Goal: Task Accomplishment & Management: Use online tool/utility

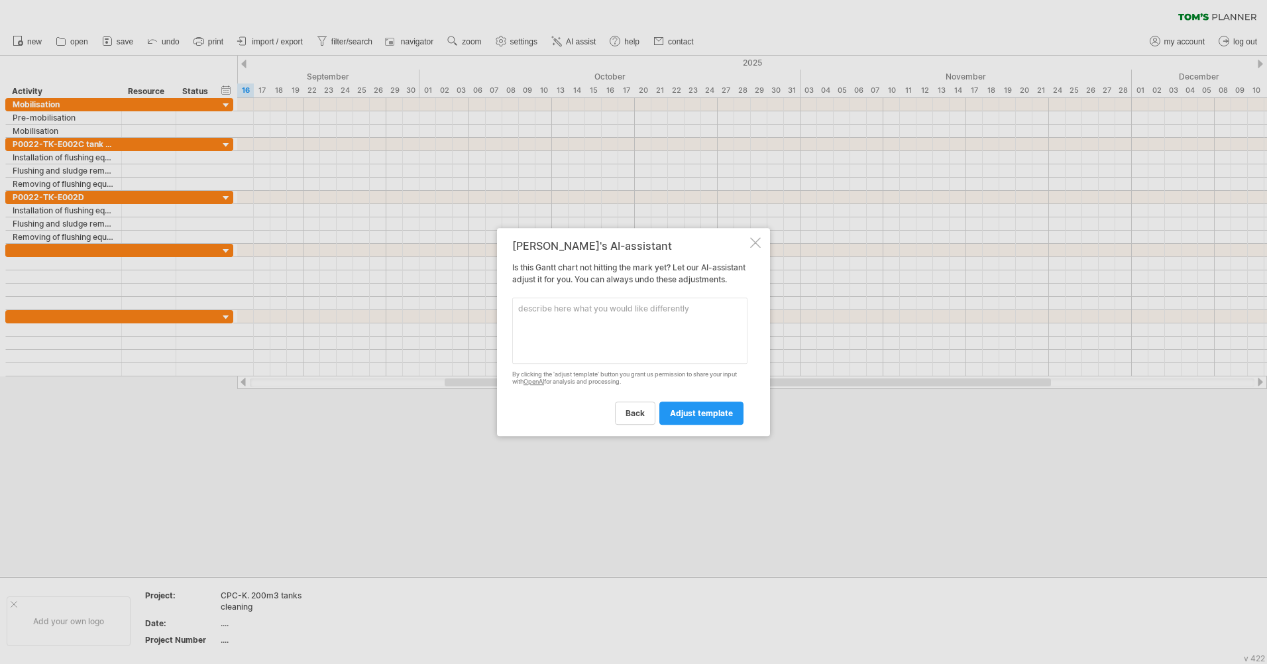
drag, startPoint x: 0, startPoint y: 0, endPoint x: 662, endPoint y: 321, distance: 735.5
click at [662, 321] on textarea at bounding box center [629, 331] width 235 height 66
click at [563, 327] on textarea "projects: robotic tank cleaning (SCART-EX) for two 200m3 tanks" at bounding box center [629, 331] width 235 height 66
paste textarea "P0022-ТК-Е002С"
click at [670, 328] on textarea "projects: robotic tank cleaning (SCART-EX) for two 200m3 tanks P0022-ТК-Е002С a…" at bounding box center [629, 331] width 235 height 66
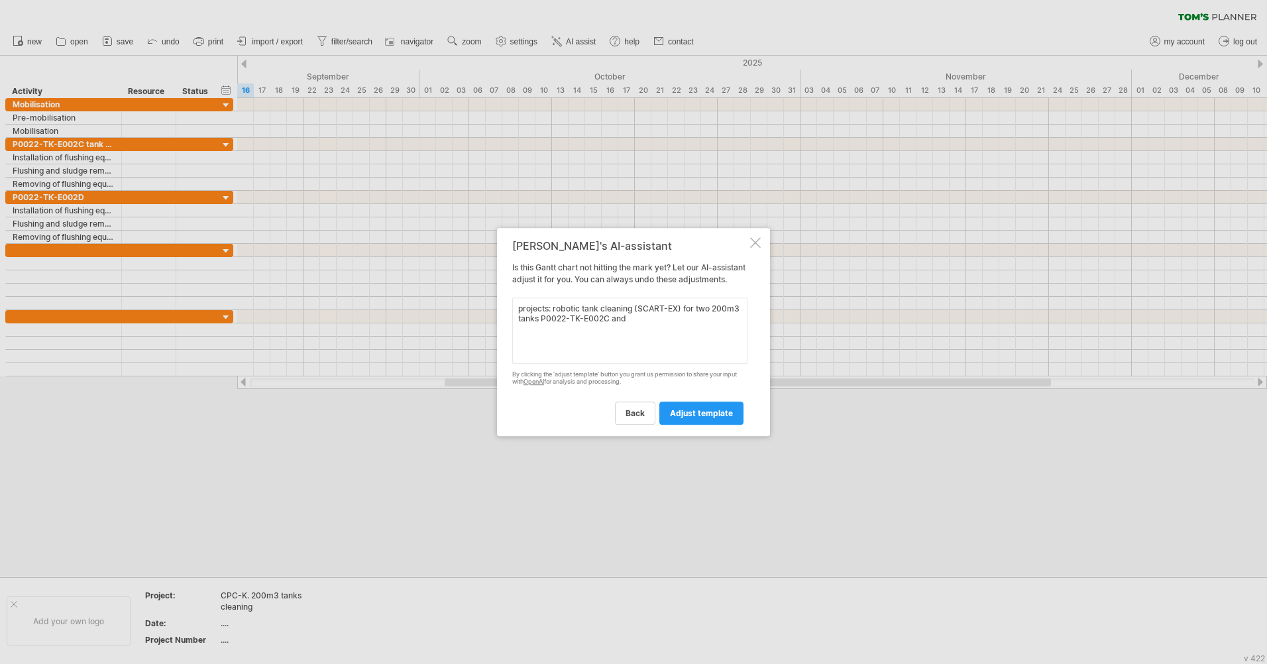
paste textarea "P0022-ТК-Е002D"
type textarea "projects: robotic tank cleaning (SCART-EX) for two 200m3 tanks P0022-ТК-Е002С a…"
click at [706, 418] on span "adjust template" at bounding box center [701, 413] width 63 height 10
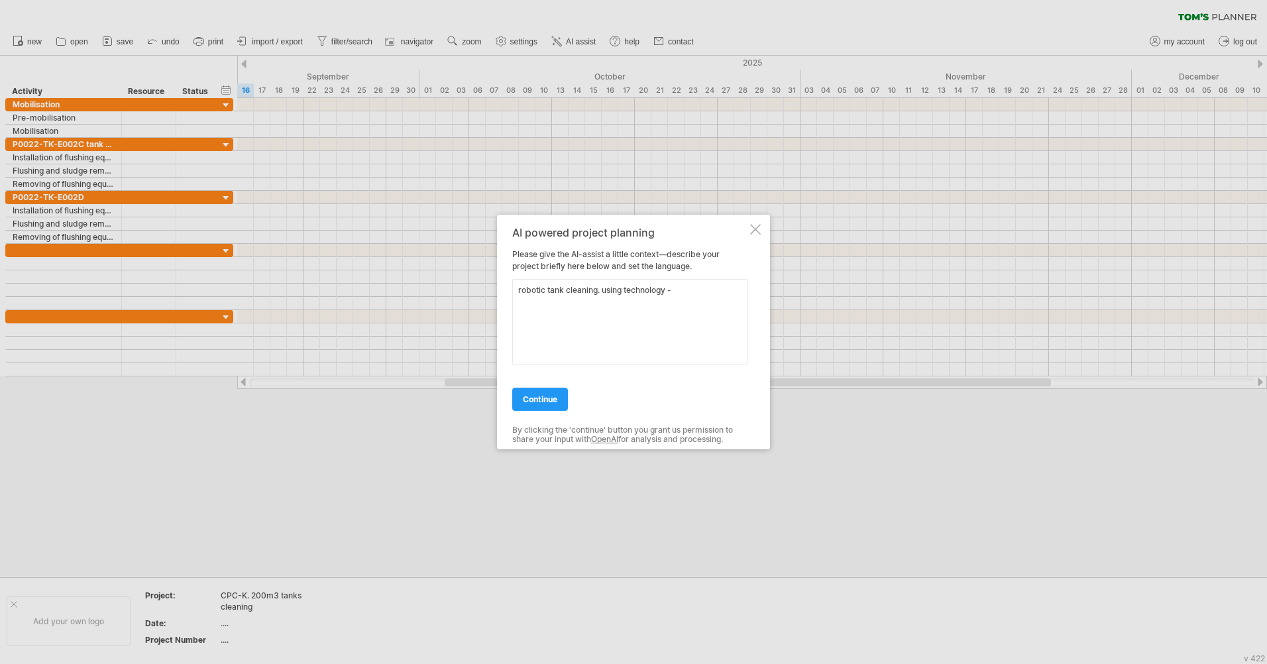
drag, startPoint x: 706, startPoint y: 295, endPoint x: 729, endPoint y: 299, distance: 22.9
click at [706, 295] on textarea "robotic tank cleaning. using technology -" at bounding box center [629, 322] width 235 height 86
paste textarea "SCART-EX, SCART-RC, SCART-S"
click at [585, 306] on textarea "robotic tank cleaning. using technology - SCART-EX, SCART-RC, SCART-S. two 200m…" at bounding box center [629, 322] width 235 height 86
paste textarea "P0022-ТК-Е002С"
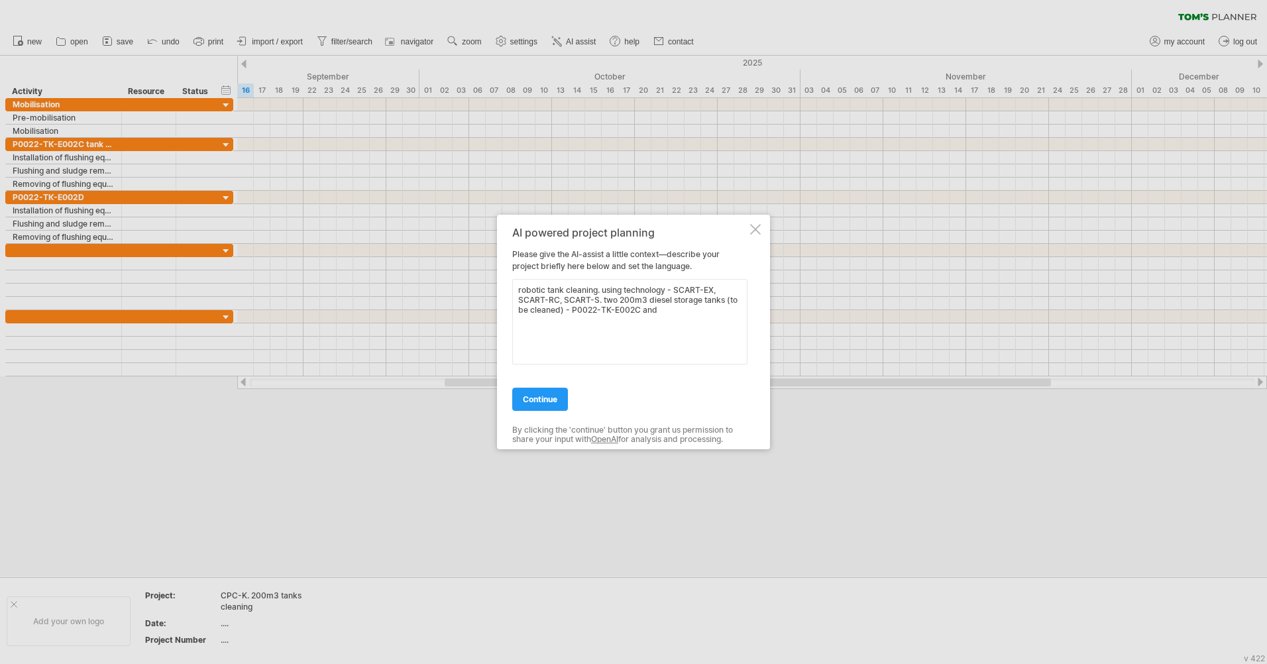
click at [675, 315] on textarea "robotic tank cleaning. using technology - SCART-EX, SCART-RC, SCART-S. two 200m…" at bounding box center [629, 322] width 235 height 86
paste textarea "P0022-ТК-Е002D"
type textarea "robotic tank cleaning. using technology - SCART-EX, SCART-RC, SCART-S. two 200m…"
click at [538, 401] on span "continue" at bounding box center [540, 399] width 34 height 10
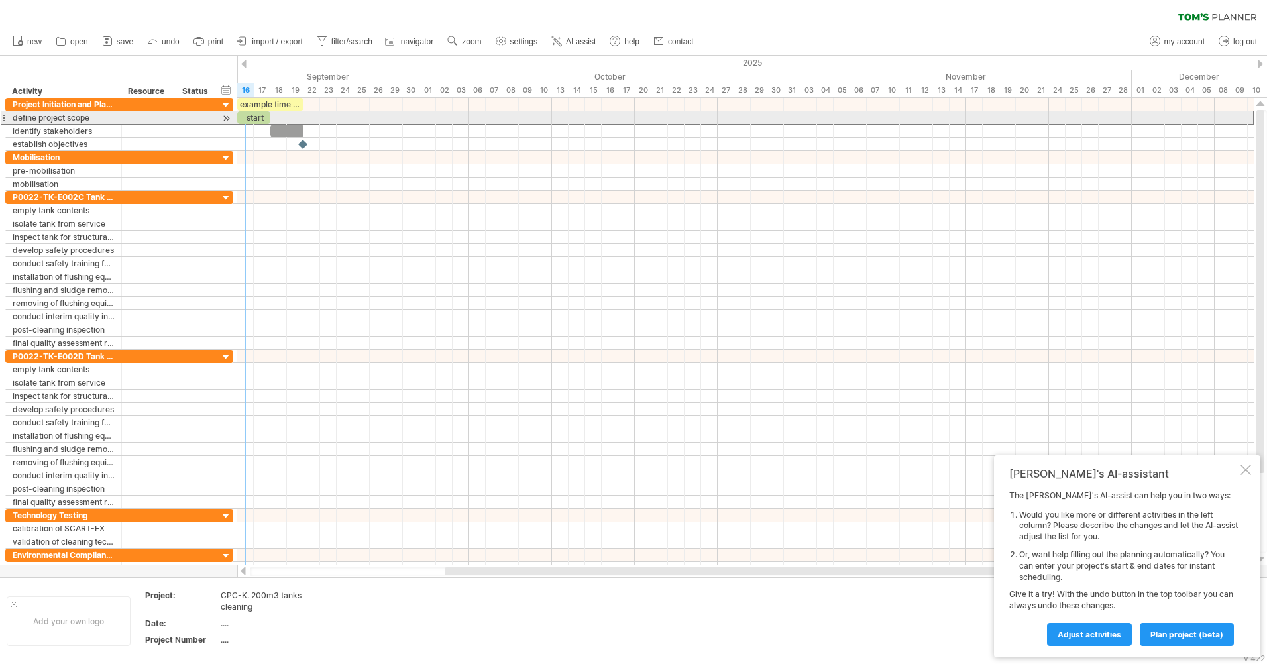
click at [3, 114] on div at bounding box center [3, 118] width 5 height 14
click at [227, 119] on div at bounding box center [226, 118] width 13 height 14
drag, startPoint x: 272, startPoint y: 118, endPoint x: 331, endPoint y: 116, distance: 59.0
click at [331, 116] on div "start" at bounding box center [328, 117] width 33 height 13
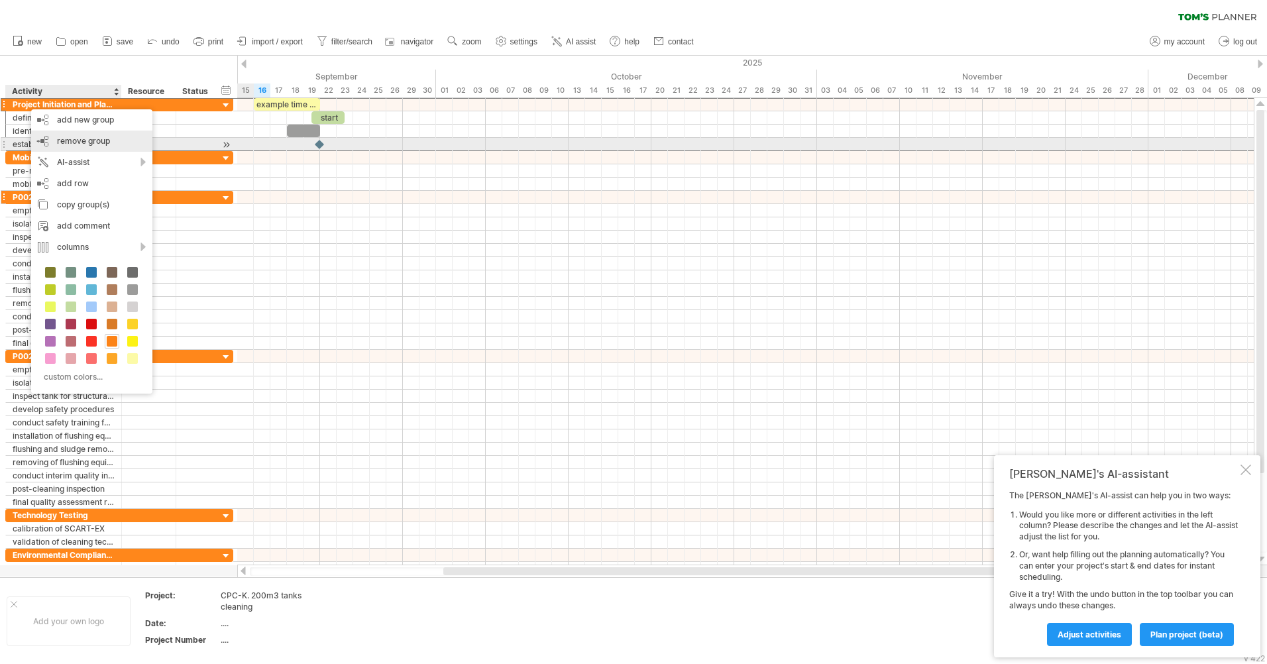
click at [88, 141] on span "remove group" at bounding box center [83, 141] width 53 height 10
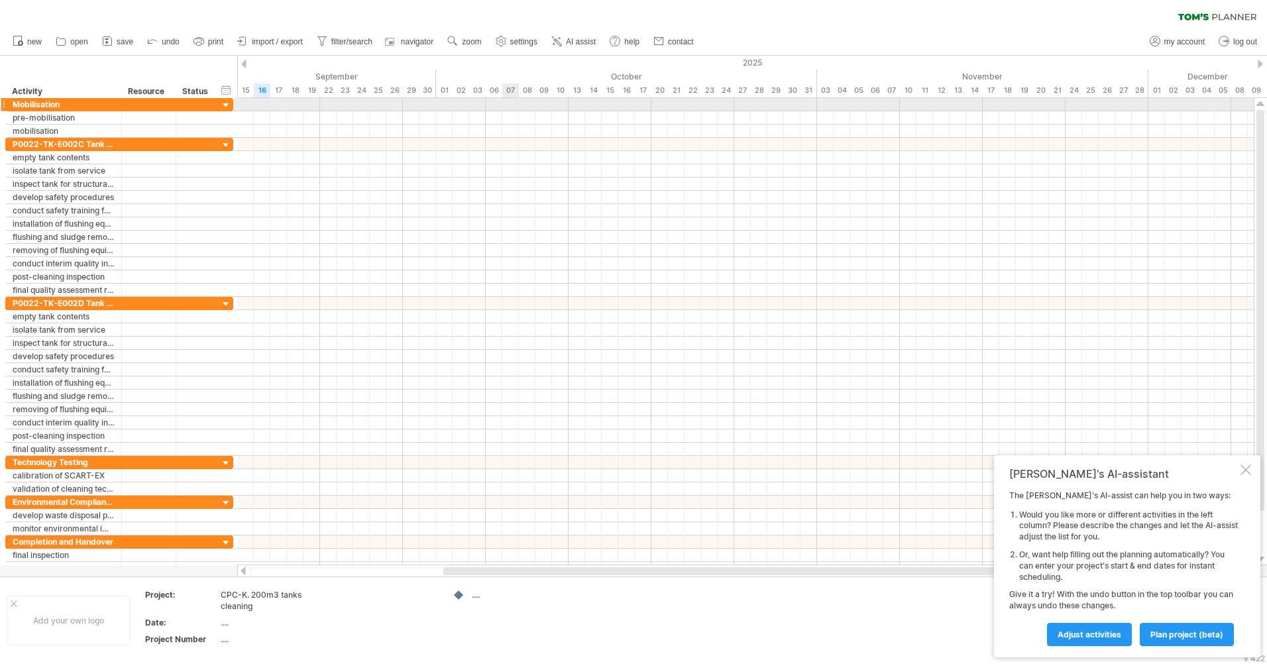
click at [511, 106] on div at bounding box center [745, 104] width 1017 height 13
click at [515, 105] on div at bounding box center [745, 104] width 1017 height 13
click at [513, 104] on div at bounding box center [745, 104] width 1017 height 13
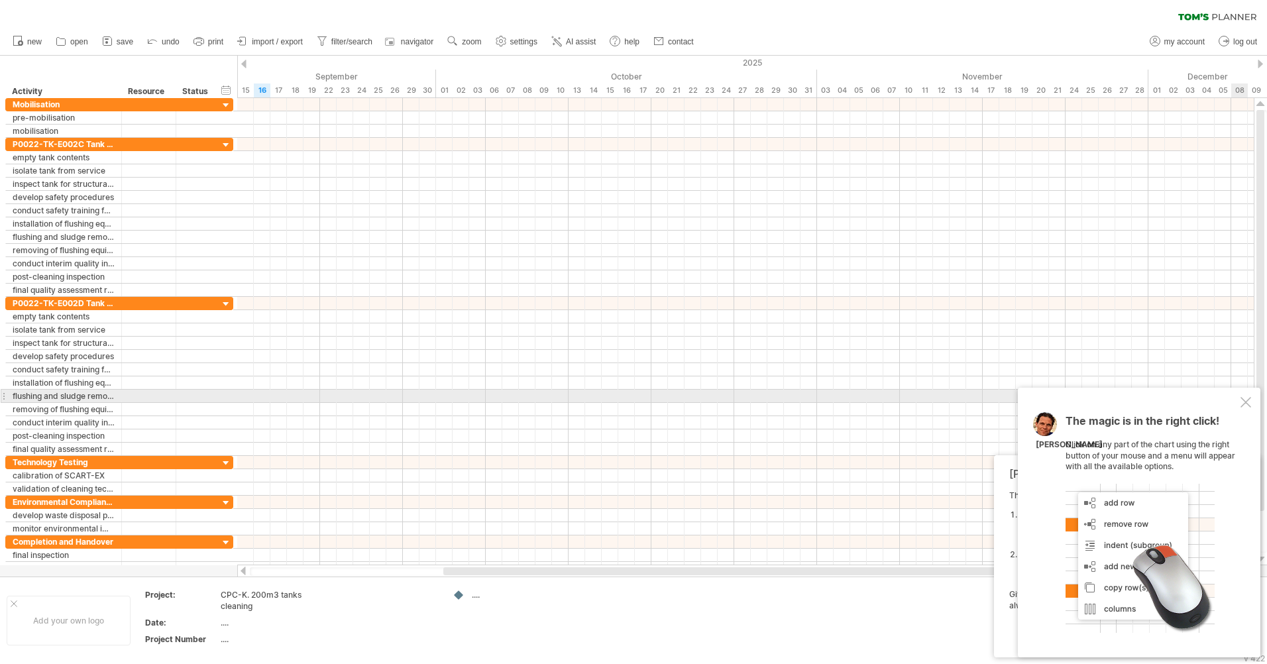
click at [1248, 399] on div at bounding box center [1246, 402] width 11 height 11
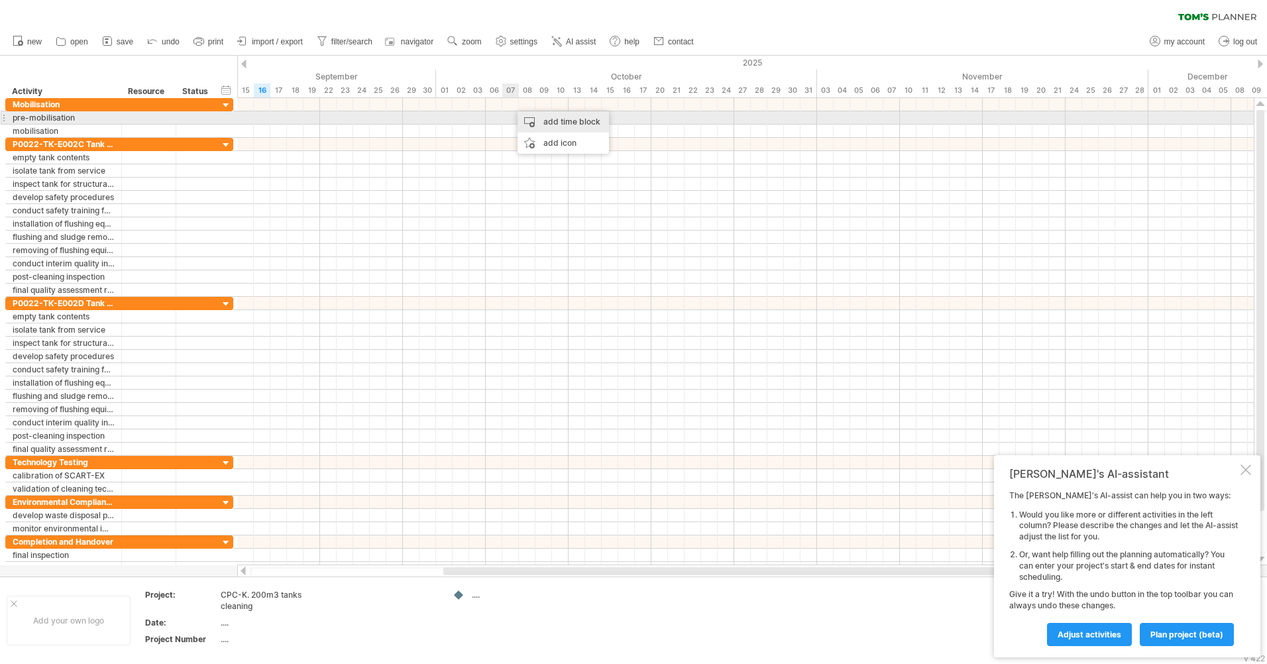
click at [551, 123] on div "add time block" at bounding box center [563, 121] width 91 height 21
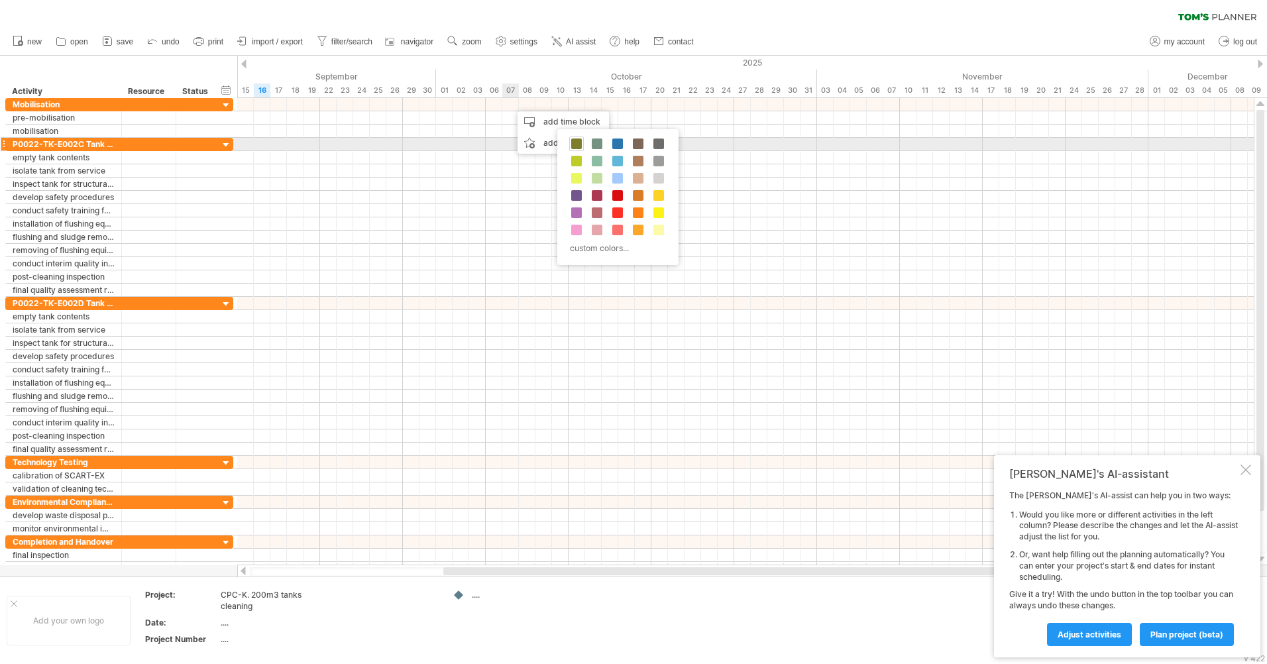
click at [580, 142] on span at bounding box center [576, 144] width 11 height 11
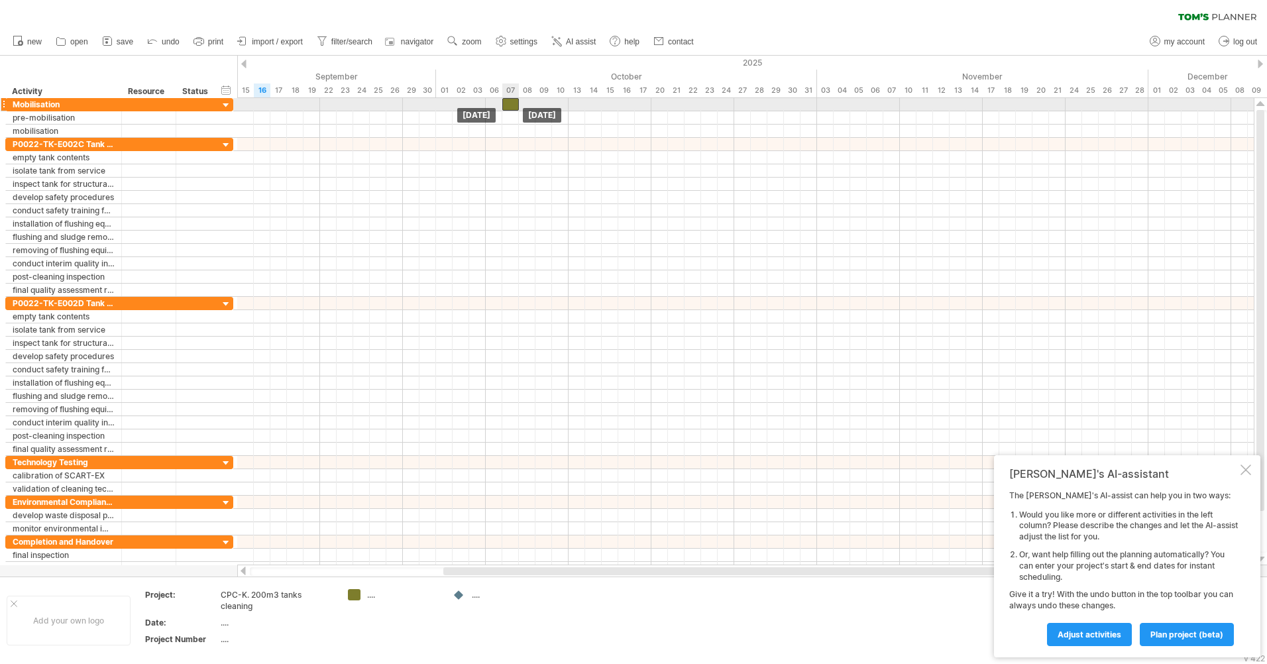
click at [514, 103] on div at bounding box center [510, 104] width 17 height 13
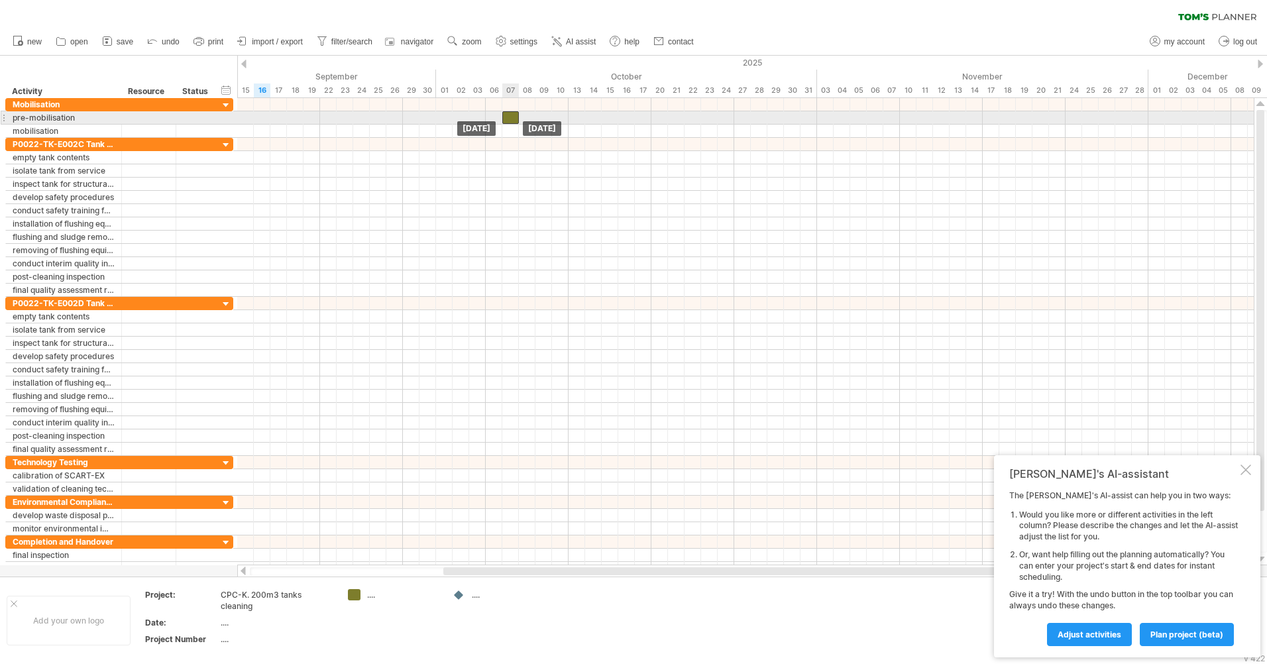
drag, startPoint x: 510, startPoint y: 103, endPoint x: 509, endPoint y: 114, distance: 11.3
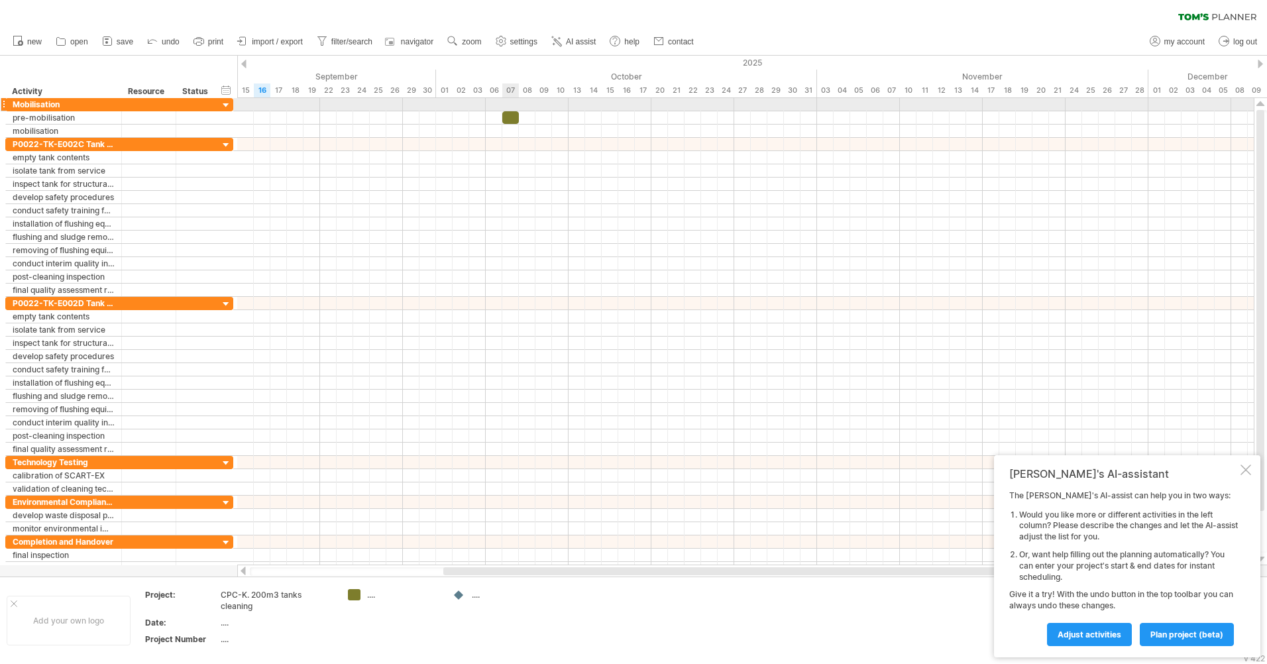
click at [508, 102] on div at bounding box center [745, 104] width 1017 height 13
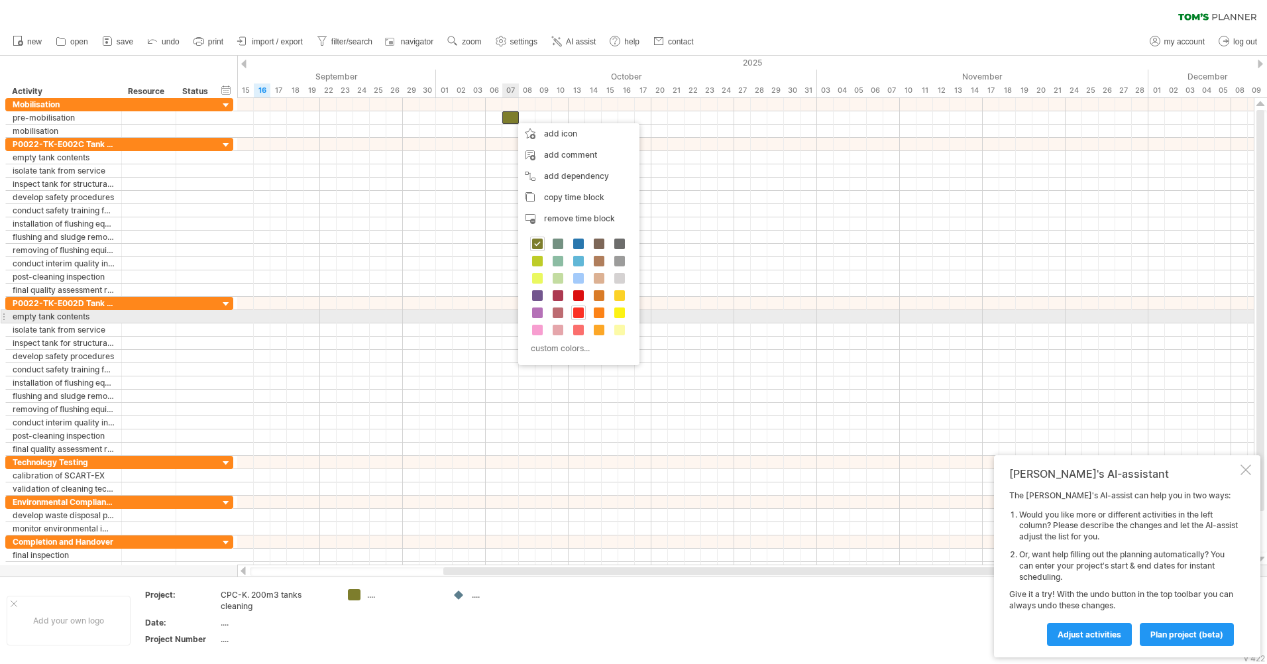
click at [578, 311] on span at bounding box center [578, 313] width 11 height 11
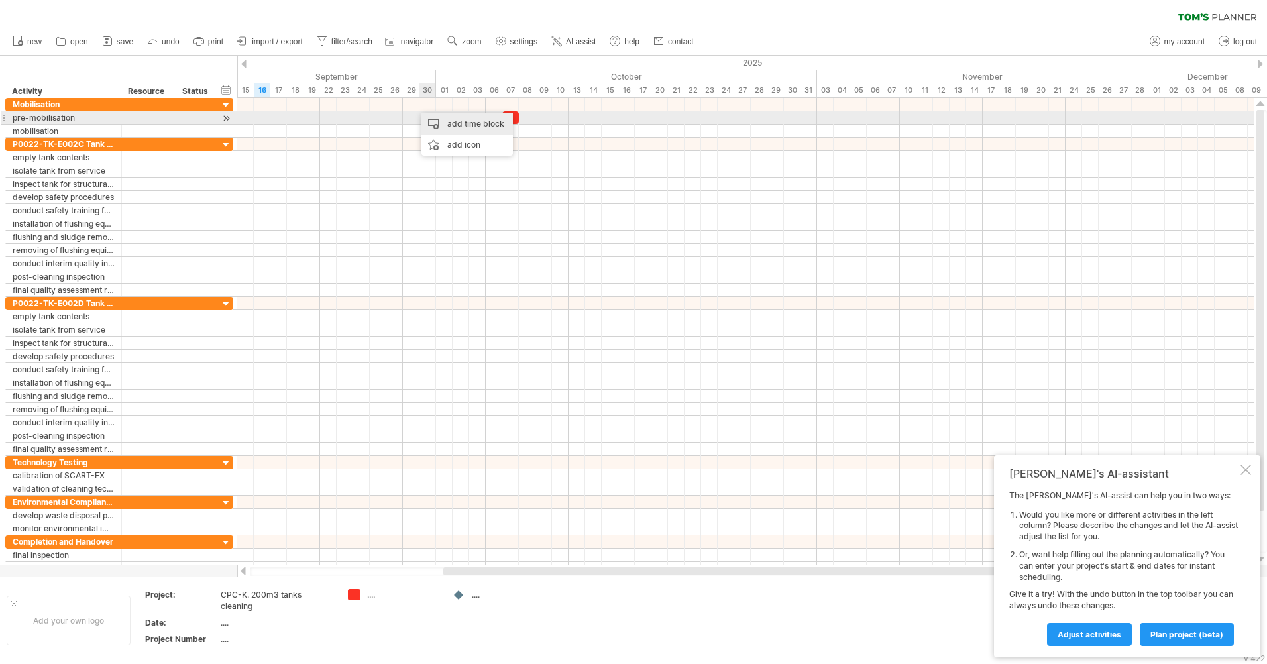
click at [471, 120] on div "add time block" at bounding box center [467, 123] width 91 height 21
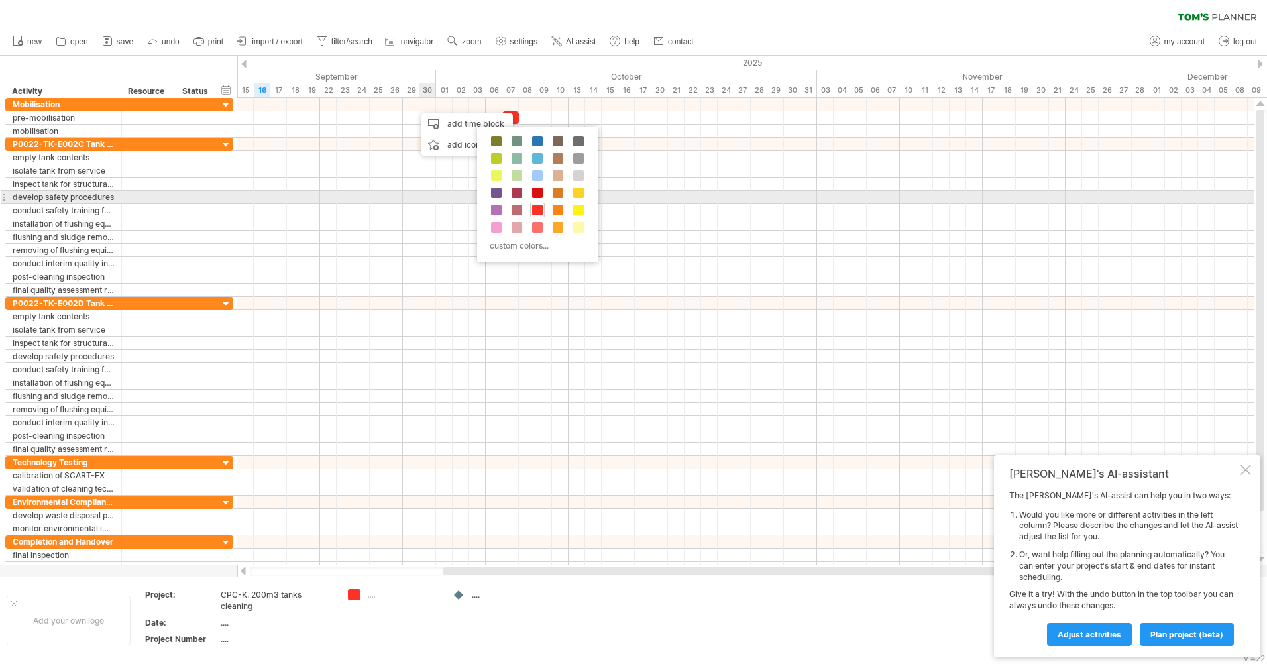
click at [537, 202] on div "custom colors..." at bounding box center [537, 195] width 121 height 136
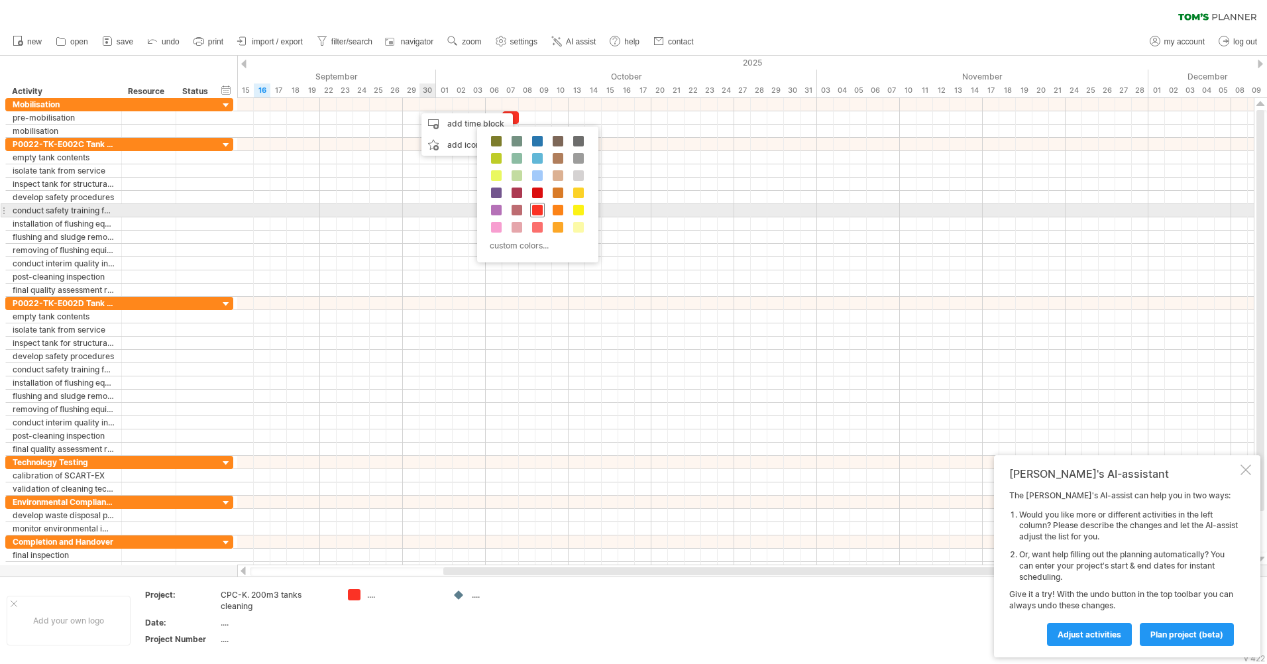
drag, startPoint x: 538, startPoint y: 205, endPoint x: 522, endPoint y: 187, distance: 23.9
click at [538, 205] on span at bounding box center [537, 210] width 11 height 11
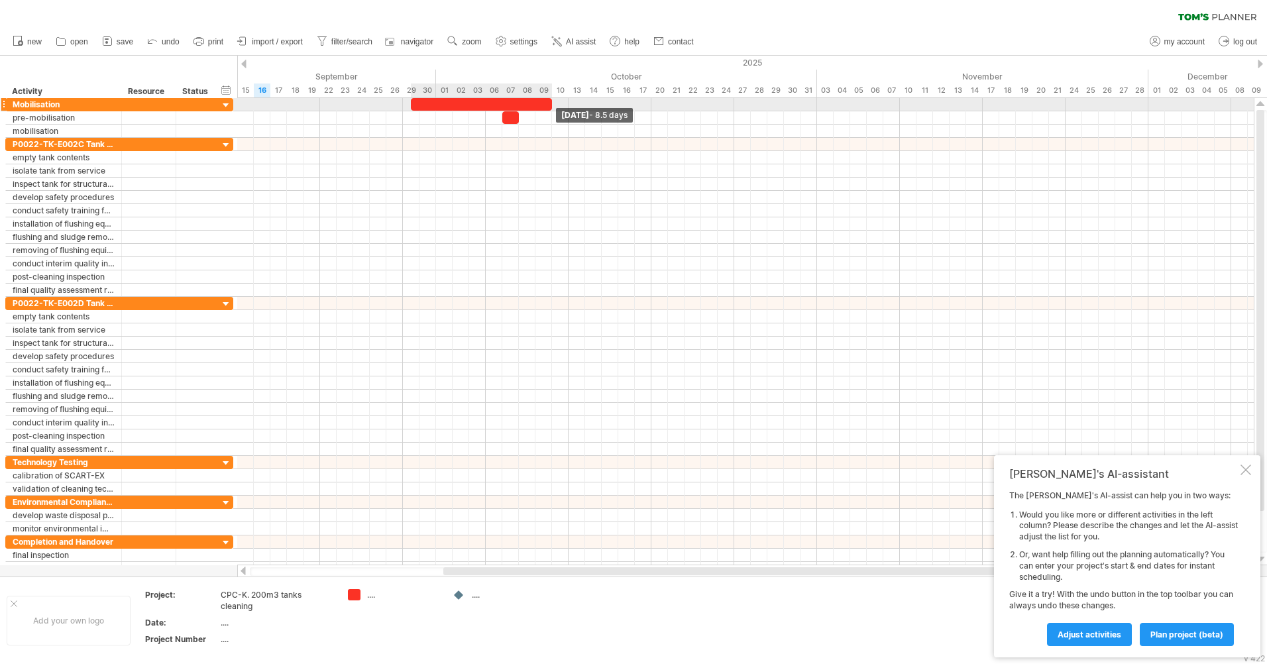
drag, startPoint x: 426, startPoint y: 105, endPoint x: 548, endPoint y: 101, distance: 122.0
click at [548, 101] on div at bounding box center [481, 104] width 141 height 13
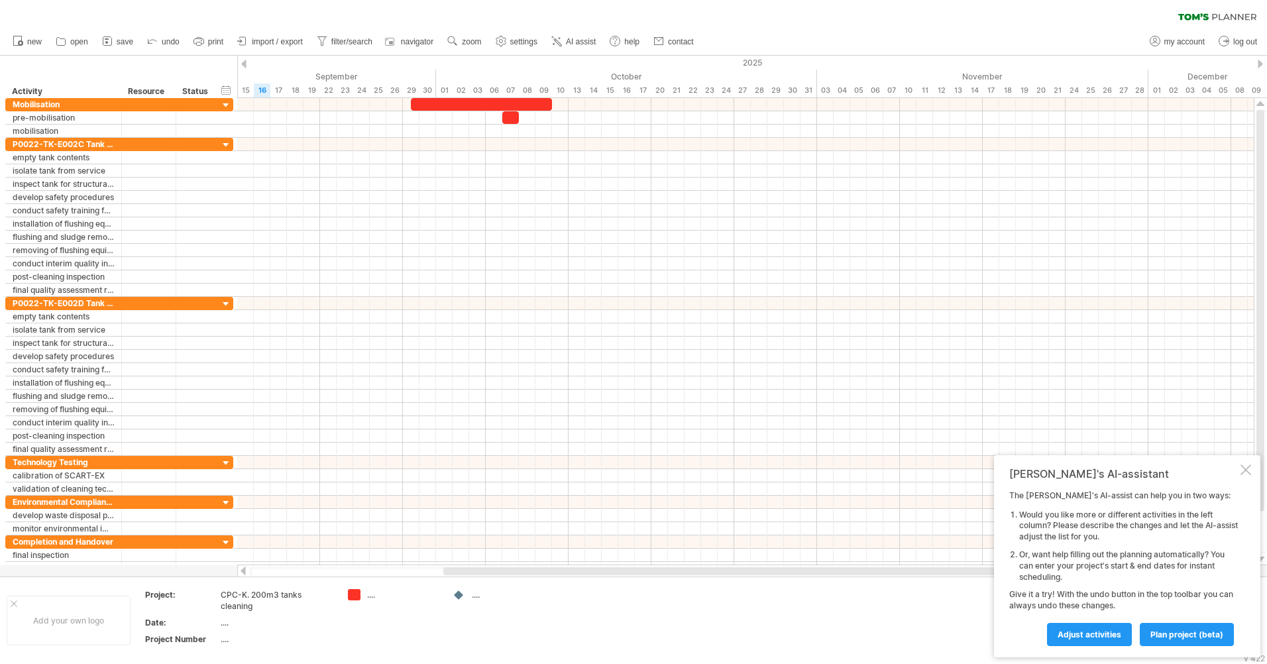
click at [372, 595] on div "...." at bounding box center [403, 594] width 72 height 11
type input "**********"
click at [380, 591] on div "[DATE]" at bounding box center [403, 594] width 72 height 11
drag, startPoint x: 419, startPoint y: 596, endPoint x: 333, endPoint y: 597, distance: 85.5
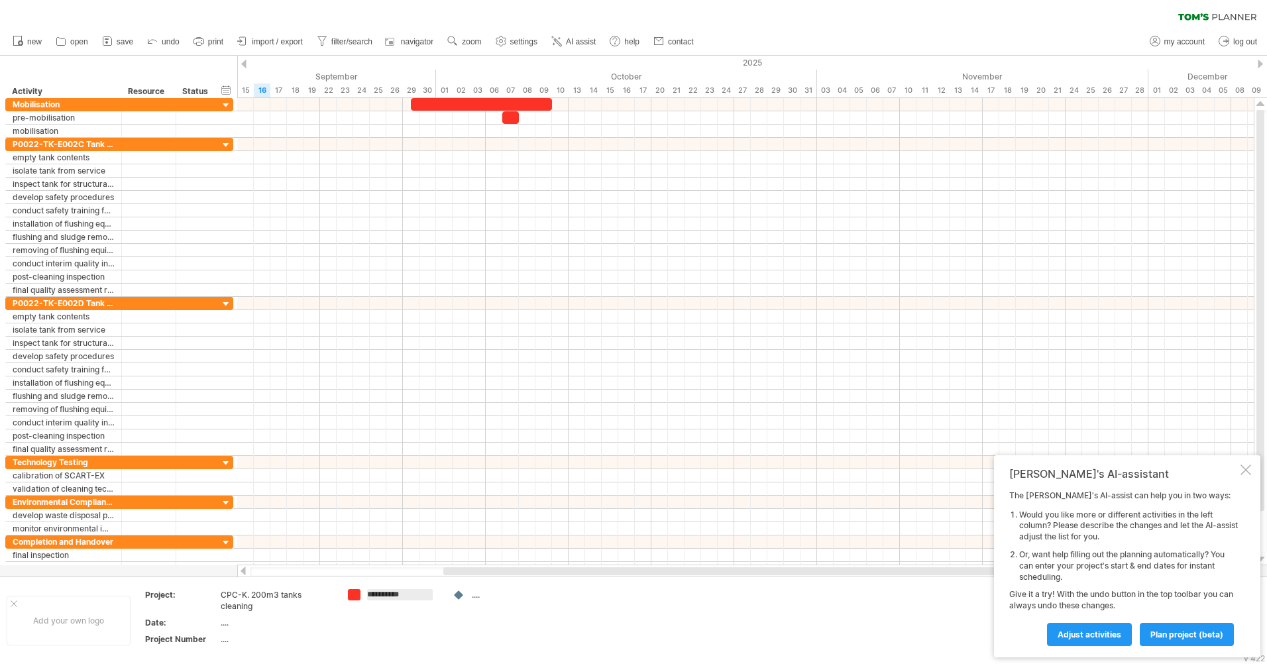
click at [332, 595] on tr "**********" at bounding box center [275, 620] width 551 height 62
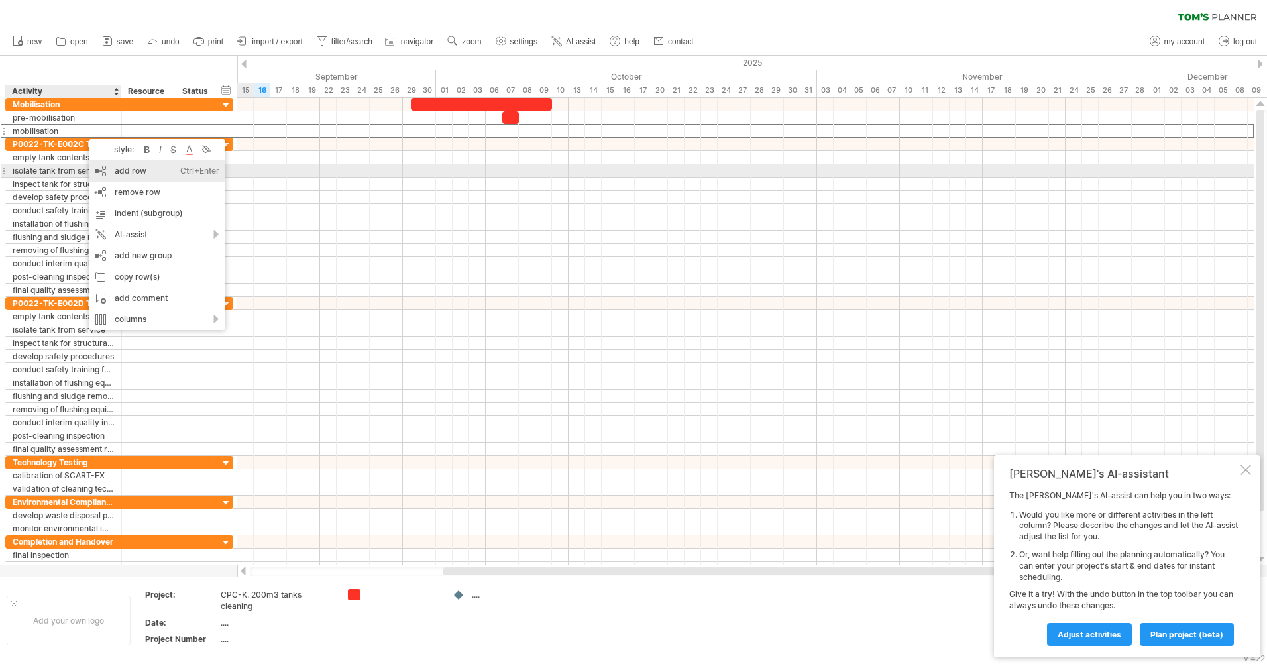
click at [134, 174] on div "add row Ctrl+Enter Cmd+Enter" at bounding box center [157, 170] width 137 height 21
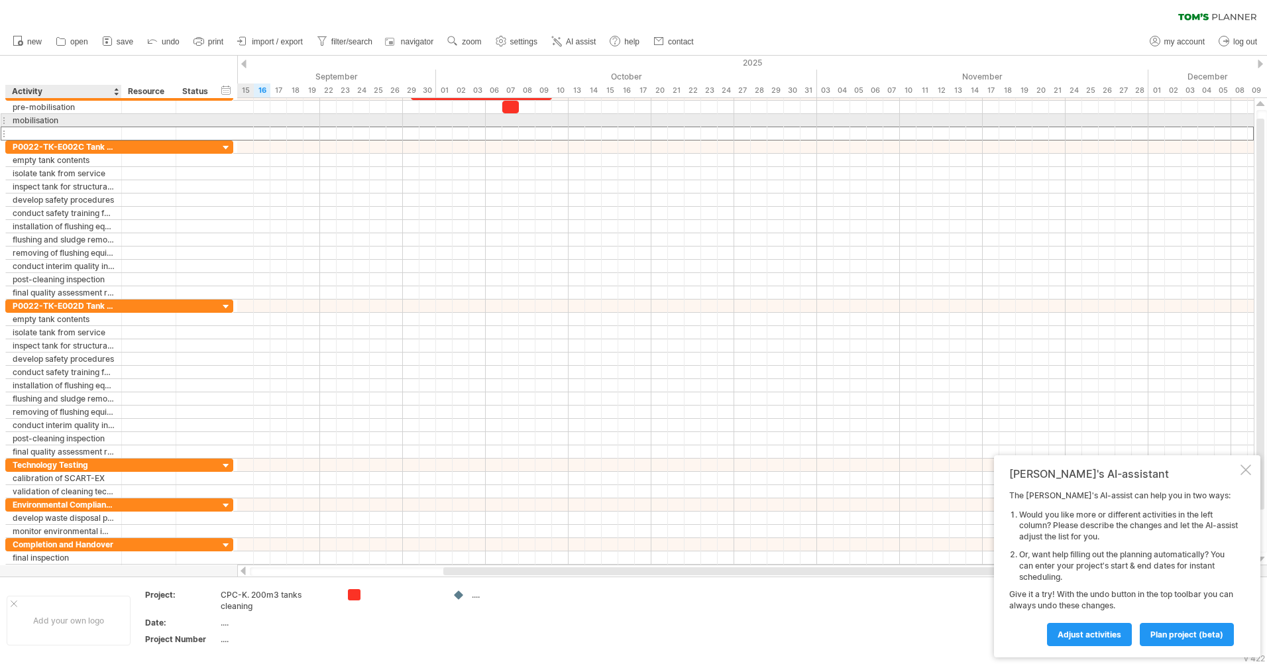
drag, startPoint x: 34, startPoint y: 134, endPoint x: 59, endPoint y: 119, distance: 29.4
click at [59, 119] on div "**********" at bounding box center [119, 113] width 228 height 53
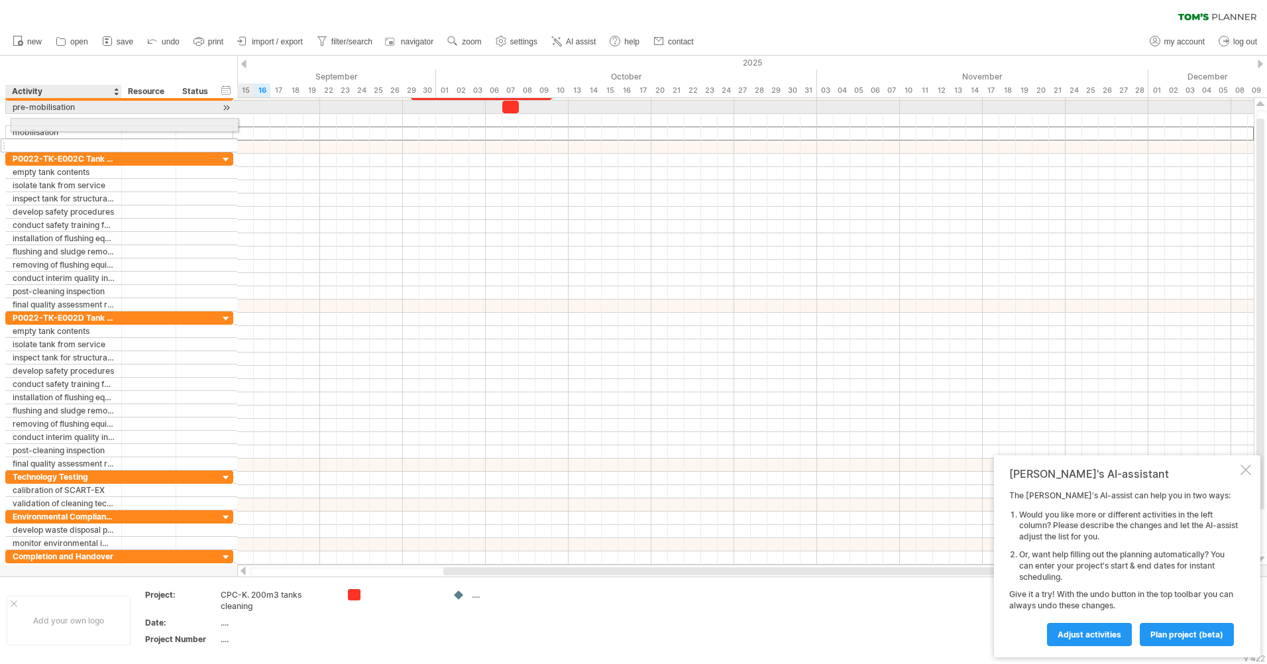
drag, startPoint x: 31, startPoint y: 137, endPoint x: 38, endPoint y: 123, distance: 15.4
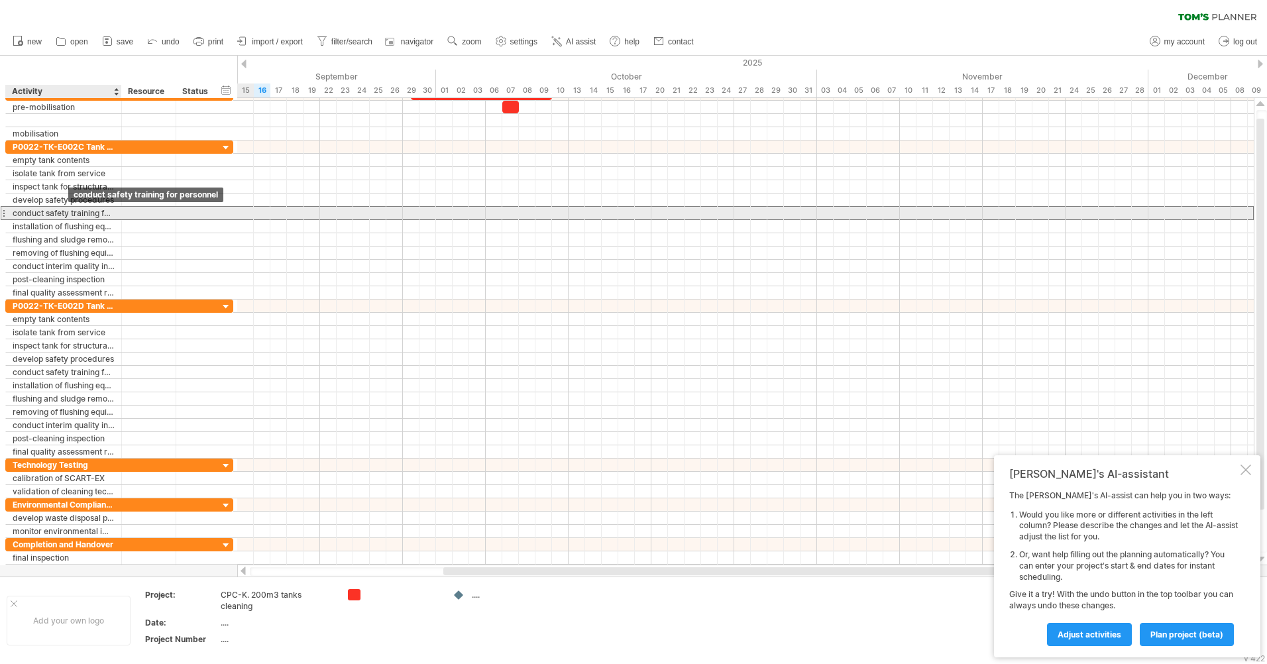
click at [62, 214] on div "conduct safety training for personnel" at bounding box center [64, 213] width 102 height 13
click at [62, 214] on input "**********" at bounding box center [64, 213] width 102 height 13
drag, startPoint x: 13, startPoint y: 211, endPoint x: 119, endPoint y: 216, distance: 106.2
click at [119, 216] on div "**********" at bounding box center [64, 213] width 116 height 13
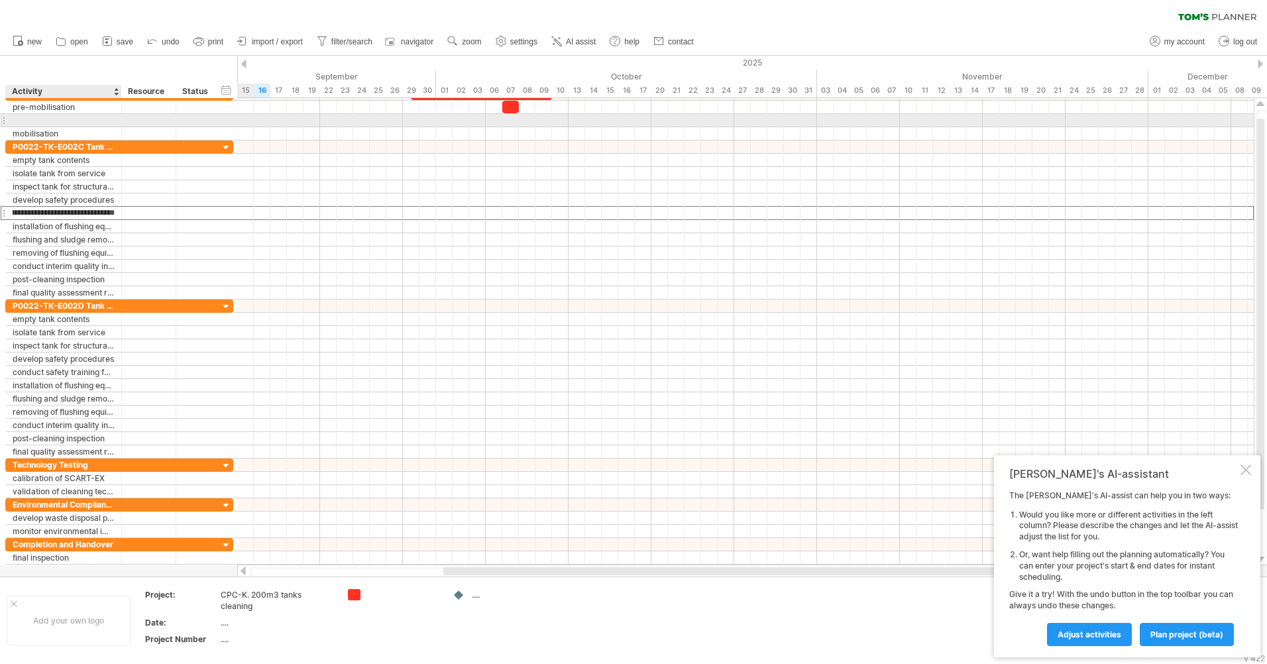
click at [31, 120] on div at bounding box center [64, 120] width 102 height 13
click at [31, 120] on input "text" at bounding box center [64, 120] width 102 height 13
paste input "**********"
type input "**********"
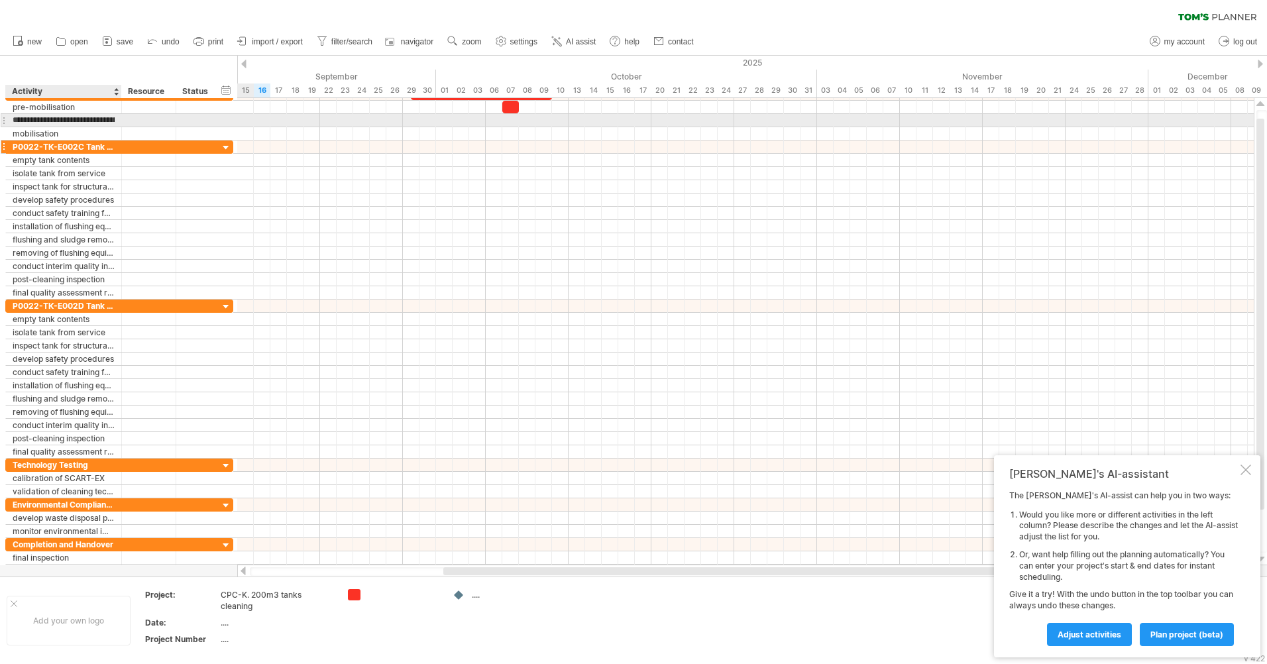
scroll to position [0, 38]
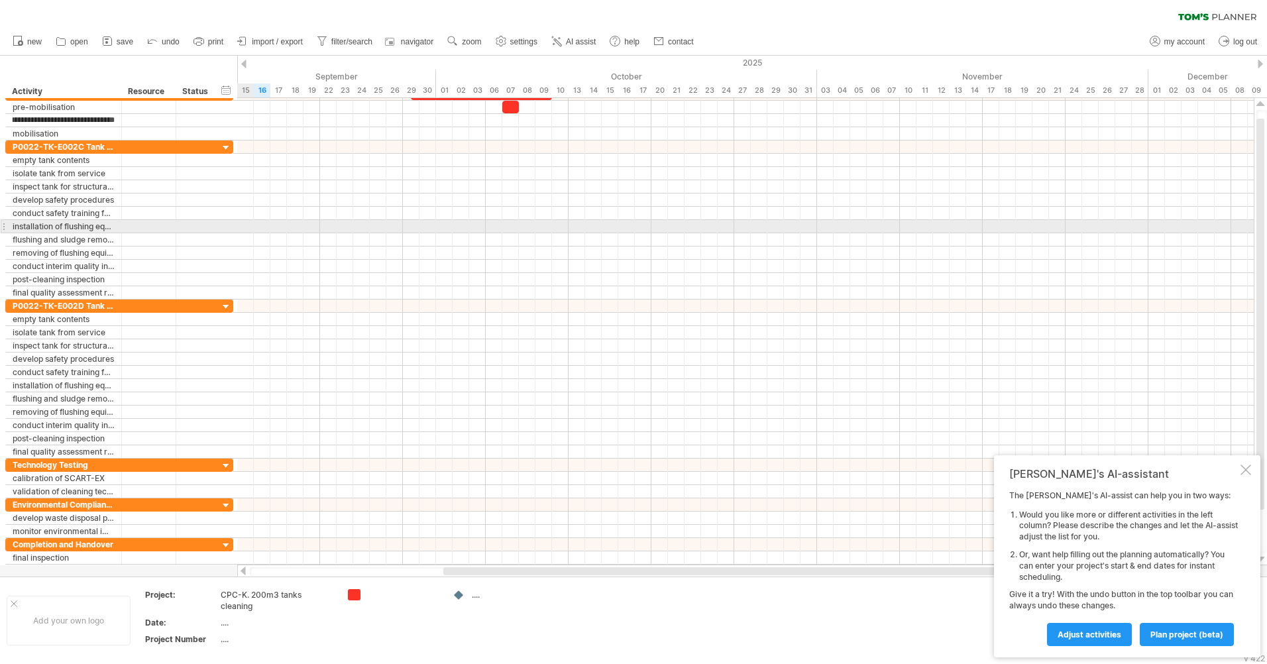
click at [247, 226] on div at bounding box center [745, 226] width 1017 height 13
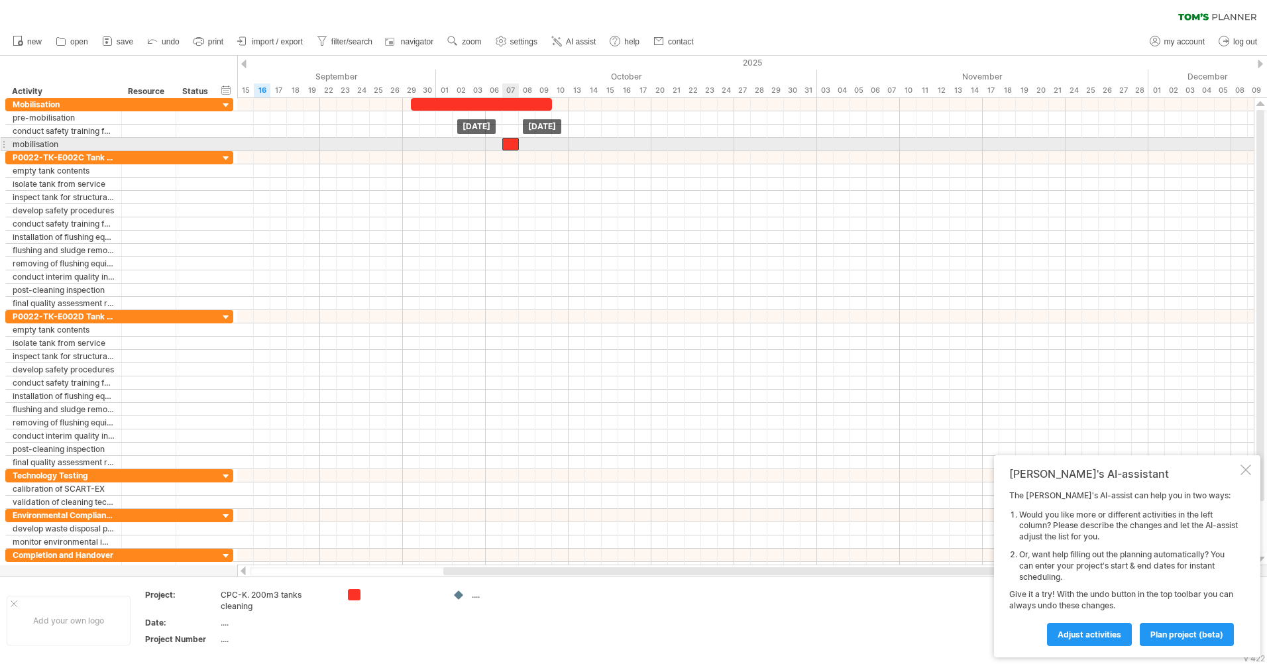
drag, startPoint x: 509, startPoint y: 117, endPoint x: 509, endPoint y: 144, distance: 27.2
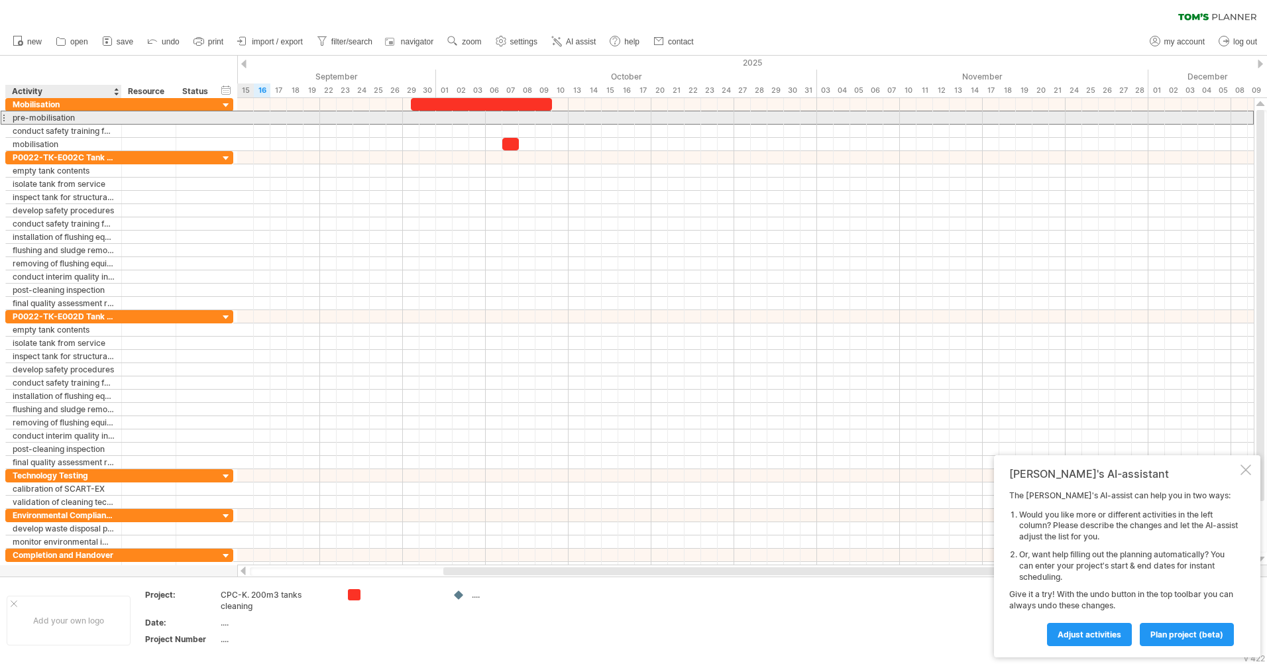
click at [54, 114] on div "pre-mobilisation" at bounding box center [64, 117] width 102 height 13
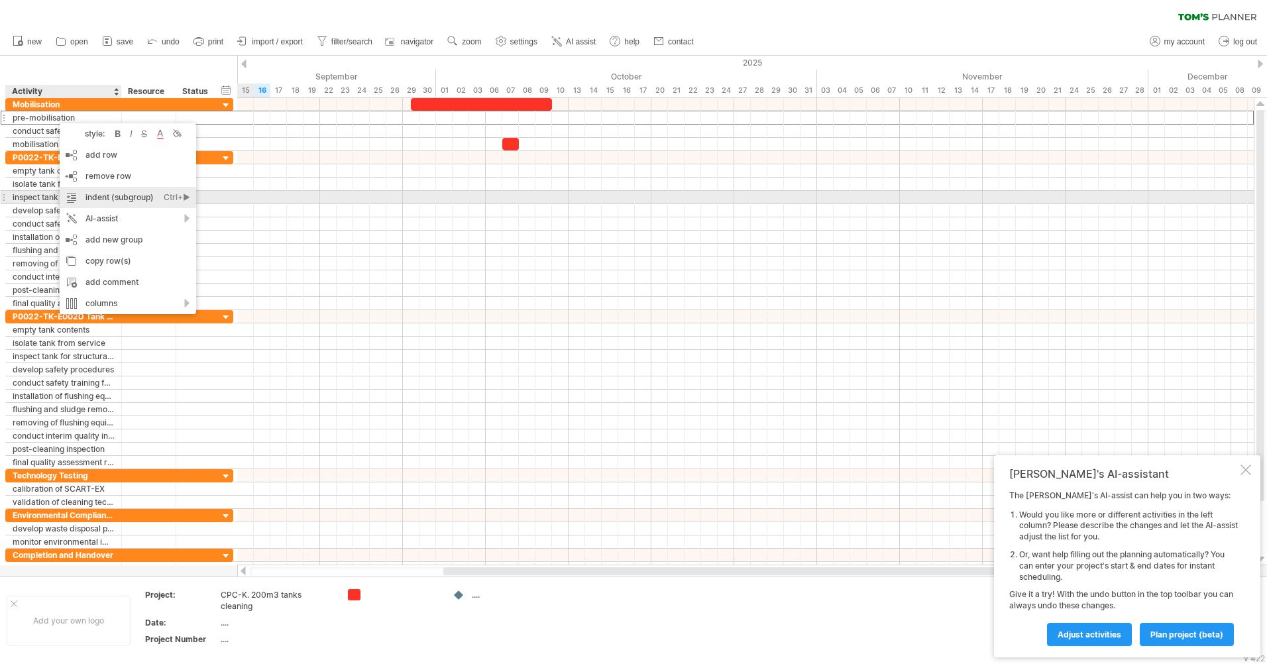
click at [186, 199] on div "Ctrl+►" at bounding box center [177, 197] width 27 height 21
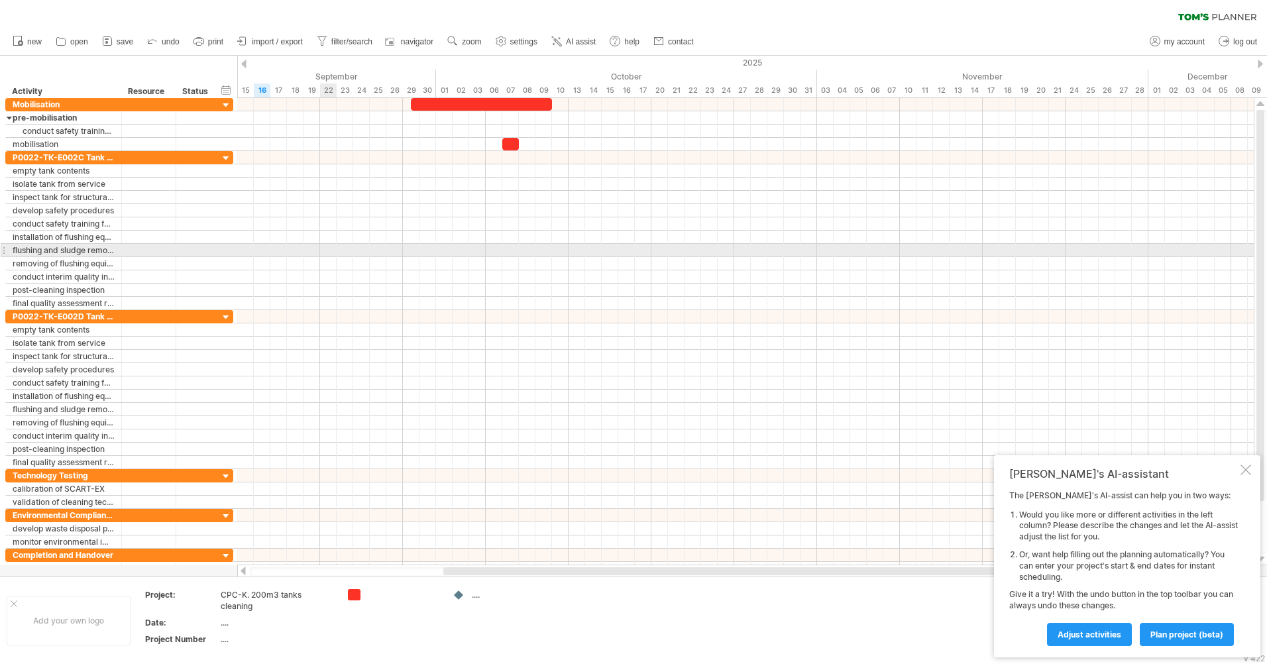
click at [329, 247] on div at bounding box center [745, 250] width 1017 height 13
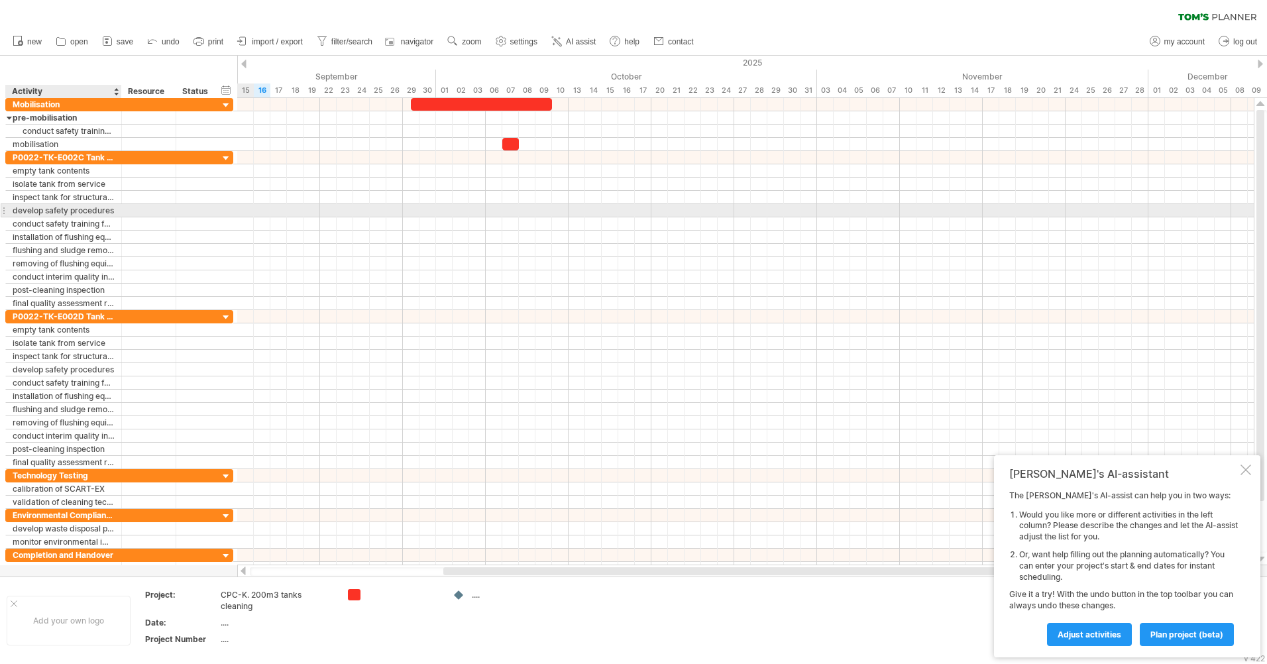
click at [54, 213] on div "develop safety procedures" at bounding box center [64, 210] width 102 height 13
click at [54, 213] on input "**********" at bounding box center [64, 210] width 102 height 13
drag, startPoint x: 16, startPoint y: 213, endPoint x: 118, endPoint y: 211, distance: 102.1
click at [118, 211] on div "**********" at bounding box center [64, 210] width 116 height 13
drag, startPoint x: 13, startPoint y: 211, endPoint x: 125, endPoint y: 218, distance: 112.2
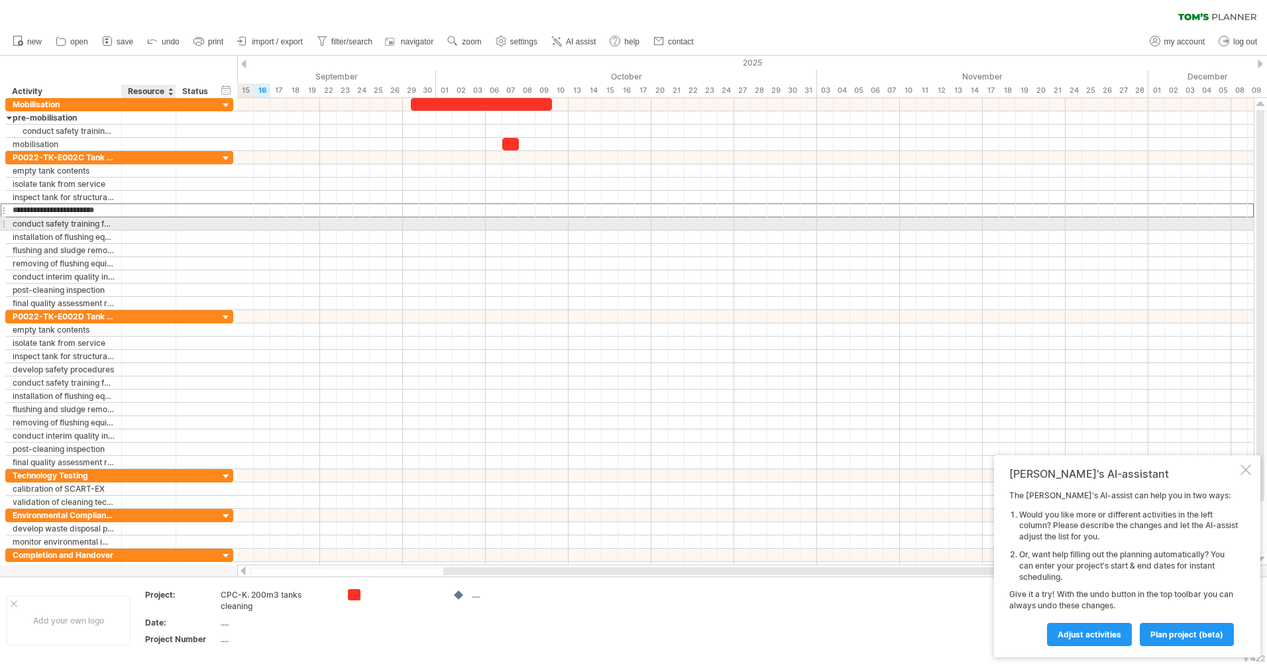
click at [125, 218] on div "**********" at bounding box center [119, 230] width 228 height 159
click at [274, 230] on div at bounding box center [745, 223] width 1017 height 13
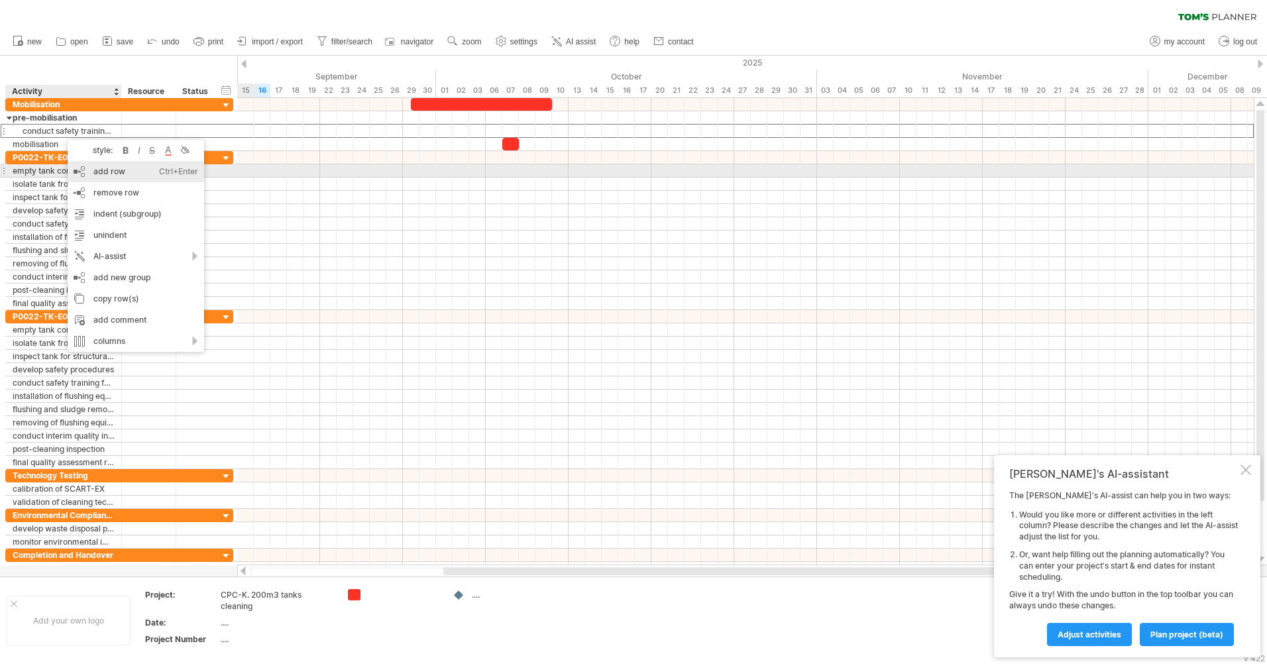
click at [132, 169] on div "add row Ctrl+Enter Cmd+Enter" at bounding box center [136, 171] width 137 height 21
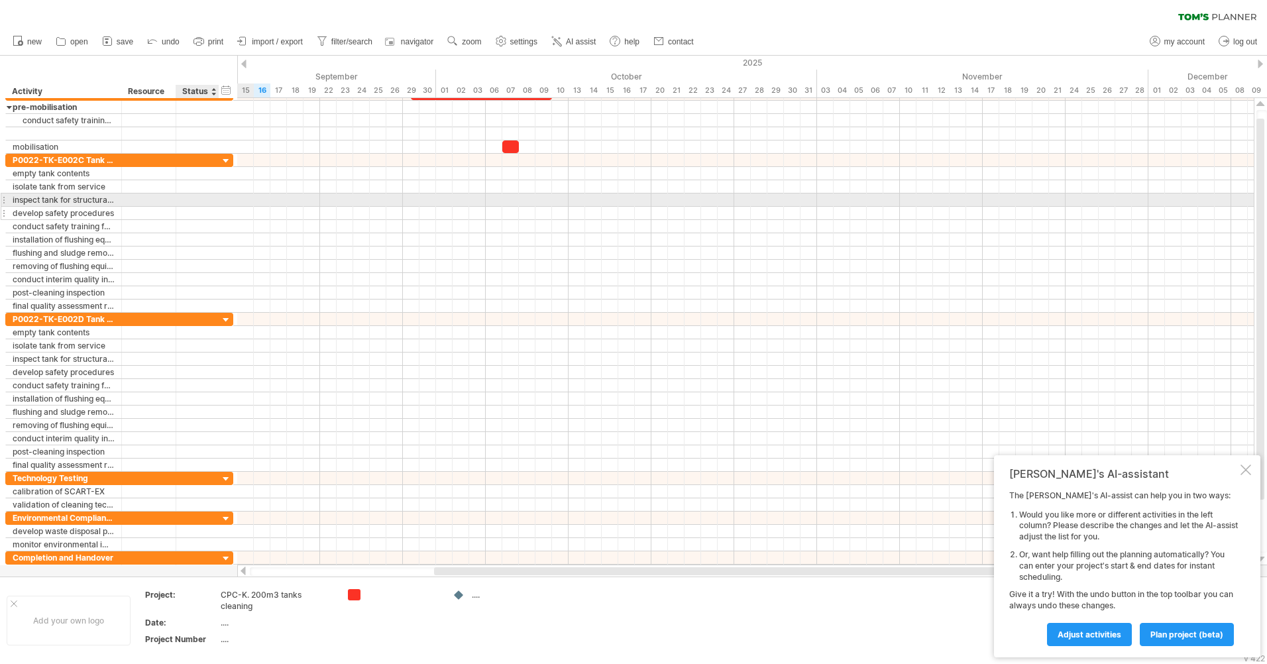
type input "**********"
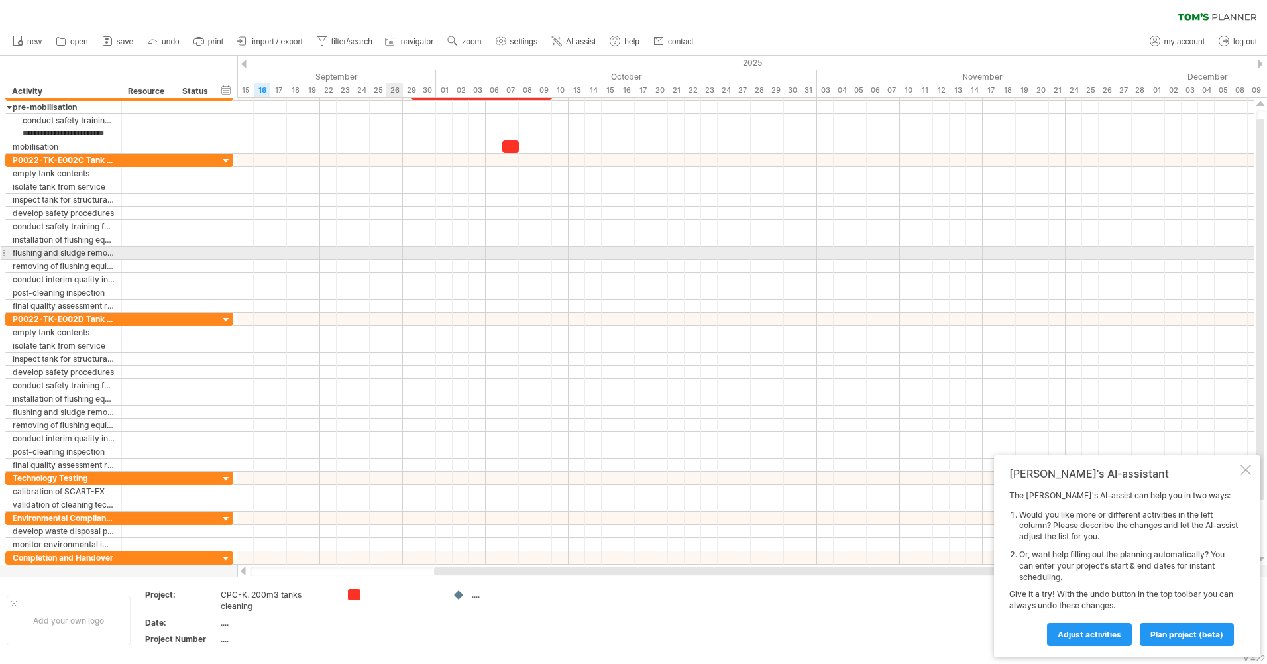
scroll to position [0, 0]
click at [397, 249] on div at bounding box center [745, 253] width 1017 height 13
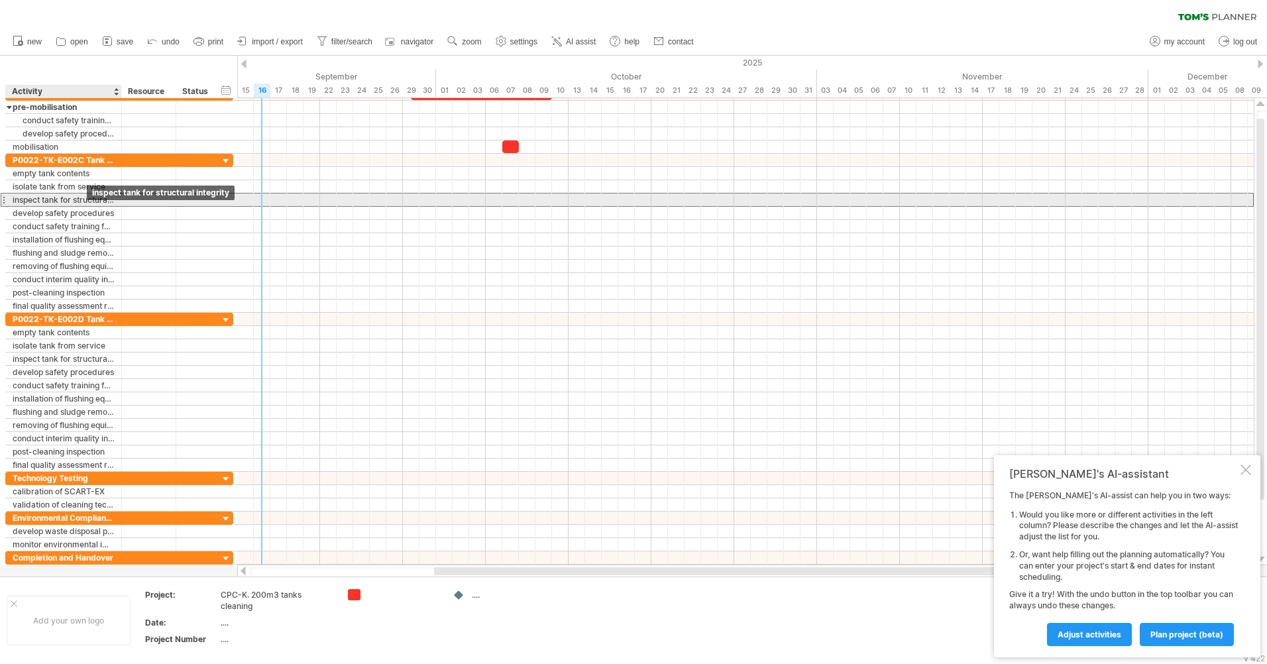
click at [95, 202] on div "inspect tank for structural integrity" at bounding box center [64, 200] width 102 height 13
click at [25, 202] on input "**********" at bounding box center [64, 200] width 102 height 13
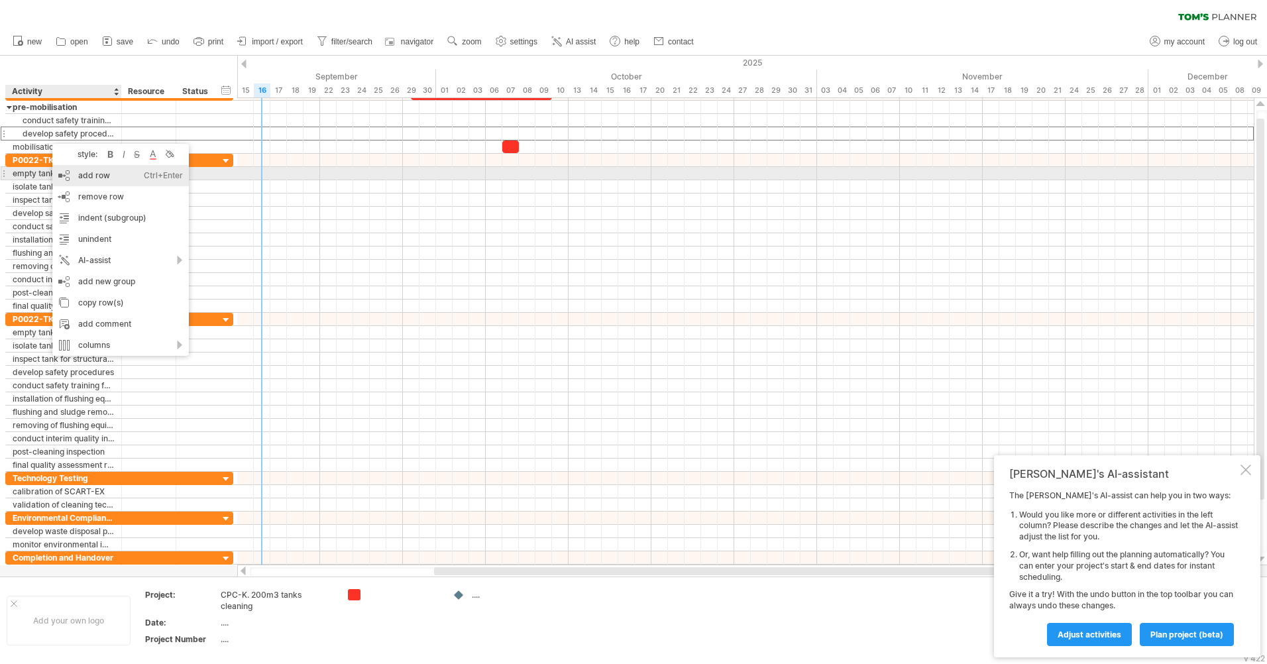
click at [119, 174] on div "add row Ctrl+Enter Cmd+Enter" at bounding box center [120, 175] width 137 height 21
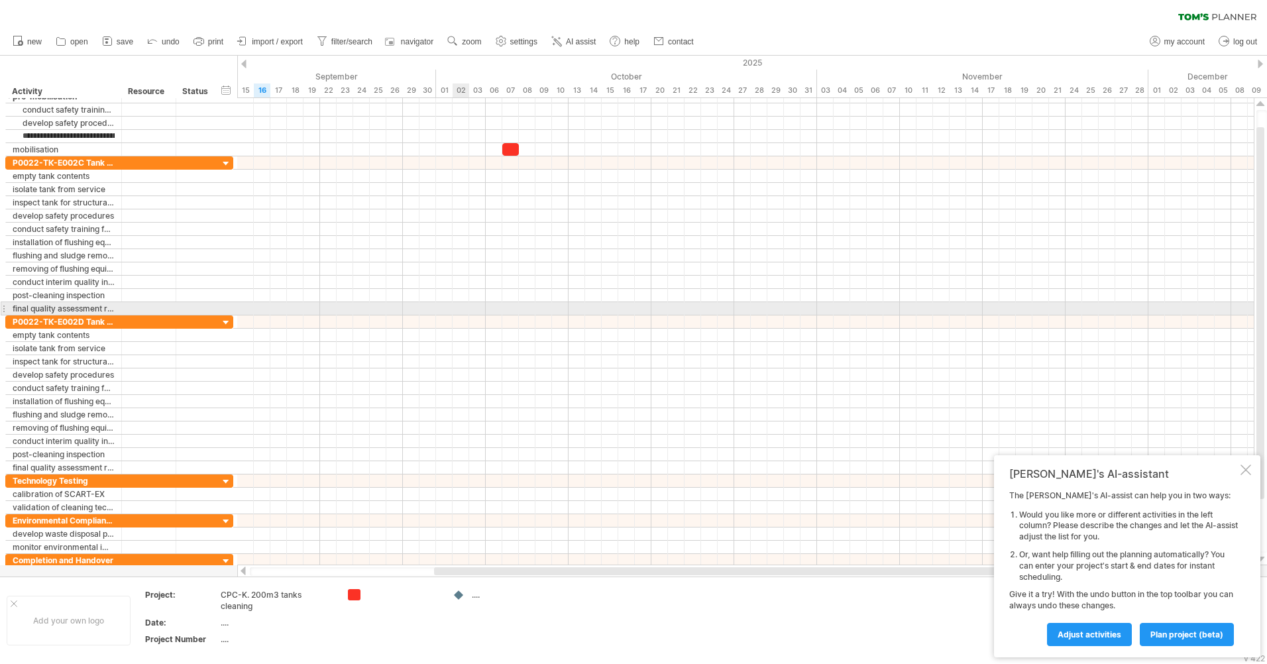
click at [454, 306] on div at bounding box center [745, 308] width 1017 height 13
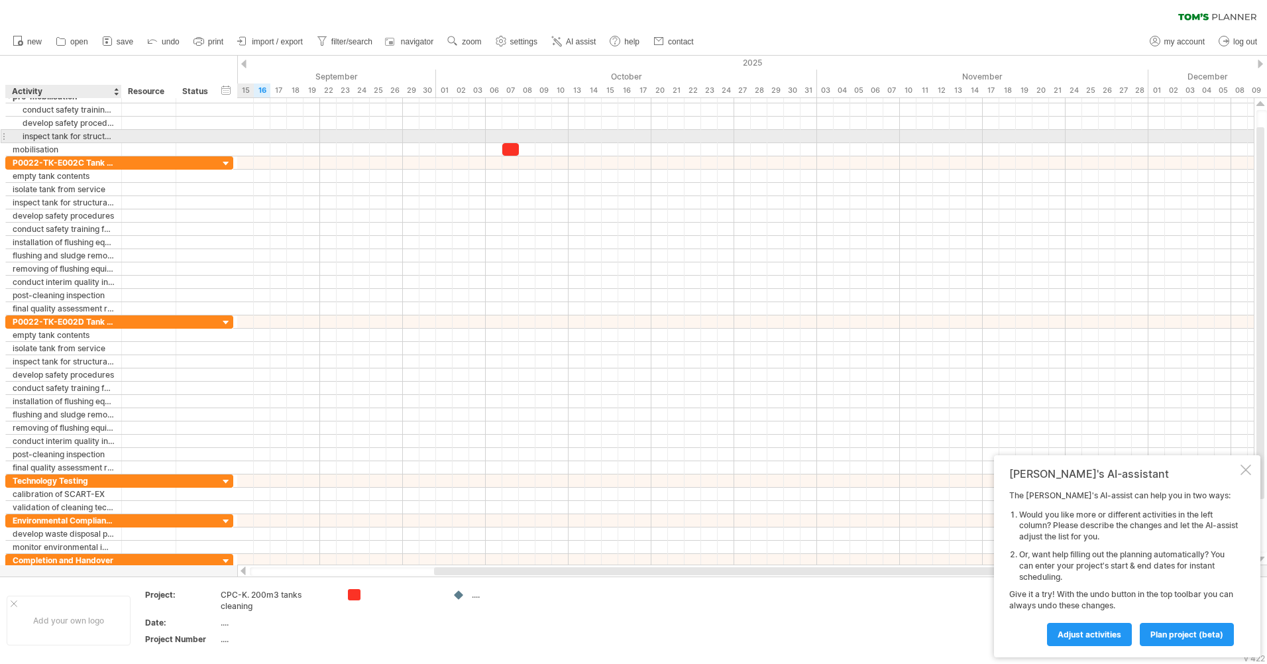
click at [69, 140] on div "inspect tank for structural integrity" at bounding box center [64, 136] width 102 height 13
click at [69, 140] on input "**********" at bounding box center [64, 136] width 102 height 13
click at [68, 136] on input "**********" at bounding box center [64, 136] width 102 height 13
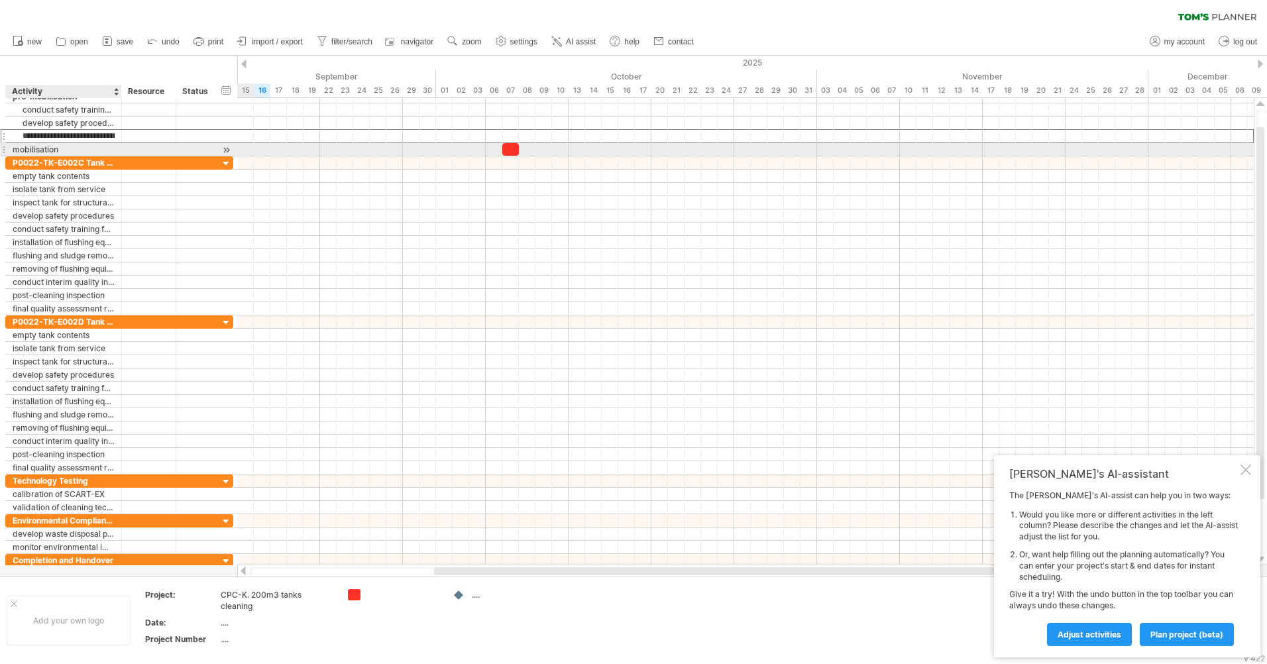
type input "**********"
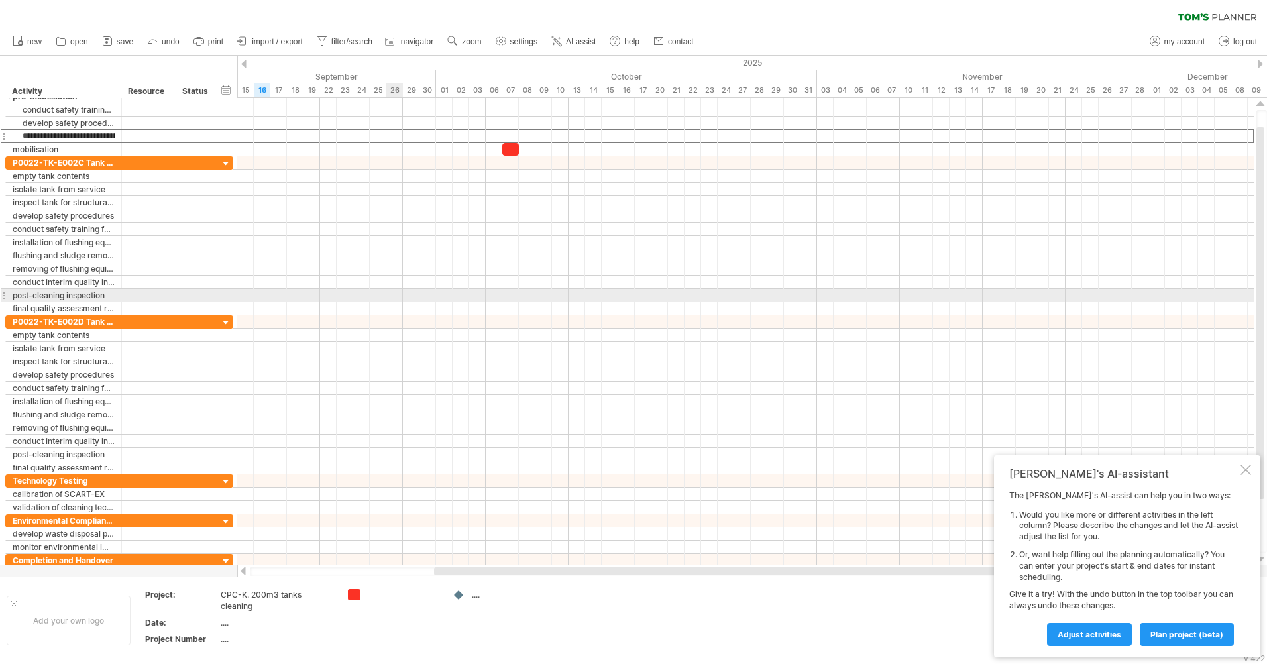
click at [386, 297] on div at bounding box center [745, 295] width 1017 height 13
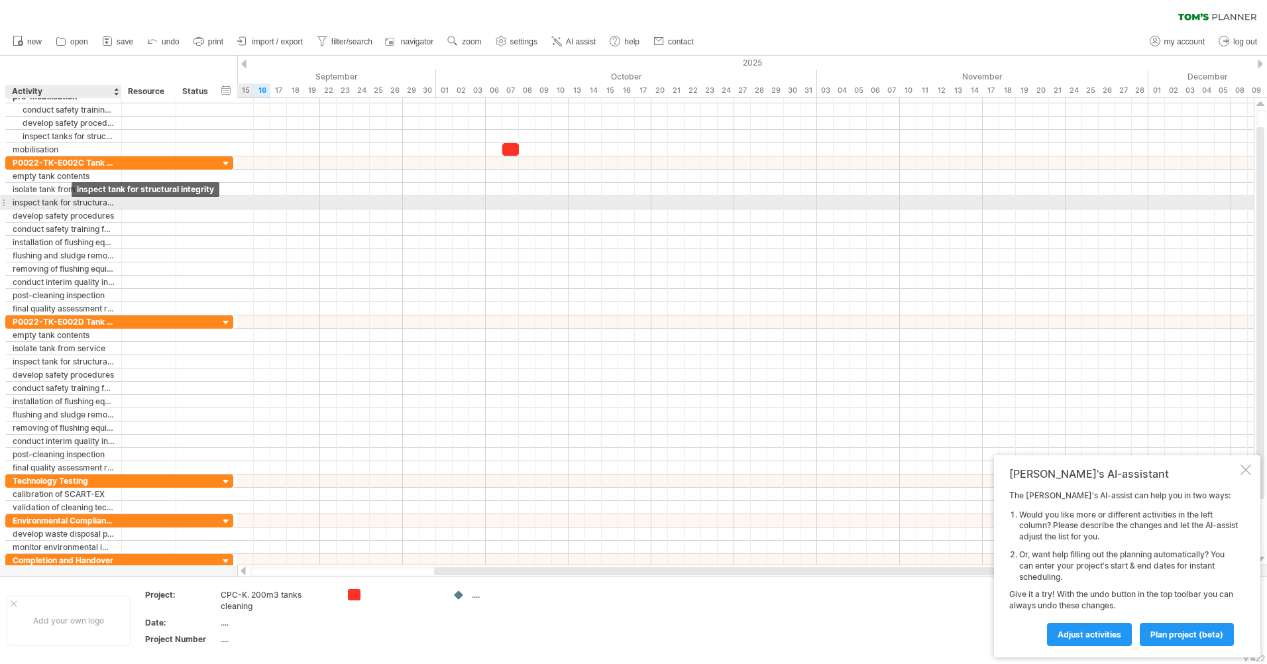
click at [72, 202] on div "inspect tank for structural integrity" at bounding box center [64, 202] width 102 height 13
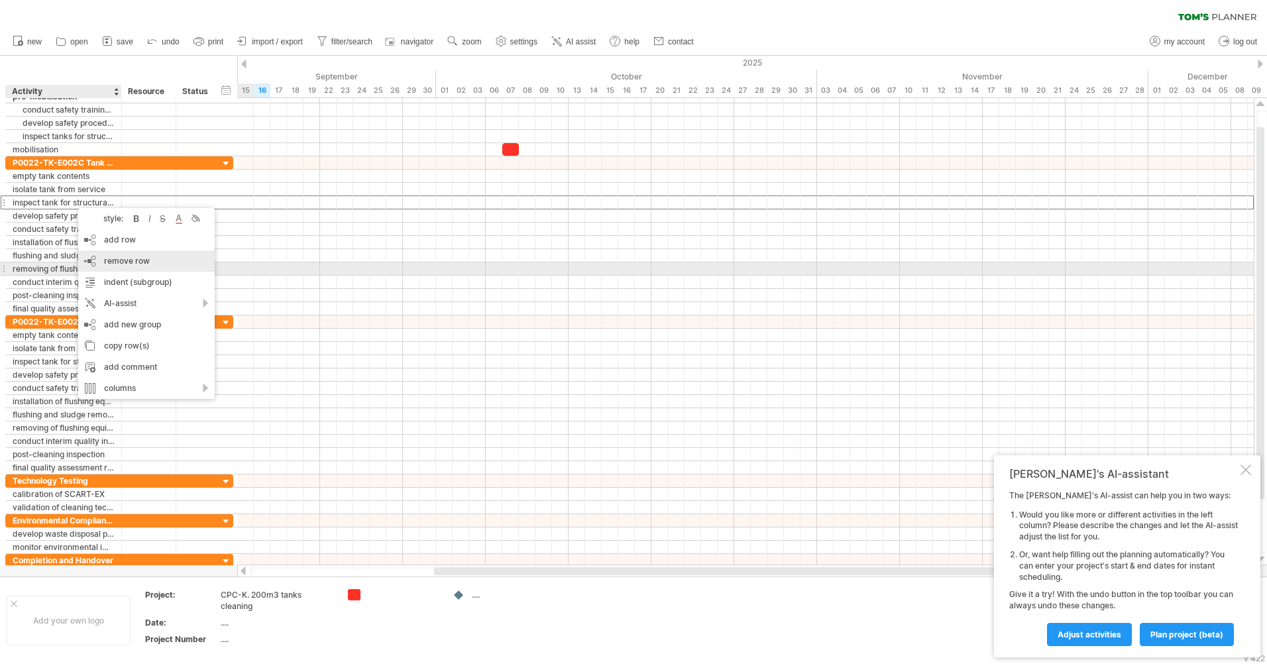
drag, startPoint x: 129, startPoint y: 265, endPoint x: 77, endPoint y: 233, distance: 61.3
click at [128, 264] on span "remove row" at bounding box center [127, 261] width 46 height 10
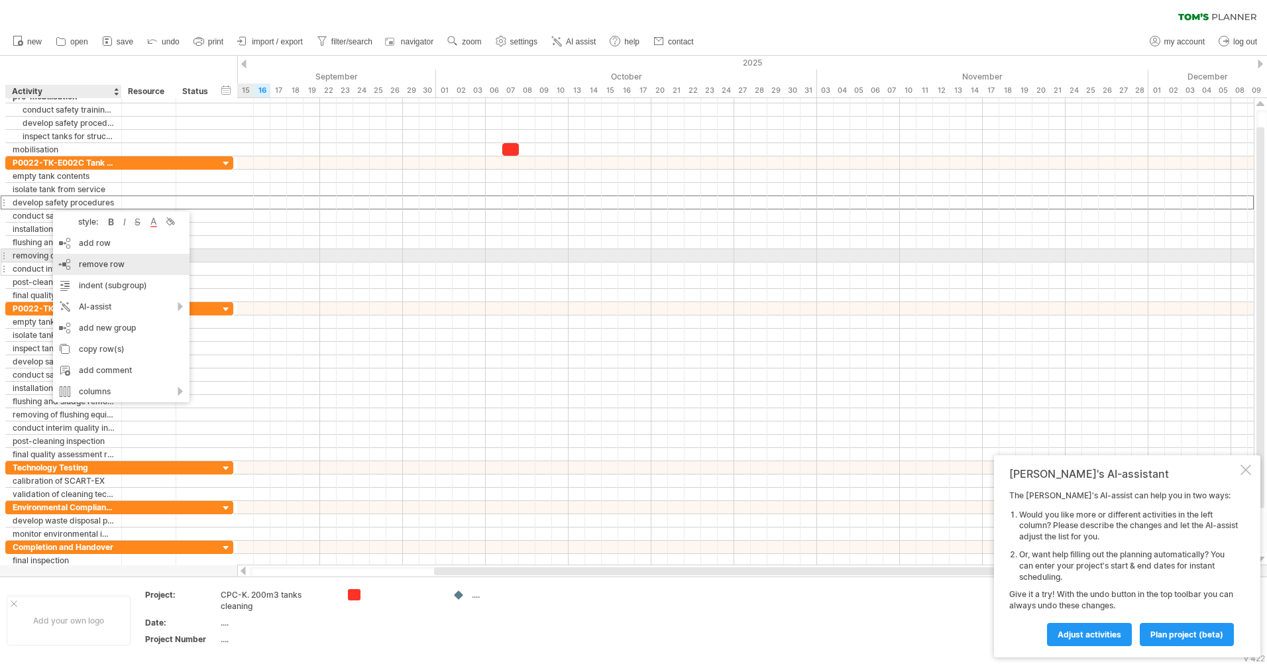
click at [95, 261] on span "remove row" at bounding box center [102, 264] width 46 height 10
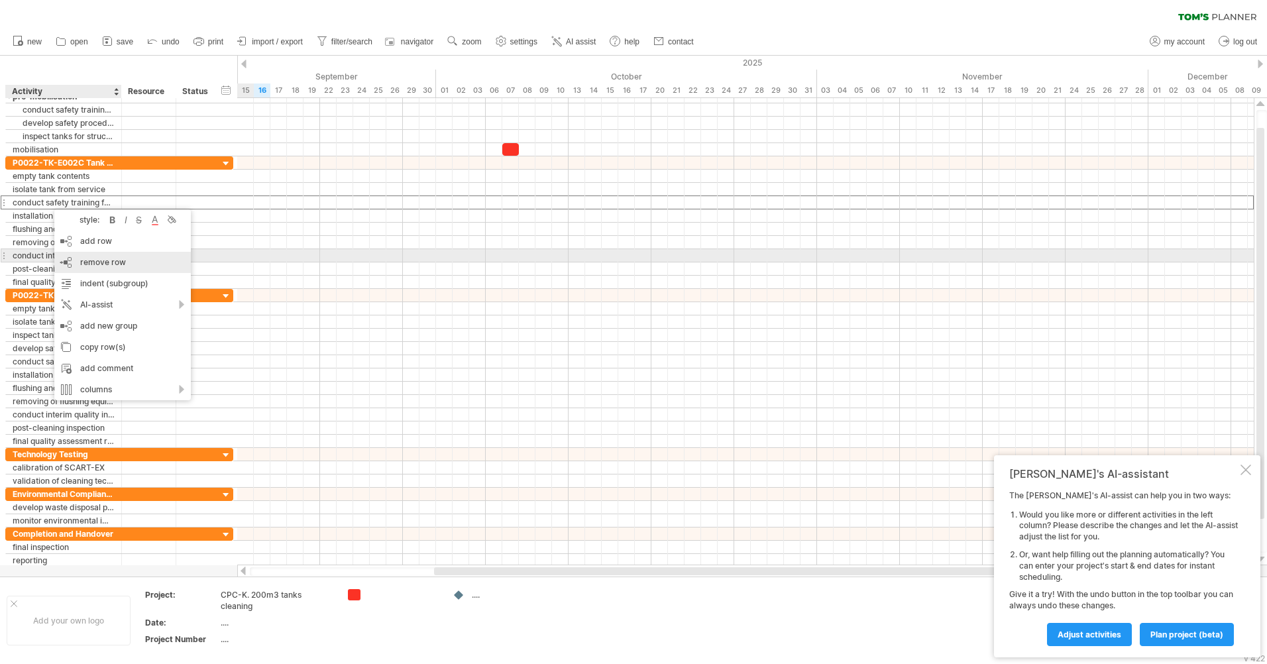
click at [113, 259] on span "remove row" at bounding box center [103, 262] width 46 height 10
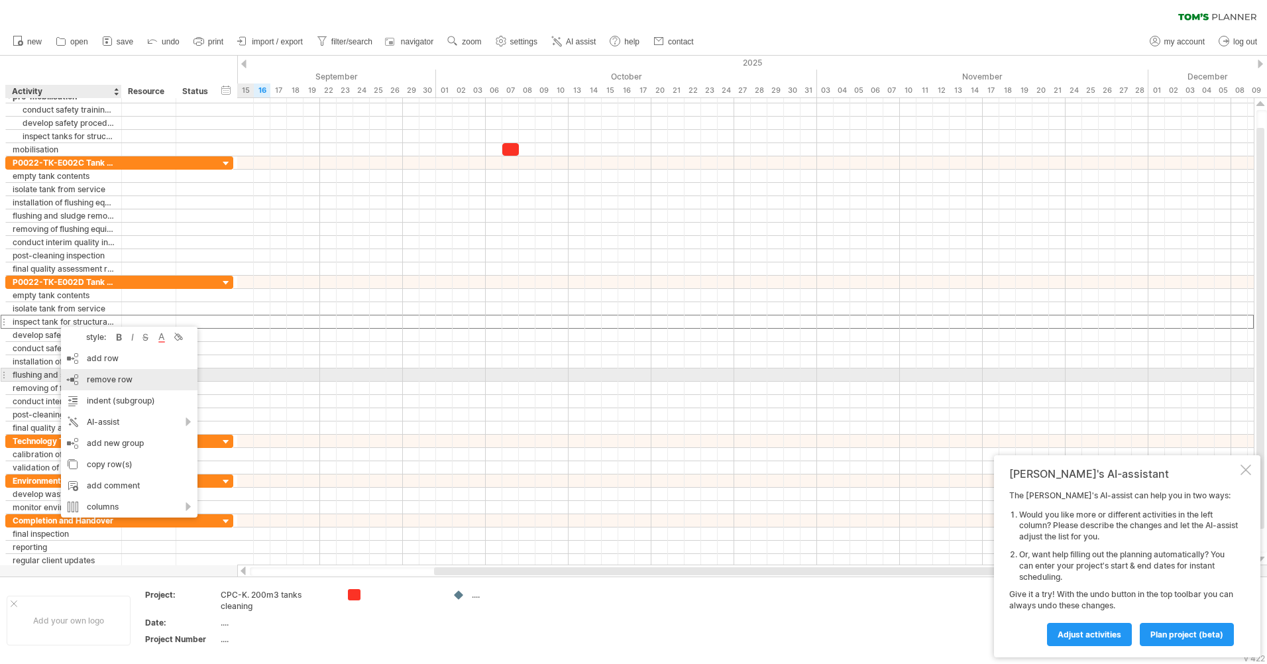
click at [112, 382] on span "remove row" at bounding box center [110, 380] width 46 height 10
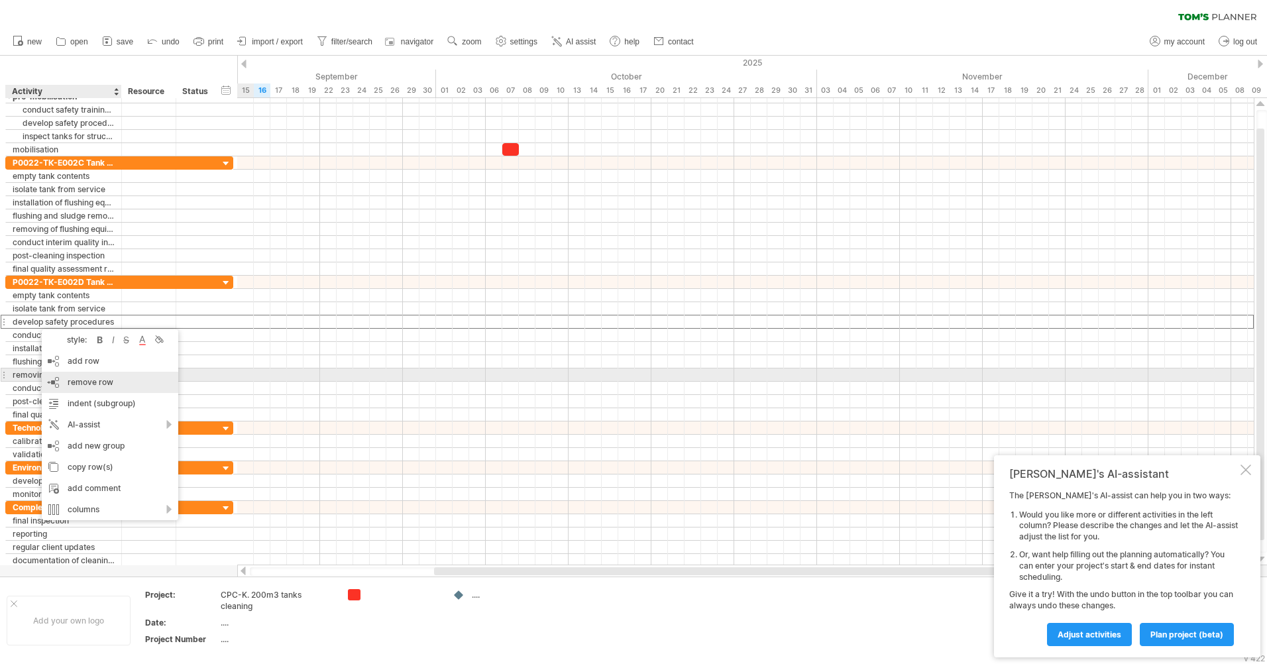
click at [94, 376] on div "remove row remove selected rows" at bounding box center [110, 382] width 137 height 21
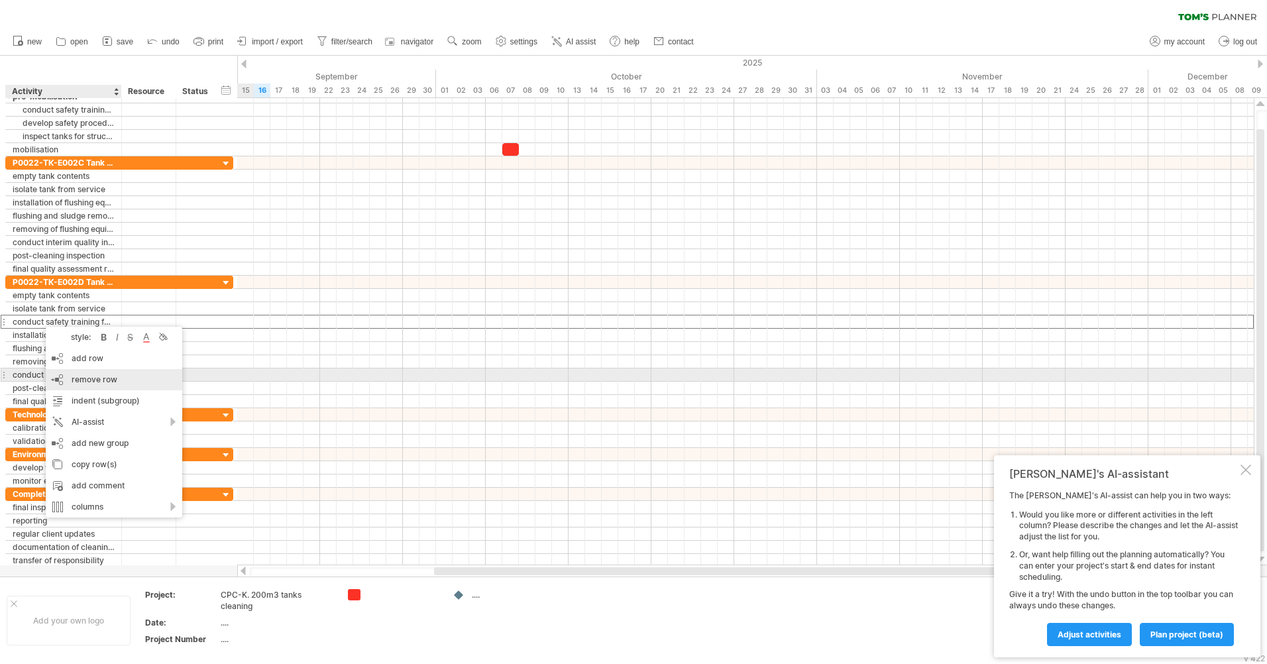
click at [97, 377] on span "remove row" at bounding box center [95, 380] width 46 height 10
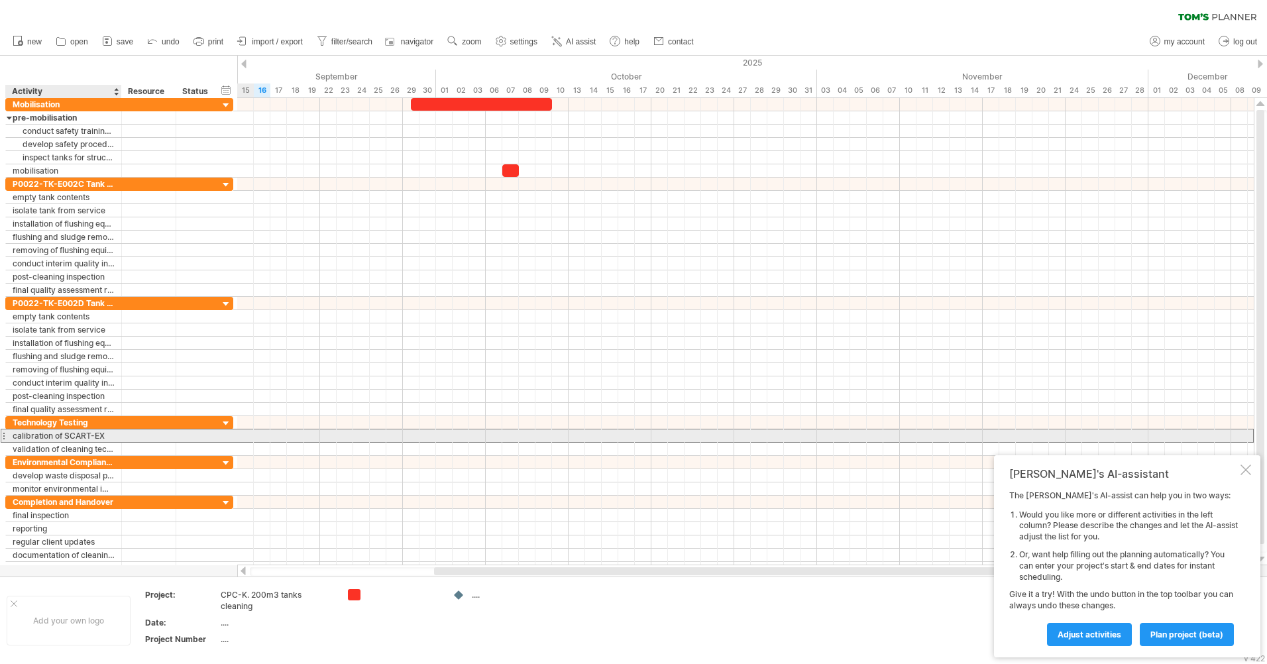
click at [58, 438] on div "calibration of SCART-EX" at bounding box center [64, 436] width 102 height 13
click at [0, 0] on input "**********" at bounding box center [0, 0] width 0 height 0
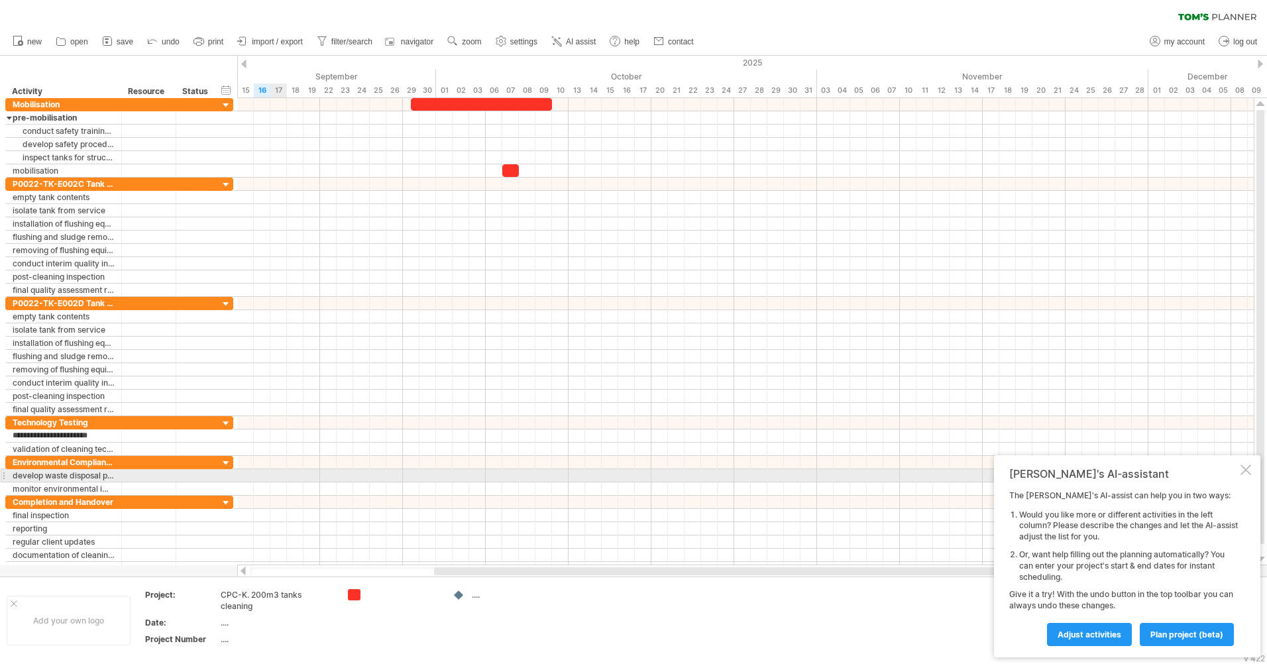
click at [331, 481] on div at bounding box center [745, 475] width 1017 height 13
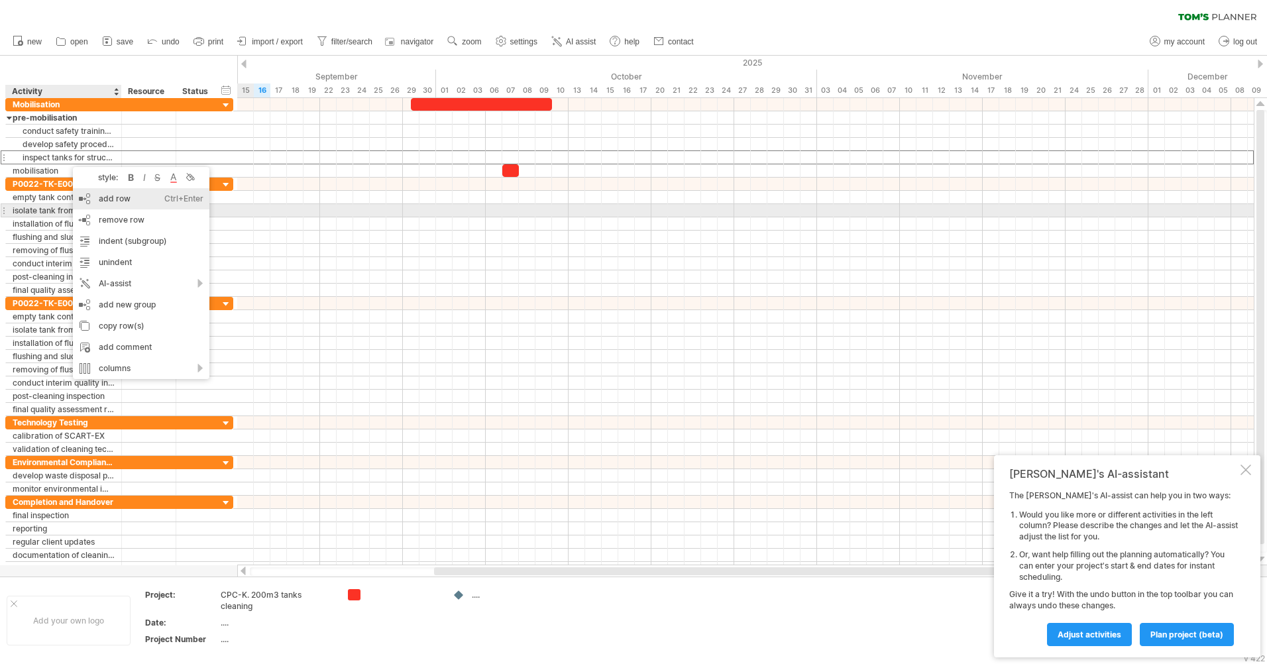
click at [129, 205] on div "add row Ctrl+Enter Cmd+Enter" at bounding box center [141, 198] width 137 height 21
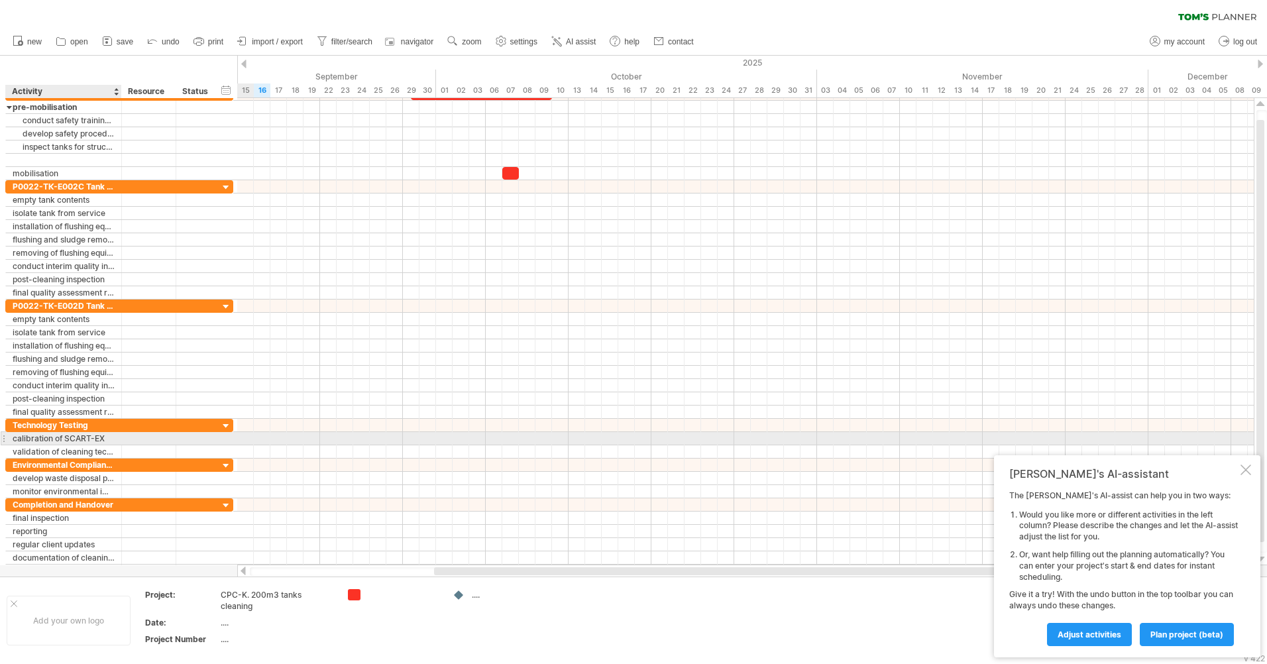
click at [47, 439] on div "calibration of SCART-EX" at bounding box center [64, 438] width 102 height 13
drag, startPoint x: 47, startPoint y: 439, endPoint x: 23, endPoint y: 437, distance: 24.6
click at [46, 439] on input "**********" at bounding box center [64, 438] width 102 height 13
click at [13, 438] on input "**********" at bounding box center [64, 438] width 102 height 13
drag, startPoint x: 13, startPoint y: 438, endPoint x: 107, endPoint y: 436, distance: 93.5
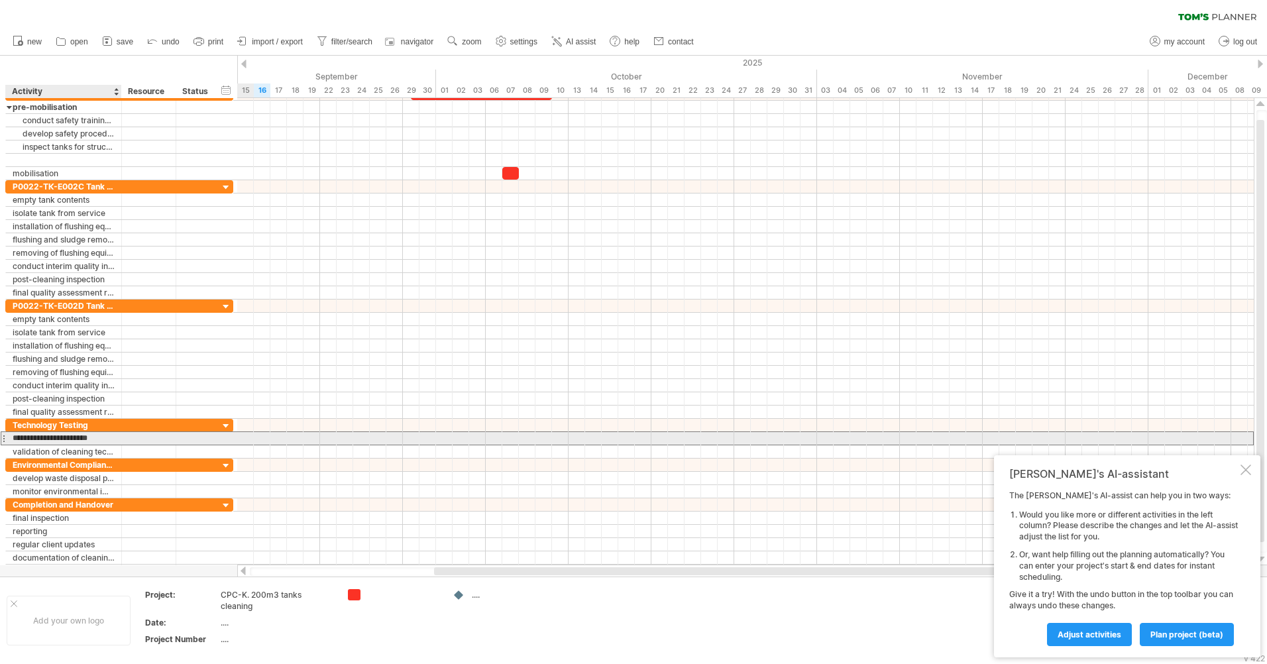
click at [107, 436] on input "**********" at bounding box center [64, 438] width 102 height 13
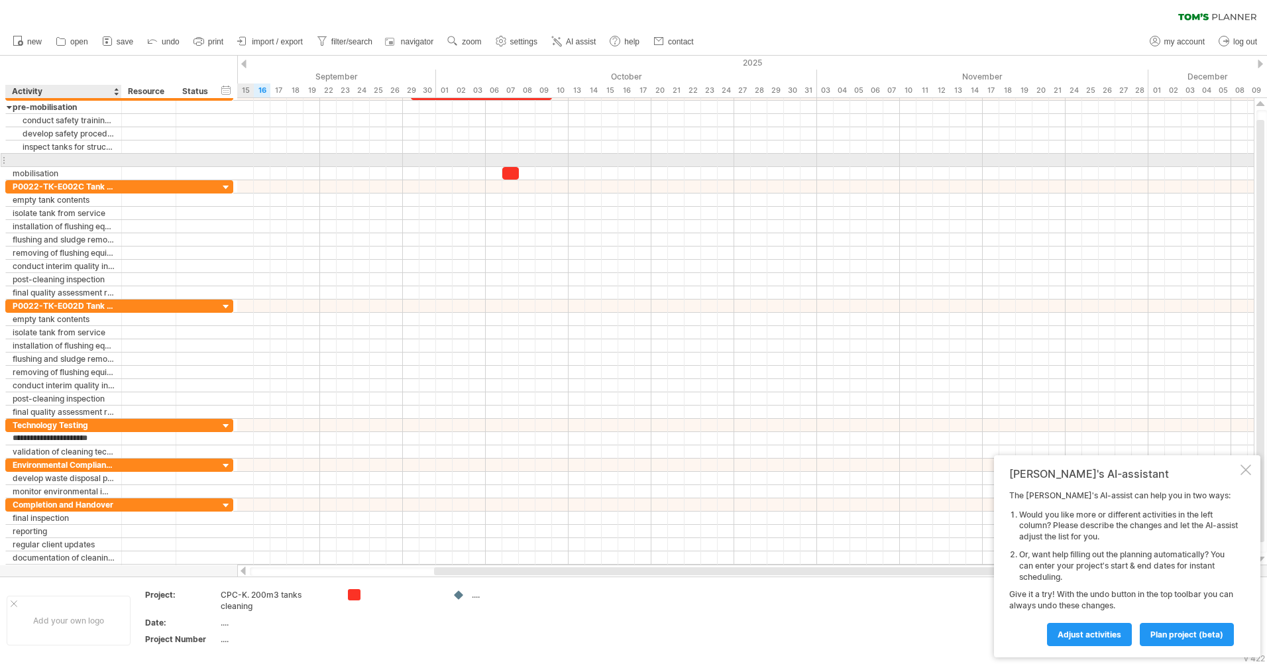
click at [58, 155] on div at bounding box center [64, 160] width 102 height 13
paste input "**********"
type input "**********"
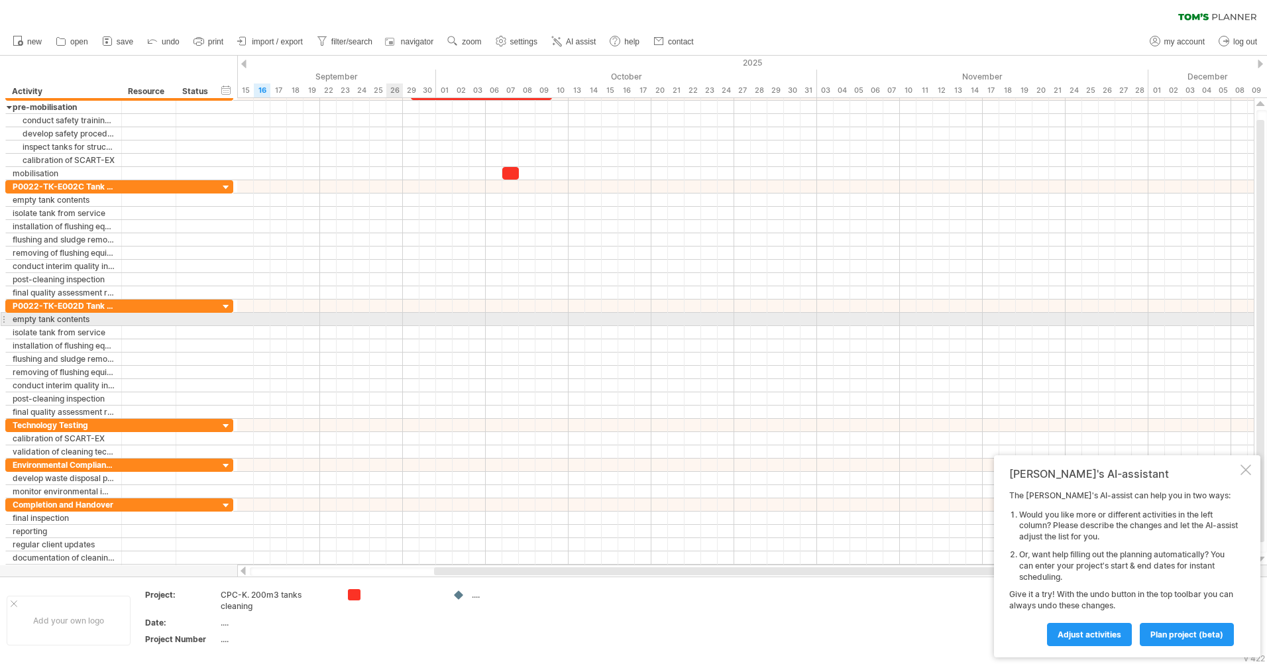
drag, startPoint x: 394, startPoint y: 315, endPoint x: 335, endPoint y: 286, distance: 64.9
click at [394, 315] on div at bounding box center [745, 319] width 1017 height 13
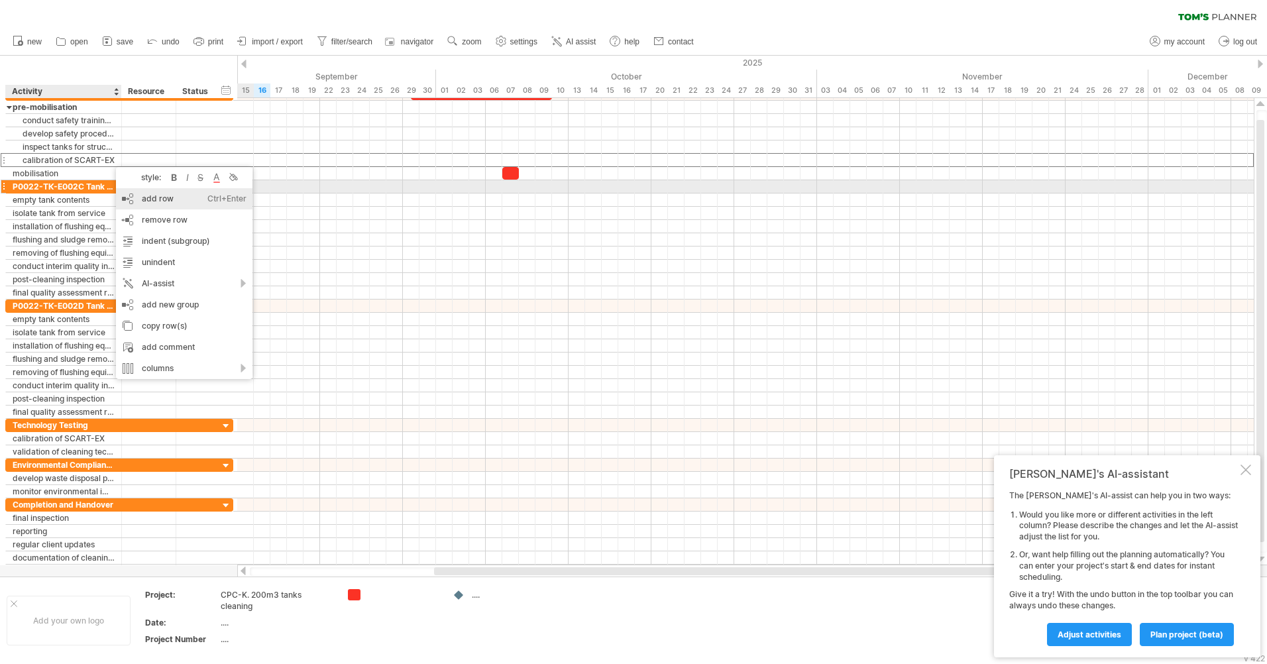
drag, startPoint x: 158, startPoint y: 194, endPoint x: 143, endPoint y: 194, distance: 14.6
click at [158, 194] on div "add row Ctrl+Enter Cmd+Enter" at bounding box center [184, 198] width 137 height 21
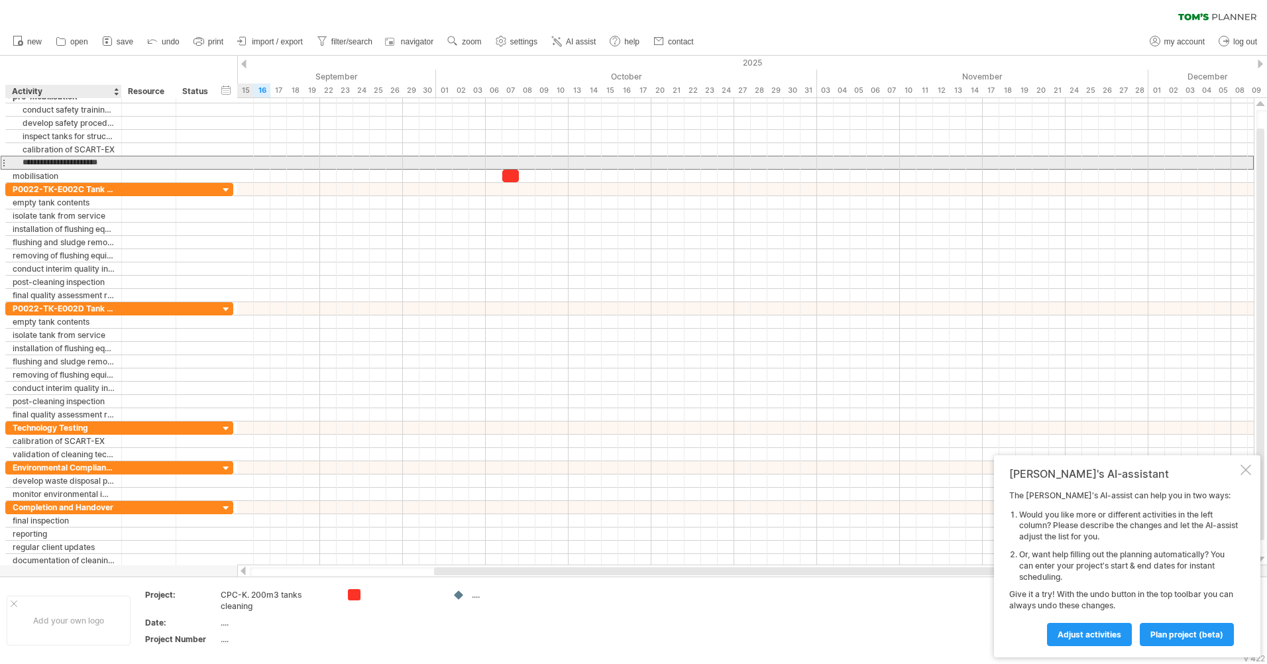
drag, startPoint x: 63, startPoint y: 163, endPoint x: 28, endPoint y: 164, distance: 35.2
click at [23, 164] on input "**********" at bounding box center [64, 162] width 102 height 13
click at [46, 160] on input "**********" at bounding box center [64, 162] width 102 height 13
click at [112, 162] on input "**********" at bounding box center [64, 162] width 102 height 13
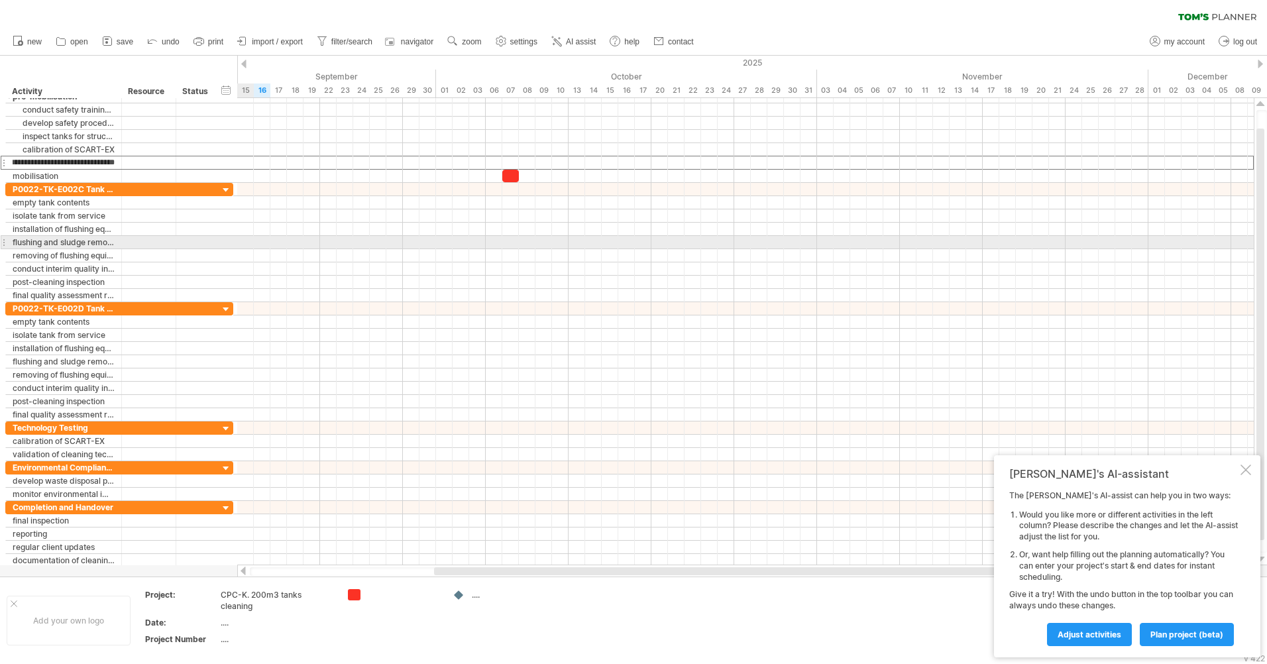
click at [346, 262] on div at bounding box center [745, 268] width 1017 height 13
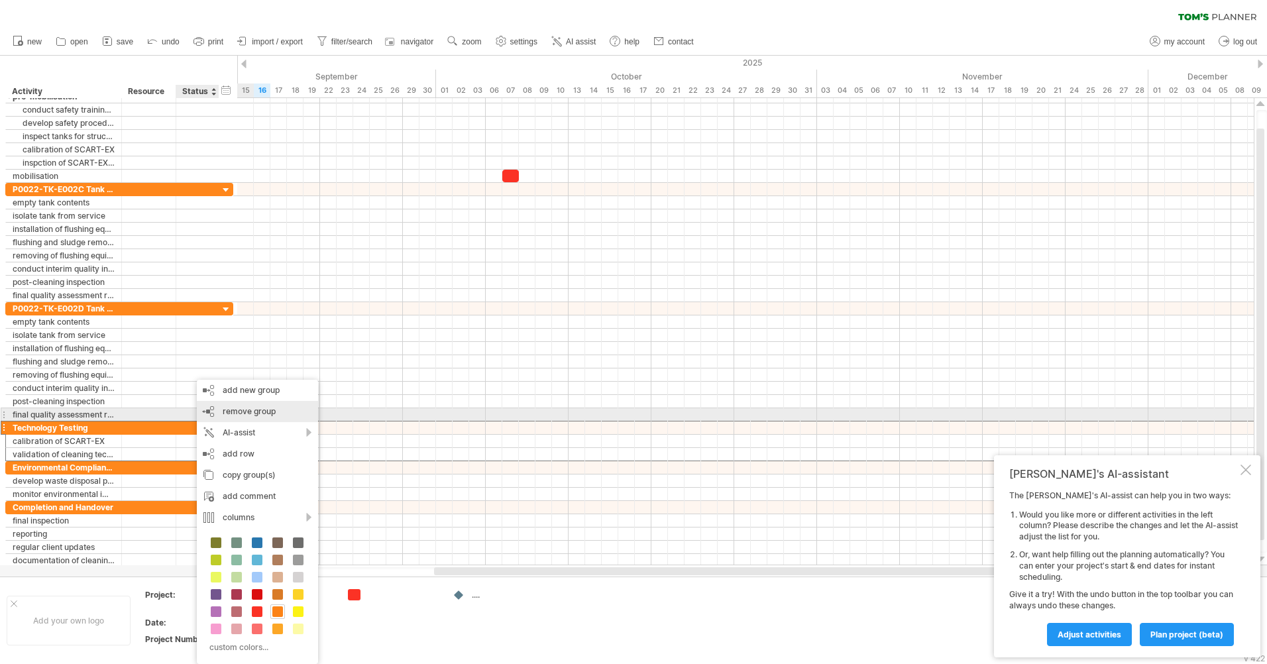
drag, startPoint x: 265, startPoint y: 413, endPoint x: 271, endPoint y: 445, distance: 32.4
click at [265, 413] on span "remove group" at bounding box center [249, 411] width 53 height 10
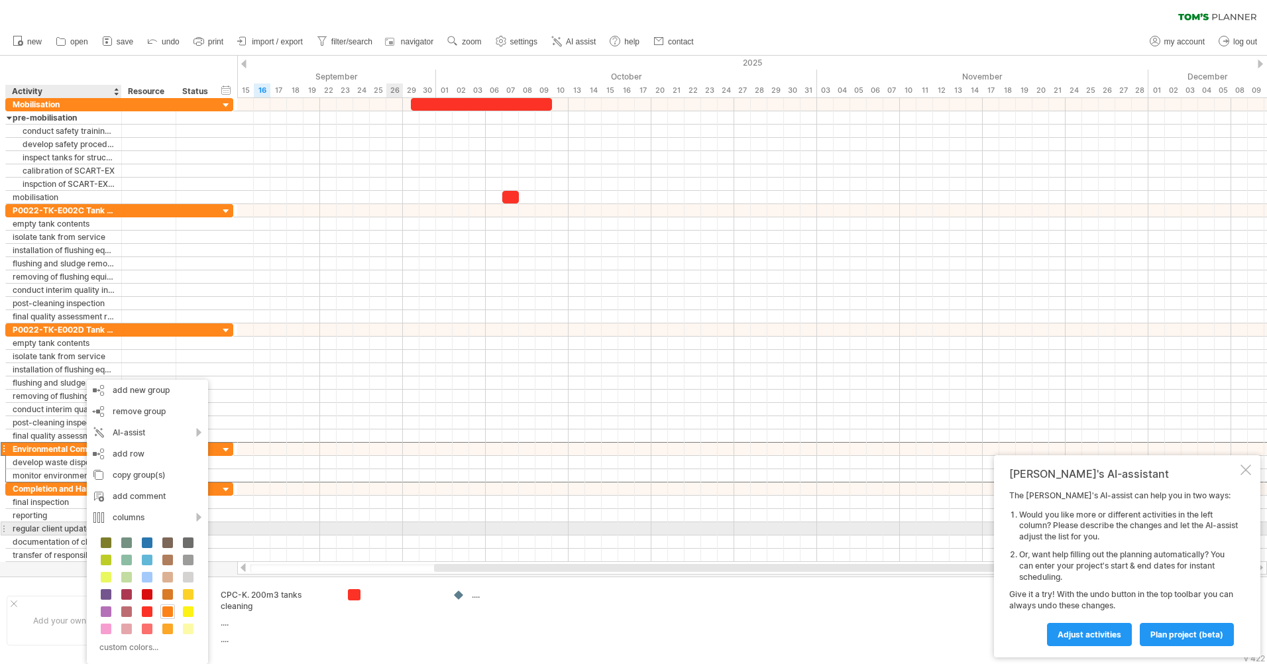
click at [391, 530] on div at bounding box center [752, 528] width 1030 height 13
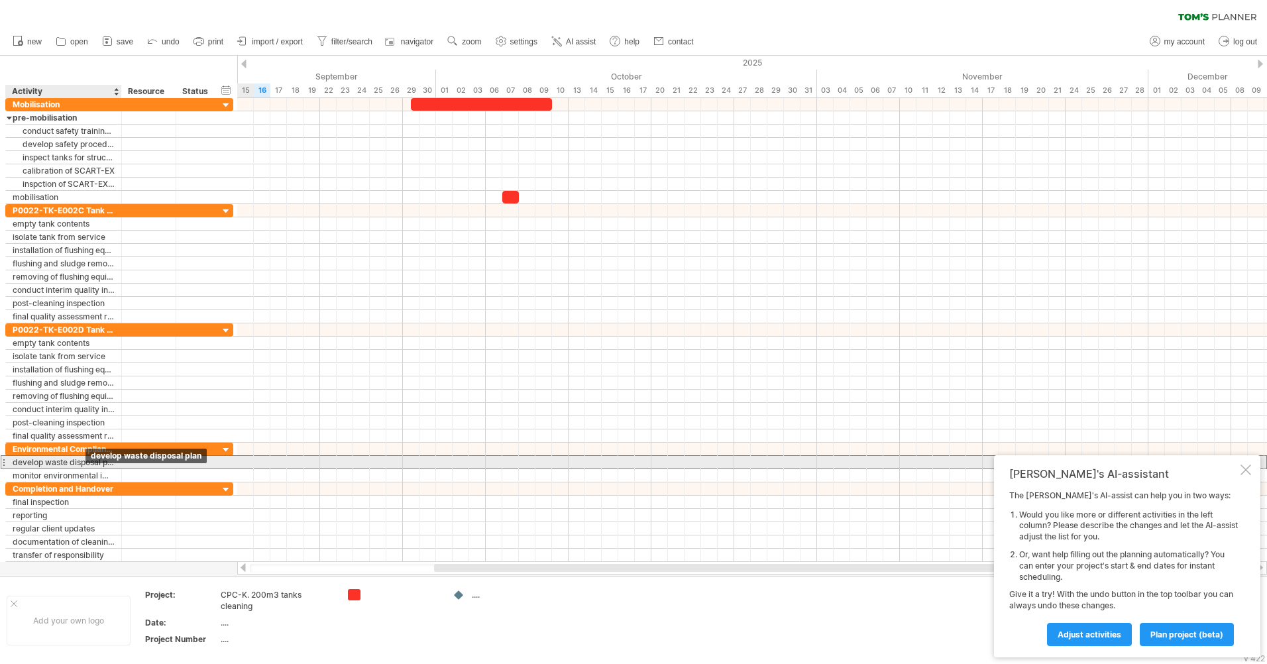
click at [46, 460] on div "develop waste disposal plan" at bounding box center [64, 462] width 102 height 13
click at [50, 460] on input "**********" at bounding box center [64, 462] width 102 height 13
click at [101, 461] on input "**********" at bounding box center [64, 462] width 102 height 13
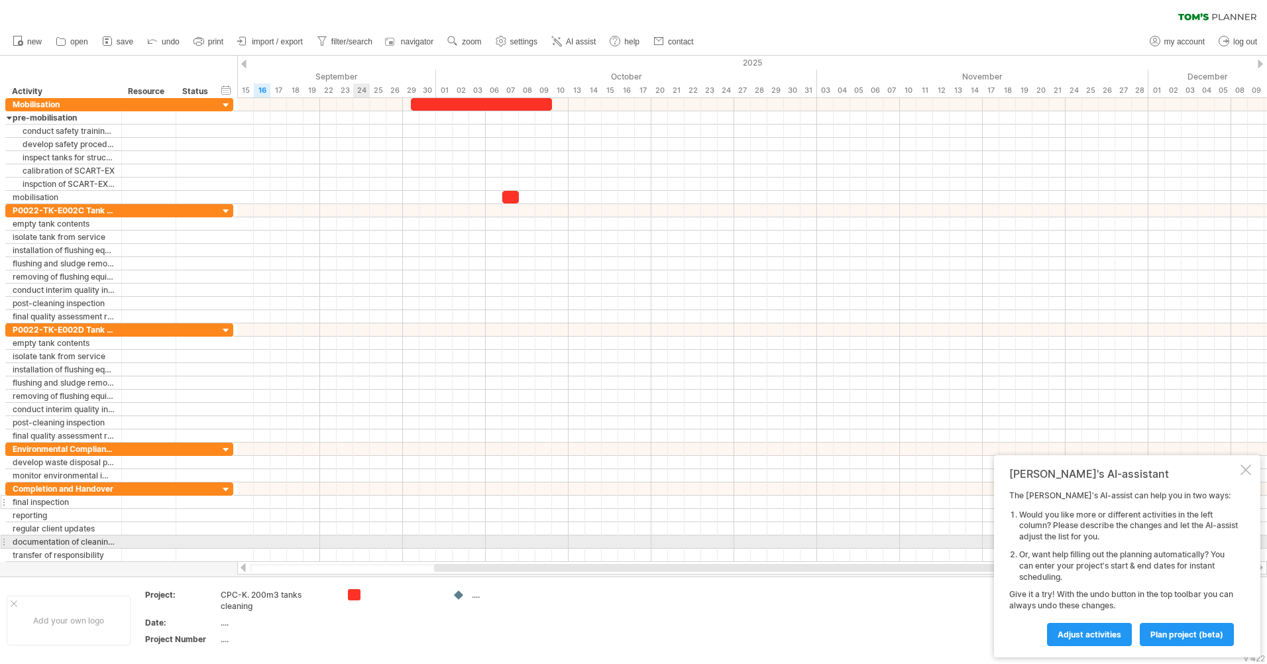
drag, startPoint x: 354, startPoint y: 549, endPoint x: 148, endPoint y: 506, distance: 210.0
click at [352, 549] on div at bounding box center [752, 555] width 1030 height 13
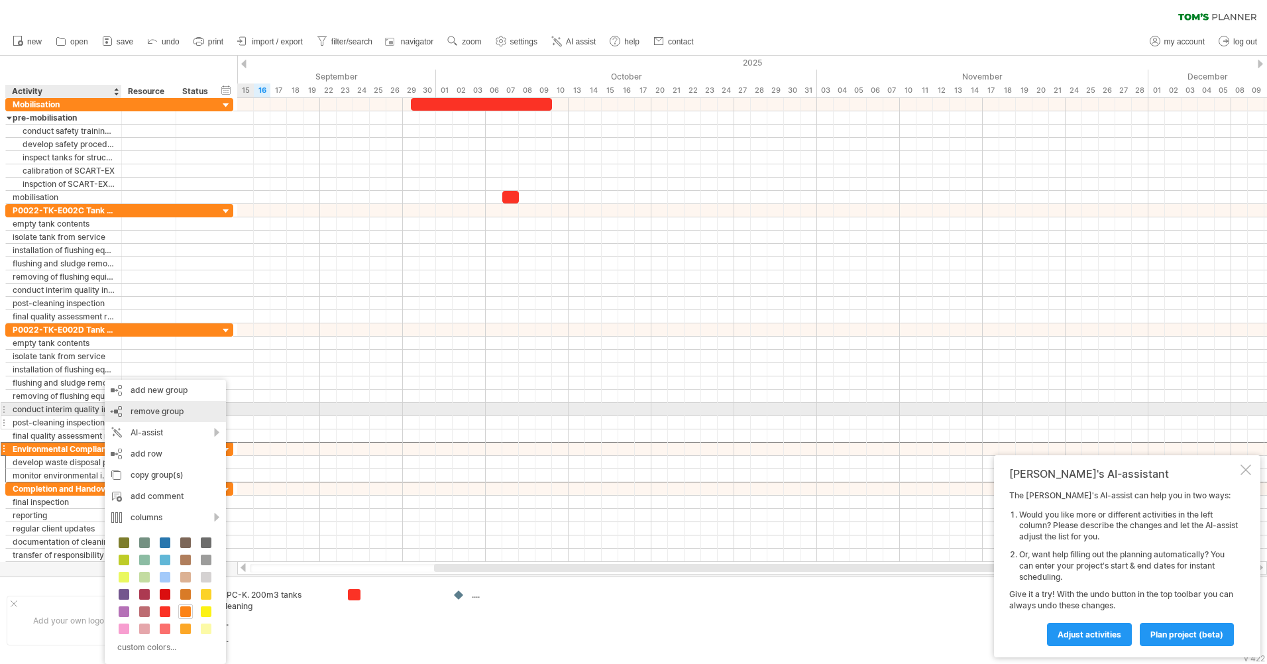
drag, startPoint x: 160, startPoint y: 410, endPoint x: 194, endPoint y: 429, distance: 38.9
click at [160, 410] on span "remove group" at bounding box center [157, 411] width 53 height 10
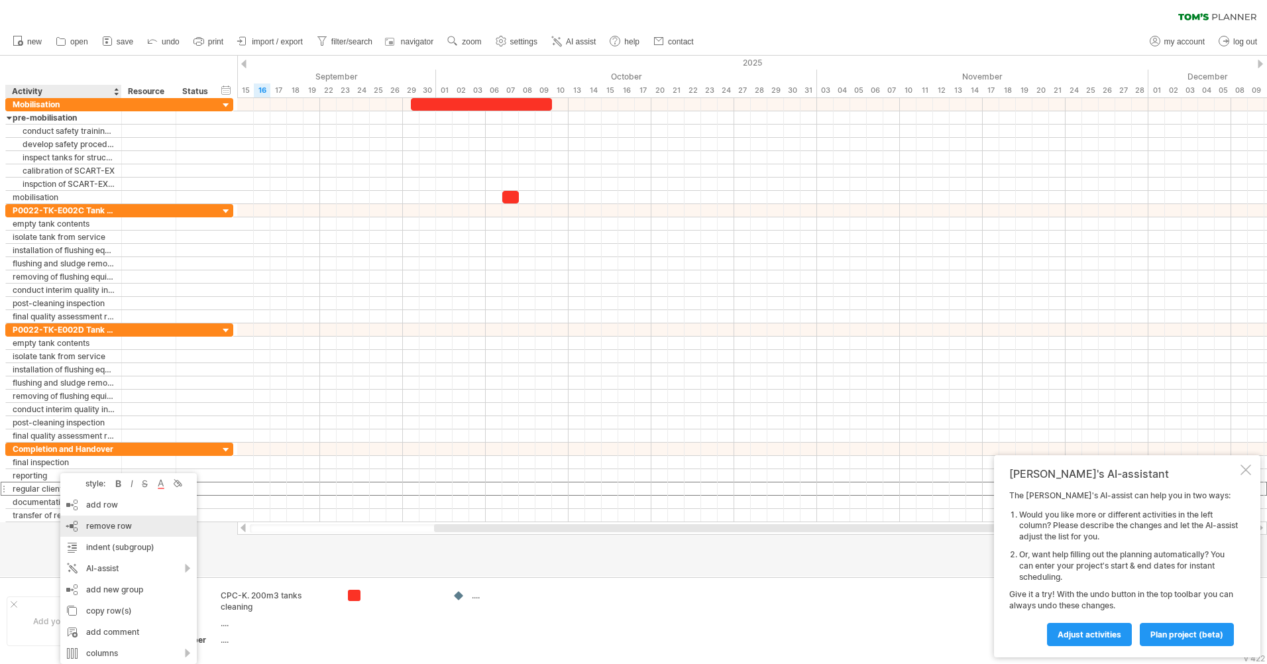
click at [138, 534] on div "remove row remove selected rows" at bounding box center [128, 526] width 137 height 21
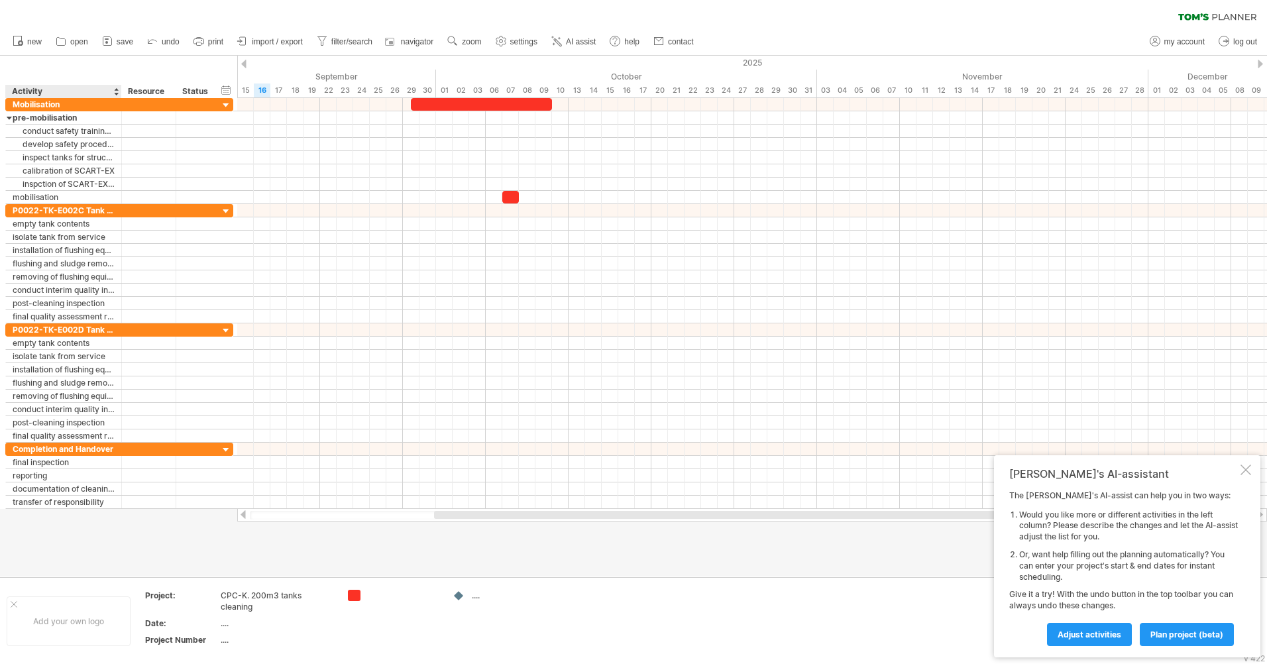
click at [44, 544] on div at bounding box center [633, 316] width 1267 height 521
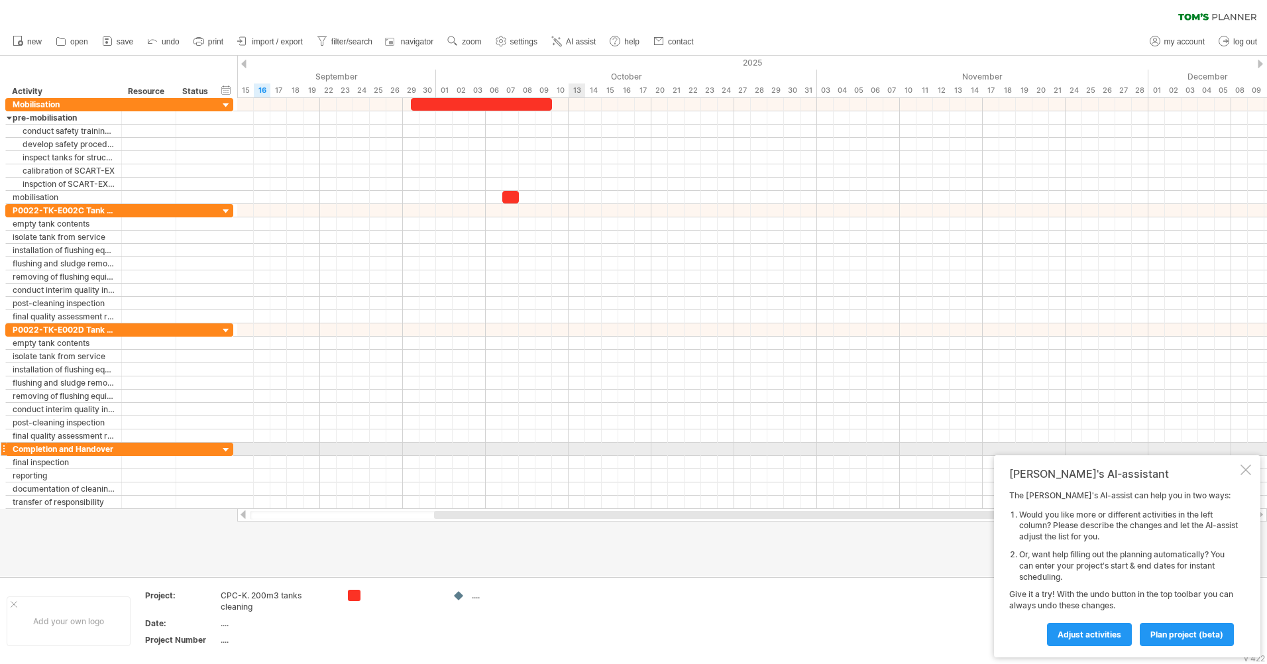
click at [581, 443] on div at bounding box center [752, 449] width 1030 height 13
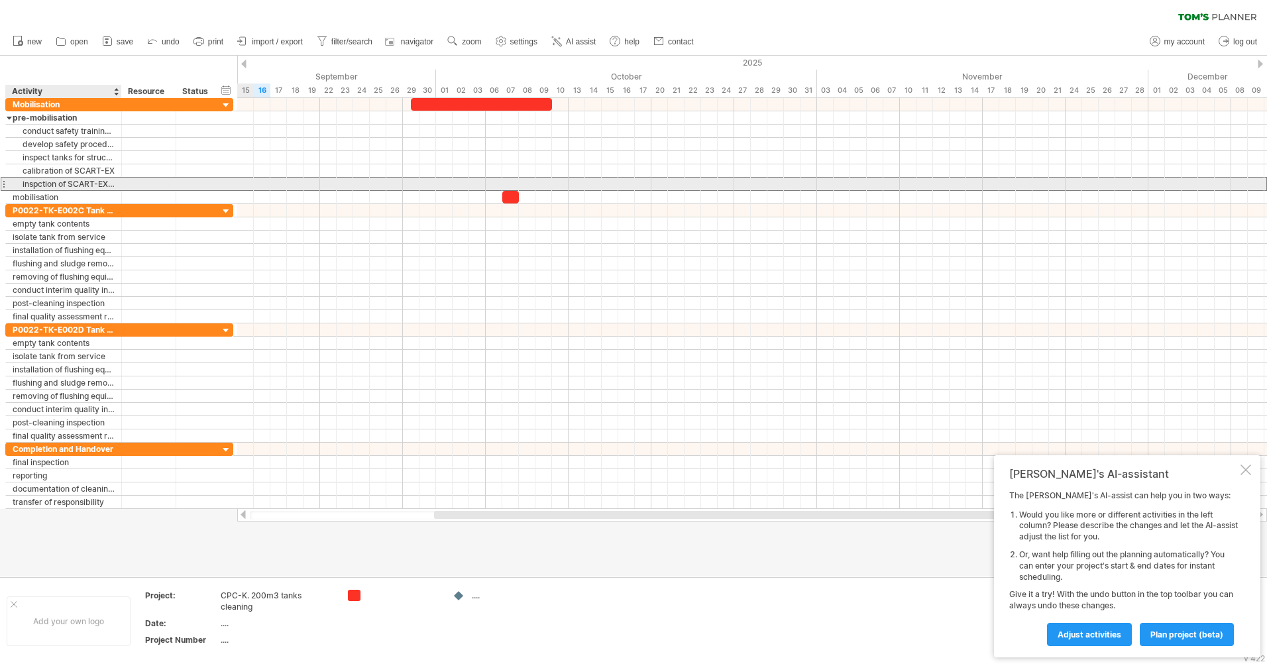
click at [34, 185] on div "inspction of SCART-EX (by CPC-K)" at bounding box center [64, 184] width 102 height 13
click at [0, 0] on input "**********" at bounding box center [0, 0] width 0 height 0
click at [32, 186] on input "**********" at bounding box center [64, 184] width 102 height 13
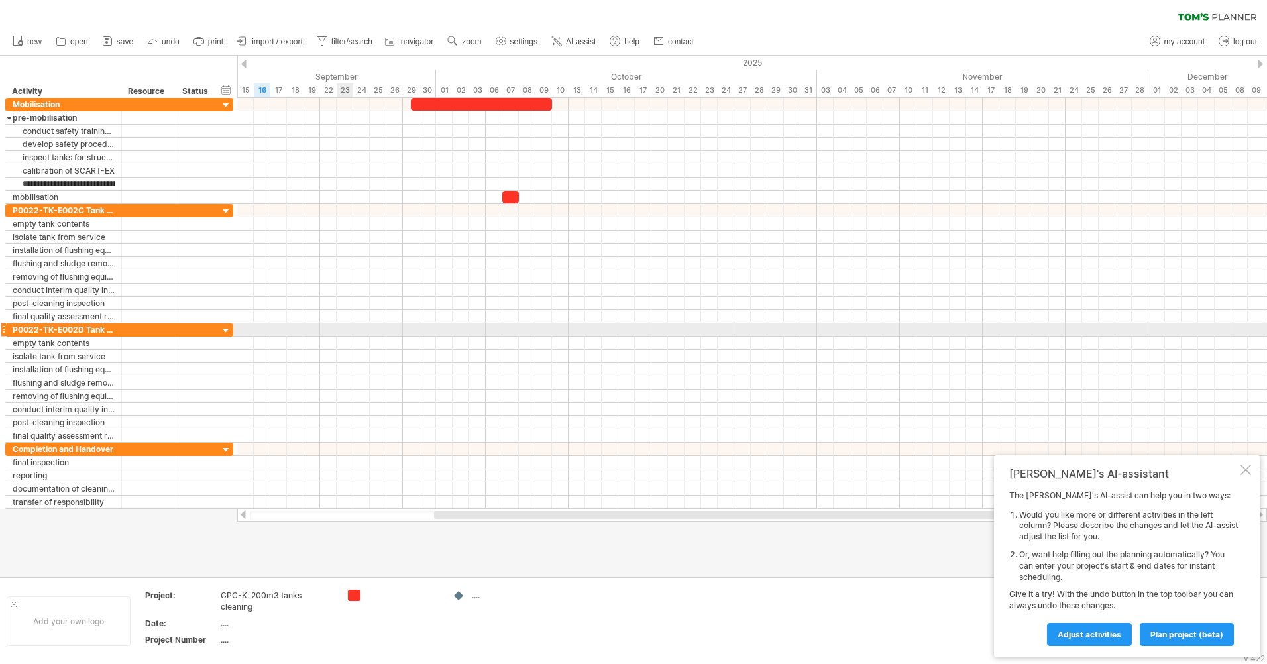
type input "**********"
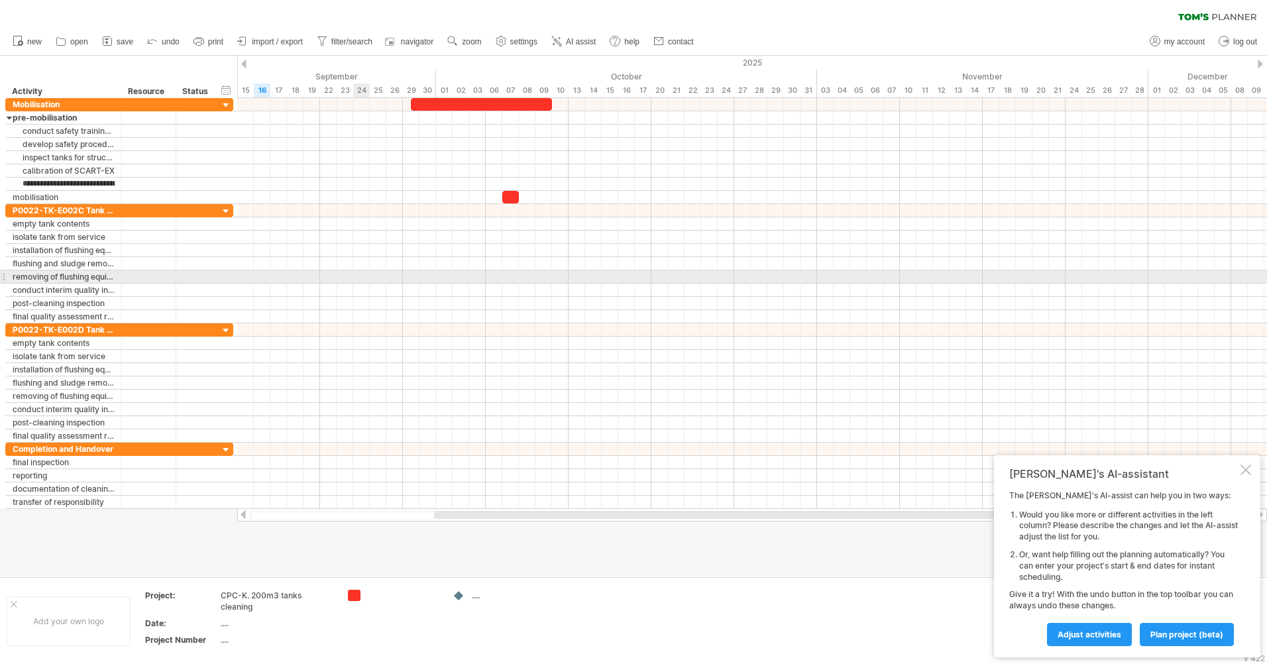
click at [364, 282] on div at bounding box center [752, 276] width 1030 height 13
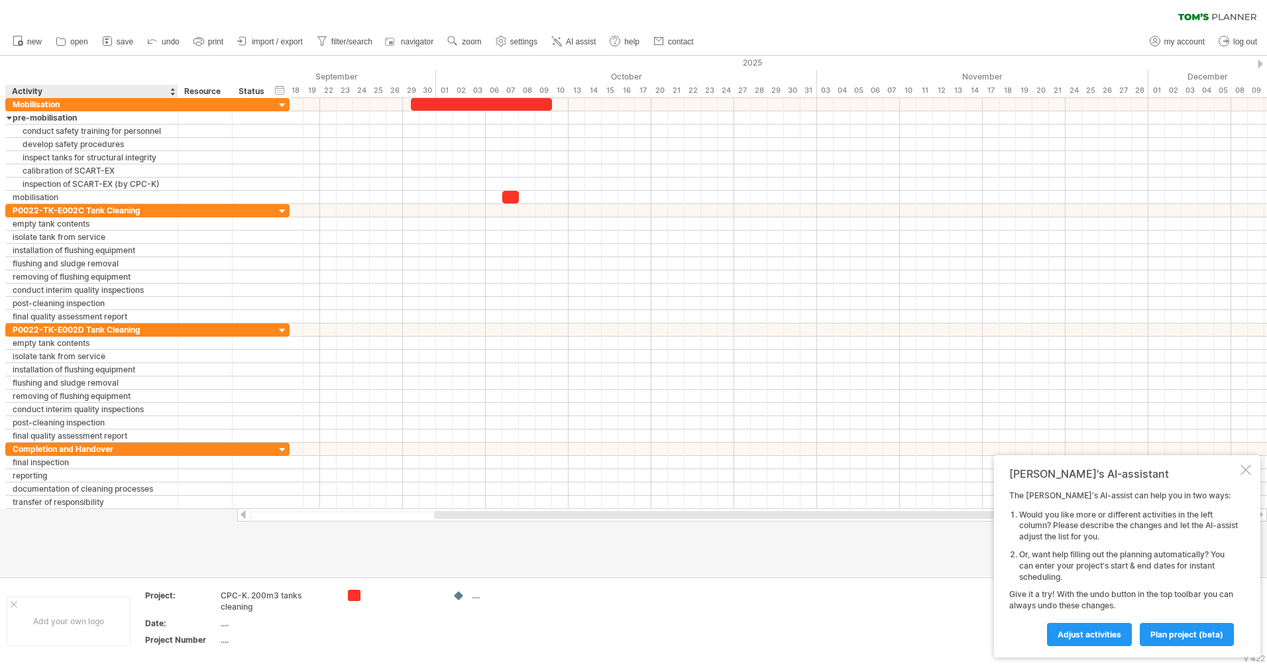
drag, startPoint x: 148, startPoint y: 85, endPoint x: 175, endPoint y: 86, distance: 26.5
click at [175, 86] on div at bounding box center [177, 91] width 5 height 13
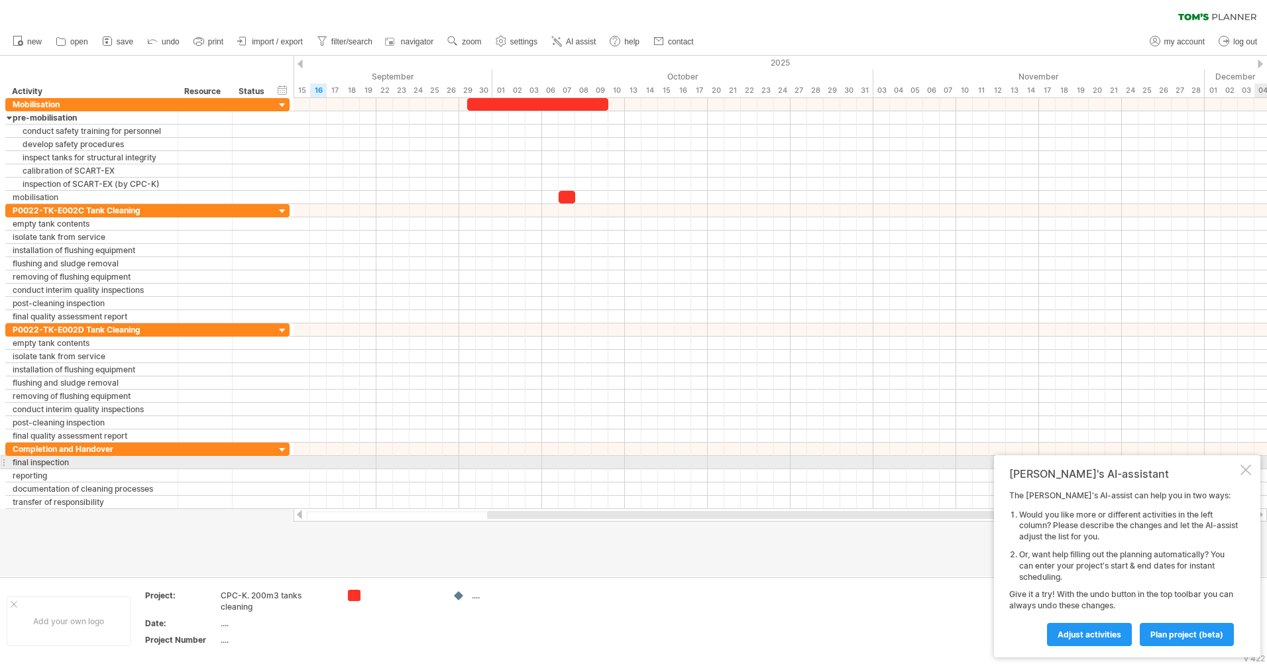
click at [1250, 468] on div at bounding box center [1246, 470] width 11 height 11
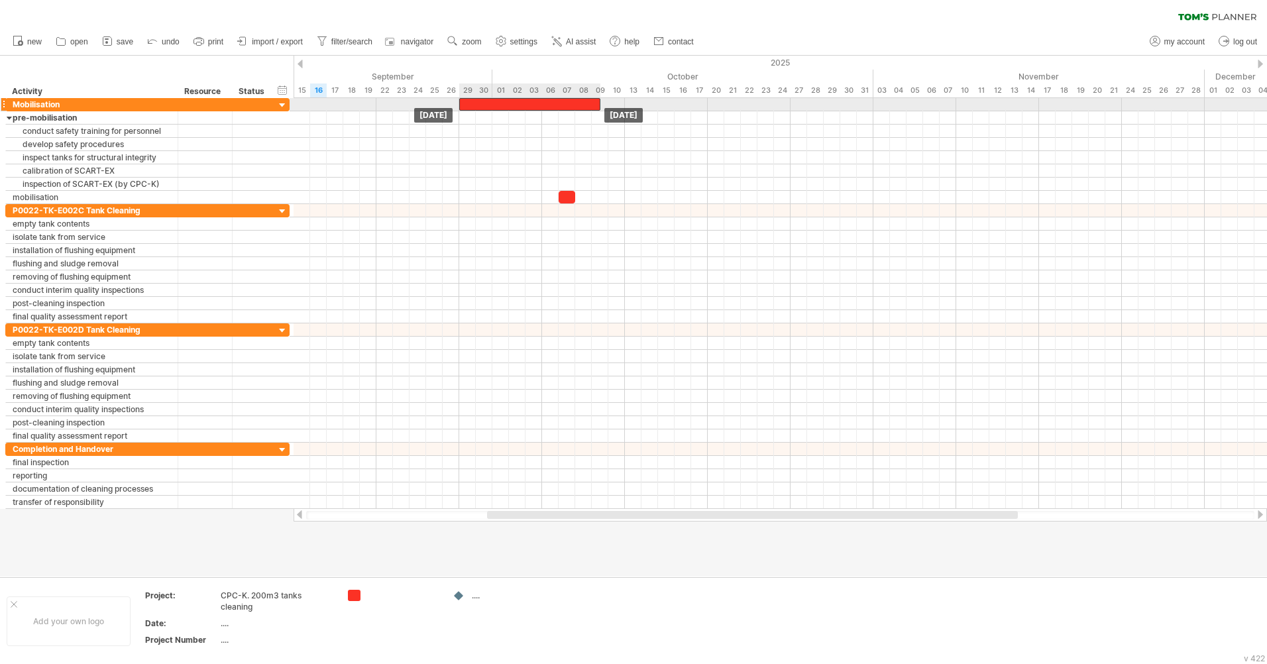
drag, startPoint x: 491, startPoint y: 105, endPoint x: 484, endPoint y: 104, distance: 7.3
click at [484, 104] on div at bounding box center [529, 104] width 141 height 13
click at [607, 106] on span at bounding box center [608, 104] width 5 height 13
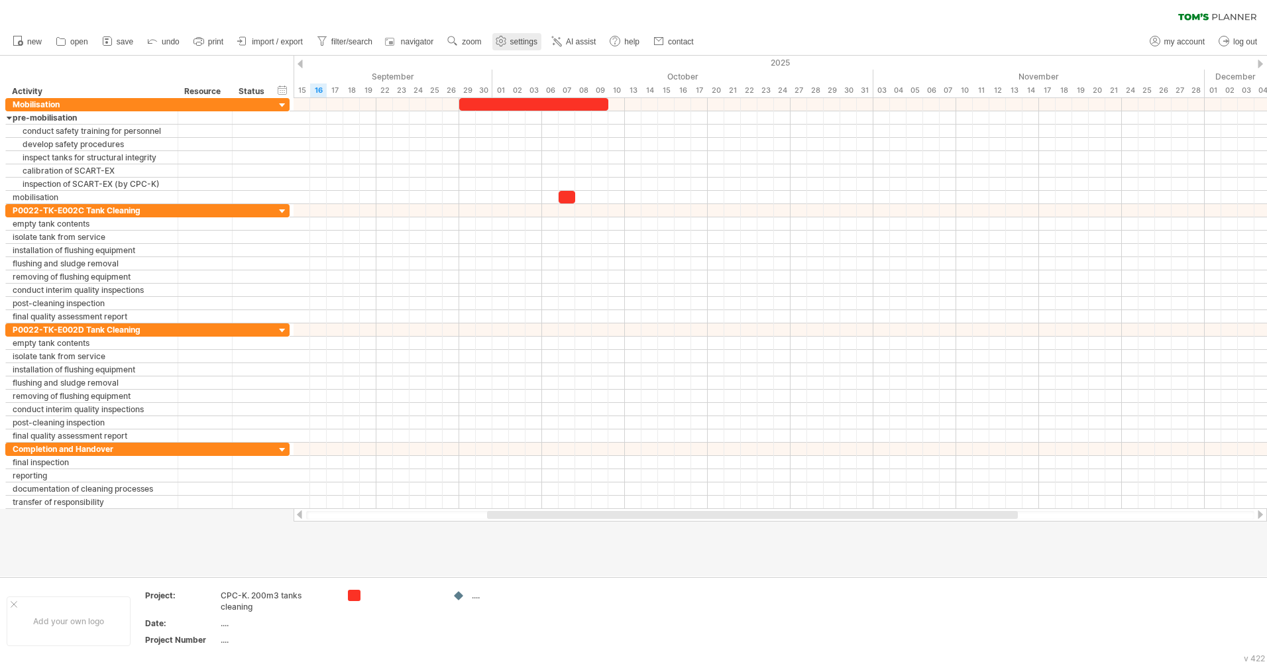
click at [532, 37] on span "settings" at bounding box center [523, 41] width 27 height 9
select select "*"
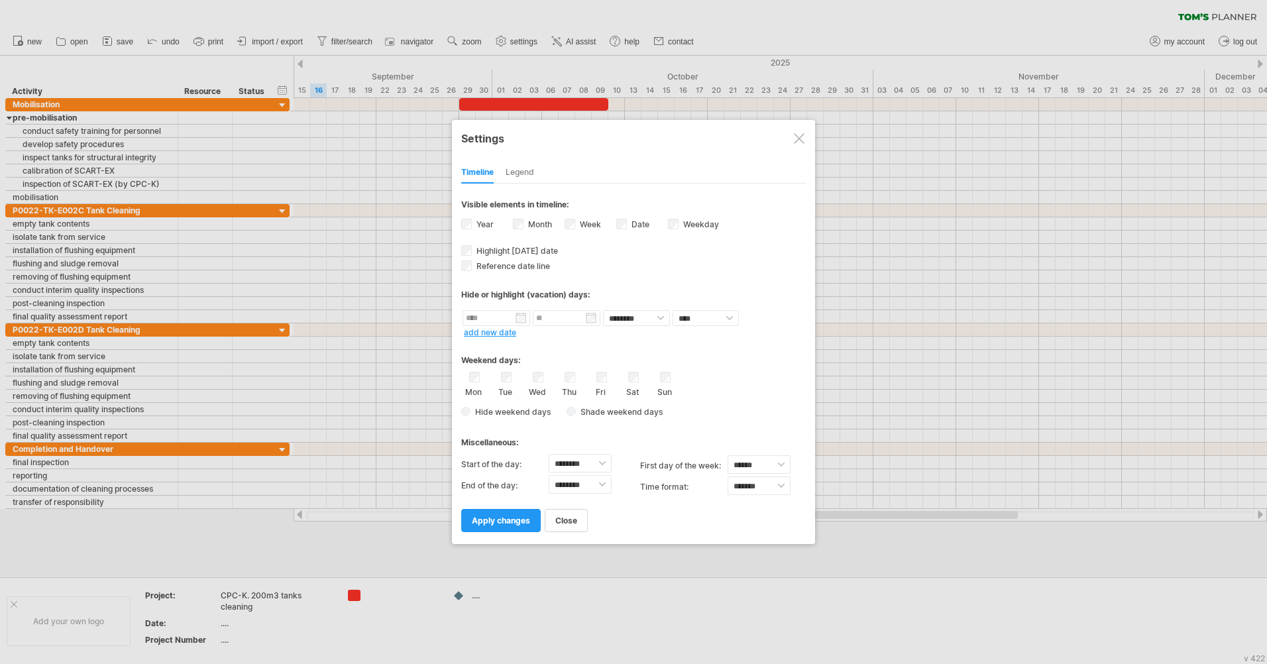
click at [699, 220] on label "Weekday visibility of weekday Currently there is not enough space horizontally …" at bounding box center [700, 224] width 38 height 10
click at [587, 226] on label "Week visibility of weeknumbers Currently there is not enough space horizontally…" at bounding box center [589, 224] width 24 height 10
click at [598, 486] on select "******** ******** ******** ******** ******** ******** ******** ******** *******…" at bounding box center [580, 484] width 63 height 19
select select "**"
click at [549, 475] on select "******** ******** ******** ******** ******** ******** ******** ******** *******…" at bounding box center [580, 484] width 63 height 19
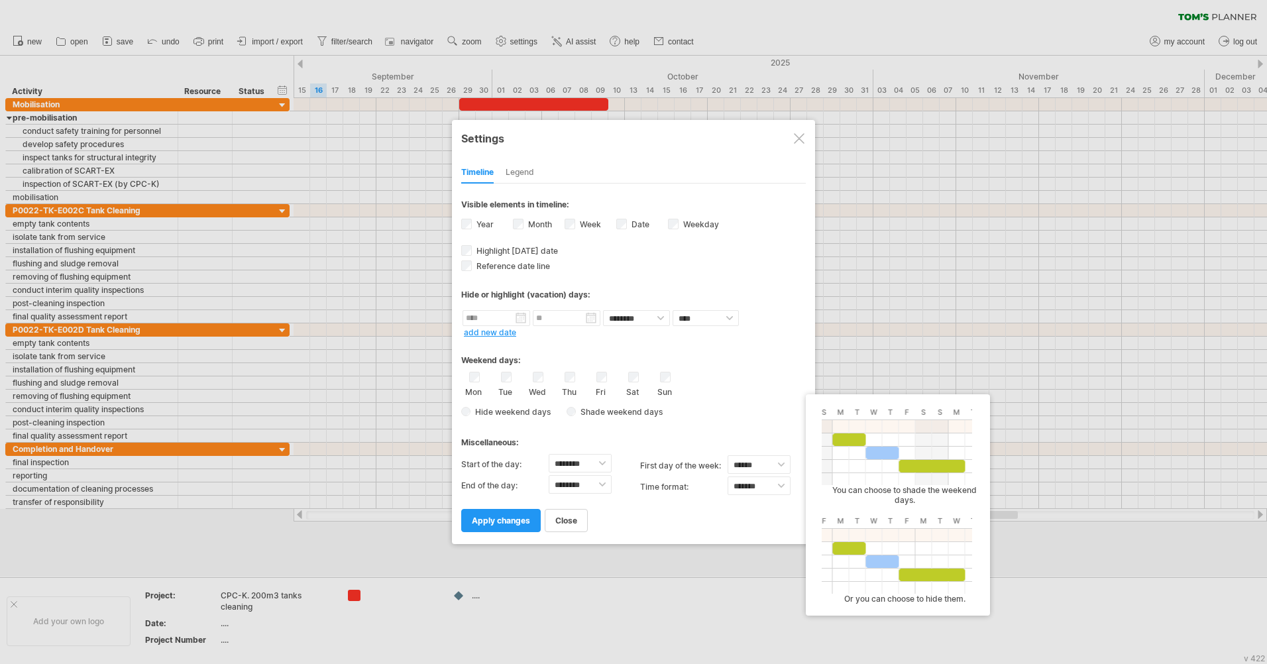
click at [603, 416] on span "Shade weekend days" at bounding box center [619, 412] width 87 height 10
click at [725, 414] on span at bounding box center [721, 412] width 13 height 13
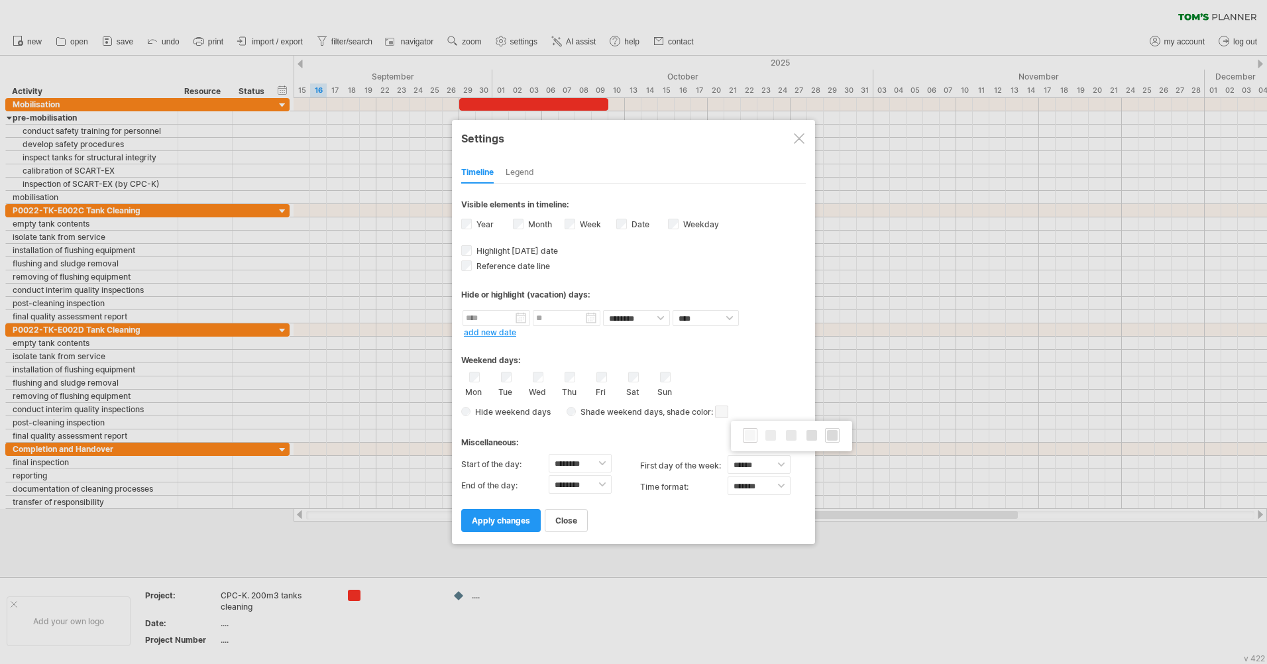
click at [837, 436] on span at bounding box center [832, 435] width 11 height 11
click at [514, 522] on span "apply changes" at bounding box center [501, 521] width 58 height 10
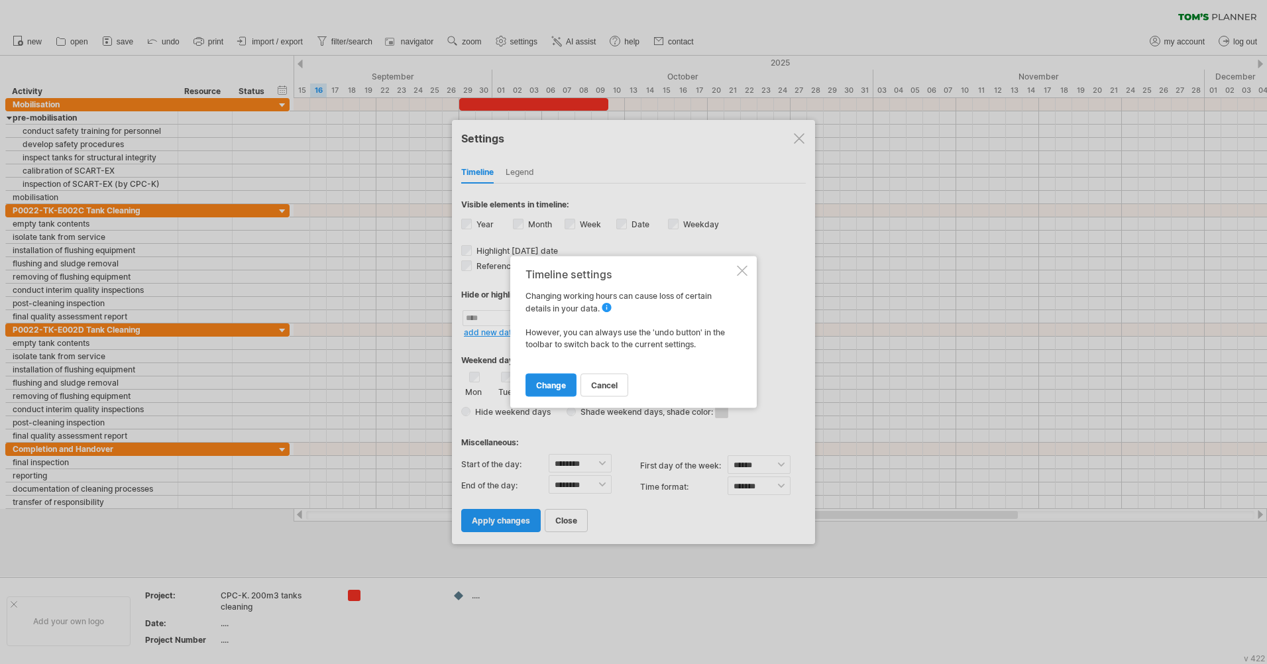
click at [553, 384] on span "change" at bounding box center [551, 385] width 30 height 10
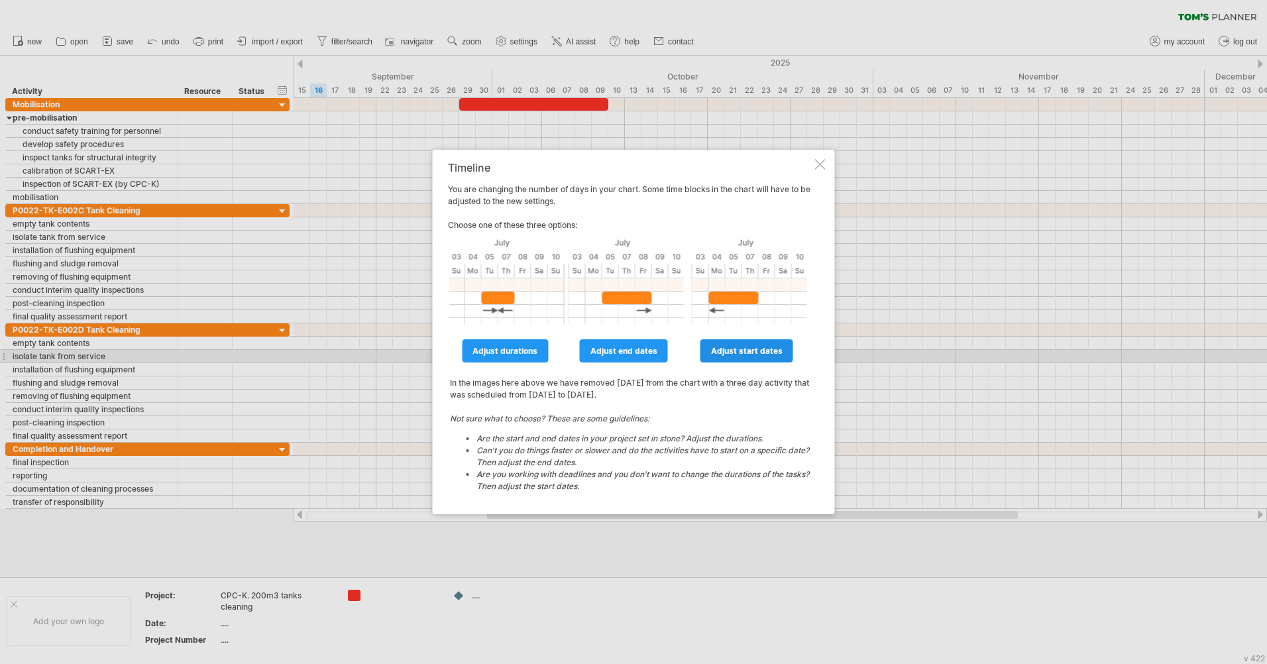
click at [723, 352] on span "adjust start dates" at bounding box center [747, 351] width 72 height 10
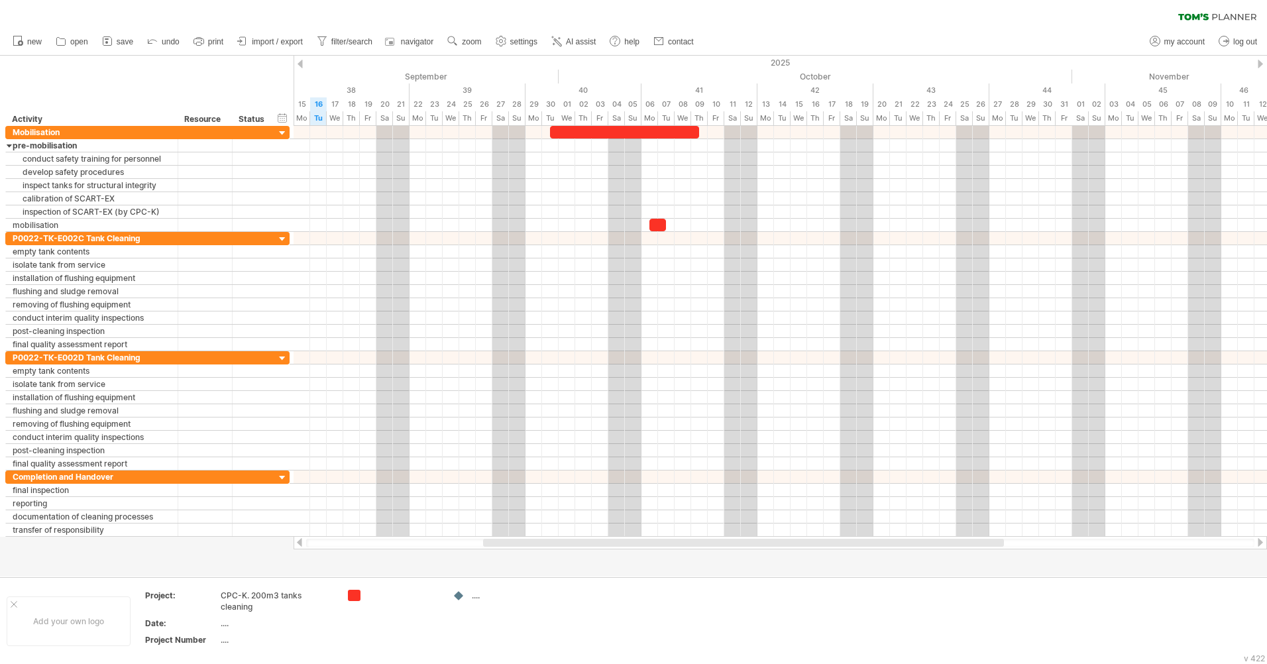
click at [508, 41] on use at bounding box center [501, 40] width 13 height 13
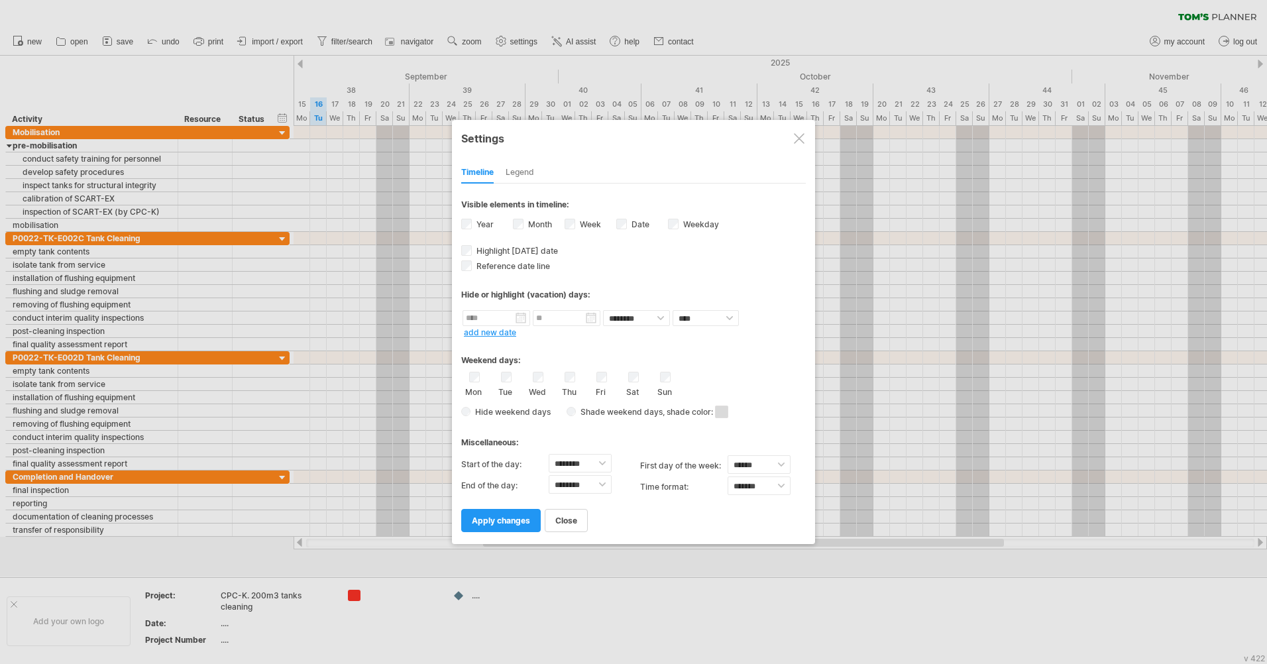
click at [583, 229] on label "Week visibility of weeknumbers Currently there is not enough space horizontally…" at bounding box center [589, 224] width 24 height 10
click at [509, 525] on span "apply changes" at bounding box center [501, 521] width 58 height 10
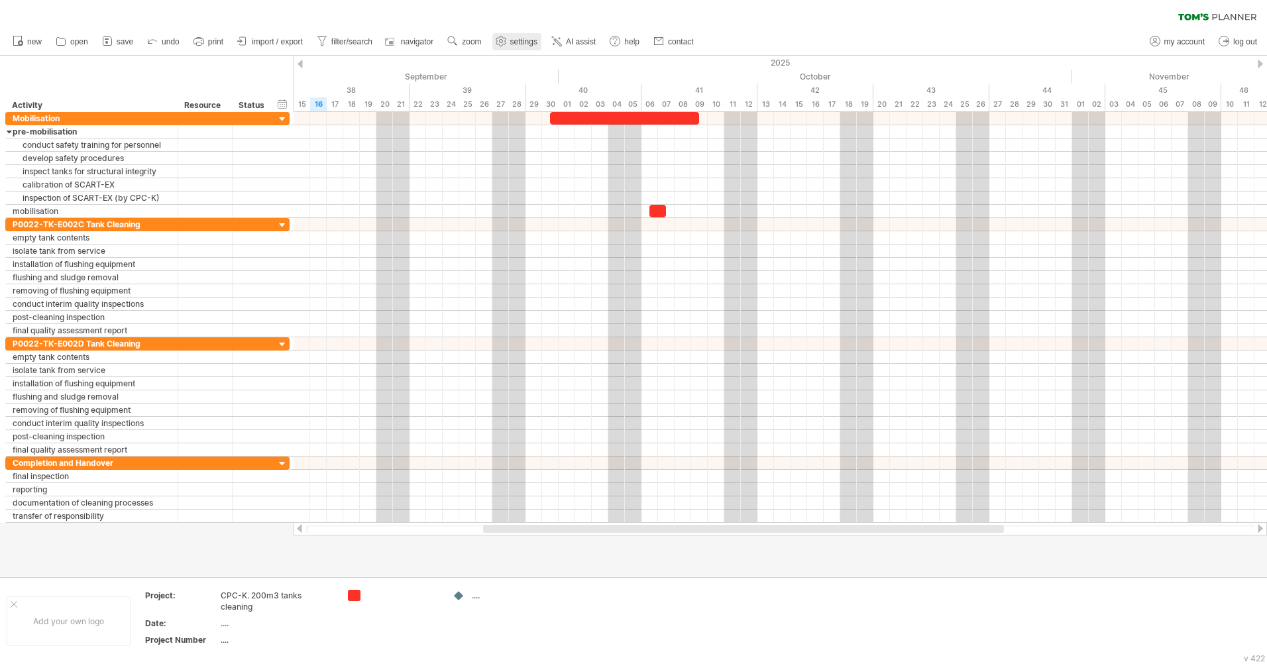
drag, startPoint x: 518, startPoint y: 32, endPoint x: 517, endPoint y: 40, distance: 7.4
click at [518, 35] on ul "new open" at bounding box center [352, 42] width 693 height 28
click at [517, 40] on span "settings" at bounding box center [523, 41] width 27 height 9
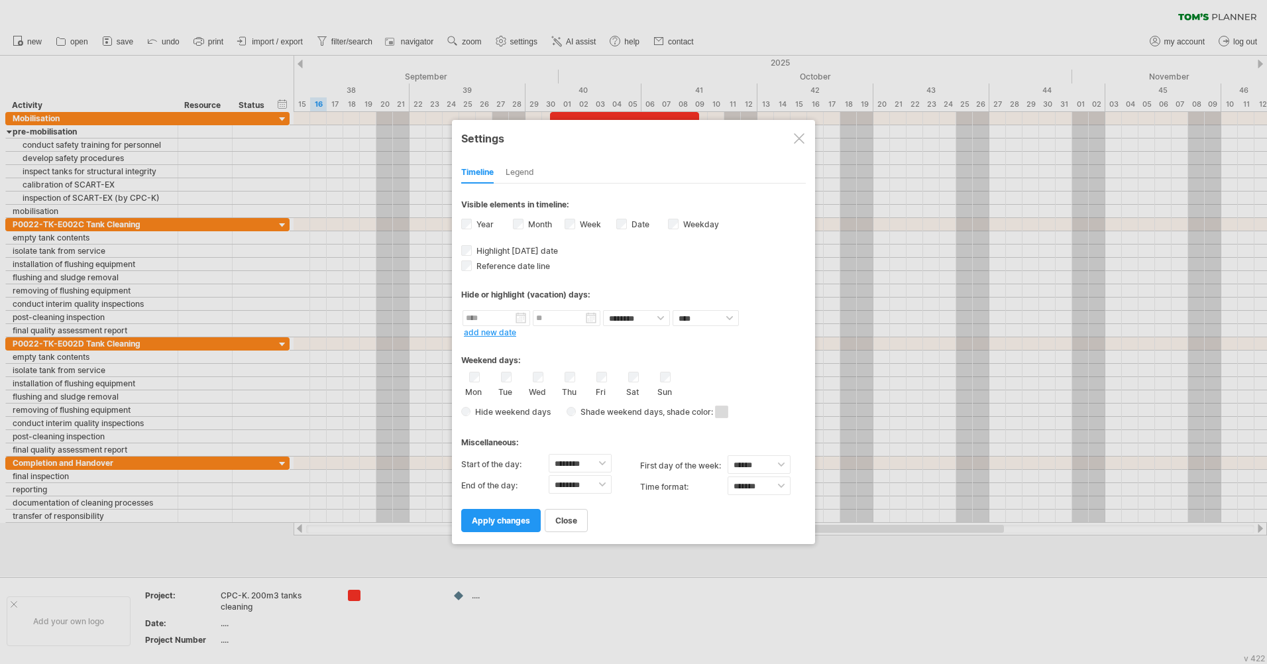
click at [579, 221] on label "Week visibility of weeknumbers Currently there is not enough space horizontally…" at bounding box center [589, 224] width 24 height 10
drag, startPoint x: 516, startPoint y: 525, endPoint x: 524, endPoint y: 511, distance: 16.0
click at [516, 524] on span "apply changes" at bounding box center [501, 521] width 58 height 10
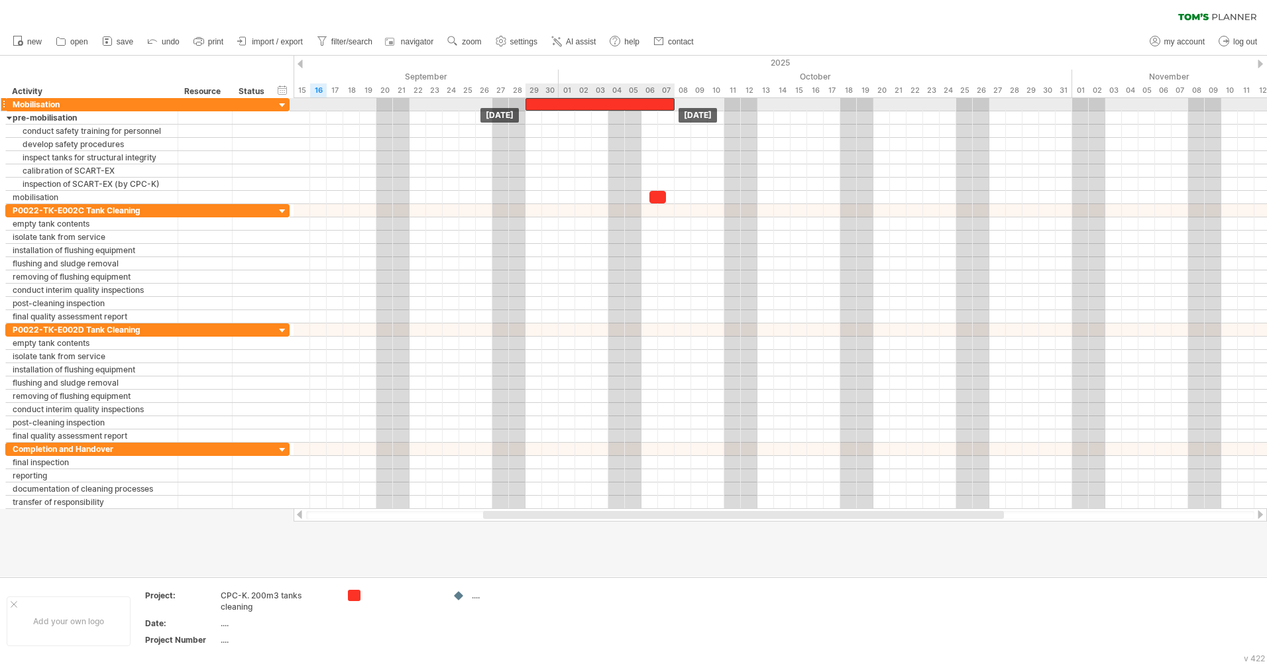
drag, startPoint x: 573, startPoint y: 103, endPoint x: 546, endPoint y: 101, distance: 28.0
click at [546, 101] on div at bounding box center [600, 104] width 149 height 13
drag, startPoint x: 674, startPoint y: 101, endPoint x: 704, endPoint y: 102, distance: 29.8
click at [704, 102] on div at bounding box center [617, 104] width 182 height 13
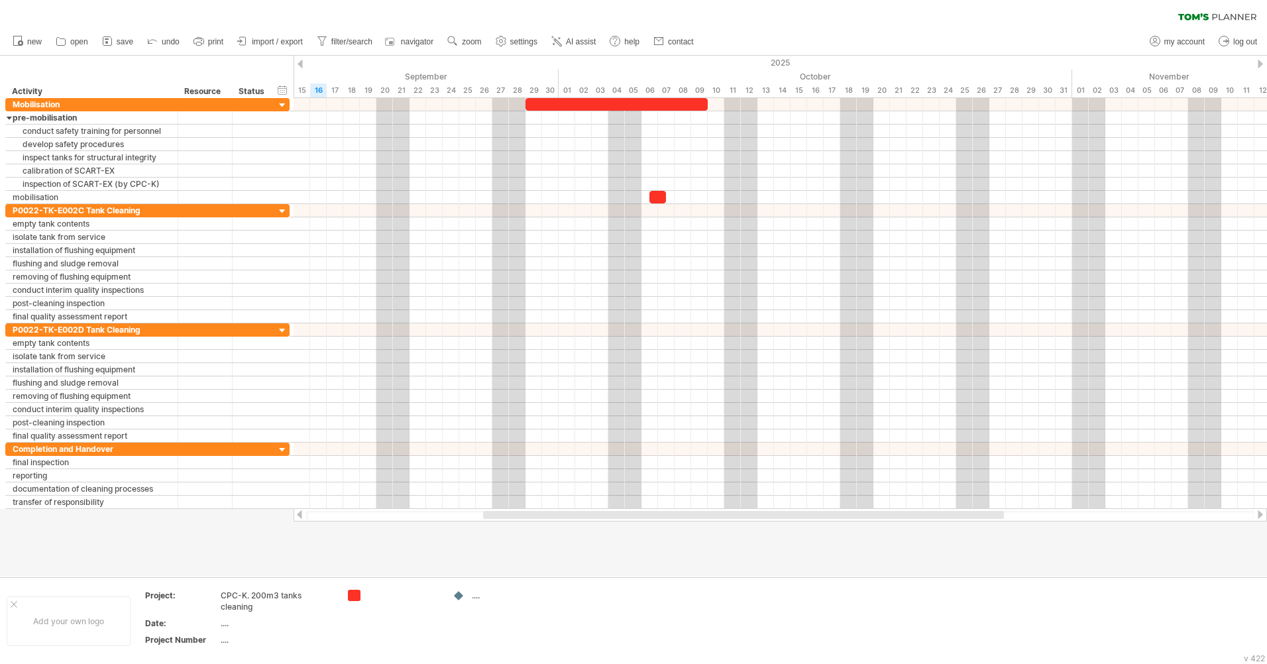
click at [514, 35] on link "settings" at bounding box center [517, 41] width 49 height 17
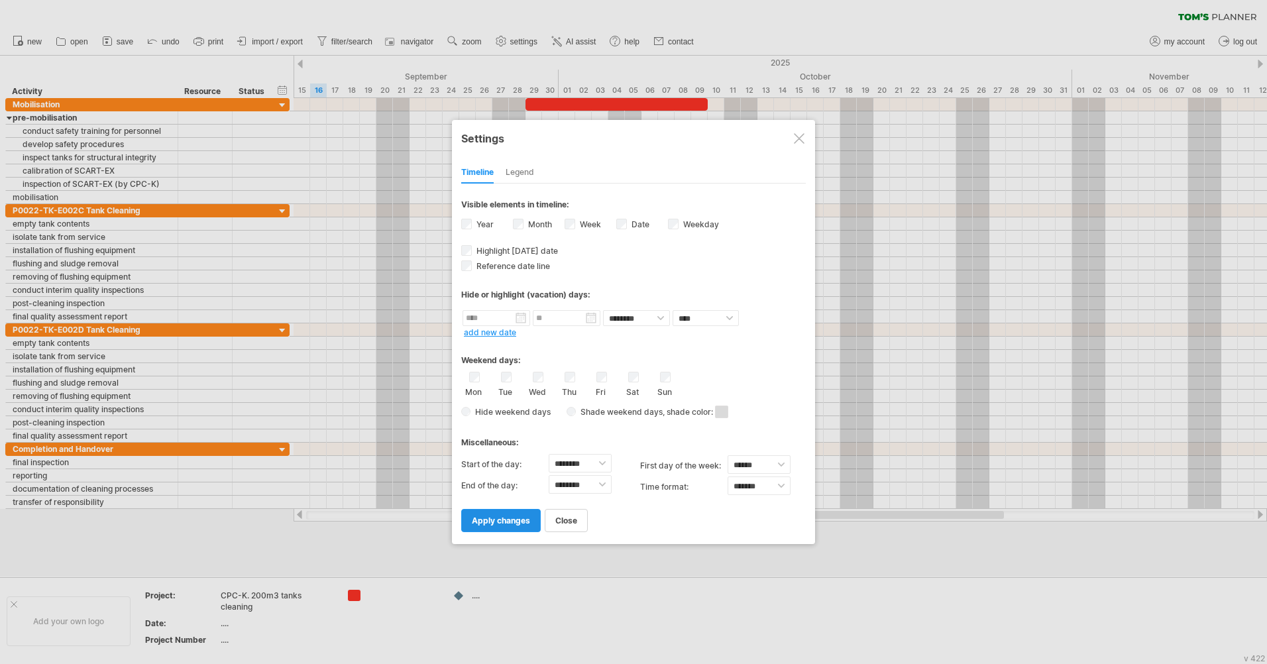
click at [508, 519] on span "apply changes" at bounding box center [501, 521] width 58 height 10
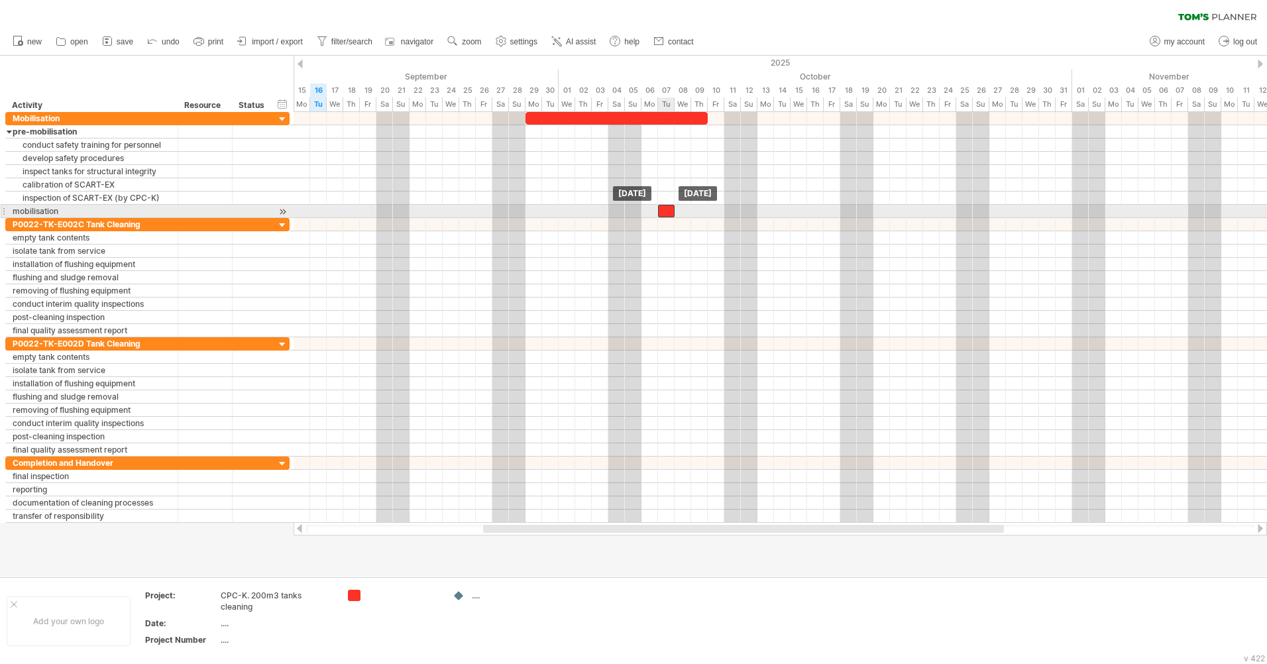
drag, startPoint x: 656, startPoint y: 212, endPoint x: 665, endPoint y: 212, distance: 9.3
click at [665, 212] on div at bounding box center [666, 211] width 17 height 13
drag, startPoint x: 673, startPoint y: 212, endPoint x: 687, endPoint y: 212, distance: 13.9
click at [687, 212] on div at bounding box center [674, 211] width 33 height 13
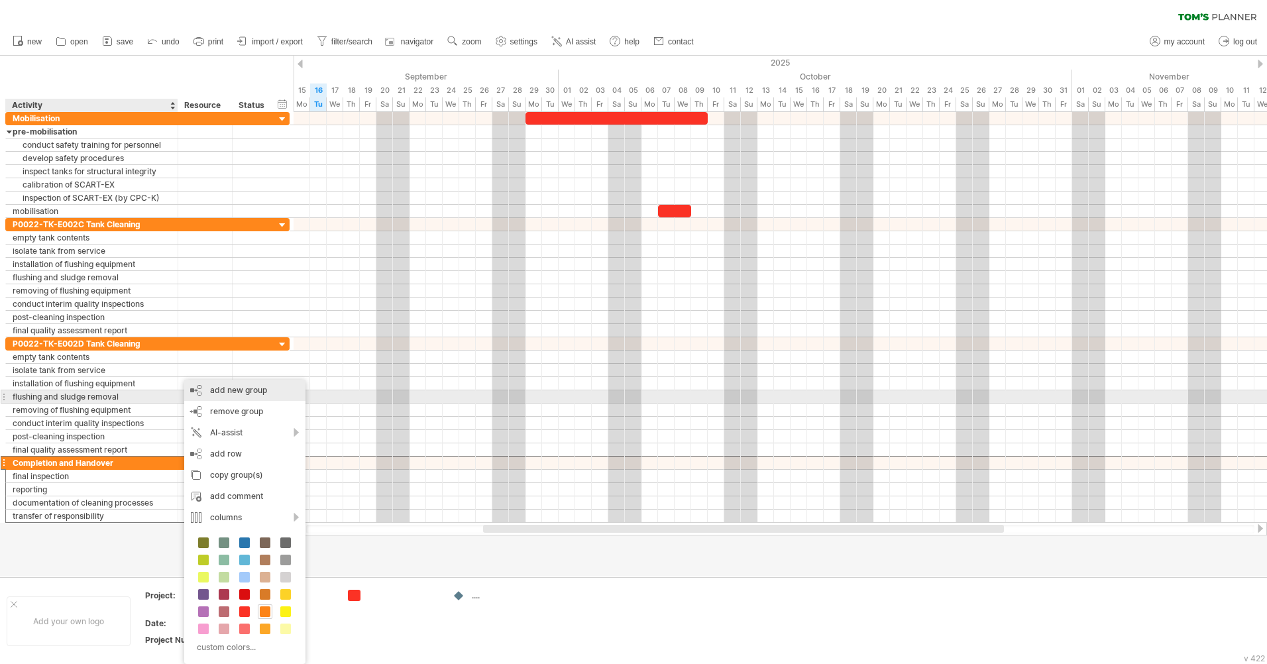
click at [258, 390] on div "add new group" at bounding box center [244, 390] width 121 height 21
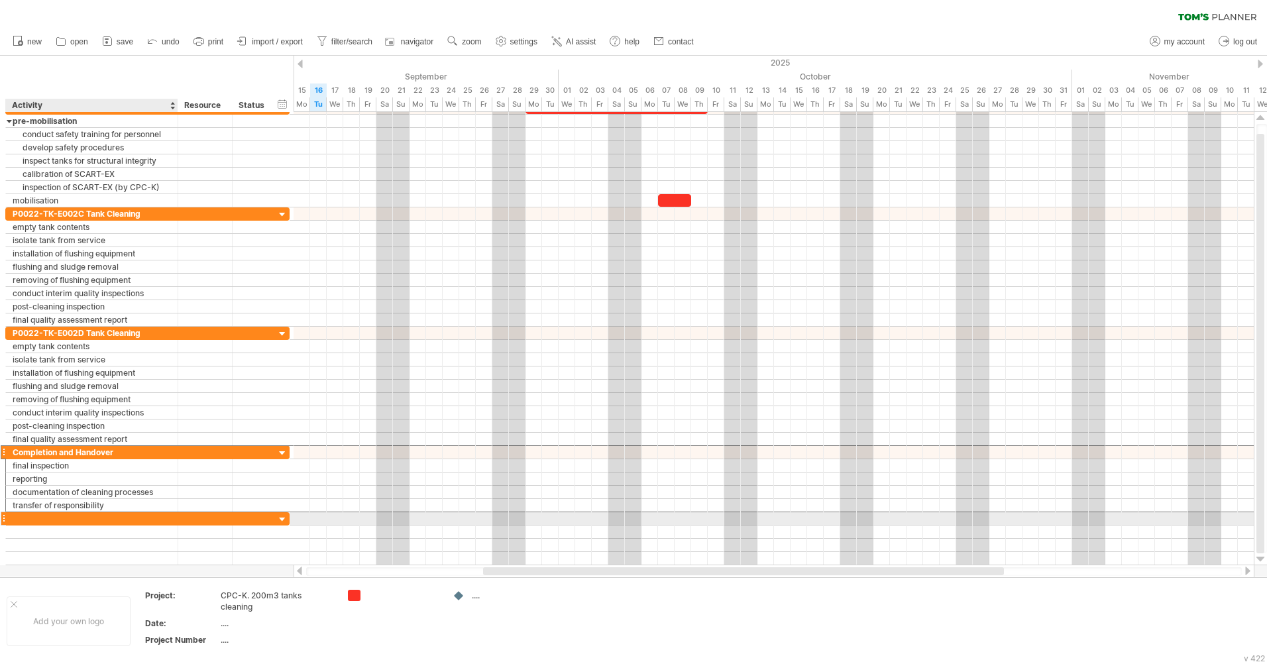
click at [70, 520] on div at bounding box center [92, 518] width 158 height 13
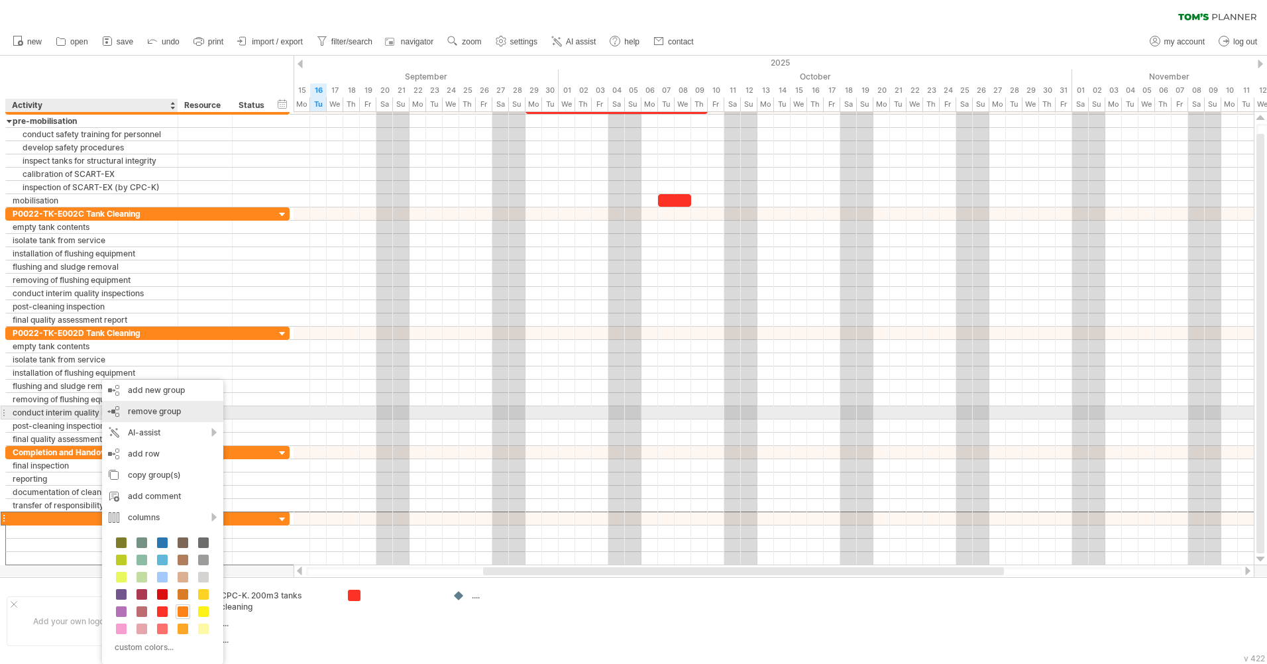
click at [153, 410] on span "remove group" at bounding box center [154, 411] width 53 height 10
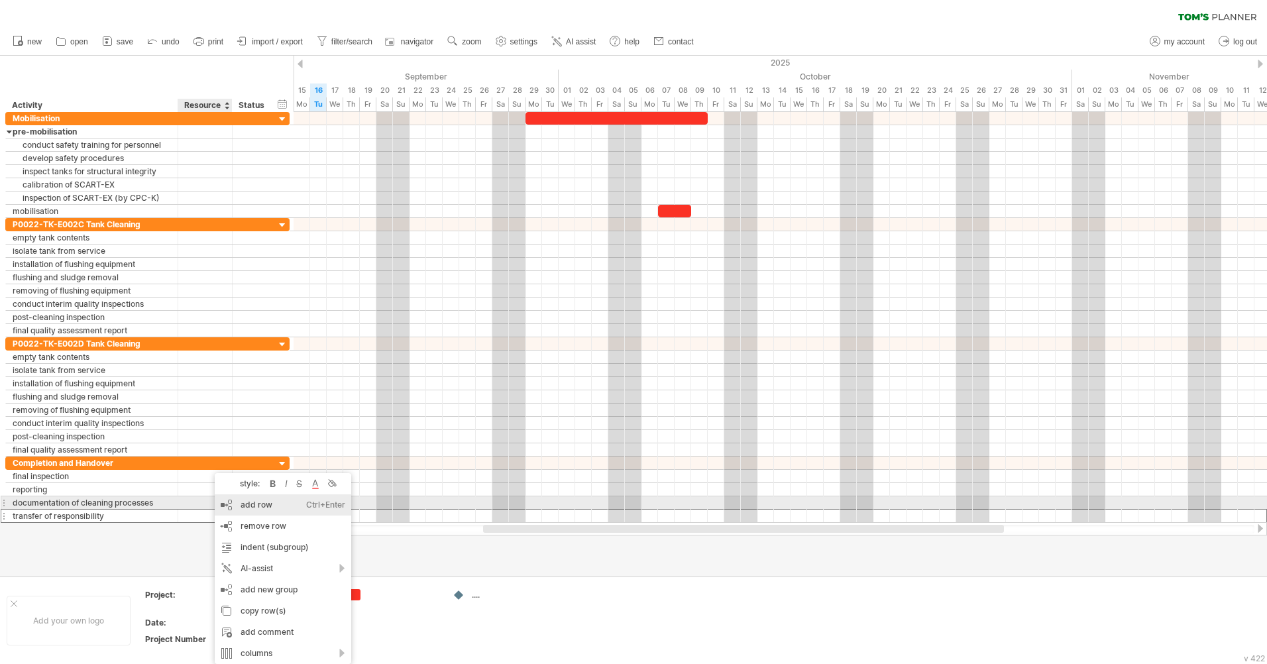
click at [264, 506] on div "add row Ctrl+Enter Cmd+Enter" at bounding box center [283, 505] width 137 height 21
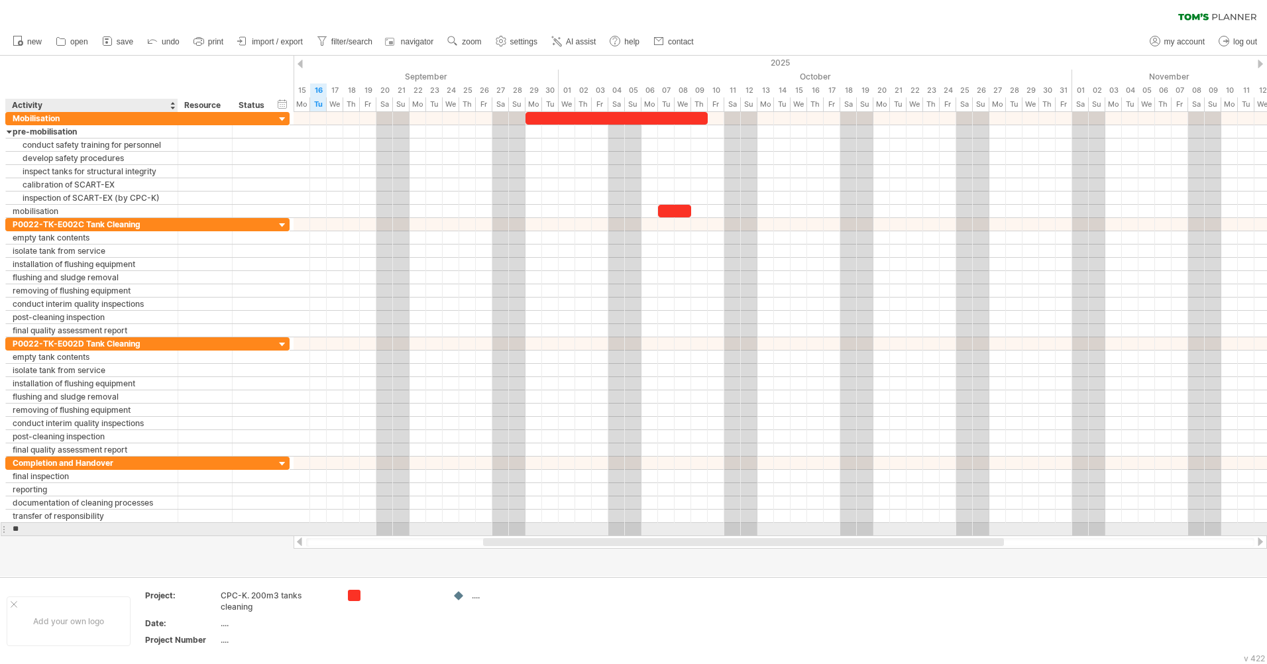
type input "*"
type input "**********"
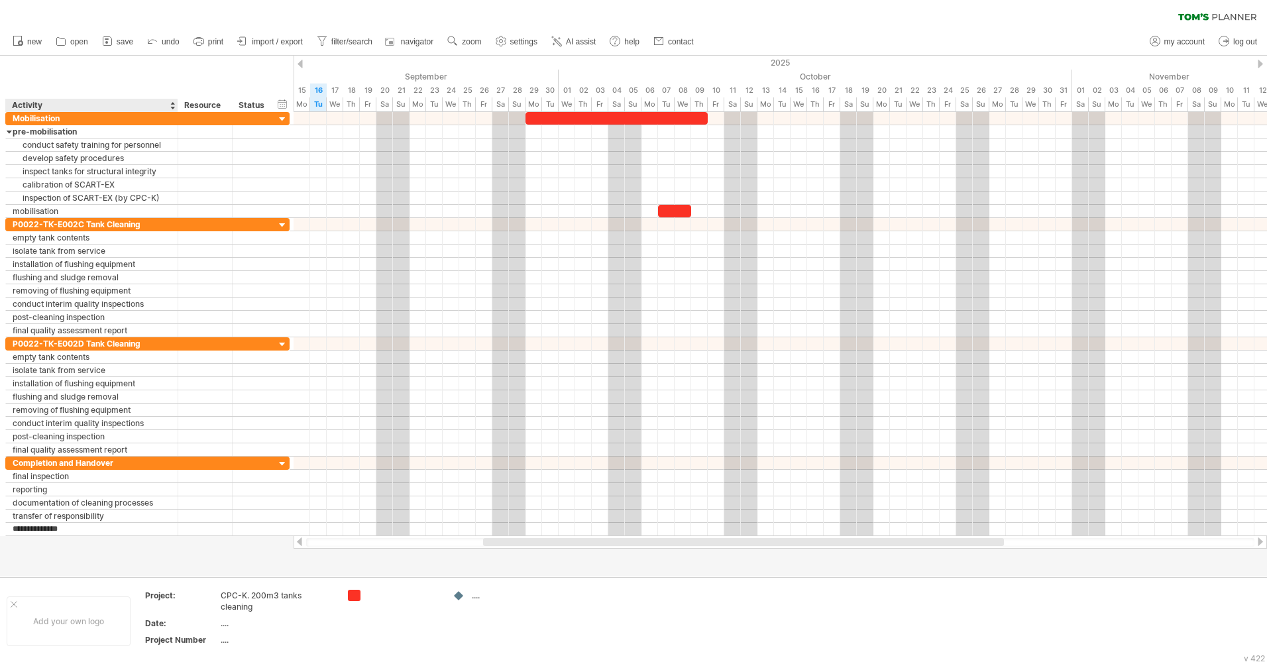
click at [154, 558] on div at bounding box center [633, 316] width 1267 height 521
click at [105, 561] on div at bounding box center [633, 316] width 1267 height 521
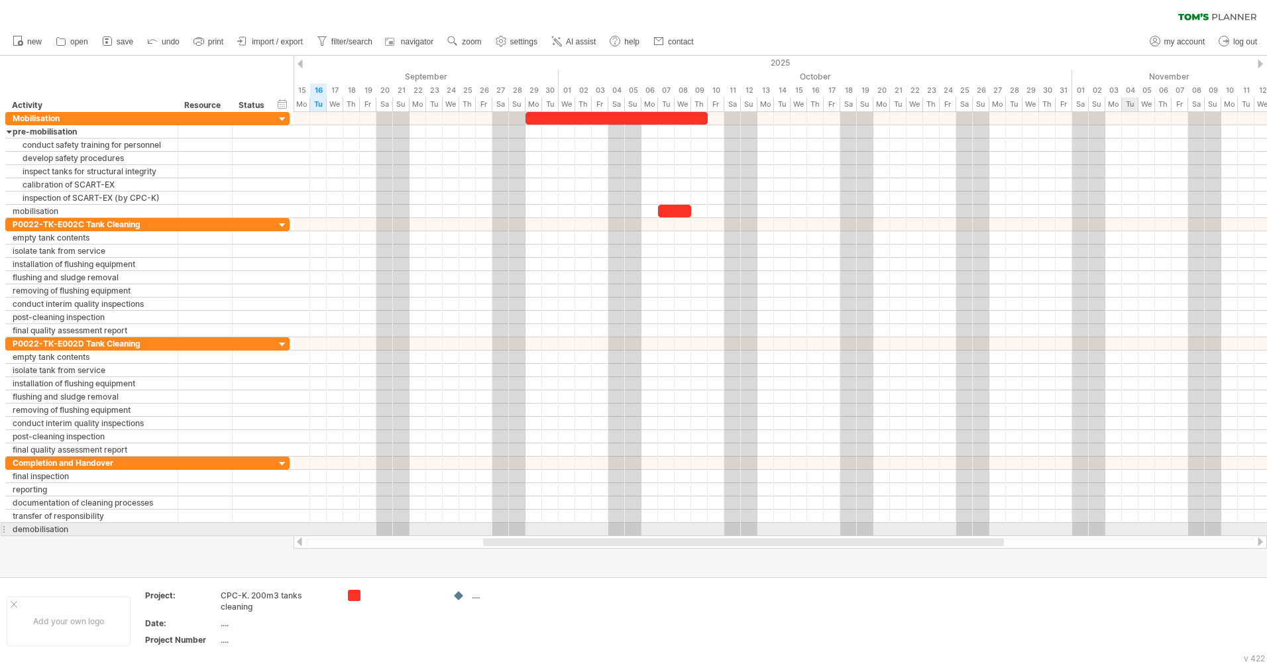
click at [1128, 528] on div at bounding box center [781, 529] width 974 height 13
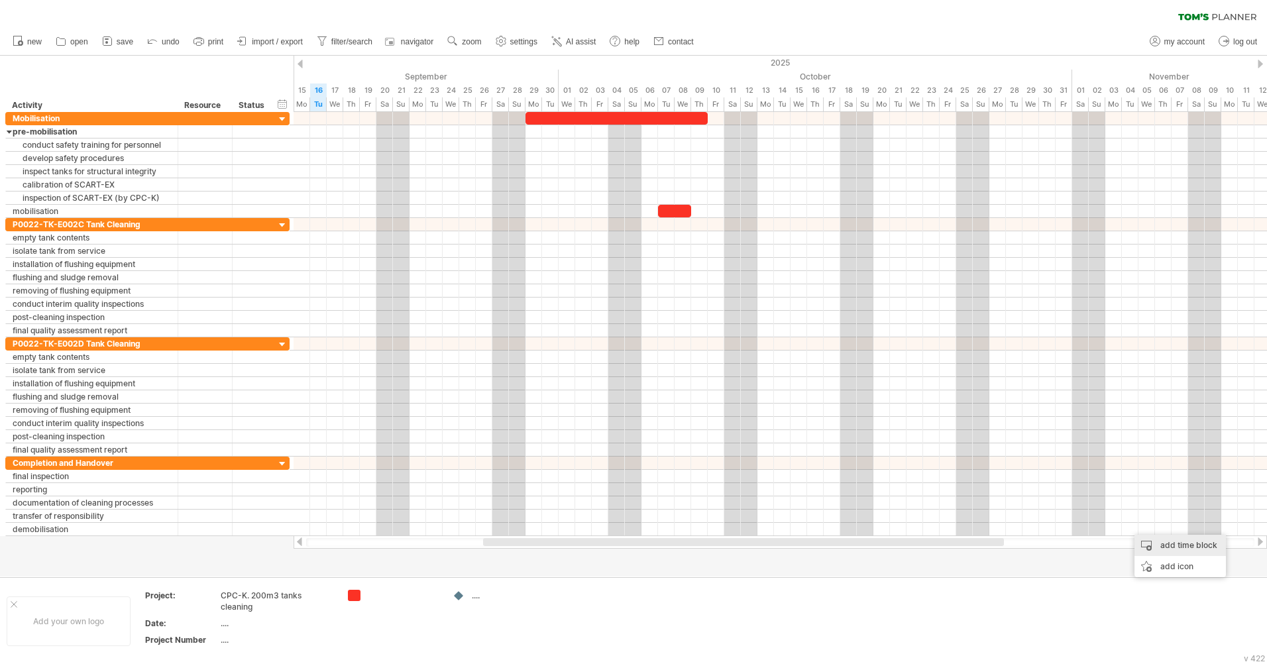
click at [1167, 542] on div "add time block" at bounding box center [1180, 545] width 91 height 21
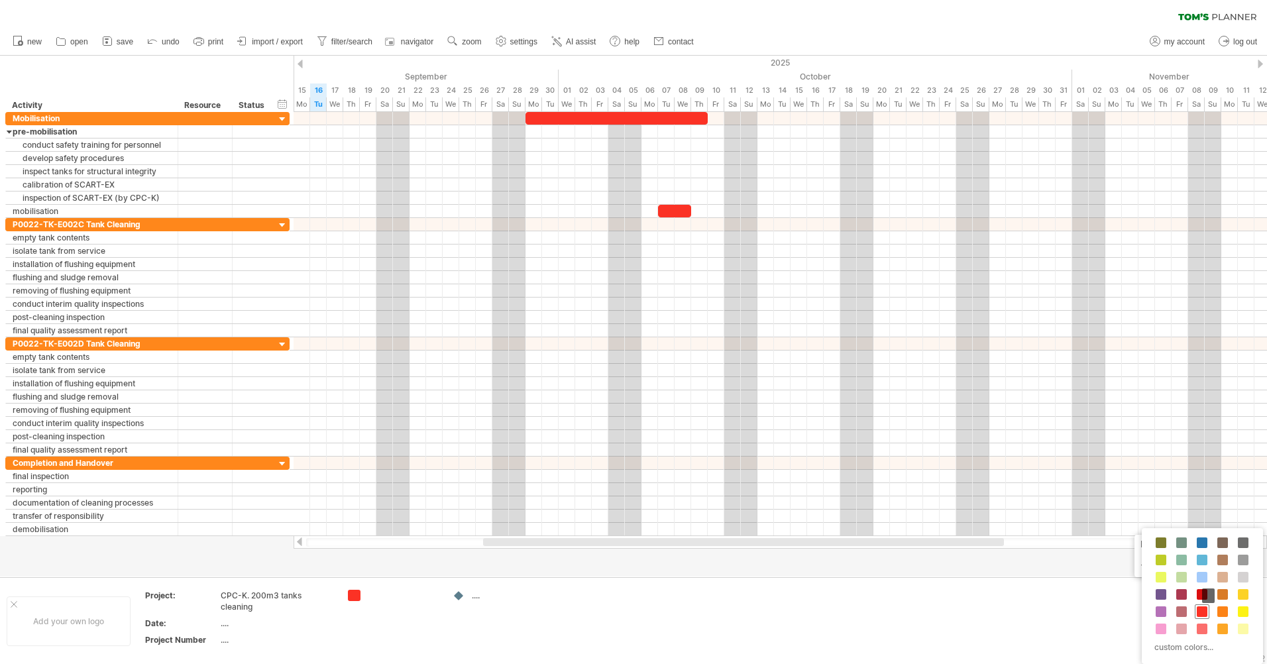
click at [1202, 613] on span at bounding box center [1202, 612] width 11 height 11
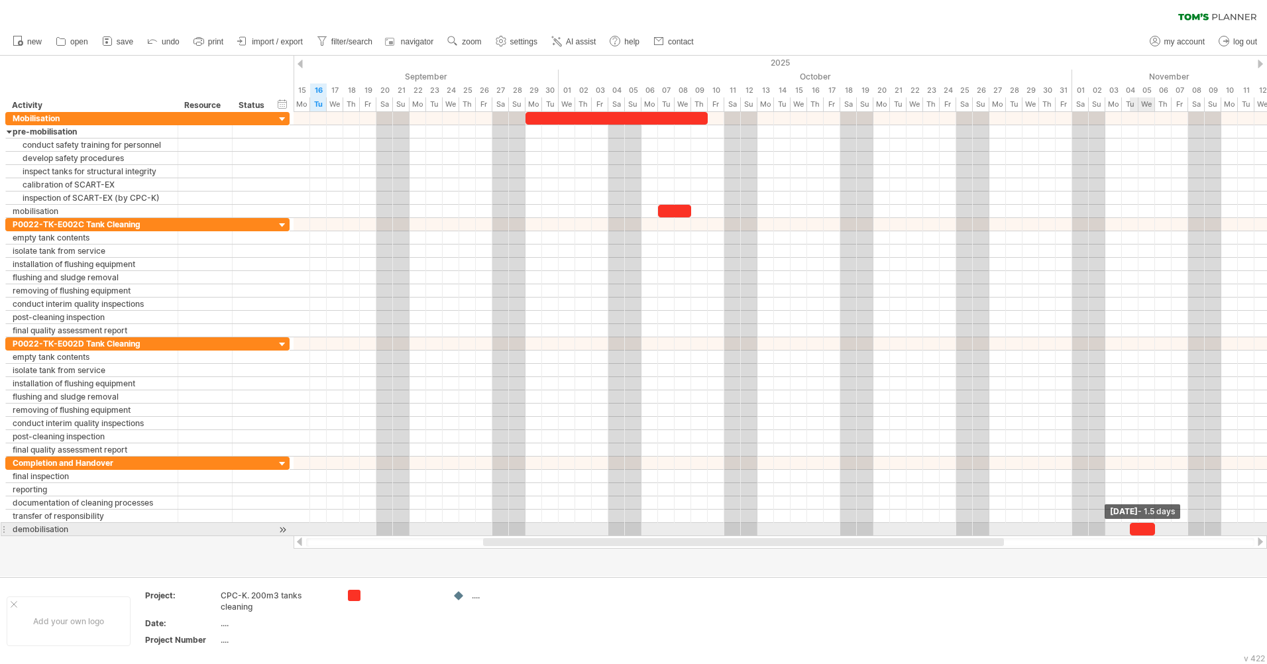
drag, startPoint x: 1144, startPoint y: 528, endPoint x: 1153, endPoint y: 529, distance: 8.6
click at [1153, 529] on span at bounding box center [1155, 529] width 5 height 13
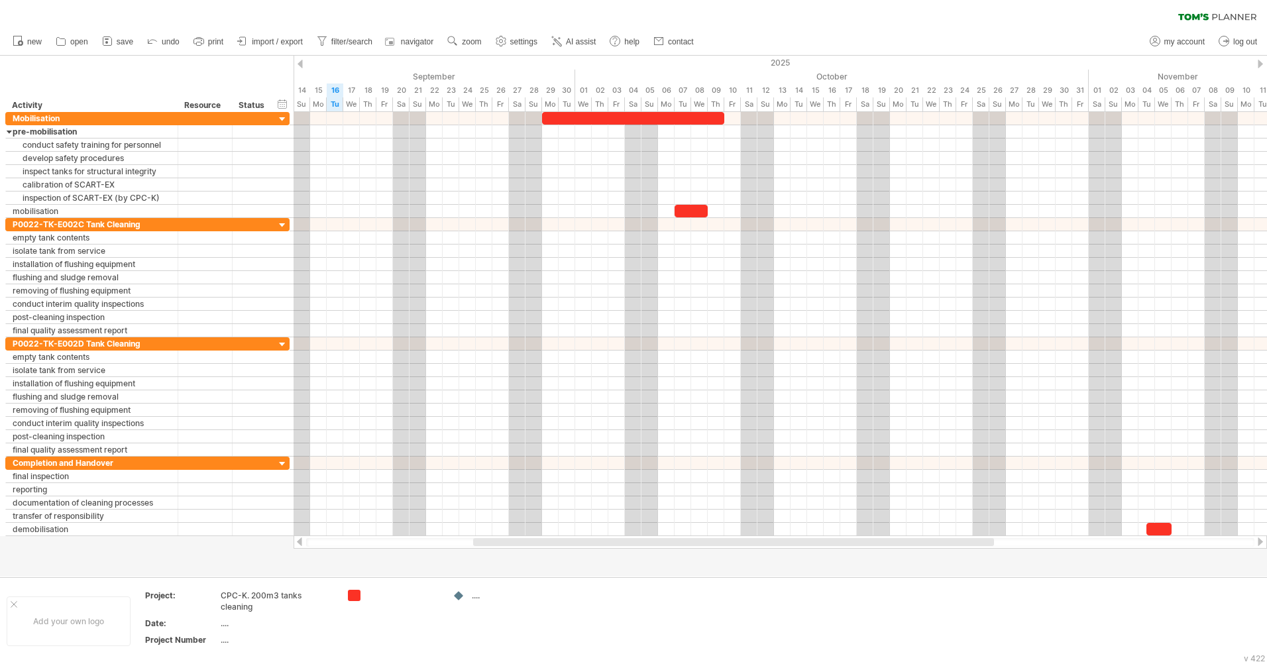
drag, startPoint x: 559, startPoint y: 542, endPoint x: 549, endPoint y: 544, distance: 10.1
click at [549, 544] on div at bounding box center [733, 542] width 521 height 8
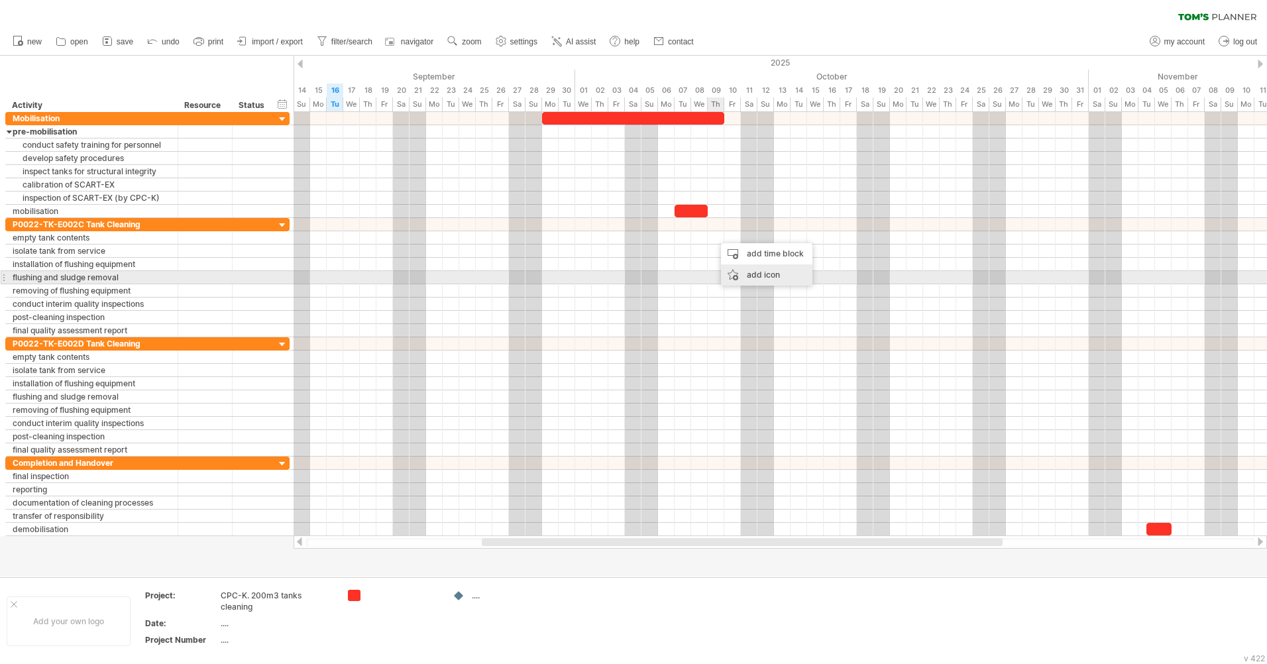
click at [756, 277] on div "add icon" at bounding box center [766, 274] width 91 height 21
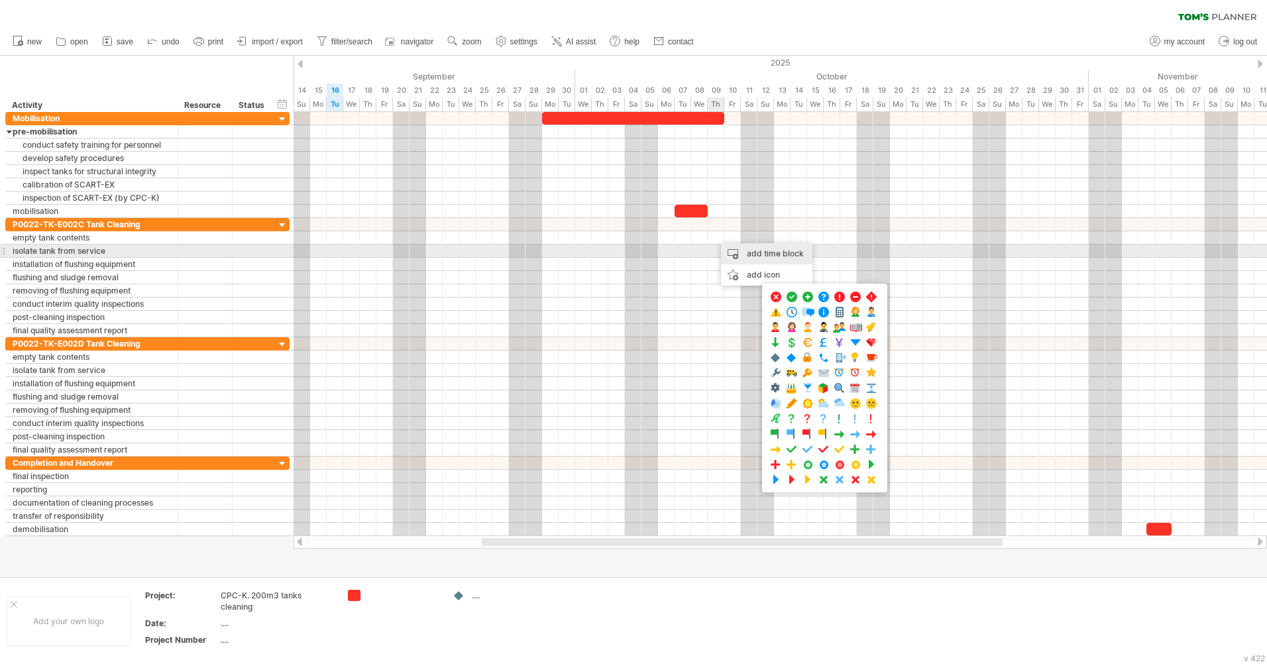
click at [761, 251] on div "add time block" at bounding box center [766, 253] width 91 height 21
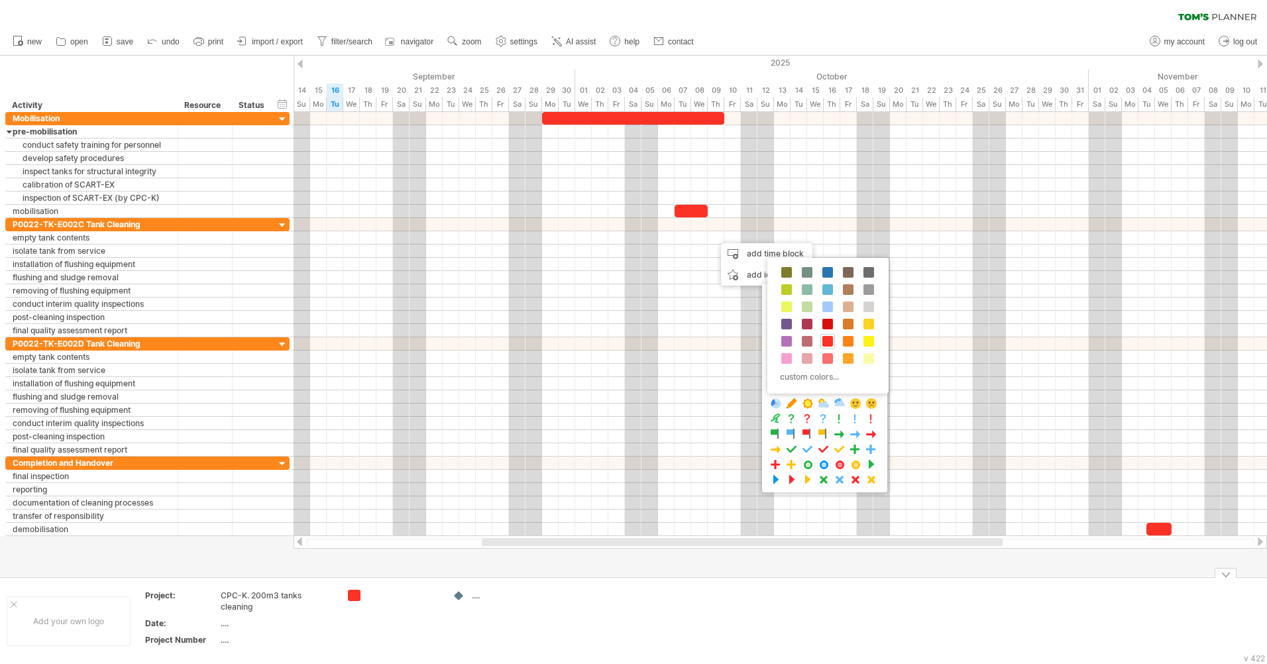
click at [460, 597] on div at bounding box center [459, 596] width 13 height 13
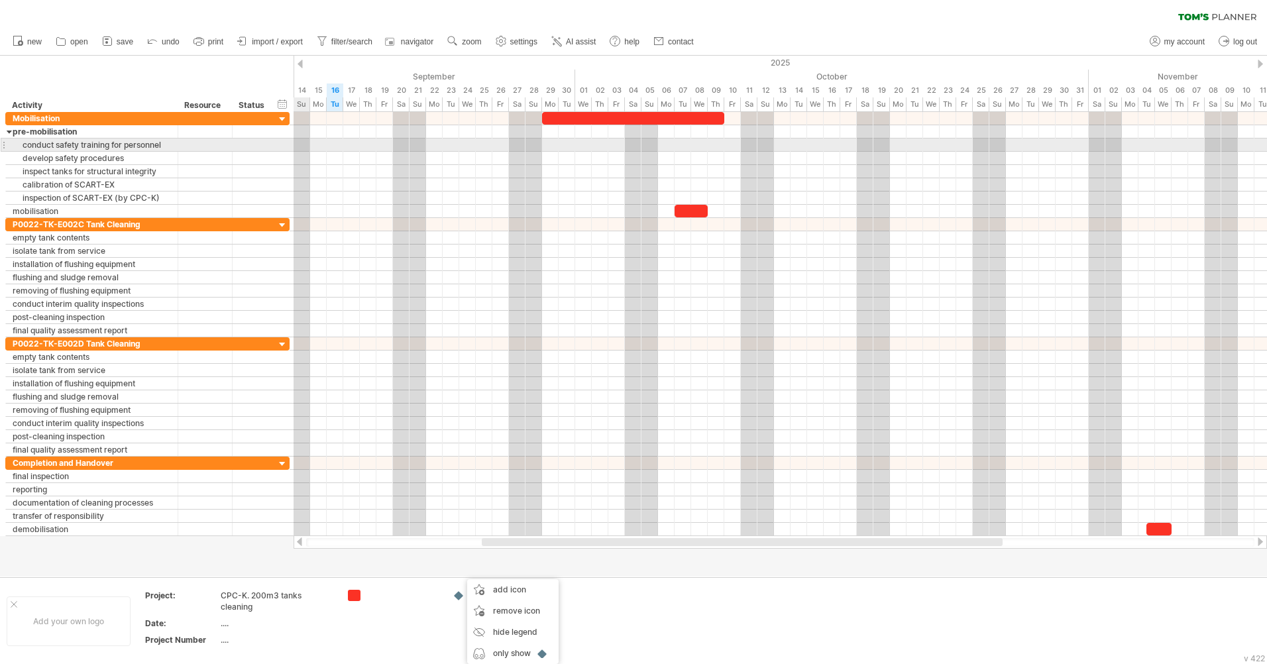
click at [99, 146] on div "conduct safety training for personnel" at bounding box center [92, 145] width 158 height 13
click at [99, 146] on input "**********" at bounding box center [92, 145] width 158 height 13
click at [180, 145] on div at bounding box center [205, 145] width 54 height 13
click at [247, 145] on div at bounding box center [253, 145] width 29 height 13
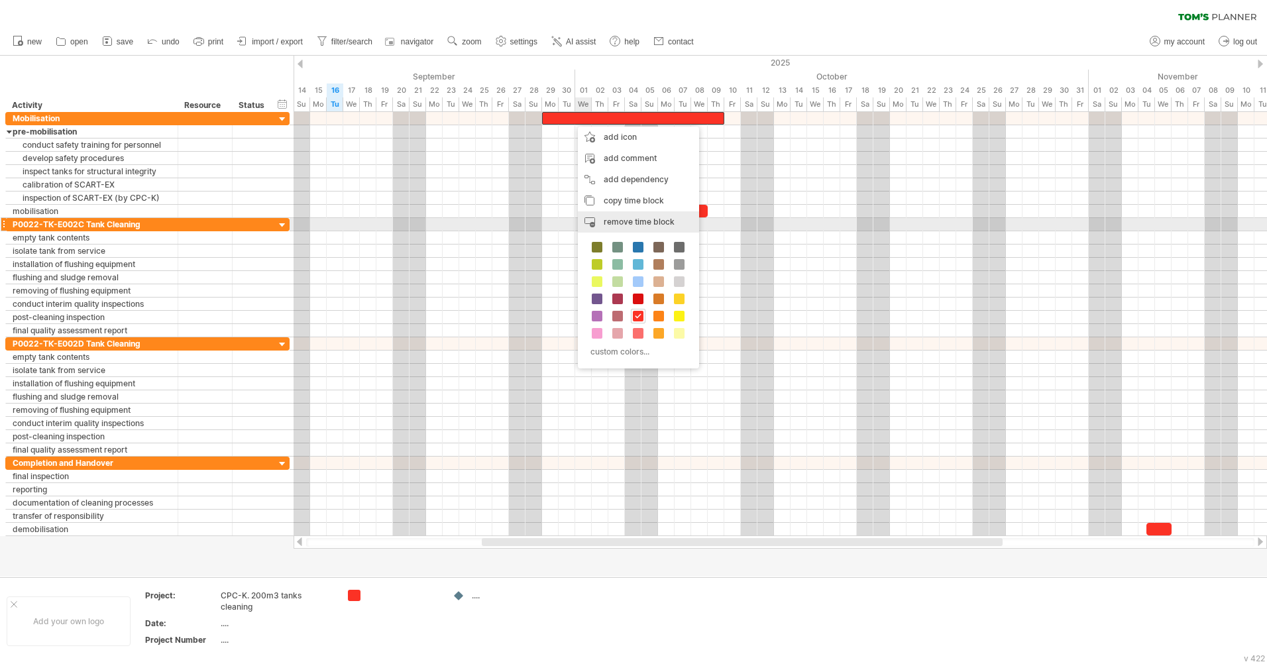
click at [654, 226] on span "remove time block" at bounding box center [639, 222] width 71 height 10
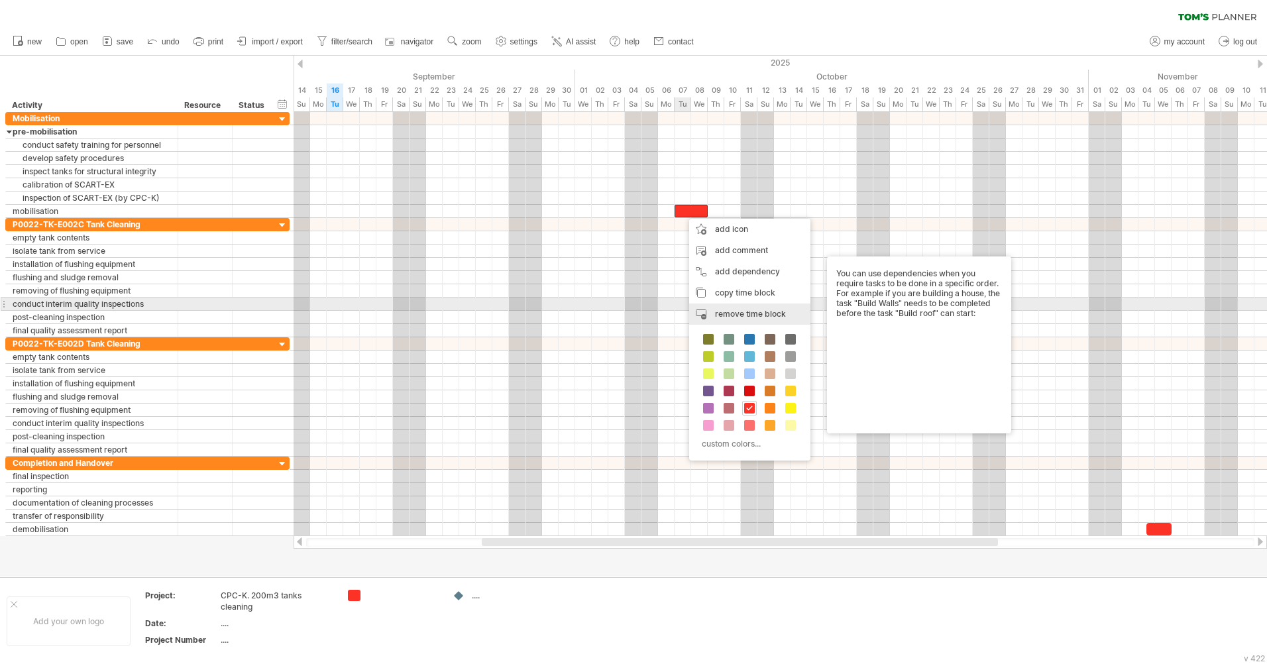
click at [748, 308] on div "remove time block remove selected items" at bounding box center [749, 314] width 121 height 21
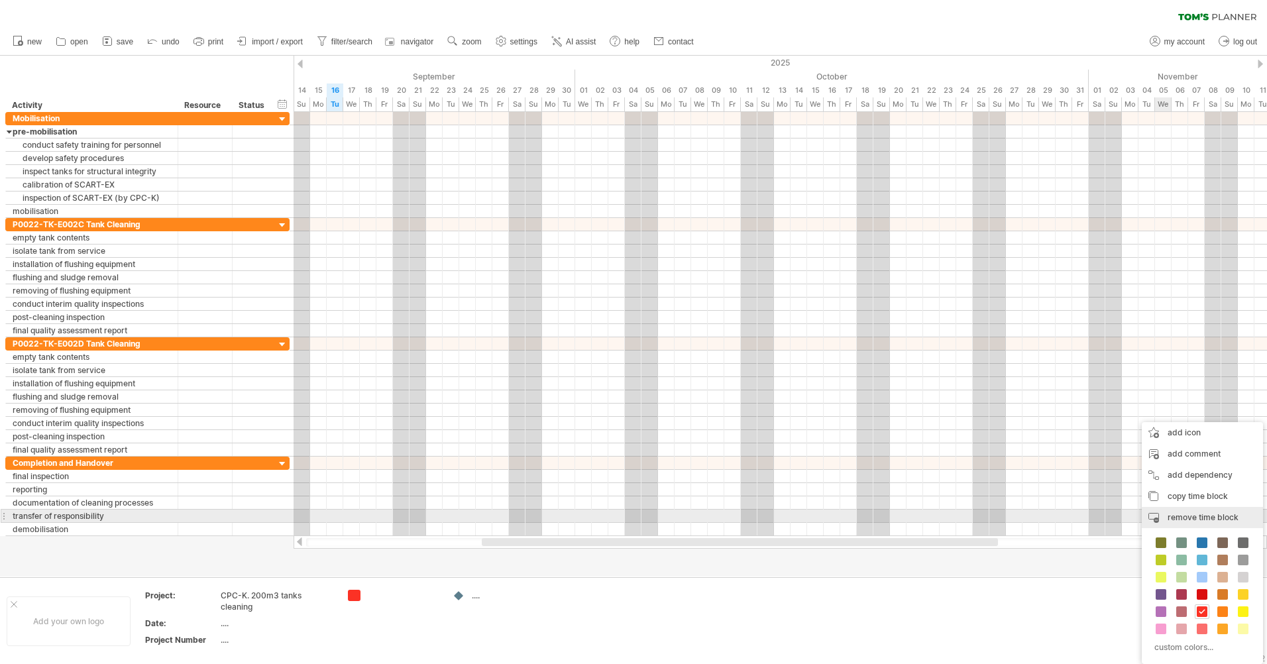
click at [1214, 518] on span "remove time block" at bounding box center [1203, 517] width 71 height 10
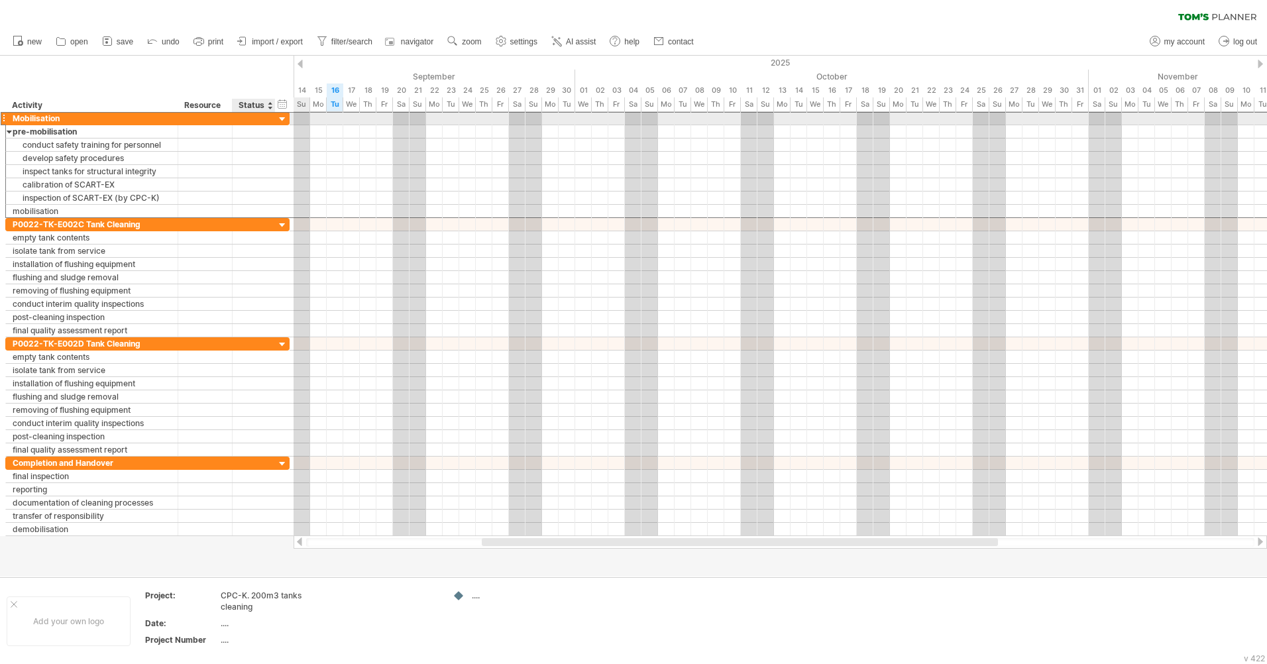
click at [250, 119] on div at bounding box center [253, 118] width 29 height 13
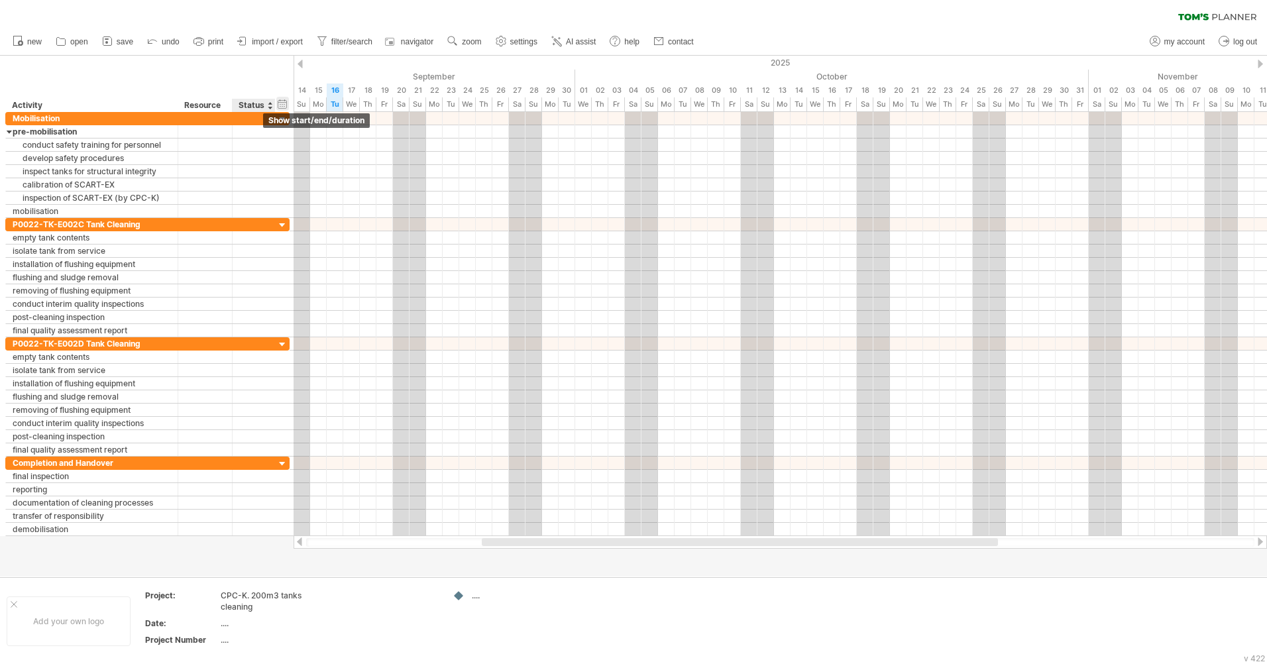
click at [288, 102] on div "hide start/end/duration show start/end/duration" at bounding box center [282, 104] width 13 height 14
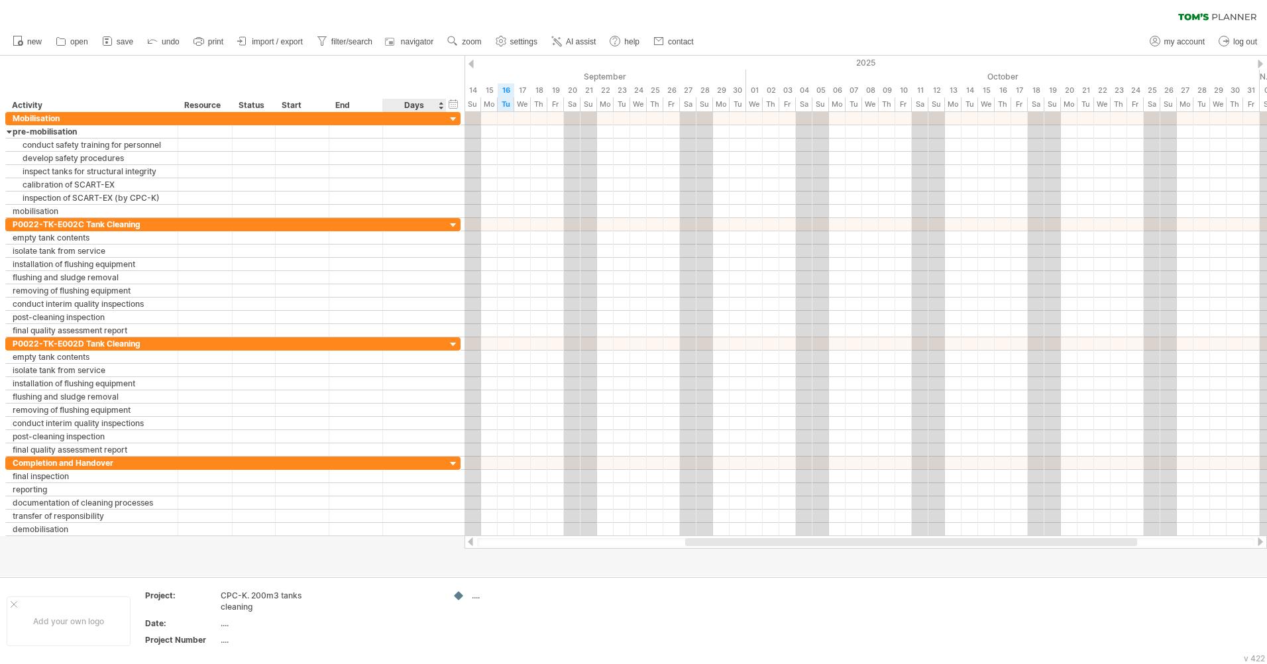
click at [421, 103] on div "Days" at bounding box center [413, 105] width 63 height 13
click at [516, 36] on link "settings" at bounding box center [517, 41] width 49 height 17
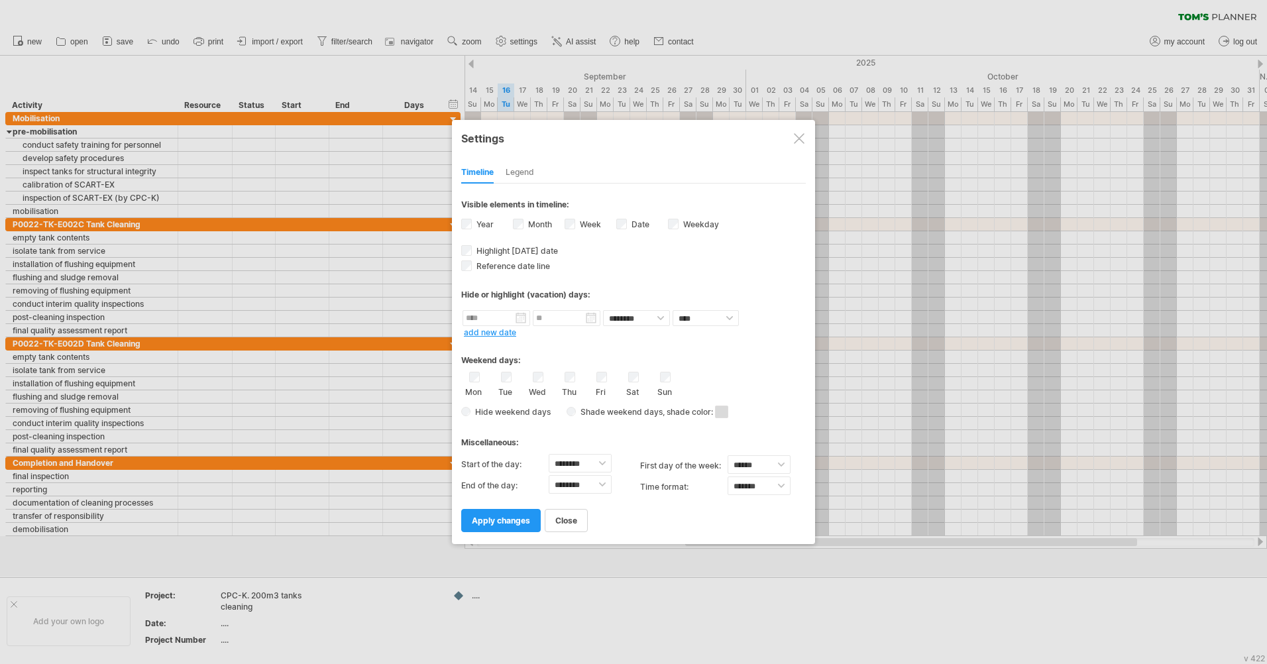
click at [530, 172] on div "Legend" at bounding box center [520, 172] width 29 height 21
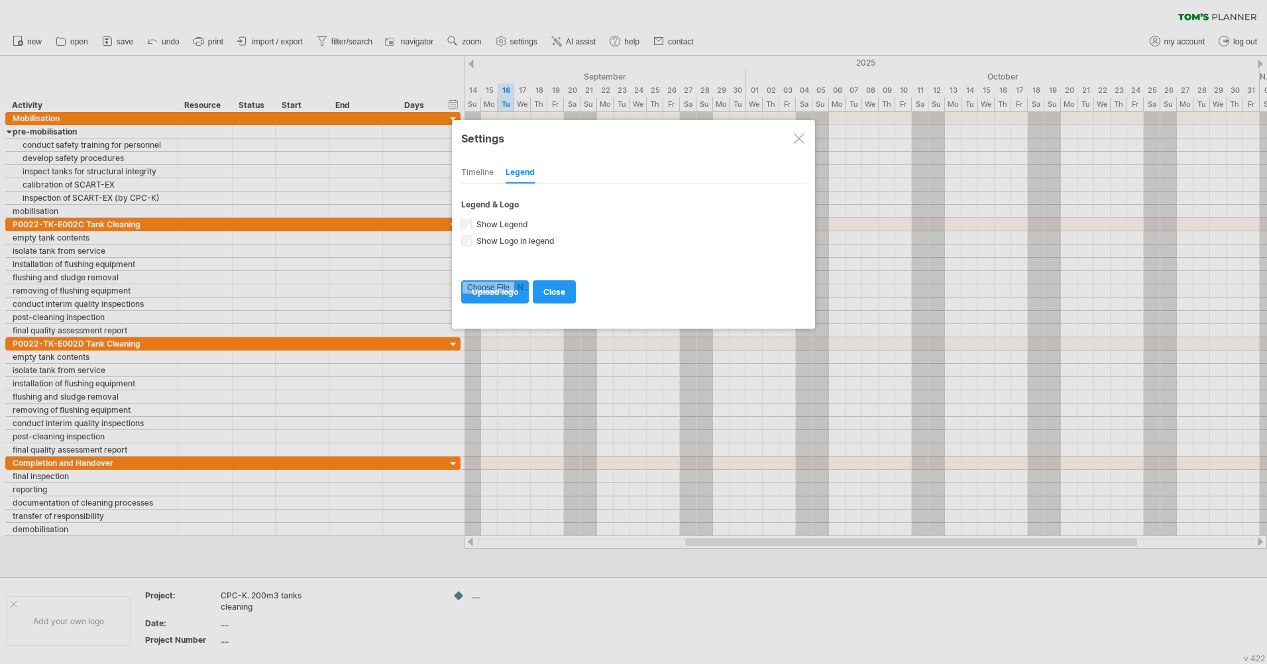
click at [483, 173] on div "Timeline" at bounding box center [477, 172] width 32 height 21
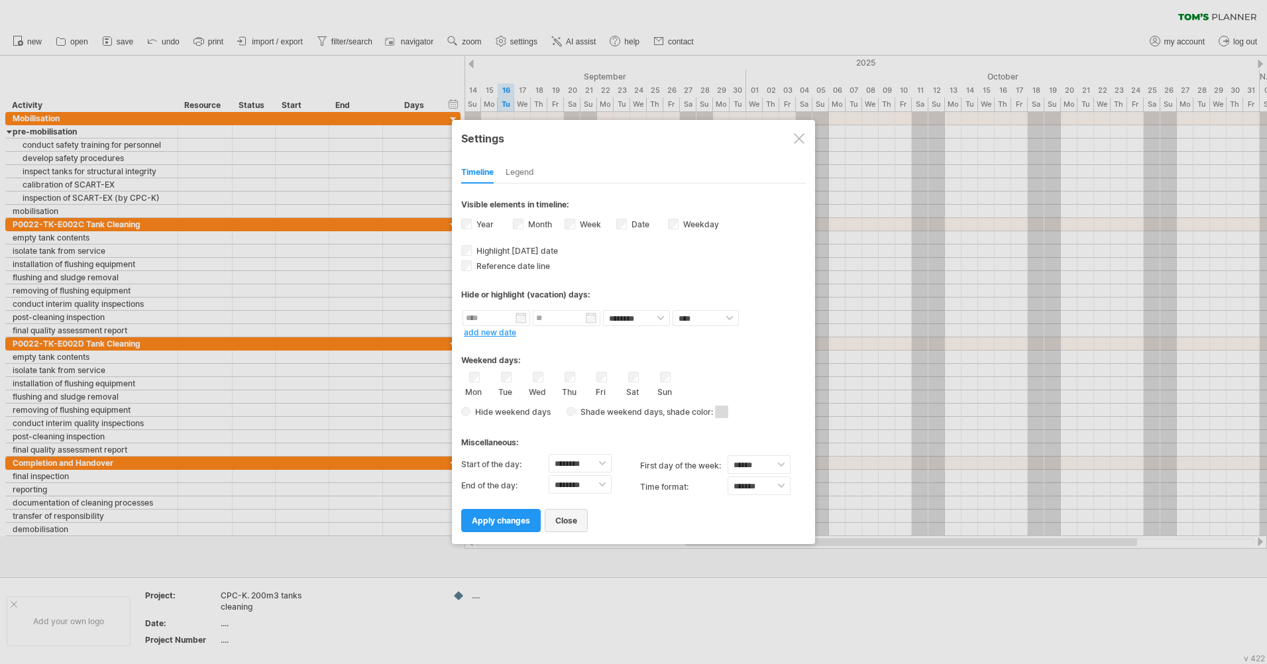
click at [557, 522] on span "close" at bounding box center [566, 521] width 22 height 10
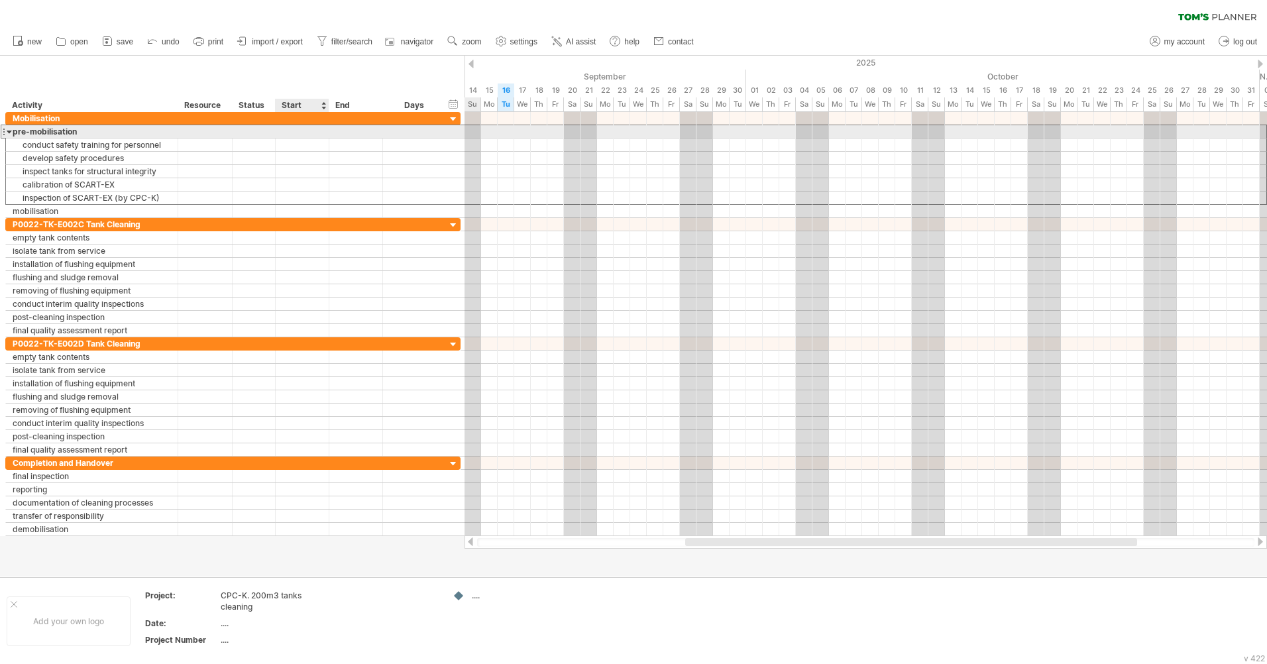
click at [295, 133] on div at bounding box center [303, 131] width 54 height 13
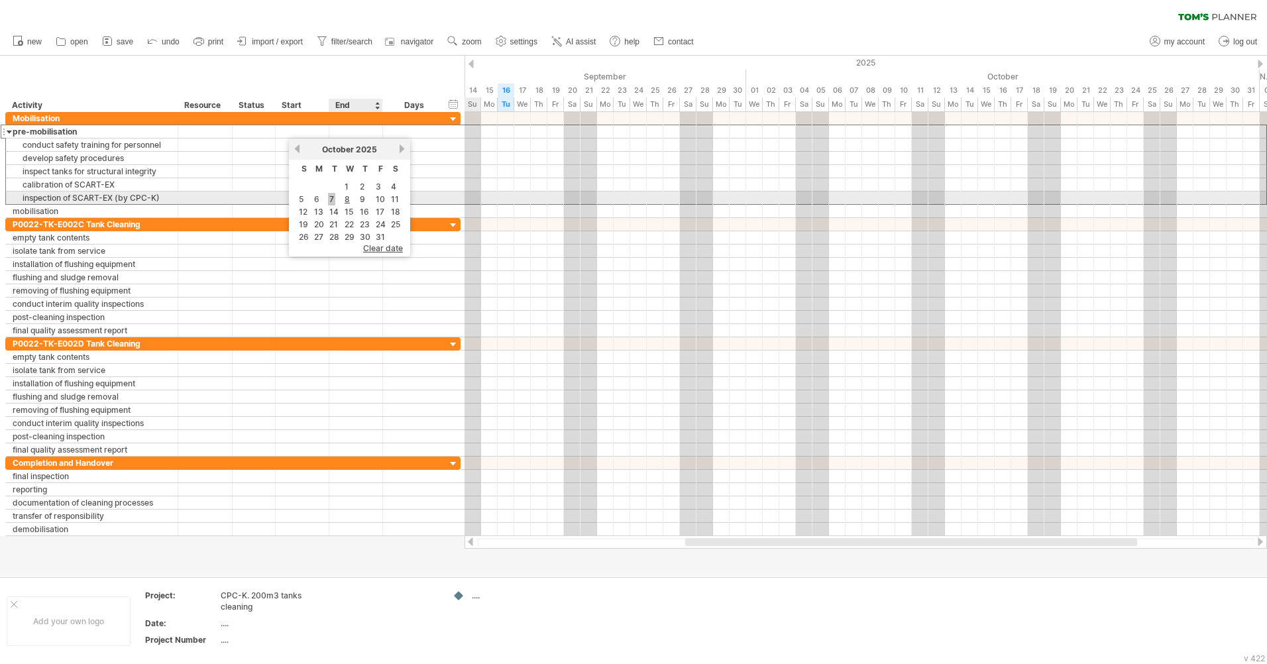
click at [334, 198] on link "7" at bounding box center [331, 199] width 7 height 13
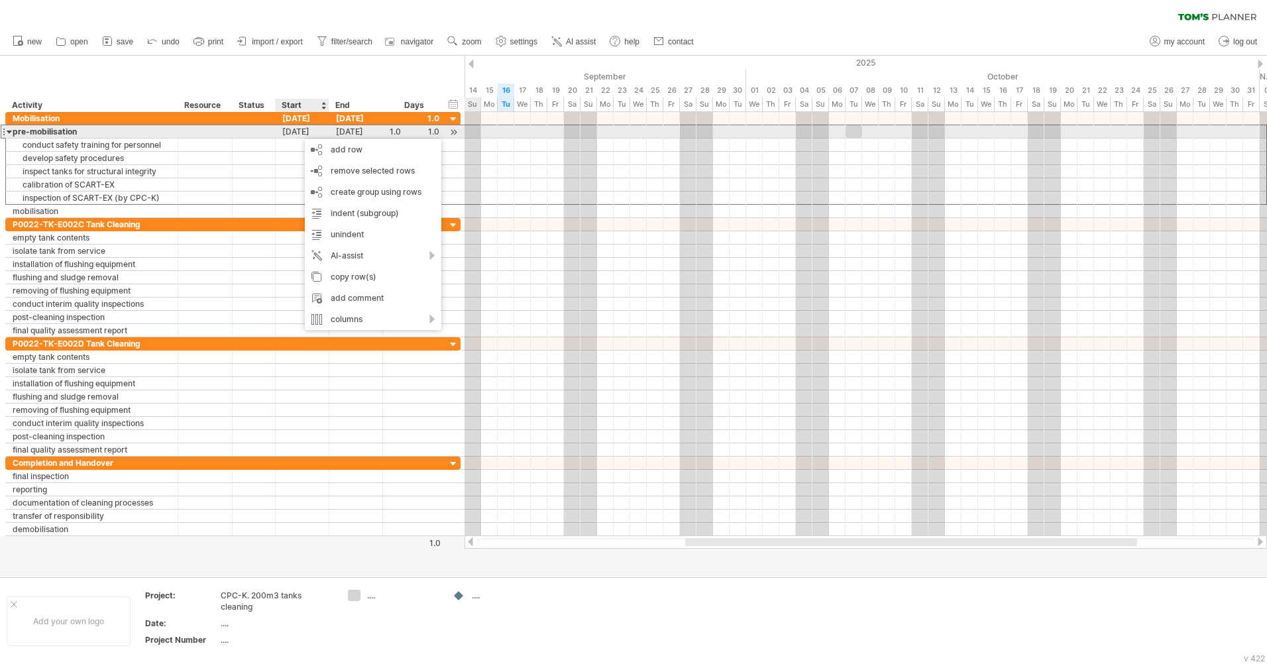
click at [306, 131] on div "[DATE]" at bounding box center [303, 131] width 54 height 13
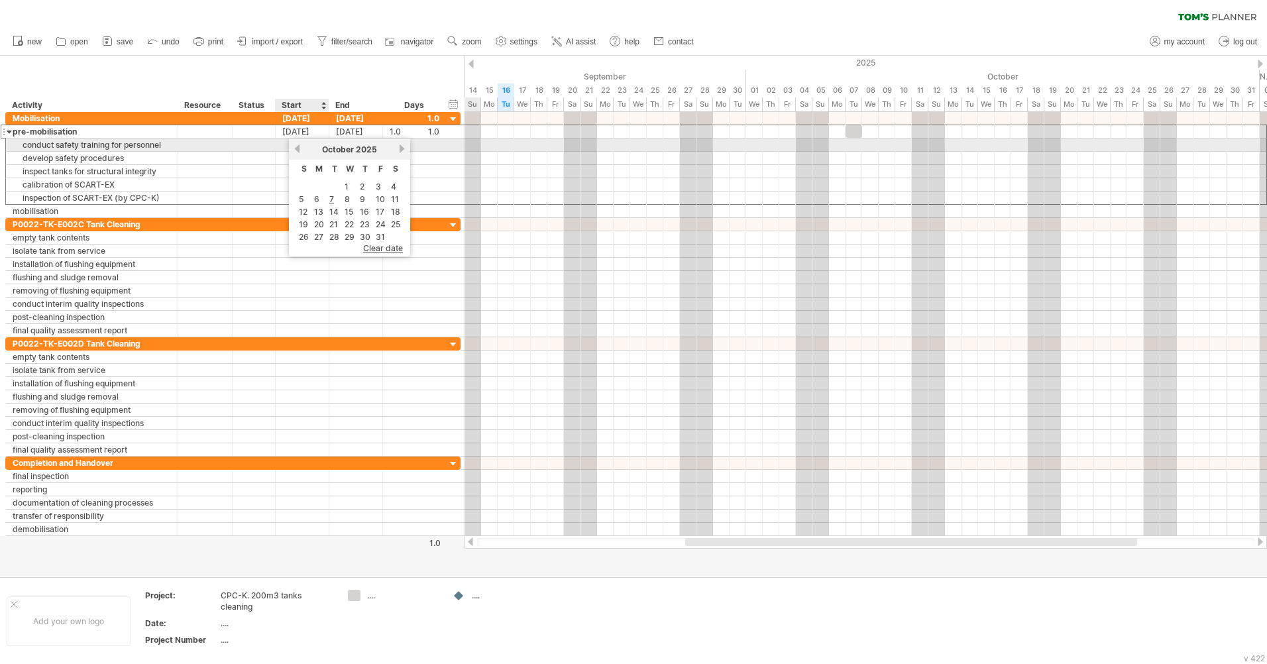
click at [300, 144] on link "previous" at bounding box center [297, 149] width 10 height 10
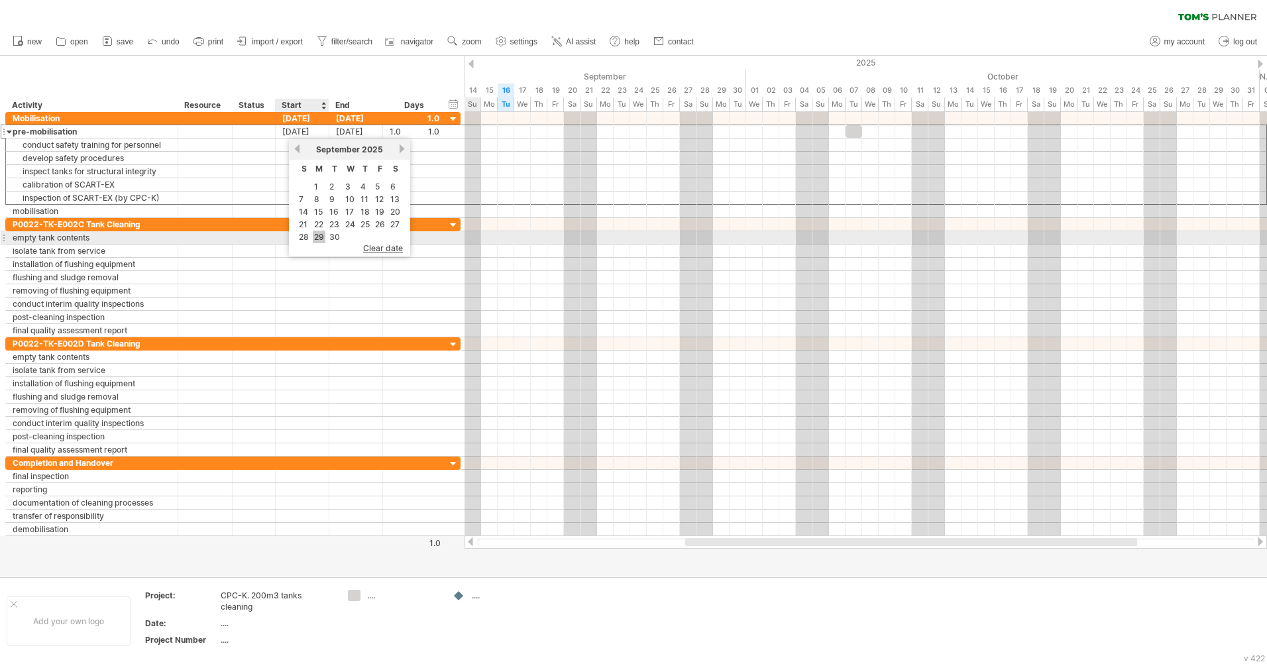
click at [315, 235] on link "29" at bounding box center [319, 237] width 13 height 13
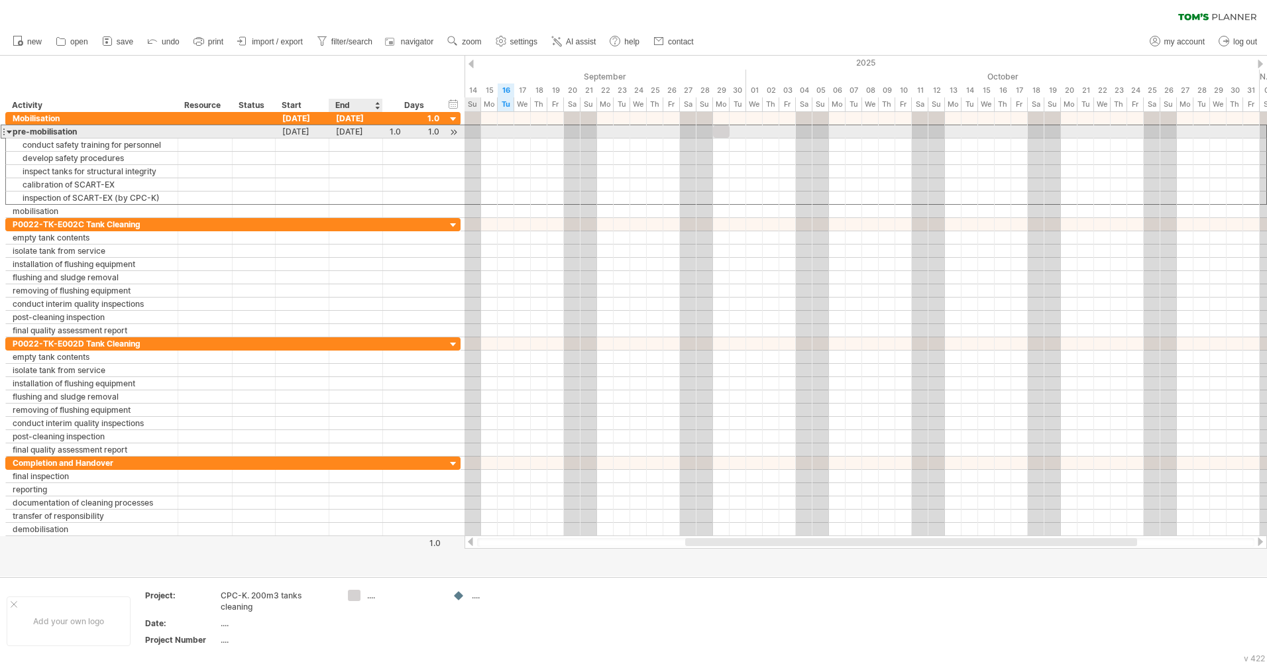
click at [353, 134] on div "[DATE]" at bounding box center [356, 131] width 54 height 13
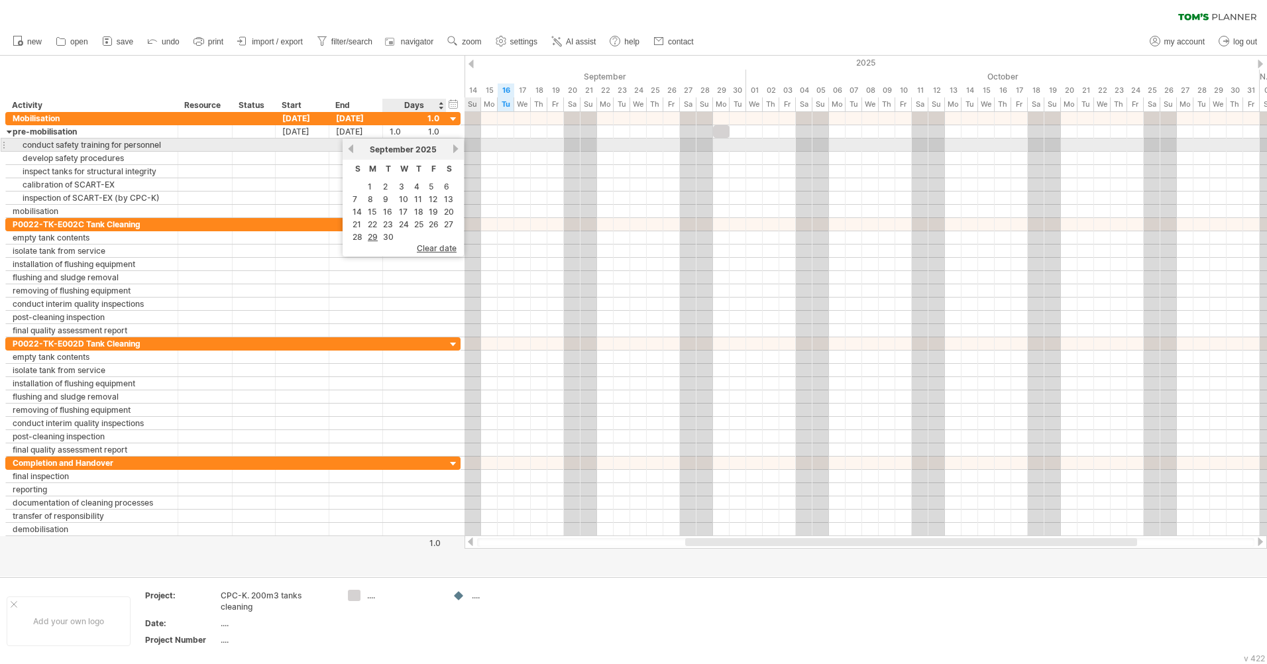
click at [455, 150] on link "next" at bounding box center [456, 149] width 10 height 10
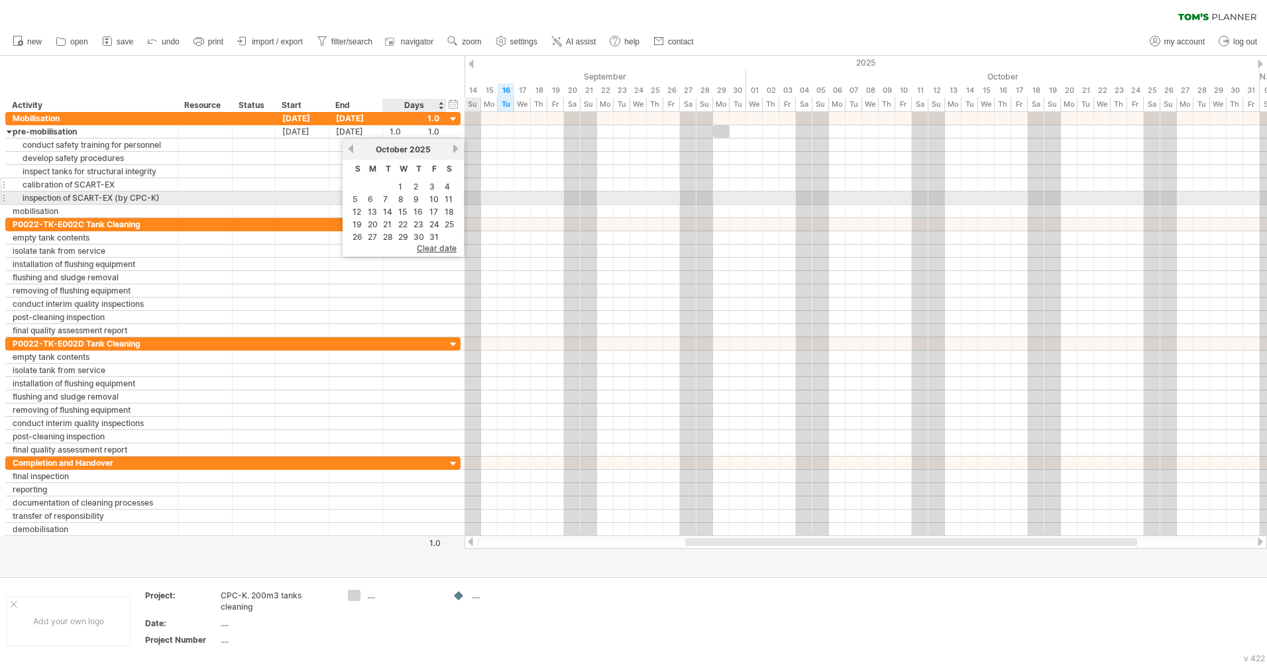
drag, startPoint x: 415, startPoint y: 198, endPoint x: 402, endPoint y: 184, distance: 18.7
click at [415, 198] on link "9" at bounding box center [416, 199] width 8 height 13
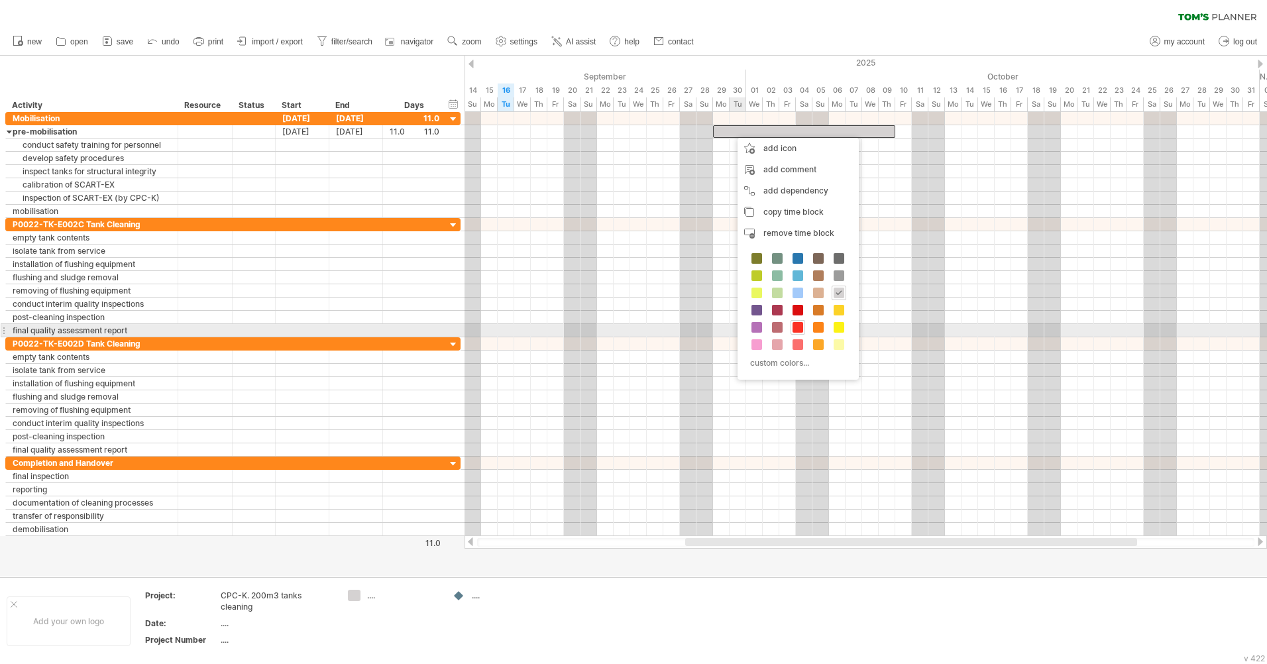
drag, startPoint x: 797, startPoint y: 330, endPoint x: 793, endPoint y: 317, distance: 13.8
click at [797, 330] on span at bounding box center [798, 327] width 11 height 11
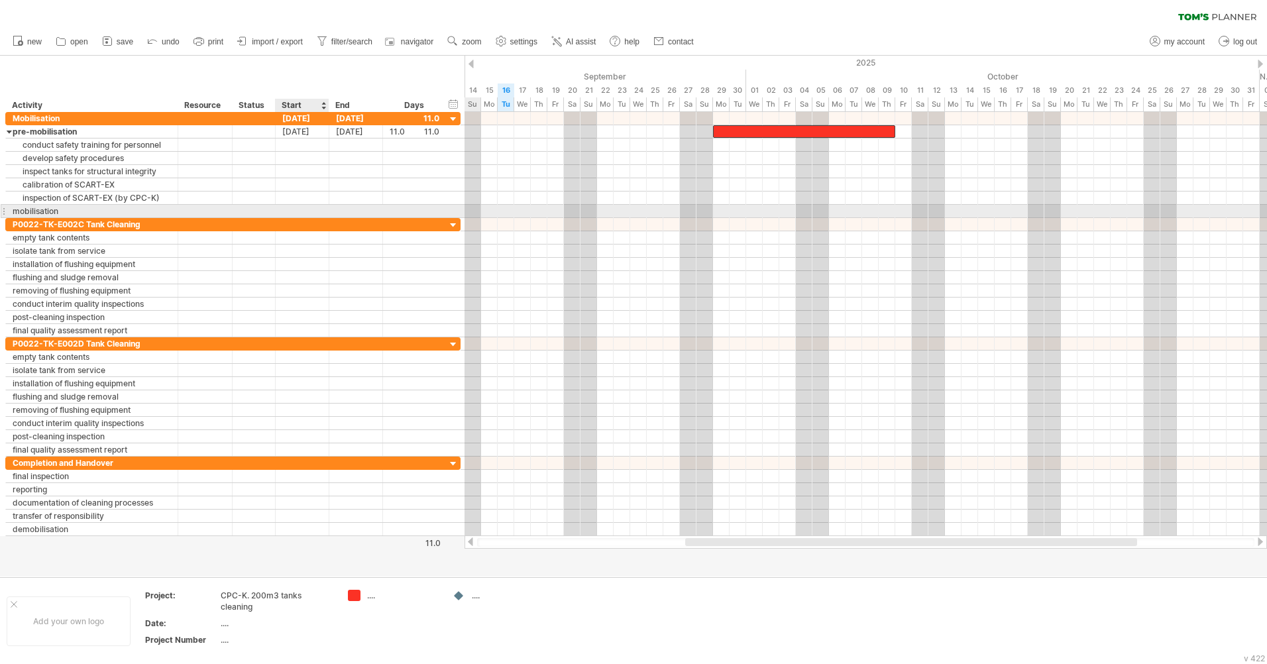
click at [312, 209] on div at bounding box center [303, 211] width 54 height 13
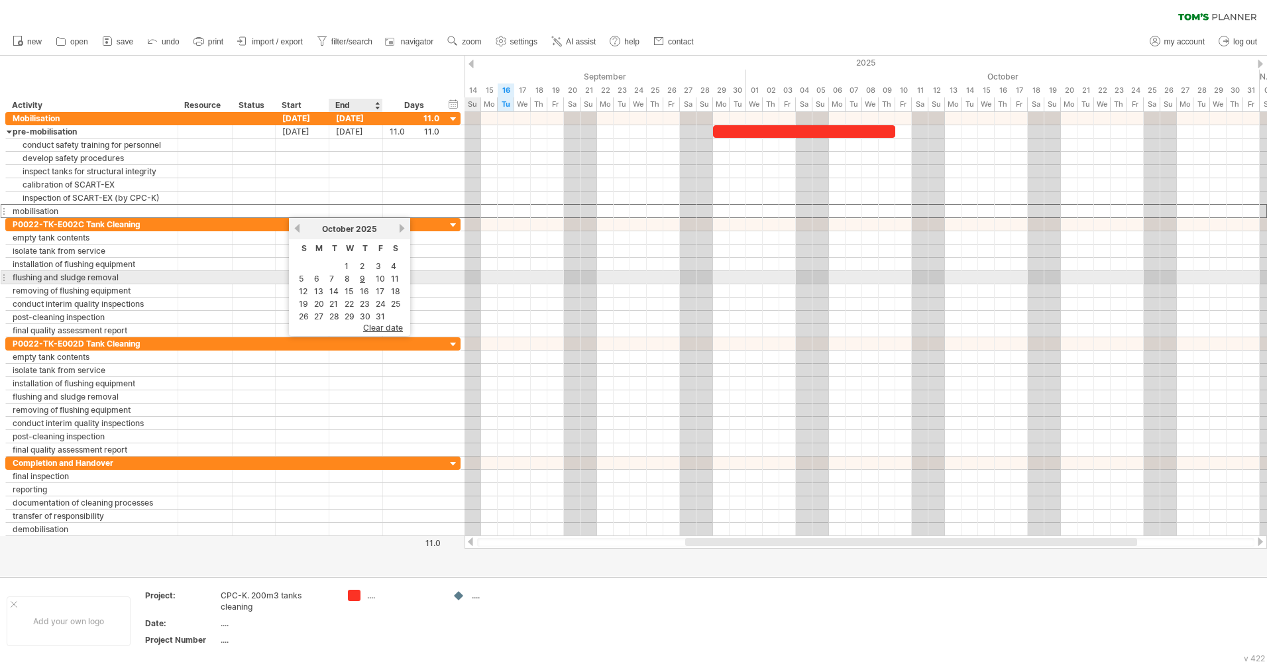
click at [335, 276] on link "7" at bounding box center [331, 278] width 7 height 13
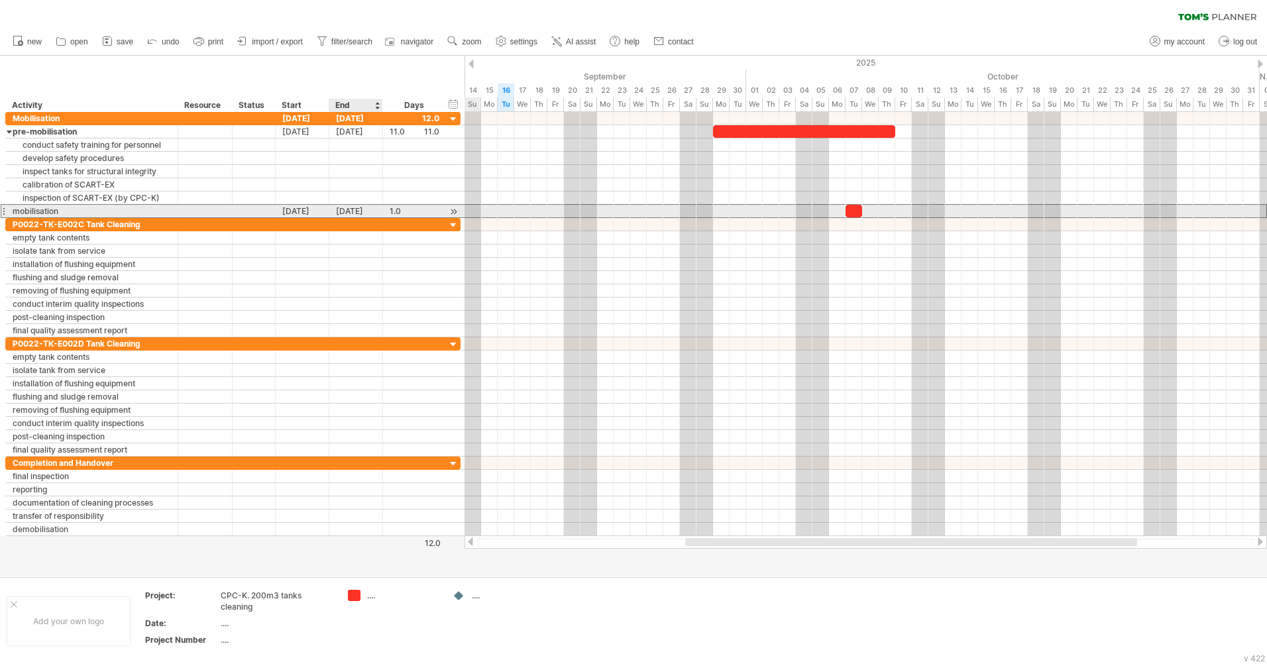
click at [361, 211] on div "[DATE]" at bounding box center [356, 211] width 54 height 13
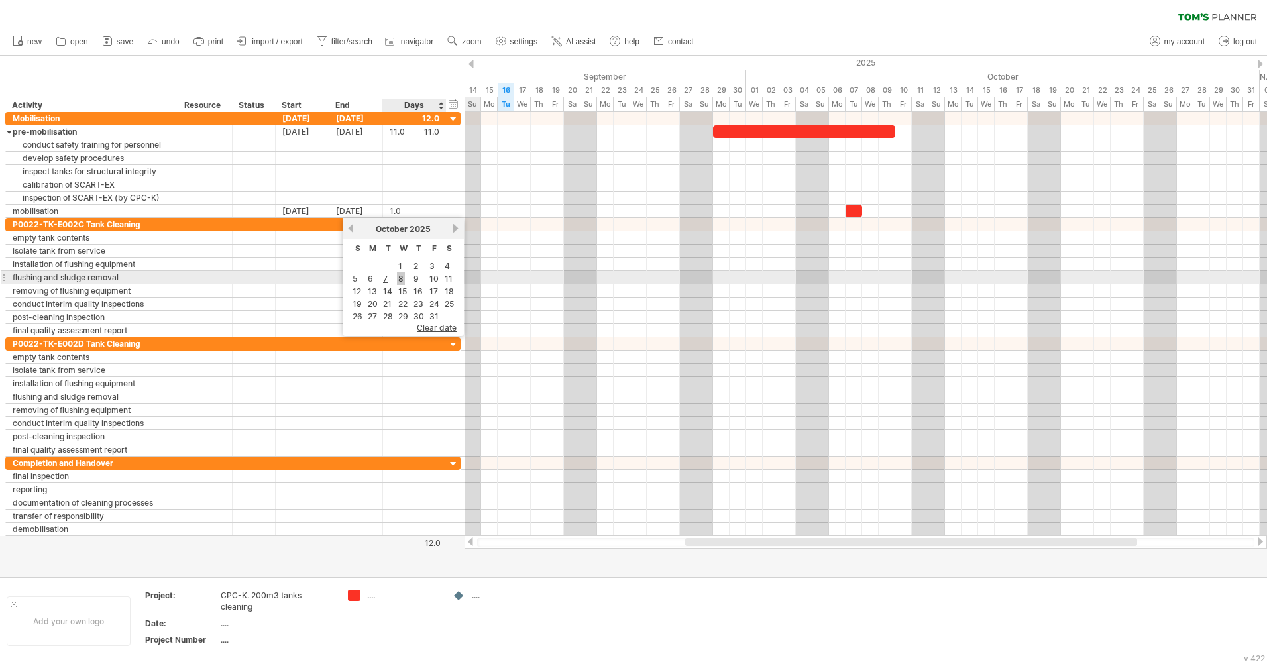
click at [400, 279] on link "8" at bounding box center [401, 278] width 8 height 13
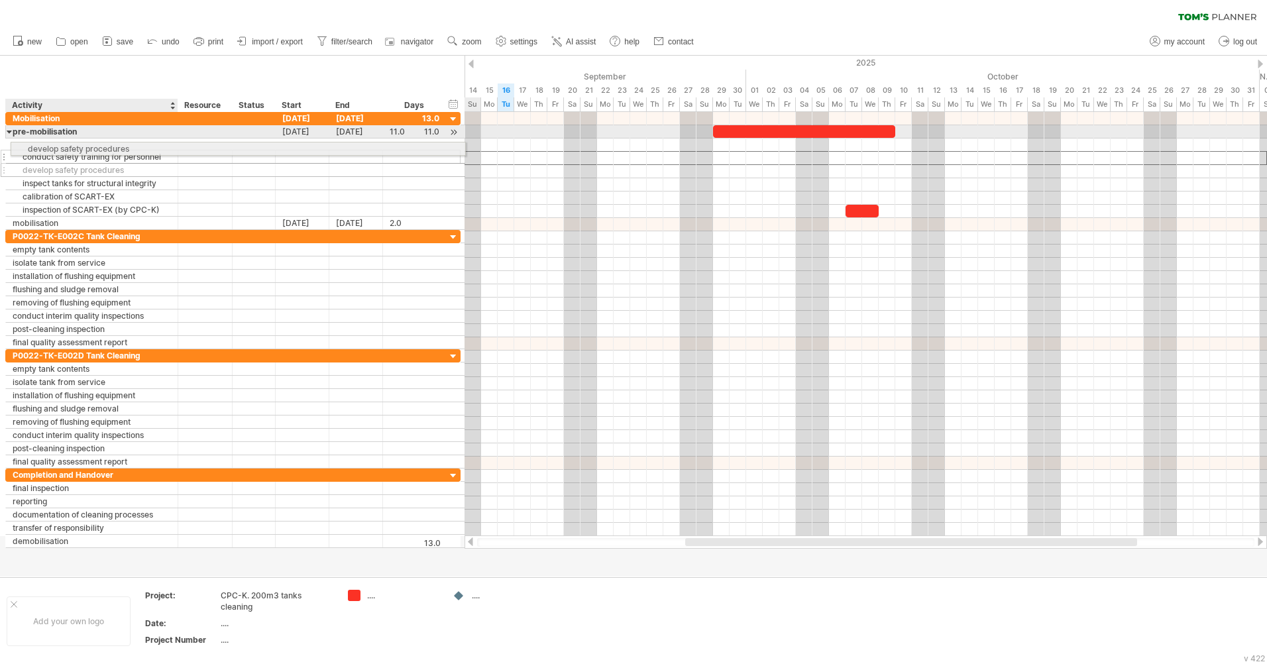
drag, startPoint x: 70, startPoint y: 159, endPoint x: 68, endPoint y: 146, distance: 12.9
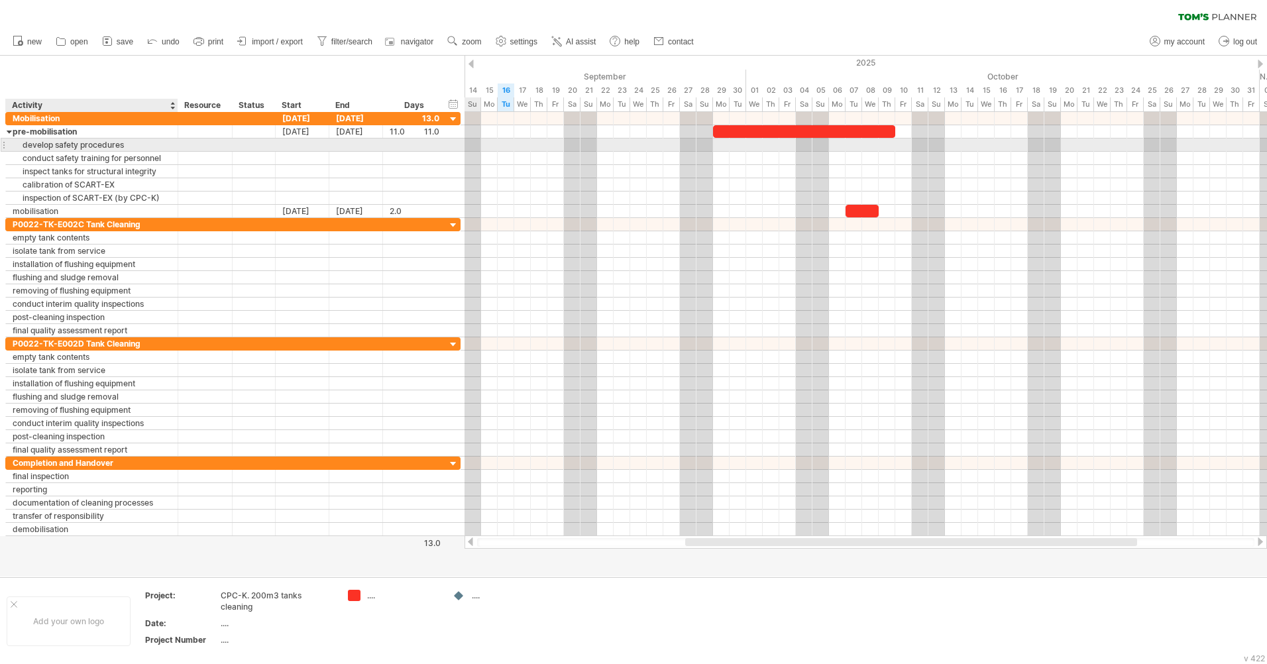
click at [87, 144] on div "develop safety procedures" at bounding box center [92, 145] width 158 height 13
click at [87, 144] on input "**********" at bounding box center [92, 145] width 158 height 13
drag, startPoint x: 56, startPoint y: 145, endPoint x: 127, endPoint y: 149, distance: 71.1
click at [127, 149] on input "**********" at bounding box center [92, 145] width 158 height 13
type input "**********"
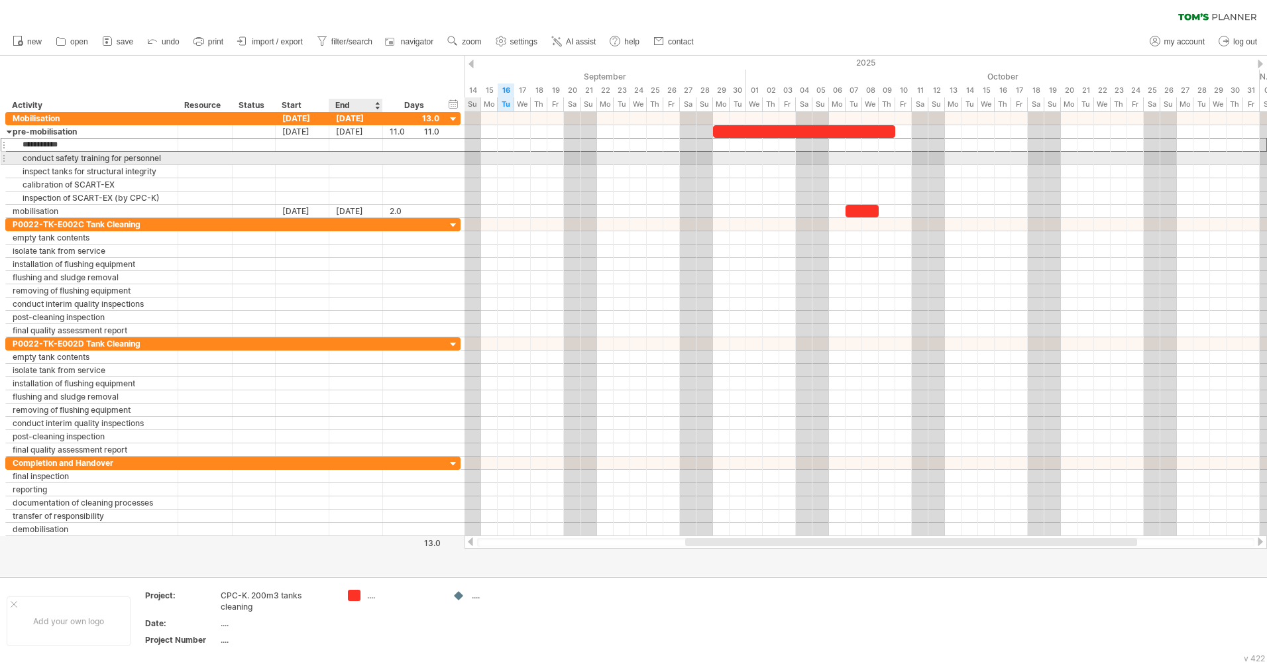
click at [349, 154] on div at bounding box center [356, 158] width 54 height 13
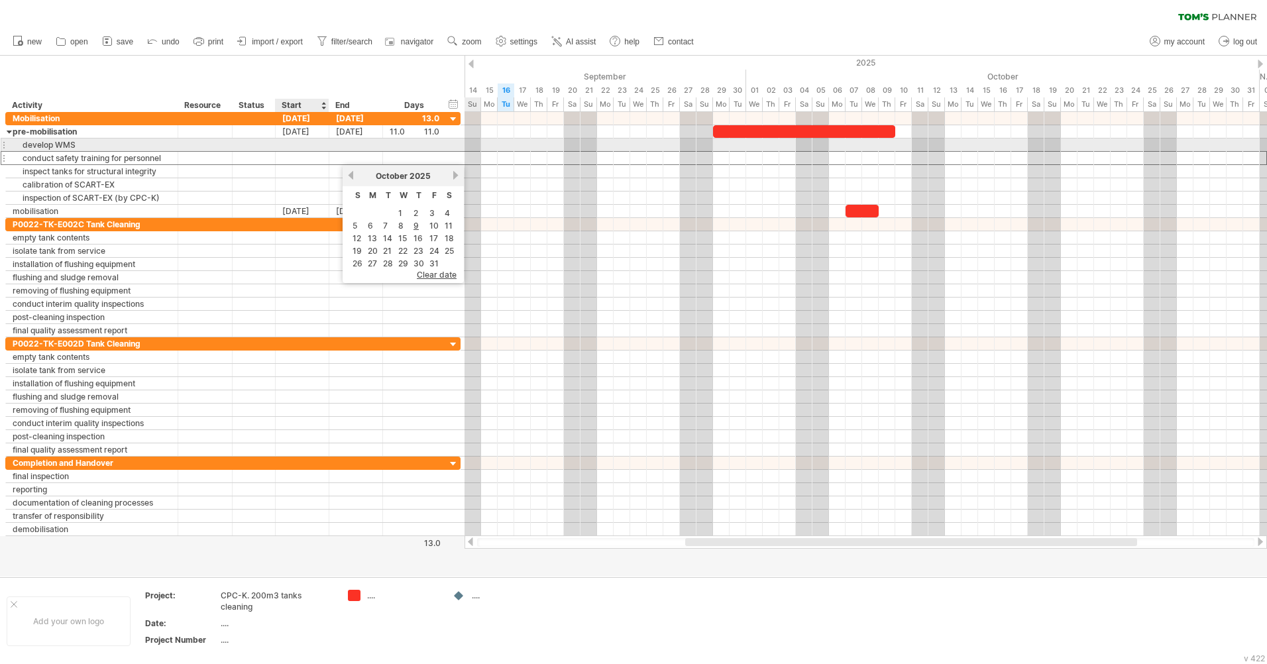
click at [308, 146] on div at bounding box center [303, 145] width 54 height 13
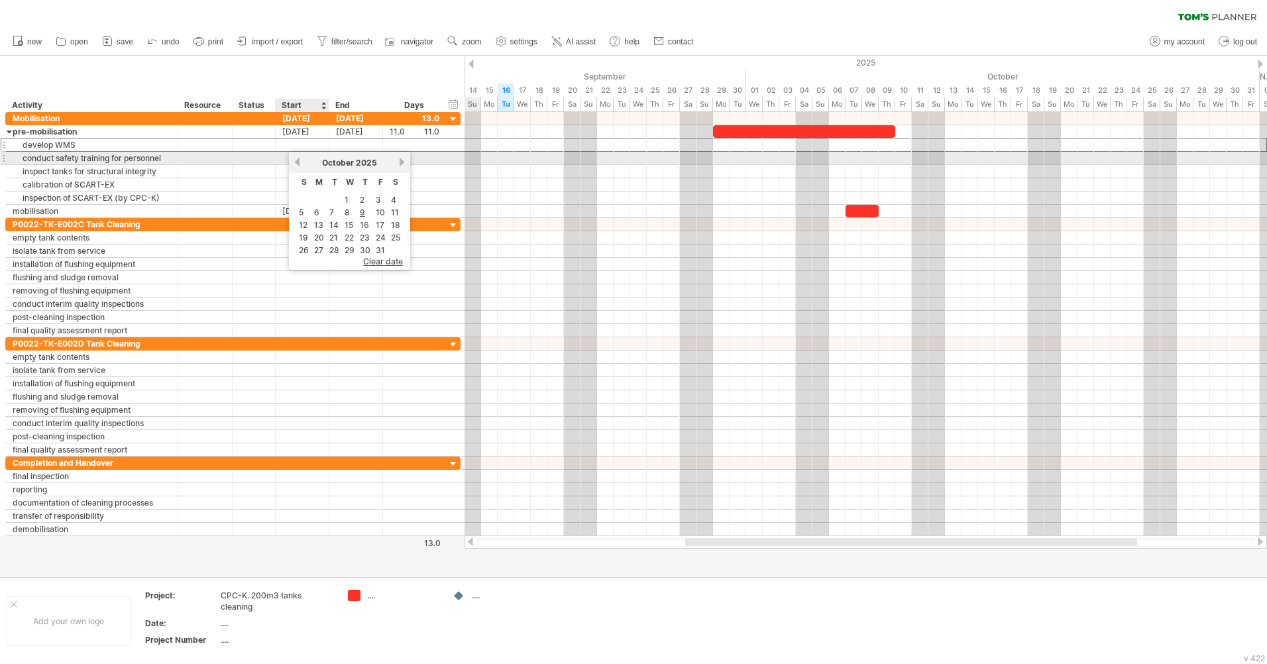
click at [296, 162] on link "previous" at bounding box center [297, 162] width 10 height 10
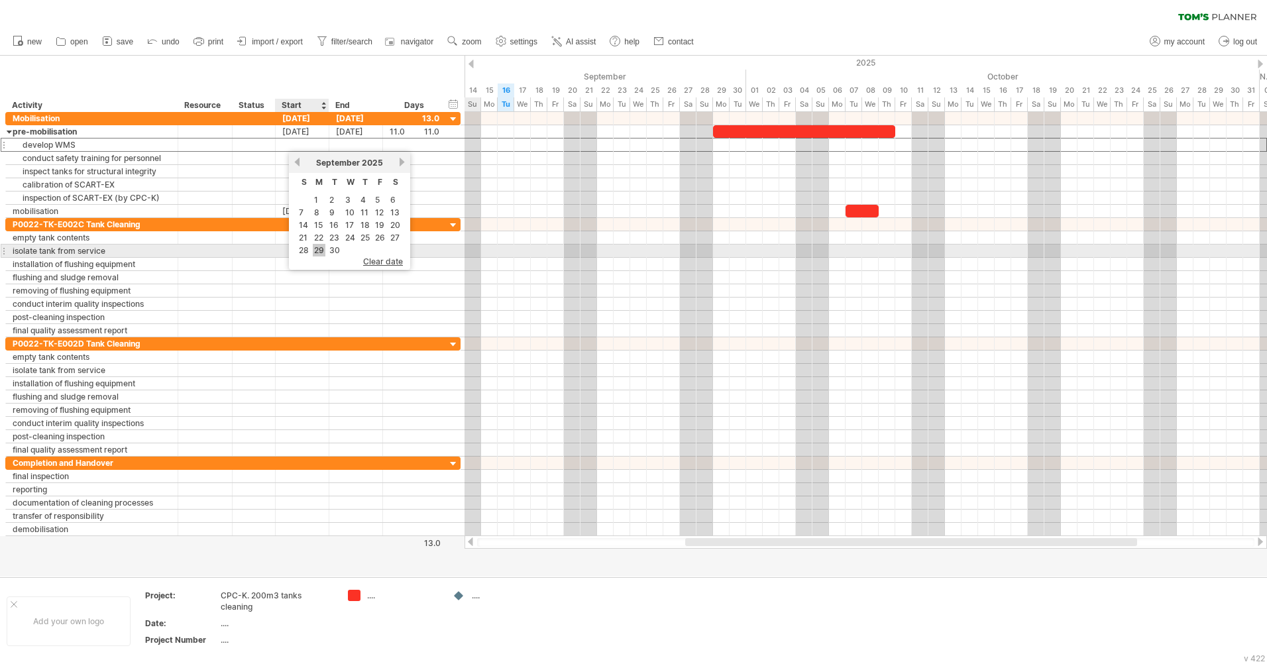
click at [318, 251] on link "29" at bounding box center [319, 250] width 13 height 13
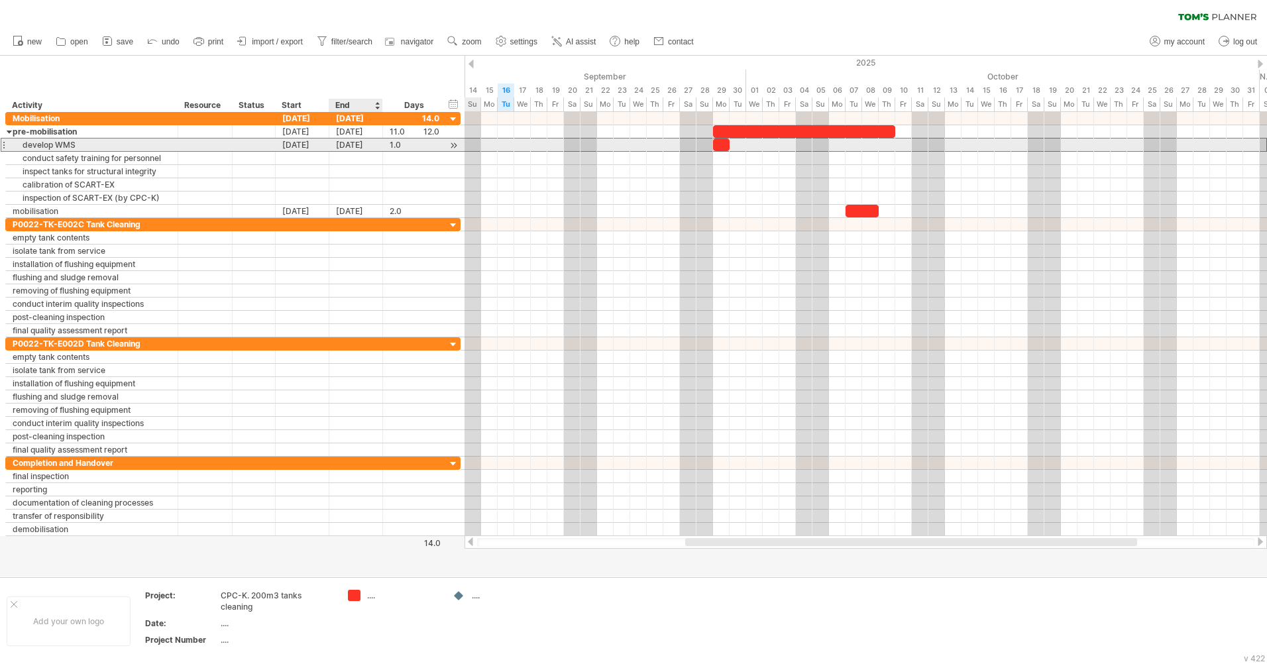
click at [355, 148] on div "[DATE]" at bounding box center [356, 145] width 54 height 13
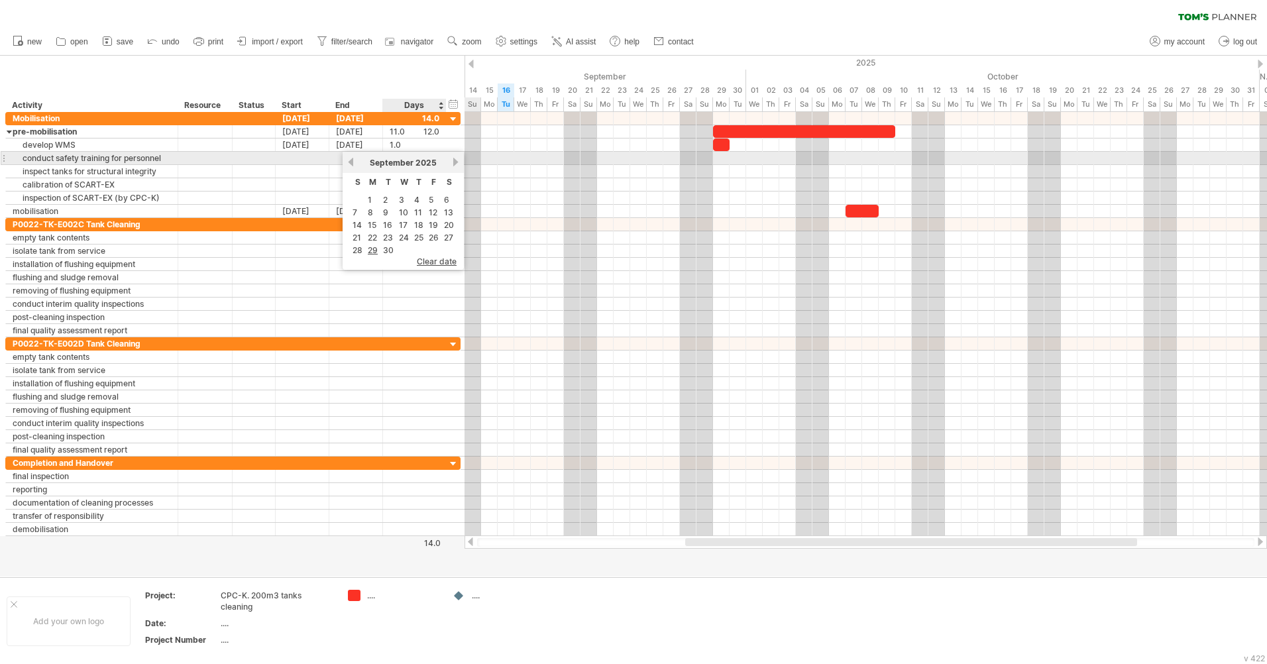
click at [454, 164] on link "next" at bounding box center [456, 162] width 10 height 10
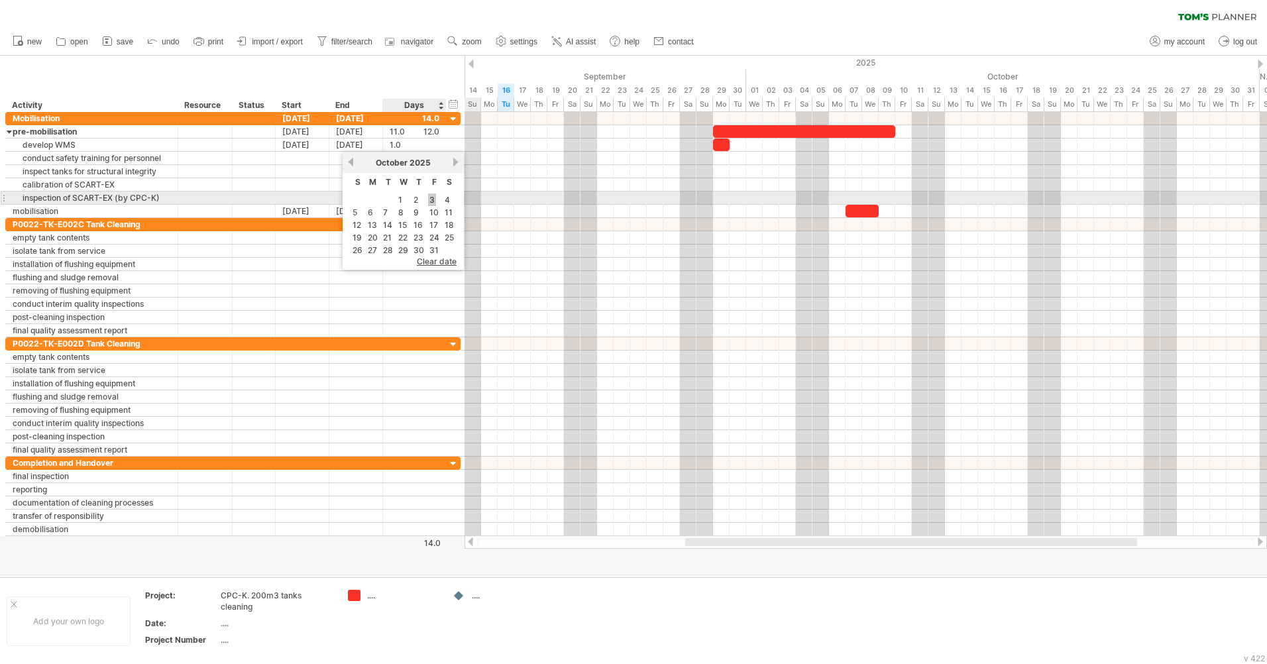
click at [431, 199] on link "3" at bounding box center [432, 200] width 8 height 13
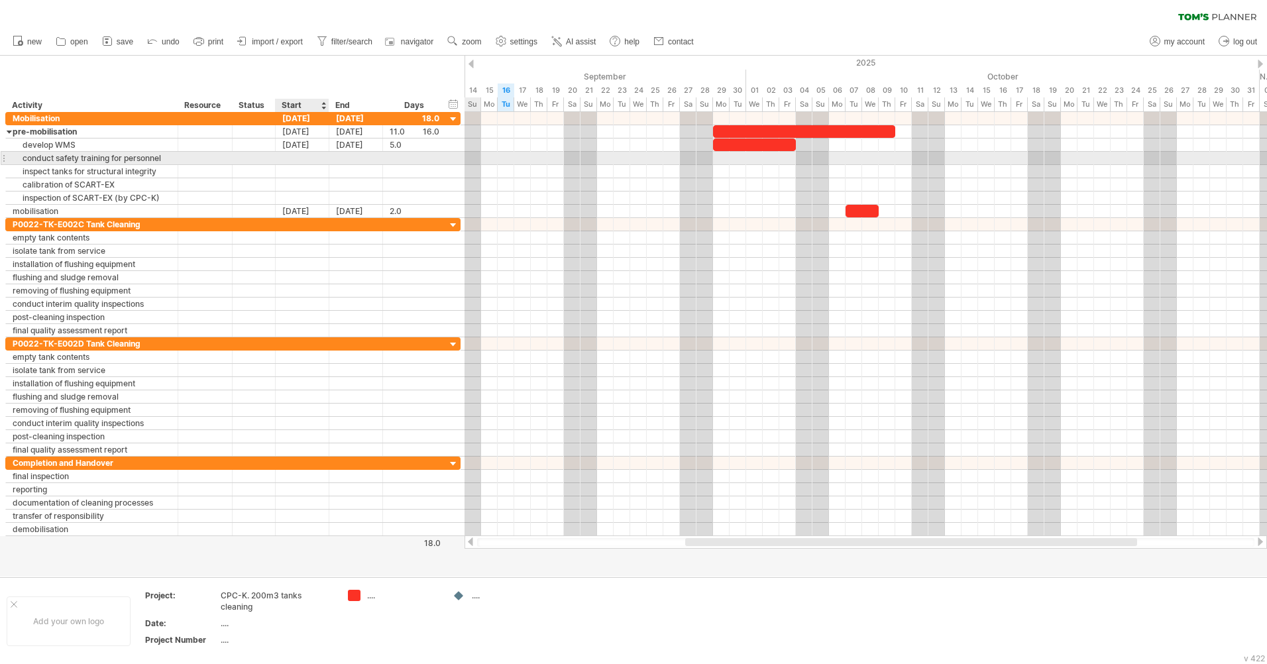
click at [303, 158] on div at bounding box center [303, 158] width 54 height 13
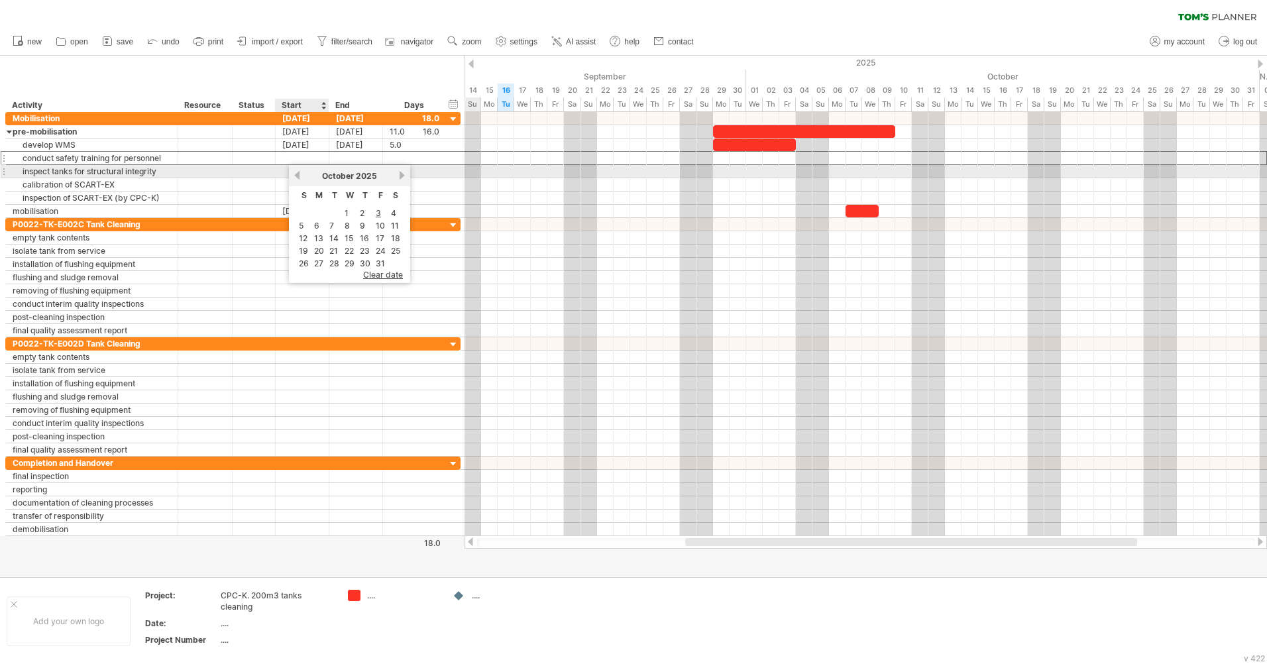
click at [294, 176] on link "previous" at bounding box center [297, 175] width 10 height 10
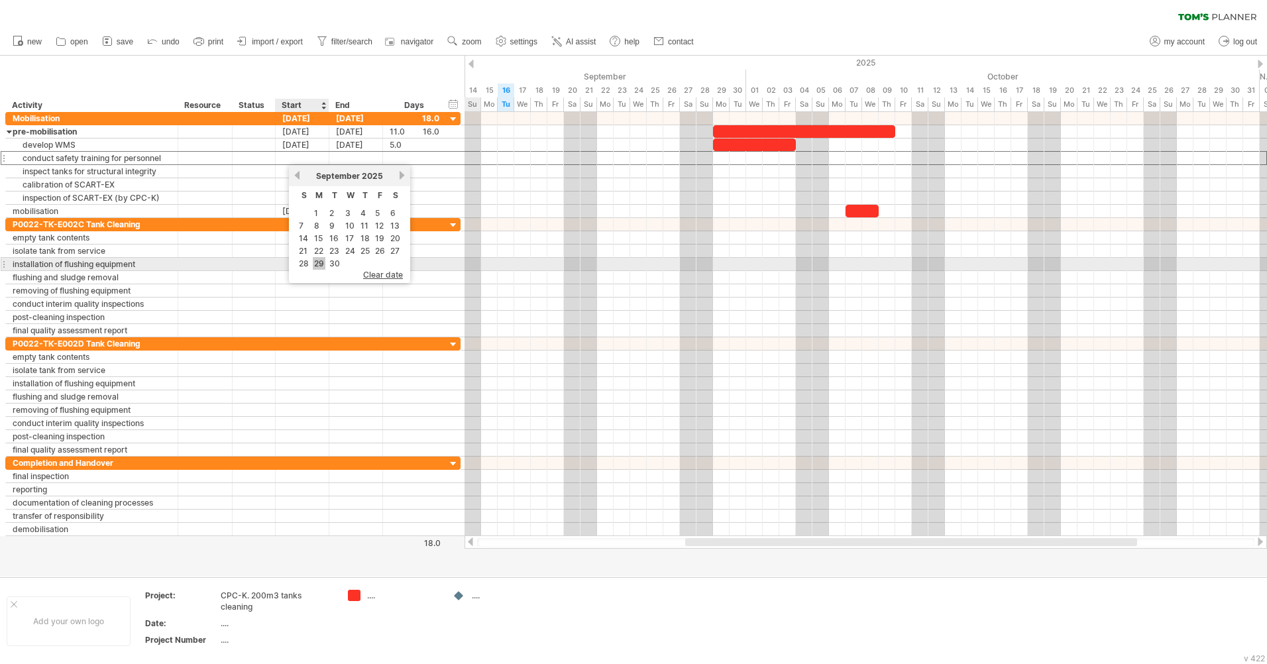
click at [323, 264] on link "29" at bounding box center [319, 263] width 13 height 13
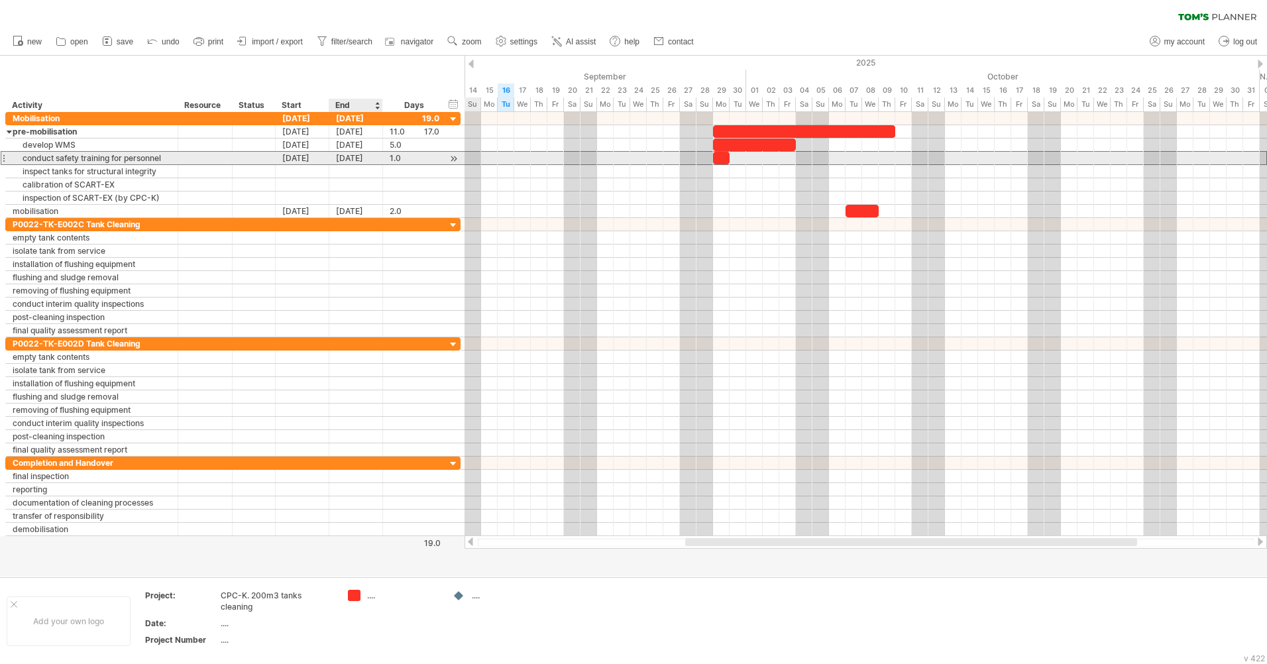
click at [355, 161] on div "[DATE]" at bounding box center [356, 158] width 54 height 13
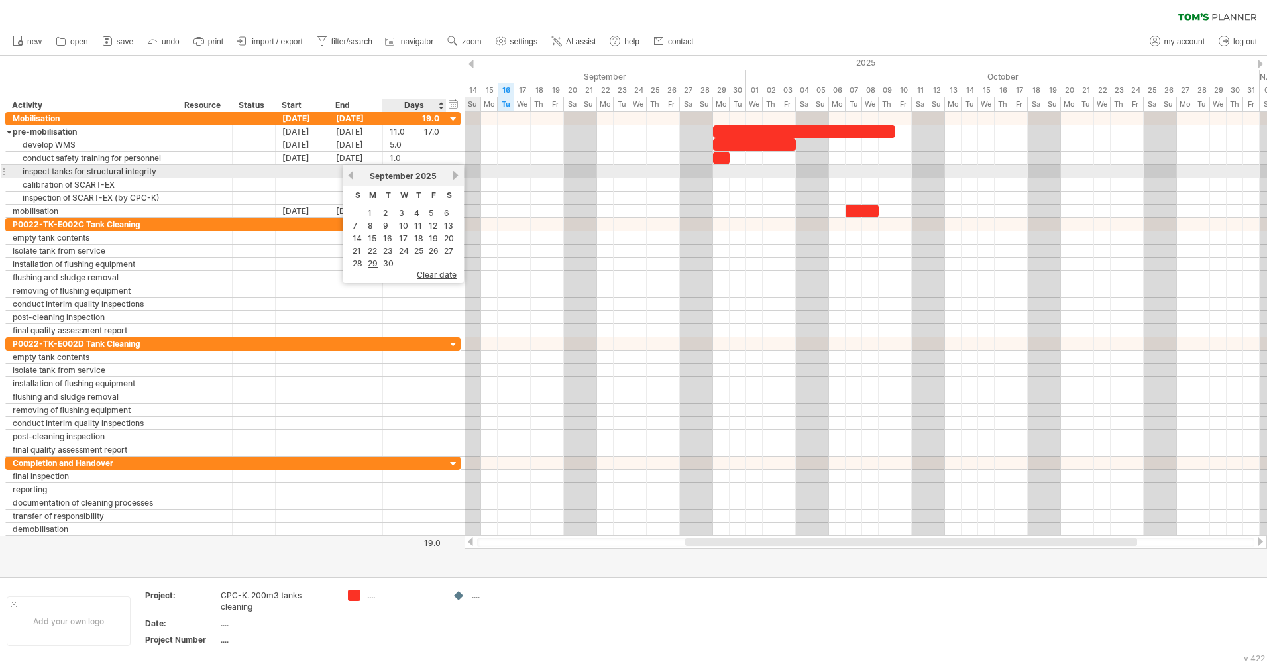
click at [455, 177] on link "next" at bounding box center [456, 175] width 10 height 10
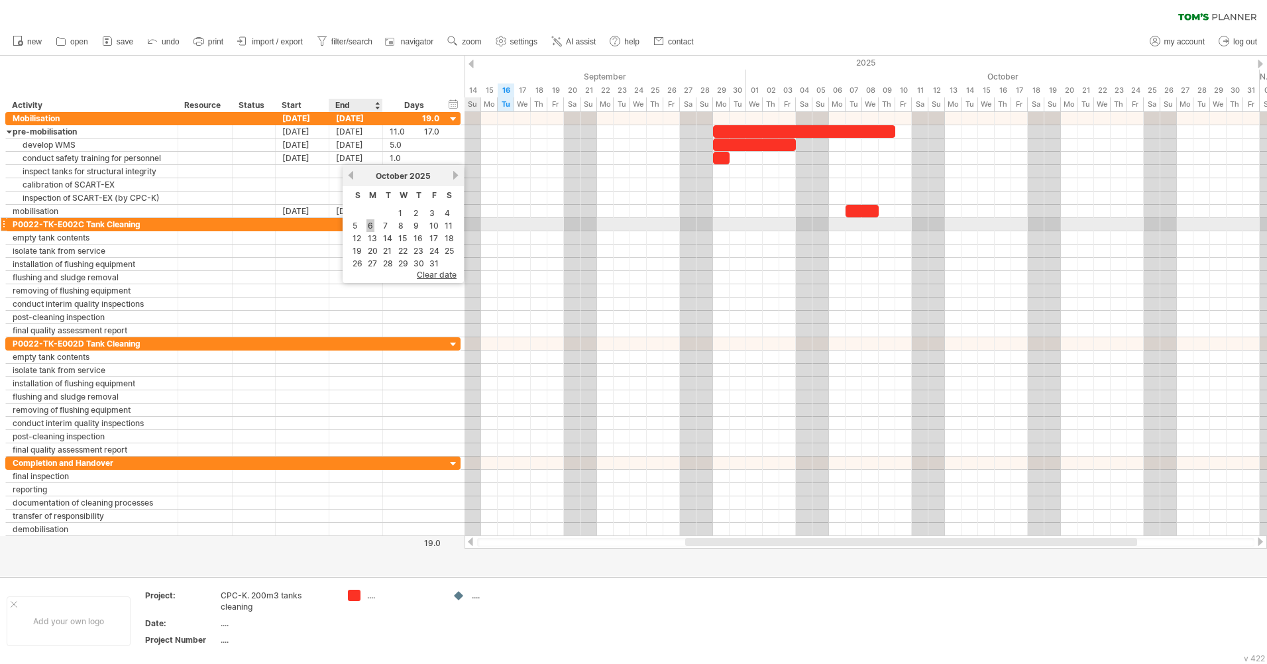
click at [371, 223] on link "6" at bounding box center [371, 225] width 8 height 13
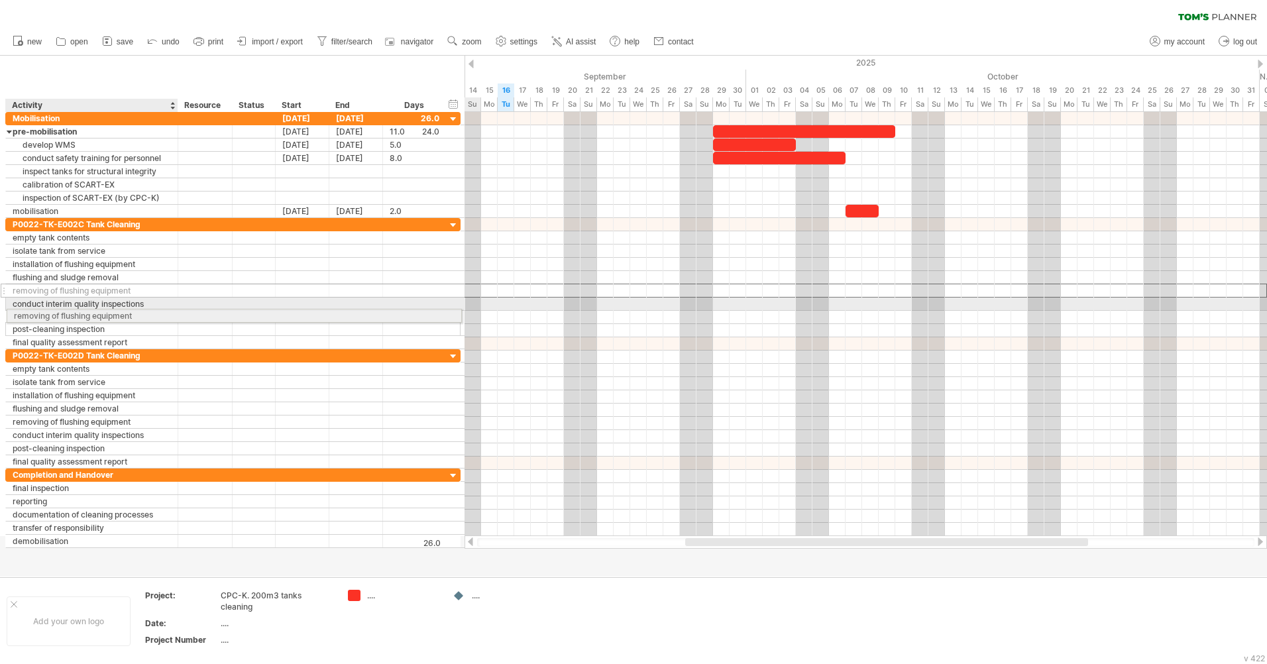
drag, startPoint x: 56, startPoint y: 292, endPoint x: 52, endPoint y: 314, distance: 21.5
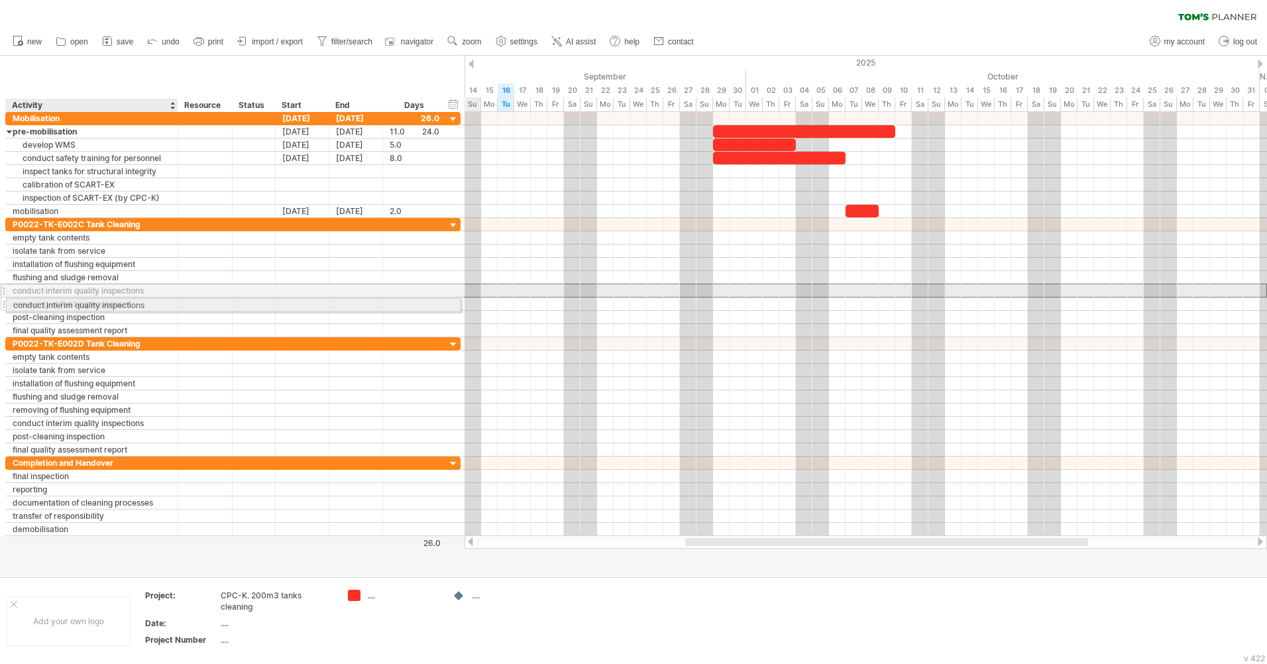
drag, startPoint x: 59, startPoint y: 291, endPoint x: 58, endPoint y: 303, distance: 12.0
click at [58, 303] on div "**********" at bounding box center [232, 277] width 455 height 119
drag, startPoint x: 82, startPoint y: 304, endPoint x: 83, endPoint y: 291, distance: 12.6
click at [83, 291] on div "**********" at bounding box center [232, 277] width 455 height 119
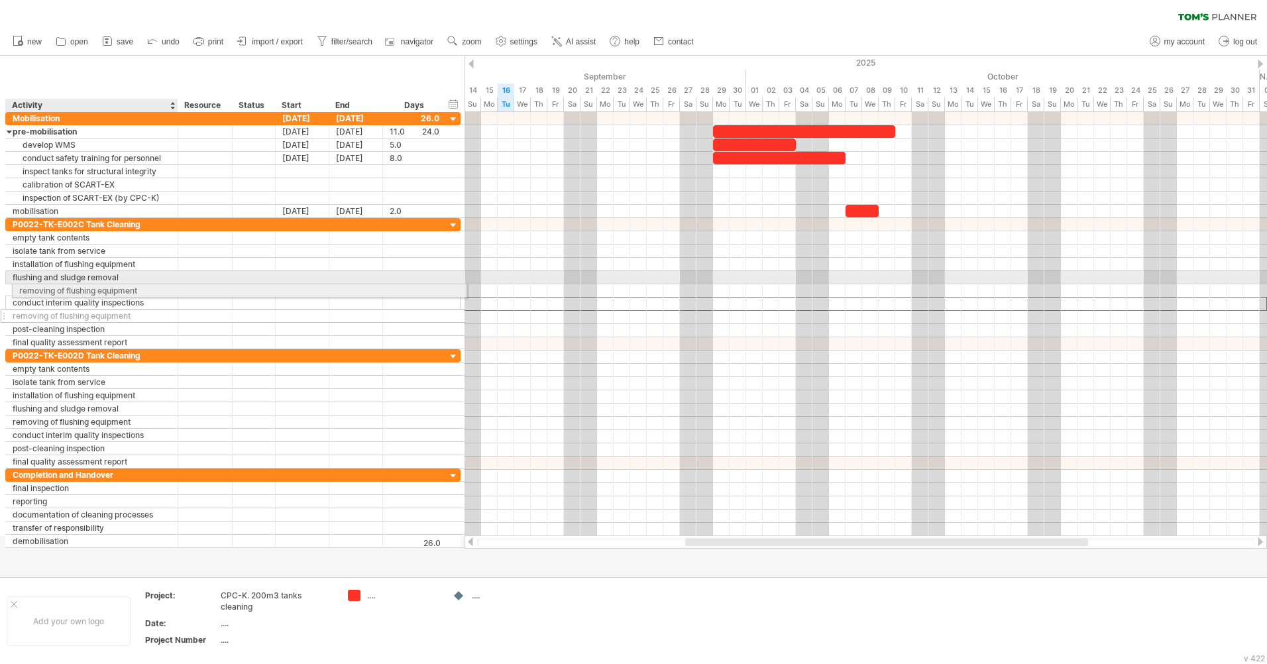
drag, startPoint x: 126, startPoint y: 308, endPoint x: 126, endPoint y: 286, distance: 21.2
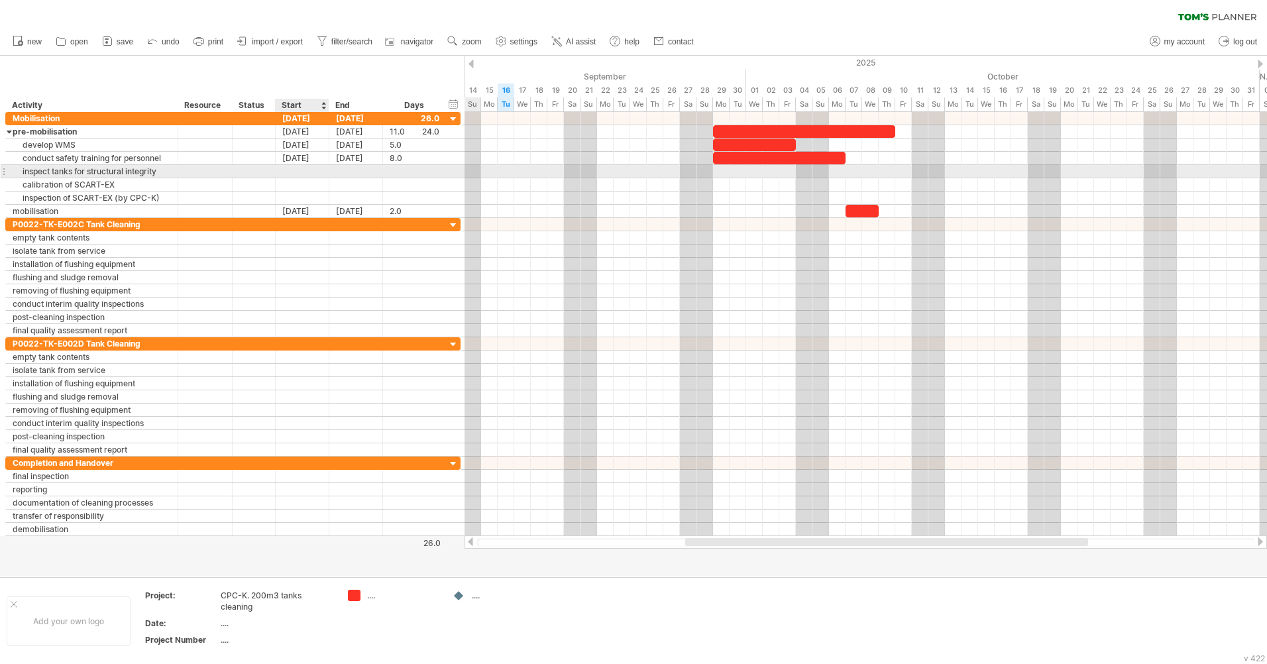
click at [300, 172] on div at bounding box center [303, 171] width 54 height 13
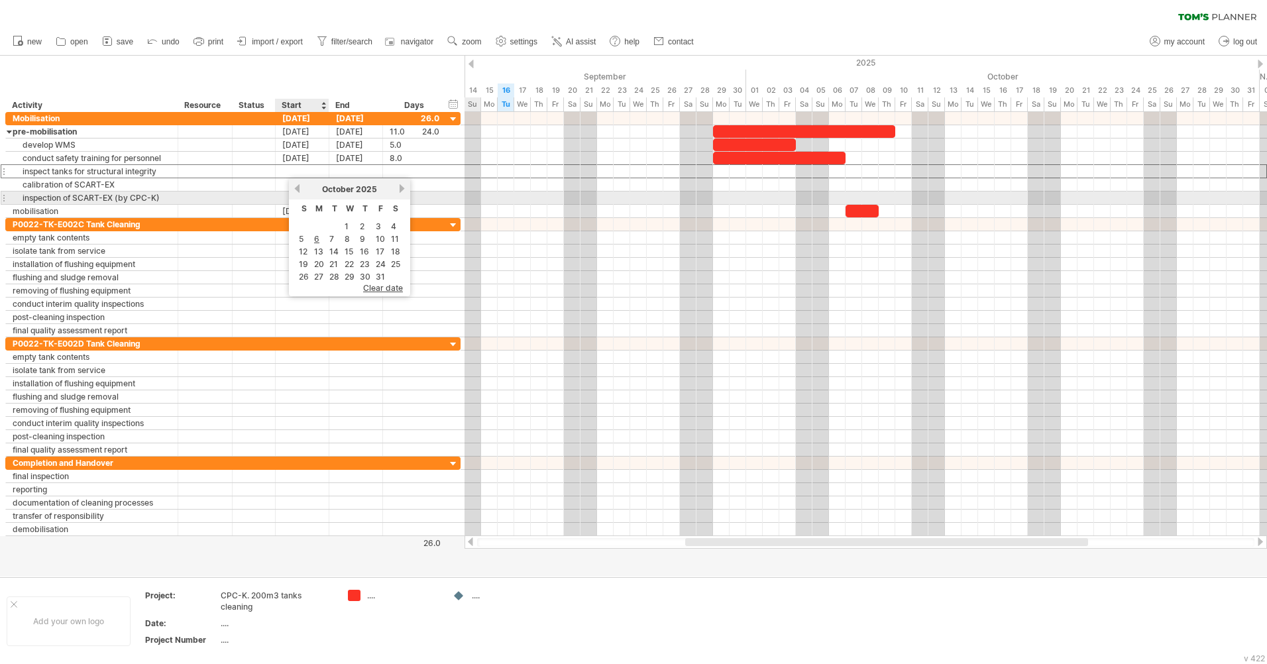
click at [299, 192] on link "previous" at bounding box center [297, 189] width 10 height 10
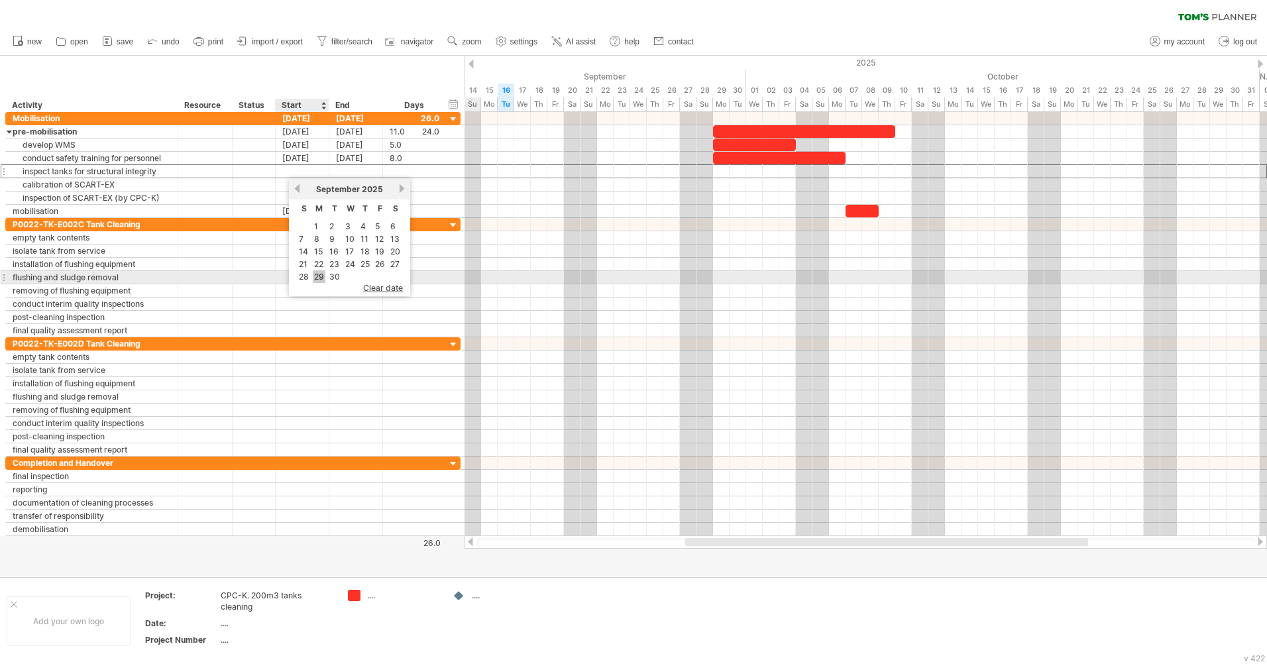
click at [321, 275] on link "29" at bounding box center [319, 276] width 13 height 13
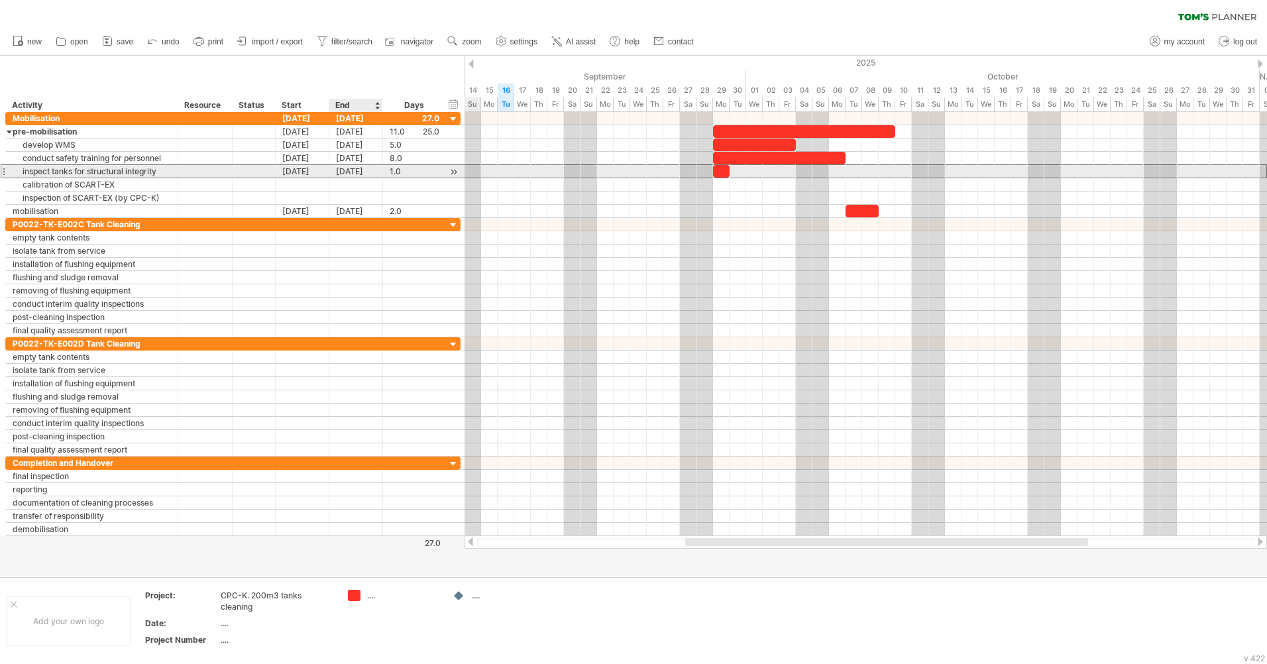
click at [361, 172] on div "[DATE]" at bounding box center [356, 171] width 54 height 13
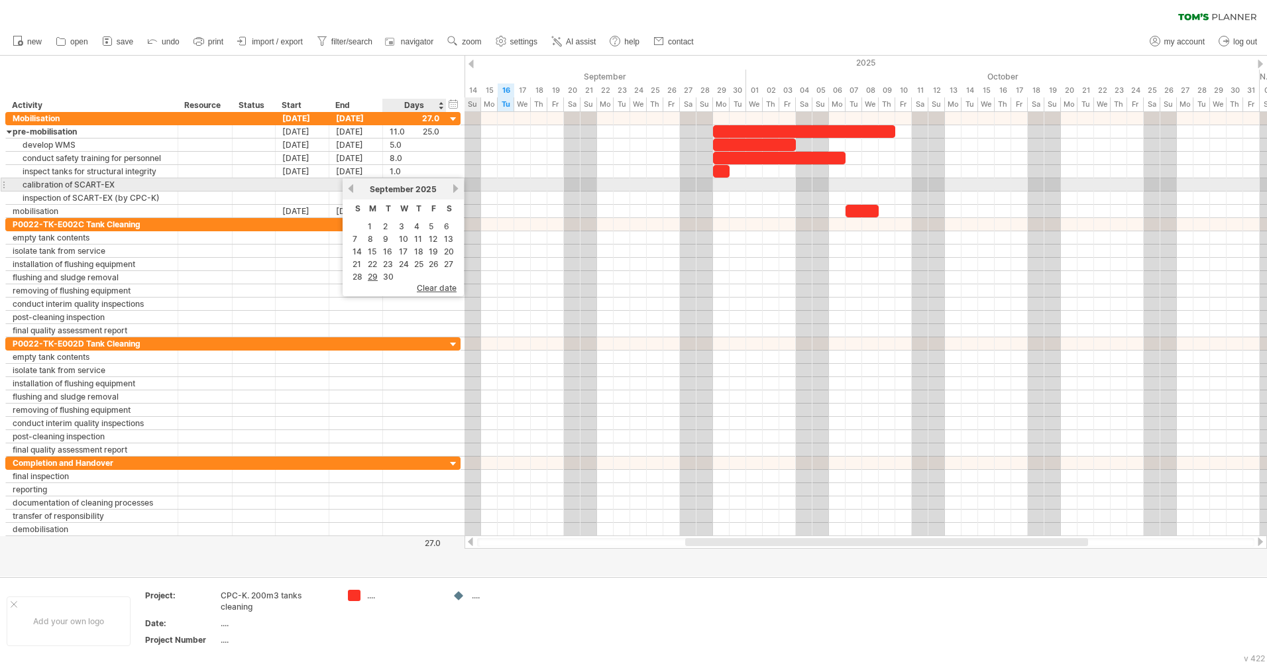
click at [454, 191] on link "next" at bounding box center [456, 189] width 10 height 10
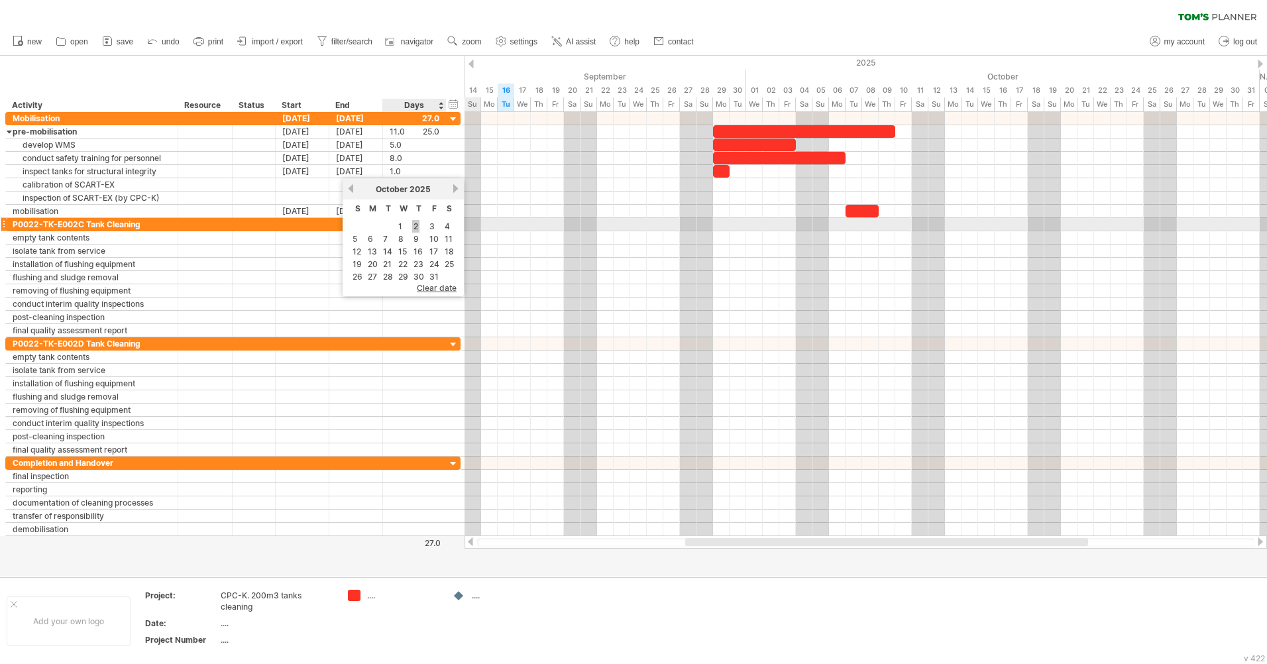
click at [415, 228] on link "2" at bounding box center [415, 226] width 7 height 13
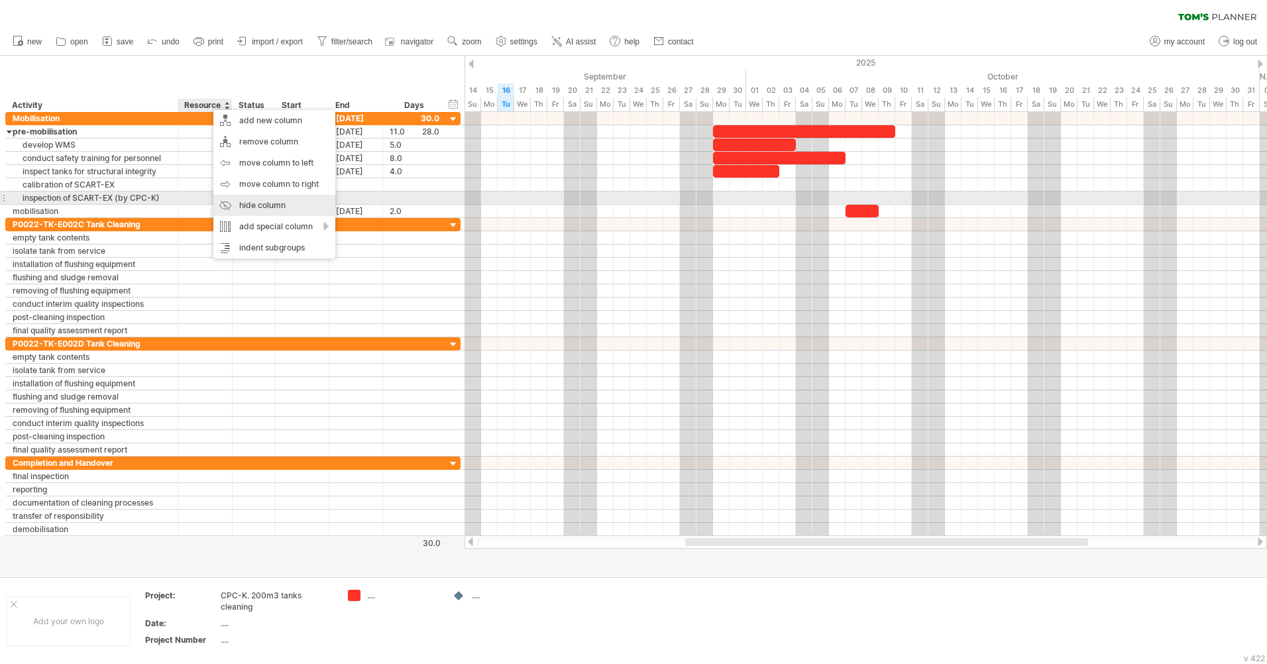
click at [263, 202] on div "hide column" at bounding box center [274, 205] width 122 height 21
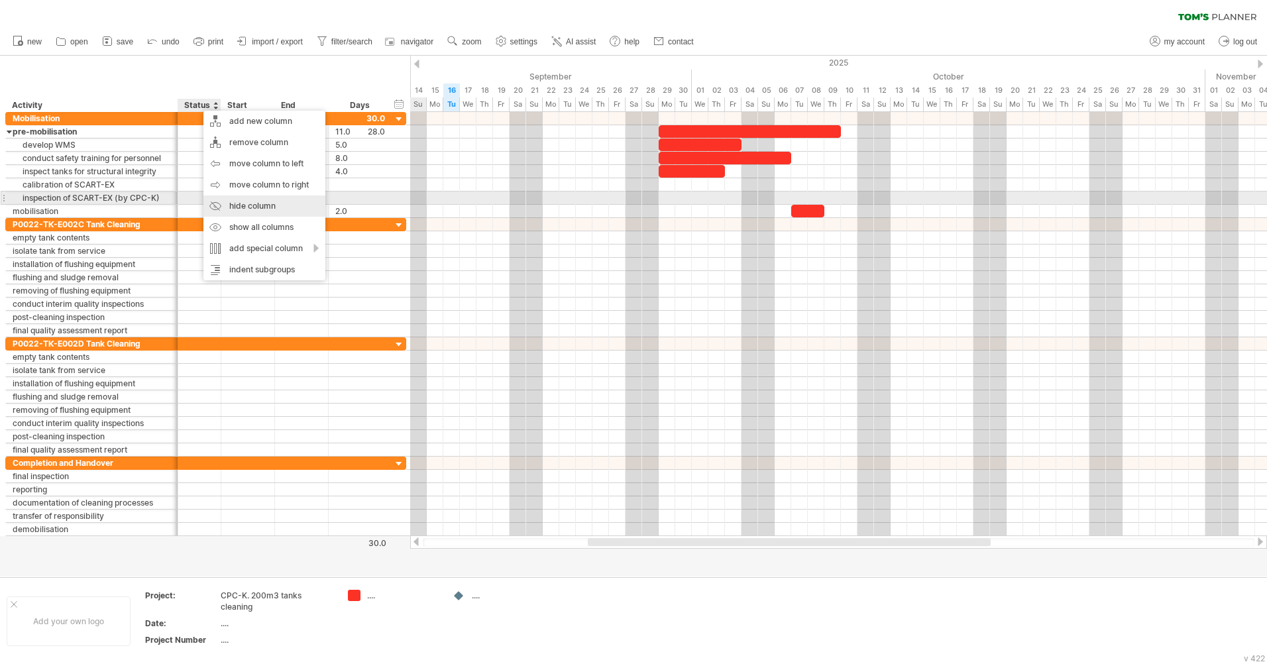
click at [252, 205] on div "hide column" at bounding box center [265, 206] width 122 height 21
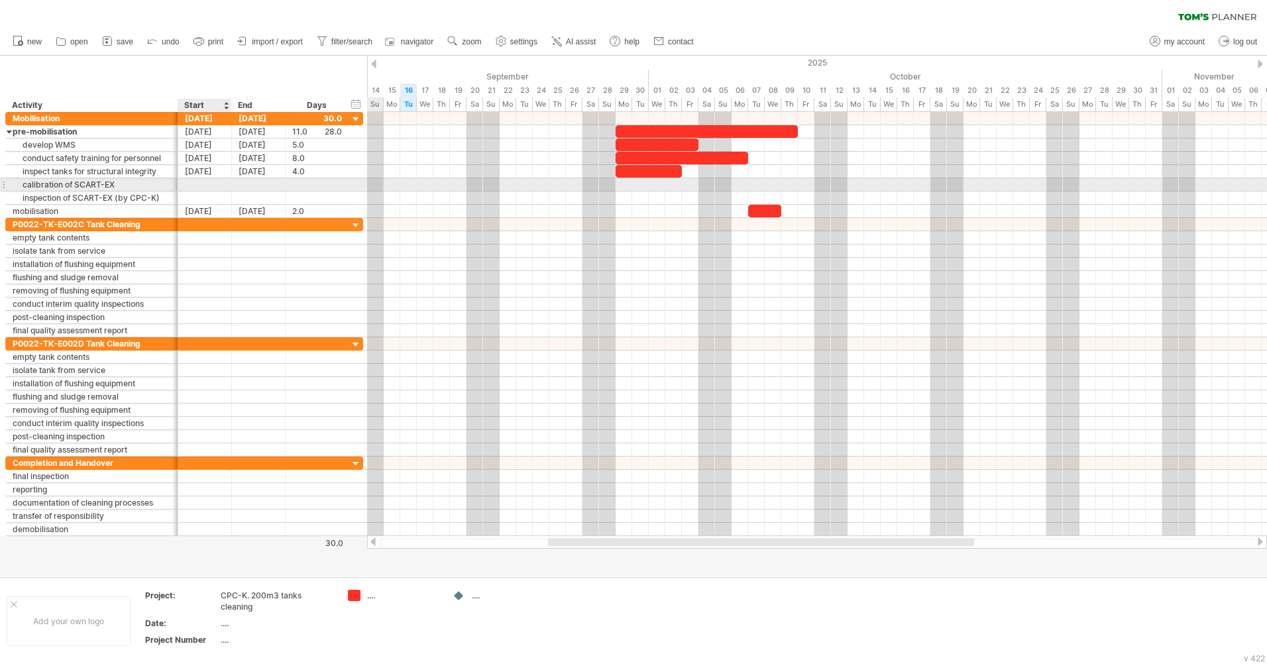
click at [215, 182] on div at bounding box center [205, 184] width 54 height 13
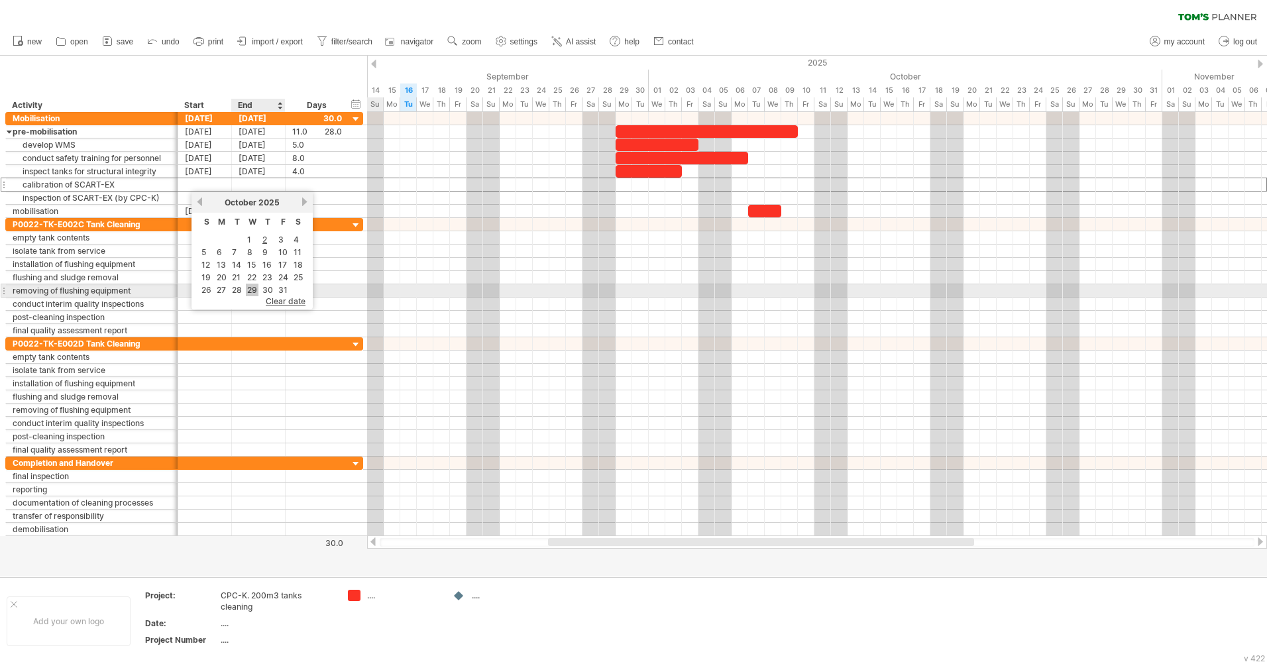
click at [256, 290] on link "29" at bounding box center [252, 290] width 13 height 13
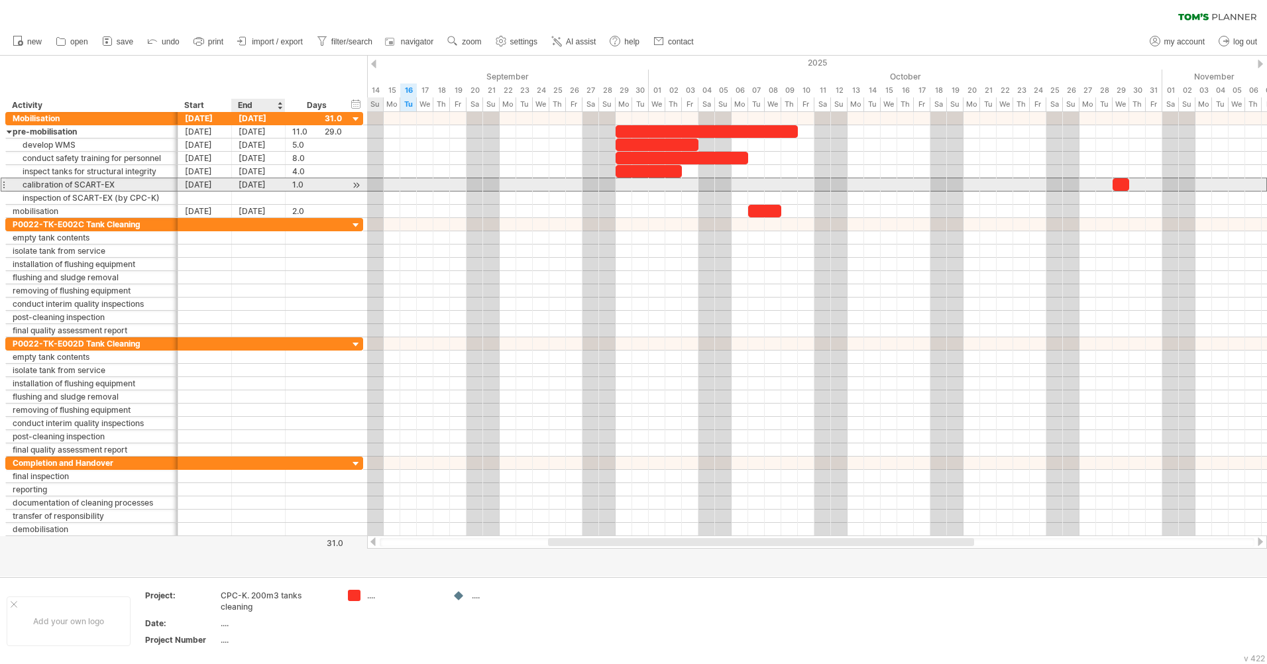
drag, startPoint x: 254, startPoint y: 182, endPoint x: 264, endPoint y: 186, distance: 11.0
click at [255, 182] on div "[DATE]" at bounding box center [259, 184] width 54 height 13
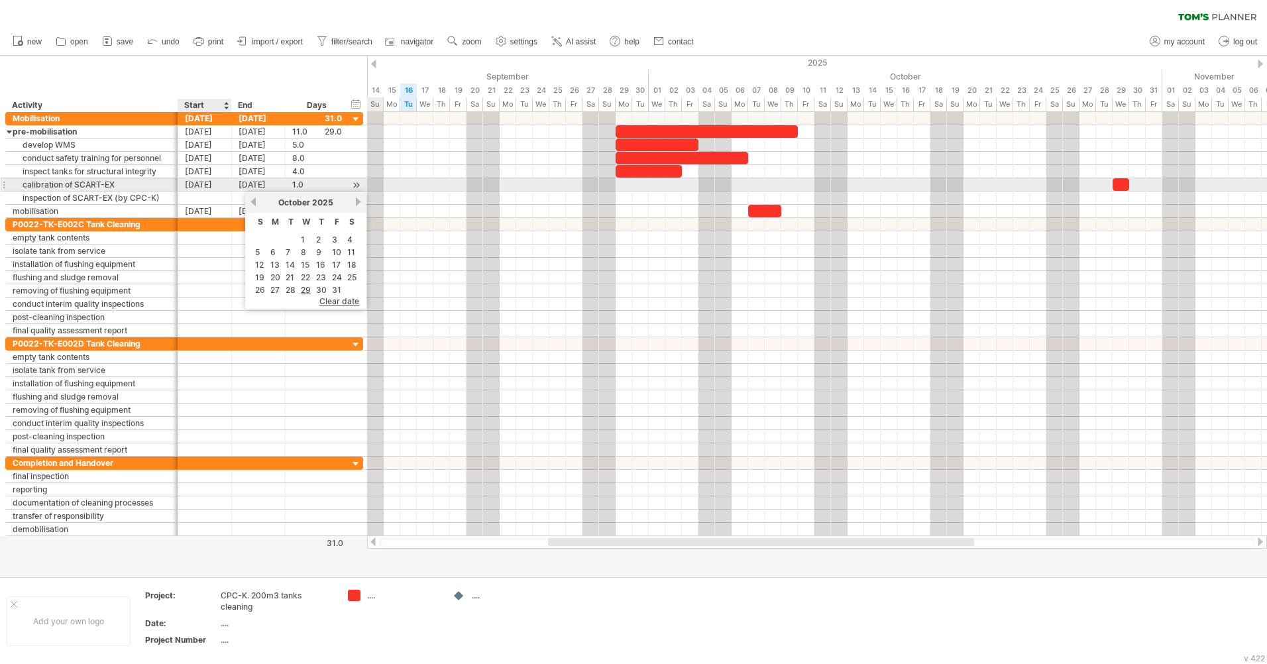
click at [206, 188] on div "[DATE]" at bounding box center [205, 184] width 54 height 13
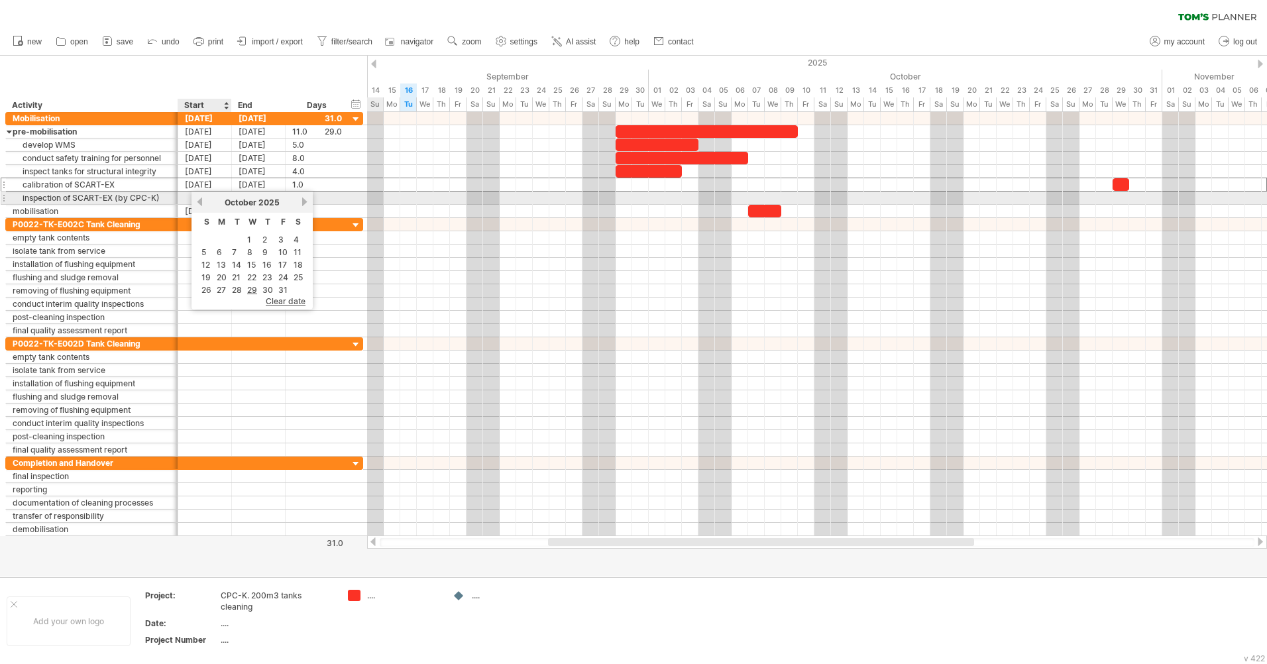
click at [201, 202] on link "previous" at bounding box center [200, 202] width 10 height 10
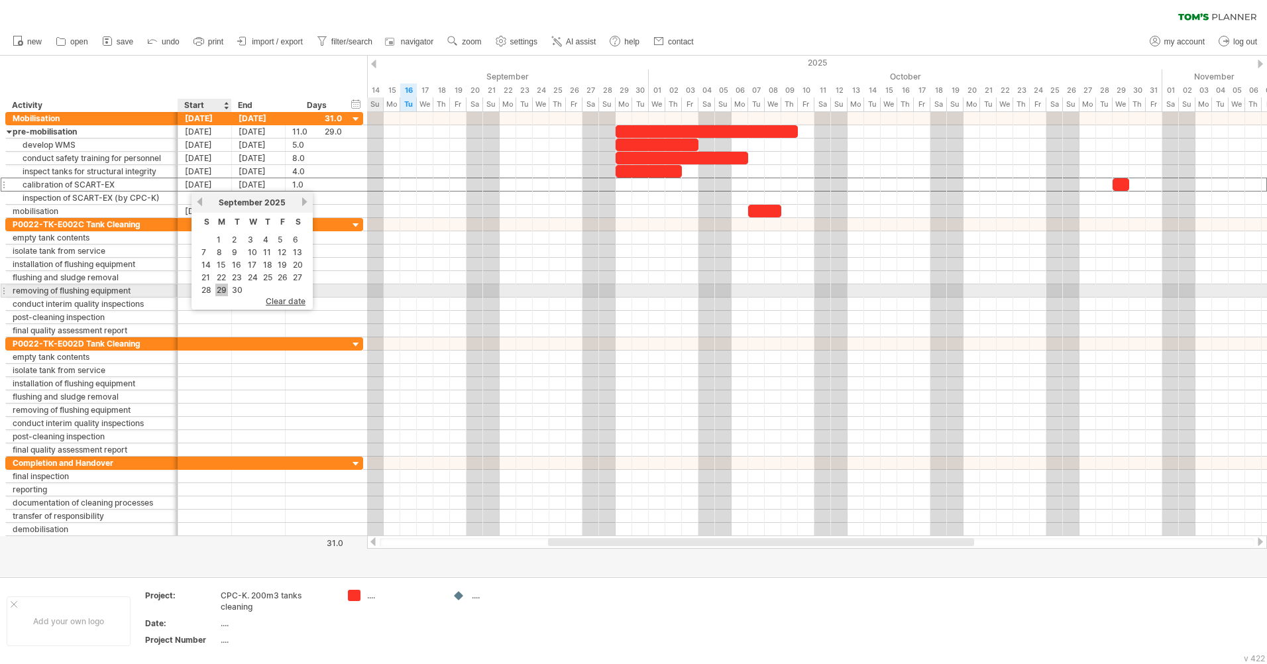
click at [220, 289] on link "29" at bounding box center [221, 290] width 13 height 13
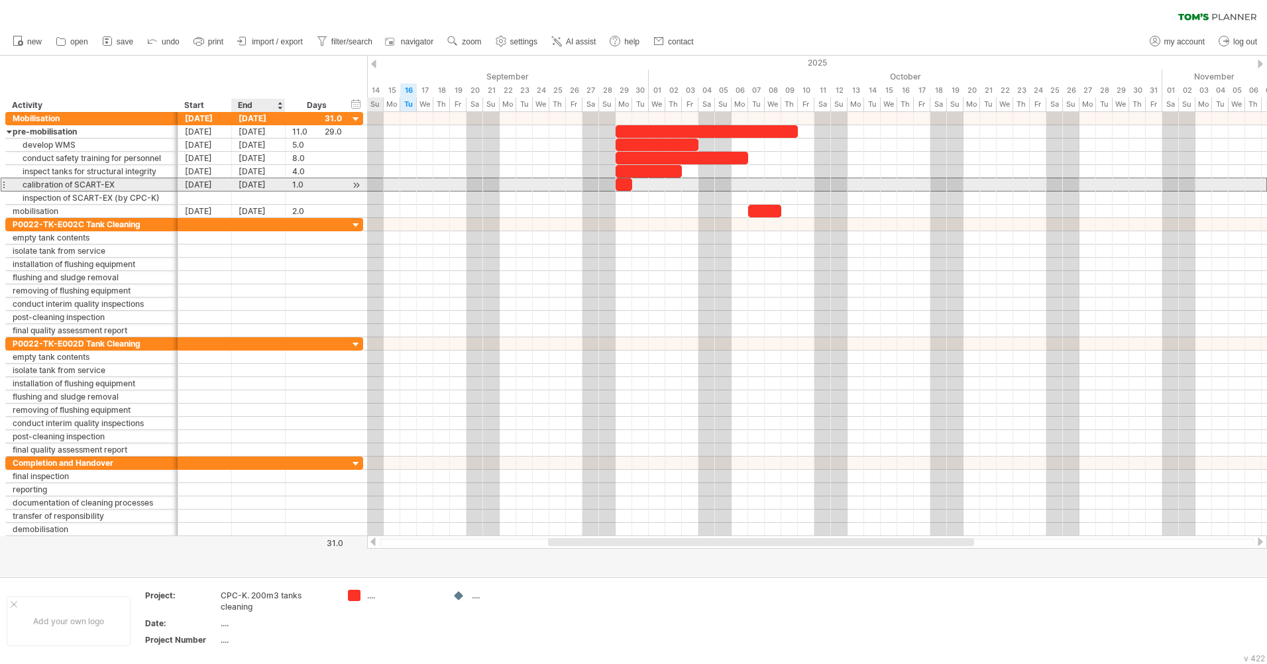
click at [259, 186] on div "[DATE]" at bounding box center [259, 184] width 54 height 13
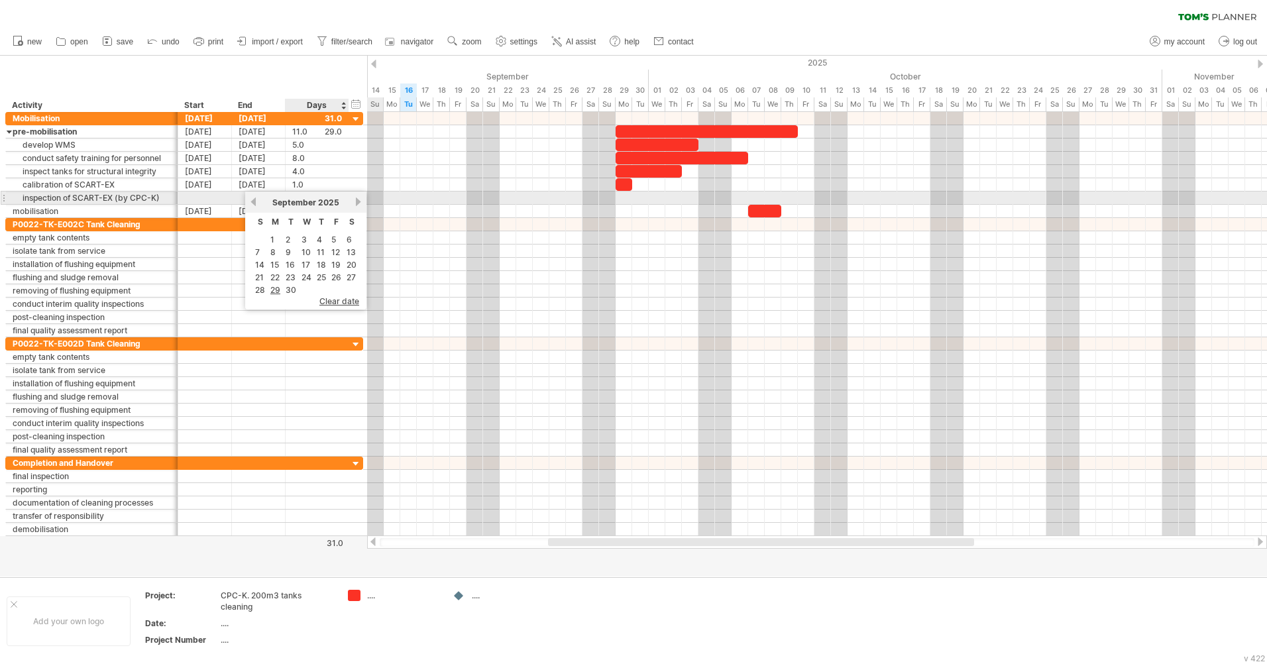
click at [356, 203] on link "next" at bounding box center [358, 202] width 10 height 10
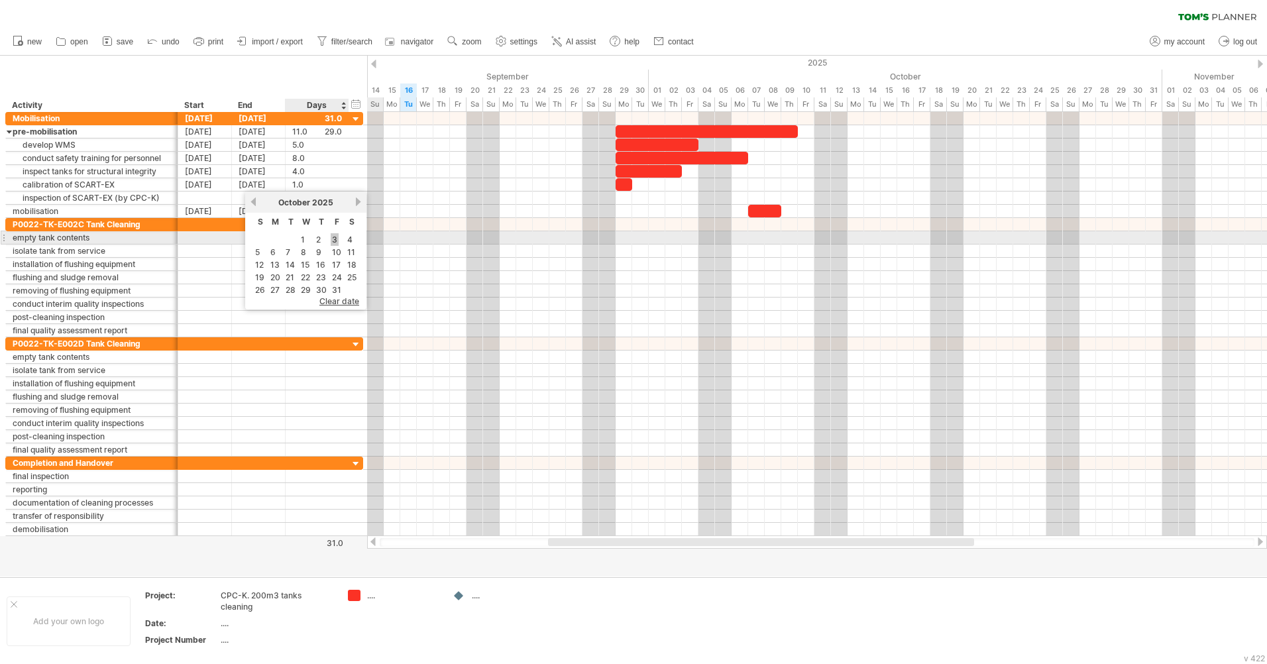
click at [333, 242] on link "3" at bounding box center [335, 239] width 8 height 13
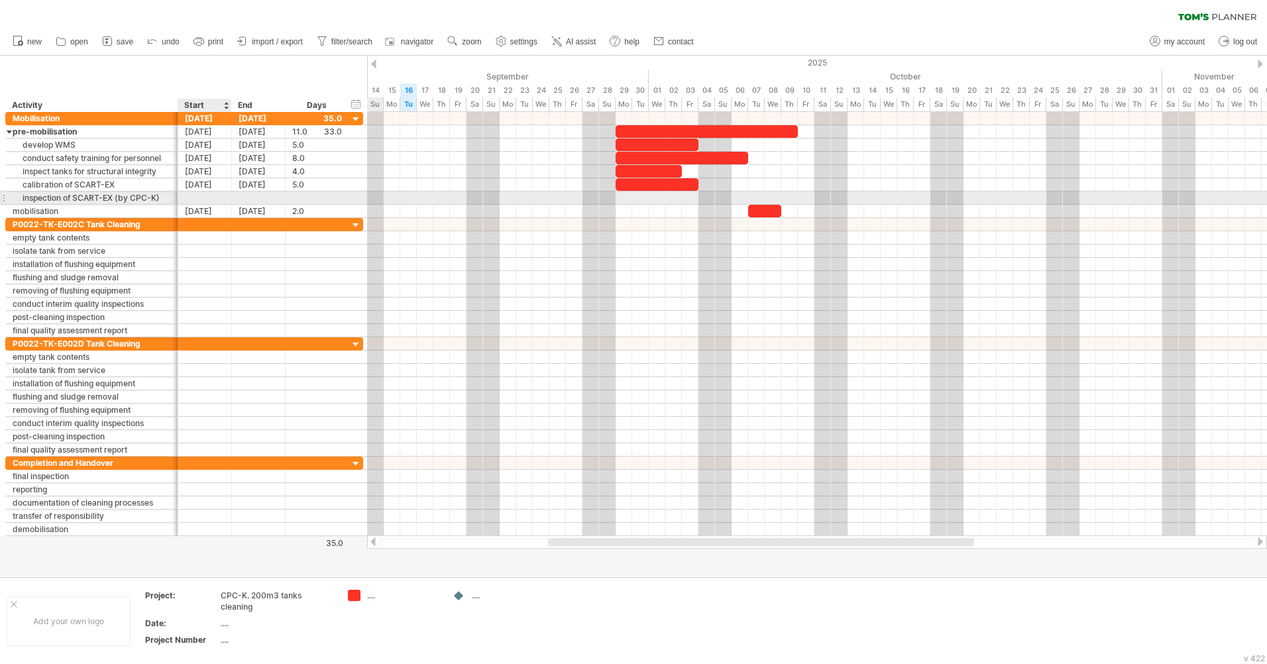
click at [207, 197] on div at bounding box center [205, 198] width 54 height 13
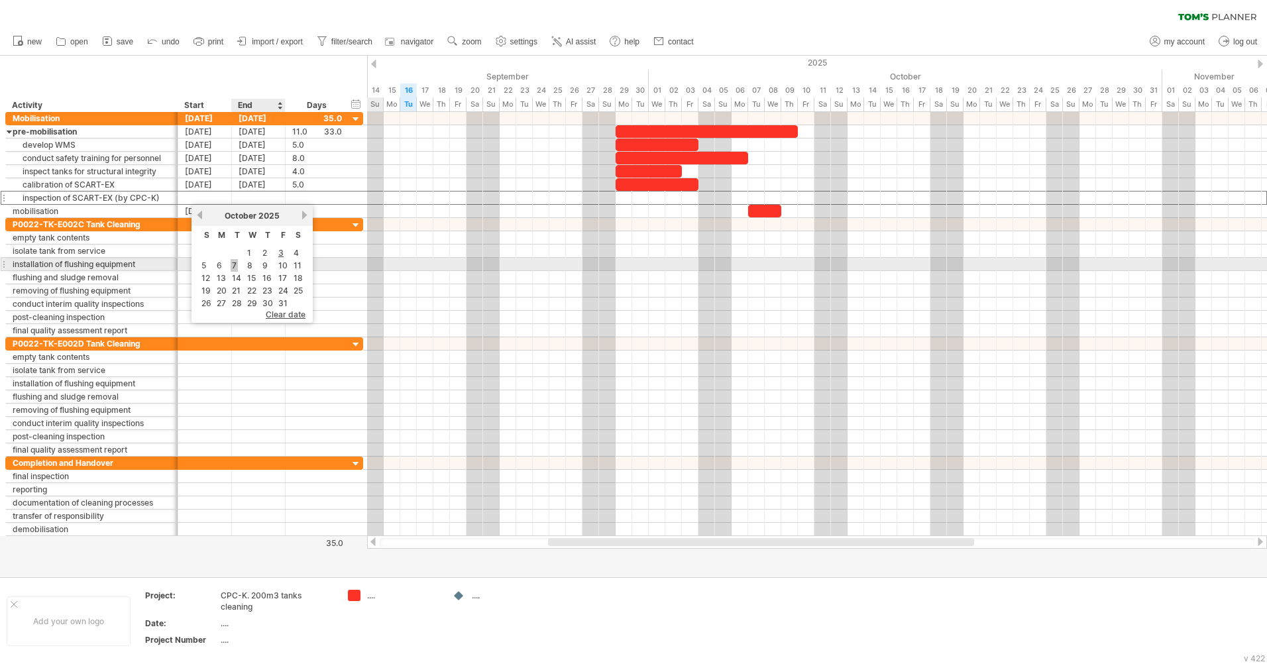
click at [235, 268] on link "7" at bounding box center [234, 265] width 7 height 13
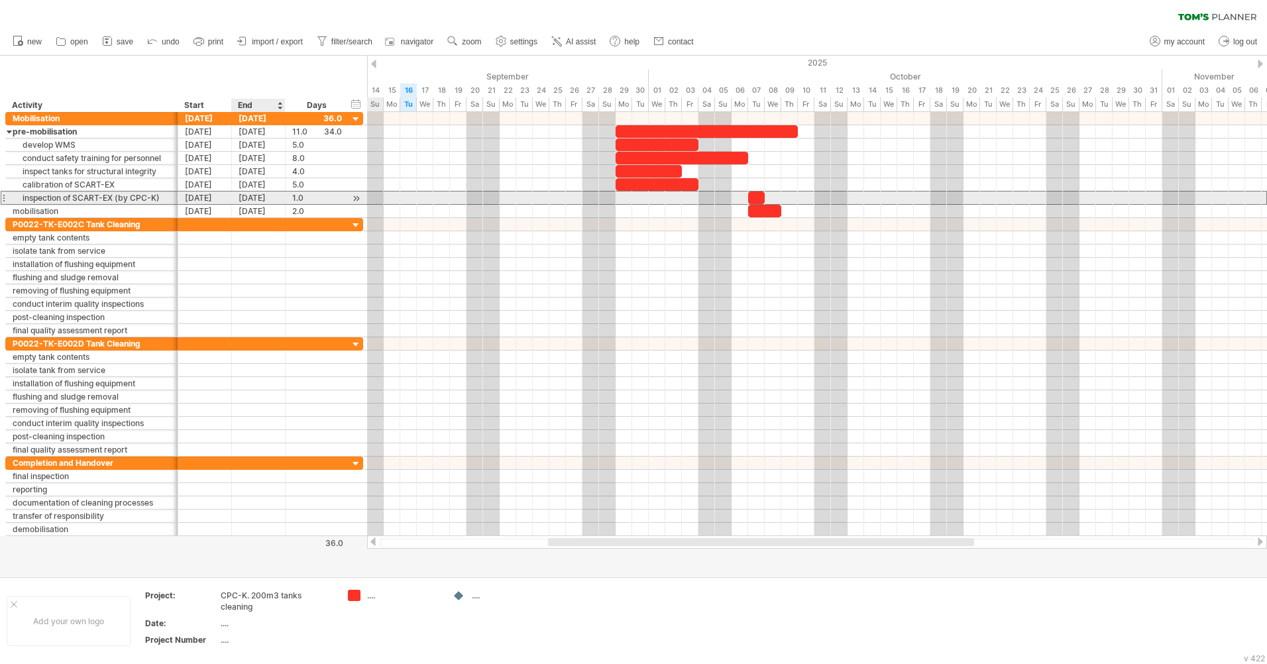
click at [274, 202] on div "[DATE]" at bounding box center [259, 198] width 54 height 13
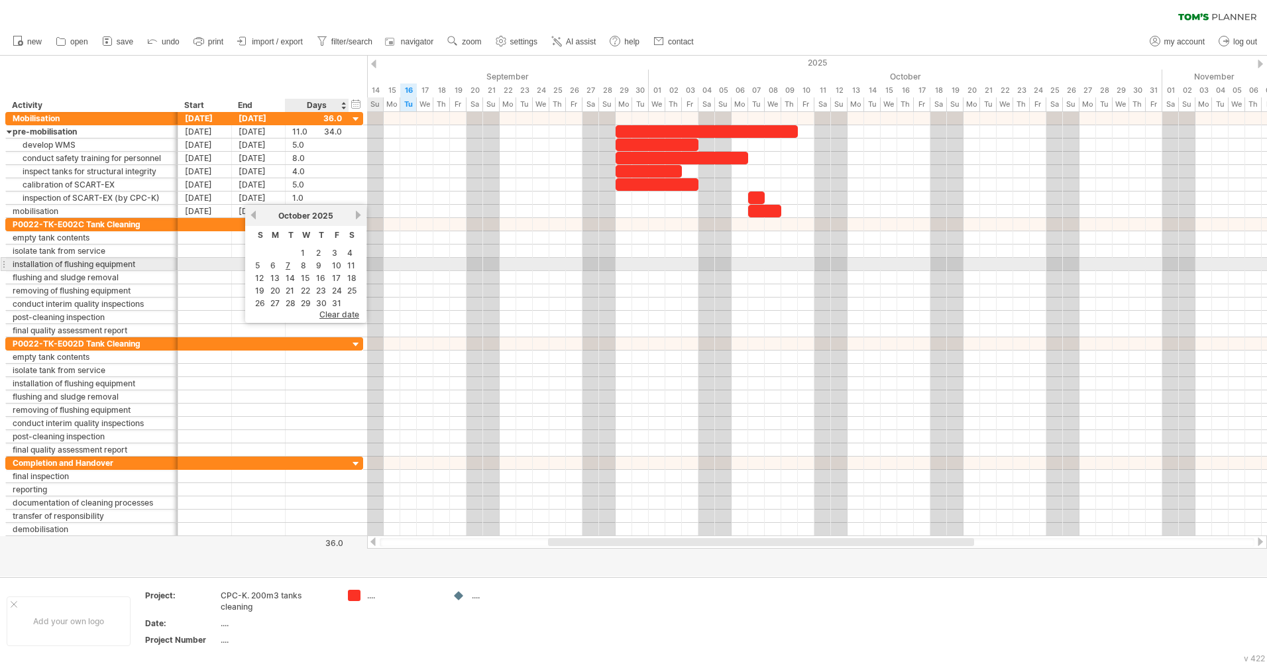
click at [290, 267] on link "7" at bounding box center [287, 265] width 7 height 13
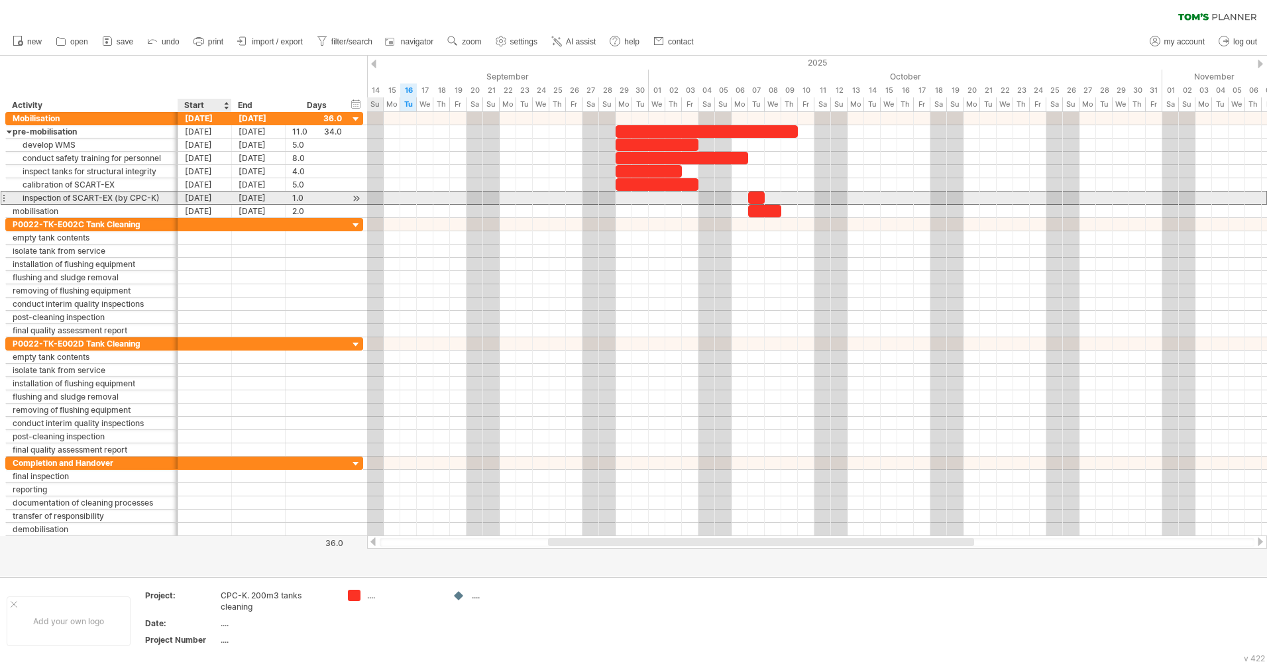
click at [206, 198] on div "[DATE]" at bounding box center [205, 198] width 54 height 13
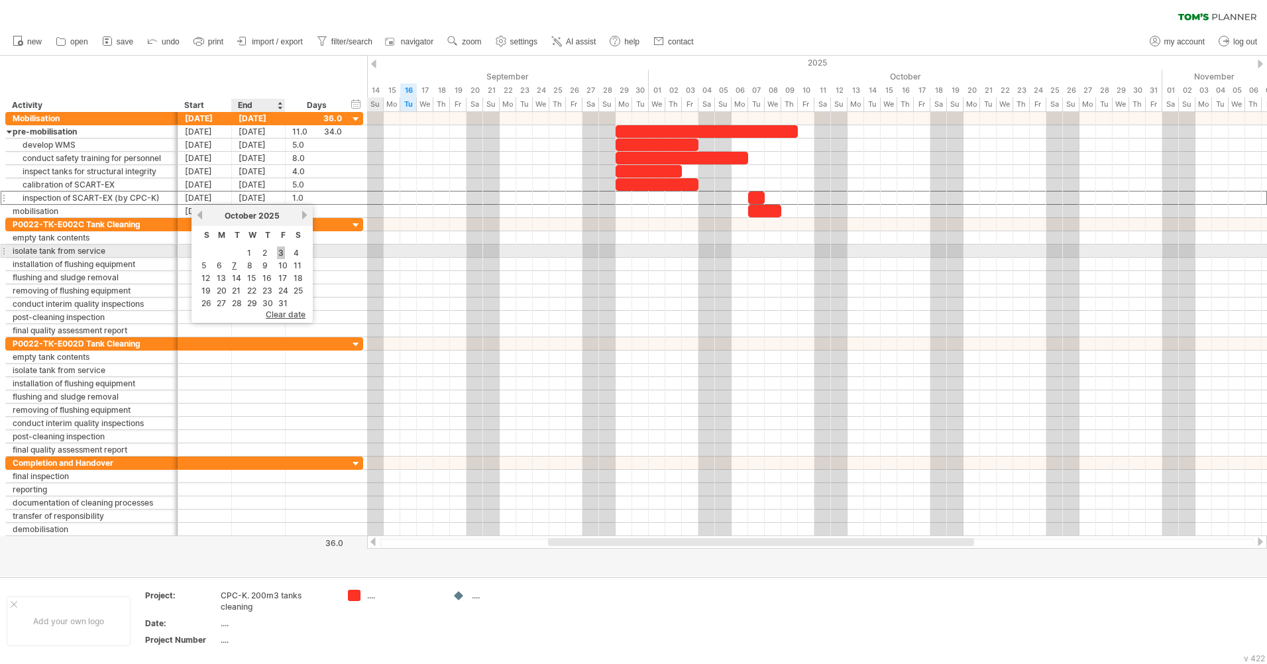
click at [281, 252] on link "3" at bounding box center [281, 253] width 8 height 13
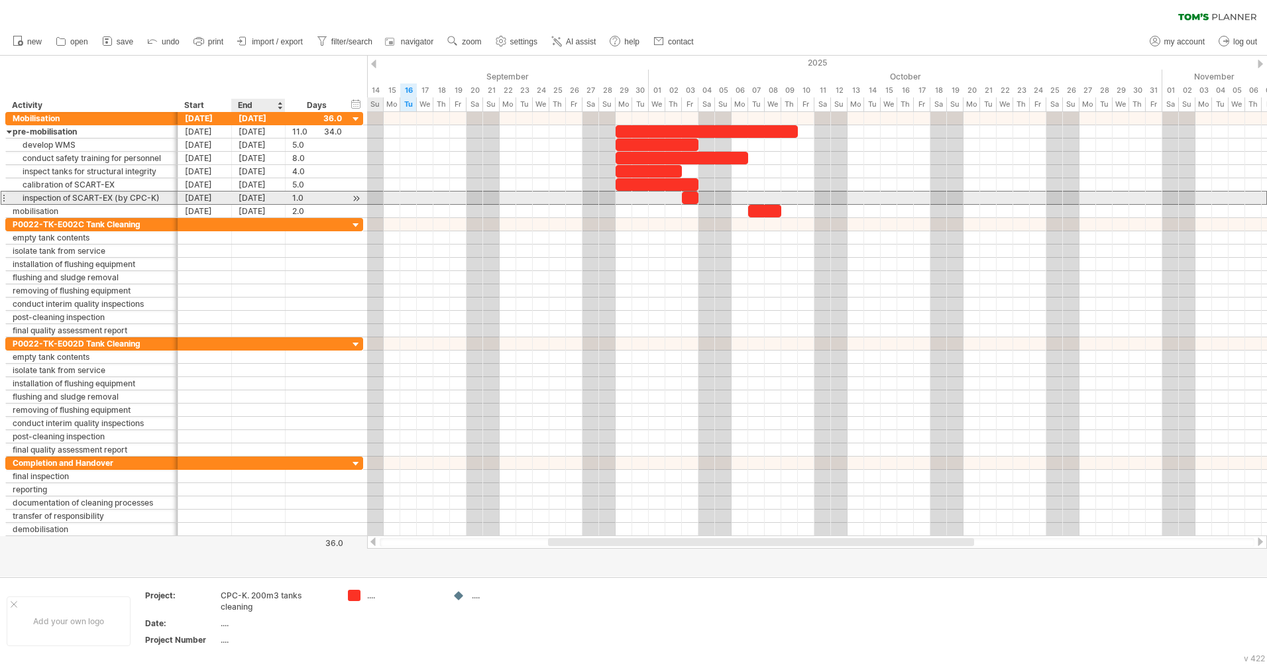
click at [255, 198] on div "[DATE]" at bounding box center [259, 198] width 54 height 13
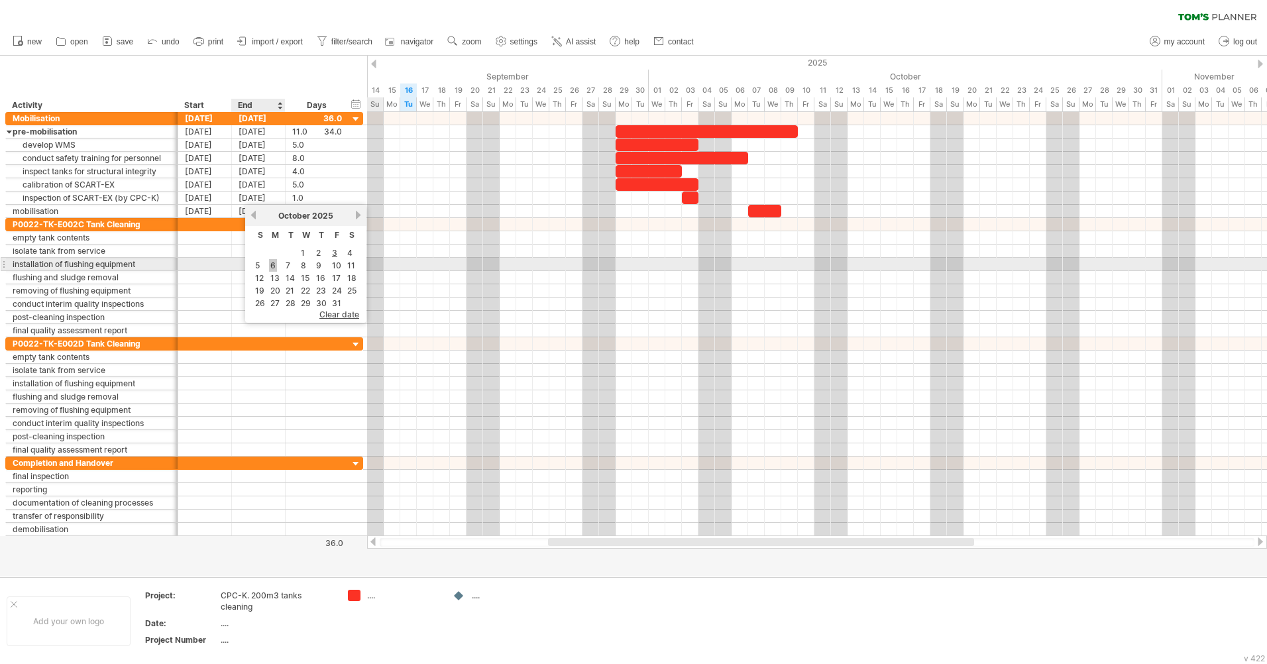
click at [272, 267] on link "6" at bounding box center [273, 265] width 8 height 13
click at [223, 264] on div at bounding box center [205, 264] width 54 height 13
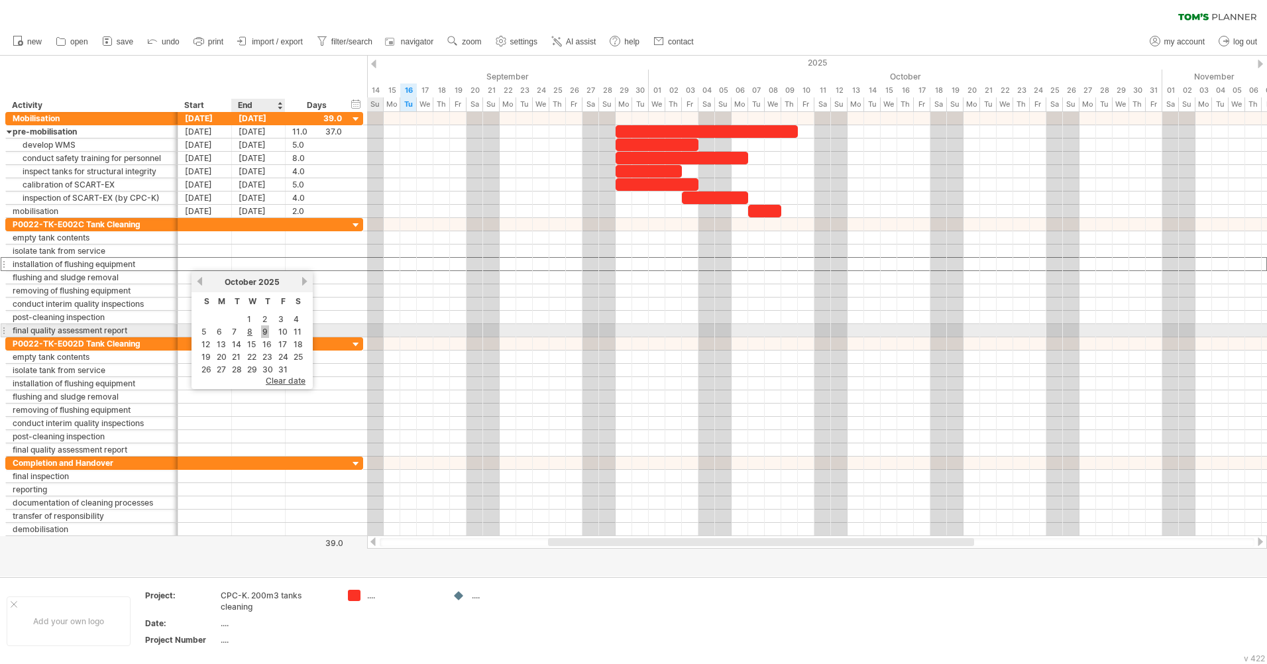
click at [268, 334] on link "9" at bounding box center [265, 331] width 8 height 13
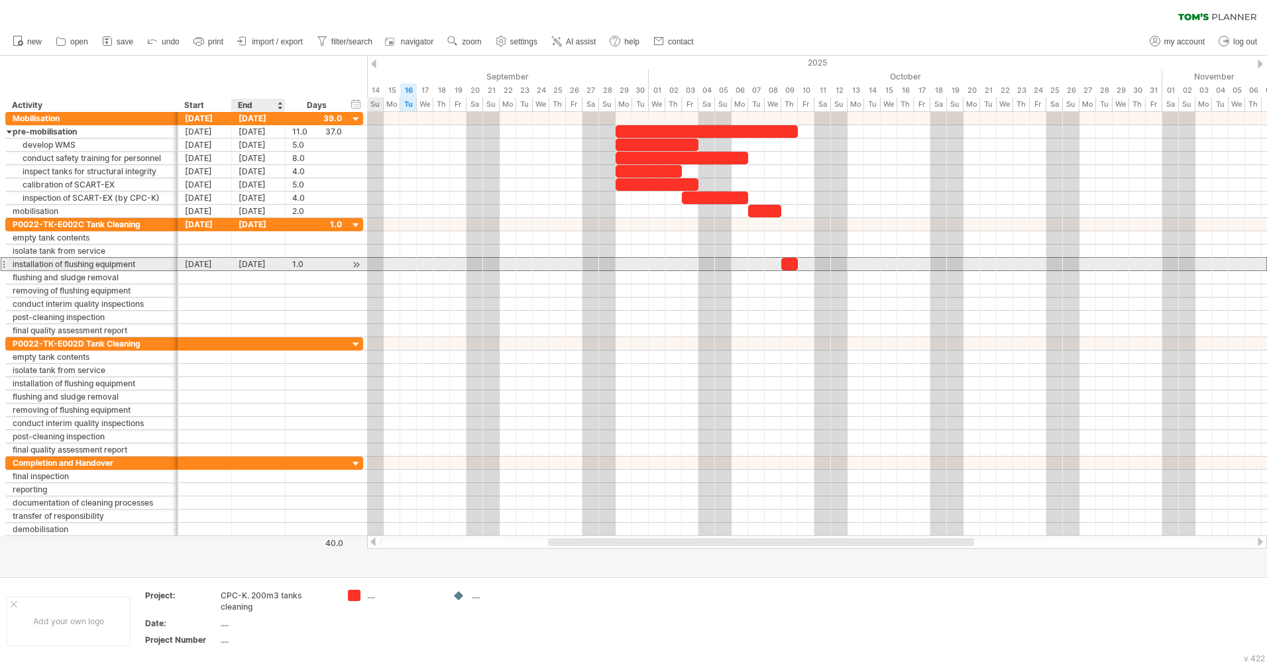
click at [249, 262] on div "[DATE]" at bounding box center [259, 264] width 54 height 13
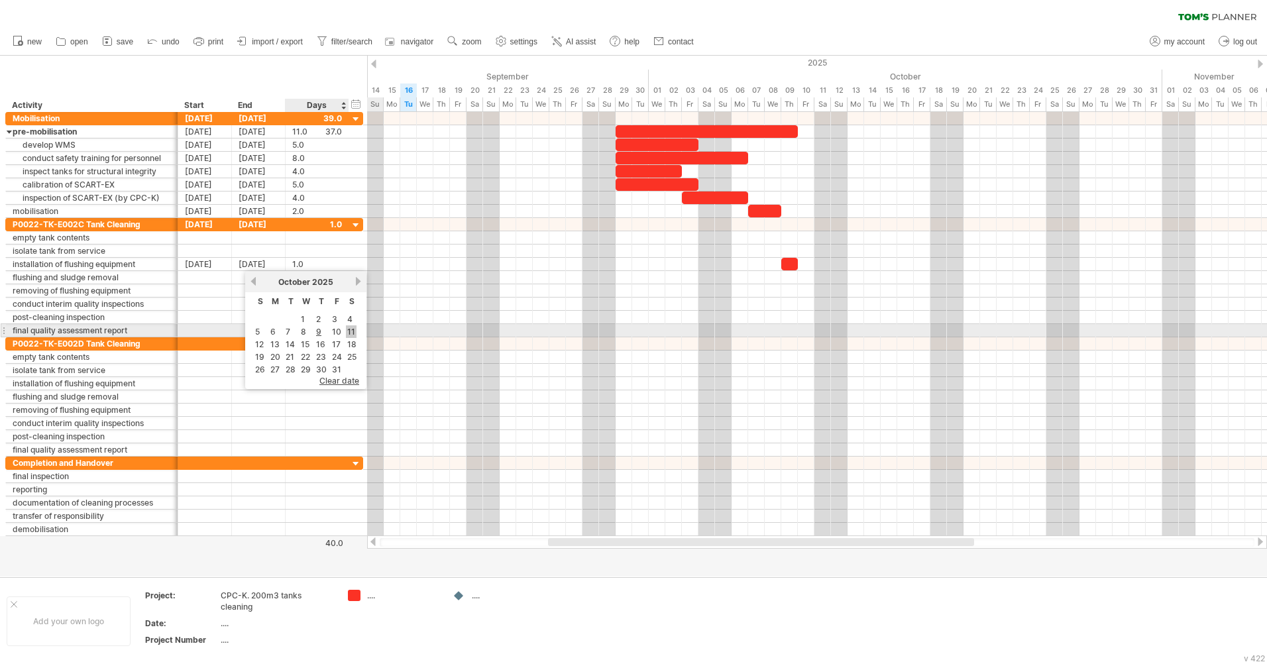
click at [351, 329] on link "11" at bounding box center [351, 331] width 11 height 13
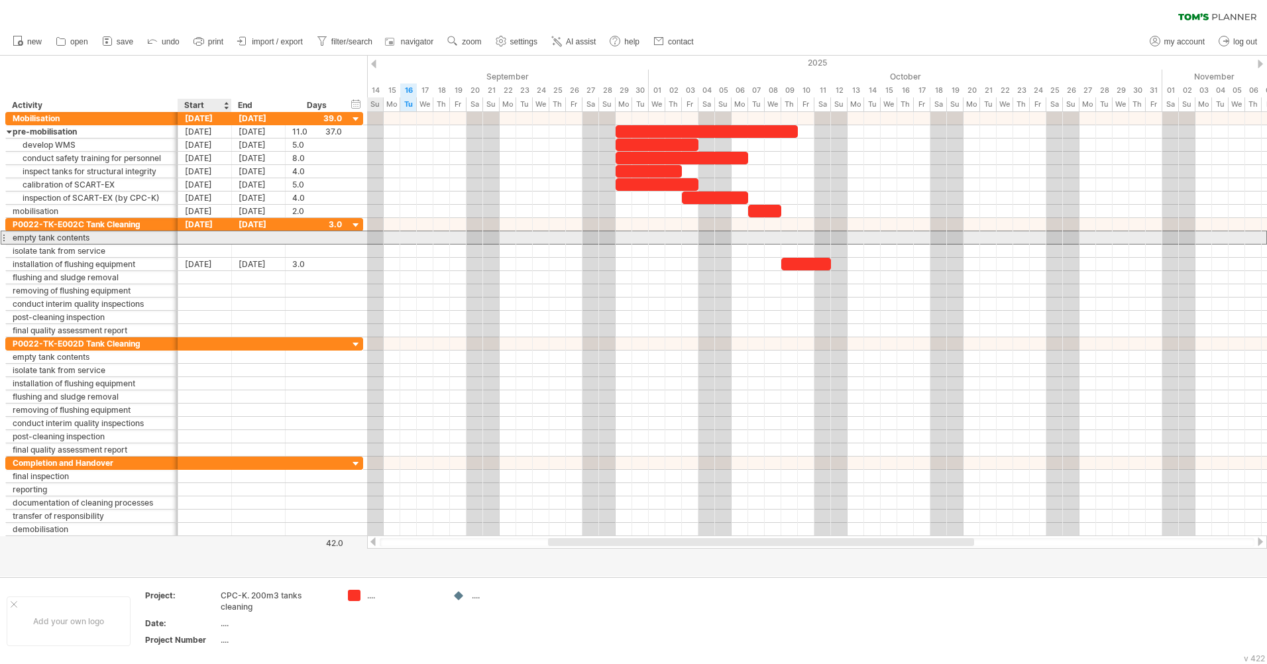
click at [201, 238] on div at bounding box center [205, 237] width 54 height 13
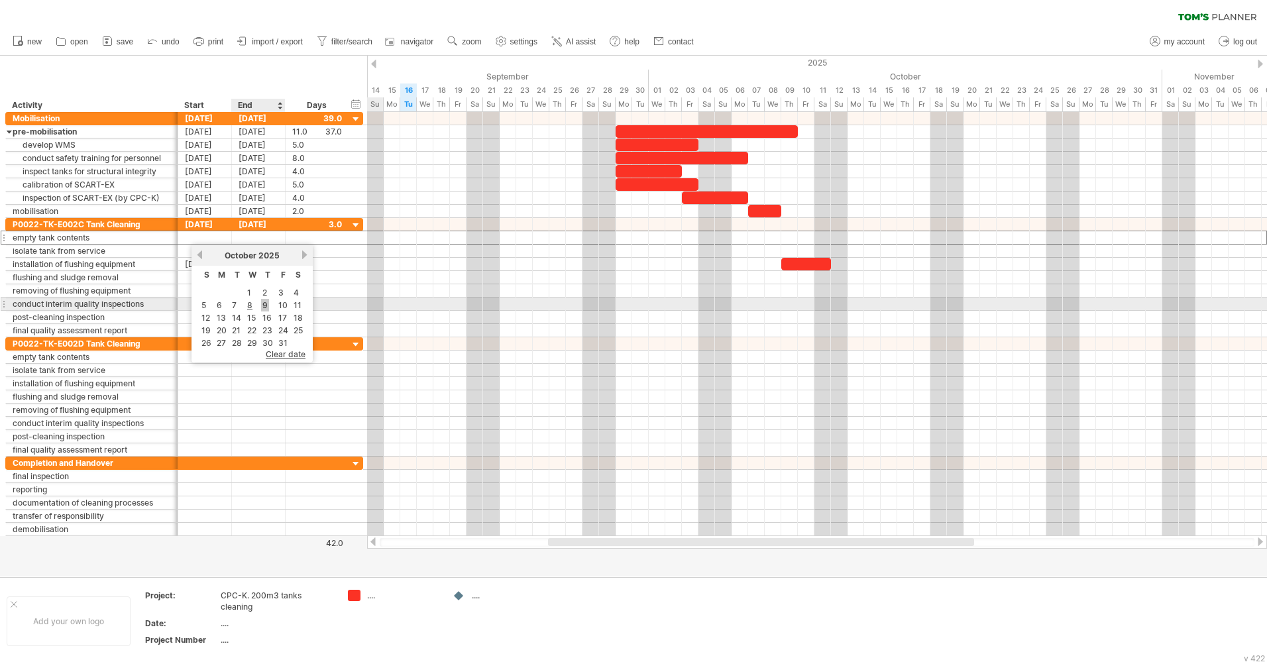
click at [268, 303] on link "9" at bounding box center [265, 305] width 8 height 13
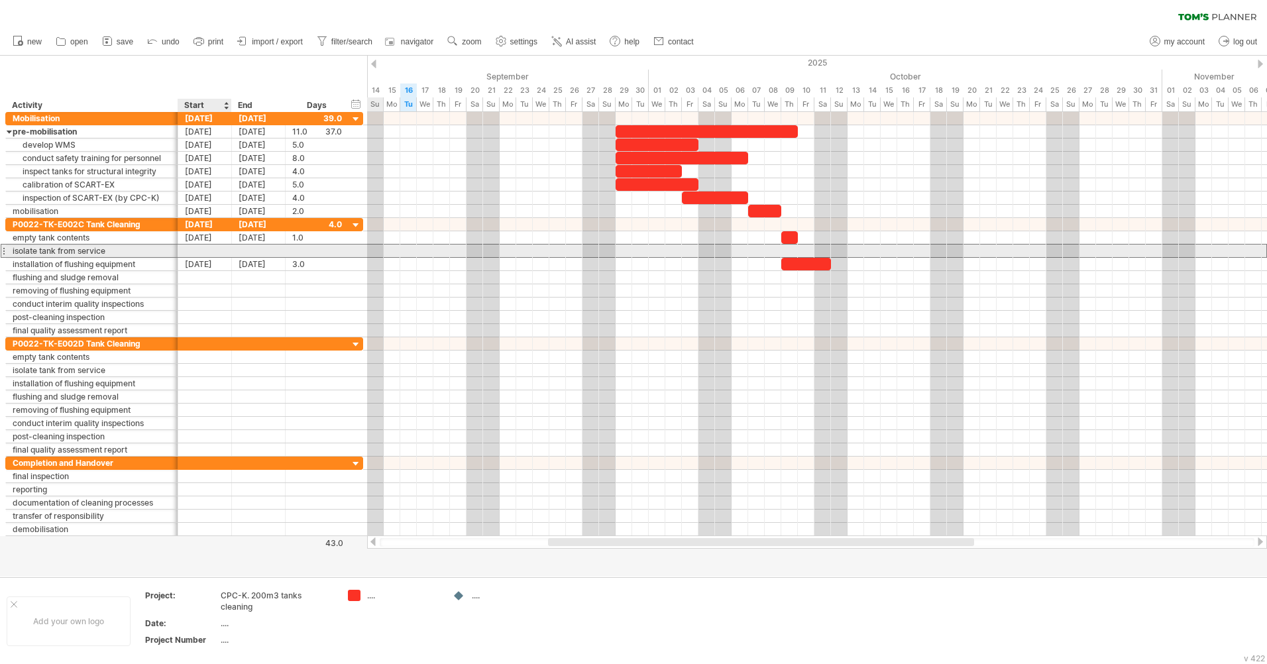
click at [209, 254] on div at bounding box center [205, 251] width 54 height 13
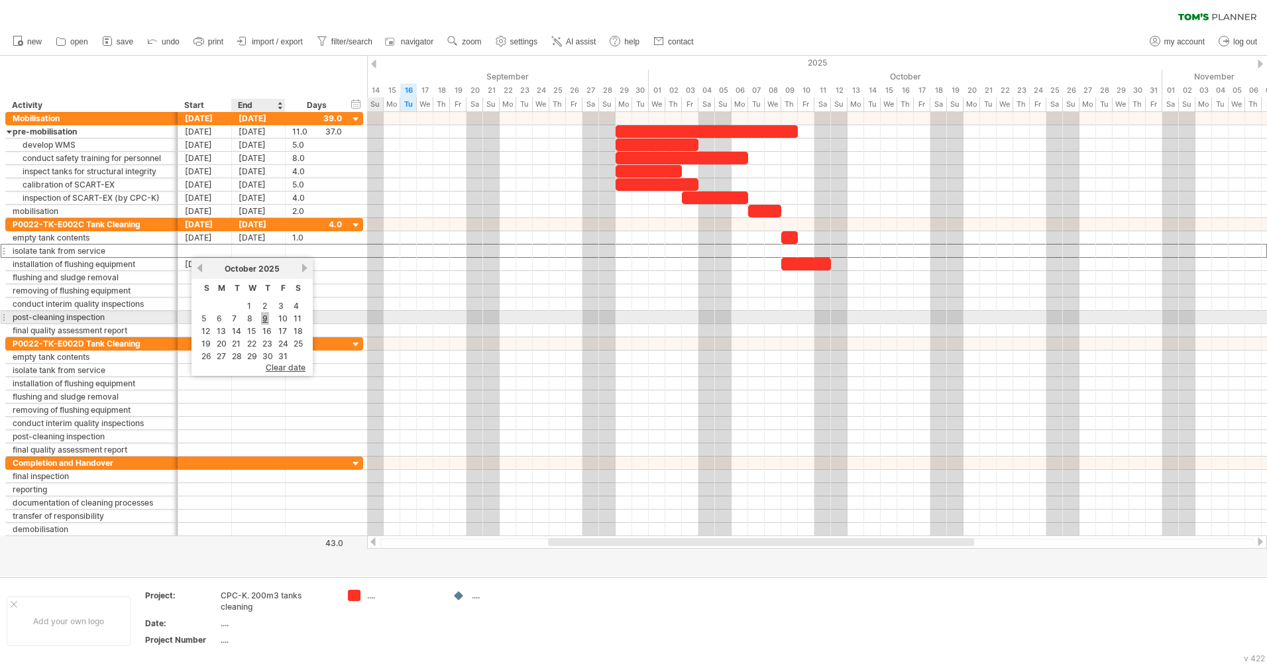
click at [267, 320] on link "9" at bounding box center [265, 318] width 8 height 13
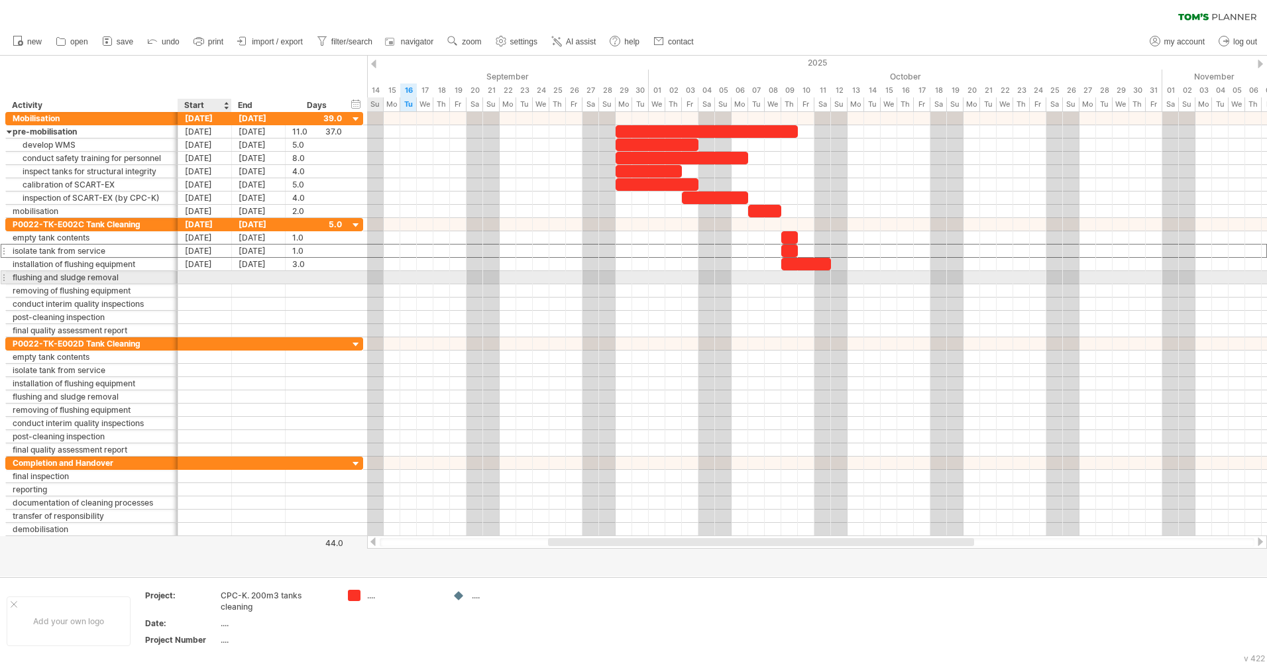
click at [219, 280] on div at bounding box center [205, 277] width 54 height 13
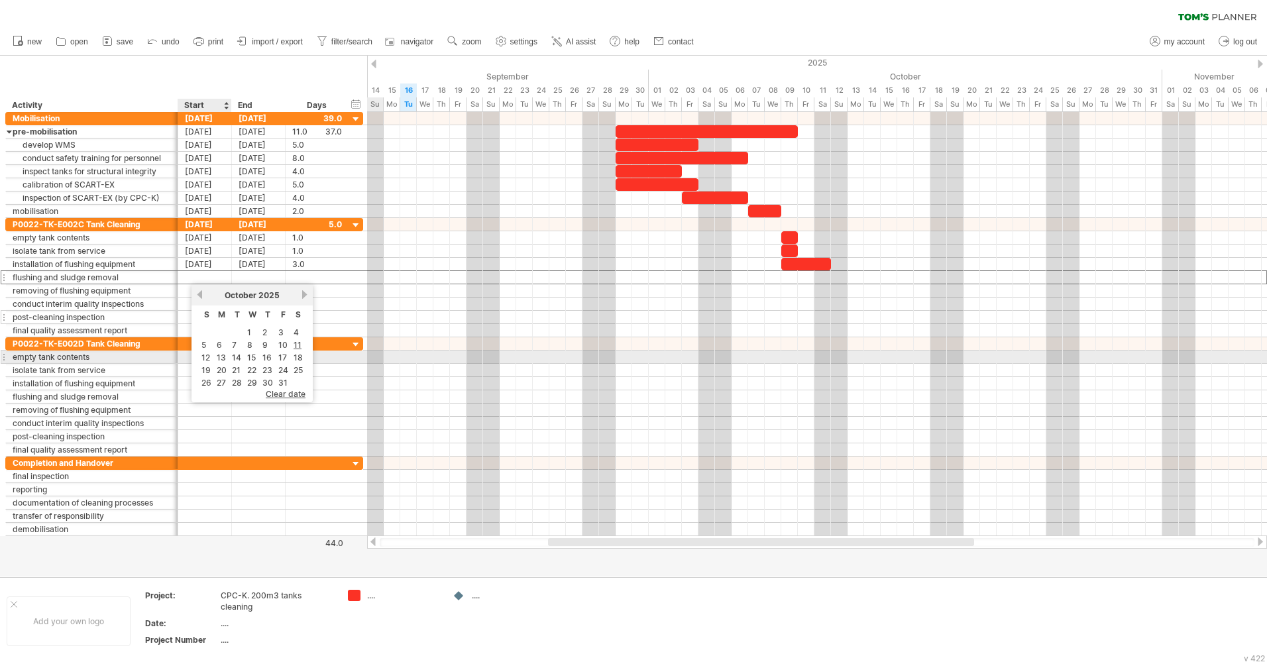
drag, startPoint x: 221, startPoint y: 358, endPoint x: 245, endPoint y: 318, distance: 46.4
click at [221, 358] on link "13" at bounding box center [221, 357] width 12 height 13
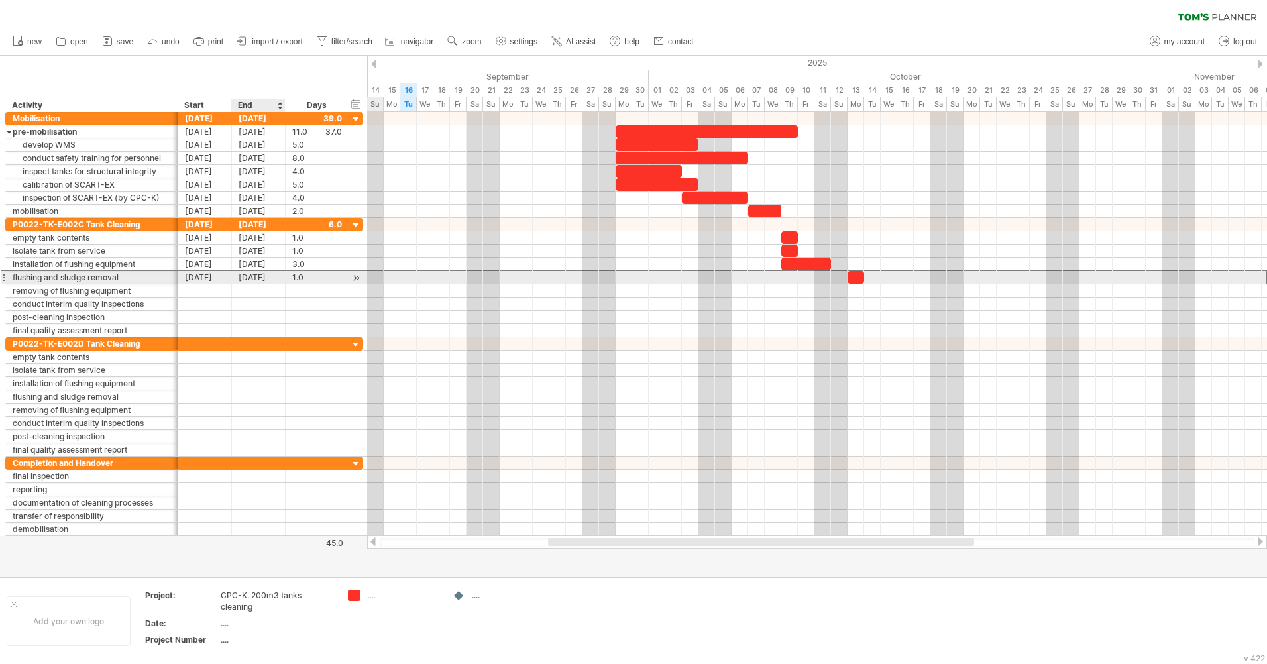
click at [260, 280] on div "[DATE]" at bounding box center [259, 277] width 54 height 13
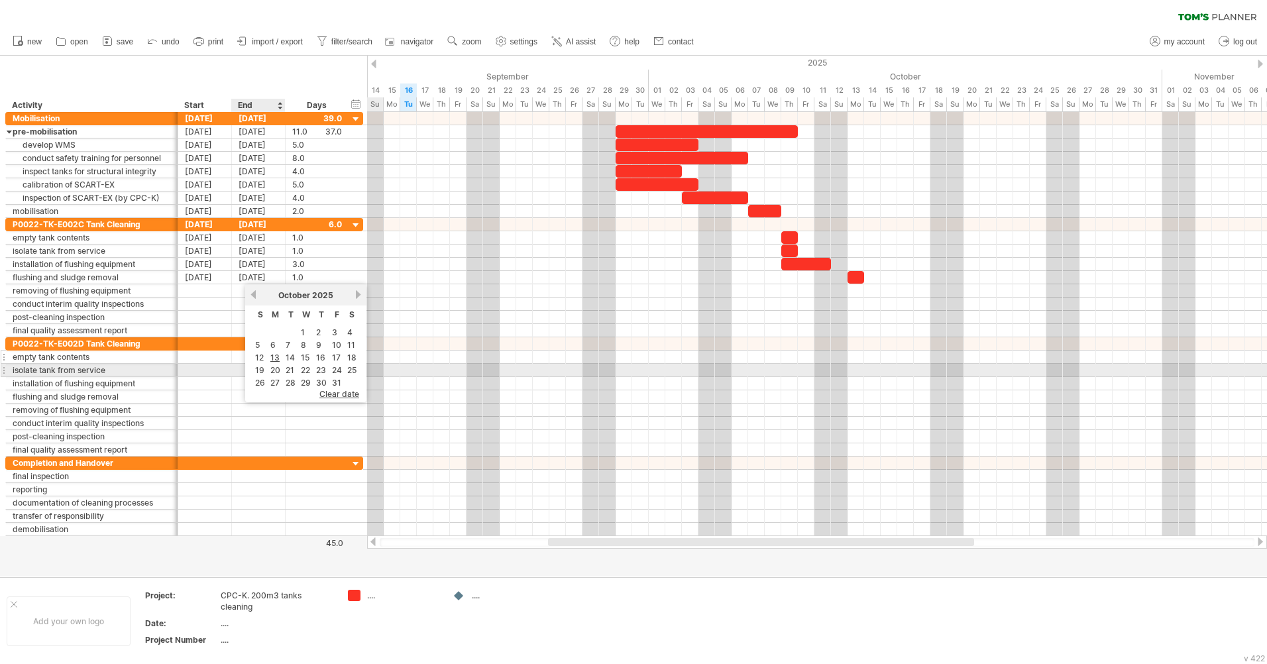
drag, startPoint x: 261, startPoint y: 369, endPoint x: 268, endPoint y: 360, distance: 11.7
click at [261, 369] on link "19" at bounding box center [260, 370] width 12 height 13
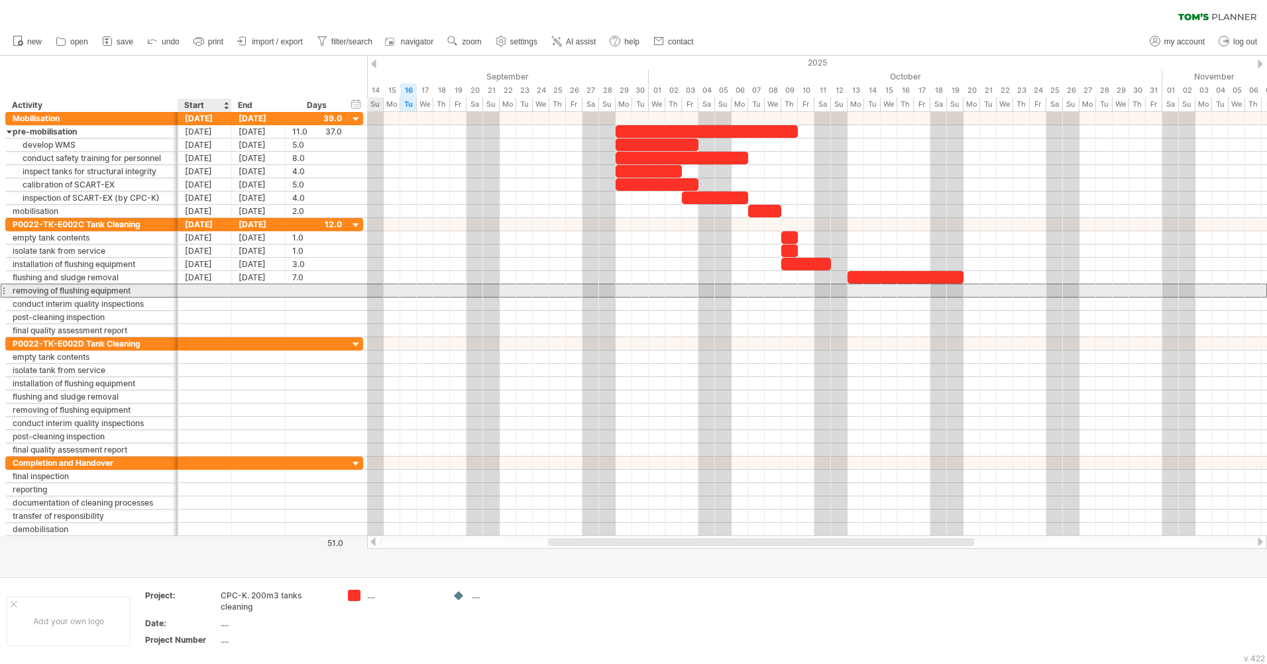
click at [209, 290] on div at bounding box center [205, 290] width 54 height 13
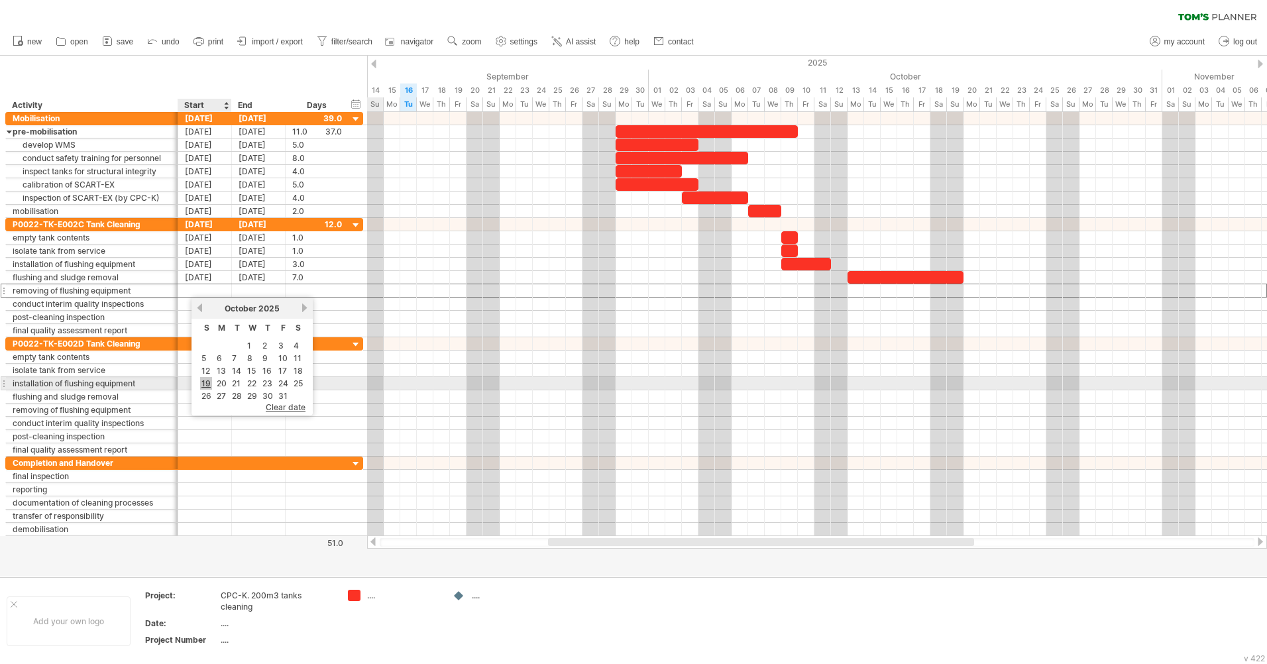
click at [209, 382] on link "19" at bounding box center [206, 383] width 12 height 13
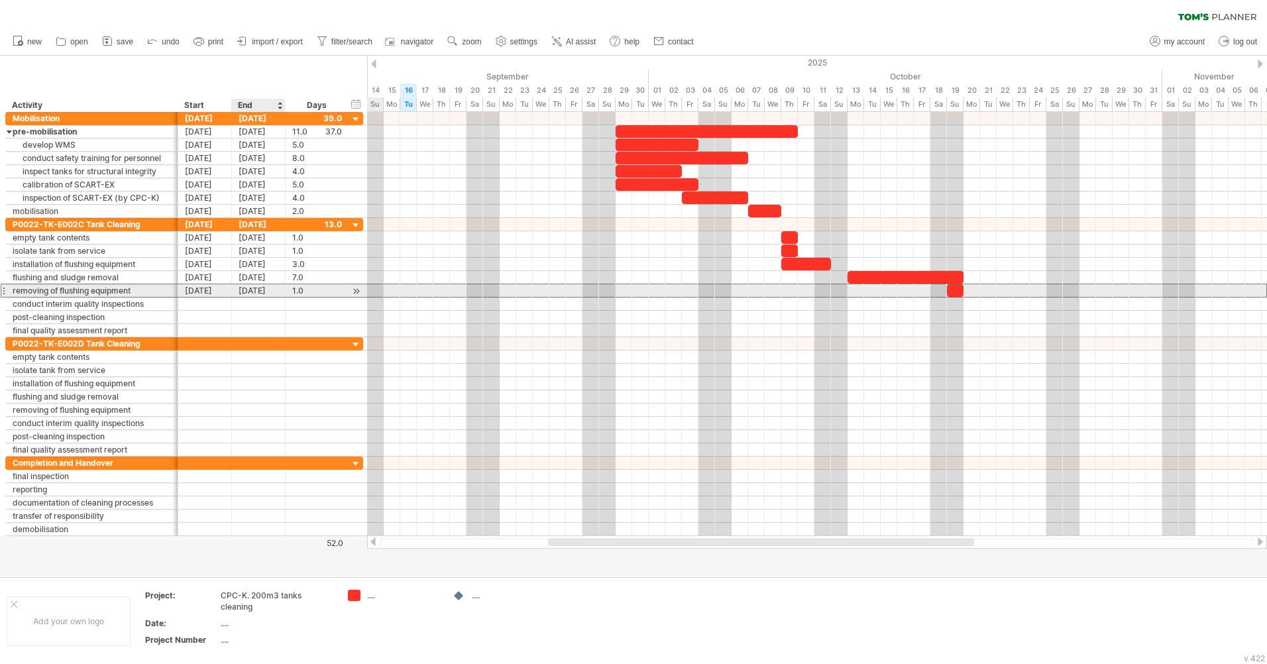
click at [253, 290] on div "[DATE]" at bounding box center [259, 290] width 54 height 13
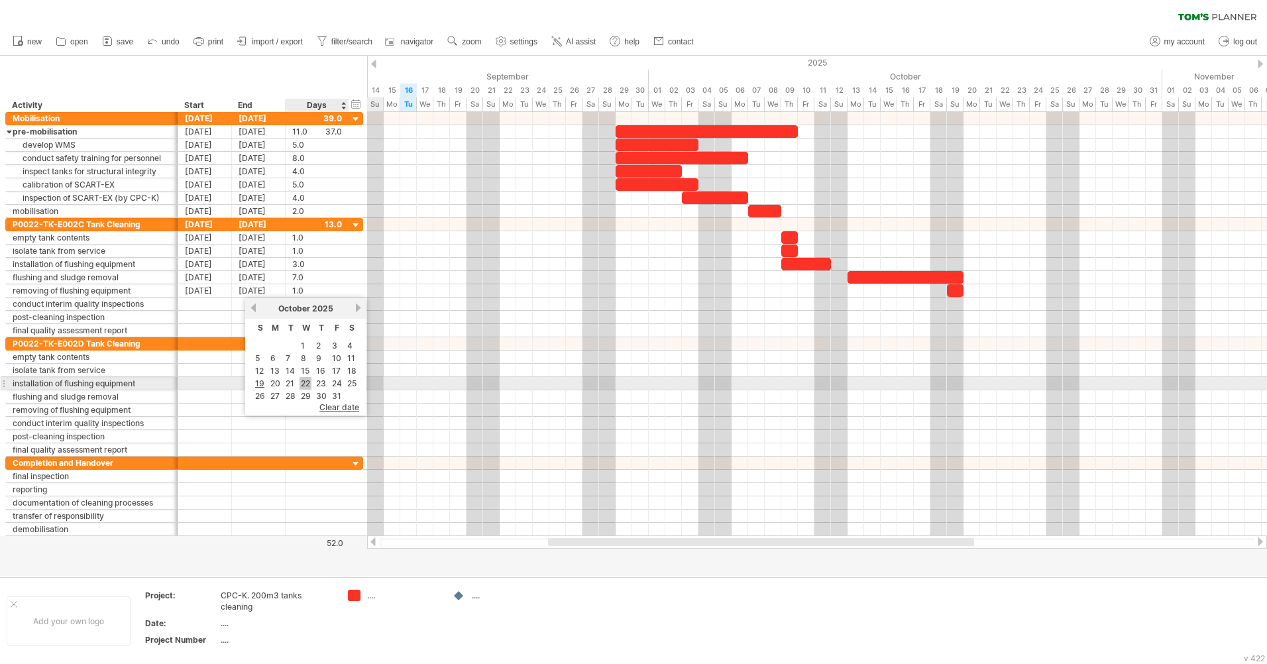
click at [306, 382] on link "22" at bounding box center [306, 383] width 12 height 13
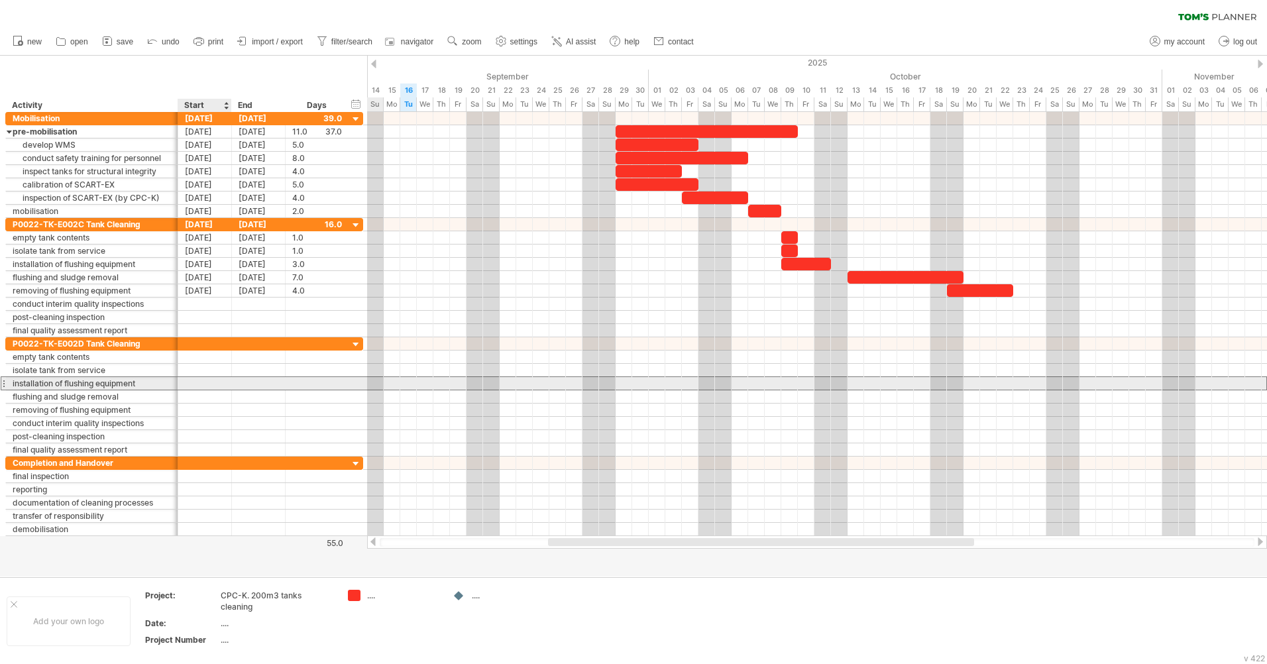
click at [221, 384] on div at bounding box center [205, 383] width 54 height 13
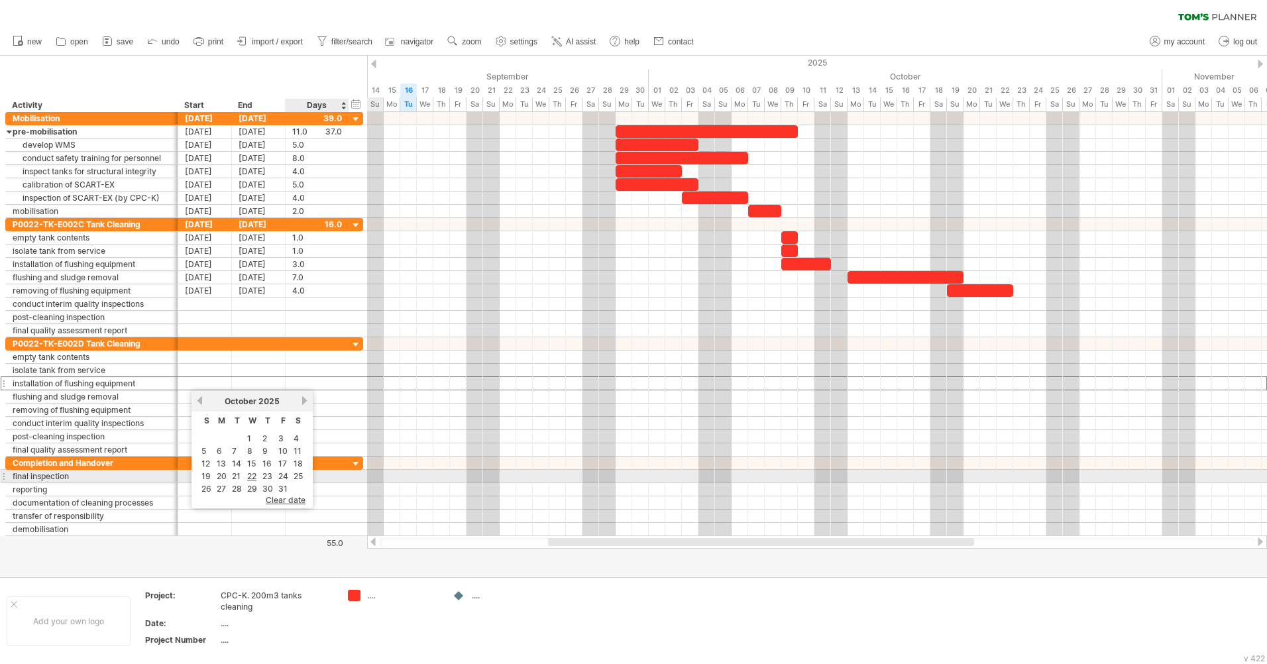
click at [298, 478] on link "25" at bounding box center [298, 476] width 12 height 13
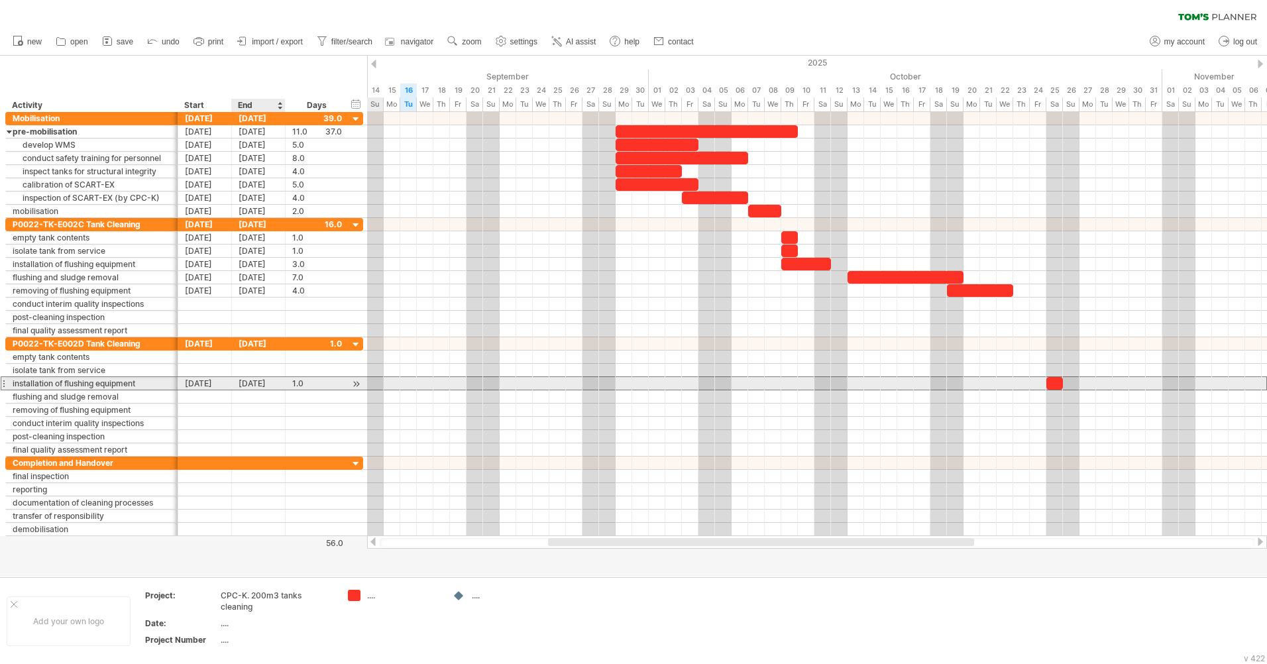
click at [253, 382] on div "[DATE]" at bounding box center [259, 383] width 54 height 13
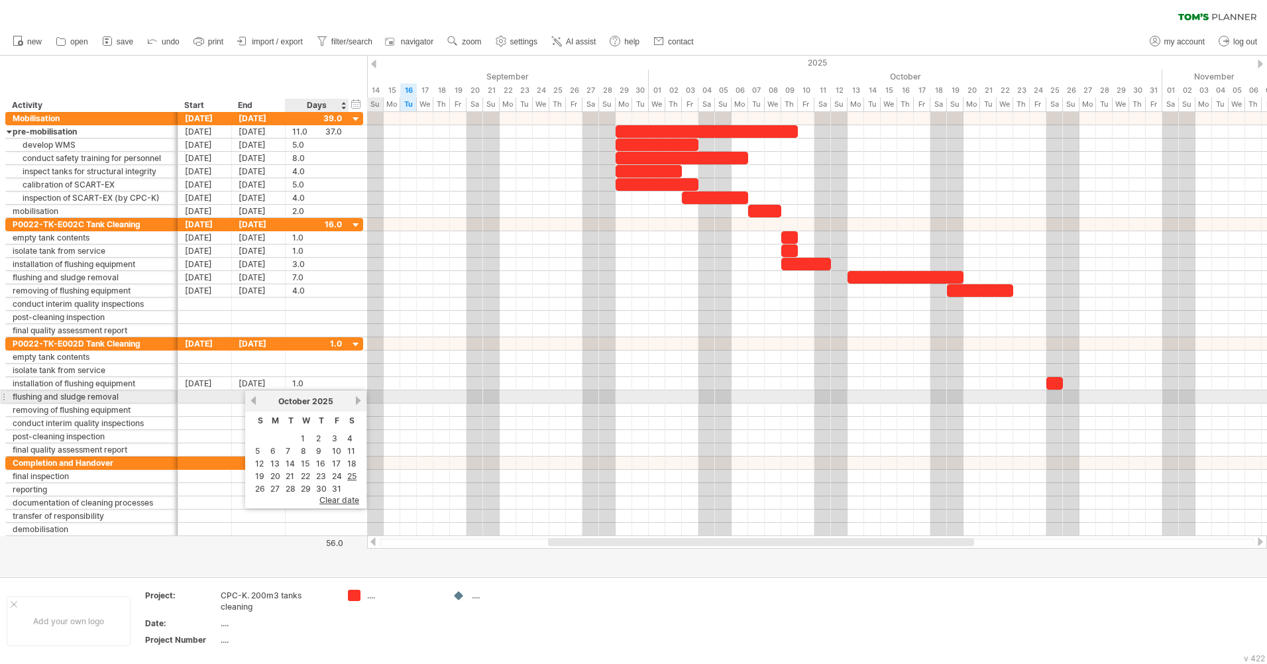
click at [359, 400] on link "next" at bounding box center [358, 401] width 10 height 10
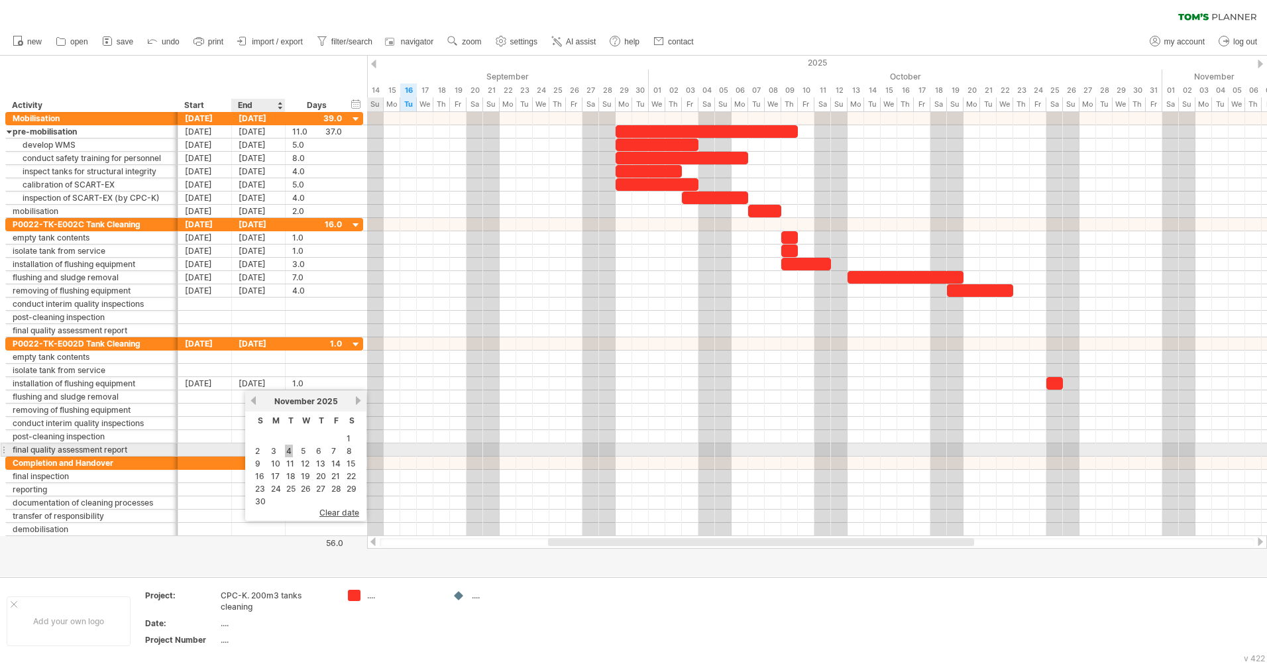
click at [285, 454] on link "4" at bounding box center [289, 451] width 8 height 13
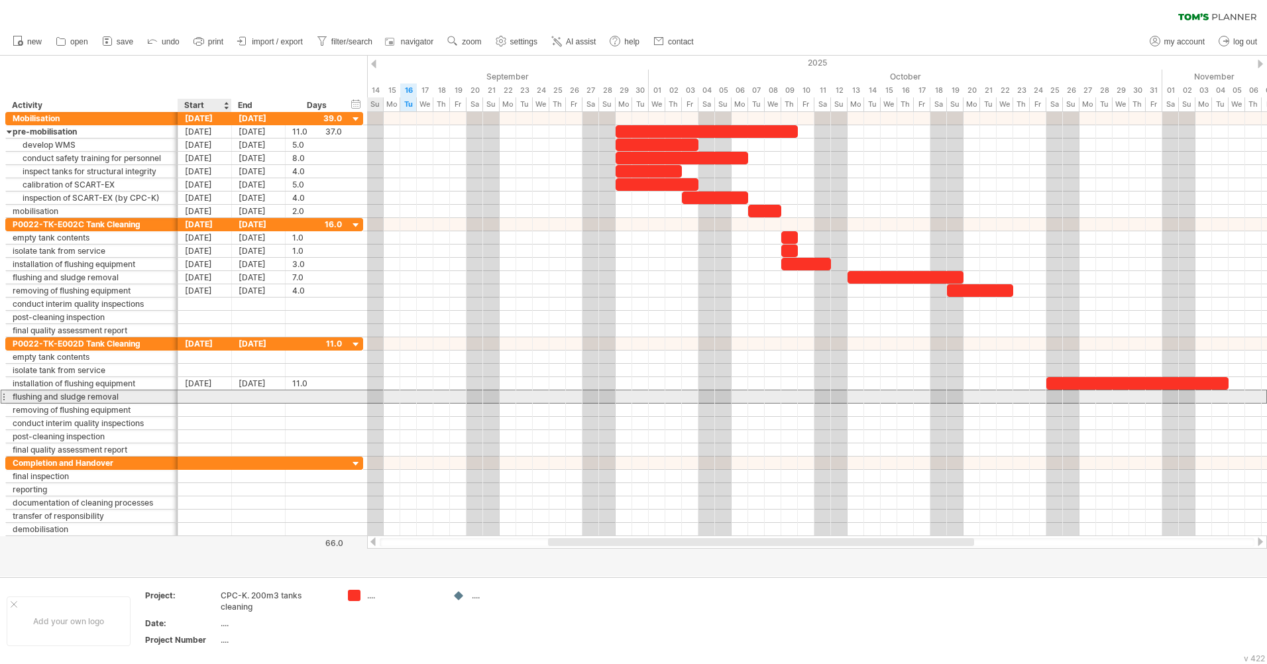
click at [205, 398] on div at bounding box center [205, 396] width 54 height 13
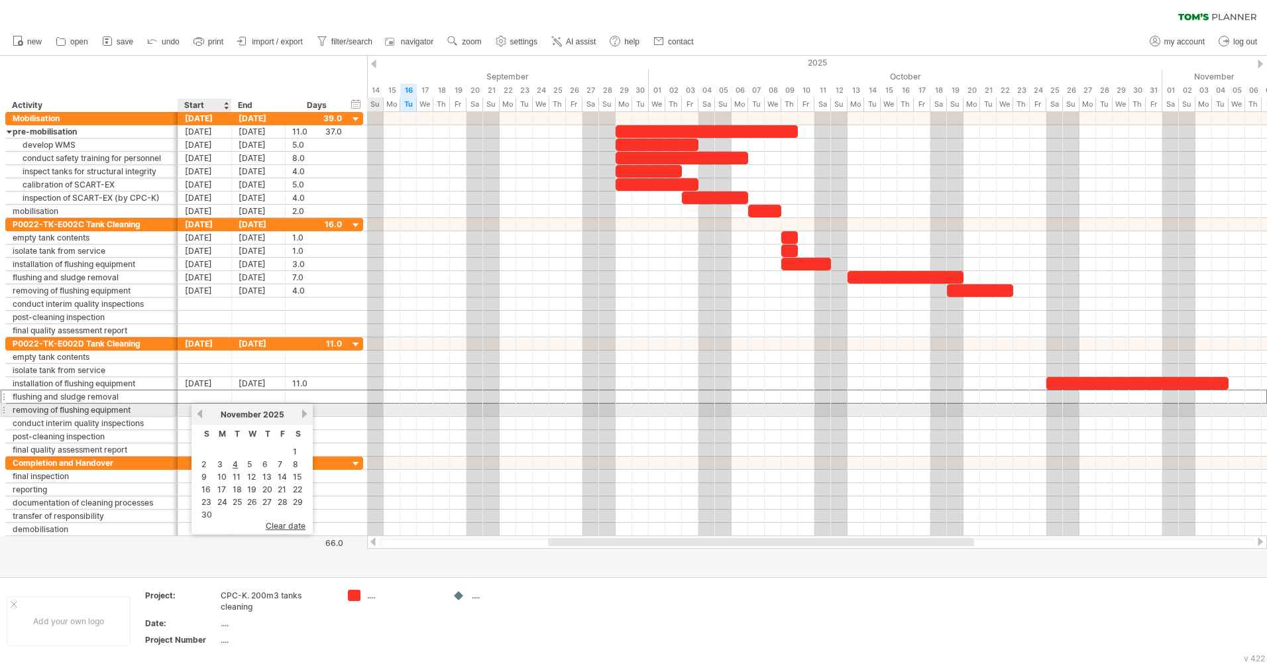
click at [202, 414] on link "previous" at bounding box center [200, 414] width 10 height 10
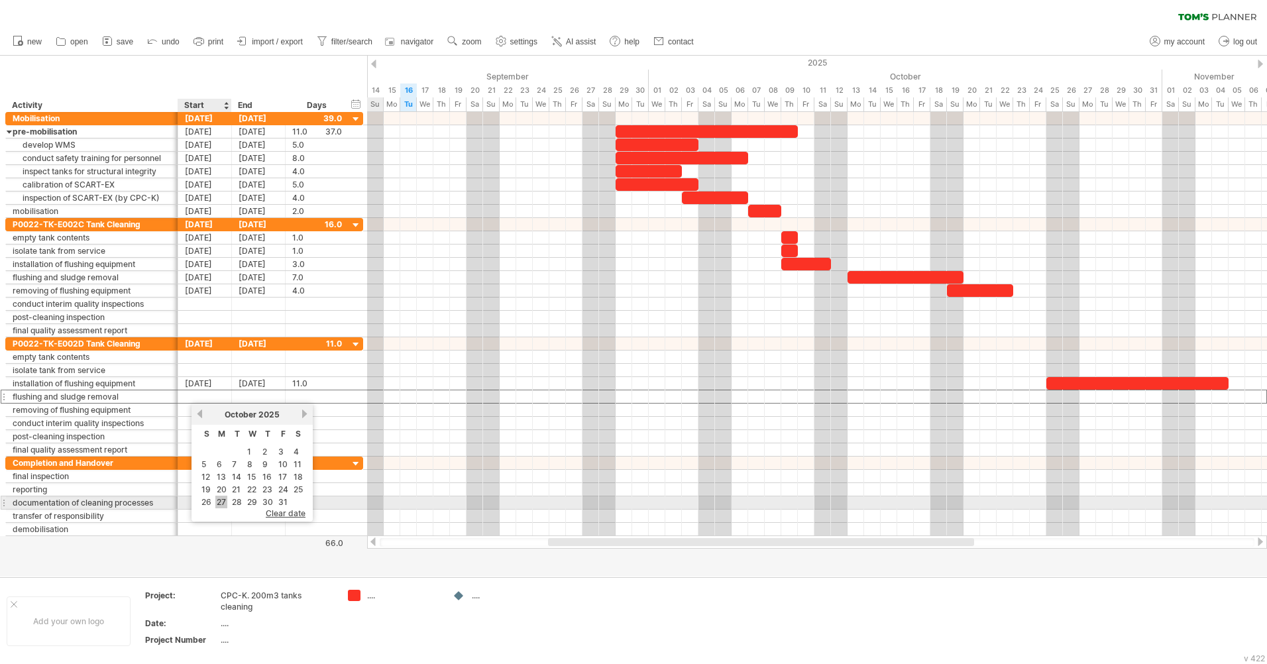
click at [219, 501] on link "27" at bounding box center [221, 502] width 12 height 13
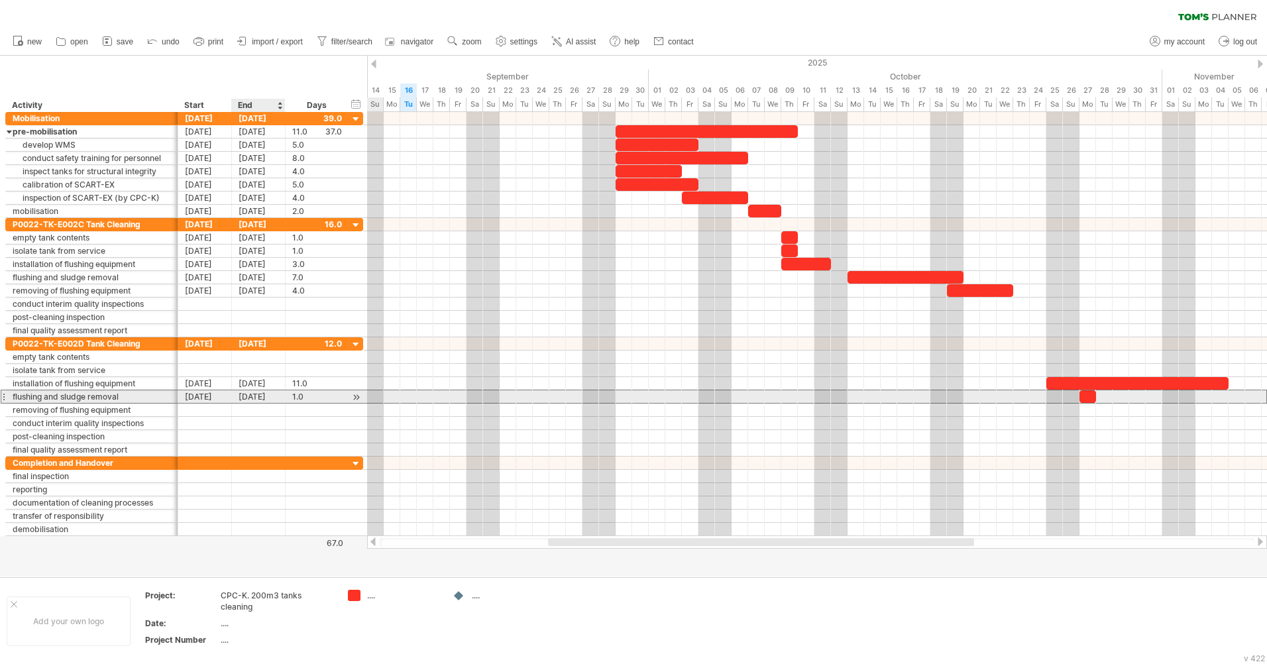
click at [253, 398] on div "[DATE]" at bounding box center [259, 396] width 54 height 13
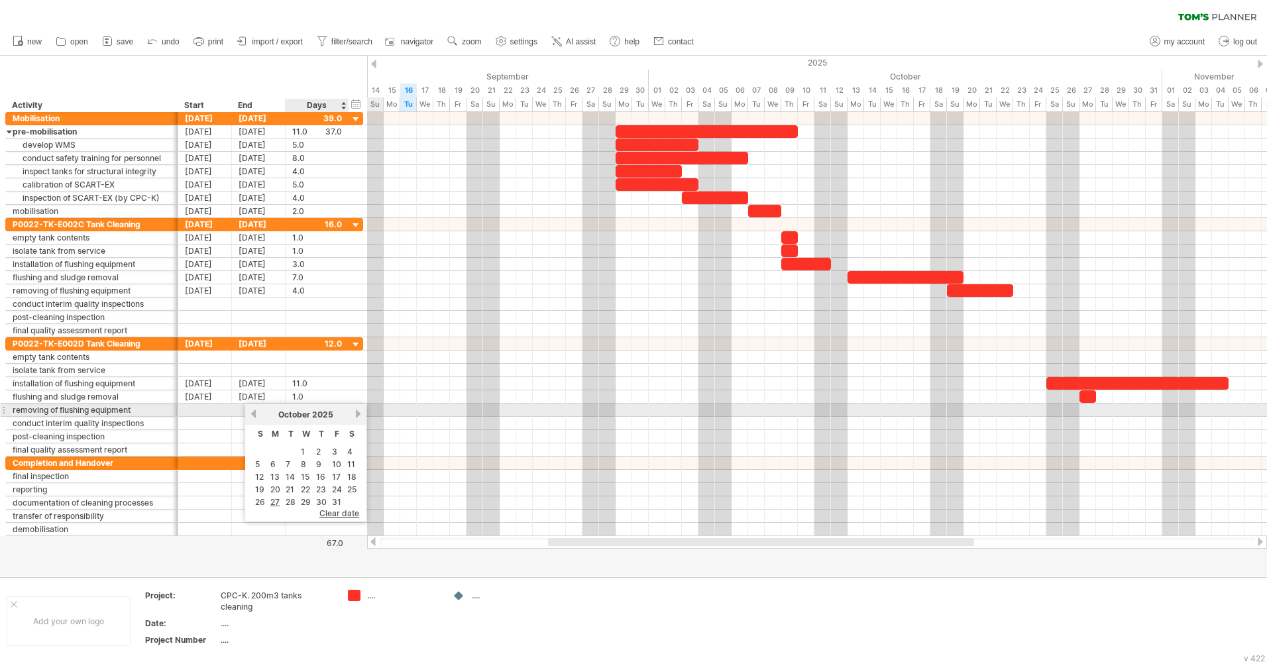
click at [355, 414] on link "next" at bounding box center [358, 414] width 10 height 10
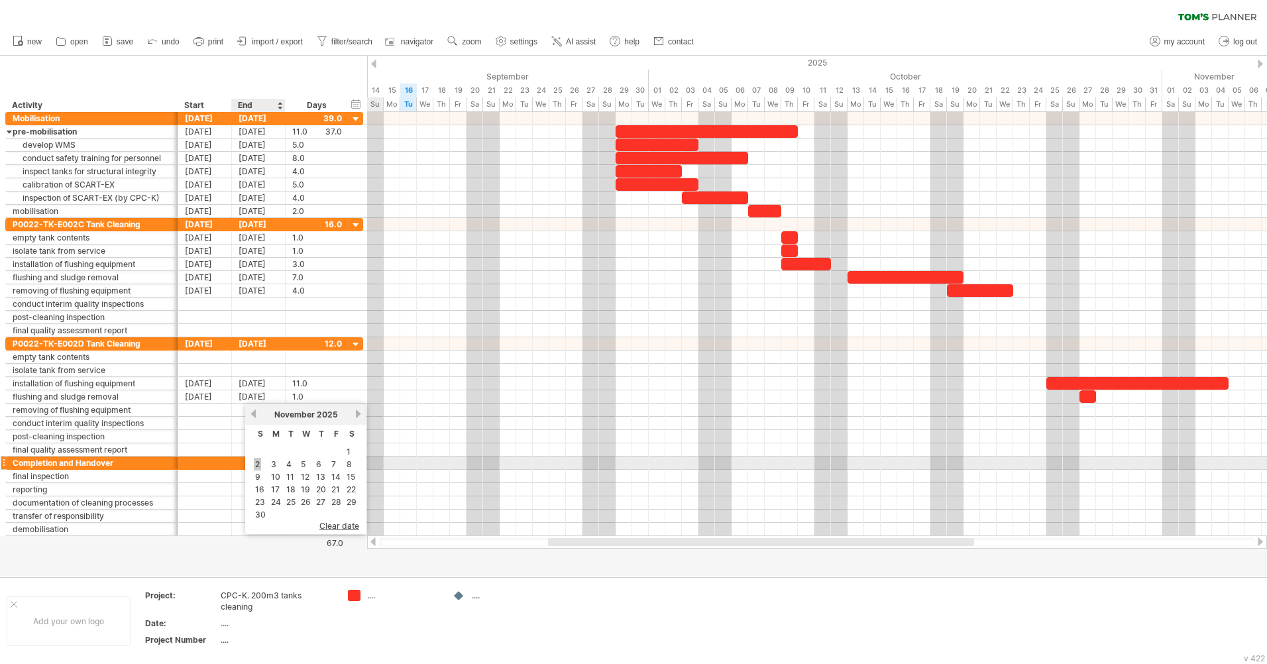
drag, startPoint x: 254, startPoint y: 464, endPoint x: 264, endPoint y: 450, distance: 17.5
click at [255, 464] on link "2" at bounding box center [257, 464] width 7 height 13
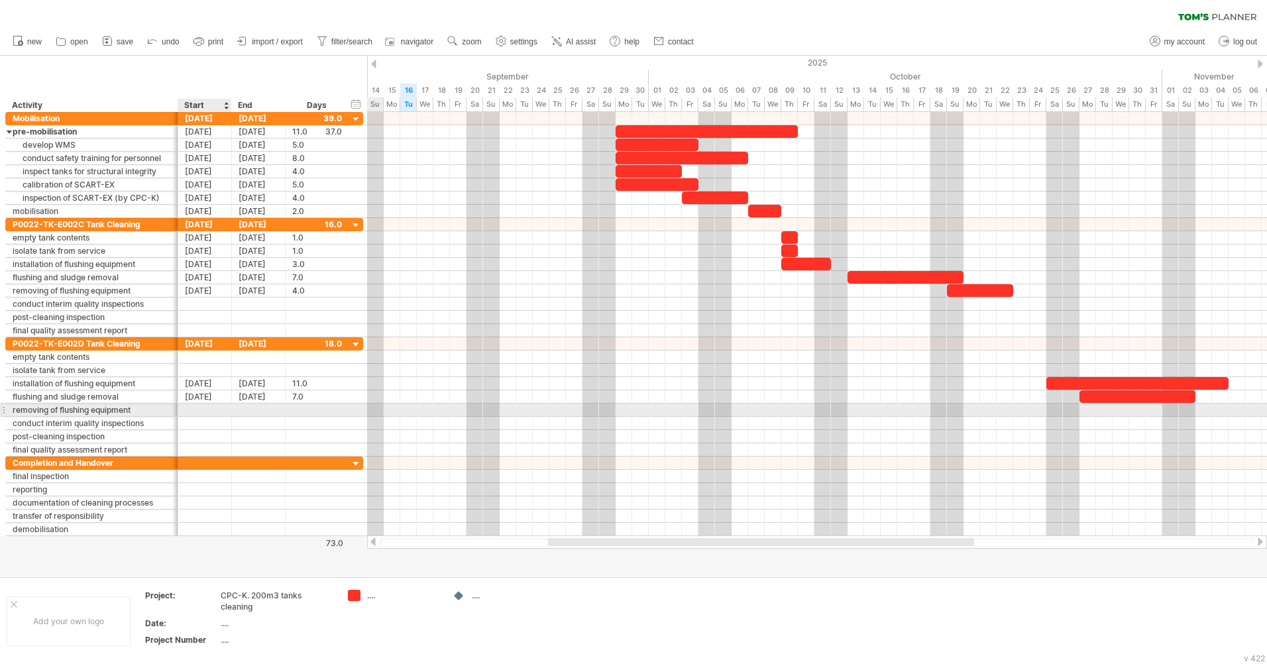
click at [209, 410] on div at bounding box center [205, 410] width 54 height 13
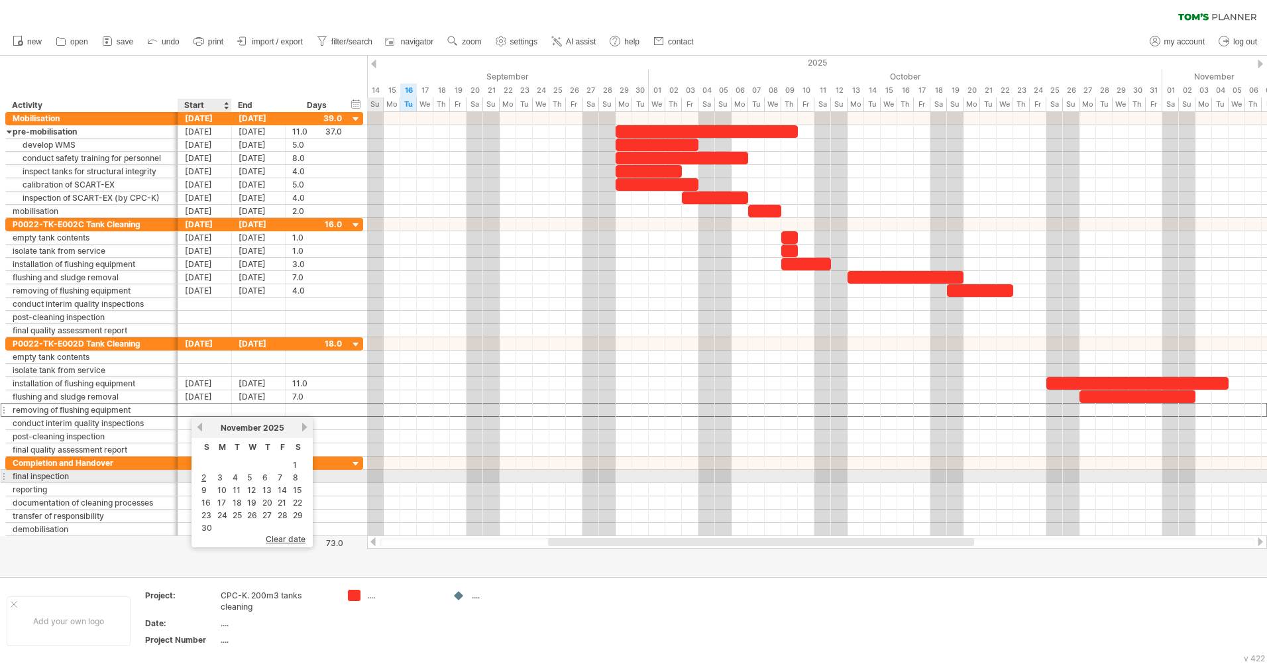
click at [202, 479] on link "2" at bounding box center [203, 477] width 7 height 13
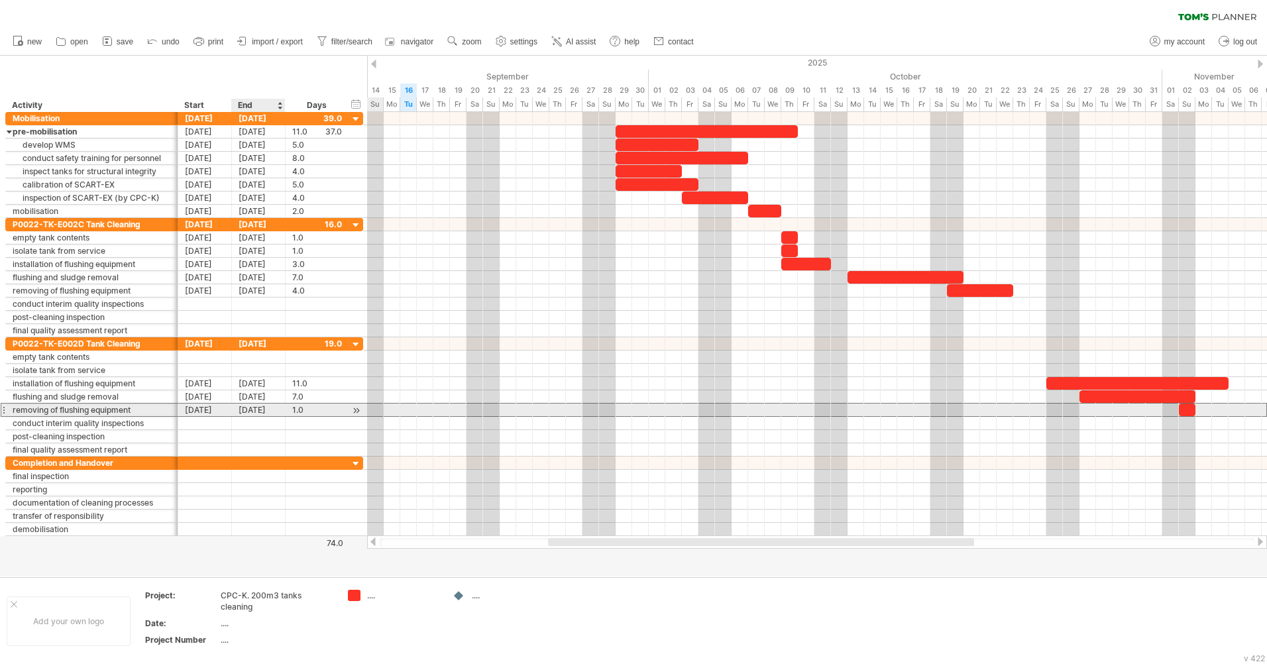
click at [261, 412] on div "[DATE]" at bounding box center [259, 410] width 54 height 13
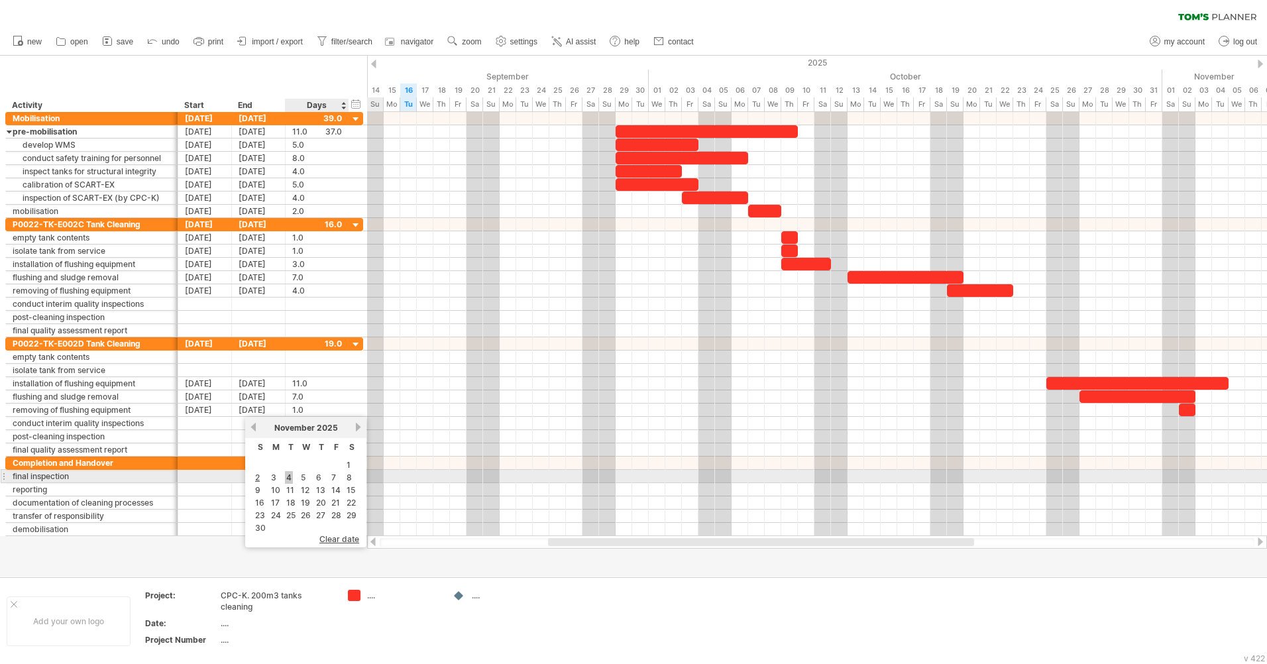
click at [288, 476] on link "4" at bounding box center [289, 477] width 8 height 13
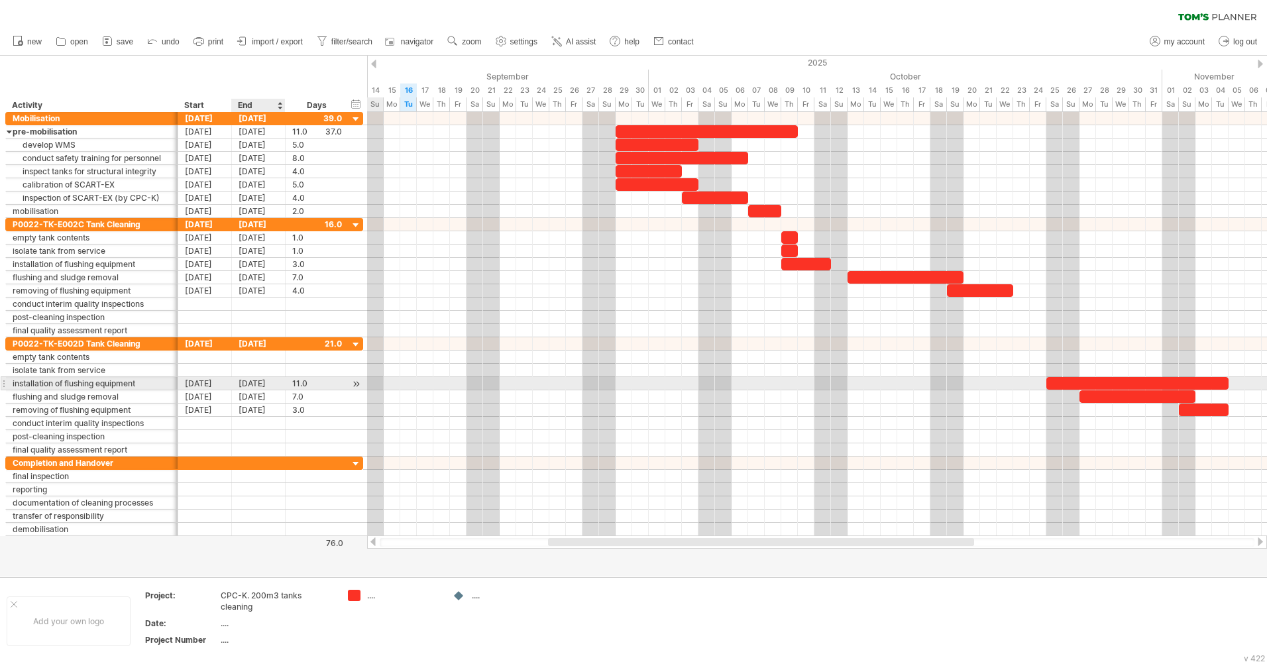
click at [257, 382] on div "[DATE]" at bounding box center [259, 383] width 54 height 13
click at [255, 400] on link "previous" at bounding box center [254, 401] width 10 height 10
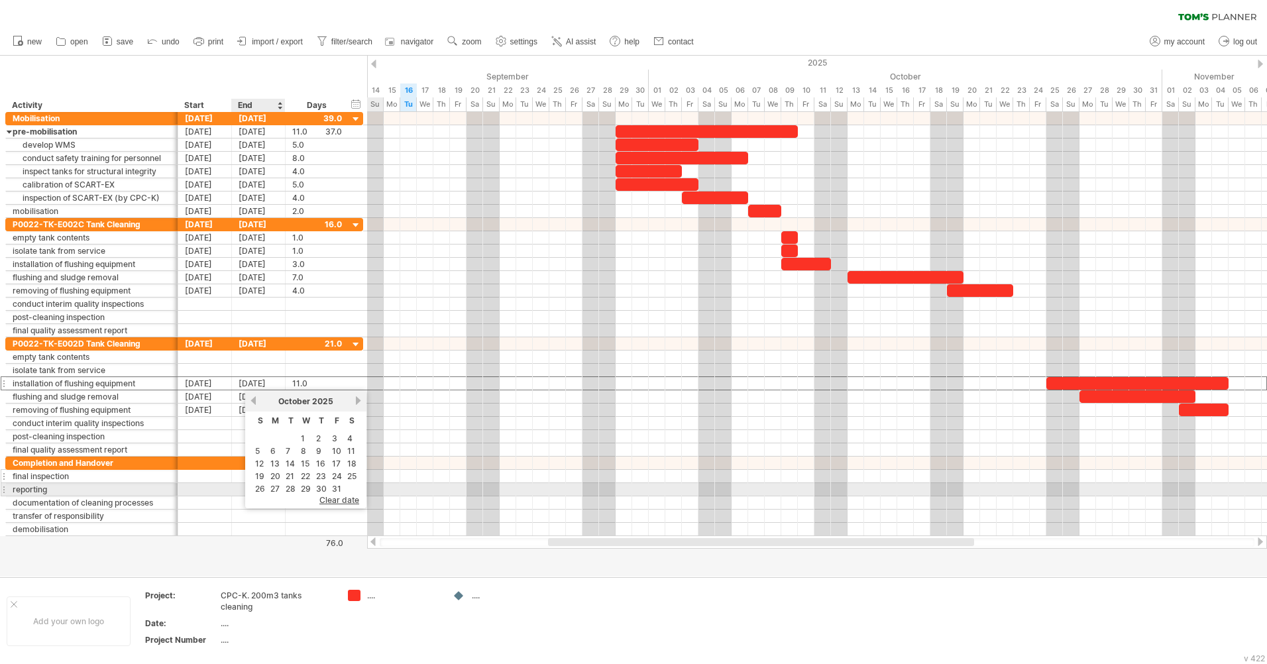
drag, startPoint x: 276, startPoint y: 489, endPoint x: 280, endPoint y: 479, distance: 10.4
click at [276, 489] on link "27" at bounding box center [275, 489] width 12 height 13
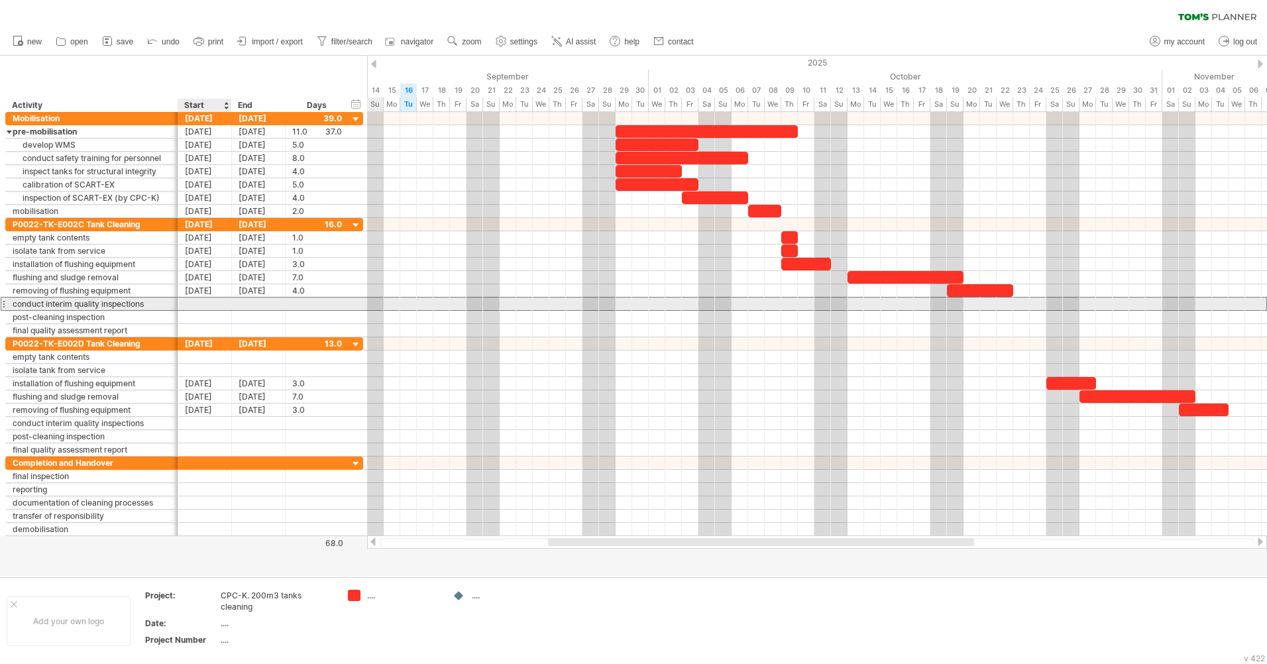
click at [209, 303] on div at bounding box center [205, 304] width 54 height 13
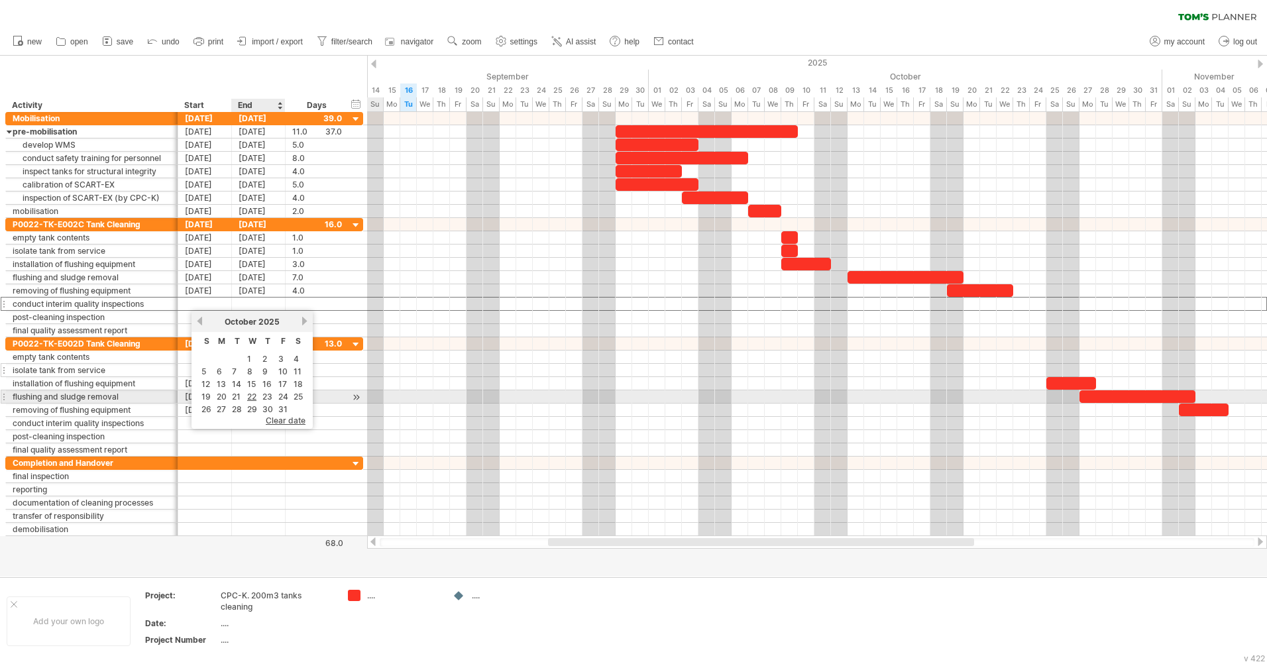
drag, startPoint x: 255, startPoint y: 397, endPoint x: 255, endPoint y: 376, distance: 21.2
click at [254, 396] on link "22" at bounding box center [252, 396] width 12 height 13
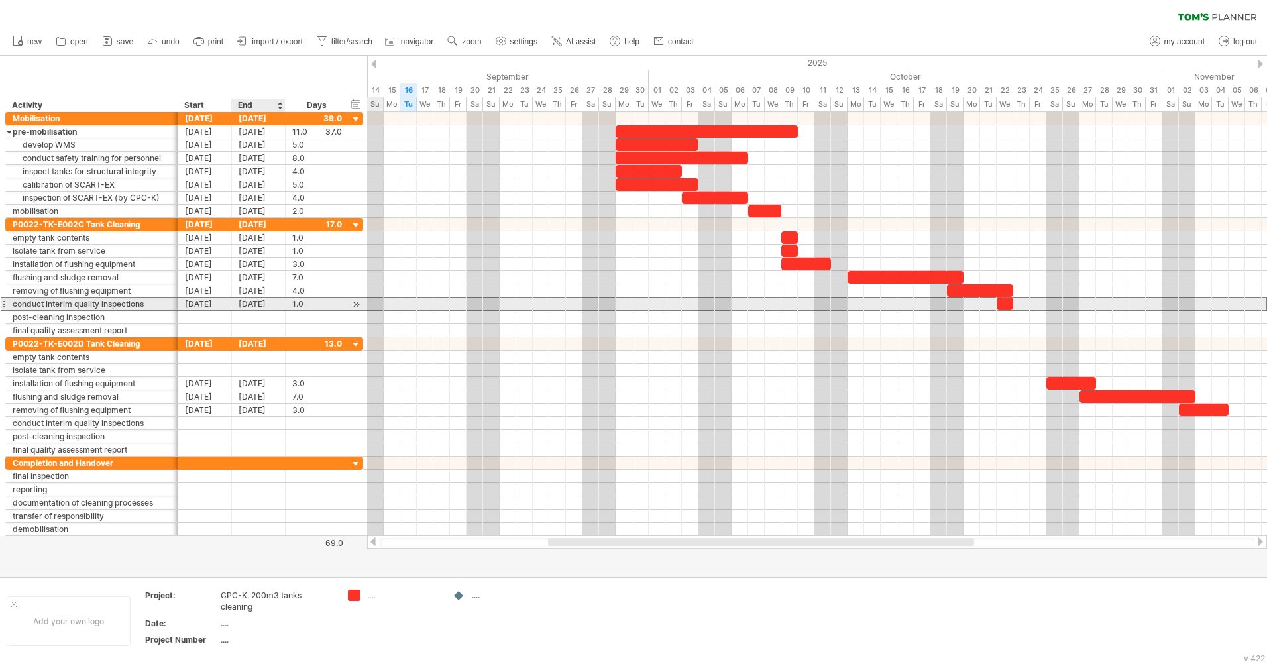
click at [262, 305] on div "[DATE]" at bounding box center [259, 304] width 54 height 13
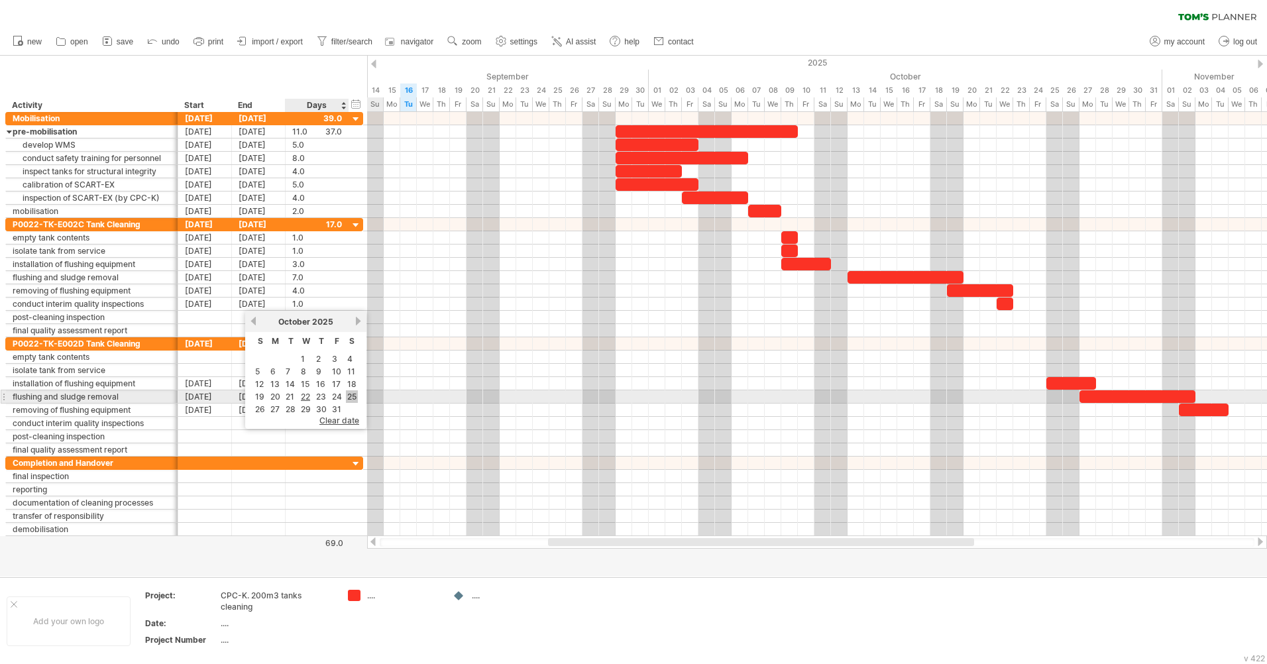
click at [349, 396] on link "25" at bounding box center [352, 396] width 12 height 13
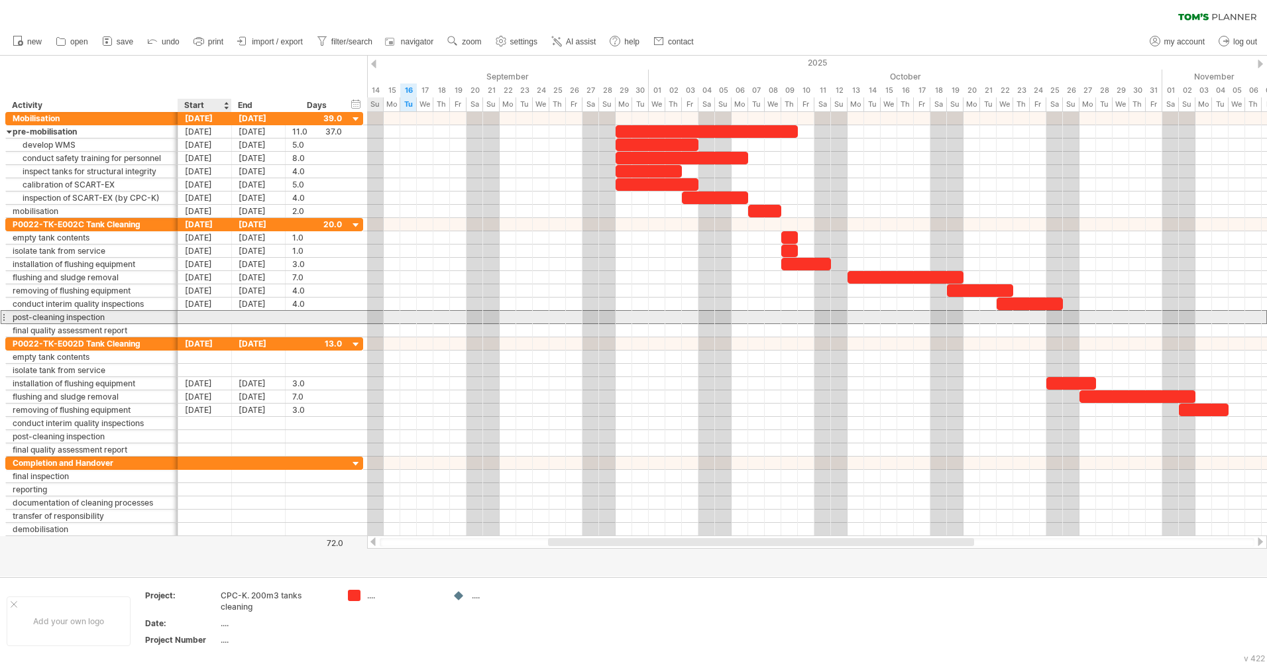
click at [198, 318] on div at bounding box center [205, 317] width 54 height 13
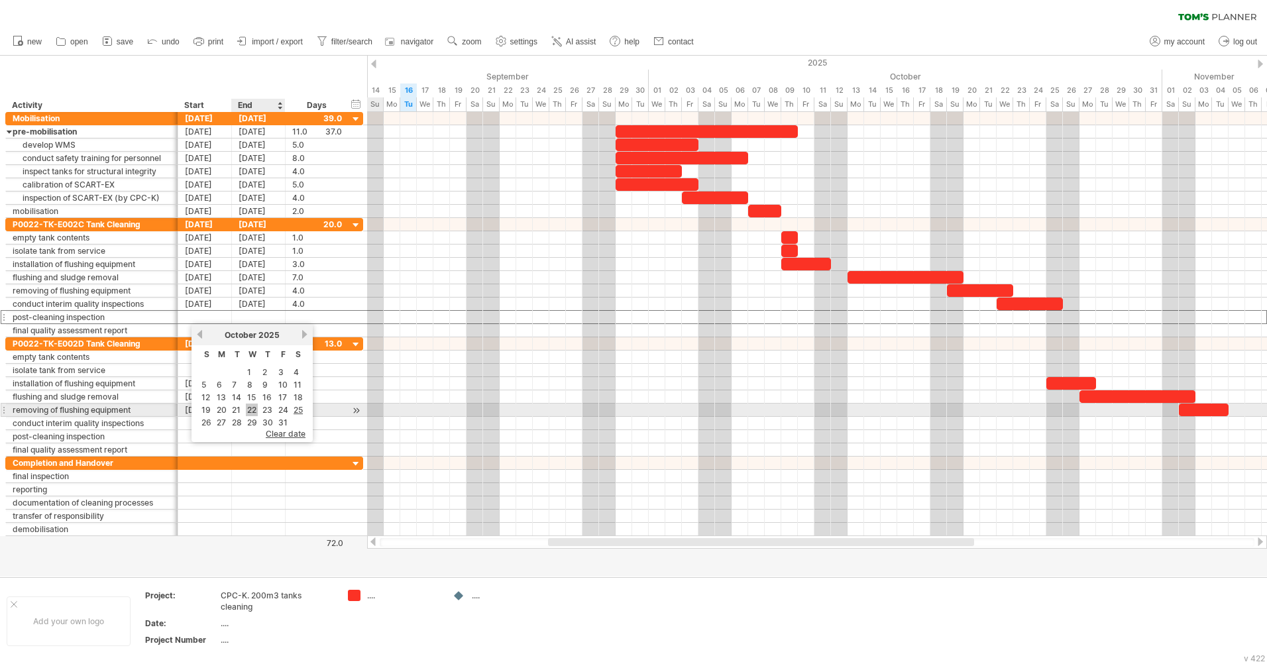
click at [252, 410] on link "22" at bounding box center [252, 410] width 12 height 13
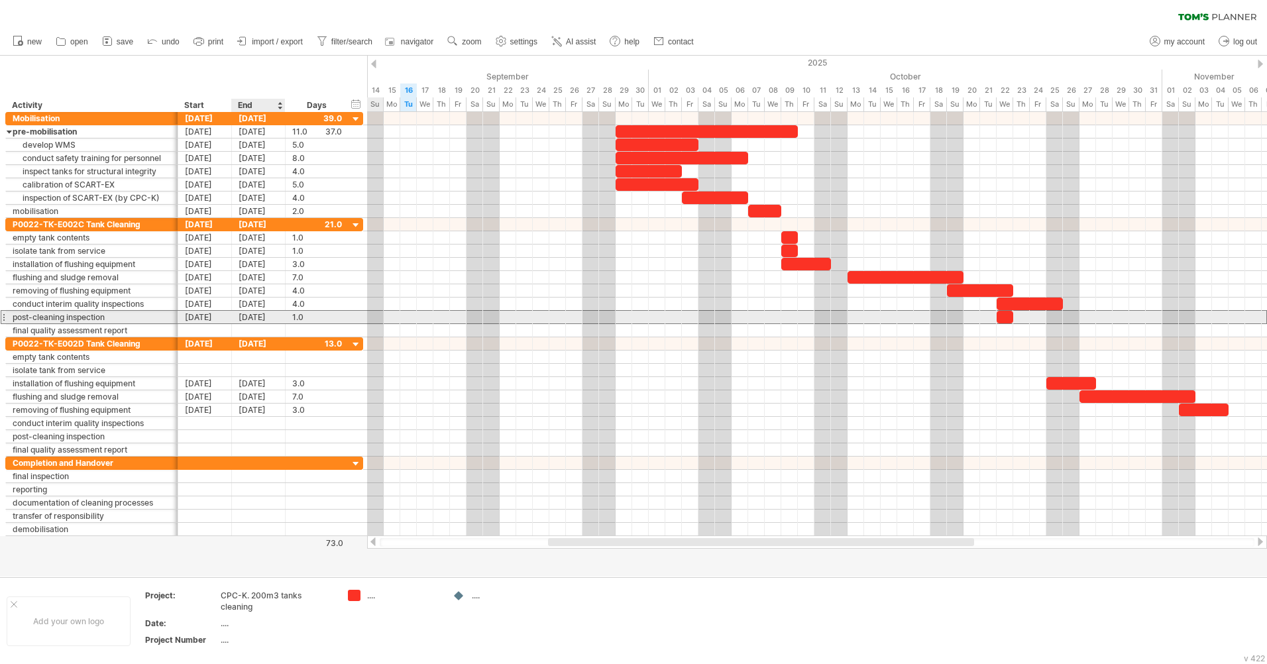
drag, startPoint x: 249, startPoint y: 318, endPoint x: 255, endPoint y: 323, distance: 8.0
click at [249, 318] on div "[DATE]" at bounding box center [259, 317] width 54 height 13
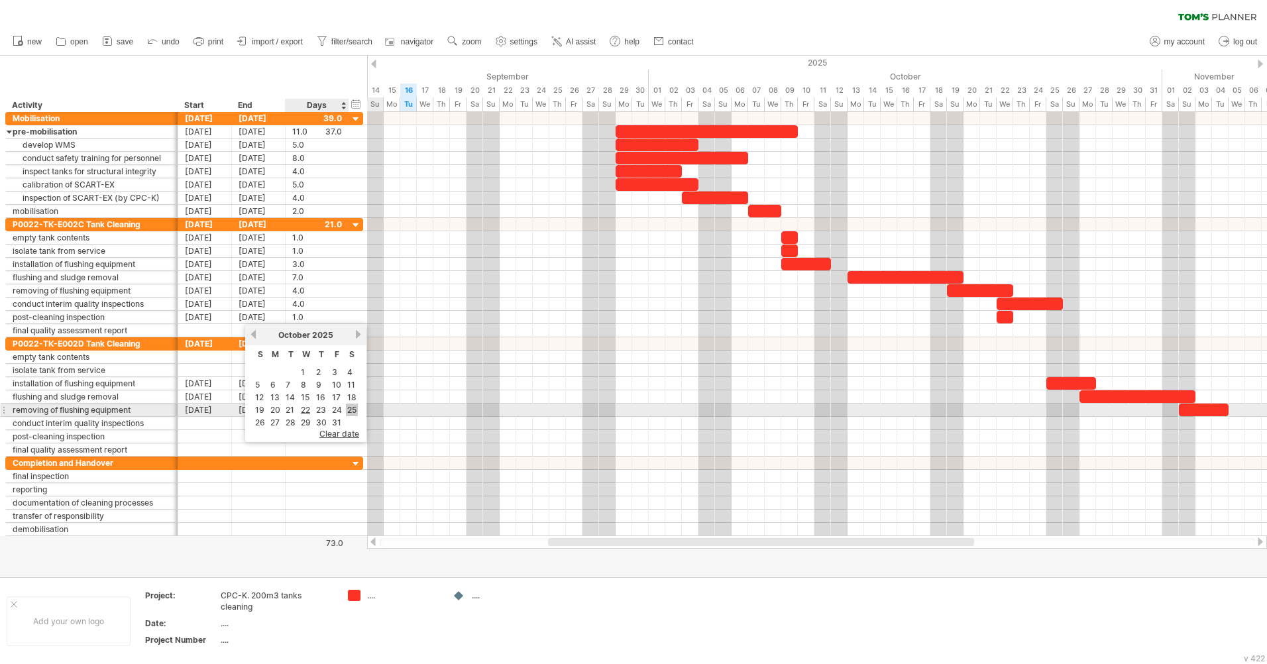
drag, startPoint x: 348, startPoint y: 411, endPoint x: 341, endPoint y: 404, distance: 9.9
click at [347, 410] on link "25" at bounding box center [352, 410] width 12 height 13
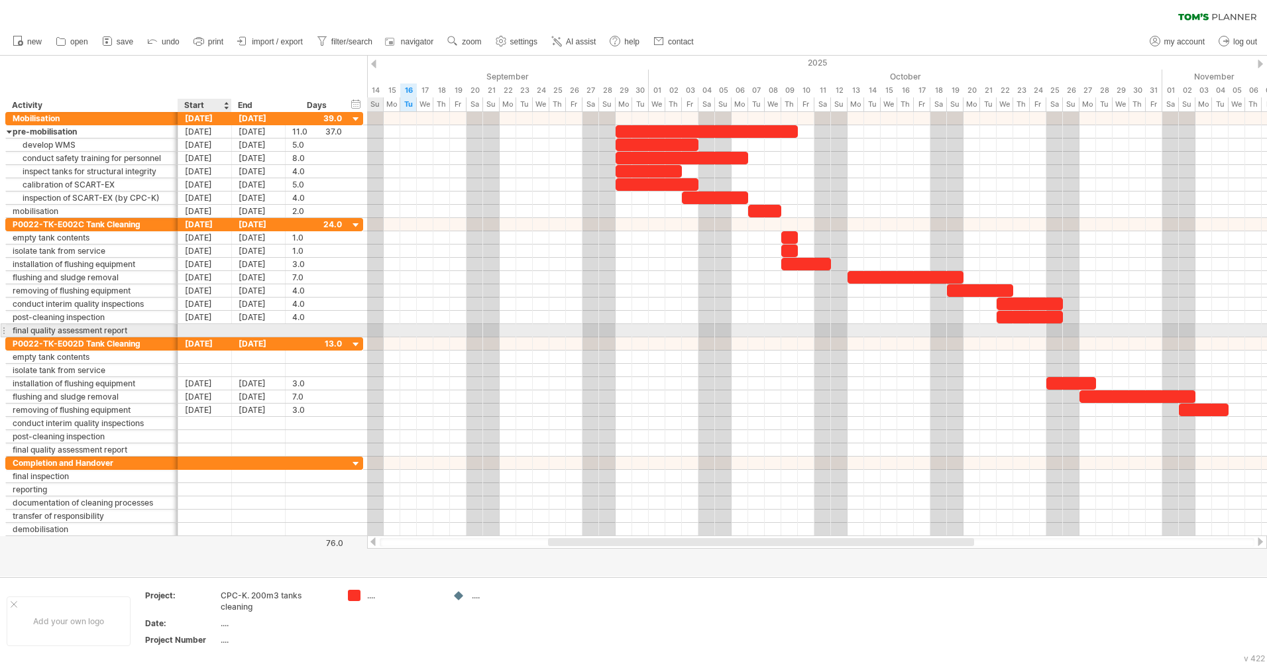
click at [215, 327] on div at bounding box center [205, 330] width 54 height 13
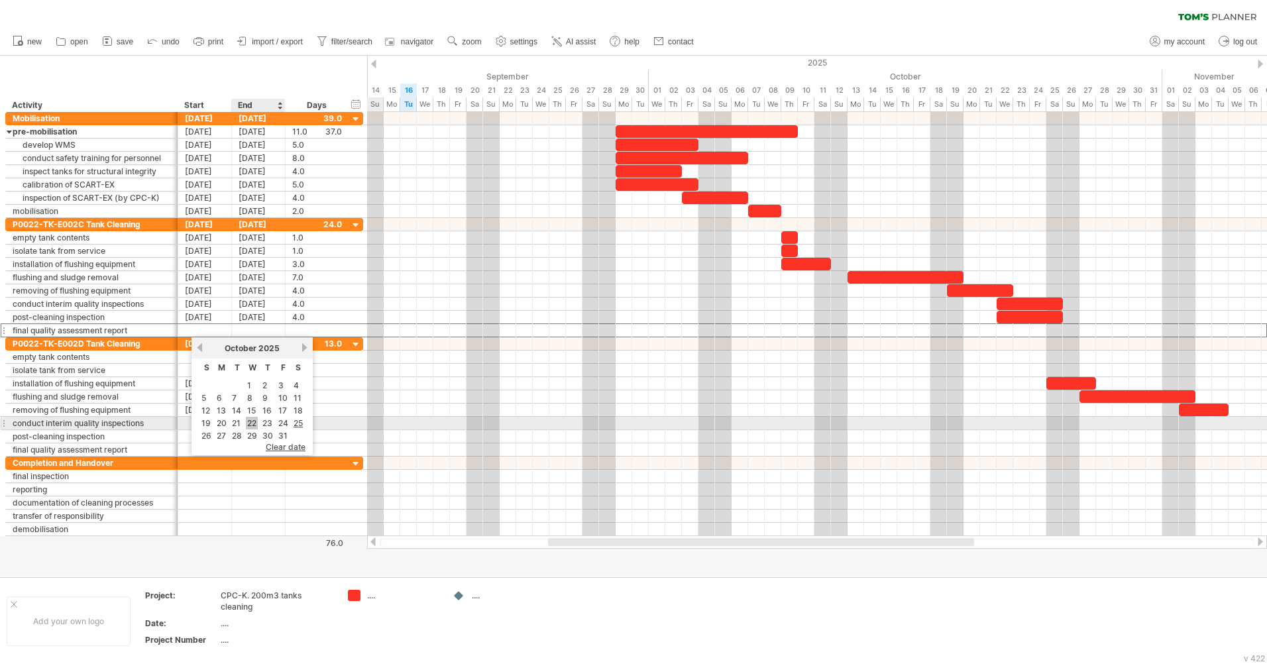
click at [252, 424] on link "22" at bounding box center [252, 423] width 12 height 13
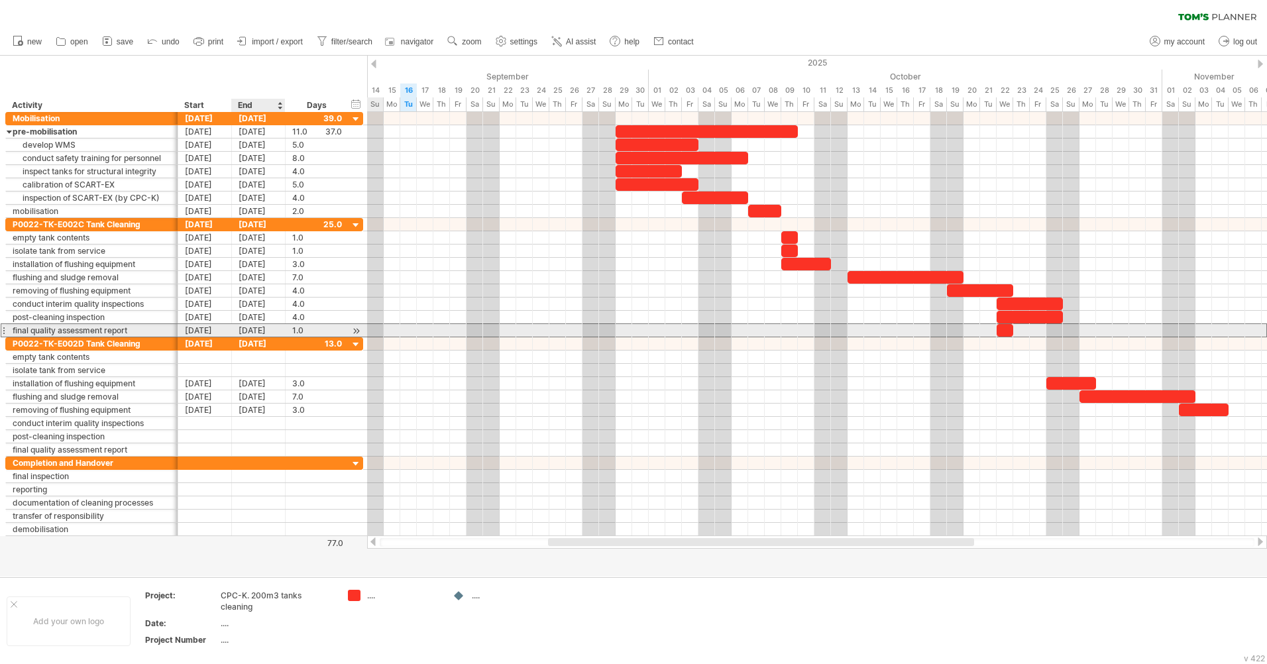
click at [261, 331] on div "[DATE]" at bounding box center [259, 330] width 54 height 13
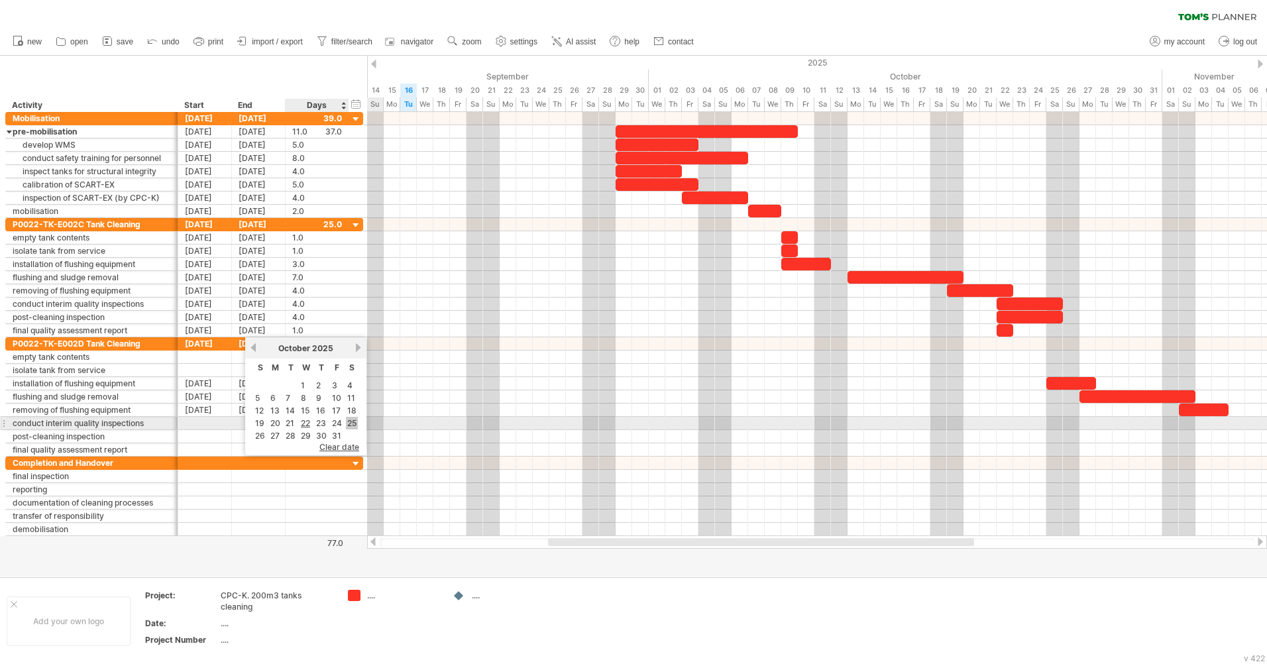
click at [351, 424] on link "25" at bounding box center [352, 423] width 12 height 13
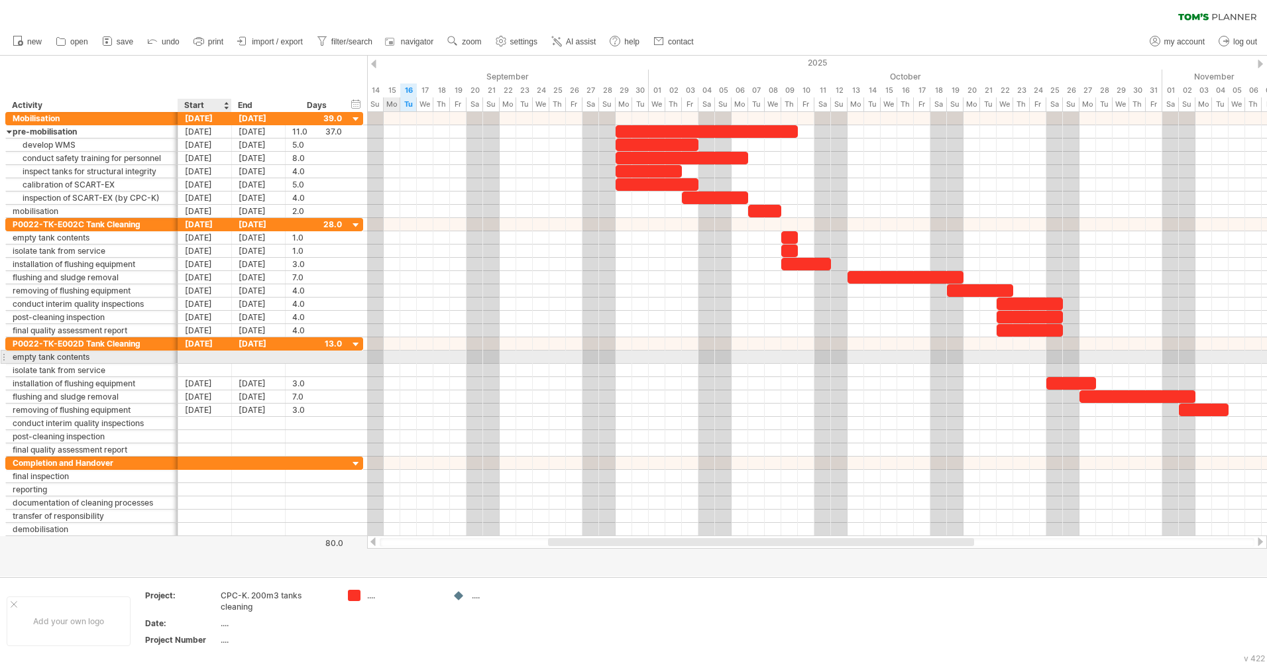
click at [209, 357] on div at bounding box center [205, 357] width 54 height 13
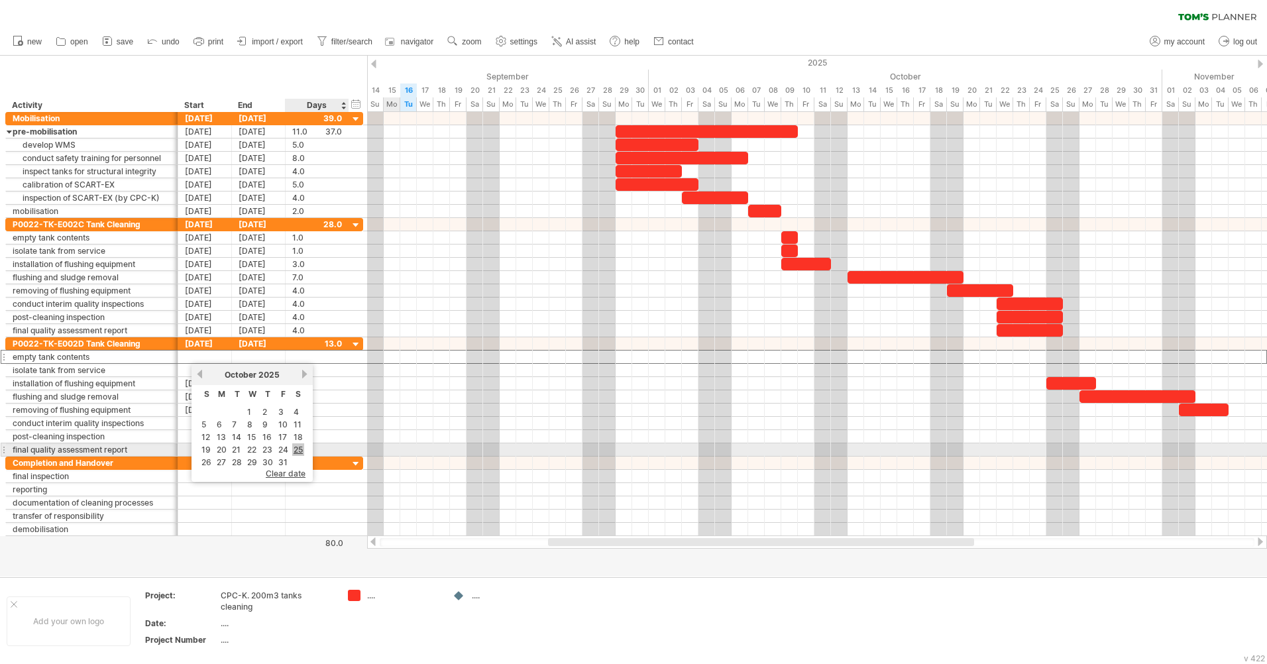
click at [300, 451] on link "25" at bounding box center [298, 449] width 12 height 13
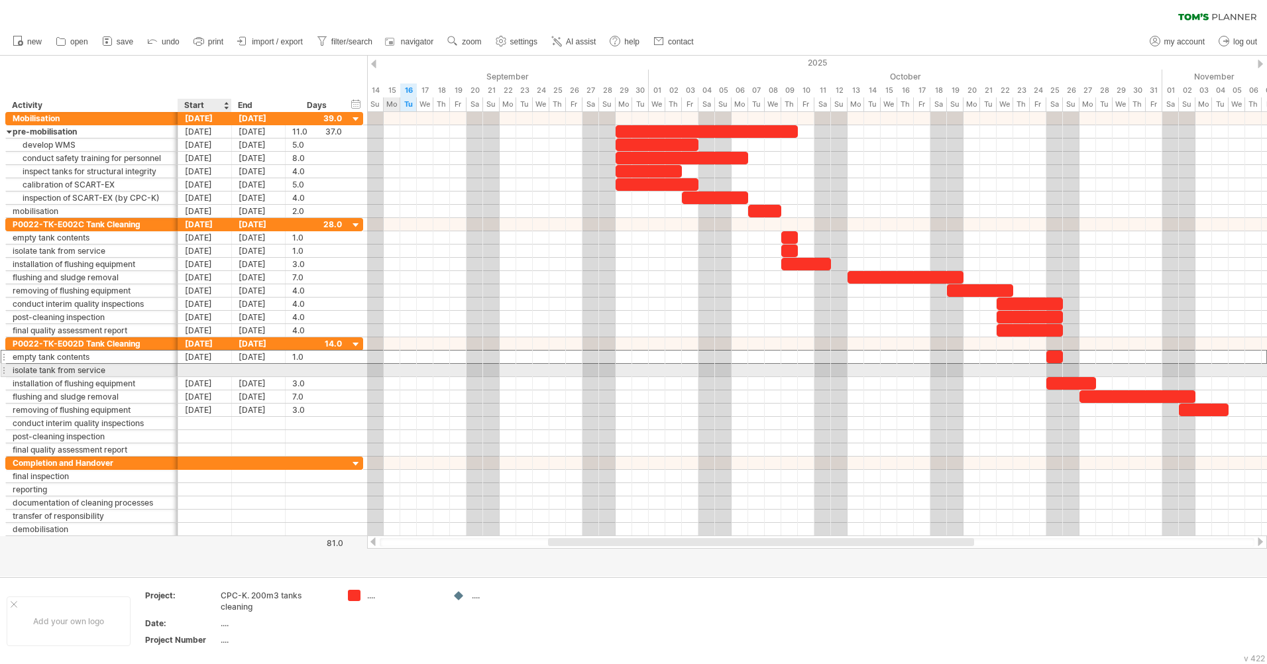
click at [200, 371] on div at bounding box center [205, 370] width 54 height 13
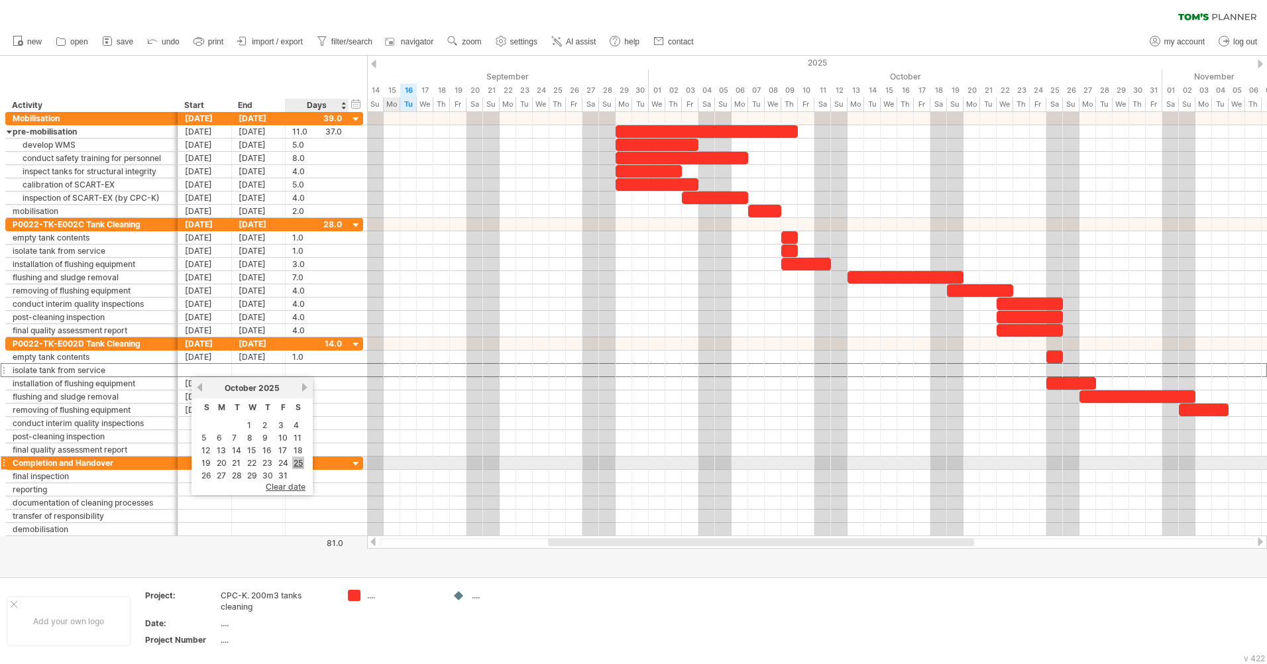
click at [298, 465] on link "25" at bounding box center [298, 463] width 12 height 13
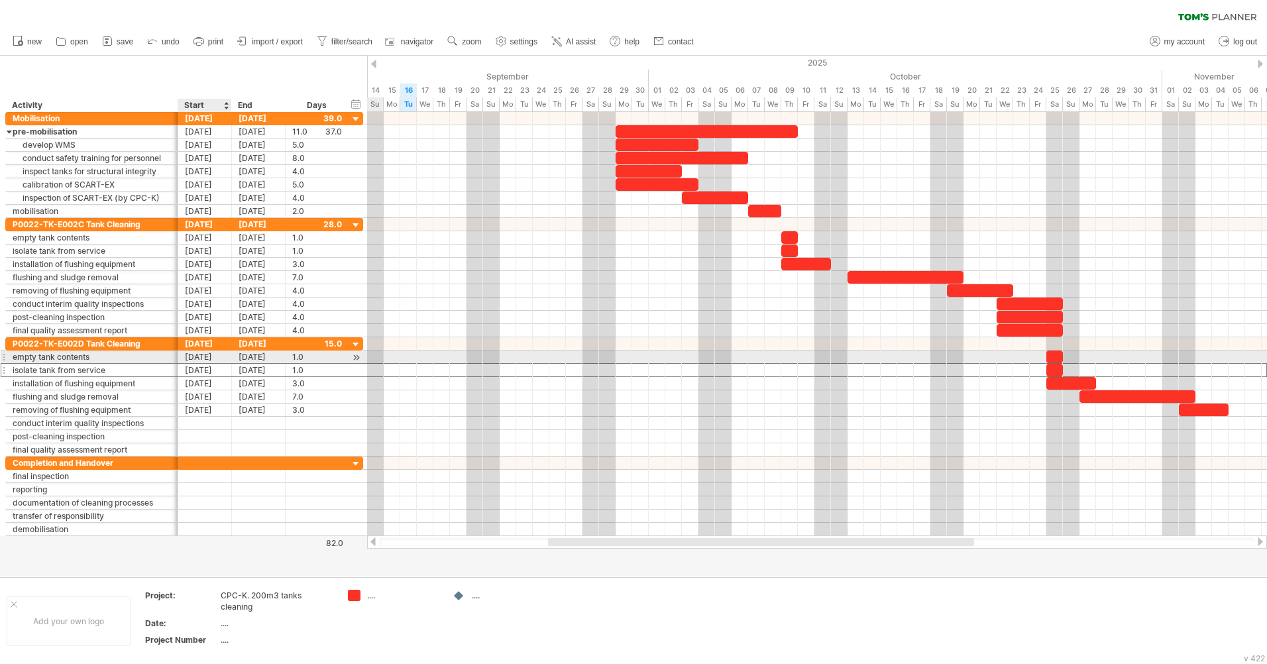
click at [213, 356] on div "[DATE]" at bounding box center [205, 357] width 54 height 13
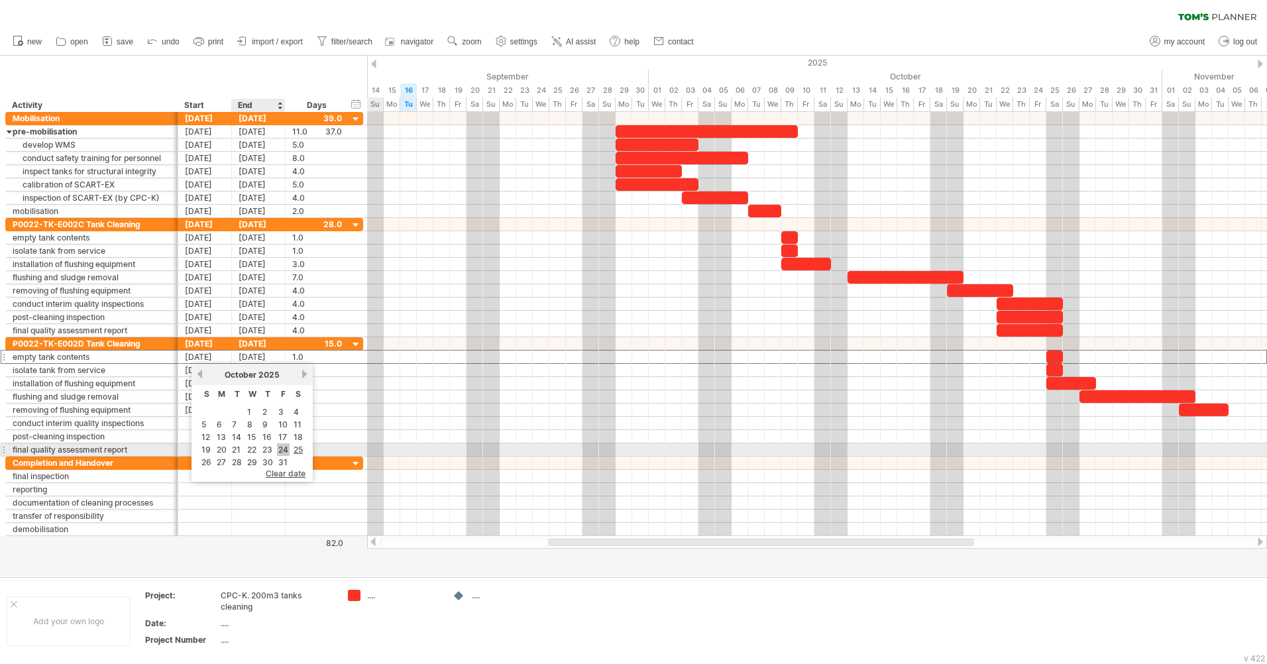
click at [279, 448] on link "24" at bounding box center [283, 449] width 13 height 13
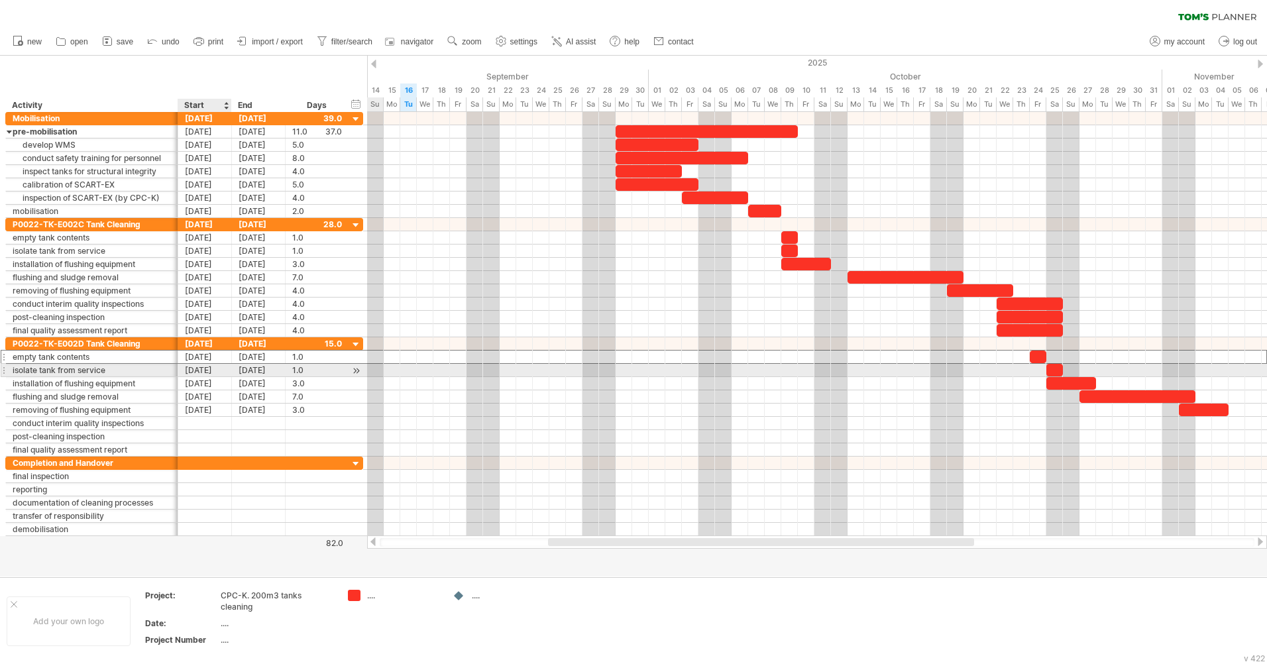
click at [200, 373] on div "[DATE]" at bounding box center [205, 370] width 54 height 13
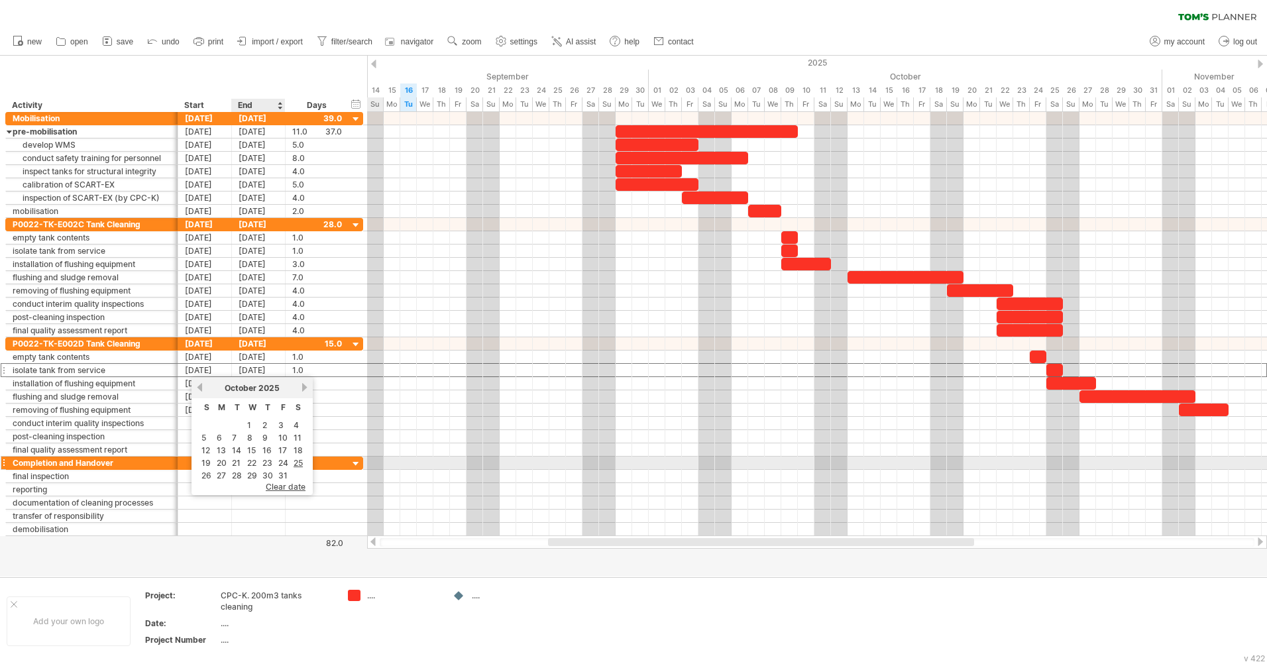
click at [280, 458] on link "24" at bounding box center [283, 463] width 13 height 13
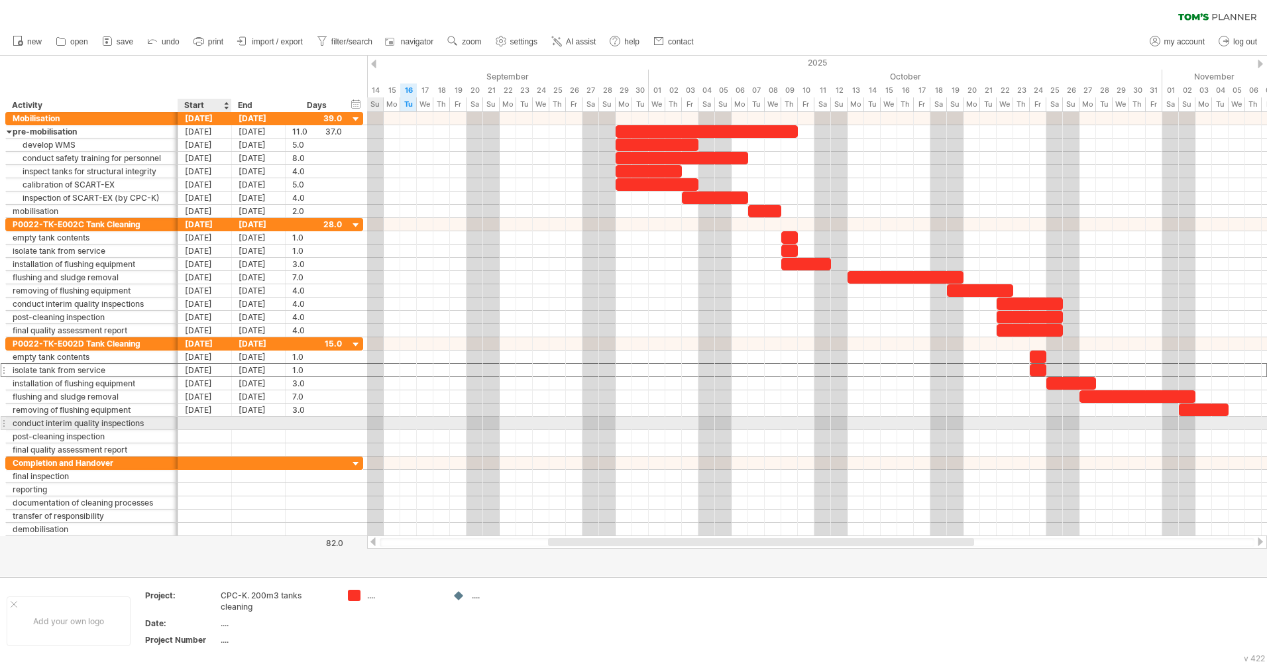
click at [202, 425] on div at bounding box center [205, 423] width 54 height 13
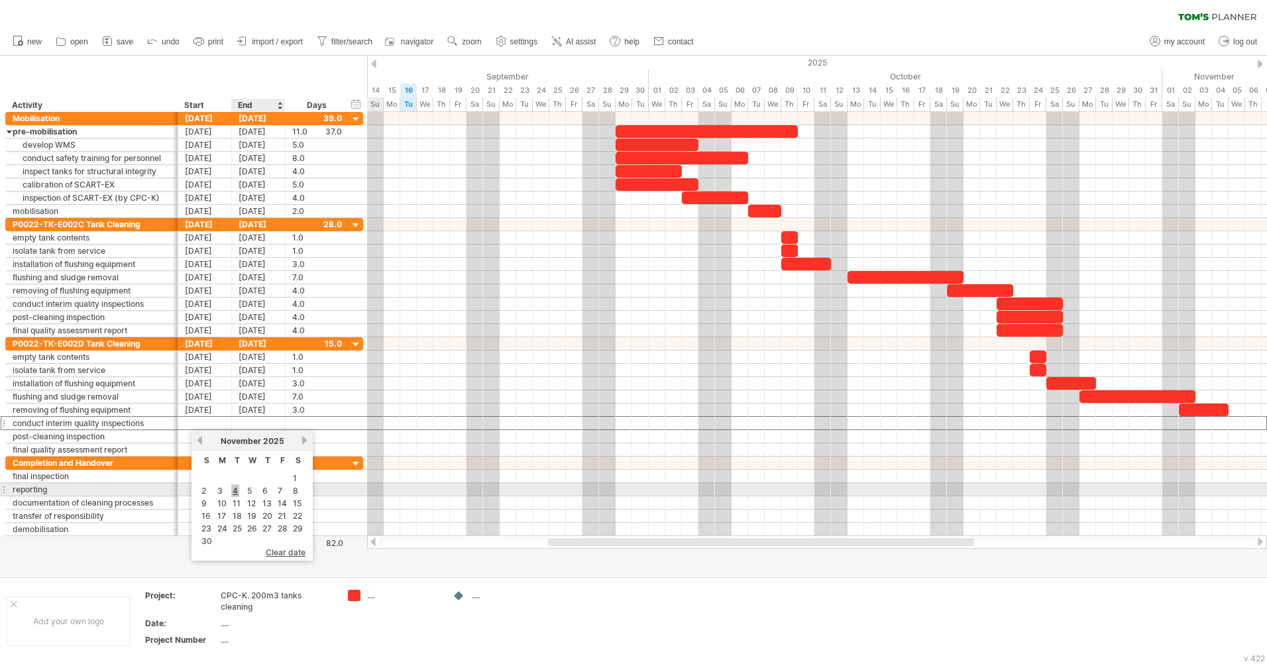
click at [235, 491] on link "4" at bounding box center [235, 491] width 8 height 13
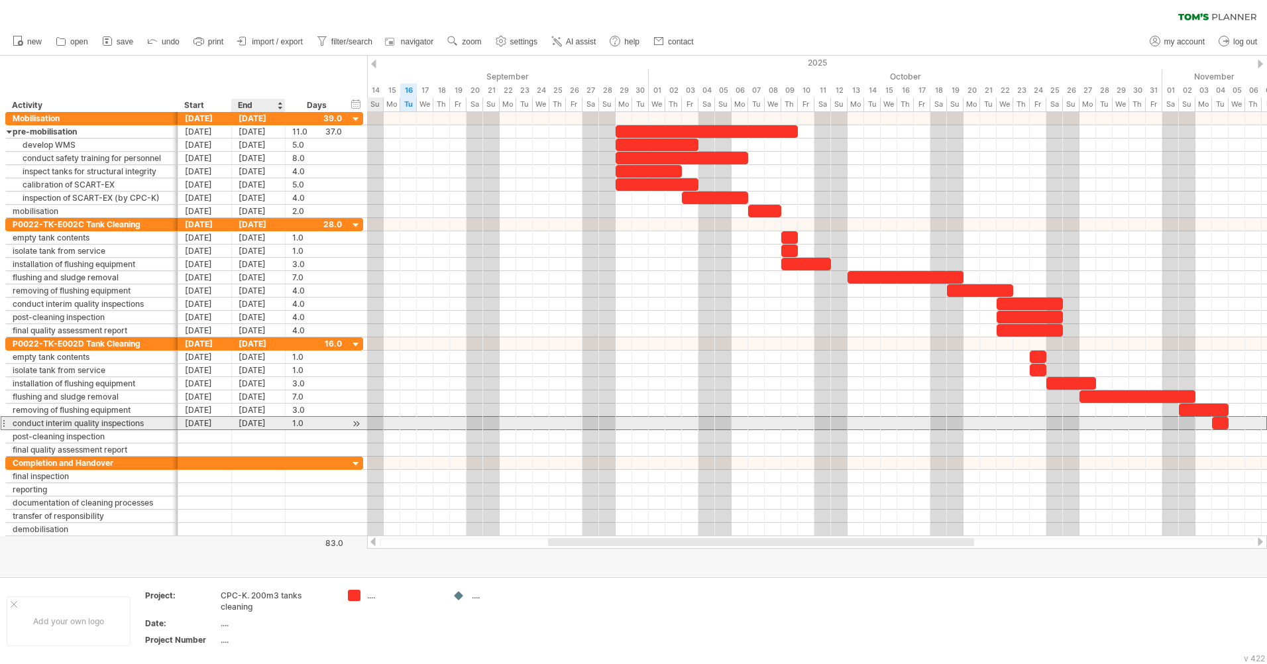
click at [252, 425] on div "[DATE]" at bounding box center [259, 423] width 54 height 13
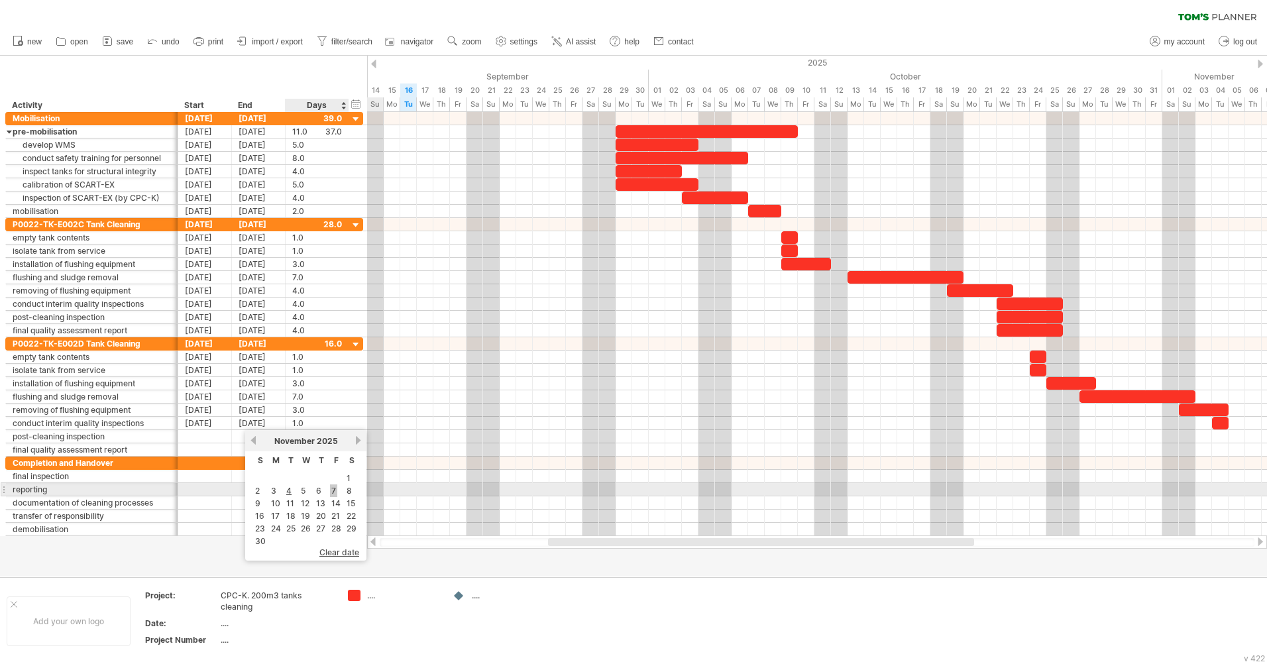
click at [333, 492] on link "7" at bounding box center [333, 491] width 7 height 13
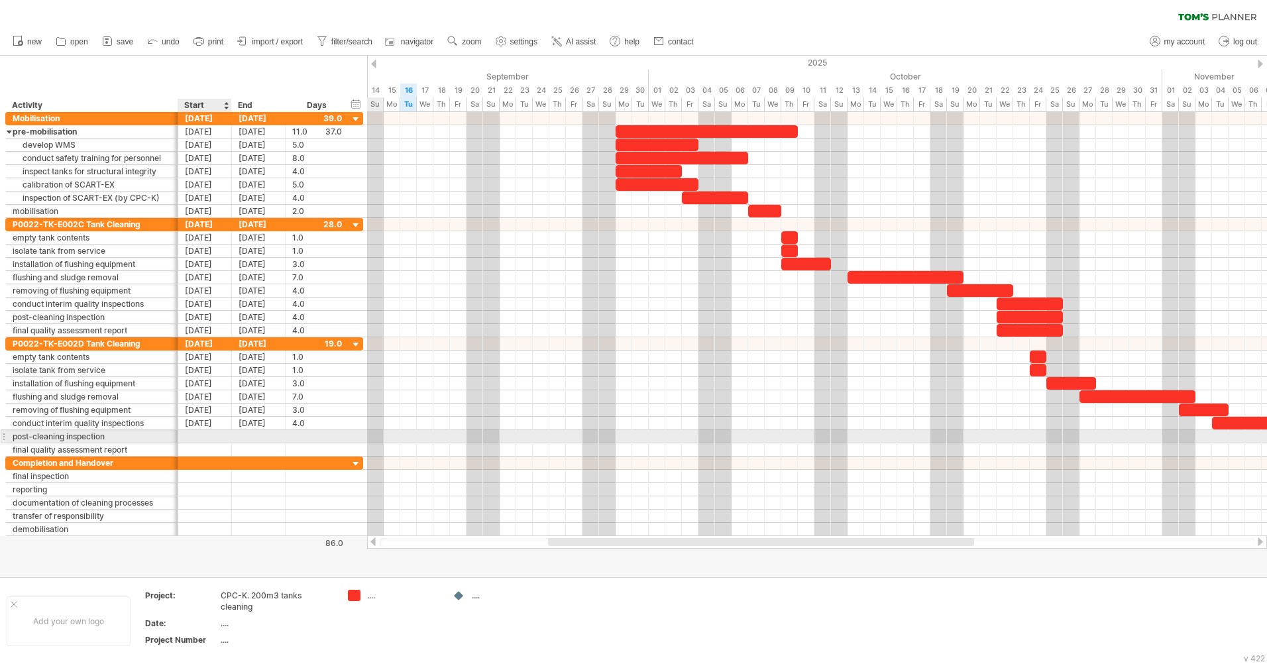
click at [201, 437] on div at bounding box center [205, 436] width 54 height 13
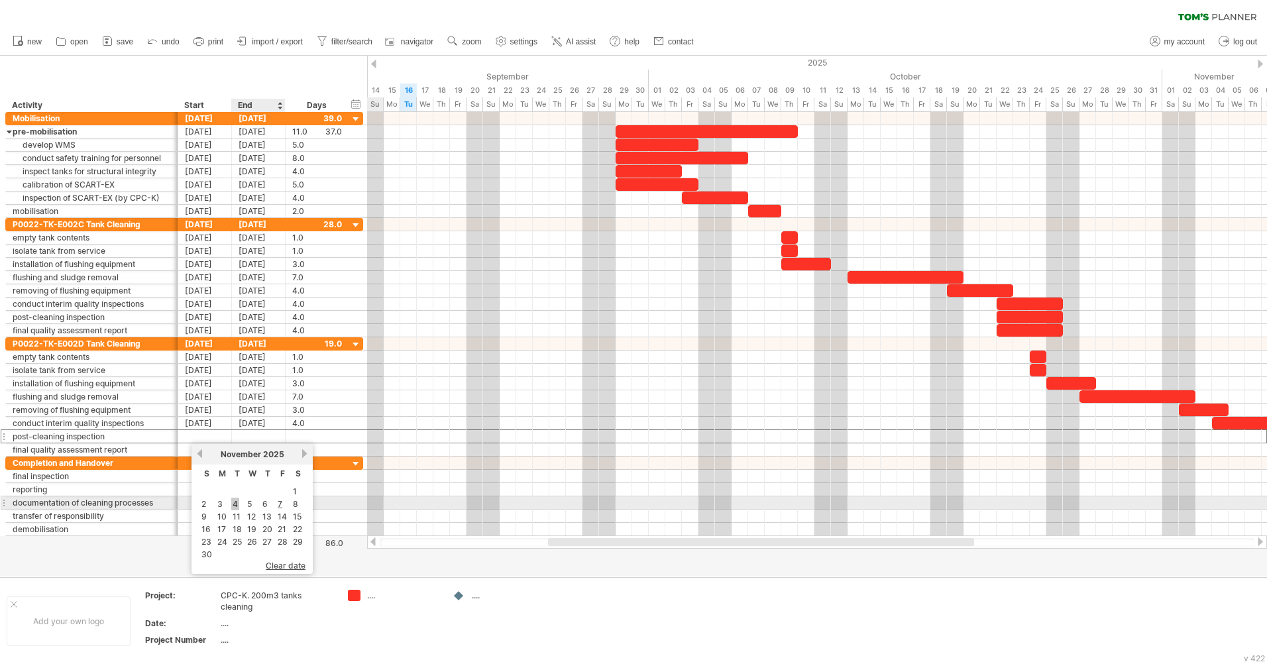
click at [235, 507] on link "4" at bounding box center [235, 504] width 8 height 13
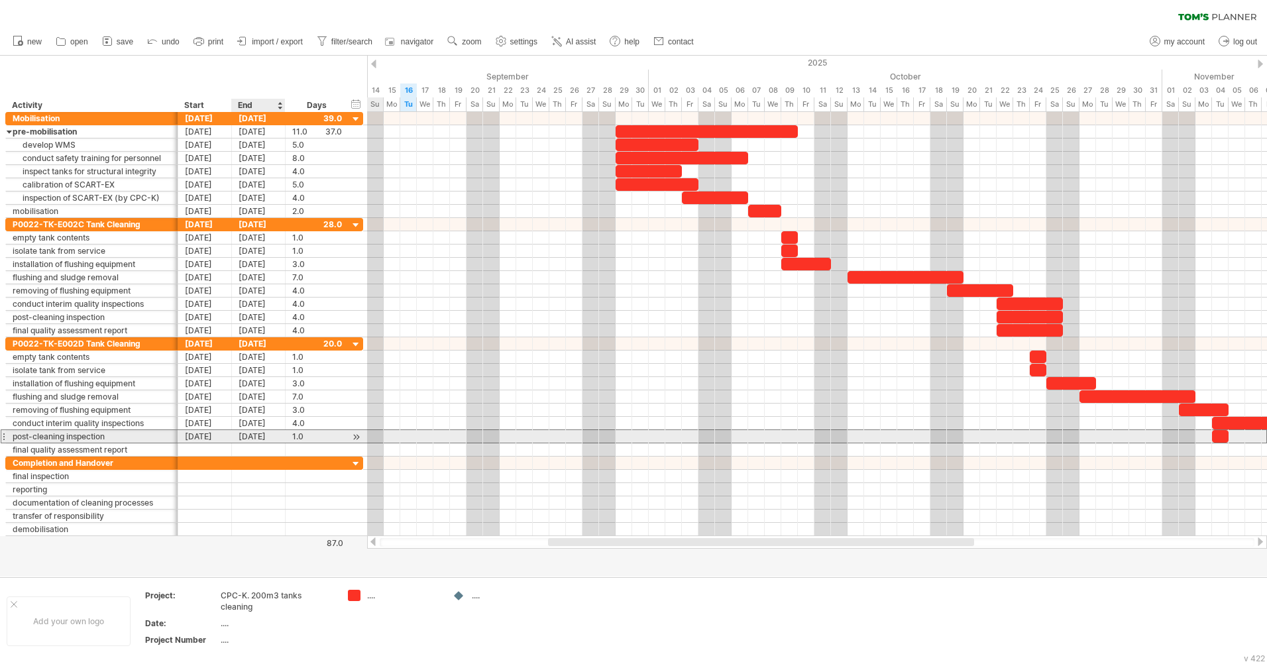
click at [257, 437] on div "[DATE]" at bounding box center [259, 436] width 54 height 13
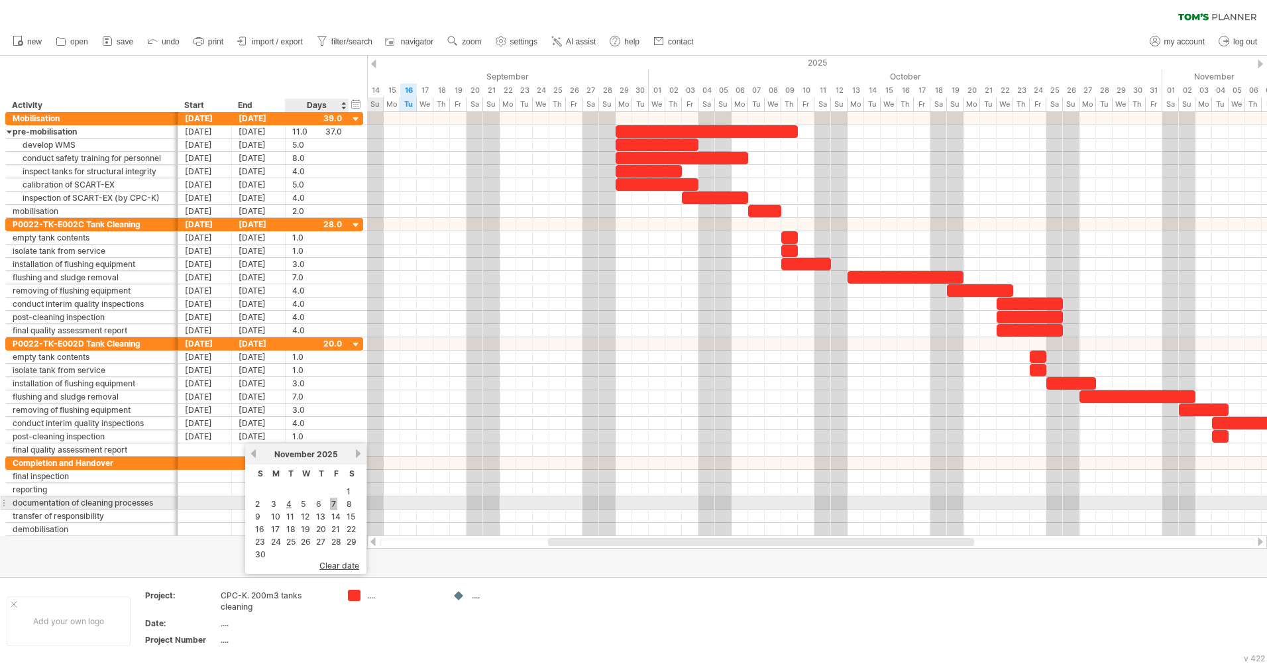
click at [336, 506] on link "7" at bounding box center [333, 504] width 7 height 13
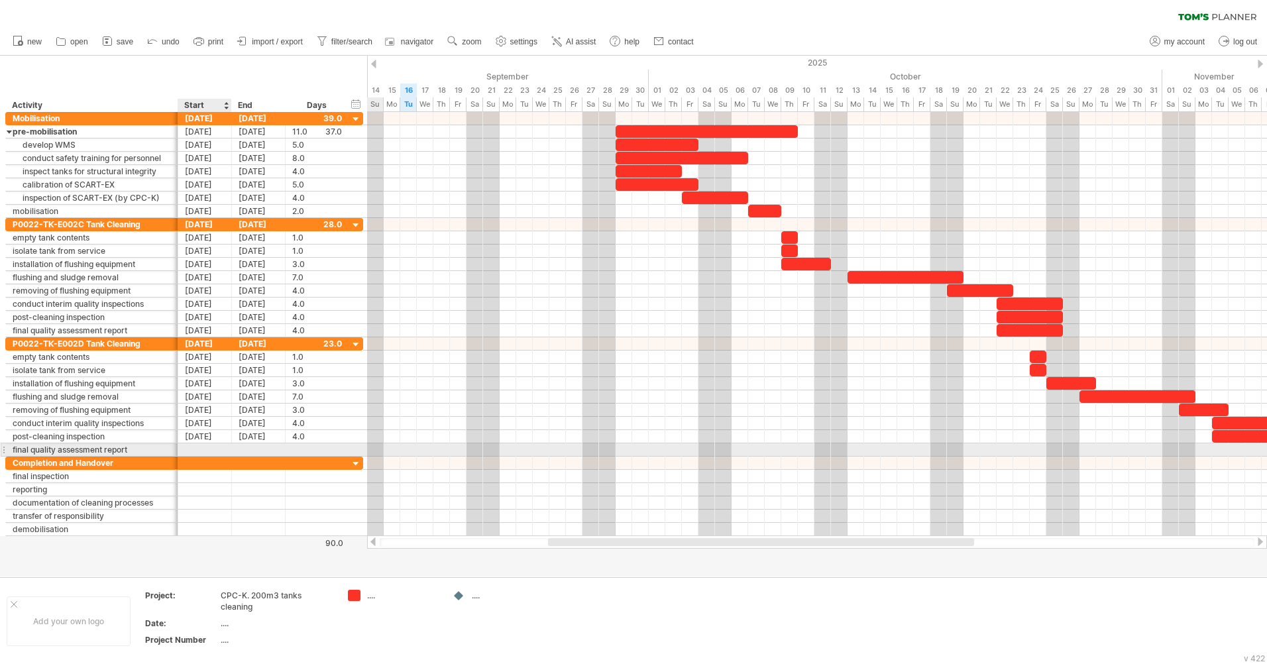
click at [200, 448] on div at bounding box center [205, 449] width 54 height 13
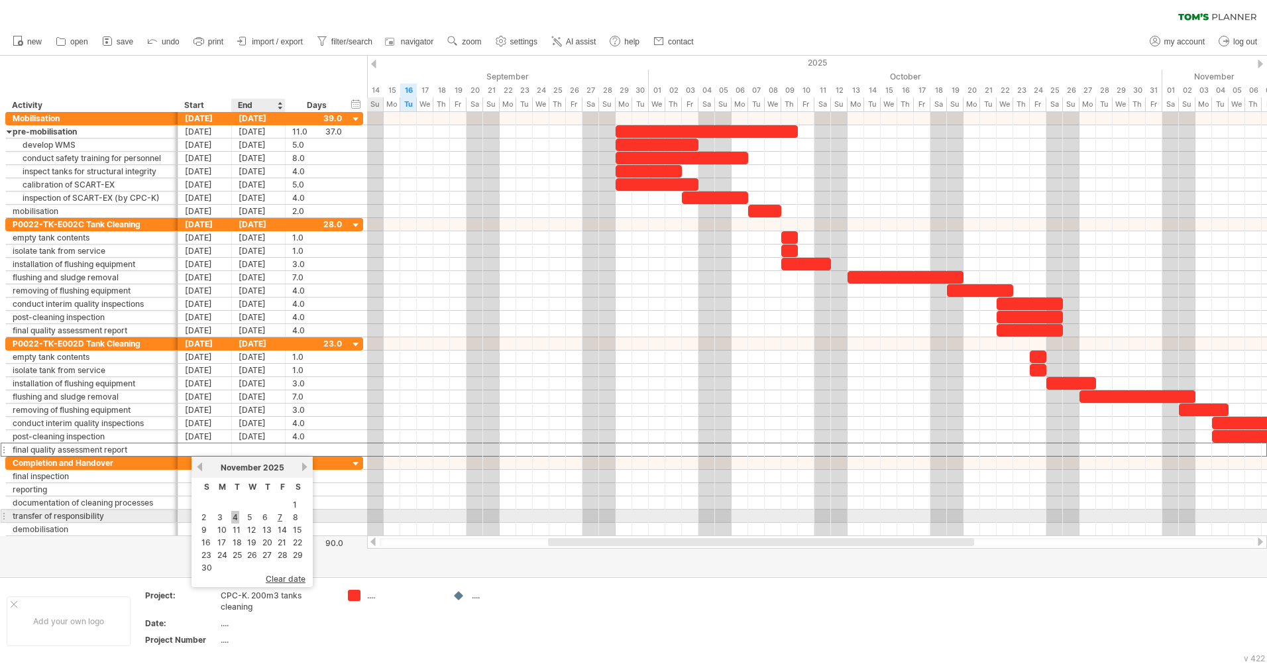
click at [233, 520] on link "4" at bounding box center [235, 517] width 8 height 13
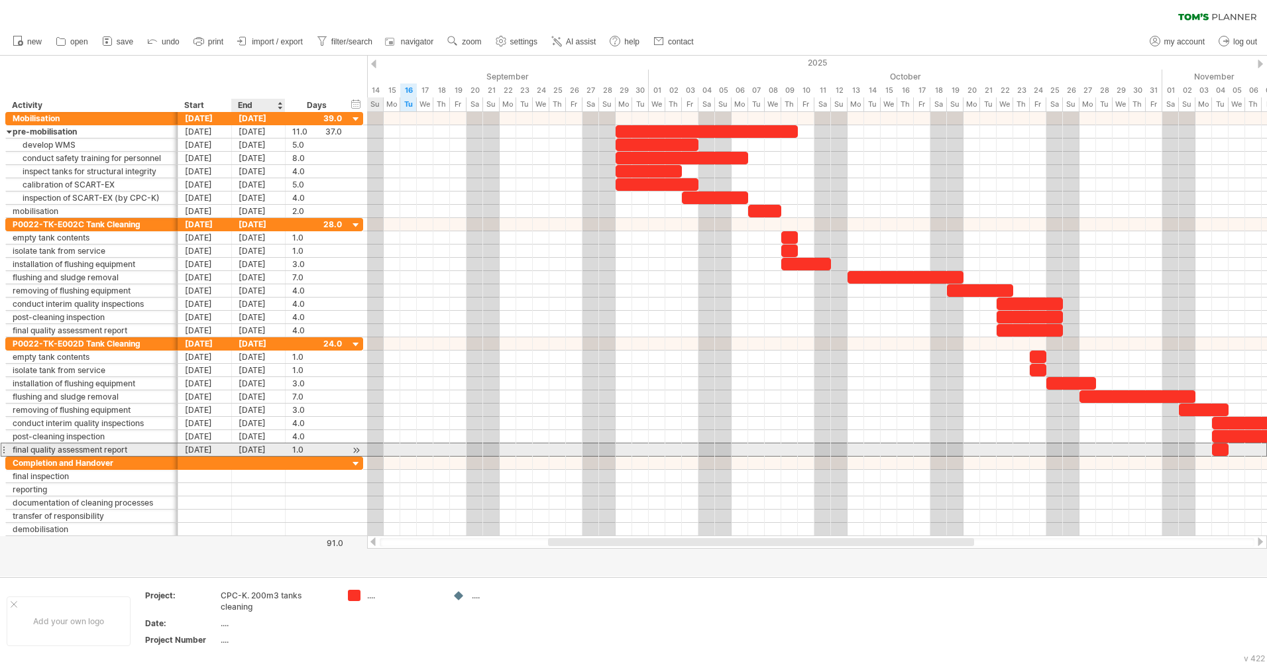
click at [262, 453] on div "[DATE]" at bounding box center [259, 449] width 54 height 13
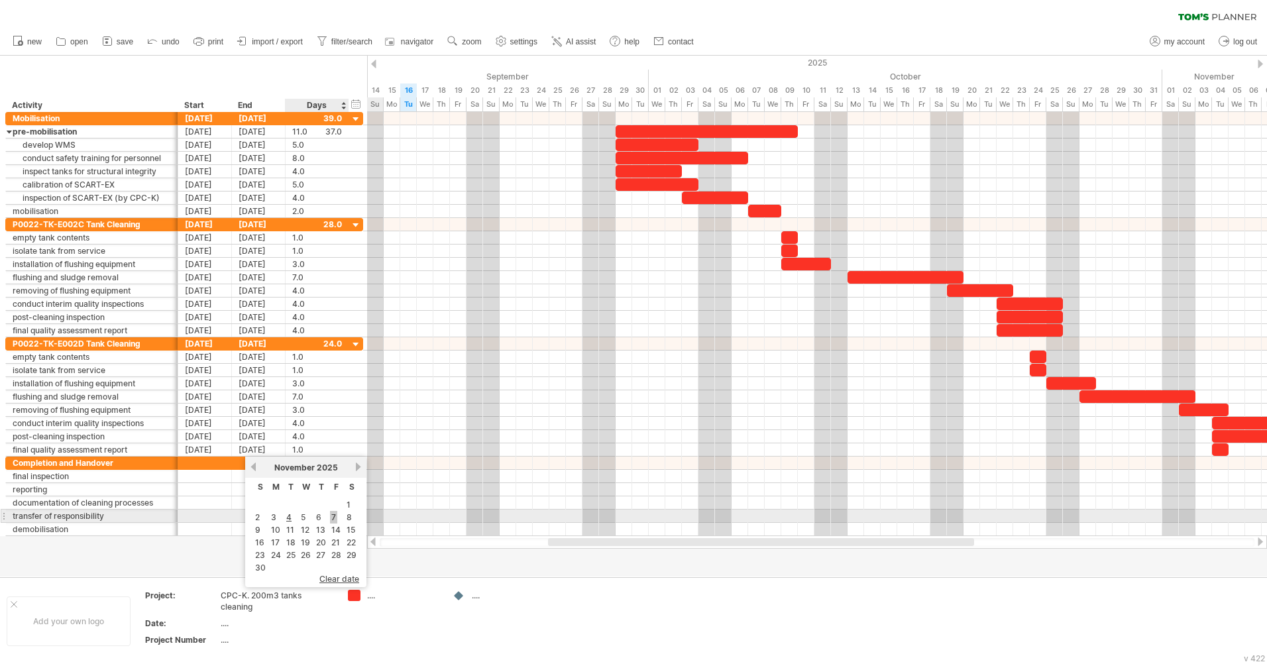
click at [331, 518] on link "7" at bounding box center [333, 517] width 7 height 13
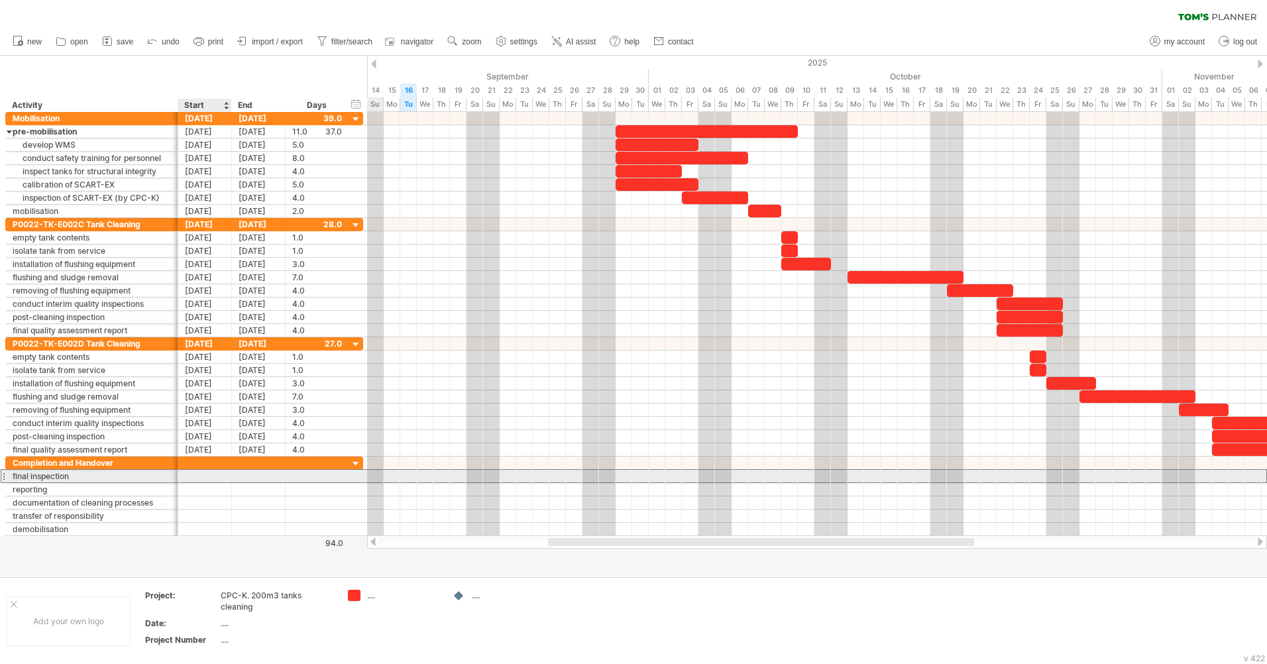
click at [213, 477] on div at bounding box center [205, 476] width 54 height 13
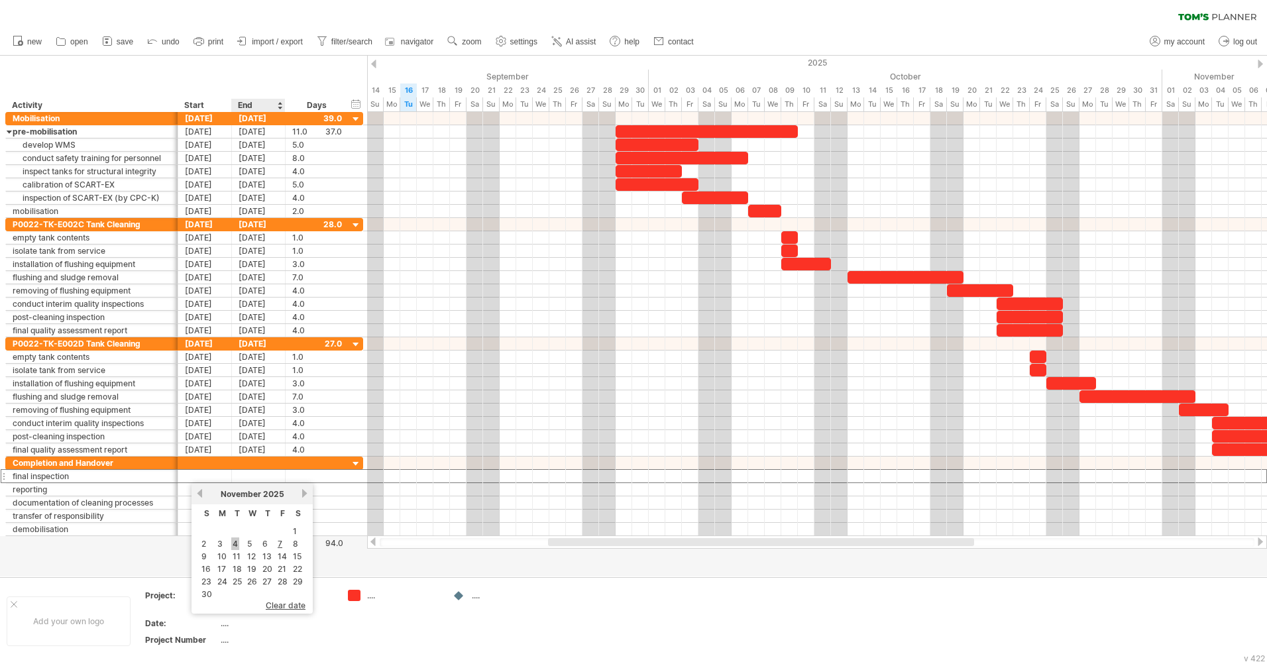
click at [234, 543] on link "4" at bounding box center [235, 544] width 8 height 13
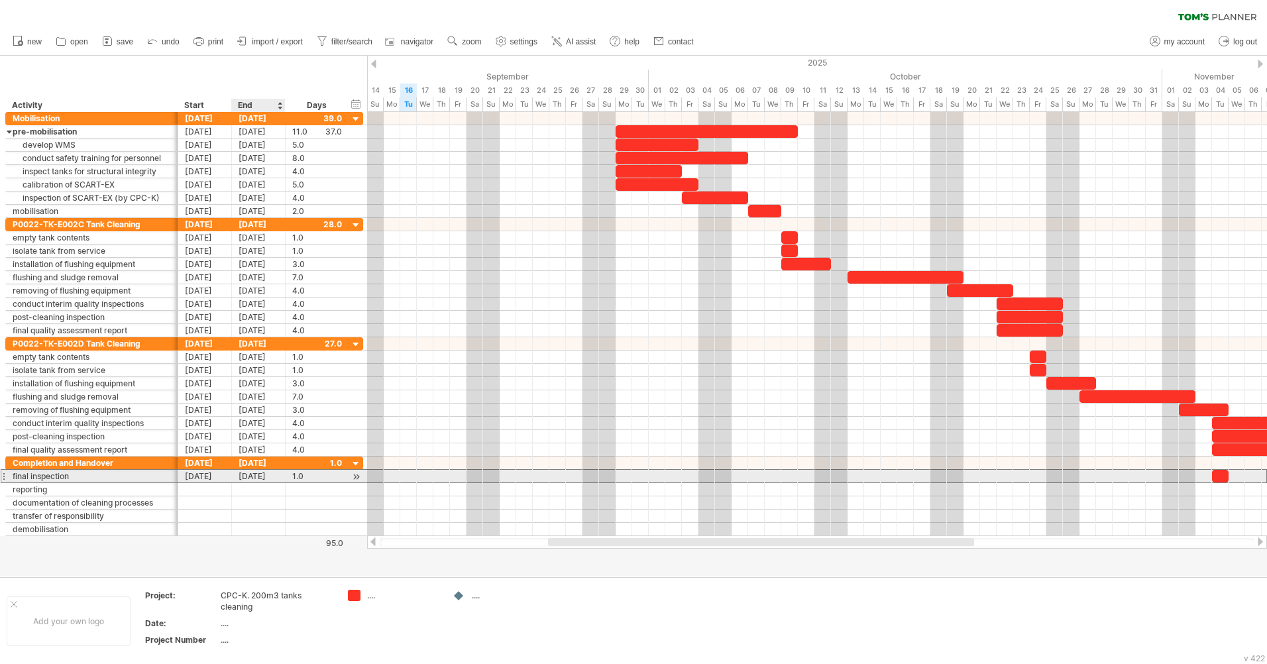
click at [248, 478] on div "[DATE]" at bounding box center [259, 476] width 54 height 13
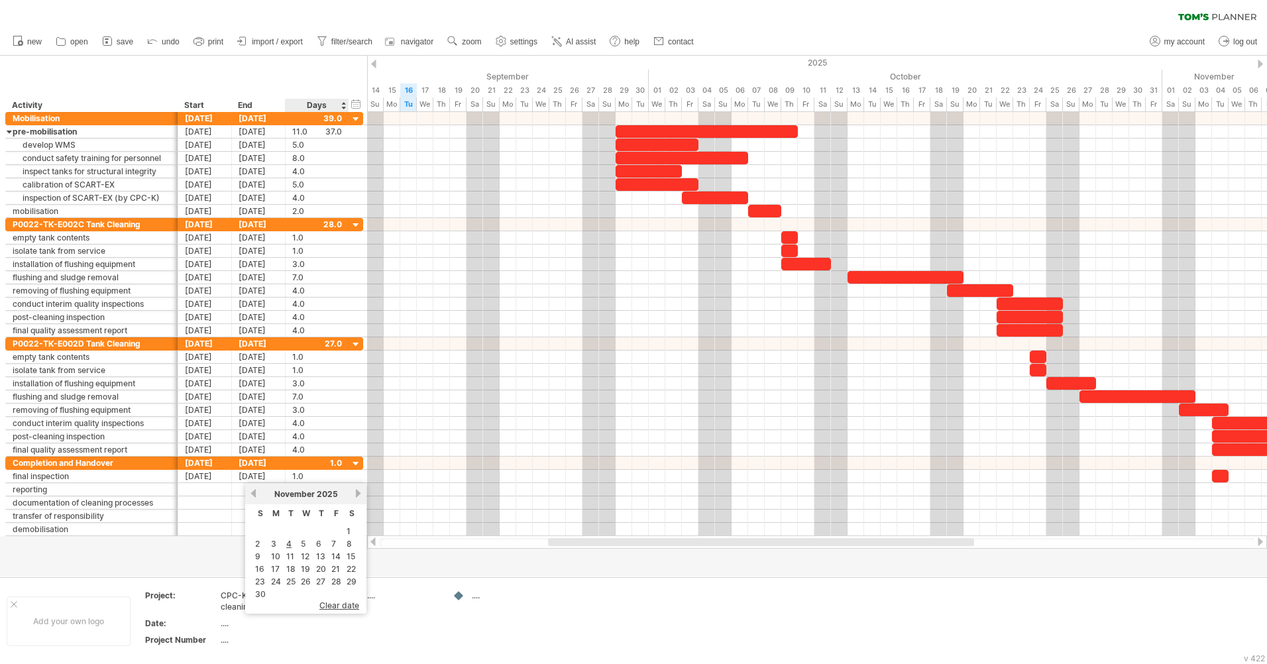
drag, startPoint x: 332, startPoint y: 543, endPoint x: 322, endPoint y: 542, distance: 10.0
click at [332, 543] on link "7" at bounding box center [333, 544] width 7 height 13
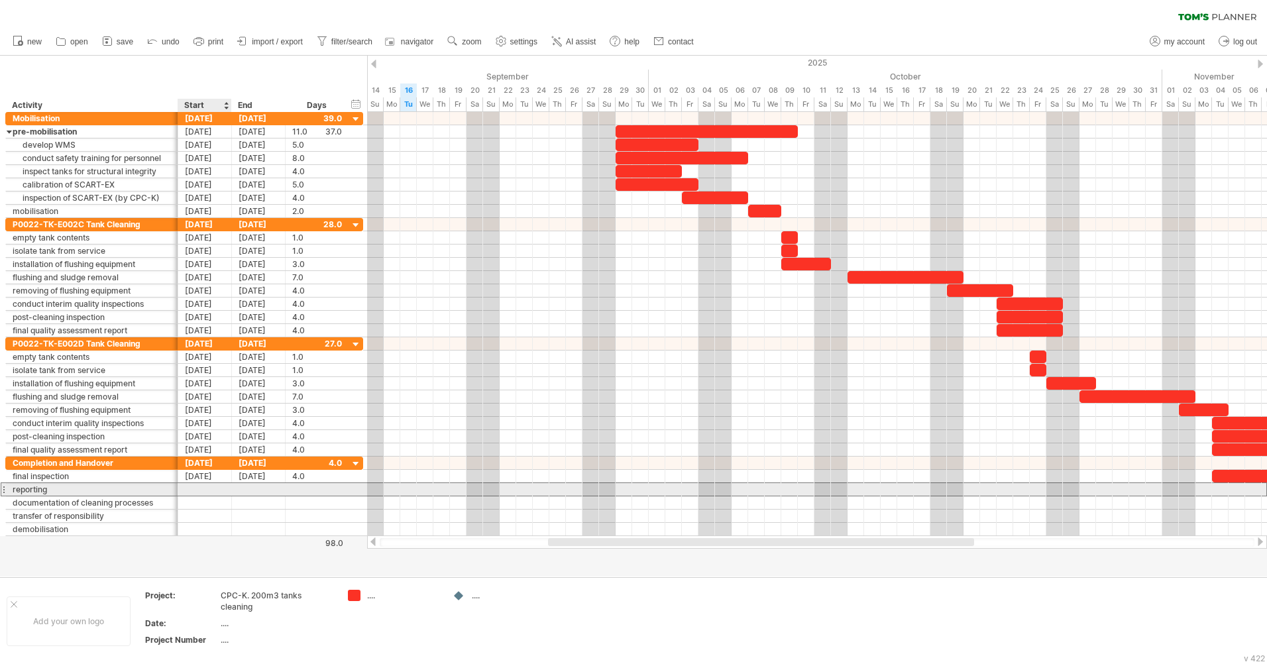
click at [200, 491] on div at bounding box center [205, 489] width 54 height 13
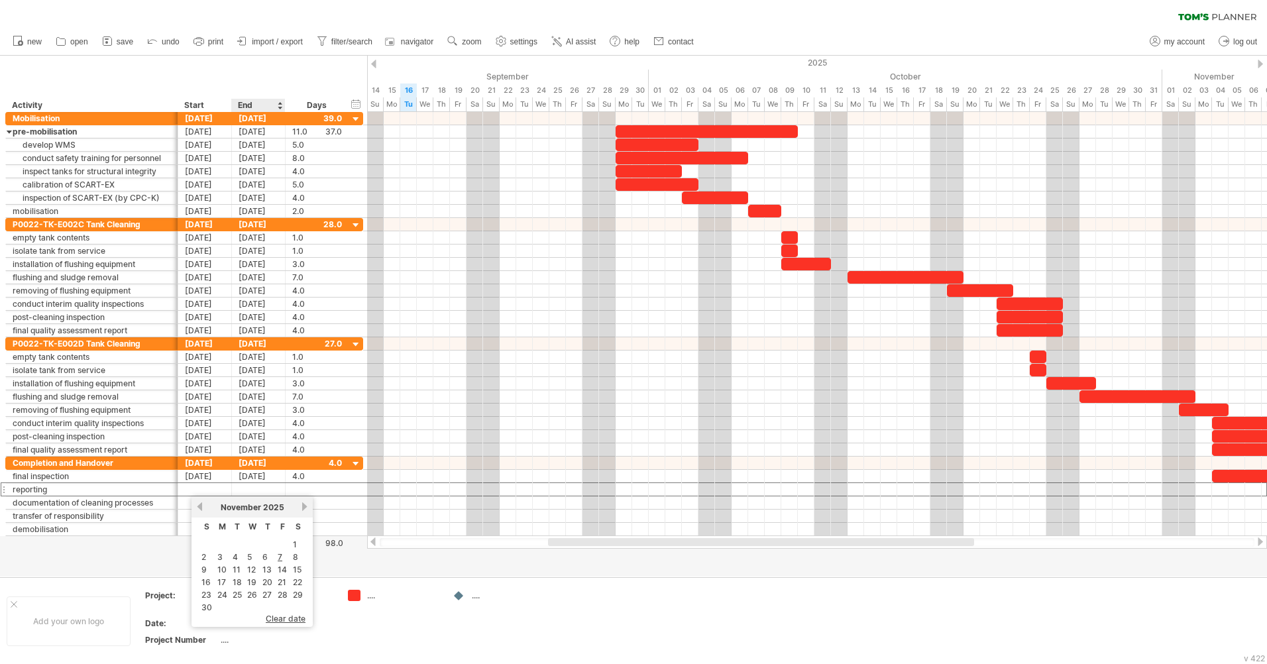
drag, startPoint x: 234, startPoint y: 558, endPoint x: 238, endPoint y: 549, distance: 10.1
click at [234, 558] on link "4" at bounding box center [235, 557] width 8 height 13
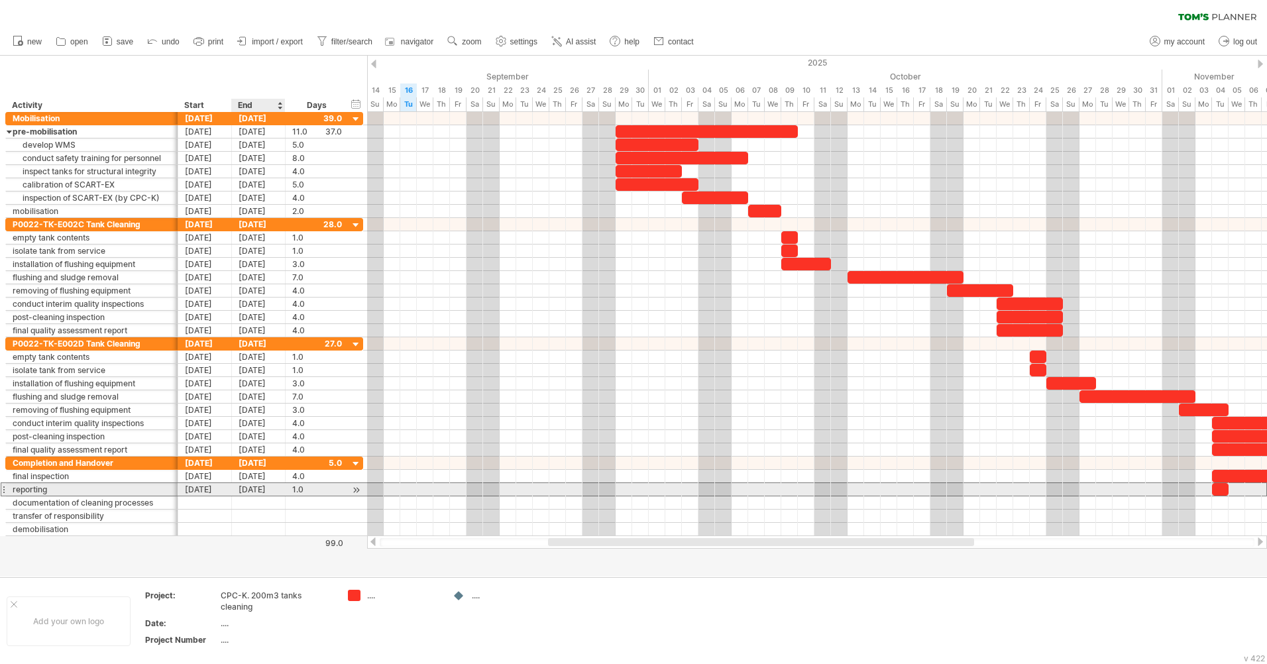
click at [261, 493] on div "[DATE]" at bounding box center [259, 489] width 54 height 13
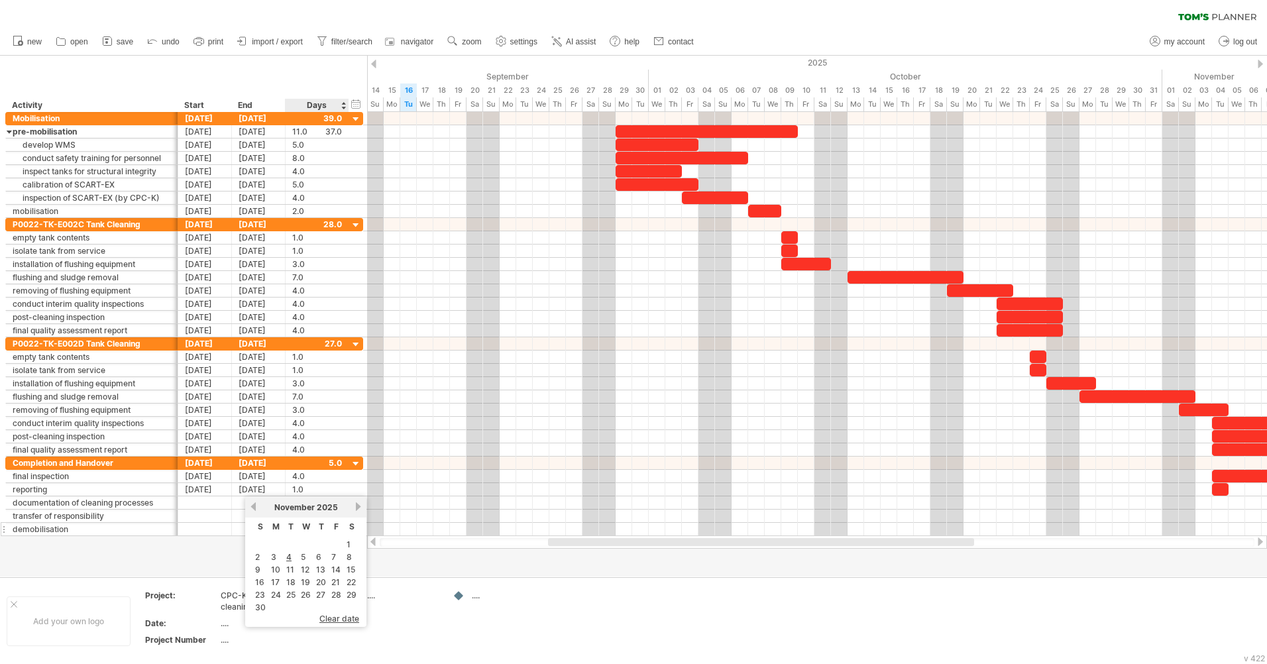
drag, startPoint x: 335, startPoint y: 559, endPoint x: 268, endPoint y: 533, distance: 71.8
click at [335, 559] on link "7" at bounding box center [333, 557] width 7 height 13
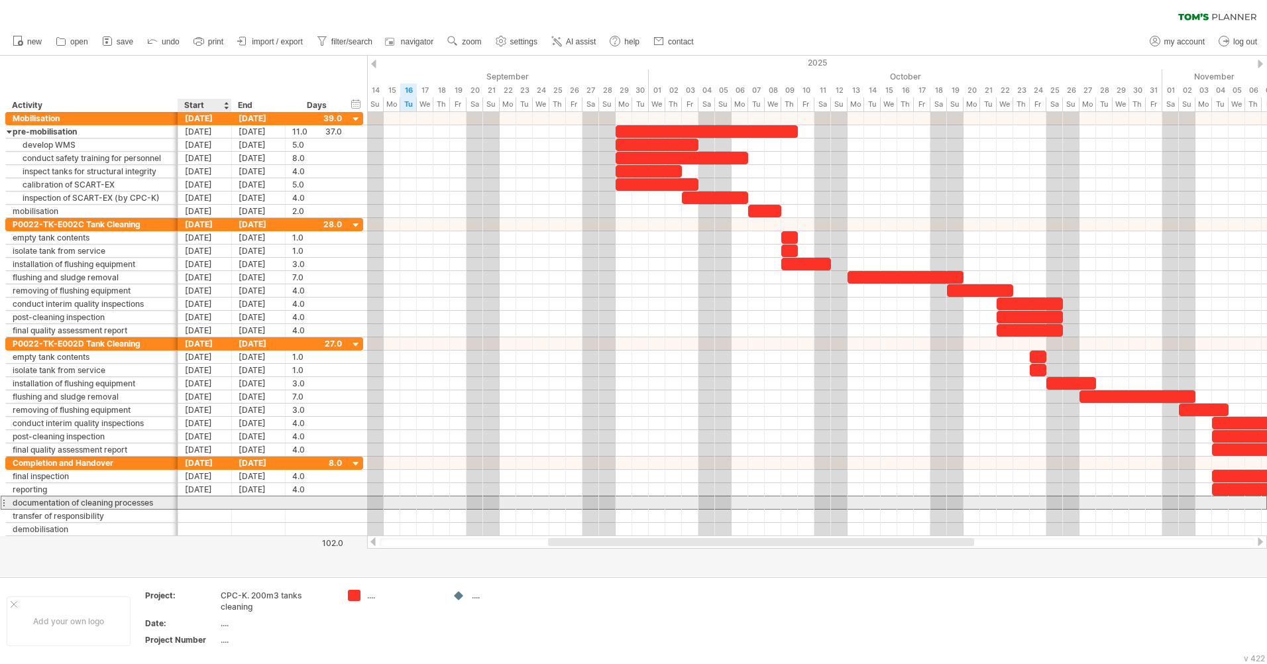
click at [200, 505] on div at bounding box center [205, 502] width 54 height 13
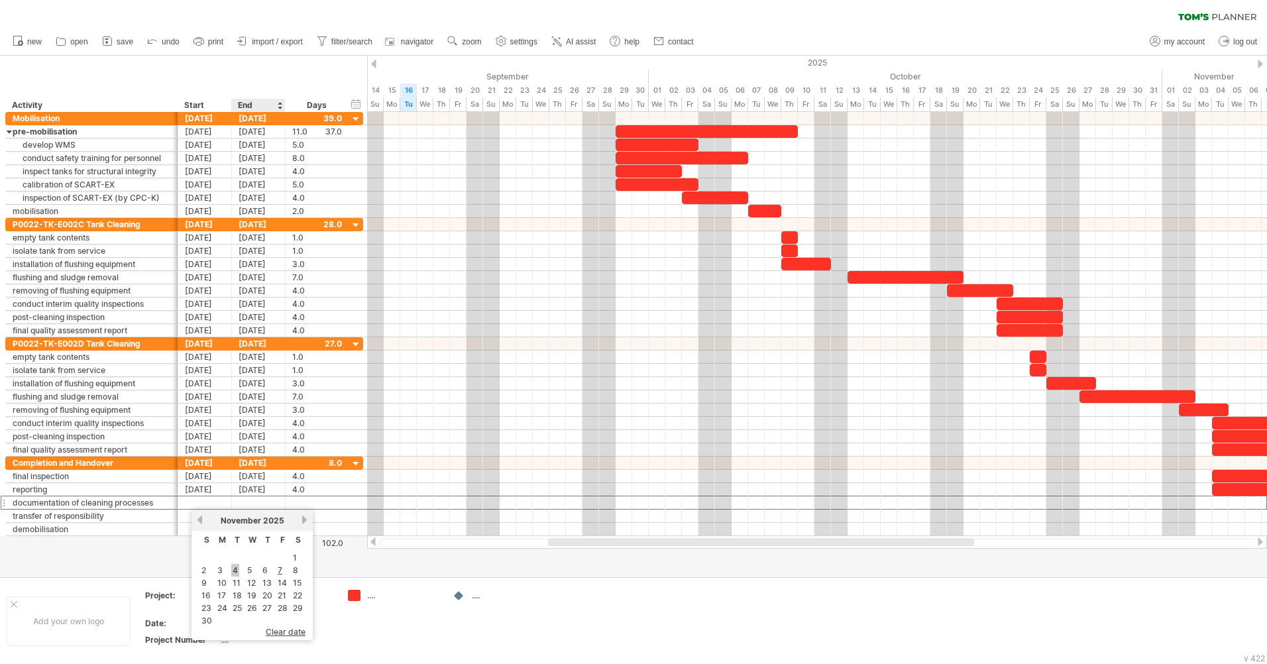
click at [234, 565] on link "4" at bounding box center [235, 570] width 8 height 13
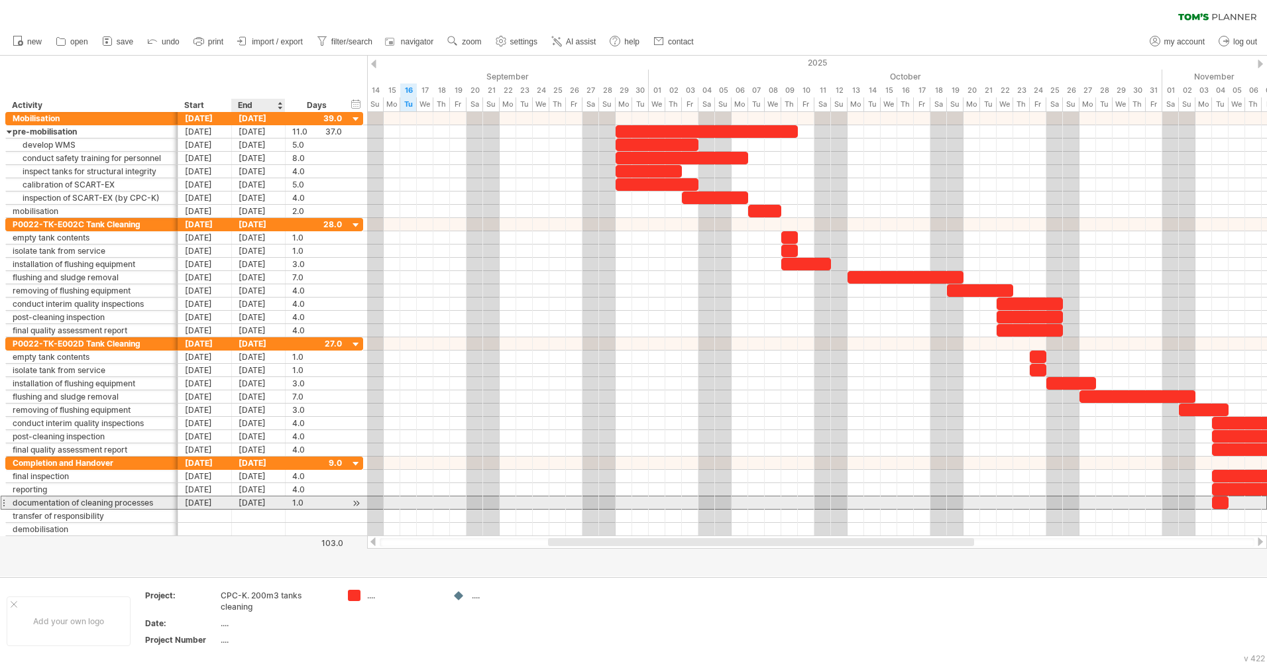
click at [249, 504] on div "[DATE]" at bounding box center [259, 502] width 54 height 13
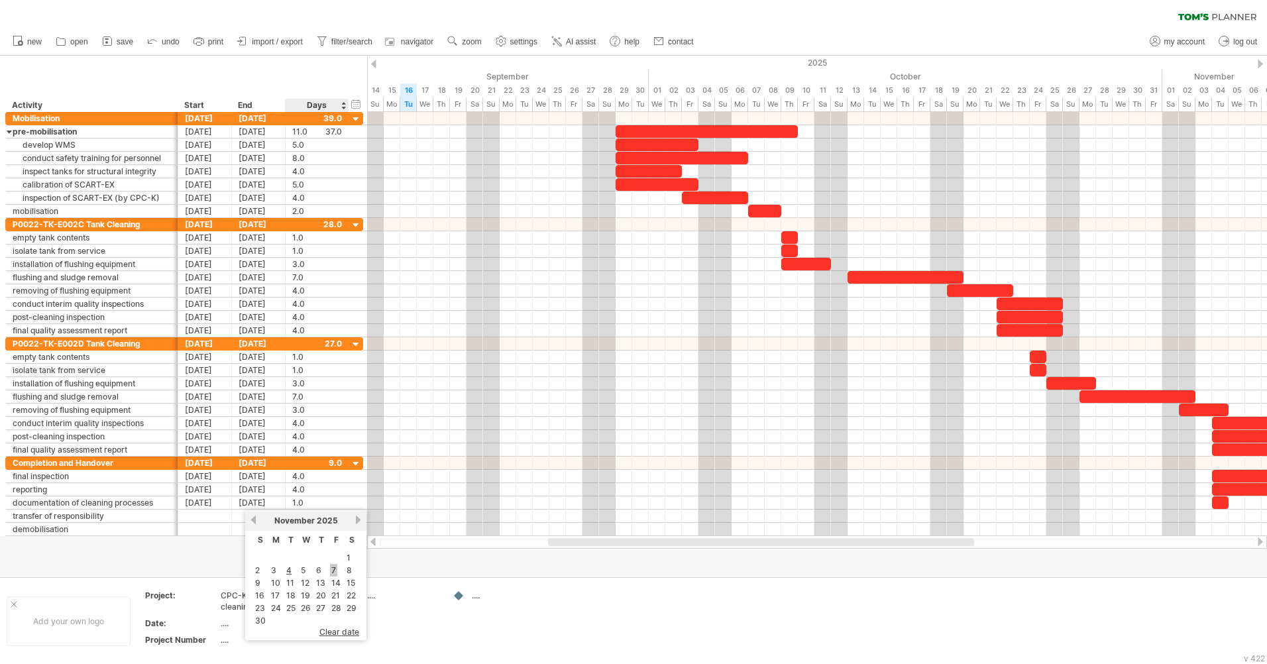
drag, startPoint x: 331, startPoint y: 573, endPoint x: 226, endPoint y: 548, distance: 107.7
click at [330, 572] on link "7" at bounding box center [333, 570] width 7 height 13
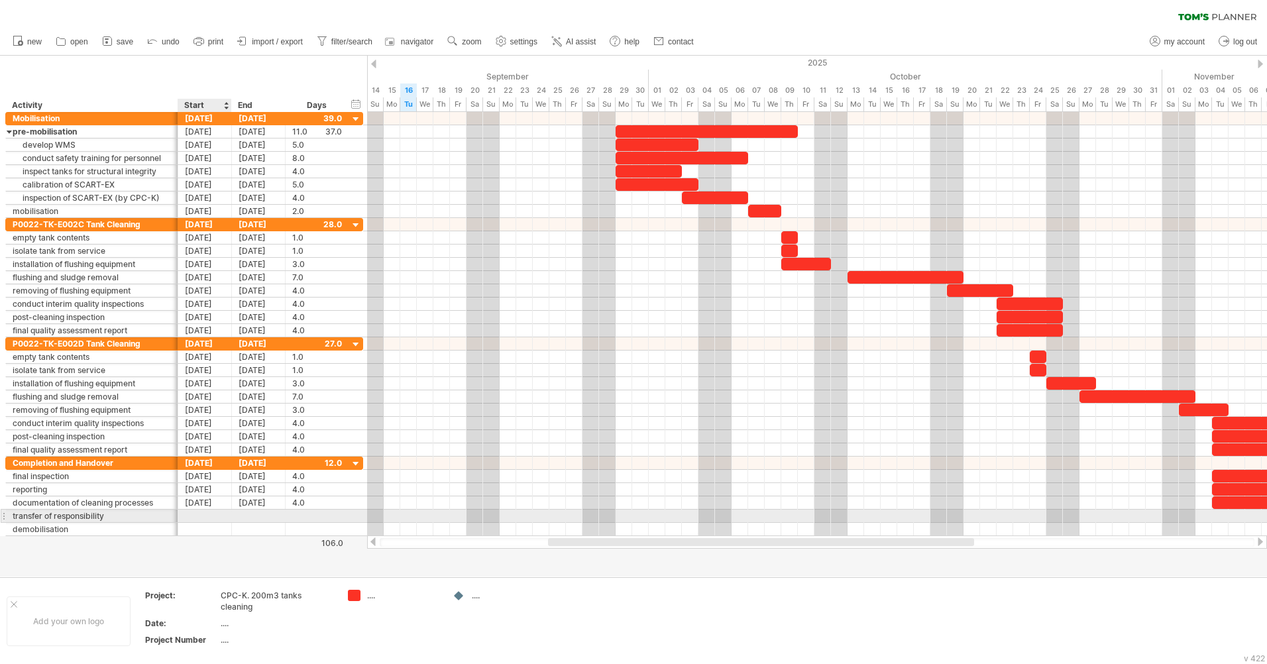
click at [208, 516] on div at bounding box center [205, 516] width 54 height 13
drag, startPoint x: 236, startPoint y: 583, endPoint x: 238, endPoint y: 565, distance: 18.0
click at [236, 583] on link "4" at bounding box center [235, 583] width 8 height 13
click at [248, 516] on div "[DATE]" at bounding box center [259, 516] width 54 height 13
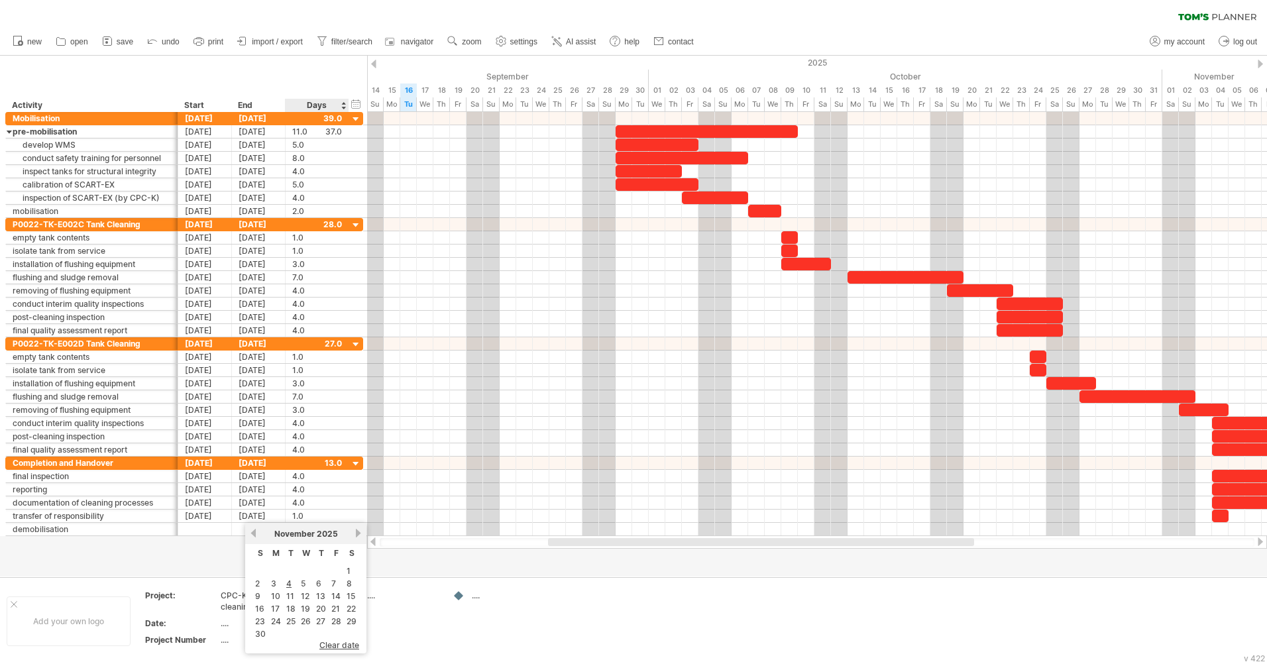
click at [330, 582] on link "7" at bounding box center [333, 583] width 7 height 13
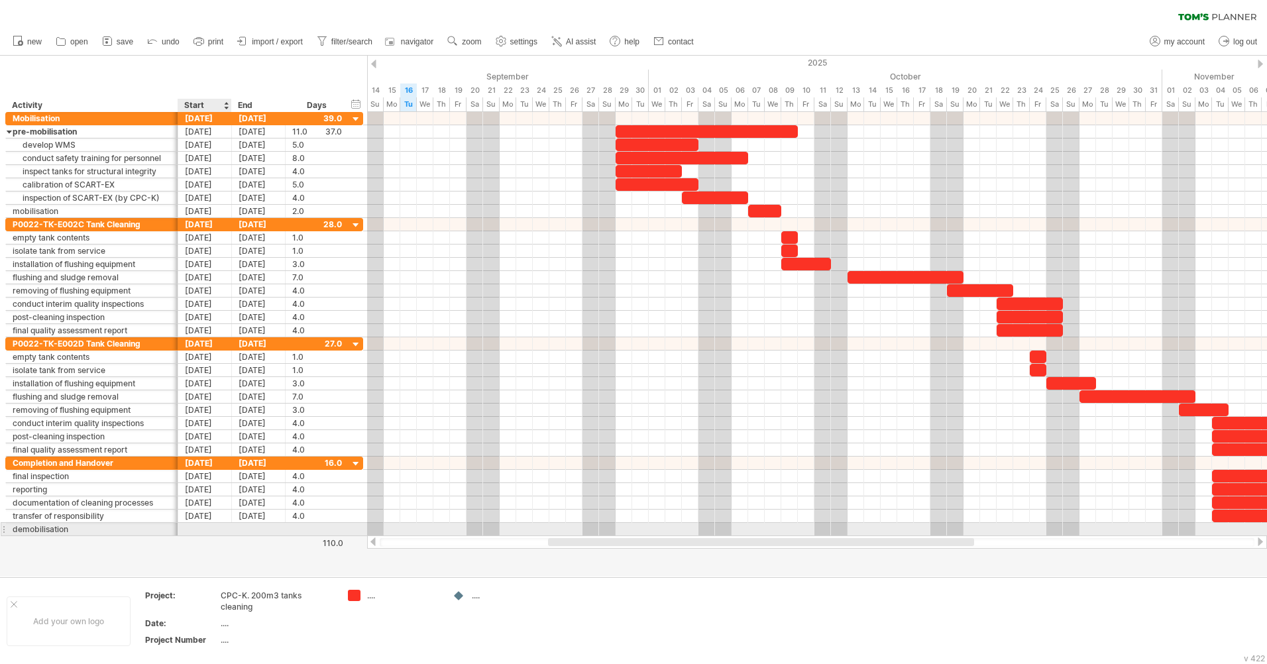
click at [200, 531] on div at bounding box center [205, 529] width 54 height 13
click at [205, 596] on link "2" at bounding box center [203, 597] width 7 height 13
click at [253, 531] on div "[DATE]" at bounding box center [259, 529] width 54 height 13
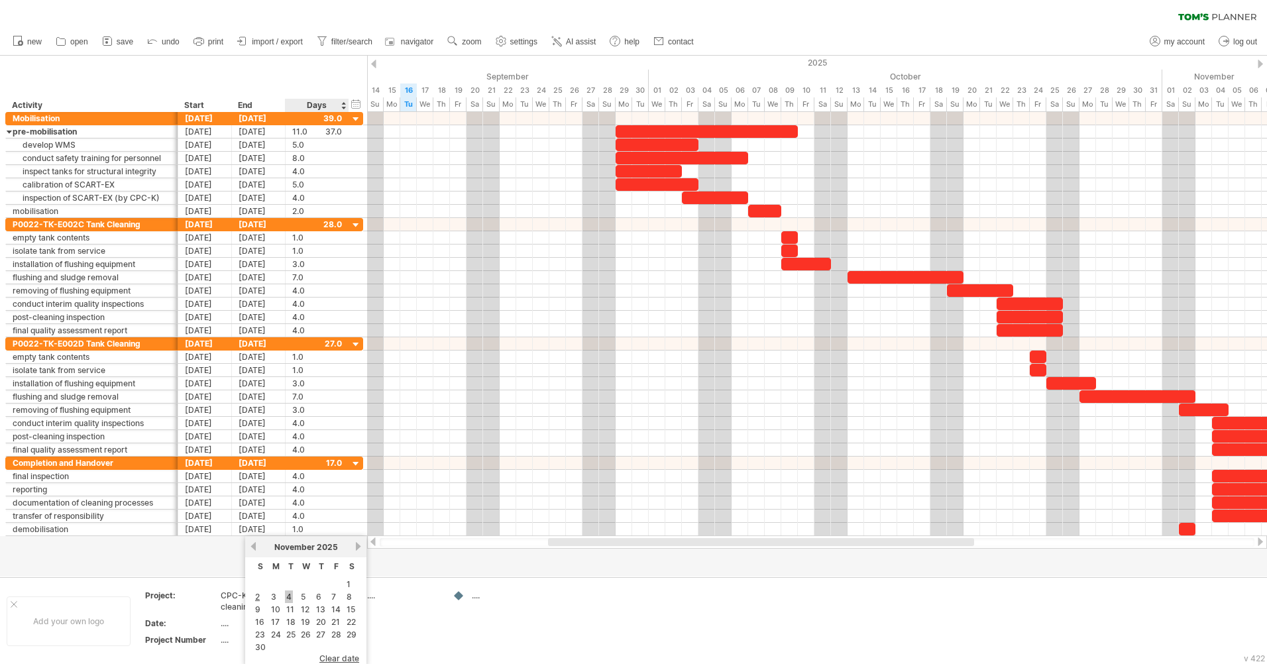
click at [287, 596] on link "4" at bounding box center [289, 597] width 8 height 13
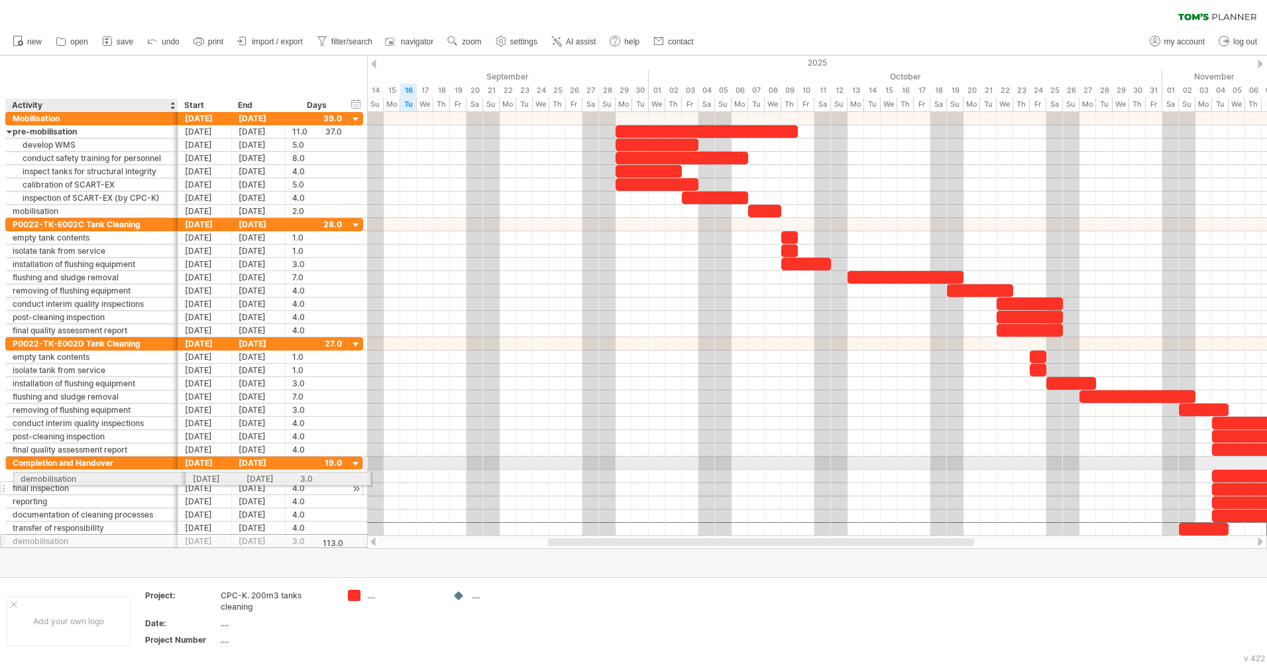
drag, startPoint x: 34, startPoint y: 531, endPoint x: 38, endPoint y: 477, distance: 54.6
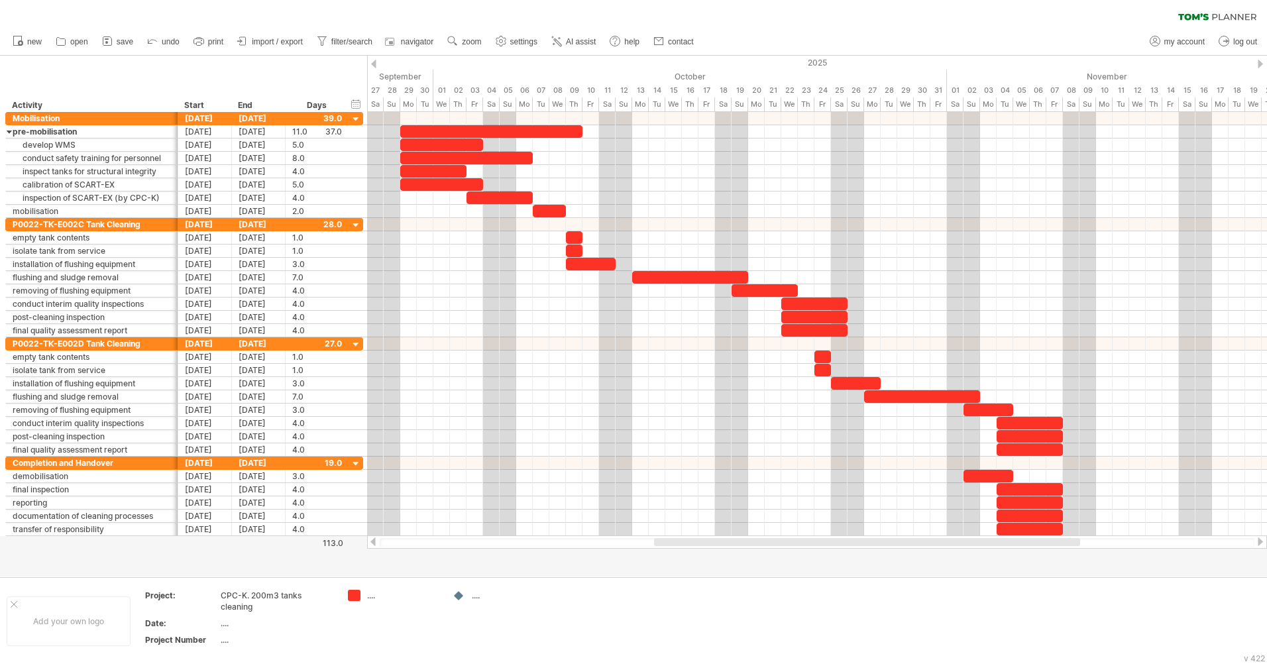
drag, startPoint x: 581, startPoint y: 544, endPoint x: 687, endPoint y: 546, distance: 106.1
click at [687, 546] on div at bounding box center [867, 542] width 426 height 8
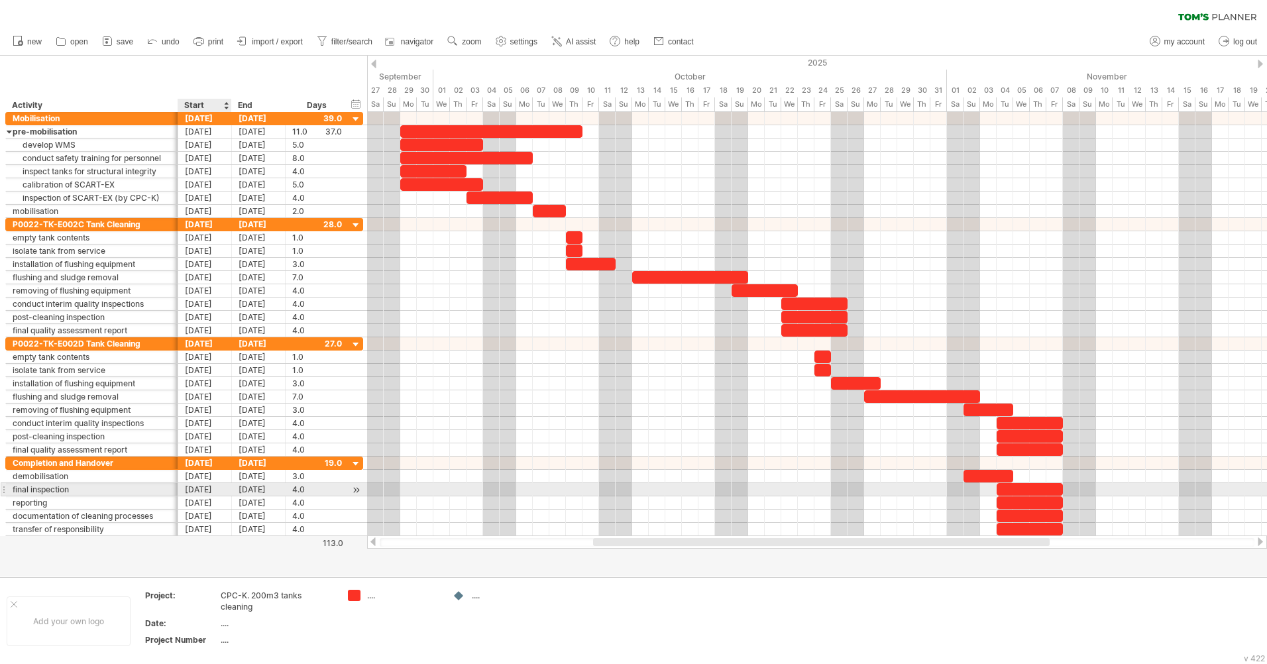
click at [205, 490] on div "[DATE]" at bounding box center [205, 489] width 54 height 13
click at [201, 559] on link "2" at bounding box center [203, 557] width 7 height 13
click at [251, 493] on div "[DATE]" at bounding box center [259, 489] width 54 height 13
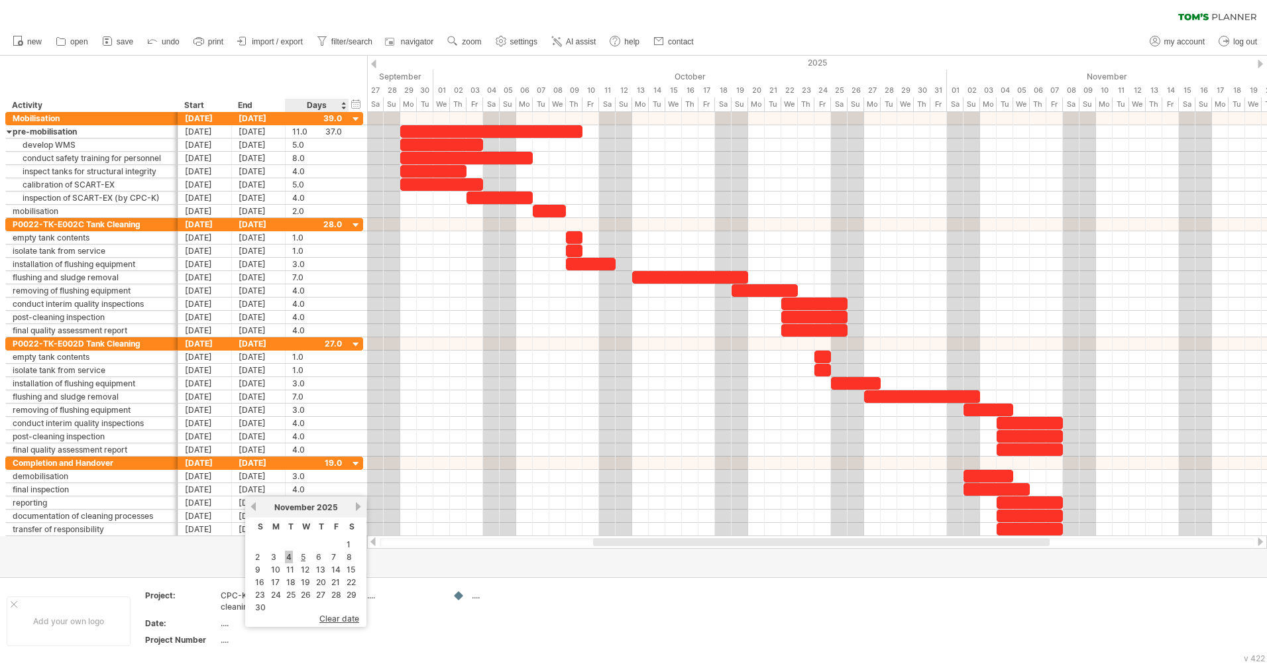
click at [288, 555] on link "4" at bounding box center [289, 557] width 8 height 13
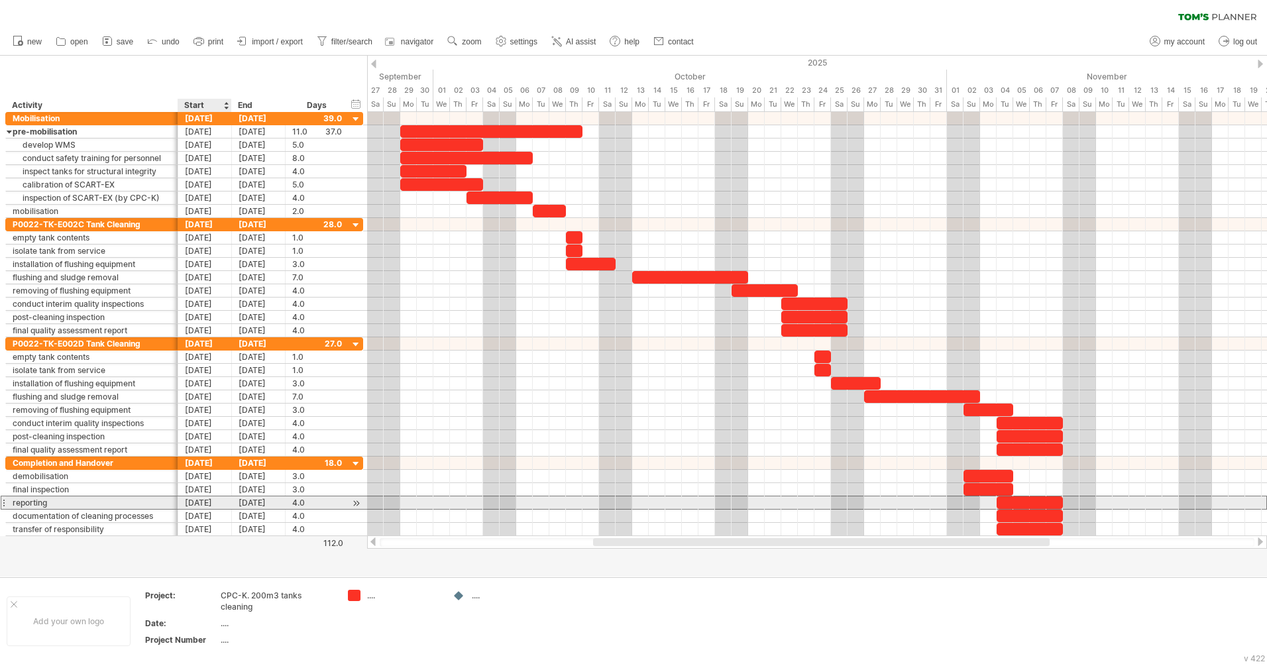
click at [211, 500] on div "[DATE]" at bounding box center [205, 502] width 54 height 13
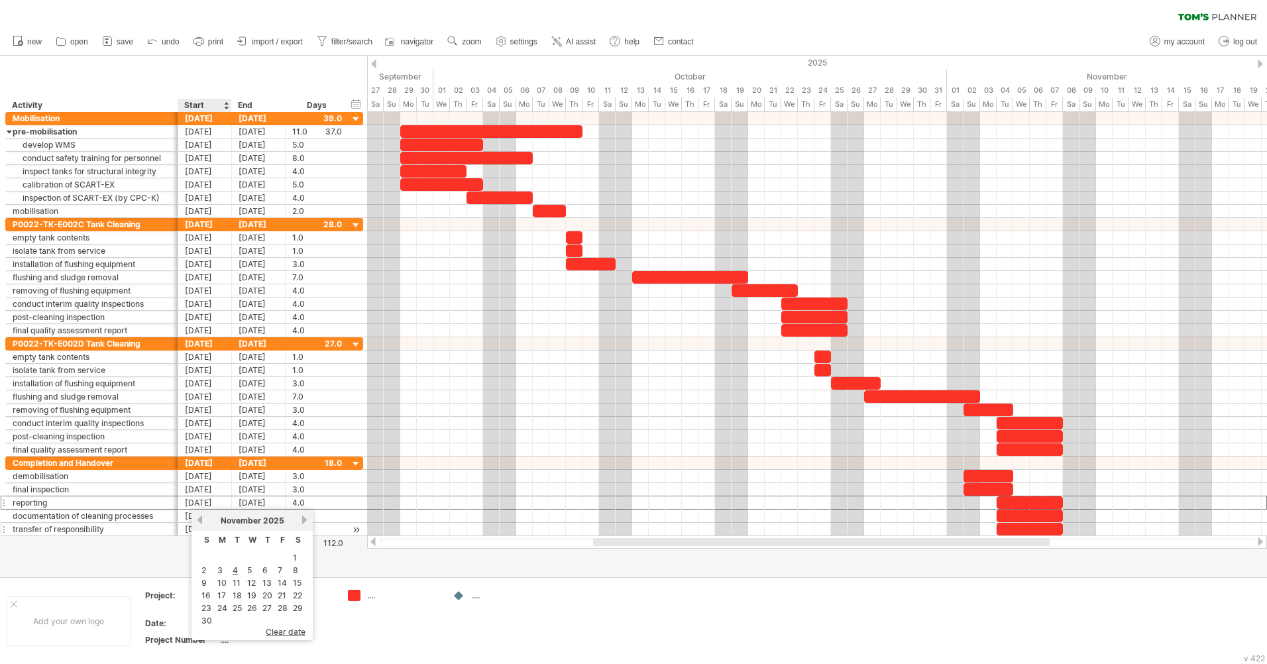
drag, startPoint x: 205, startPoint y: 570, endPoint x: 245, endPoint y: 534, distance: 54.0
click at [205, 570] on link "2" at bounding box center [203, 570] width 7 height 13
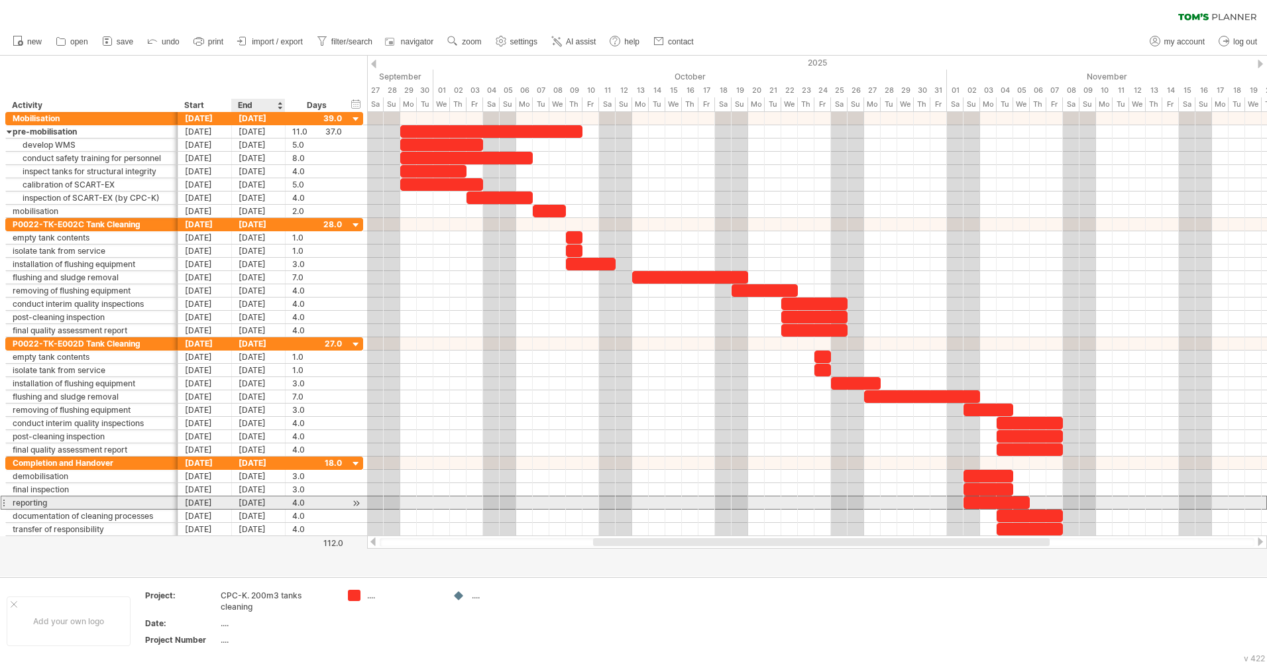
click at [254, 505] on div "[DATE]" at bounding box center [259, 502] width 54 height 13
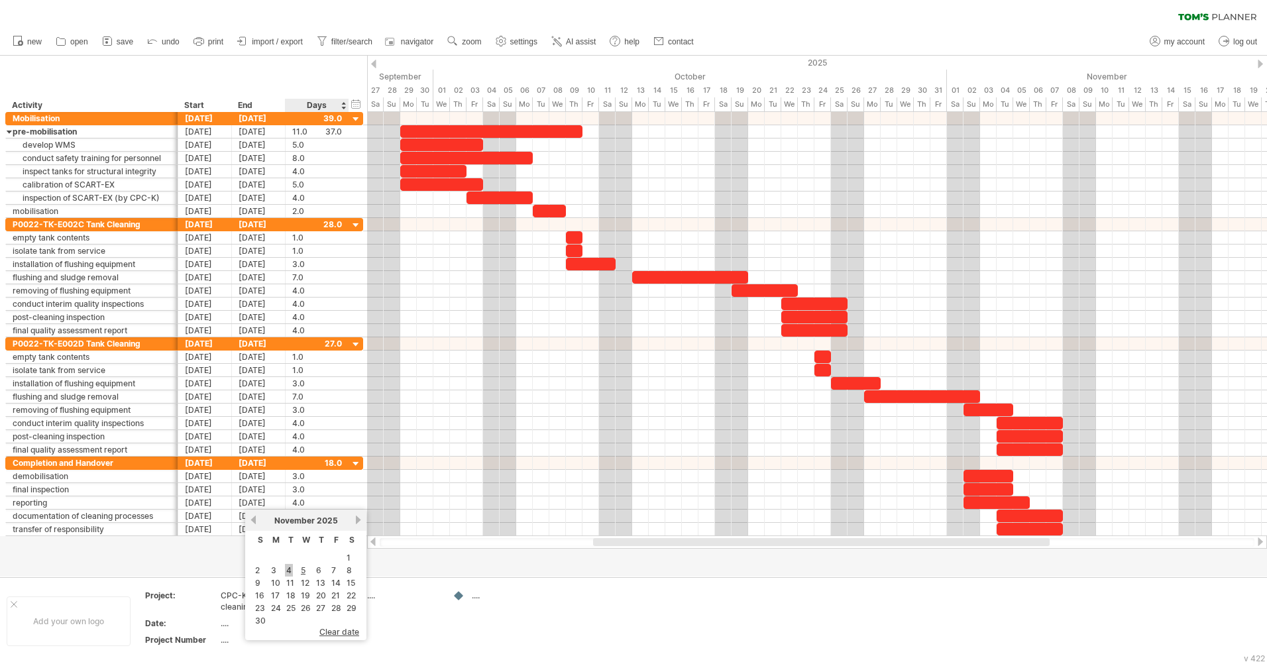
click at [288, 570] on link "4" at bounding box center [289, 570] width 8 height 13
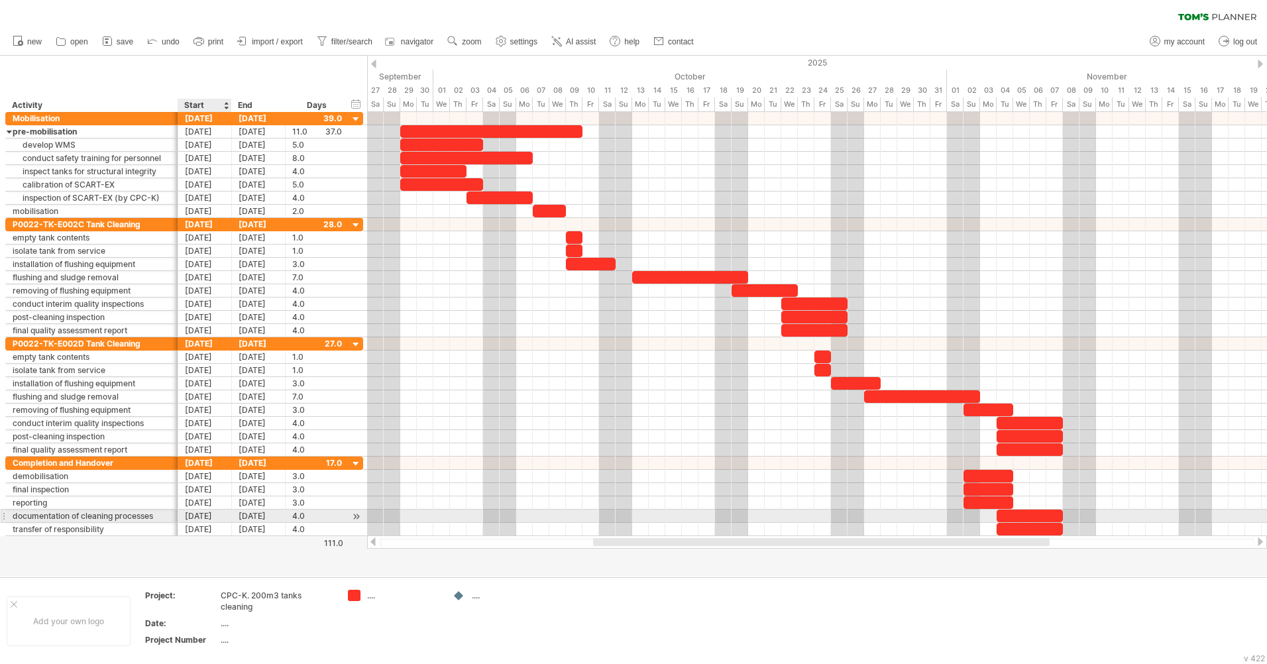
click at [213, 519] on div "[DATE]" at bounding box center [205, 516] width 54 height 13
drag, startPoint x: 205, startPoint y: 582, endPoint x: 227, endPoint y: 546, distance: 42.2
click at [206, 581] on link "2" at bounding box center [203, 583] width 7 height 13
click at [245, 520] on div "[DATE]" at bounding box center [259, 516] width 54 height 13
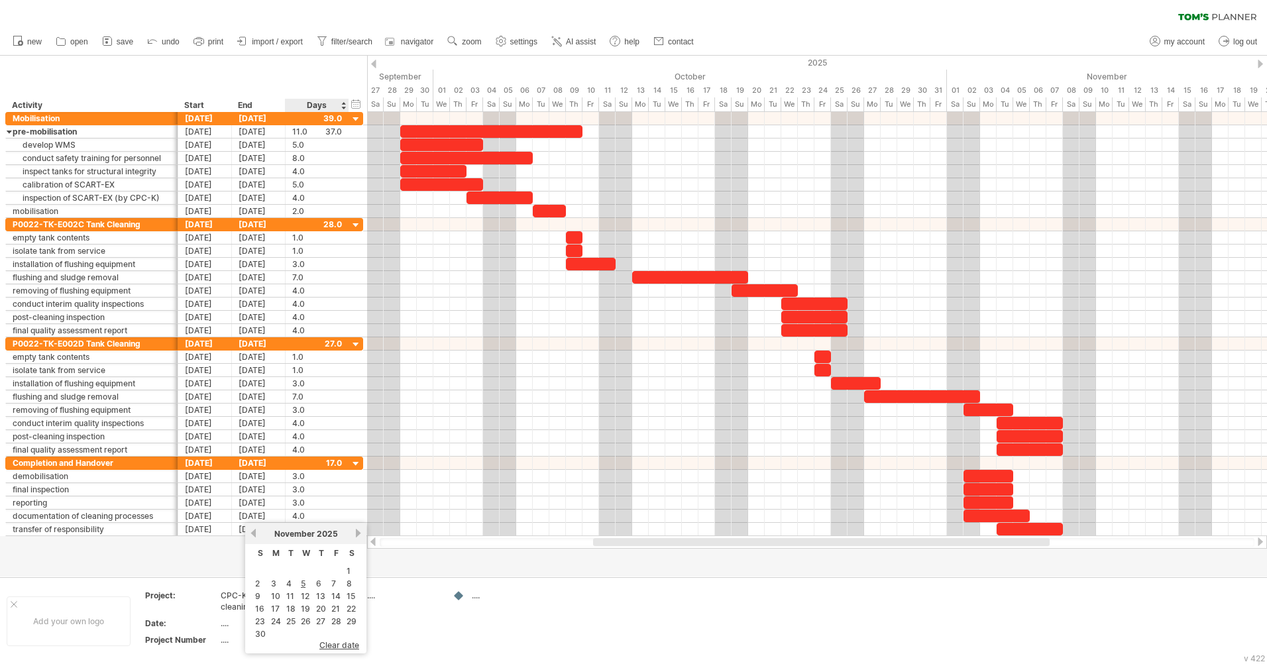
drag, startPoint x: 287, startPoint y: 585, endPoint x: 279, endPoint y: 561, distance: 25.2
click at [287, 585] on link "4" at bounding box center [289, 583] width 8 height 13
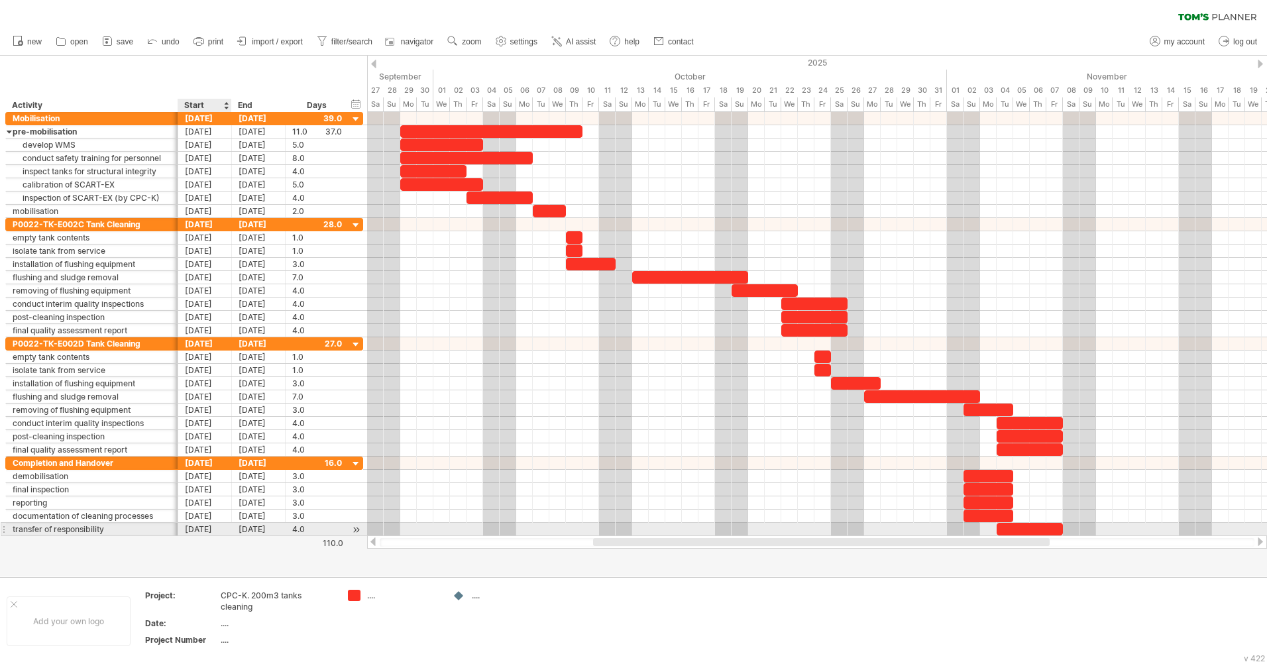
click at [209, 530] on div "[DATE]" at bounding box center [205, 529] width 54 height 13
click at [206, 595] on link "2" at bounding box center [203, 597] width 7 height 13
click at [249, 528] on div "[DATE]" at bounding box center [259, 529] width 54 height 13
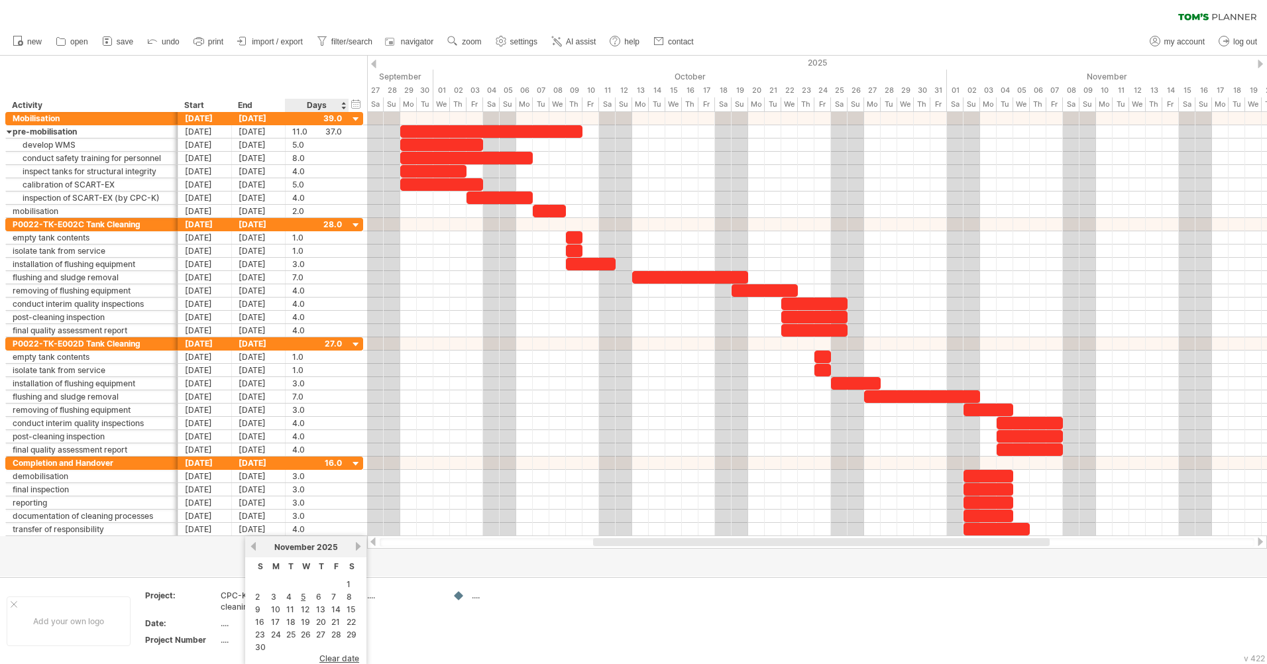
drag, startPoint x: 292, startPoint y: 599, endPoint x: 277, endPoint y: 576, distance: 26.8
click at [291, 599] on link "4" at bounding box center [289, 597] width 8 height 13
click at [259, 557] on div at bounding box center [633, 316] width 1267 height 521
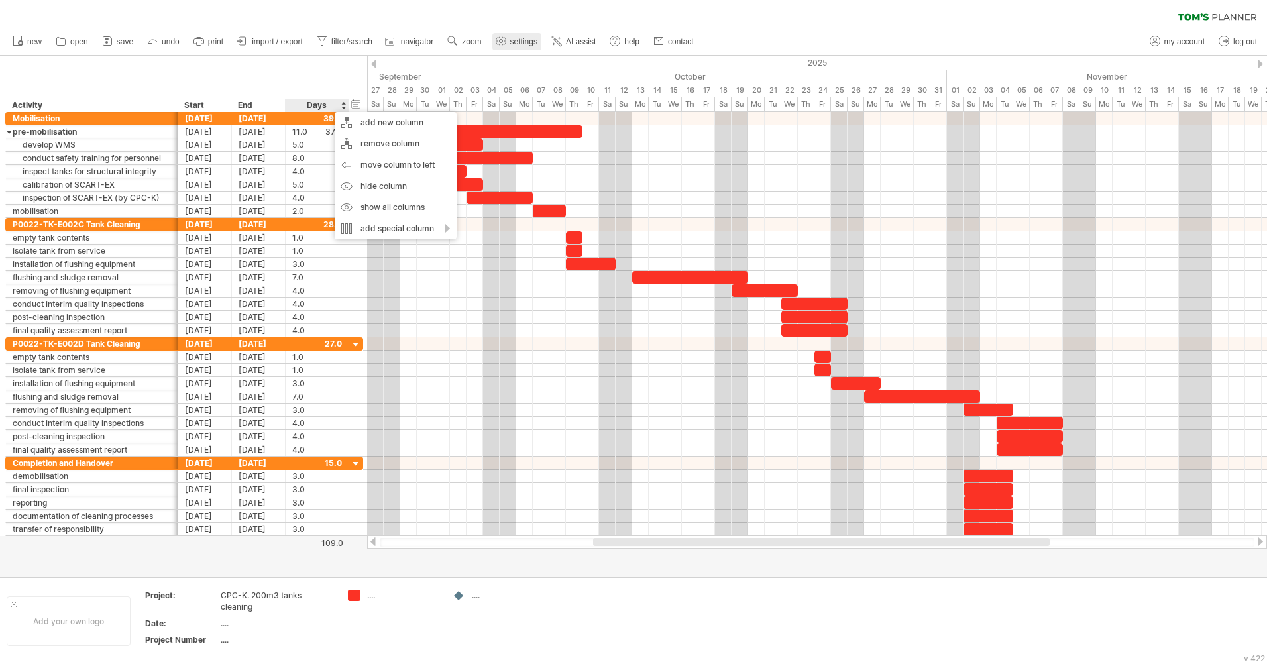
click at [517, 40] on span "settings" at bounding box center [523, 41] width 27 height 9
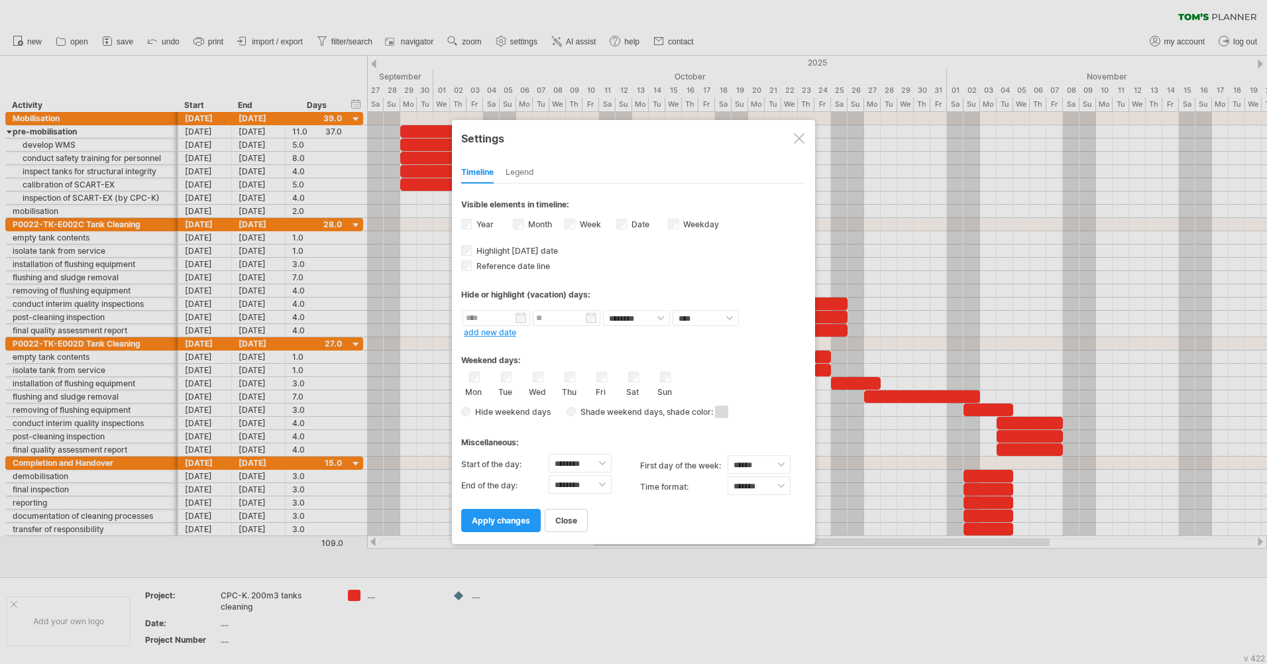
click at [529, 174] on div "Legend" at bounding box center [520, 172] width 29 height 21
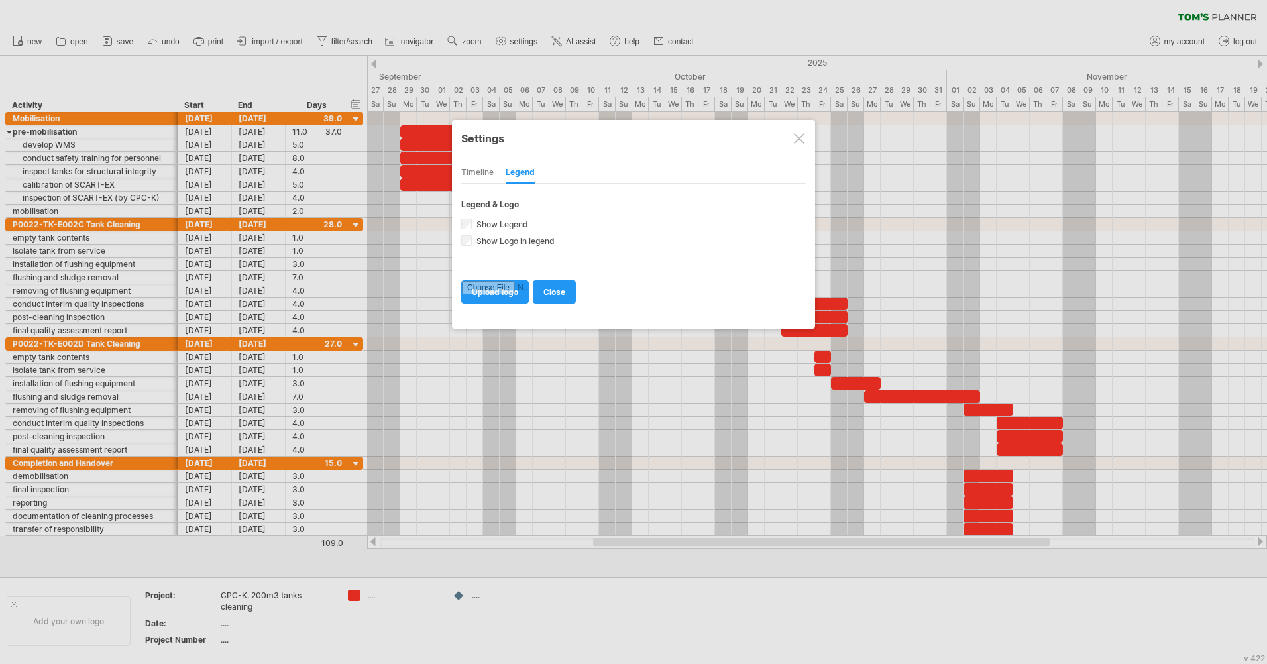
click at [481, 176] on div "Timeline" at bounding box center [477, 172] width 32 height 21
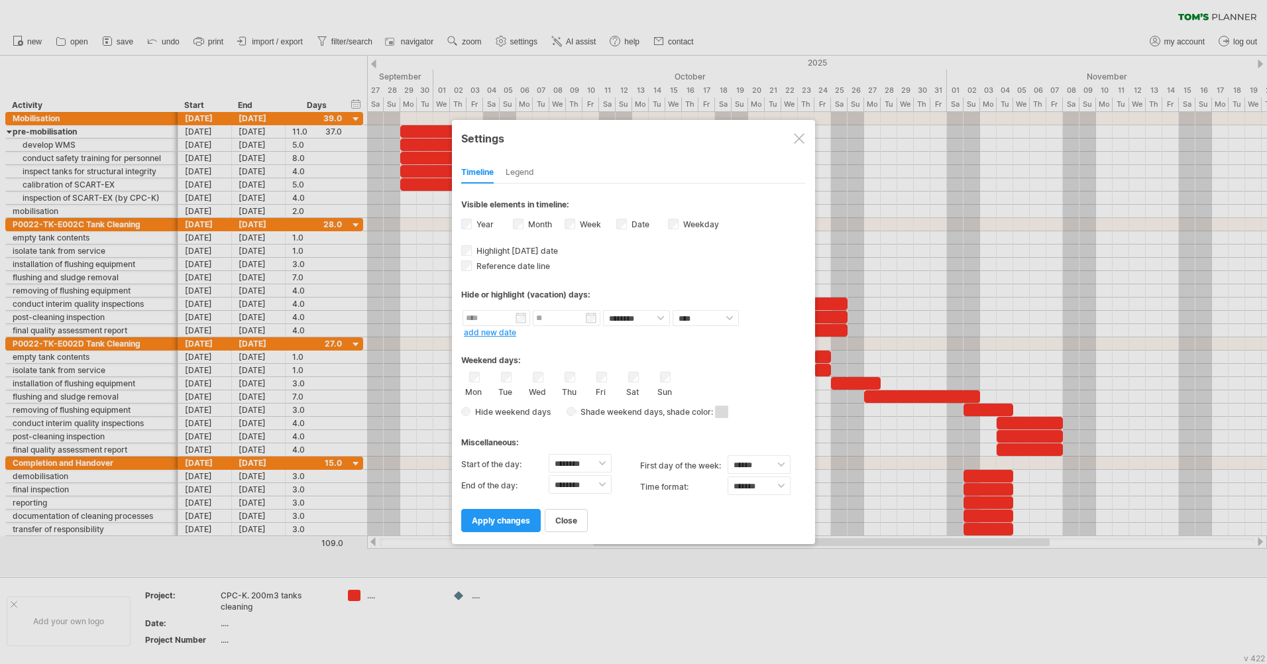
click at [797, 137] on div at bounding box center [799, 138] width 11 height 11
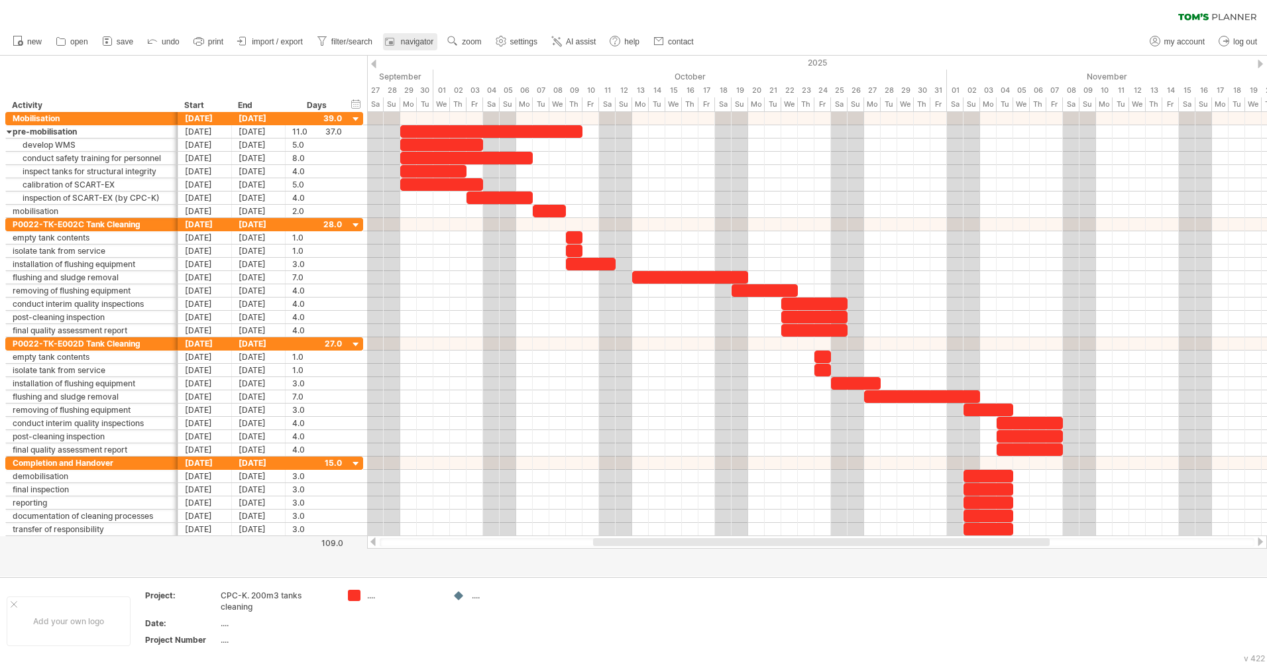
click at [417, 40] on span "navigator" at bounding box center [417, 41] width 32 height 9
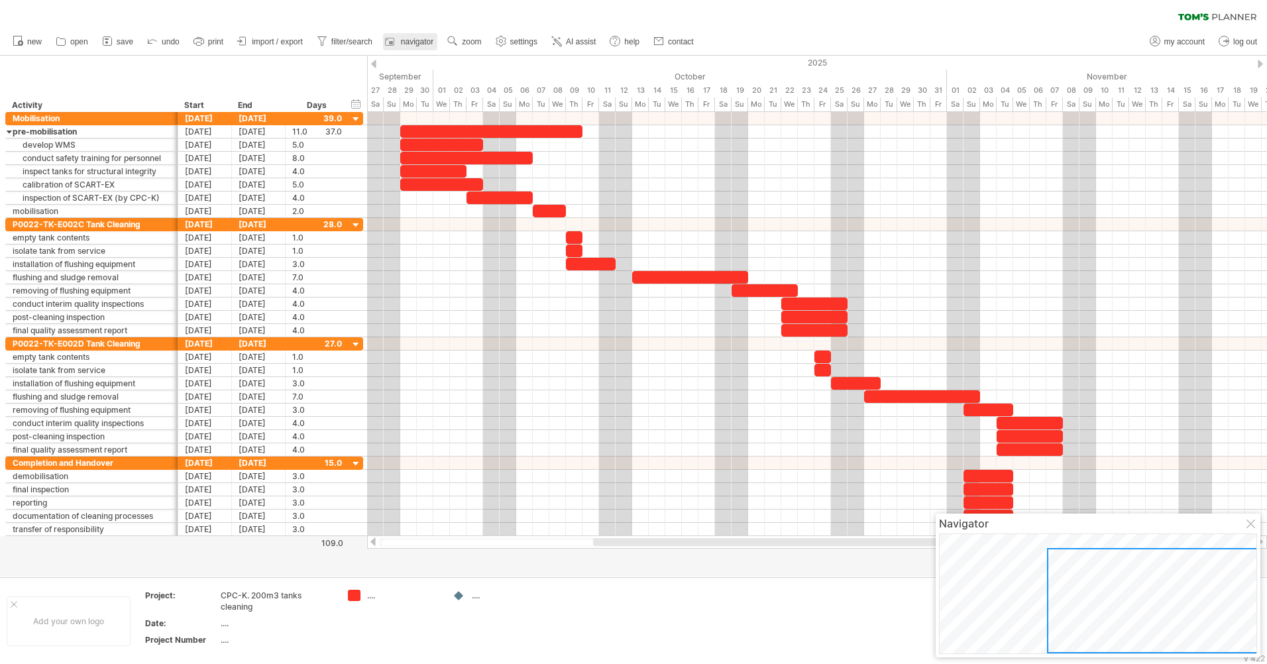
click at [417, 40] on span "navigator" at bounding box center [417, 41] width 32 height 9
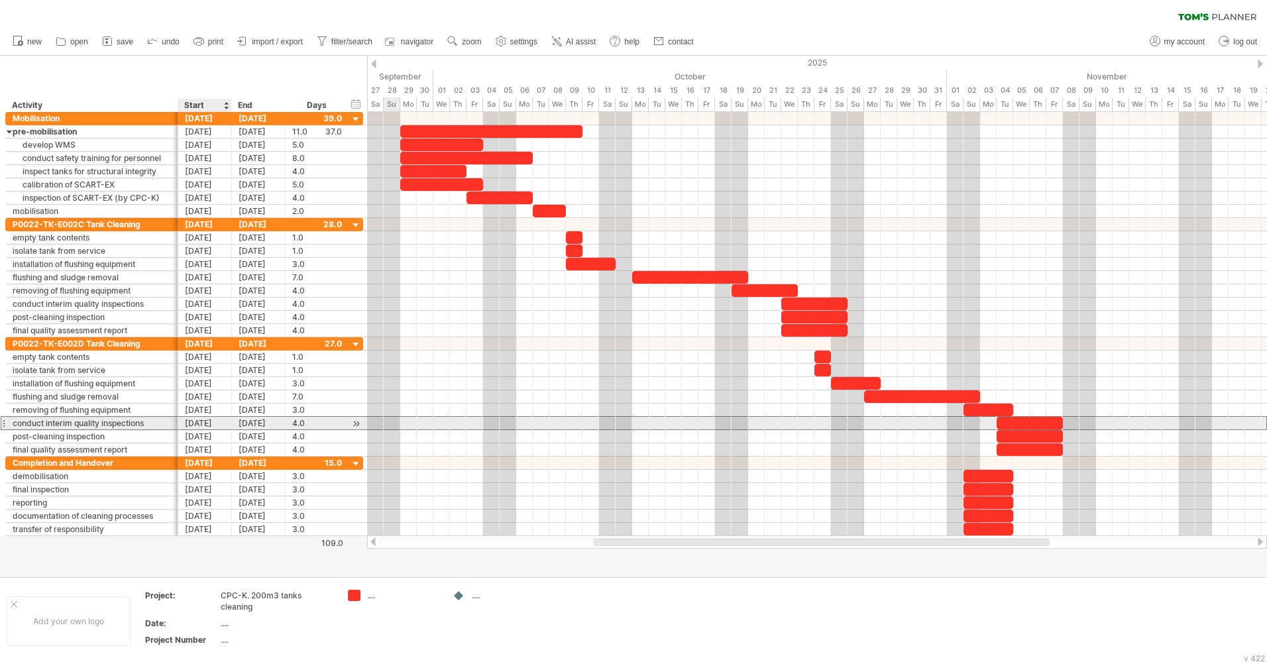
click at [200, 420] on div "[DATE]" at bounding box center [205, 423] width 54 height 13
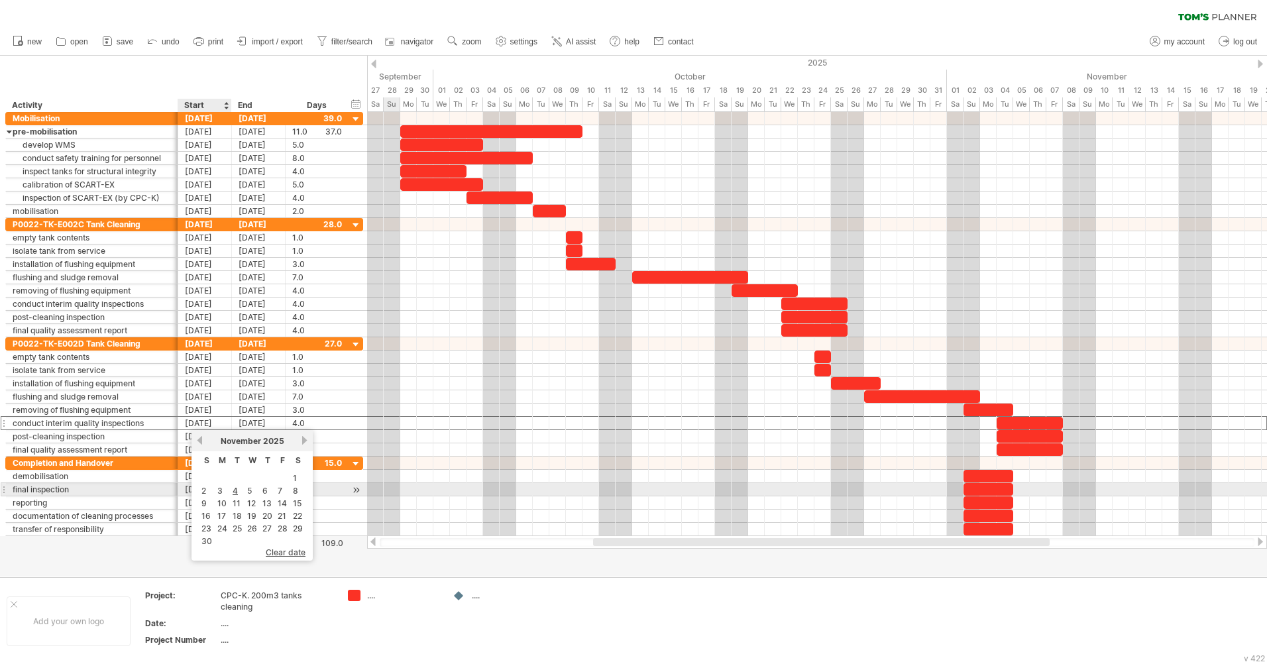
click at [207, 488] on td "2" at bounding box center [207, 490] width 15 height 11
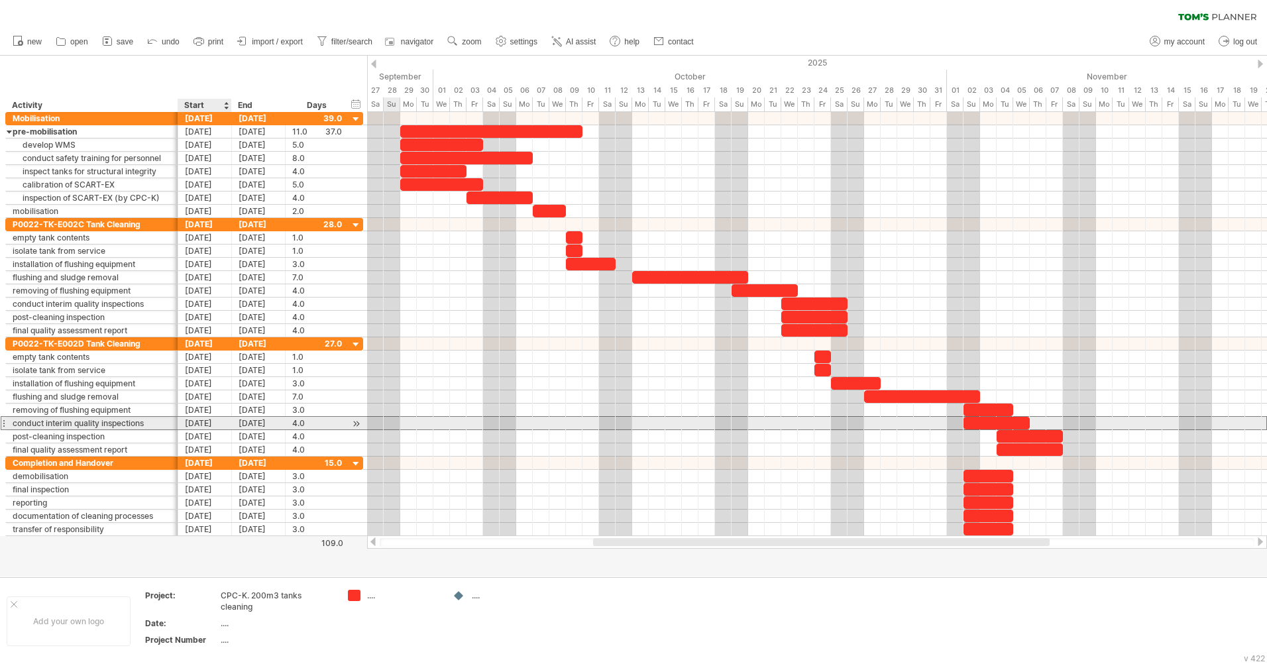
click at [194, 419] on div "[DATE]" at bounding box center [205, 423] width 54 height 13
click at [248, 418] on div "[DATE]" at bounding box center [259, 423] width 54 height 13
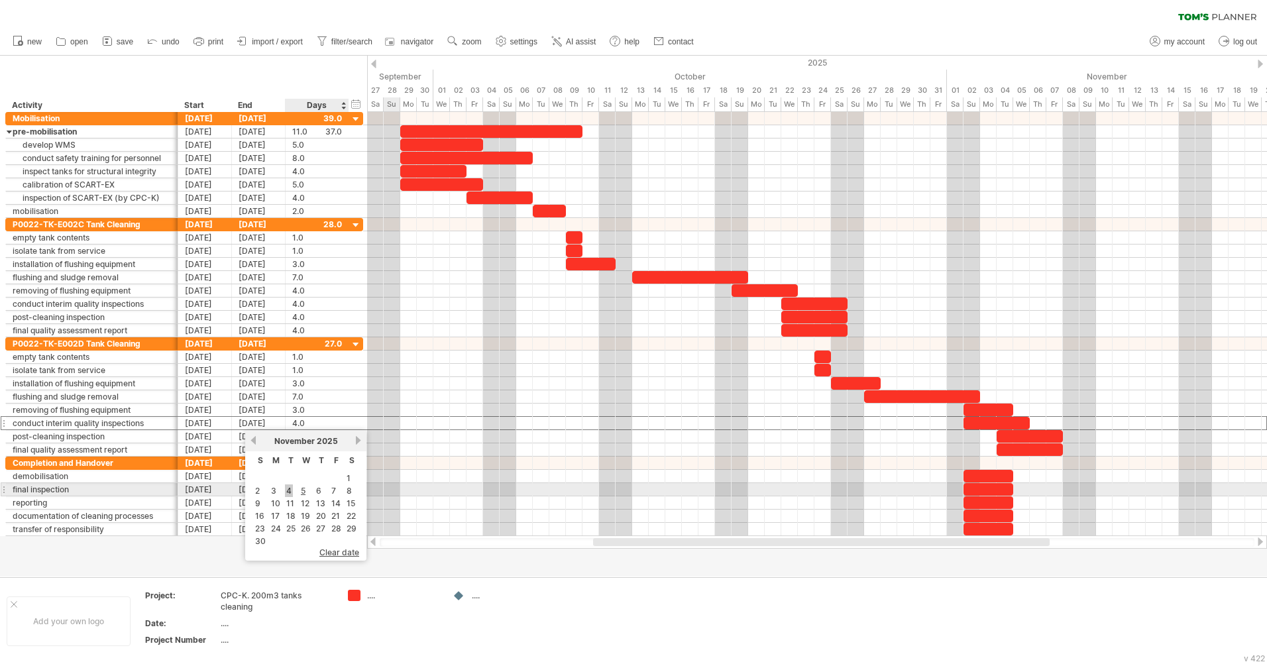
click at [289, 493] on link "4" at bounding box center [289, 491] width 8 height 13
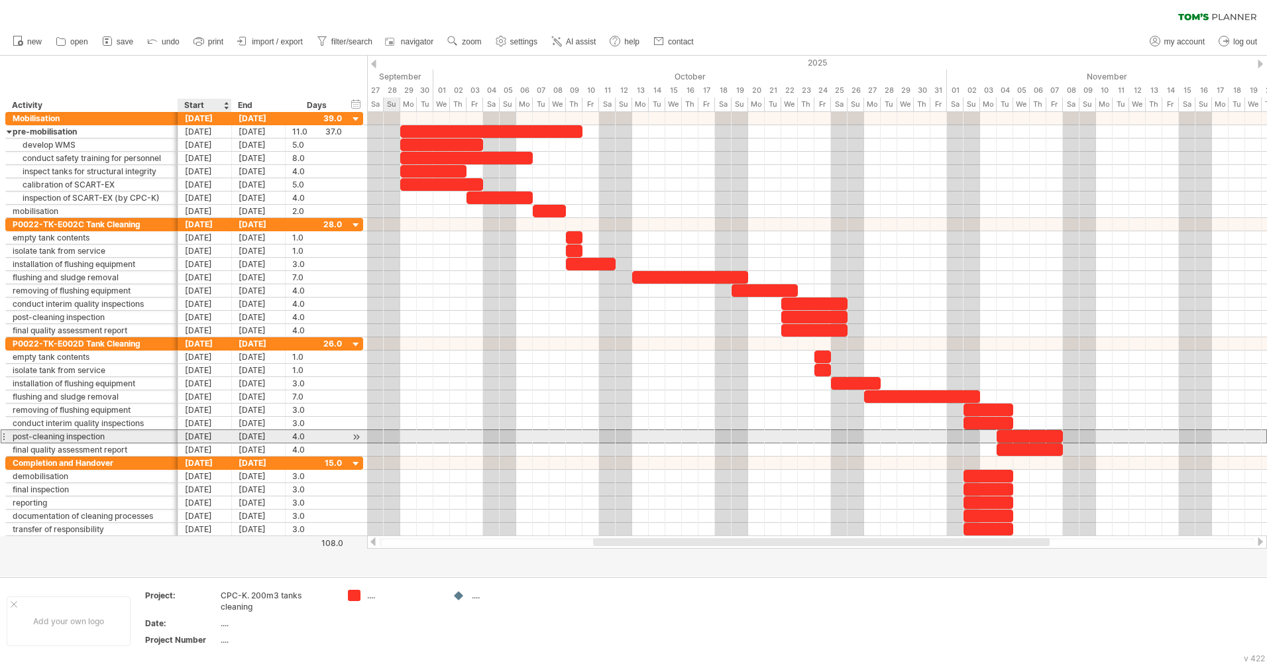
click at [211, 434] on div "[DATE]" at bounding box center [205, 436] width 54 height 13
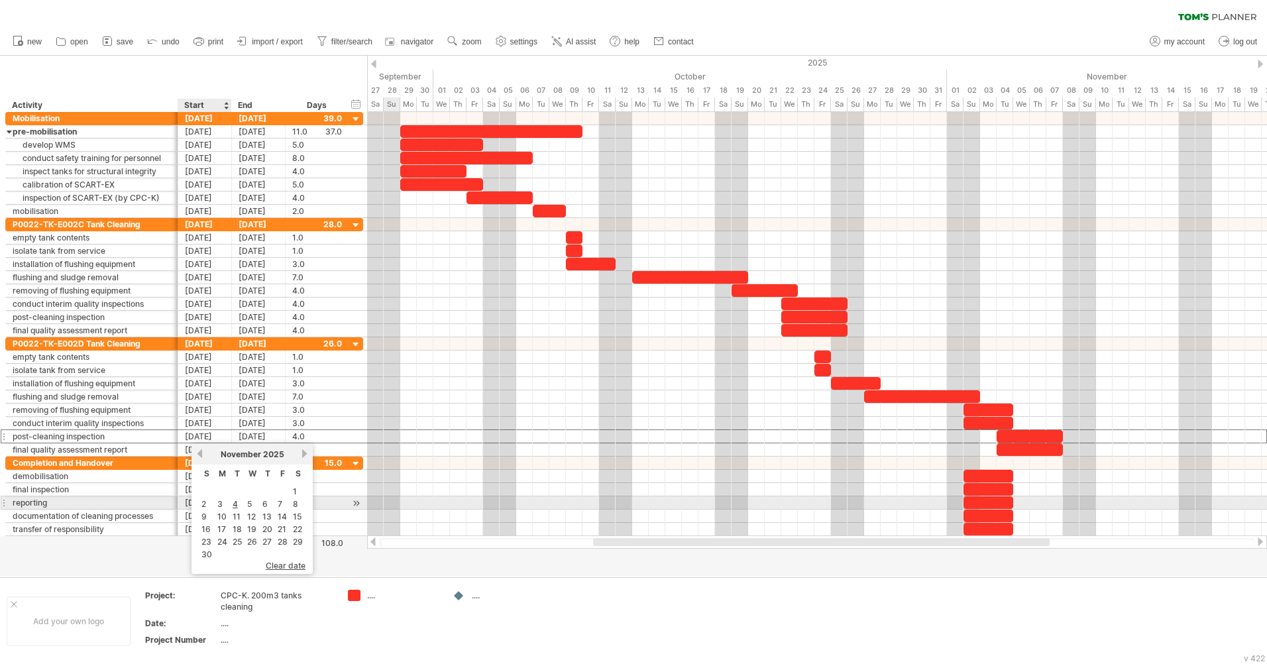
click at [206, 501] on td "2" at bounding box center [207, 503] width 15 height 11
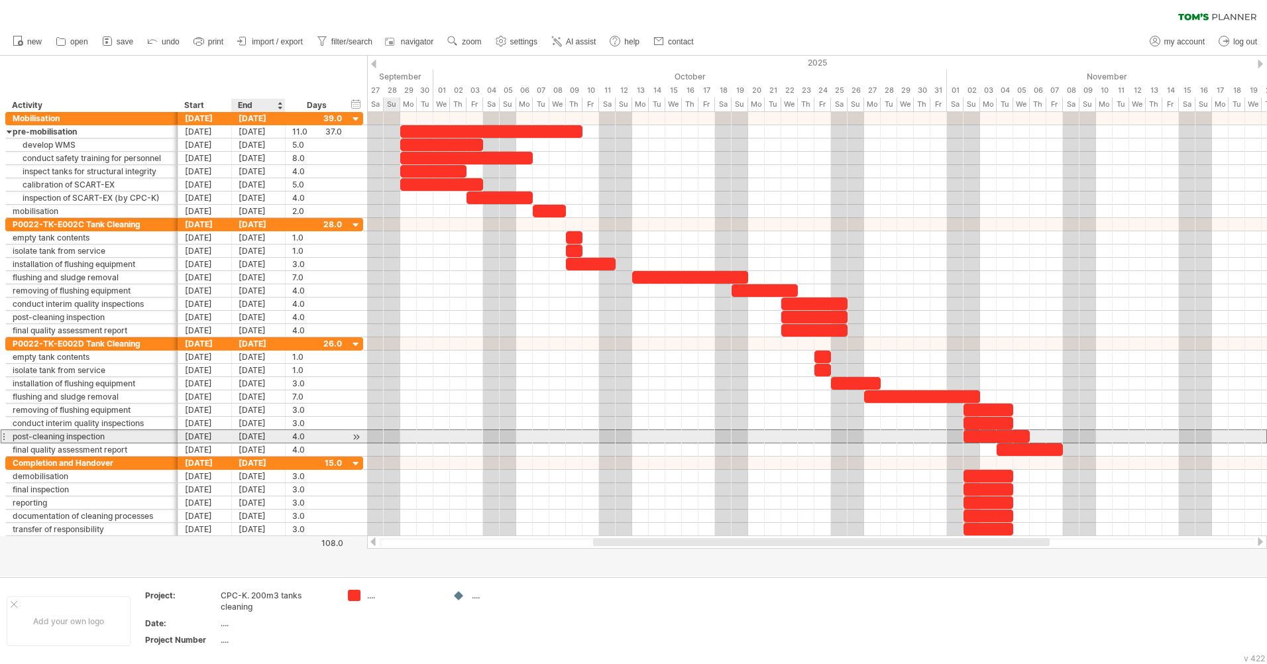
click at [247, 436] on div "[DATE]" at bounding box center [259, 436] width 54 height 13
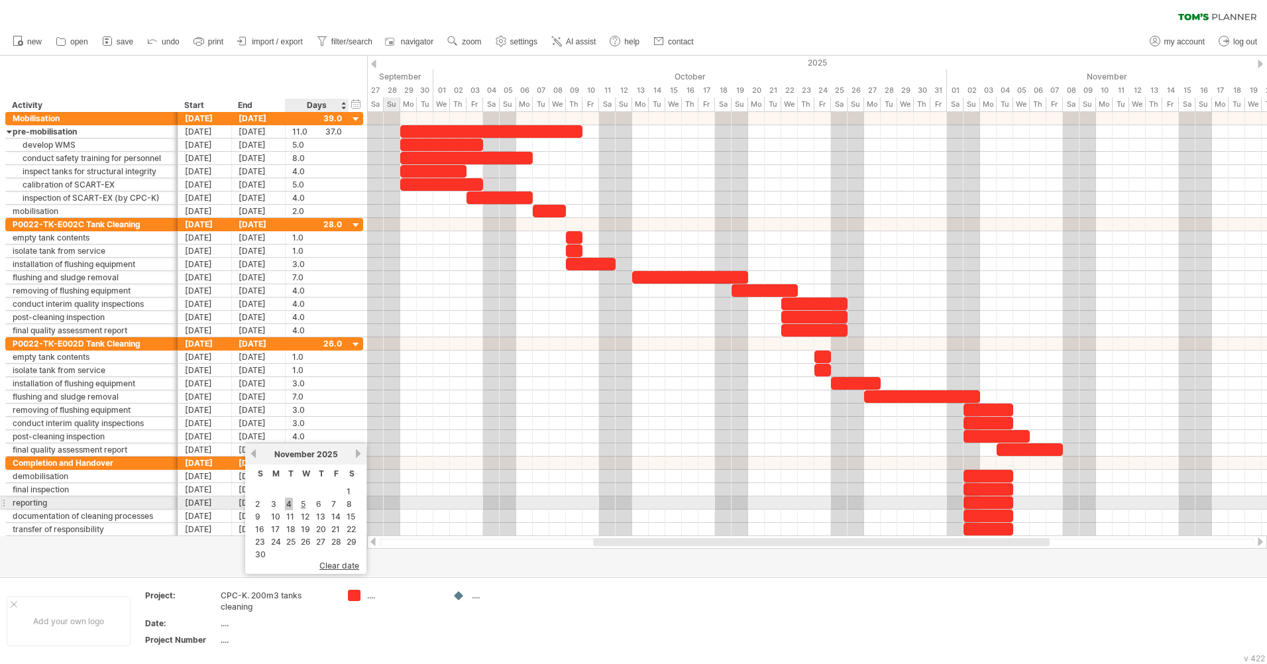
click at [290, 504] on link "4" at bounding box center [289, 504] width 8 height 13
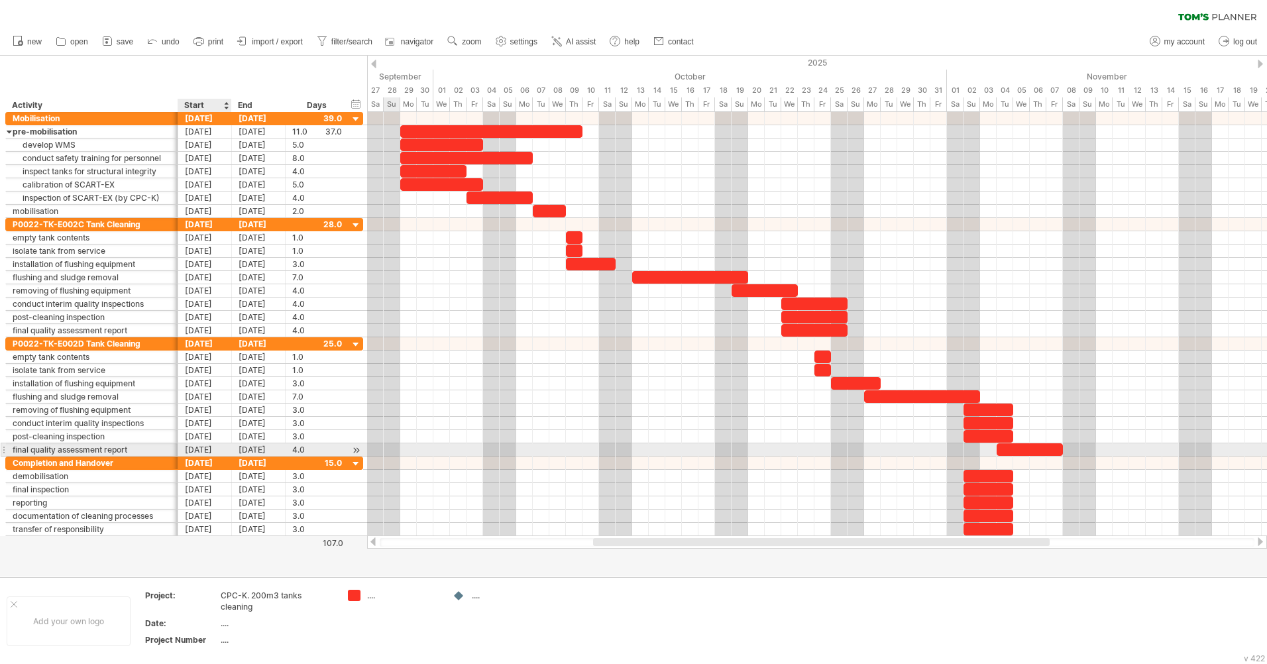
click at [205, 448] on div "[DATE]" at bounding box center [205, 449] width 54 height 13
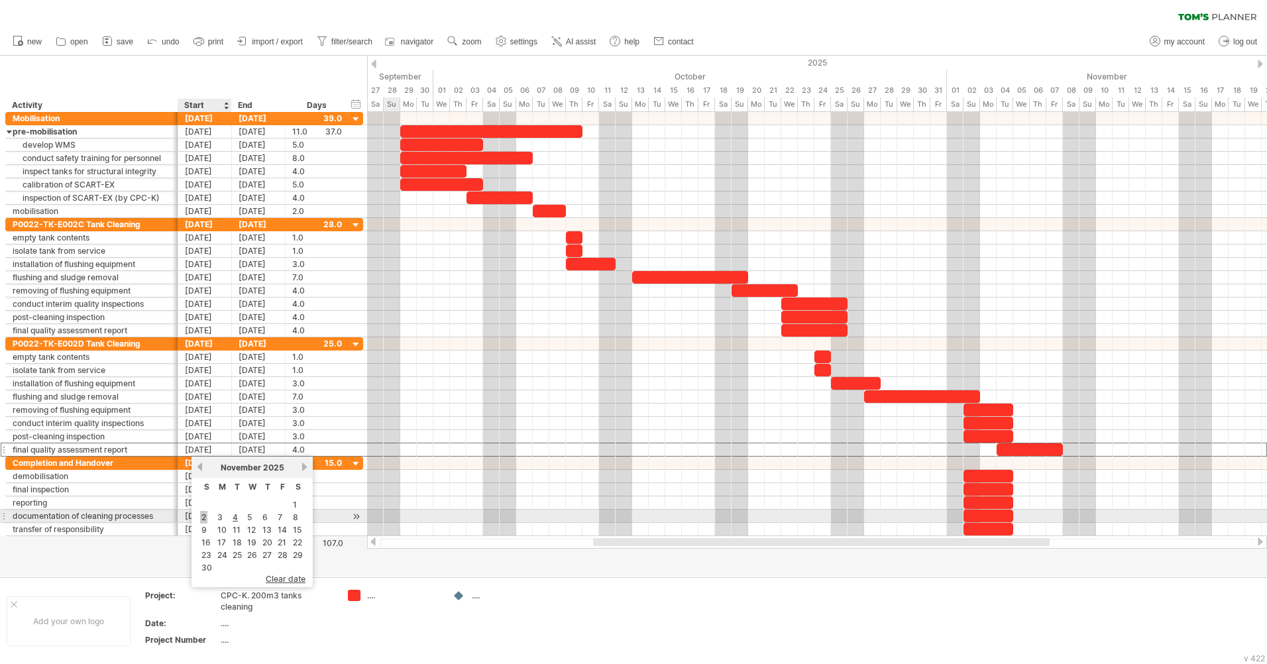
click at [204, 512] on link "2" at bounding box center [203, 517] width 7 height 13
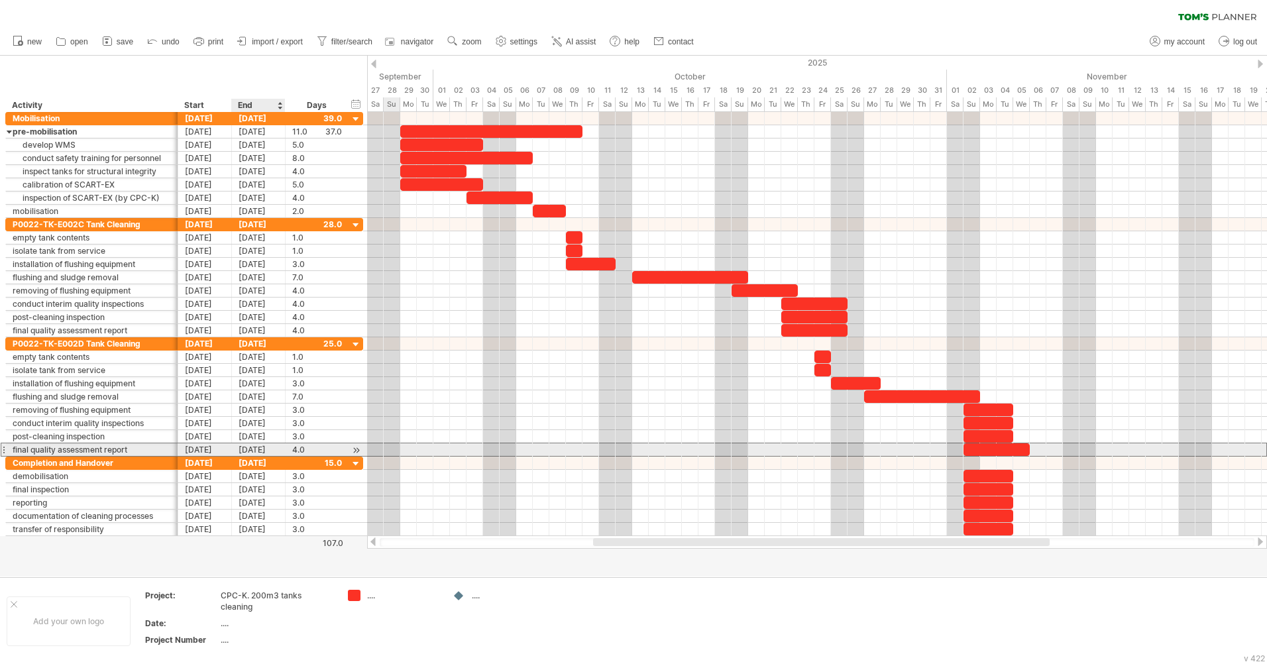
click at [250, 450] on div "[DATE]" at bounding box center [259, 449] width 54 height 13
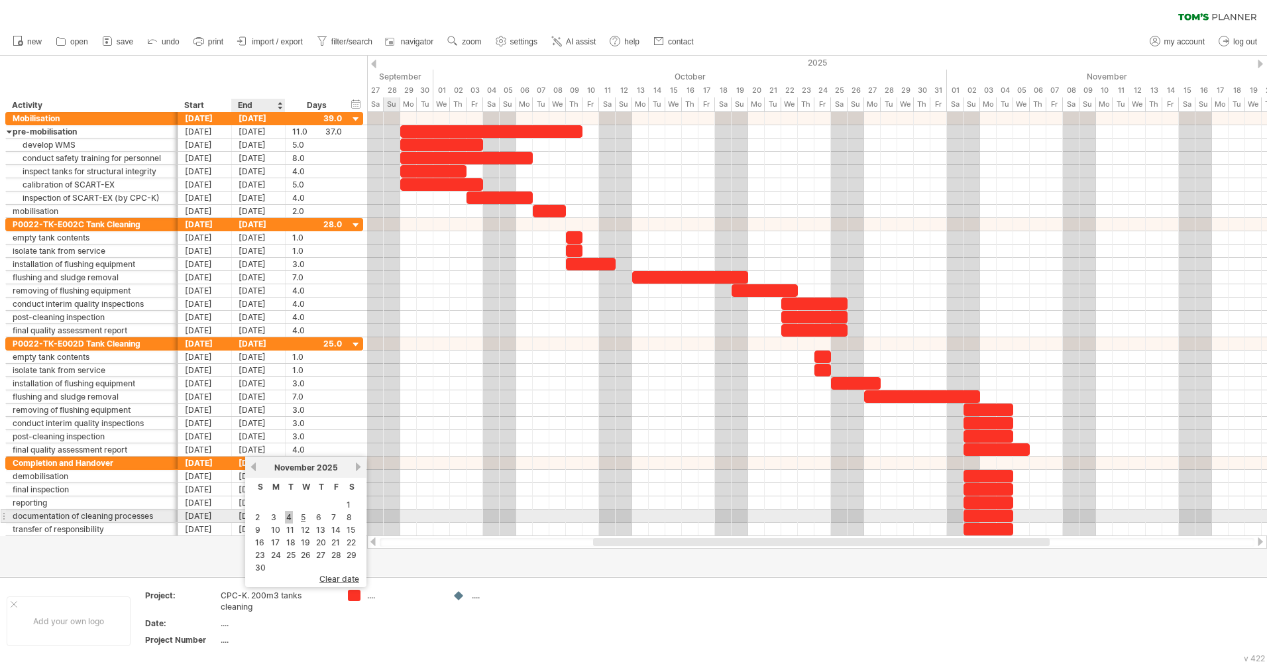
click at [286, 520] on link "4" at bounding box center [289, 517] width 8 height 13
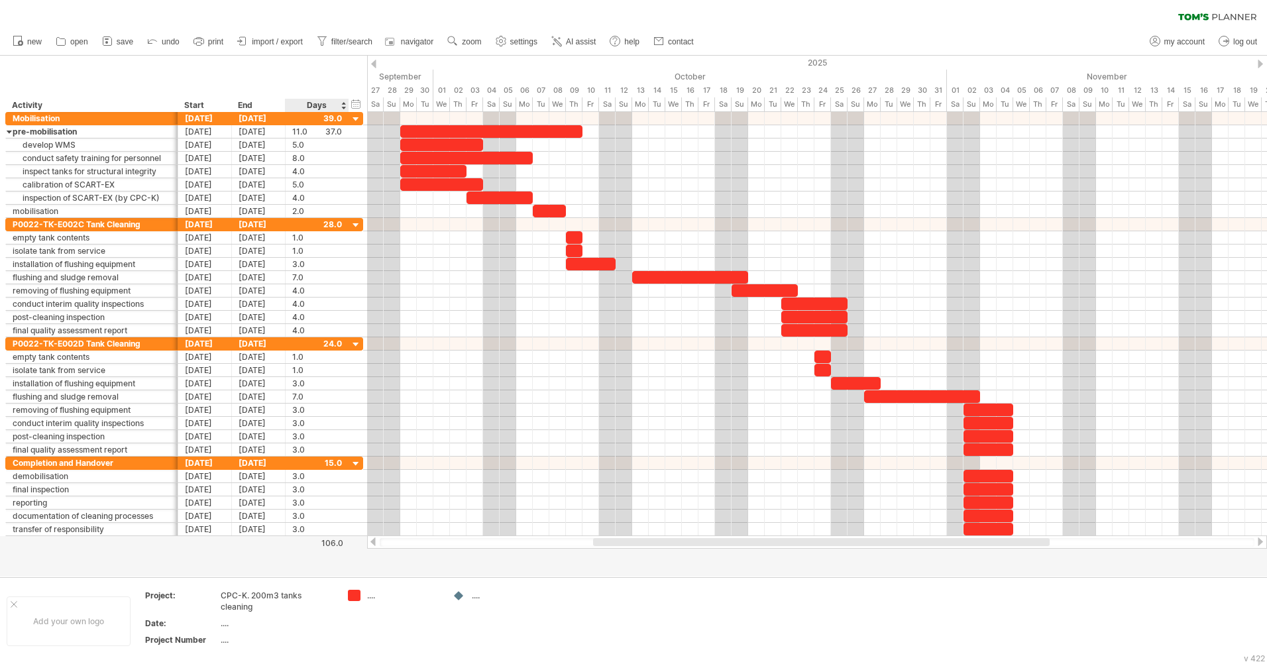
click at [302, 557] on div at bounding box center [633, 316] width 1267 height 521
click at [511, 40] on span "settings" at bounding box center [523, 41] width 27 height 9
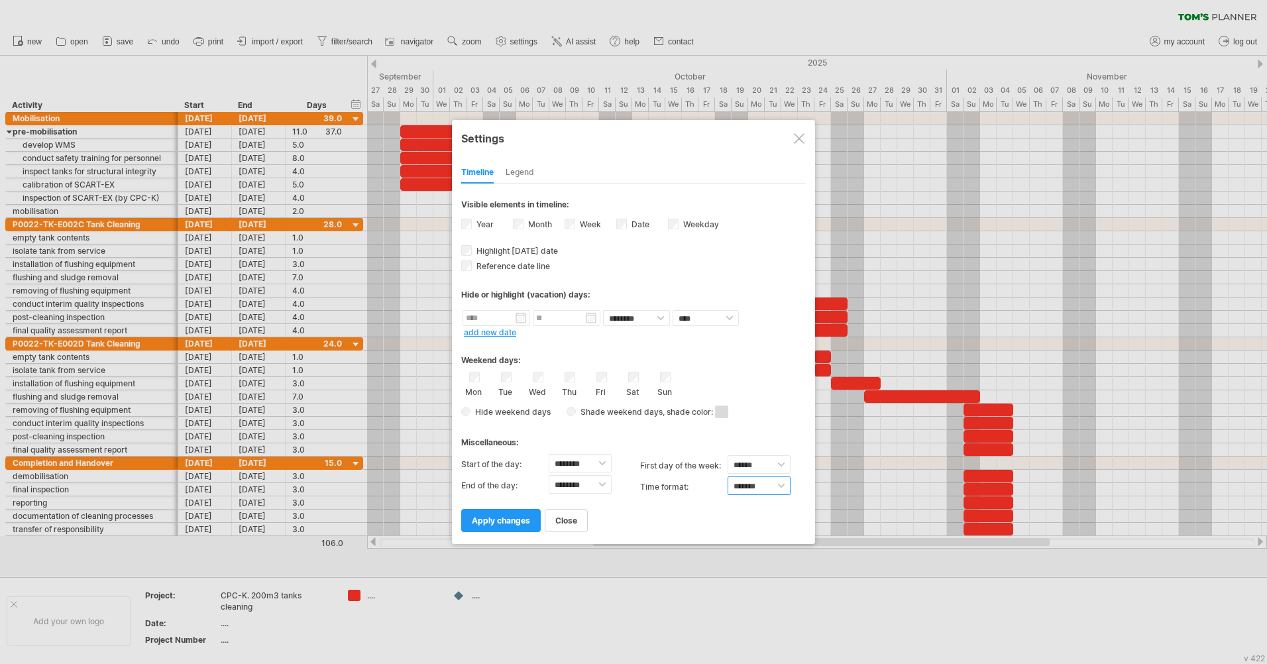
click at [750, 490] on select "******* *******" at bounding box center [759, 486] width 63 height 19
click at [752, 490] on select "******* *******" at bounding box center [759, 486] width 63 height 19
click at [525, 518] on span "apply changes" at bounding box center [501, 521] width 58 height 10
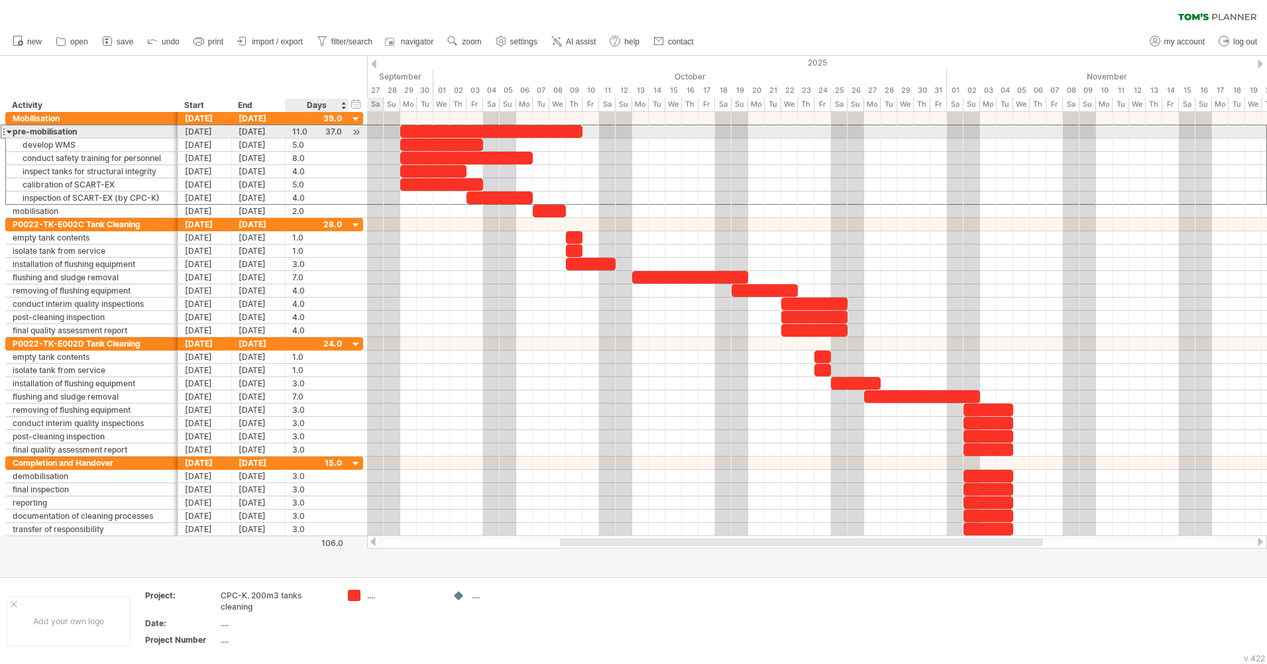
click at [339, 133] on div "11.0" at bounding box center [317, 131] width 50 height 13
click at [333, 132] on div "11.0" at bounding box center [317, 131] width 50 height 13
click at [261, 133] on div "[DATE]" at bounding box center [259, 131] width 54 height 13
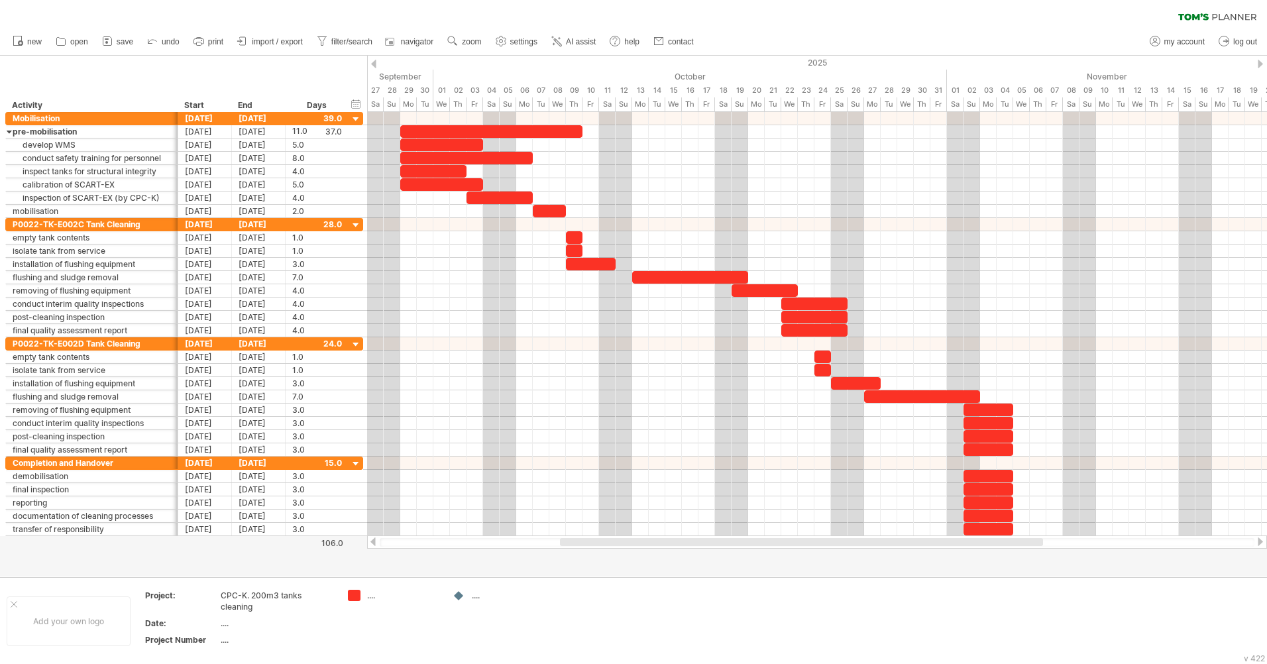
click at [356, 23] on div "clear filter reapply filter" at bounding box center [633, 14] width 1267 height 28
click at [506, 38] on use at bounding box center [501, 40] width 13 height 13
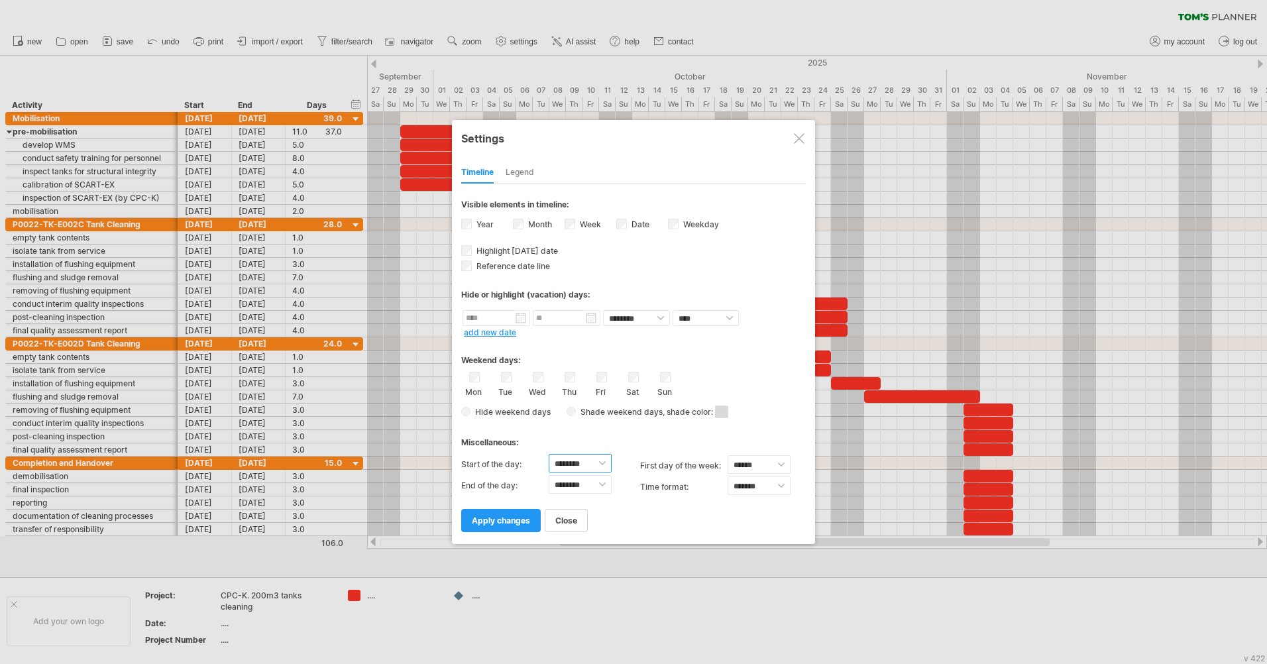
click at [605, 464] on select "******** ******** ******** ******** ******** ******** ******** ******** *******…" at bounding box center [580, 463] width 63 height 19
click at [644, 449] on div "Miscellaneous:" at bounding box center [633, 438] width 345 height 26
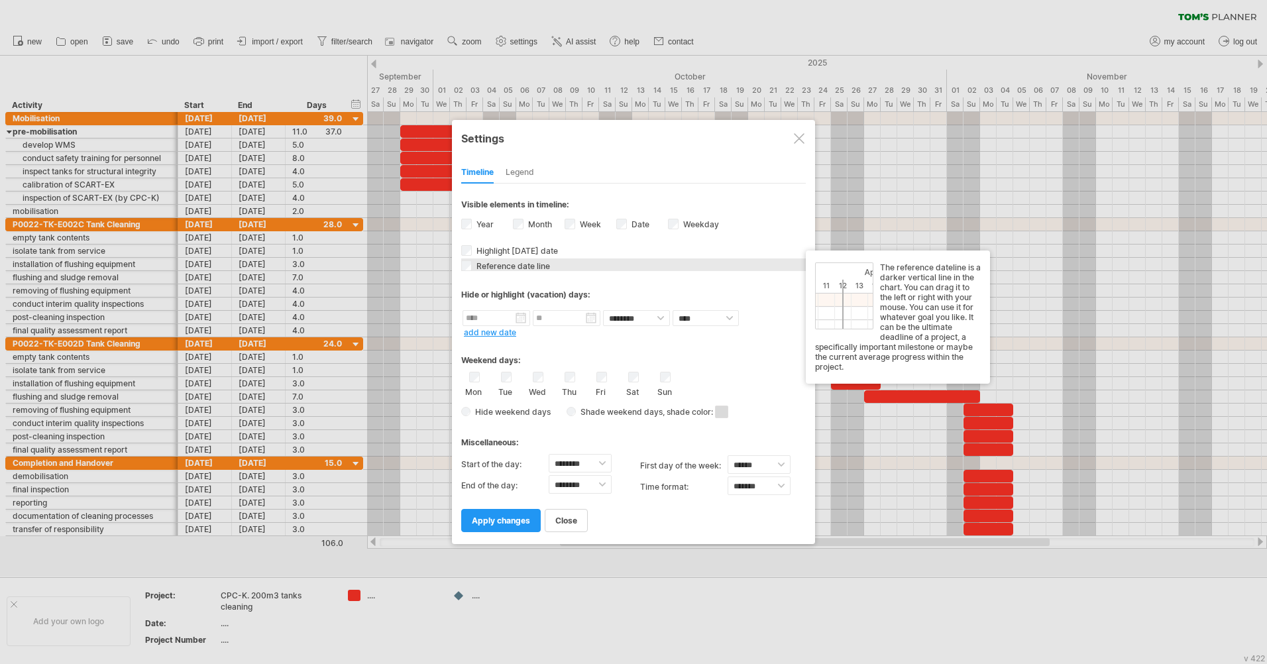
click at [534, 268] on span "Reference date line" at bounding box center [512, 266] width 76 height 10
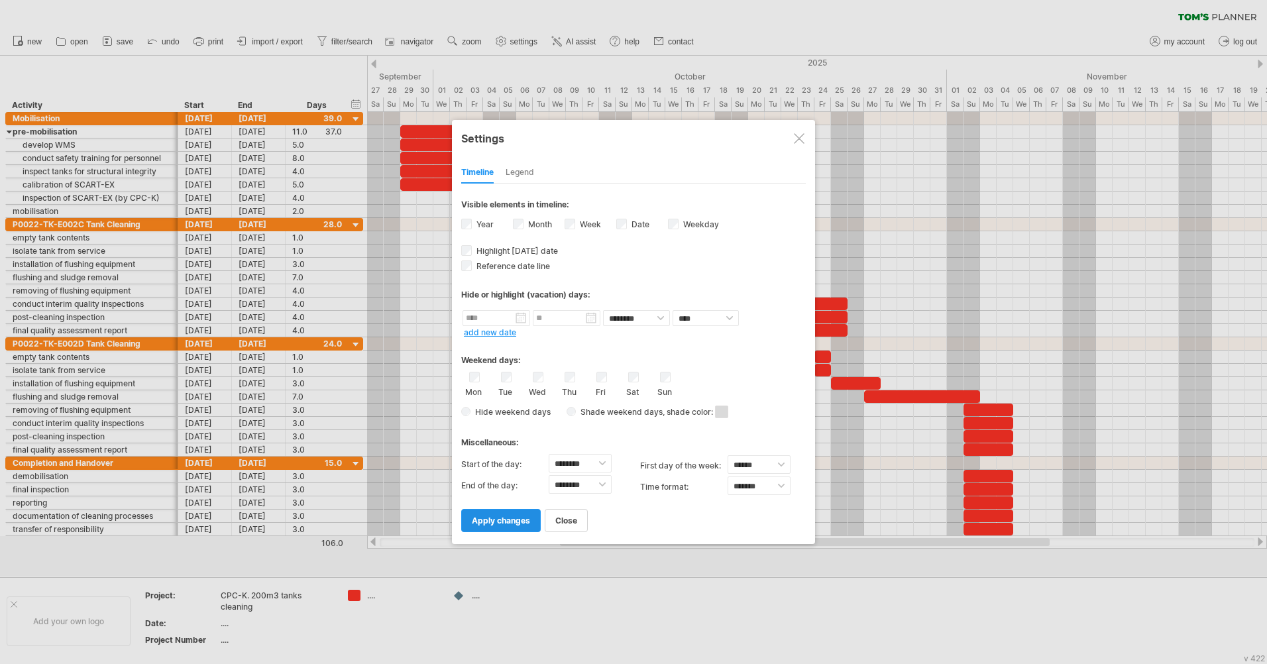
click at [496, 519] on span "apply changes" at bounding box center [501, 521] width 58 height 10
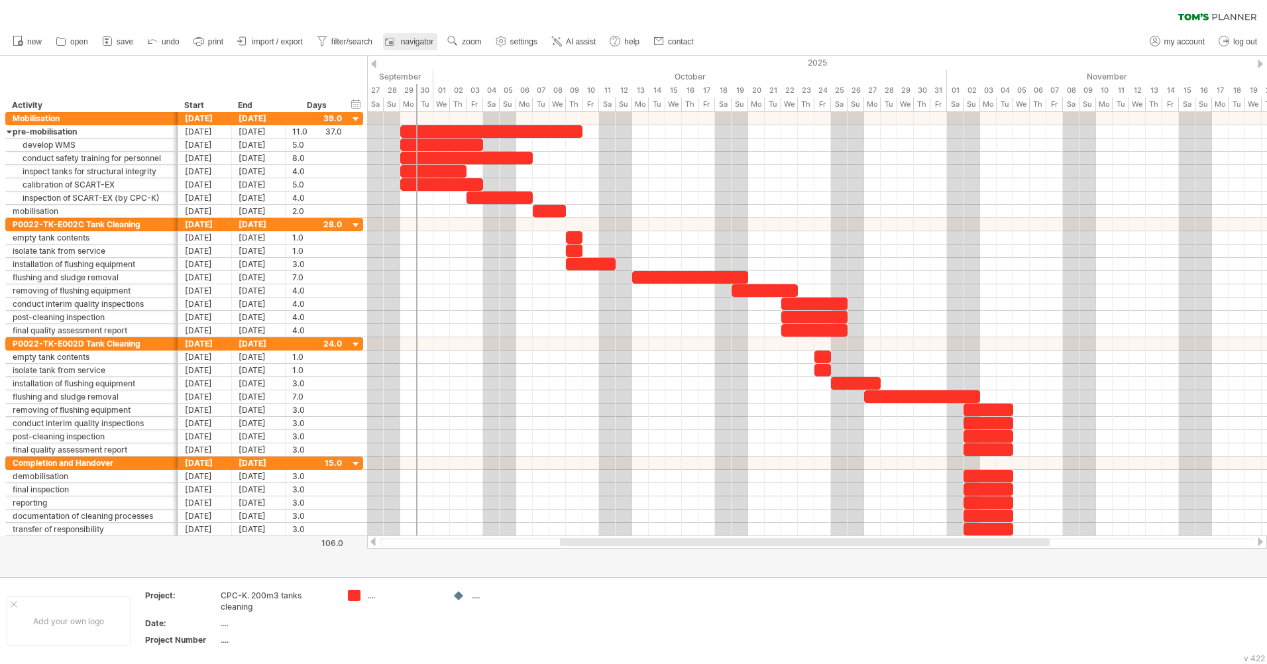
click at [417, 38] on span "navigator" at bounding box center [417, 41] width 32 height 9
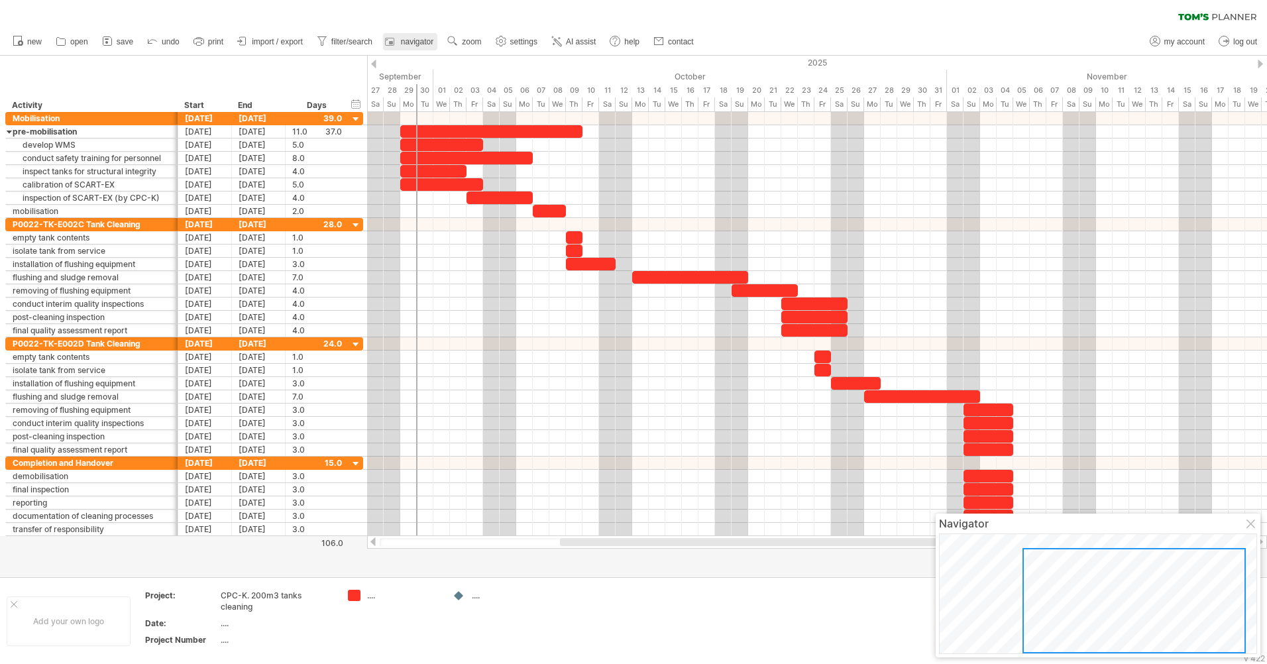
click at [414, 42] on span "navigator" at bounding box center [417, 41] width 32 height 9
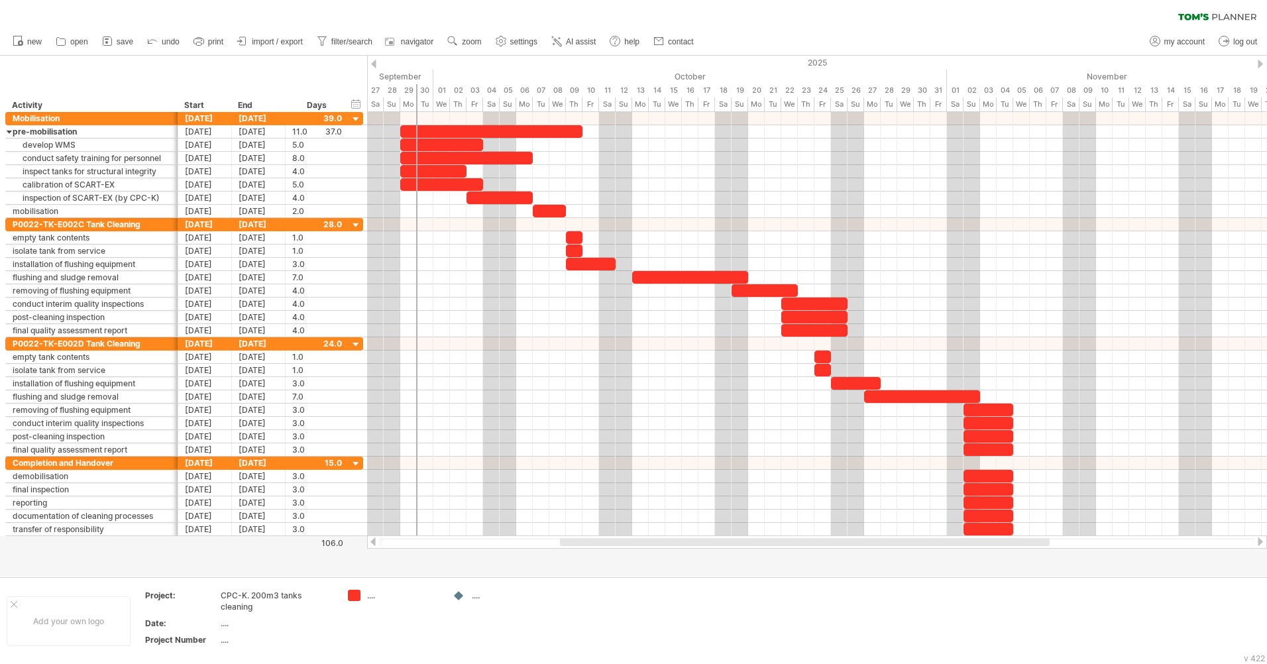
click at [524, 38] on span "settings" at bounding box center [523, 41] width 27 height 9
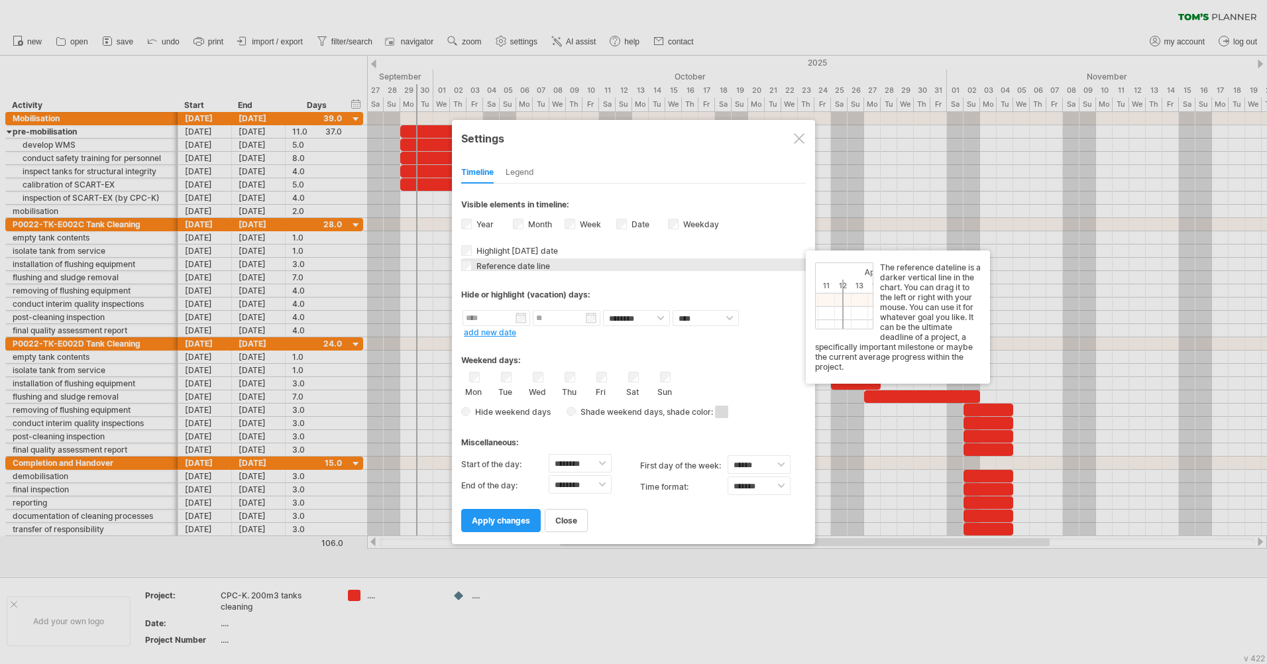
click at [493, 265] on span "Reference date line" at bounding box center [512, 266] width 76 height 10
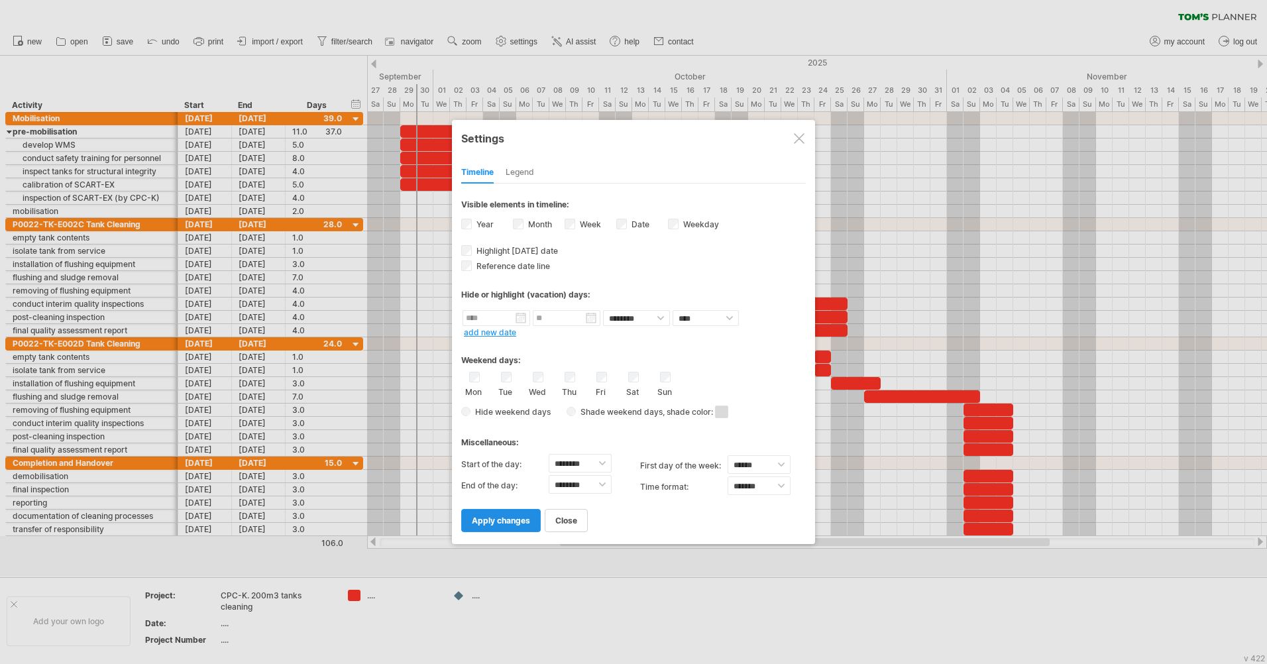
click at [489, 524] on span "apply changes" at bounding box center [501, 521] width 58 height 10
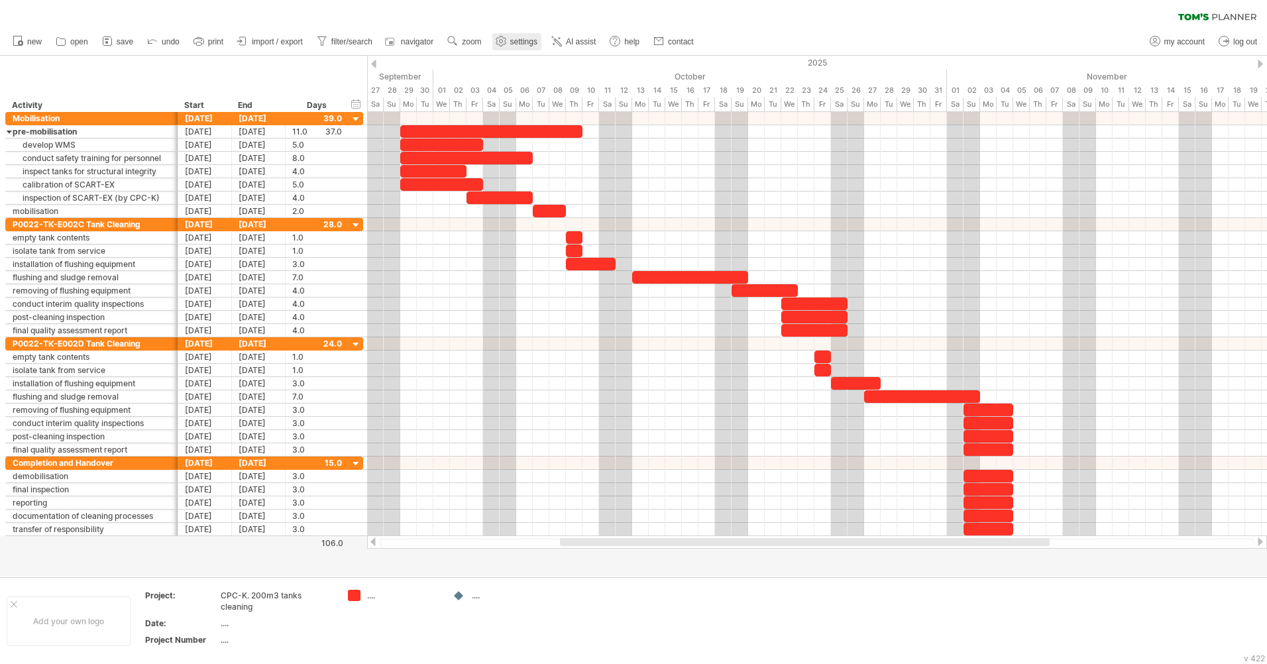
click at [520, 44] on span "settings" at bounding box center [523, 41] width 27 height 9
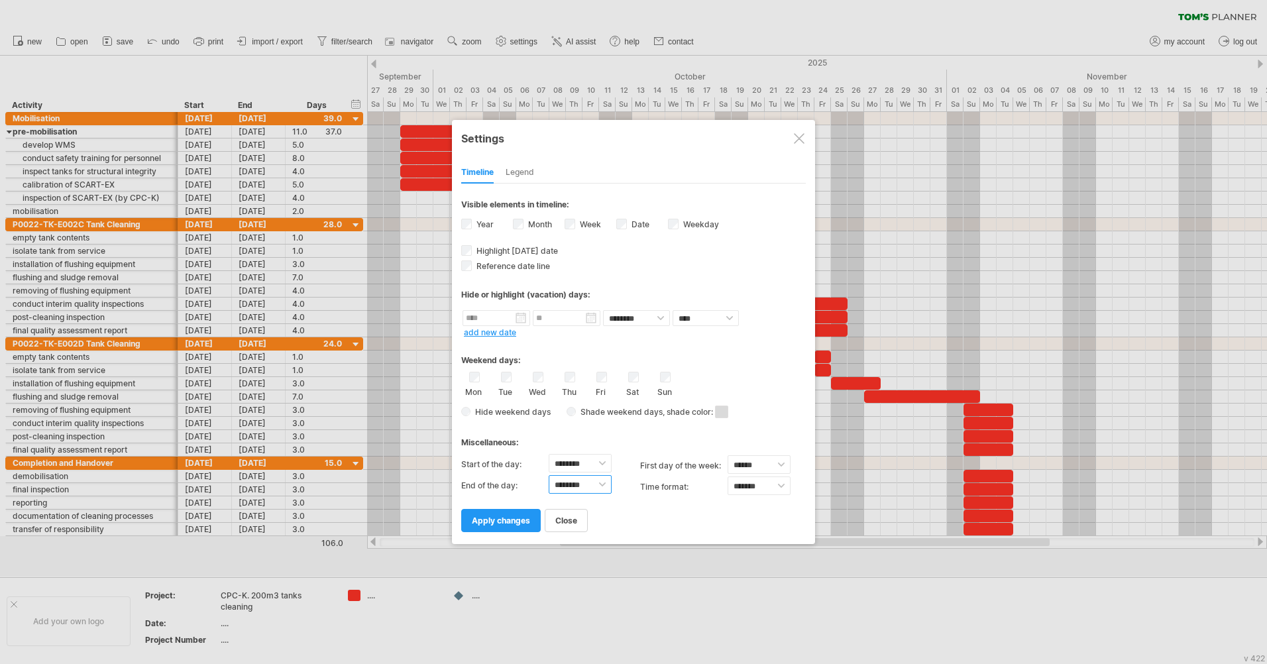
click at [597, 482] on select "******** ******** ******** ******** ******** ******** ******** ******** *******…" at bounding box center [580, 484] width 63 height 19
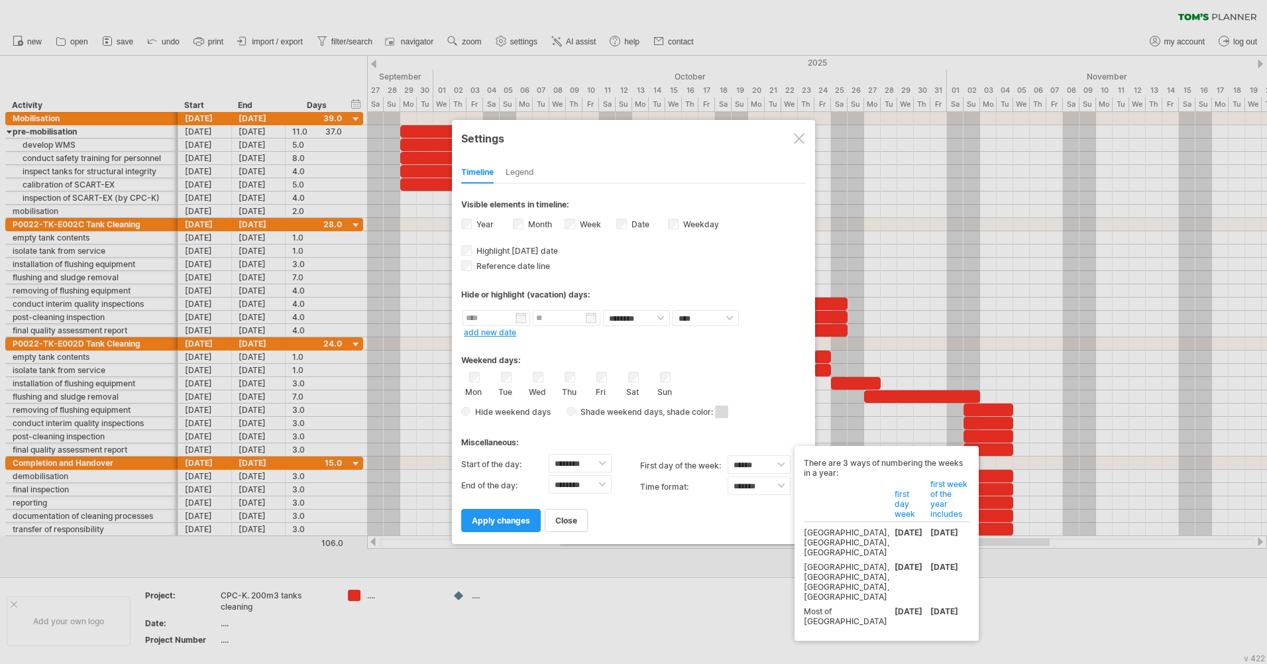
click at [621, 467] on div "Start of the day: ******** ******** ******** ******** ******** ******** *******…" at bounding box center [550, 464] width 179 height 21
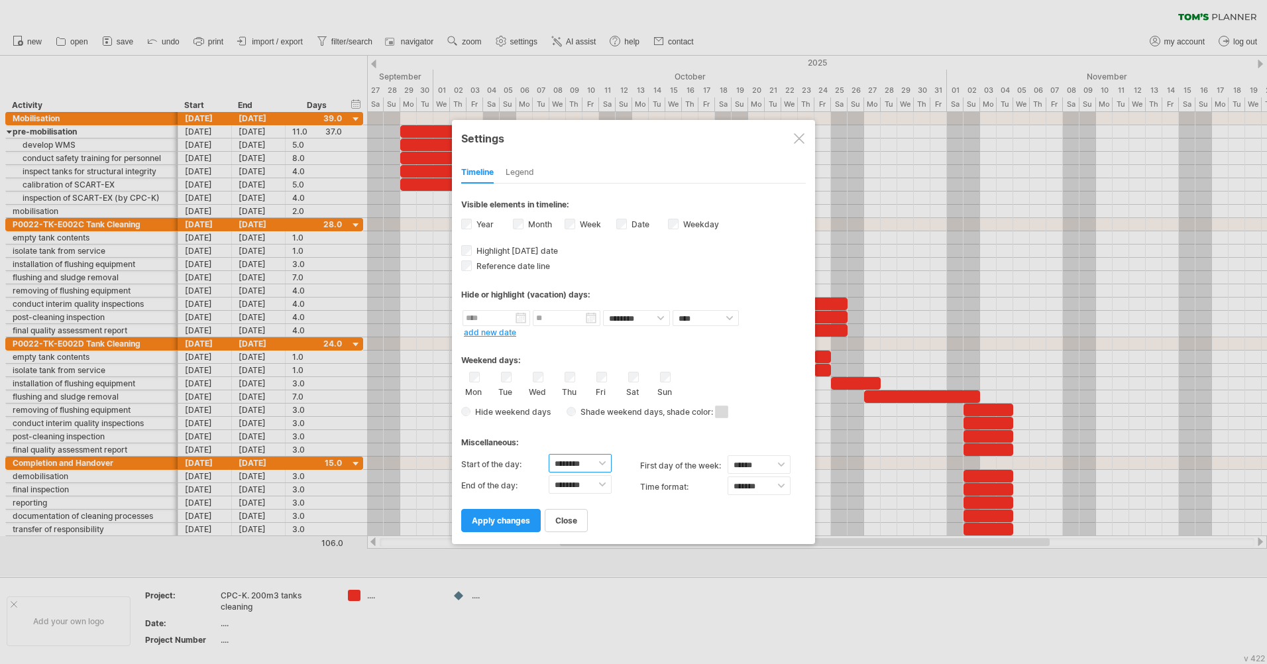
click at [605, 464] on select "******** ******** ******** ******** ******** ******** ******** ******** *******…" at bounding box center [580, 463] width 63 height 19
select select "*"
click at [549, 454] on select "******** ******** ******** ******** ******** ******** ******** ******** *******…" at bounding box center [580, 463] width 63 height 19
click at [597, 483] on select "******** ******** ******** ******** ******** ******** ******** ******** *******…" at bounding box center [580, 484] width 63 height 19
select select "*"
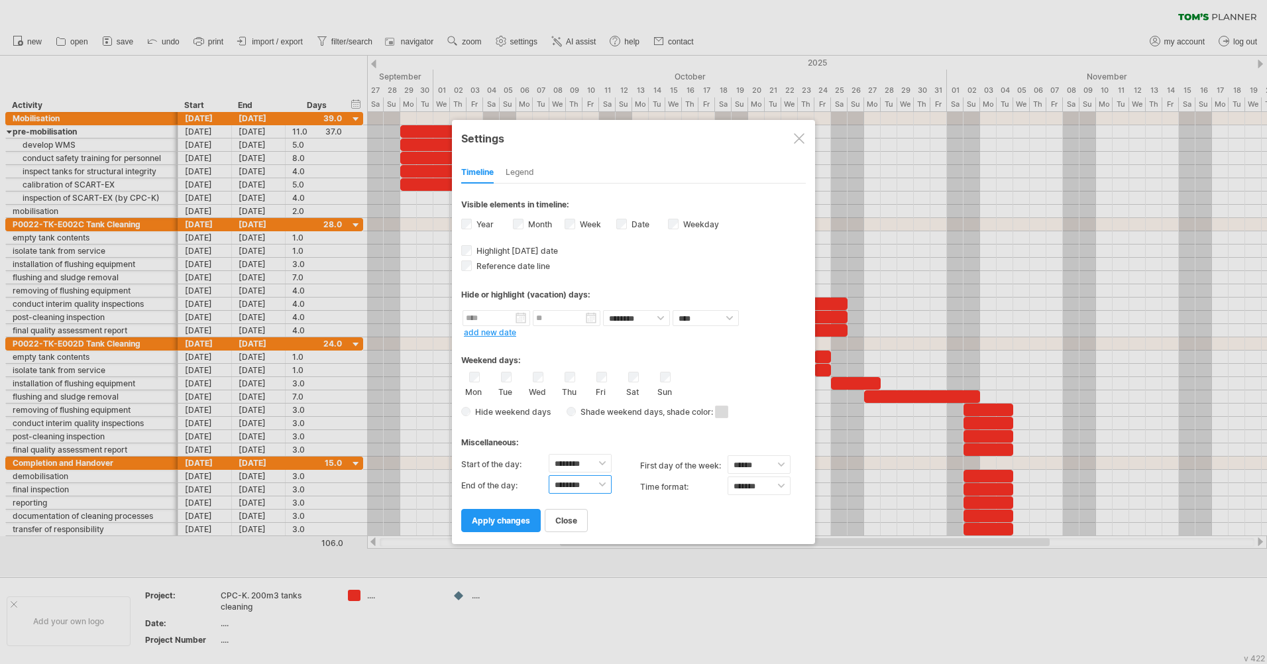
click at [549, 475] on select "******** ******** ******** ******** ******** ******** ******** ******** *******…" at bounding box center [580, 484] width 63 height 19
drag, startPoint x: 520, startPoint y: 518, endPoint x: 528, endPoint y: 506, distance: 14.7
click at [520, 518] on span "apply changes" at bounding box center [501, 521] width 58 height 10
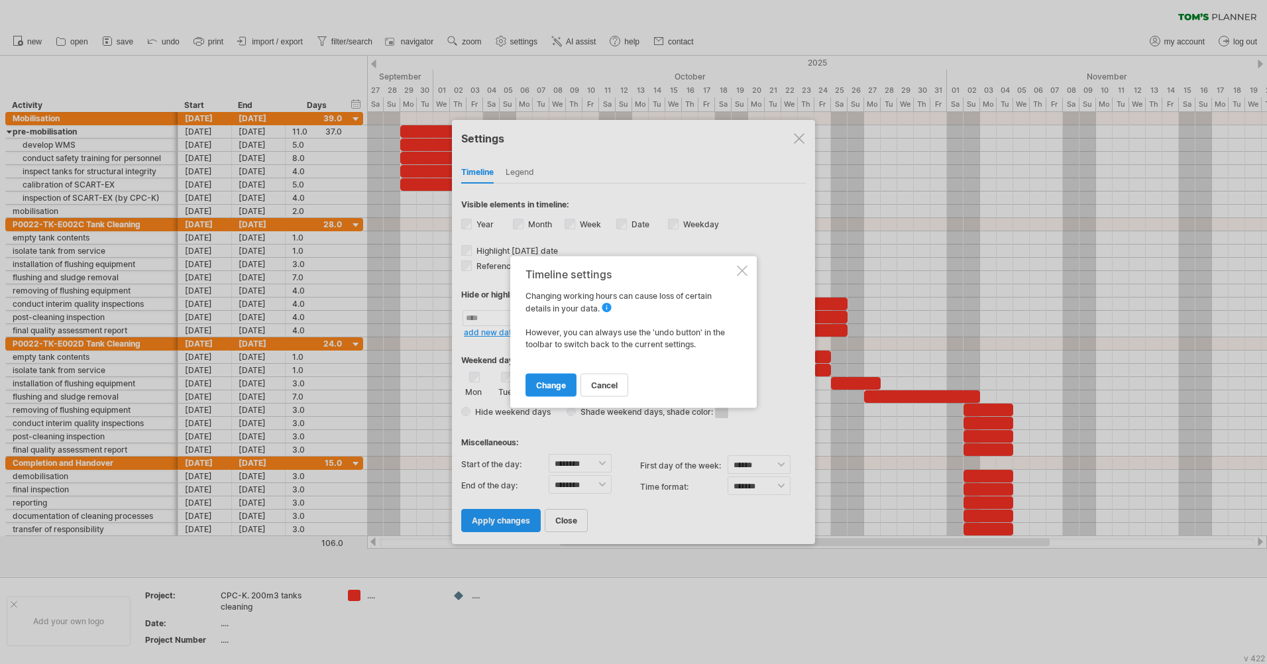
click at [560, 382] on span "change" at bounding box center [551, 385] width 30 height 10
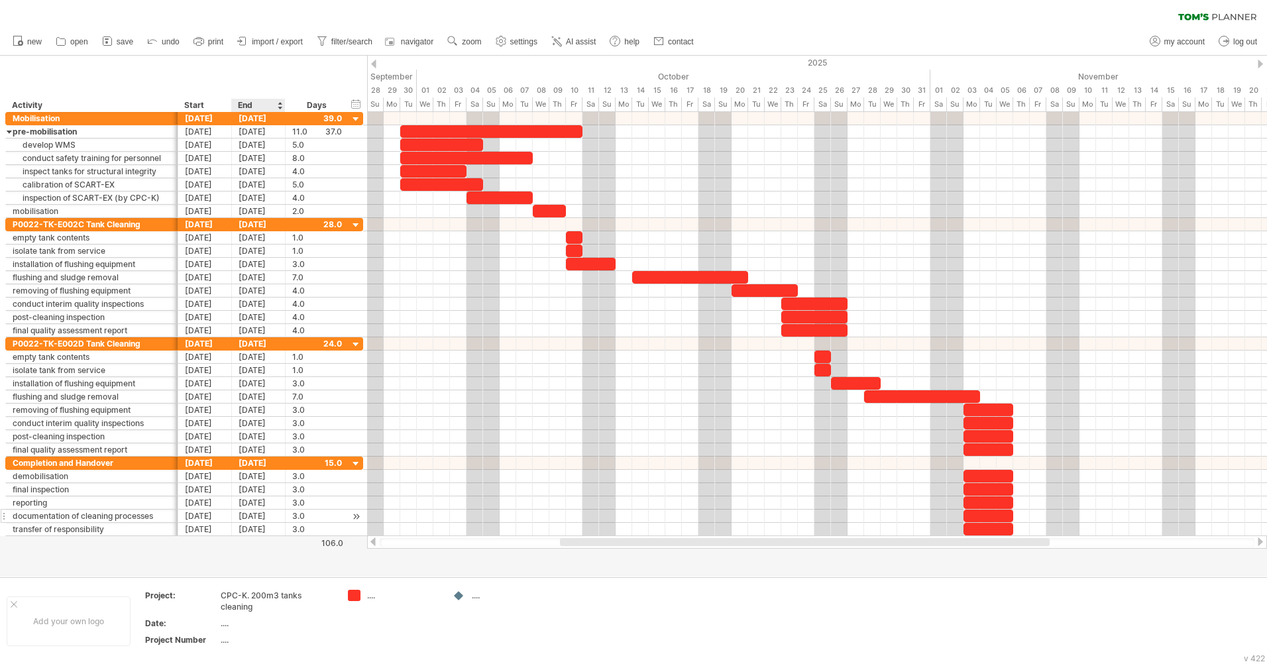
drag, startPoint x: 286, startPoint y: 555, endPoint x: 286, endPoint y: 518, distance: 36.5
click at [286, 555] on div at bounding box center [633, 316] width 1267 height 521
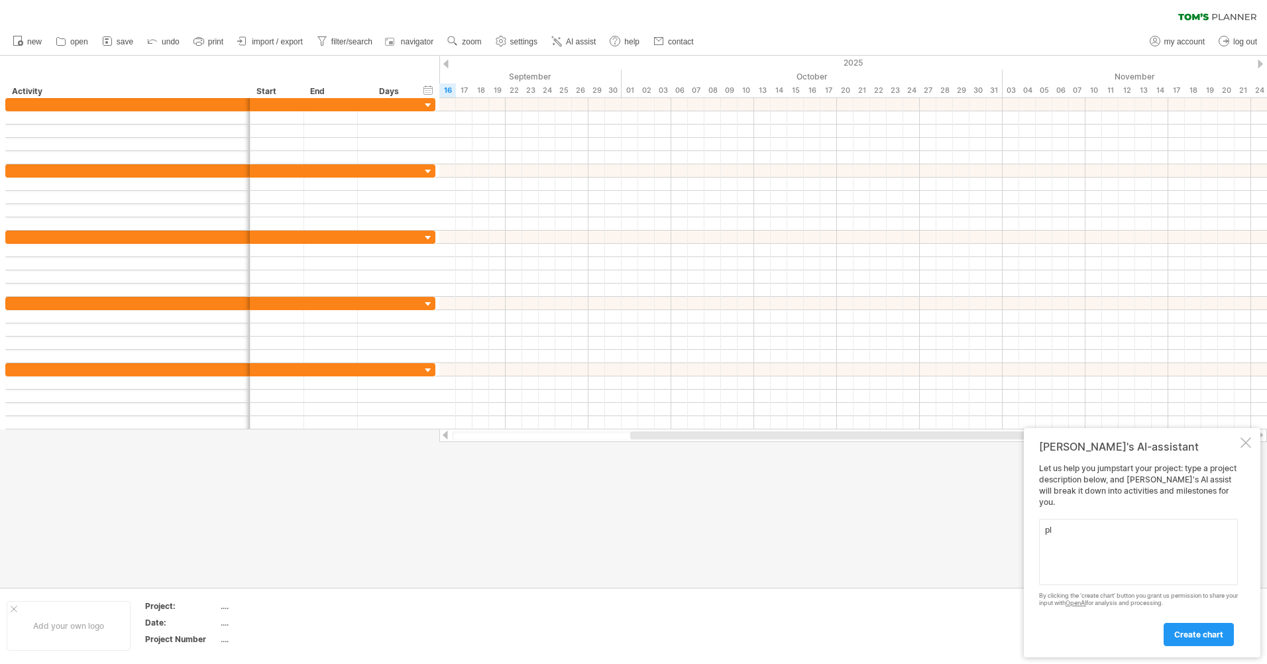
type textarea "p"
type textarea "c"
type textarea "p"
click at [1137, 549] on textarea "our porject is next: we should flush two 200m3 diesel strage tanks (" at bounding box center [1138, 552] width 199 height 66
paste textarea "P0022-ТК-Е002С"
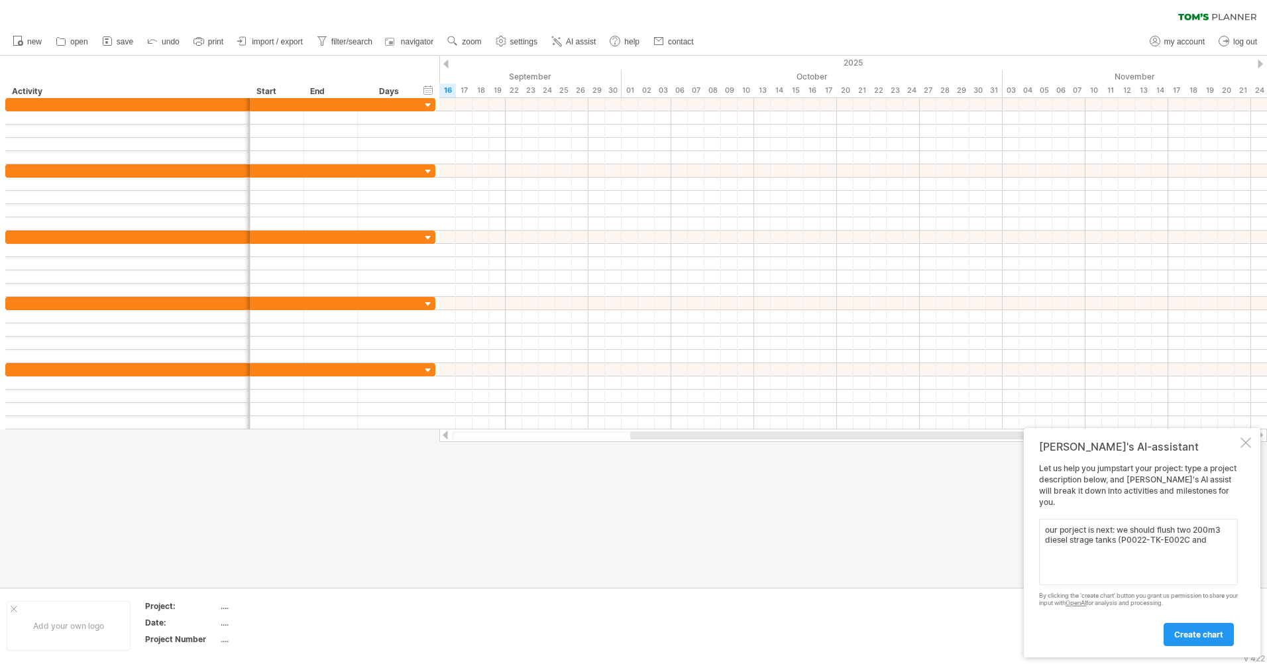
paste textarea "P0022-ТК-Е002С"
click at [1128, 558] on textarea "our porject is next: we should flush two 200m3 diesel strage tanks (P0022-ТК-Е0…" at bounding box center [1138, 552] width 199 height 66
click at [1198, 562] on textarea "our porject is next: we should flush two 200m3 diesel strage tanks (P0022-ТК-Е0…" at bounding box center [1138, 552] width 199 height 66
click at [1106, 573] on textarea "our porject is next: we should flush two 200m3 diesel strage tanks (P0022-ТК-Е0…" at bounding box center [1138, 552] width 199 height 66
paste textarea "P0022-ТК-Е002С"
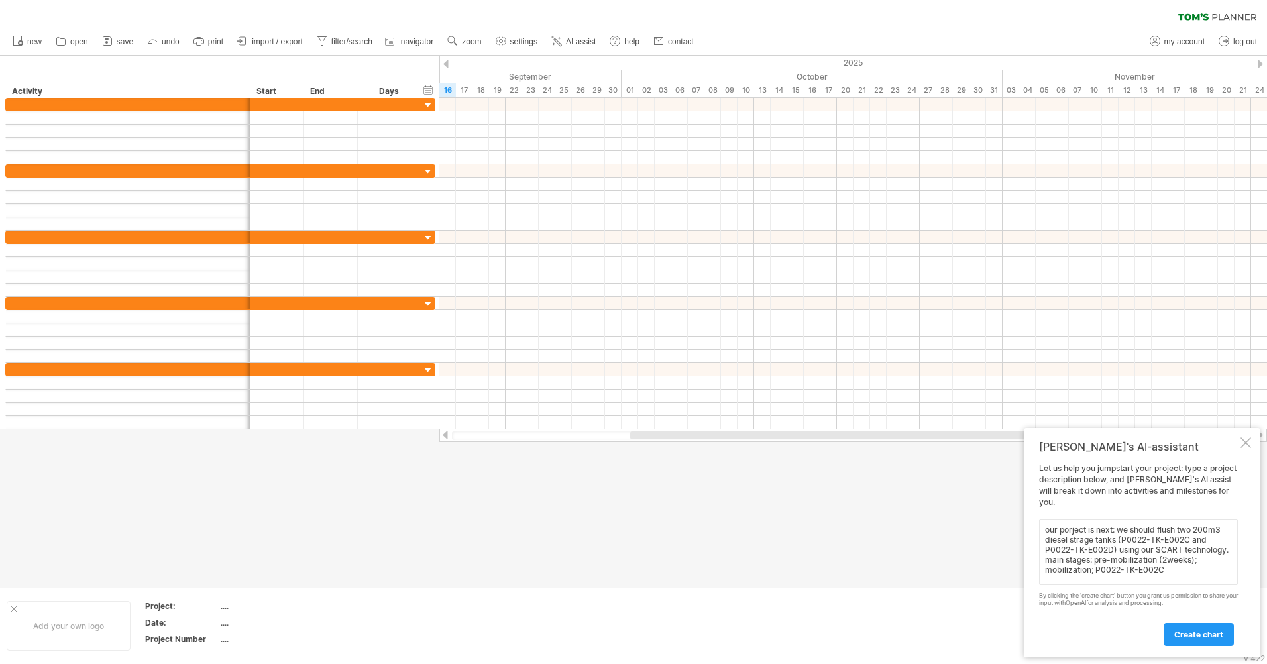
click at [1094, 566] on textarea "our porject is next: we should flush two 200m3 diesel strage tanks (P0022-ТК-Е0…" at bounding box center [1138, 552] width 199 height 66
click at [1209, 568] on textarea "our porject is next: we should flush two 200m3 diesel strage tanks (P0022-ТК-Е0…" at bounding box center [1138, 552] width 199 height 66
drag, startPoint x: 1139, startPoint y: 549, endPoint x: 1097, endPoint y: 573, distance: 48.1
click at [1097, 573] on textarea "our porject is next: we should flush two 200m3 diesel strage tanks (P0022-ТК-Е0…" at bounding box center [1138, 552] width 199 height 66
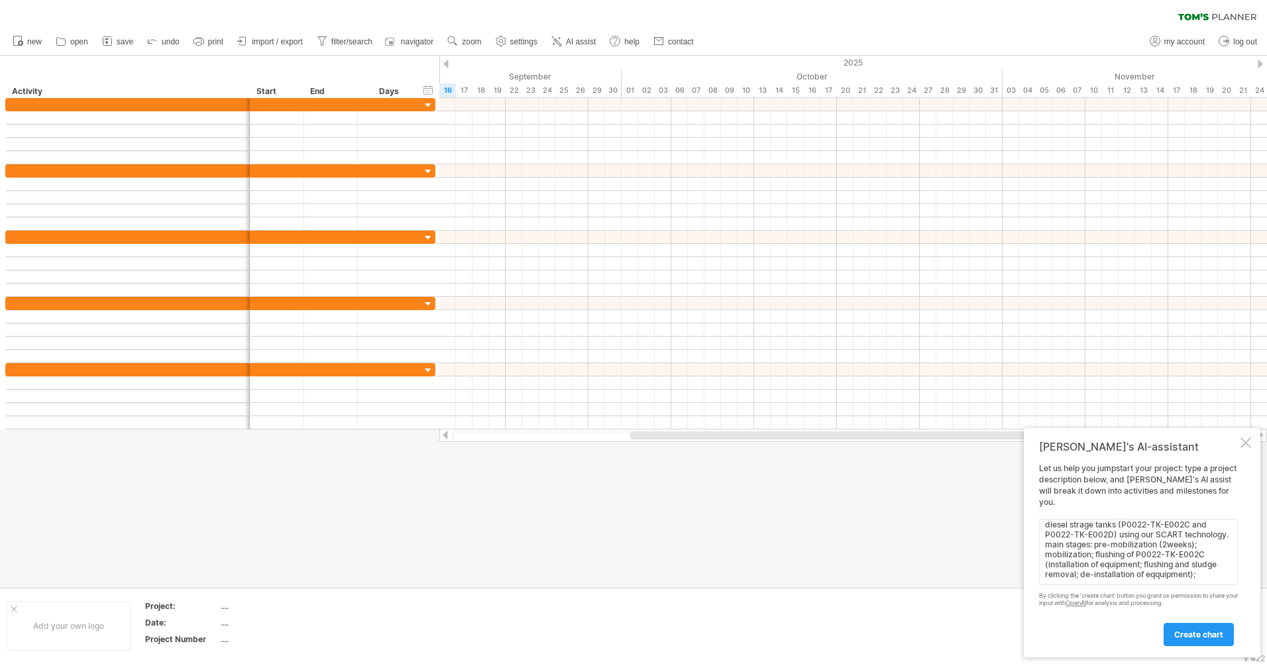
click at [1119, 573] on textarea "our porject is next: we should flush two 200m3 diesel strage tanks (P0022-ТК-Е0…" at bounding box center [1138, 552] width 199 height 66
paste textarea "flushing of P0022-ТК-Е002С (installation of equipment; flushing and sludge remo…"
click at [1206, 559] on textarea "our porject is next: we should flush two 200m3 diesel strage tanks (P0022-ТК-Е0…" at bounding box center [1138, 552] width 199 height 66
click at [1212, 577] on textarea "our porject is next: we should flush two 200m3 diesel strage tanks (P0022-ТК-Е0…" at bounding box center [1138, 552] width 199 height 66
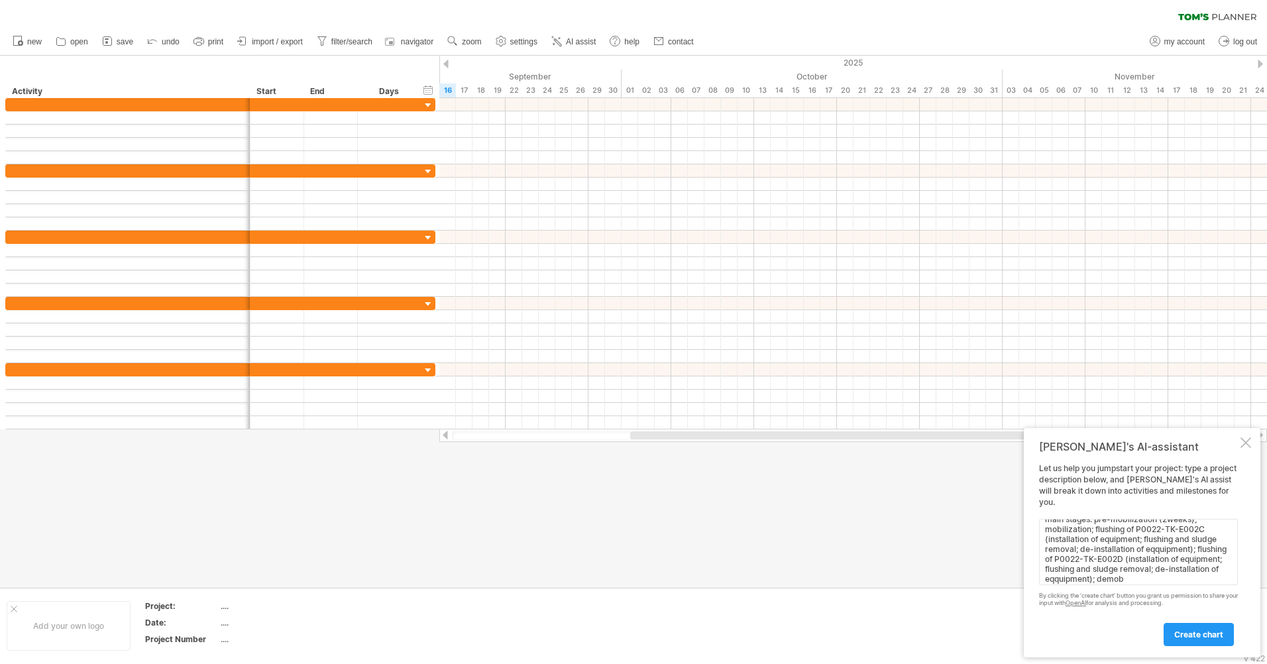
scroll to position [50, 0]
type textarea "our porject is next: we should flush two 200m3 diesel strage tanks (P0022-ТК-Е0…"
click at [1196, 634] on span "create chart" at bounding box center [1199, 635] width 49 height 10
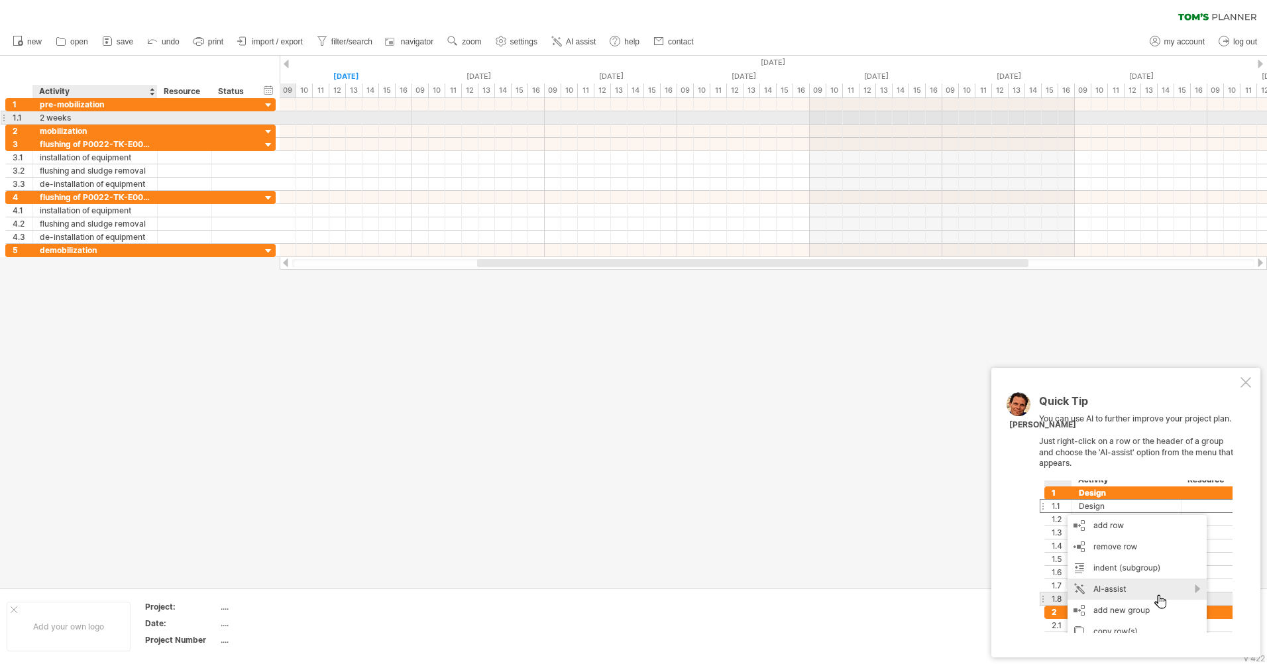
click at [66, 119] on div "2 weeks" at bounding box center [95, 117] width 111 height 13
drag, startPoint x: 80, startPoint y: 119, endPoint x: 40, endPoint y: 118, distance: 39.1
click at [40, 118] on input "*******" at bounding box center [95, 117] width 111 height 13
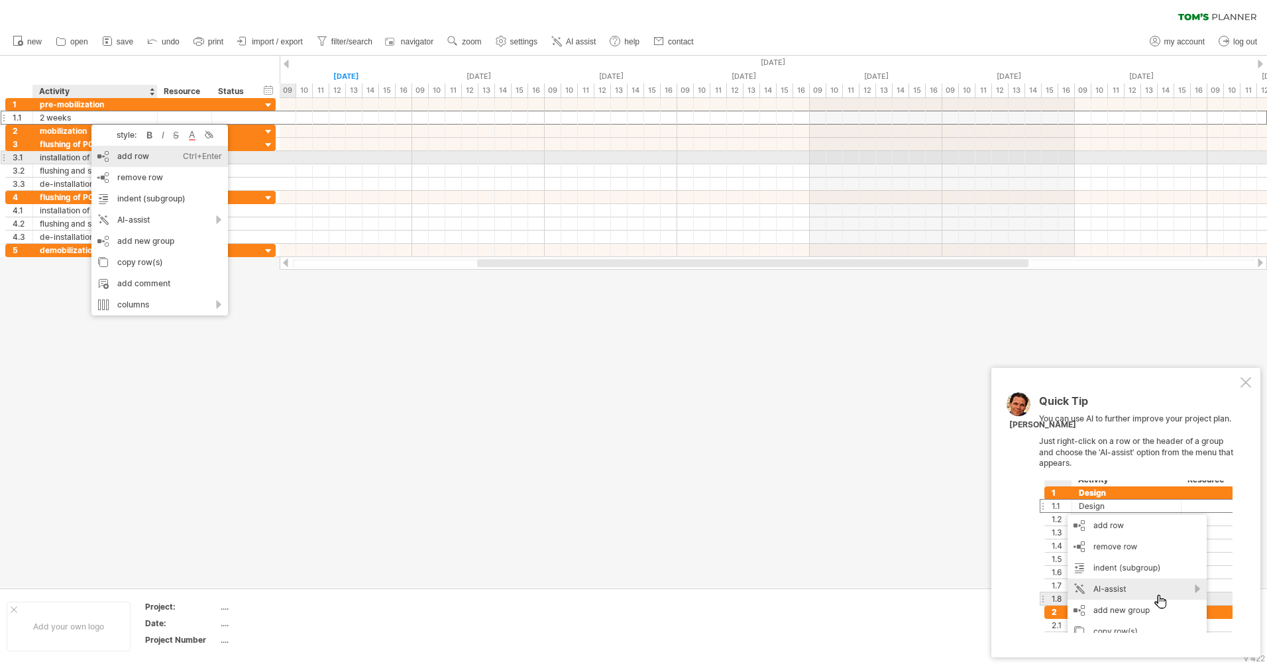
click at [162, 157] on div "add row Ctrl+Enter Cmd+Enter" at bounding box center [159, 156] width 137 height 21
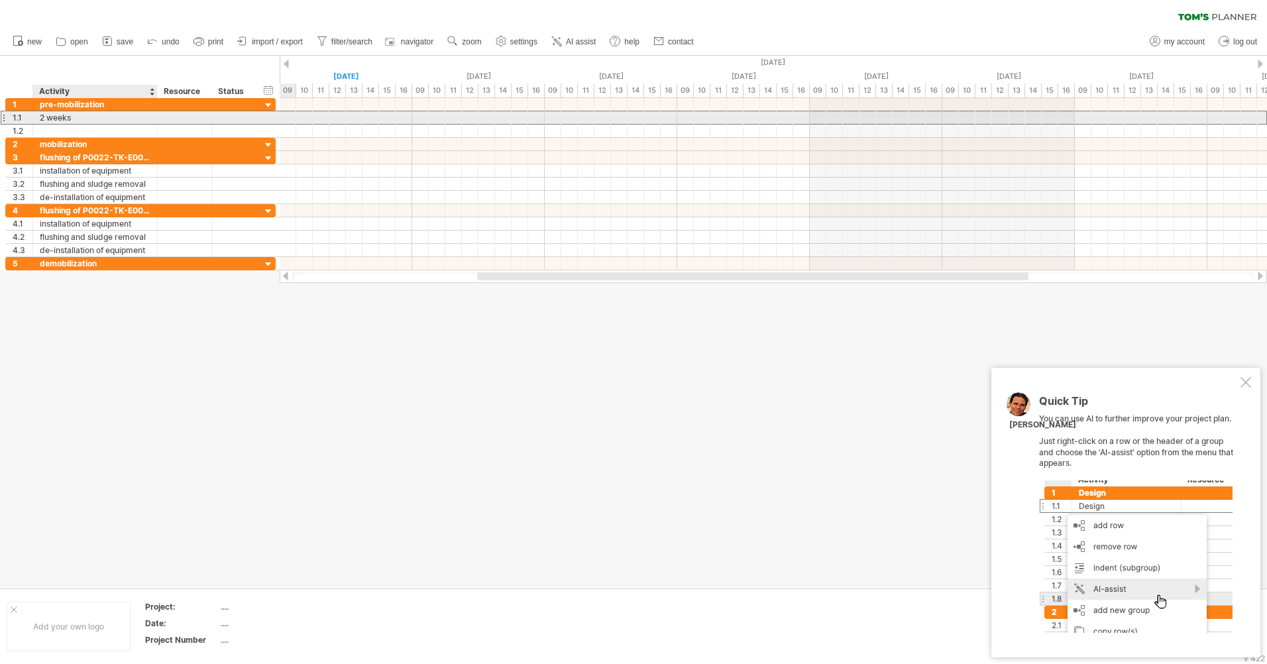
click at [61, 117] on div "2 weeks" at bounding box center [95, 117] width 111 height 13
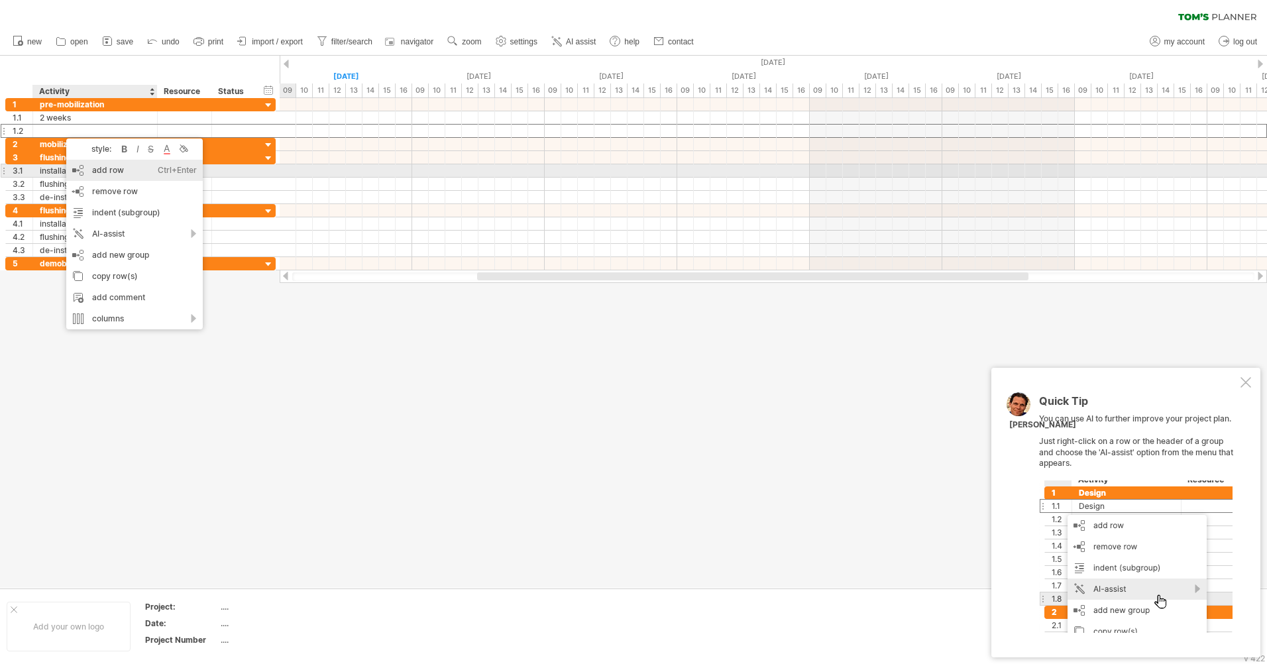
click at [118, 171] on div "add row Ctrl+Enter Cmd+Enter" at bounding box center [134, 170] width 137 height 21
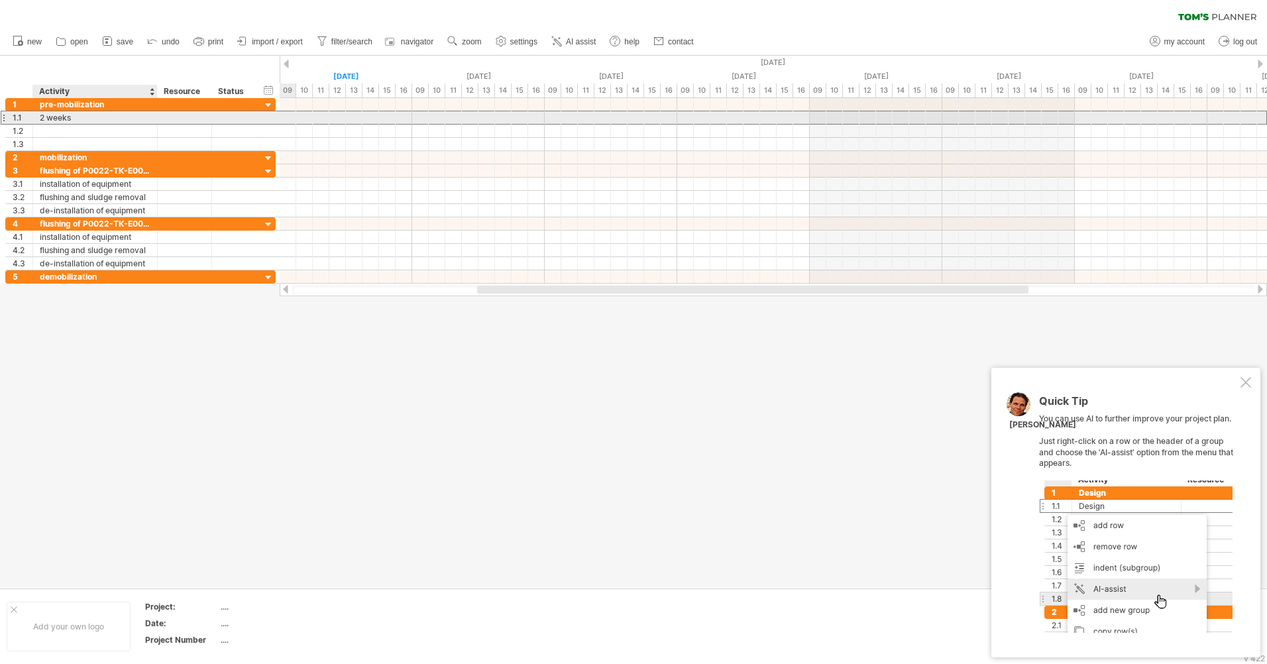
click at [68, 119] on div "2 weeks" at bounding box center [95, 117] width 111 height 13
drag, startPoint x: 70, startPoint y: 118, endPoint x: 36, endPoint y: 119, distance: 34.5
click at [36, 119] on div "******* 2 weeks" at bounding box center [95, 117] width 125 height 13
type input "*********"
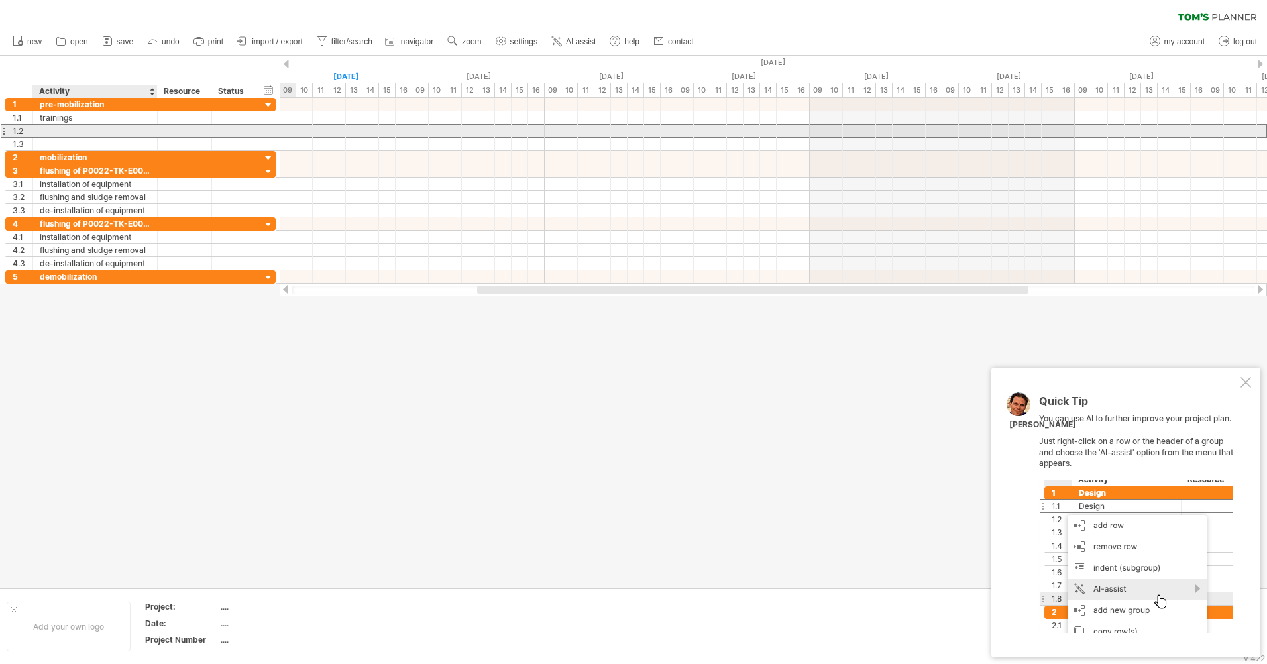
click at [58, 128] on div at bounding box center [95, 131] width 111 height 13
type input "*"
type input "**********"
click at [60, 133] on input "**********" at bounding box center [95, 131] width 111 height 13
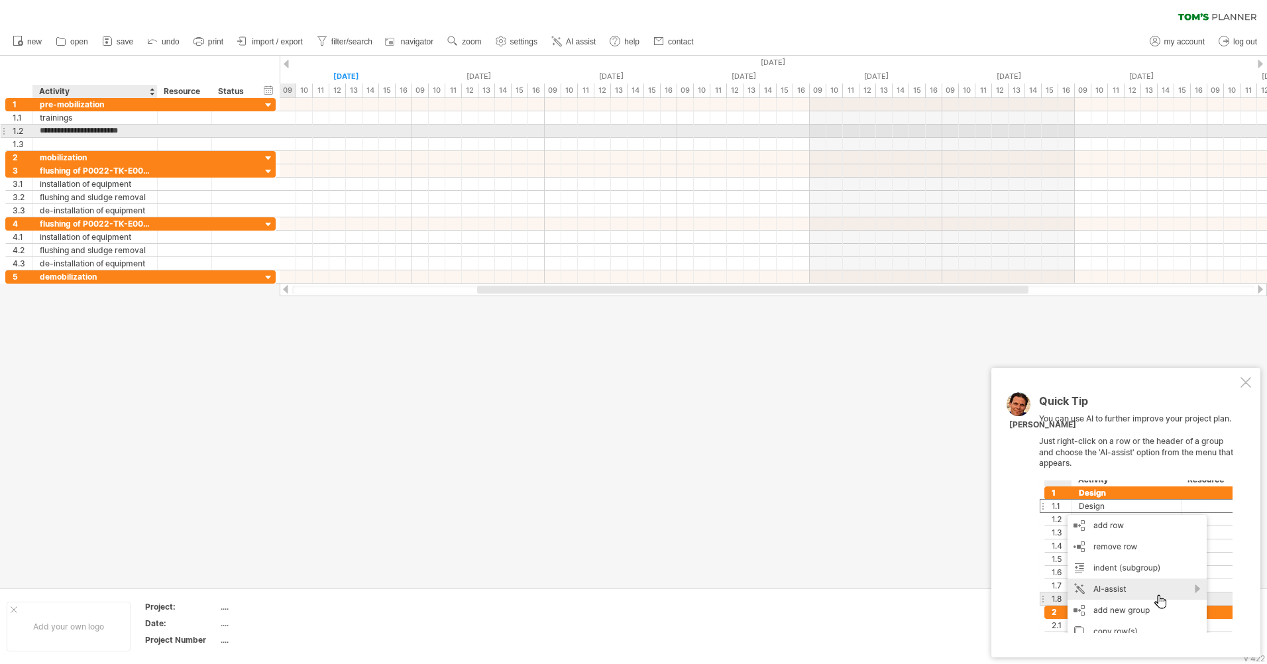
click at [60, 133] on input "**********" at bounding box center [95, 131] width 111 height 13
click at [57, 145] on div at bounding box center [95, 144] width 111 height 13
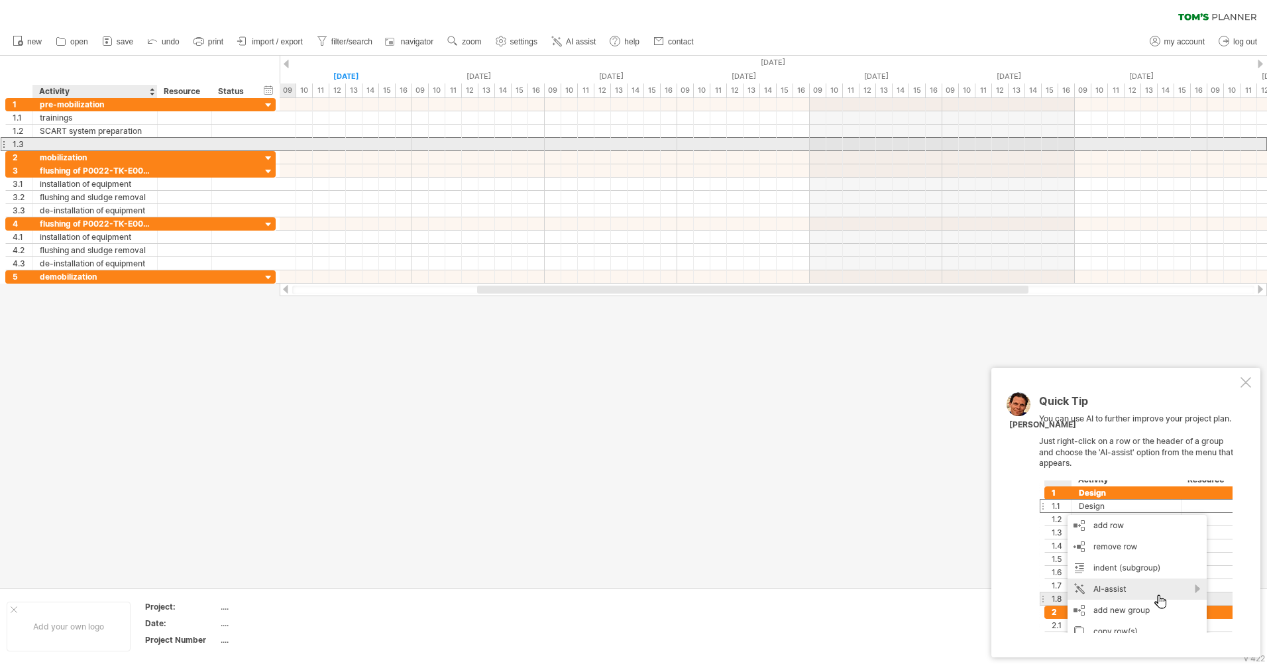
paste input "**********"
drag, startPoint x: 99, startPoint y: 145, endPoint x: 154, endPoint y: 149, distance: 54.6
click at [154, 149] on div "**********" at bounding box center [95, 144] width 125 height 13
type input "**********"
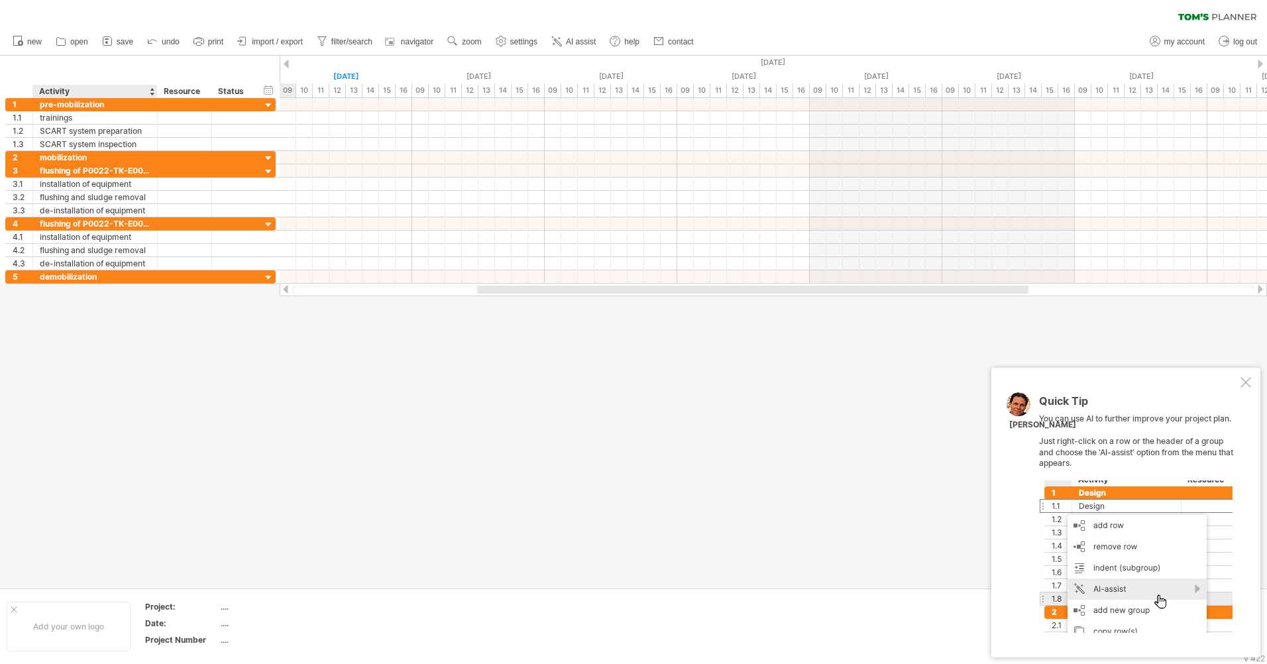
drag, startPoint x: 157, startPoint y: 363, endPoint x: 237, endPoint y: 361, distance: 79.6
click at [158, 363] on div at bounding box center [633, 322] width 1267 height 532
click at [275, 355] on div at bounding box center [633, 322] width 1267 height 532
click at [271, 90] on div "hide start/end/duration show start/end/duration" at bounding box center [268, 90] width 13 height 14
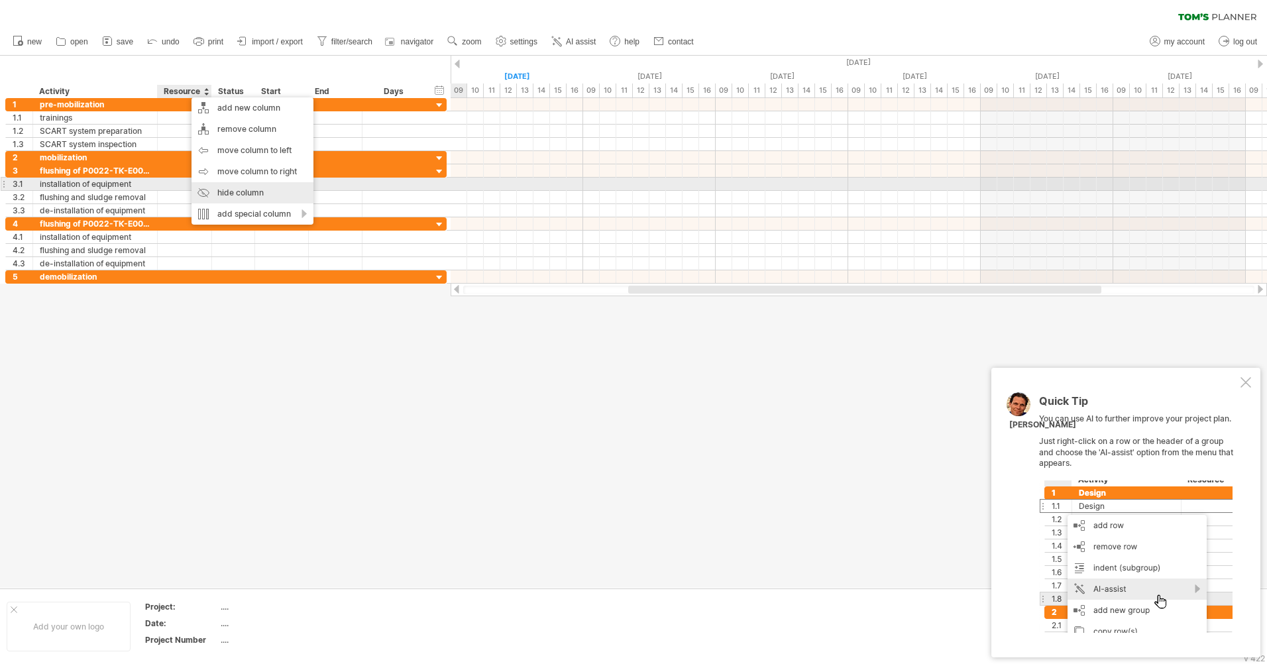
click at [219, 186] on div "hide column" at bounding box center [253, 192] width 122 height 21
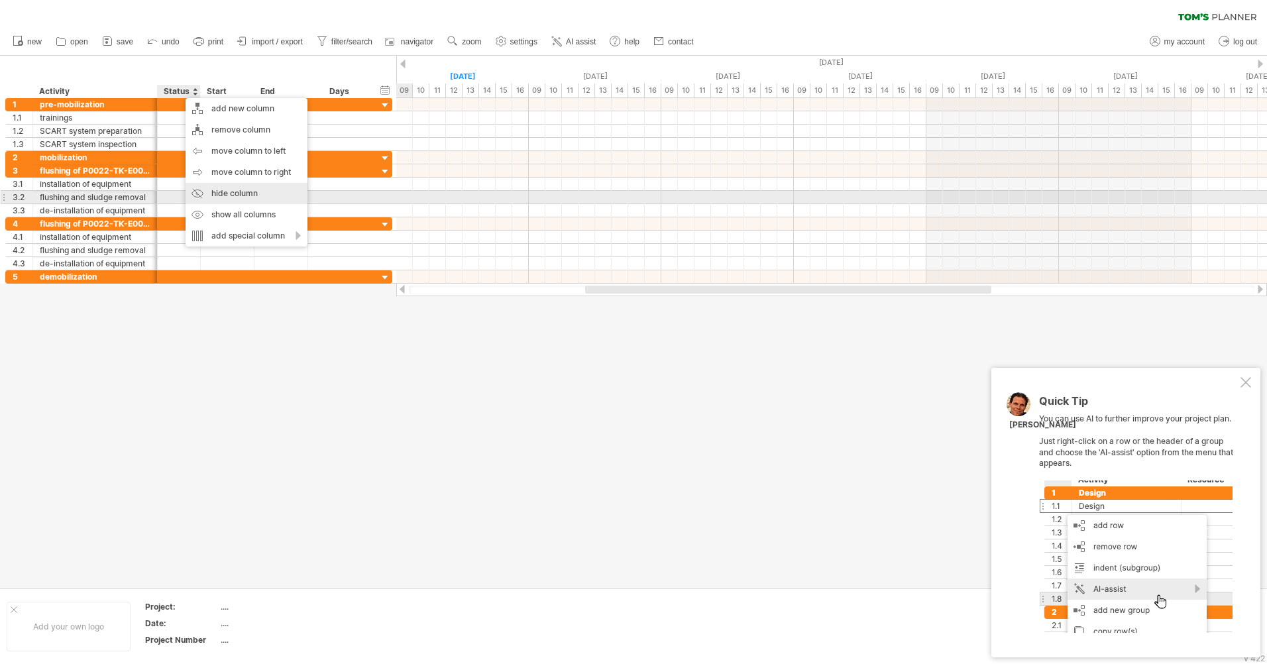
click at [225, 196] on div "hide column" at bounding box center [247, 193] width 122 height 21
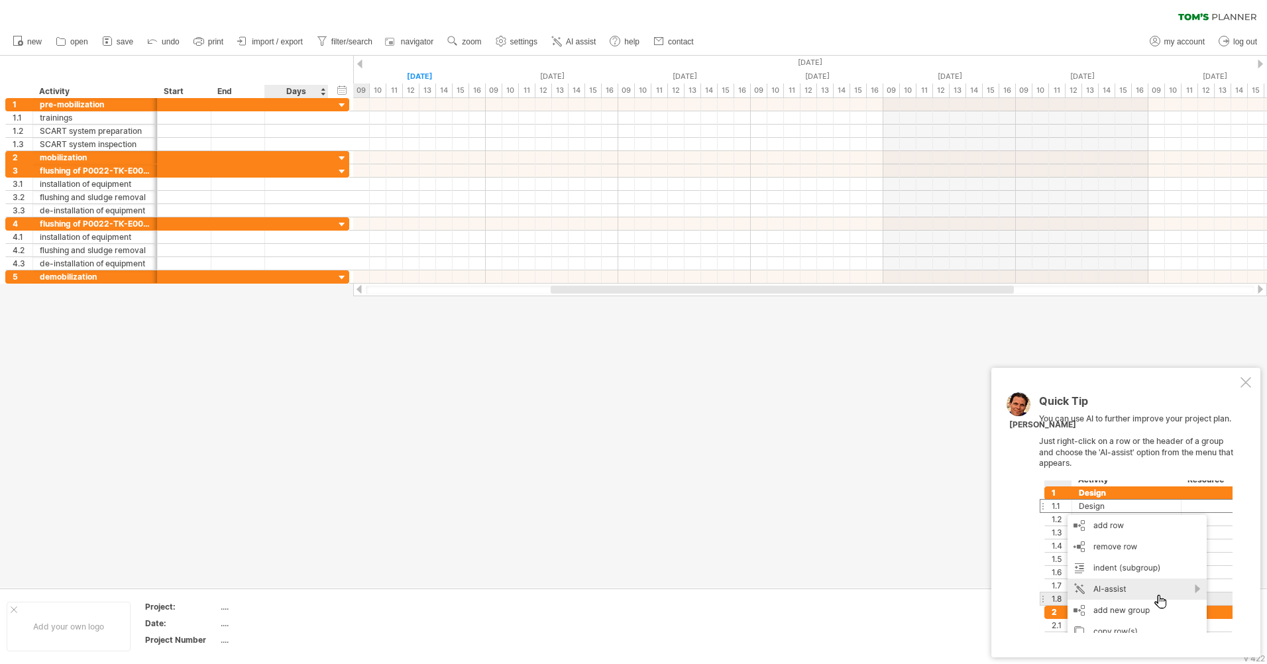
click at [288, 340] on div at bounding box center [633, 322] width 1267 height 532
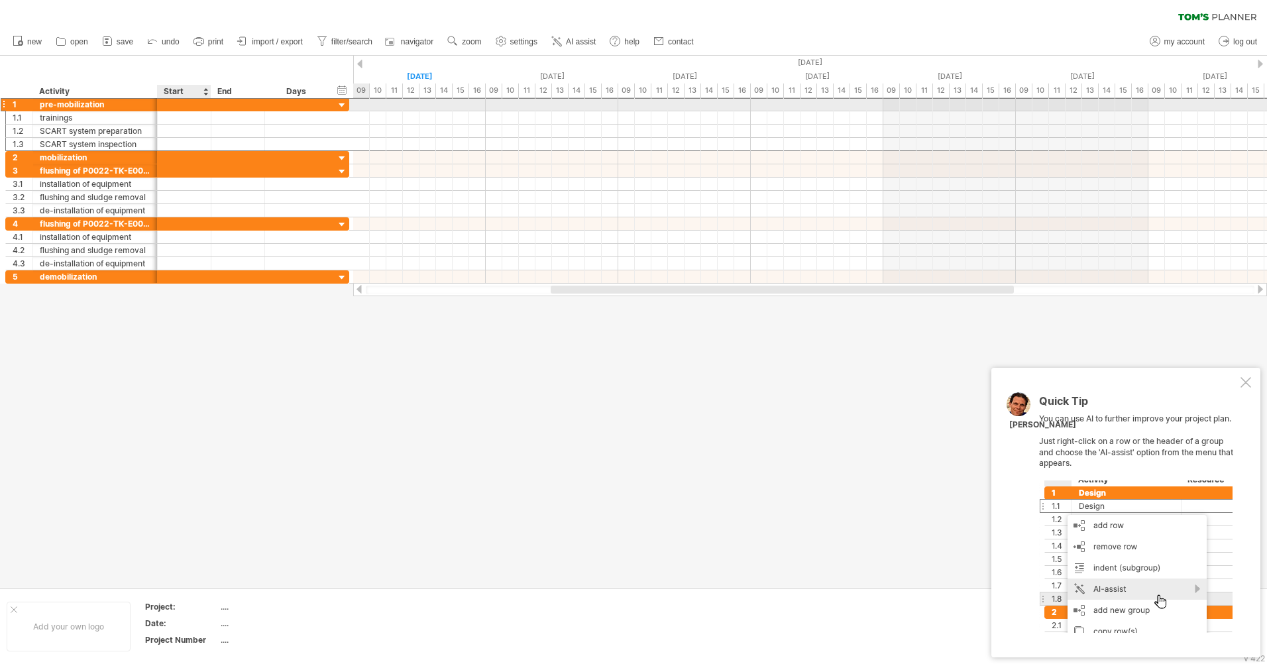
click at [181, 105] on div at bounding box center [185, 104] width 54 height 13
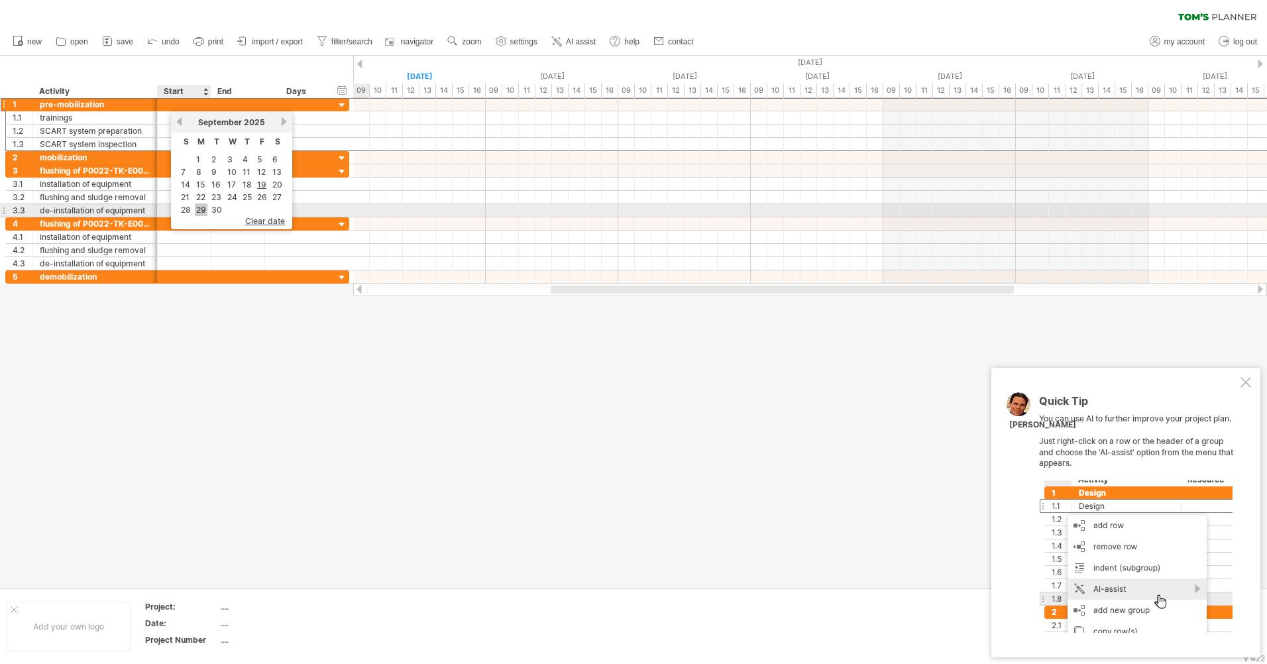
click at [200, 207] on link "29" at bounding box center [201, 210] width 13 height 13
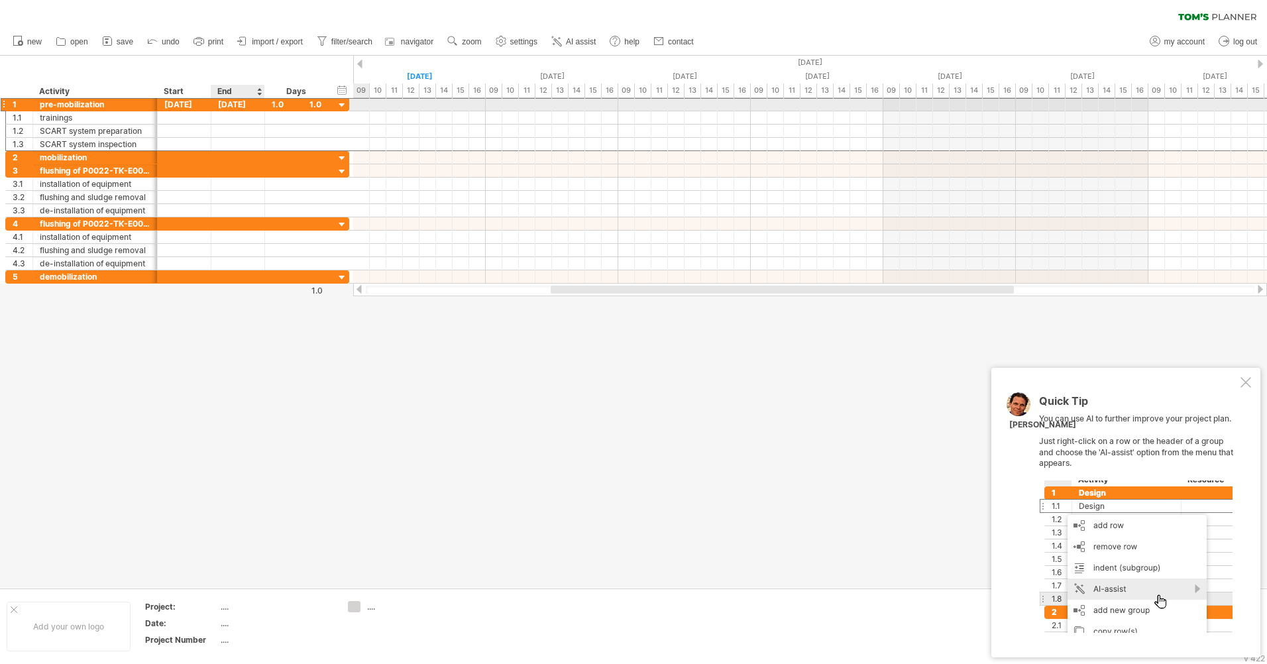
click at [238, 104] on div "[DATE]" at bounding box center [238, 104] width 54 height 13
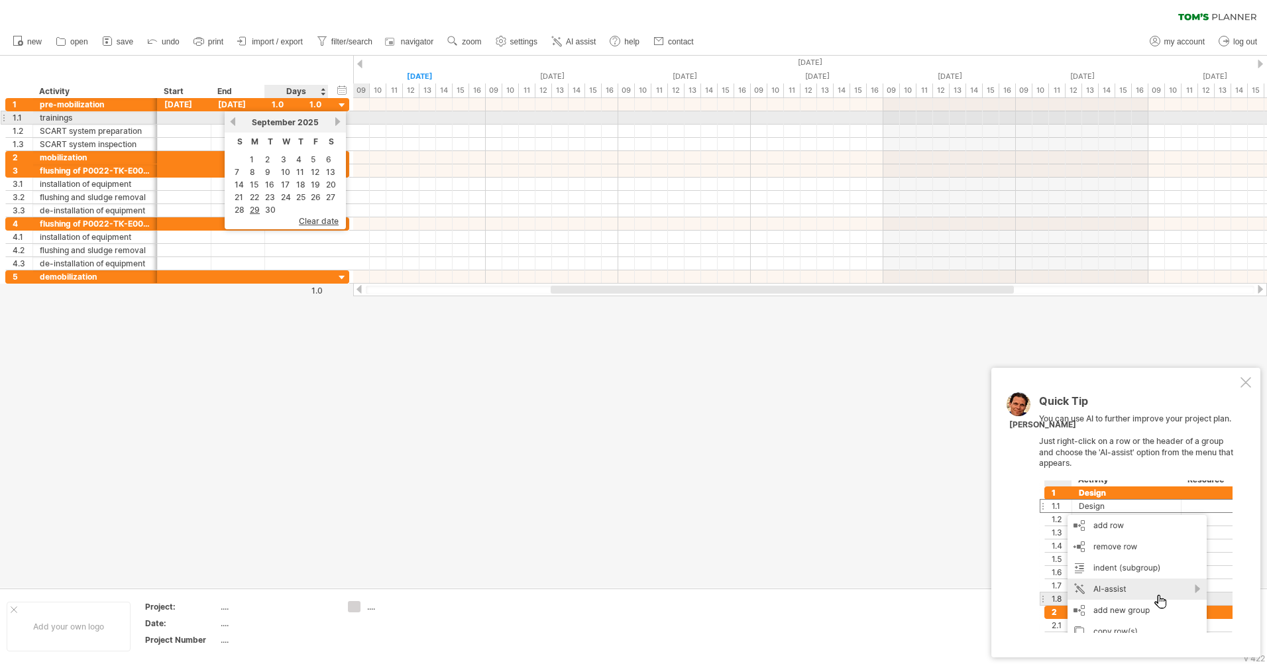
click at [335, 120] on link "next" at bounding box center [338, 122] width 10 height 10
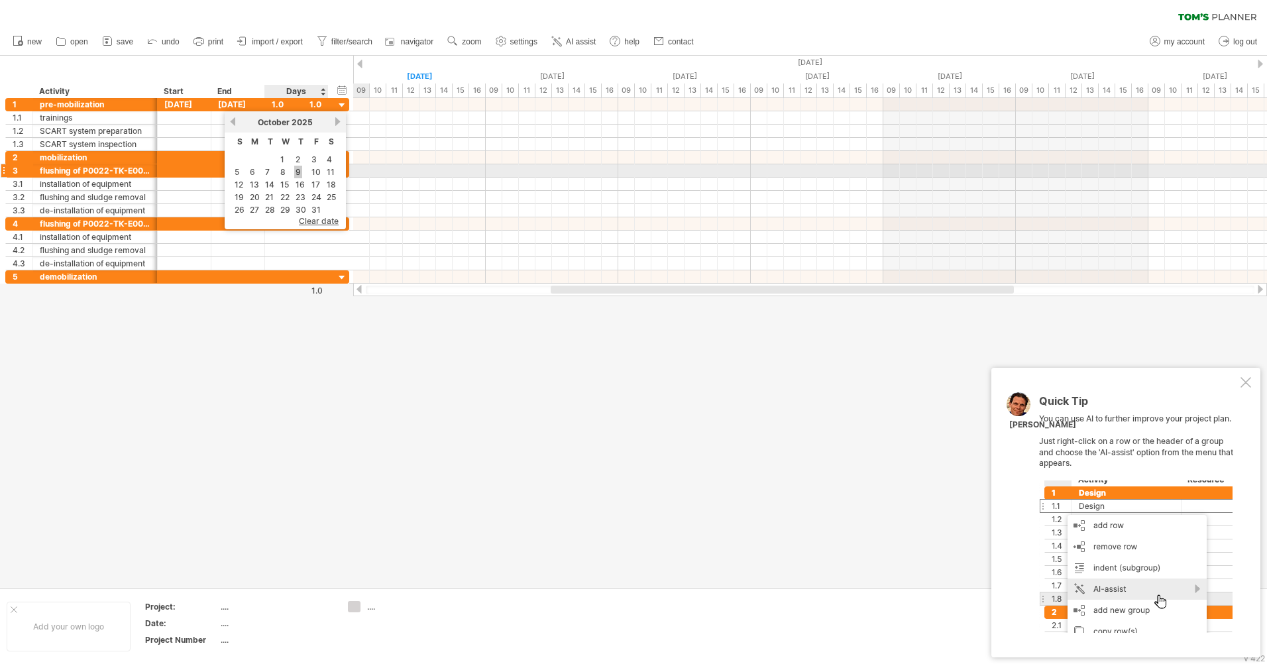
click at [297, 174] on link "9" at bounding box center [298, 172] width 8 height 13
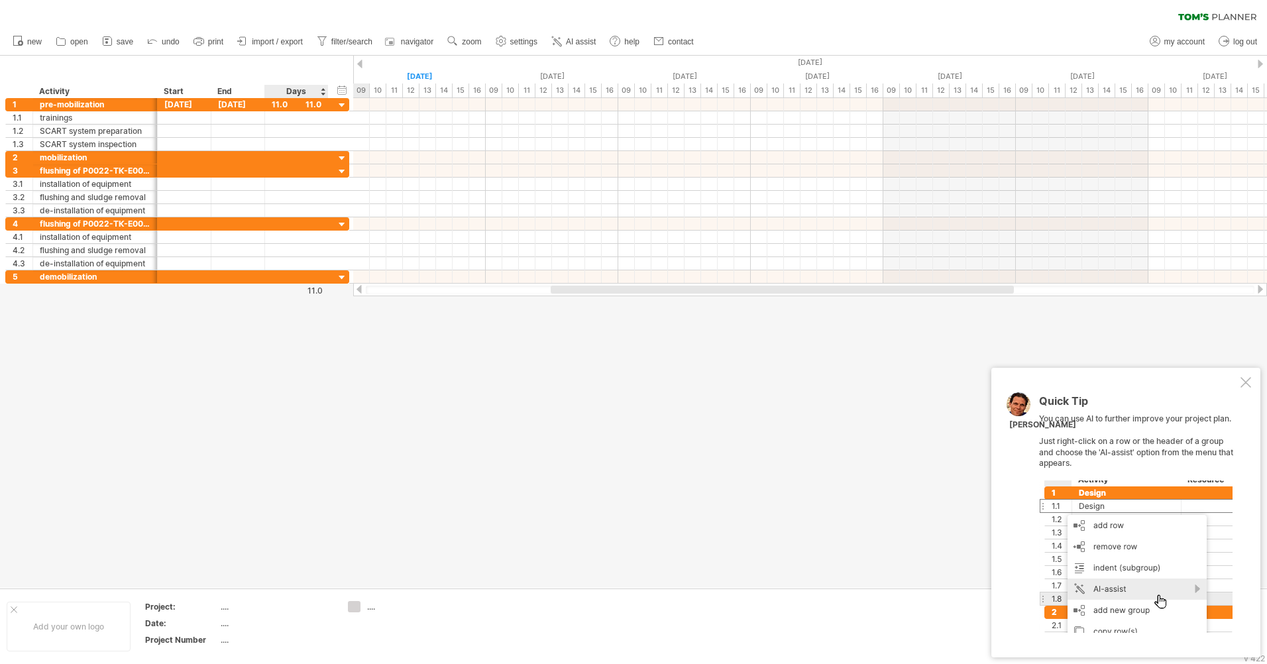
click at [316, 339] on div at bounding box center [633, 322] width 1267 height 532
click at [298, 90] on div "Days" at bounding box center [295, 91] width 63 height 13
click at [524, 34] on link "settings" at bounding box center [517, 41] width 49 height 17
select select "*"
select select "**"
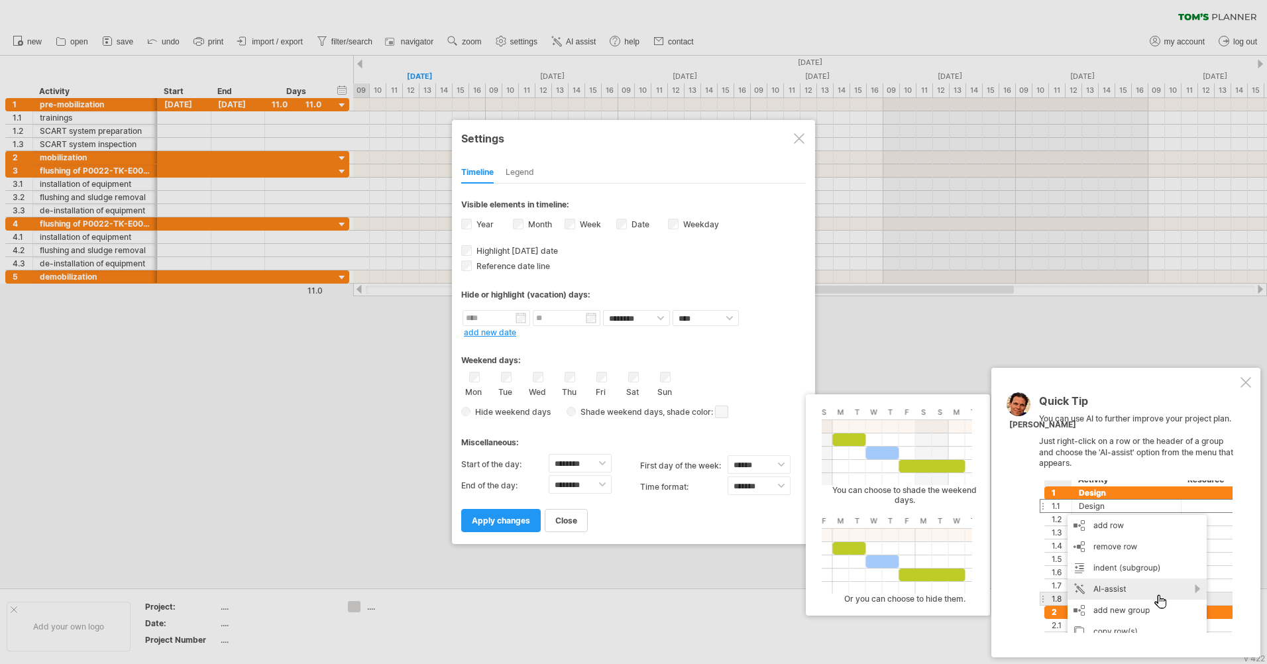
click at [727, 416] on span at bounding box center [721, 412] width 13 height 13
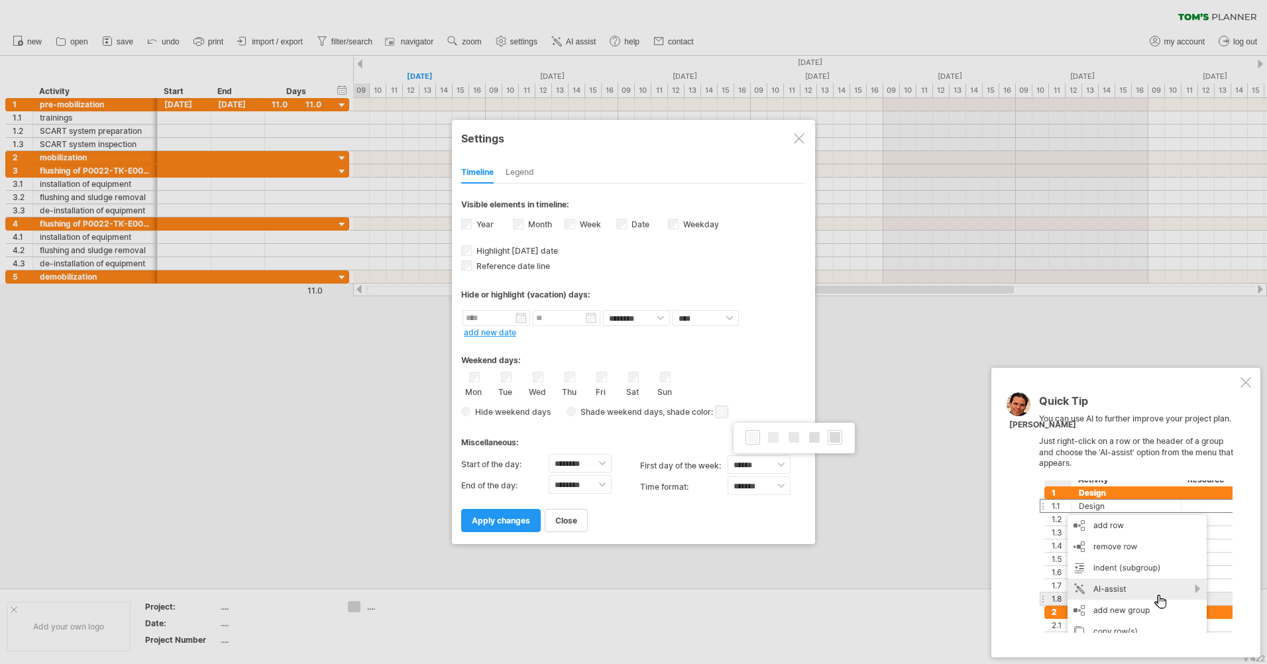
drag, startPoint x: 836, startPoint y: 439, endPoint x: 795, endPoint y: 414, distance: 47.6
click at [836, 439] on span at bounding box center [835, 437] width 11 height 11
click at [755, 363] on div "Weekend days:" at bounding box center [633, 356] width 345 height 26
click at [607, 460] on select "******** ******** ******** ******** ******** ******** ******** ******** *******…" at bounding box center [580, 463] width 63 height 19
select select "*"
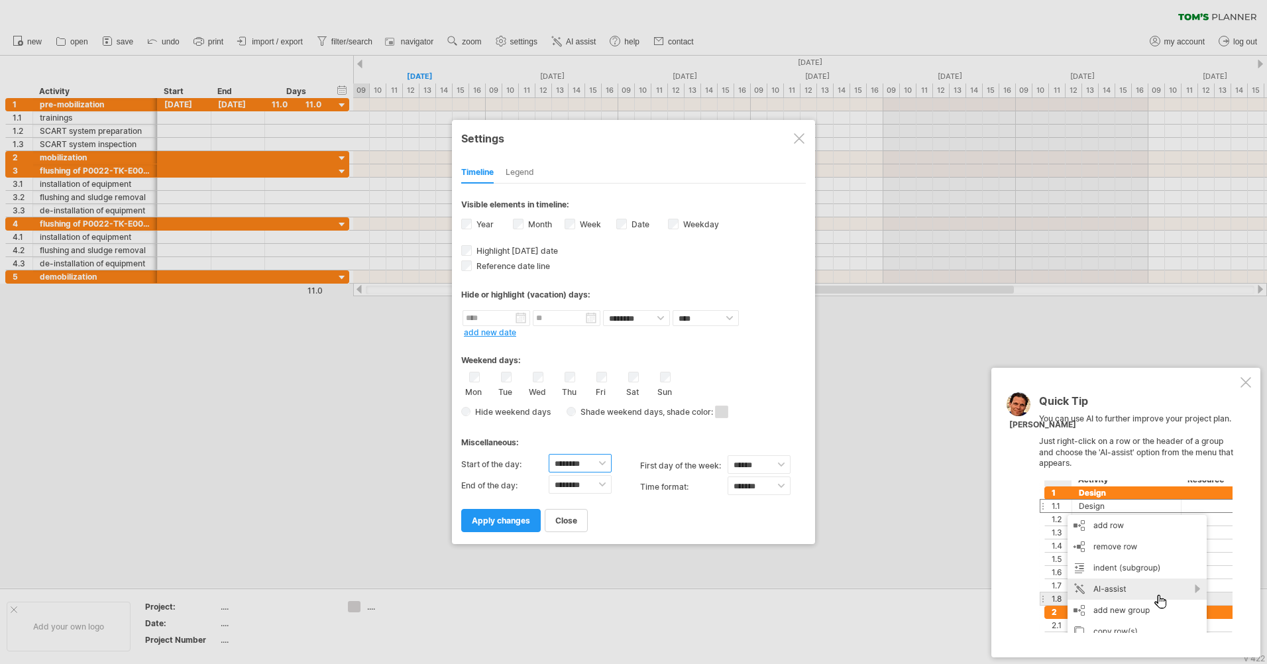
click at [549, 454] on select "******** ******** ******** ******** ******** ******** ******** ******** *******…" at bounding box center [580, 463] width 63 height 19
click at [602, 486] on select "******** ******** ******** ******** ******** ******** ******** ******** *******…" at bounding box center [580, 484] width 63 height 19
select select "*"
click at [549, 475] on select "******** ******** ******** ******** ******** ******** ******** ******** *******…" at bounding box center [580, 484] width 63 height 19
click at [590, 223] on label "Week visibility of weeknumbers Currently there is not enough space horizontally…" at bounding box center [589, 224] width 24 height 10
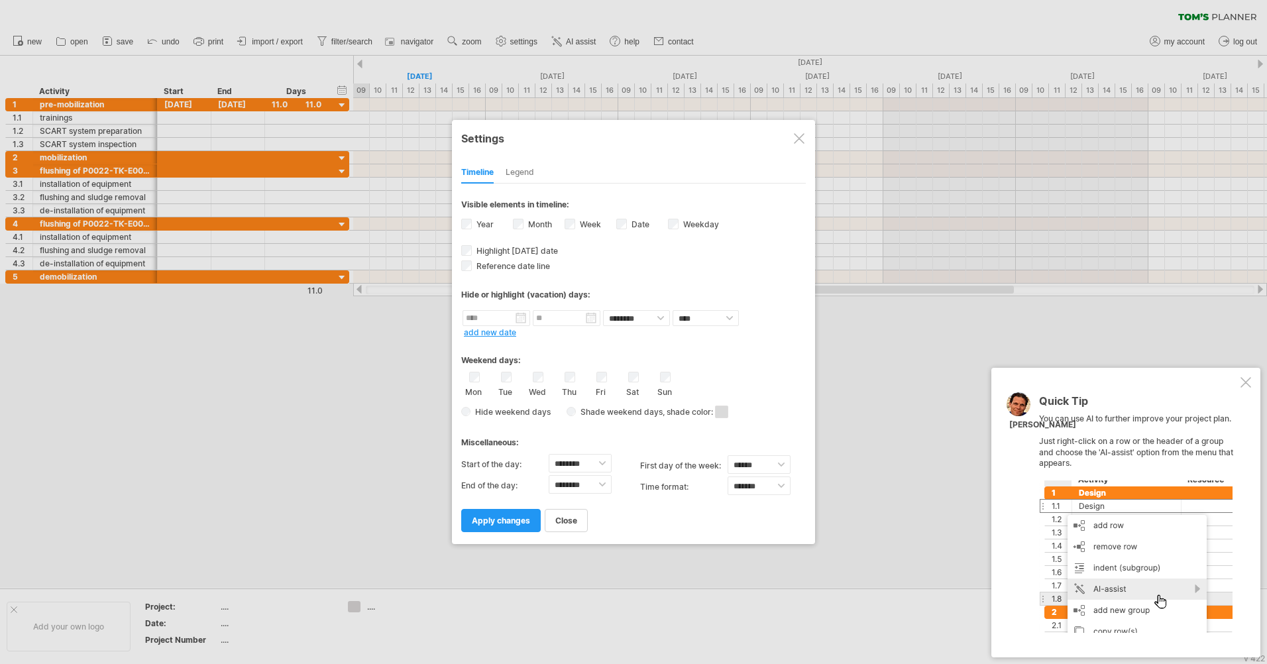
drag, startPoint x: 502, startPoint y: 514, endPoint x: 536, endPoint y: 506, distance: 35.5
click at [502, 514] on link "apply changes" at bounding box center [501, 520] width 80 height 23
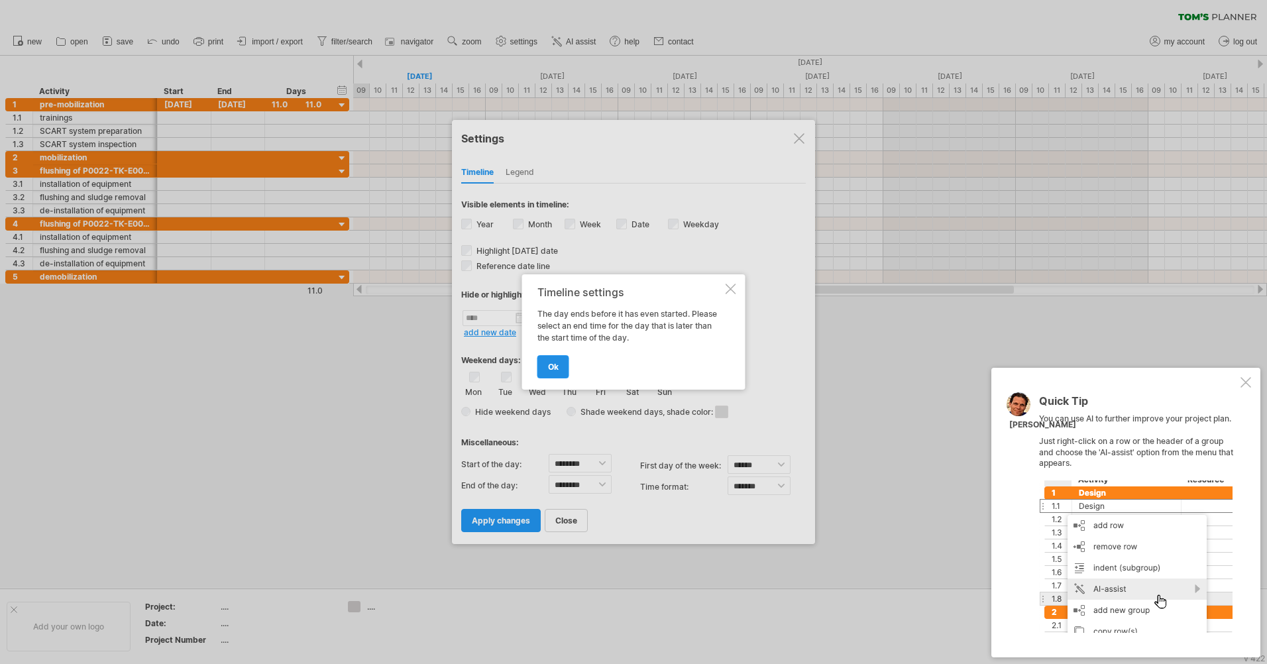
click at [555, 372] on link "ok" at bounding box center [554, 366] width 32 height 23
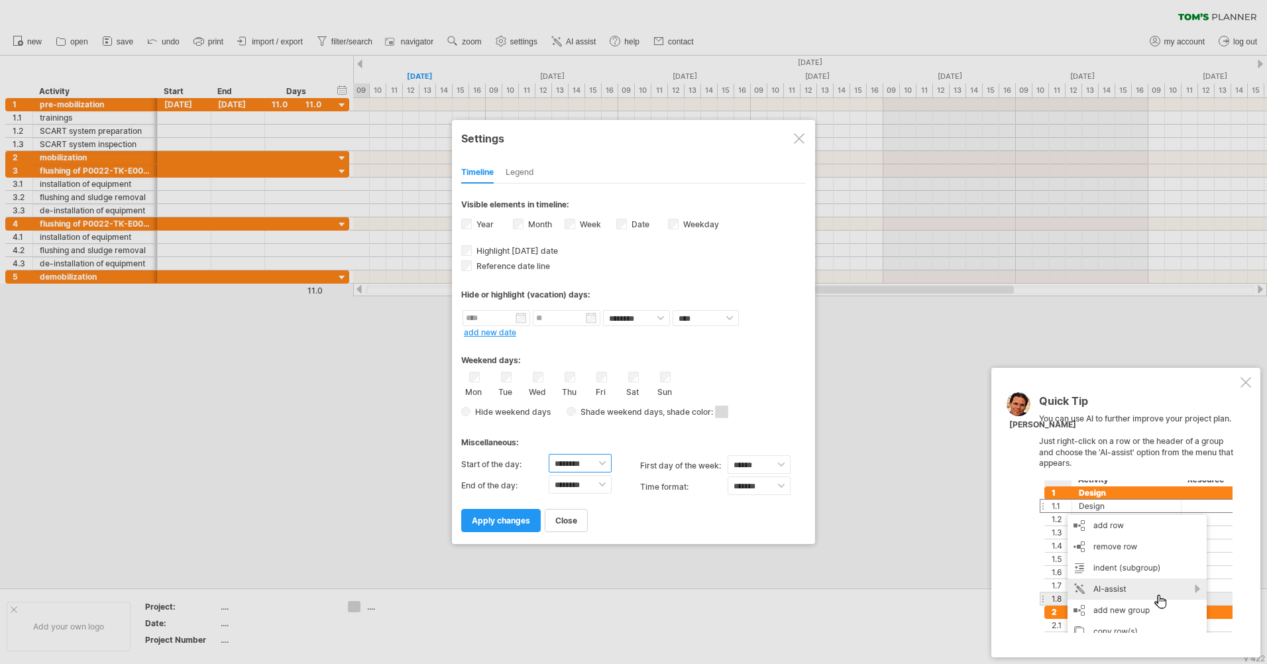
click at [603, 459] on select "******** ******** ******** ******** ******** ******** ******** ******** *******…" at bounding box center [580, 463] width 63 height 19
select select "*"
click at [549, 454] on select "******** ******** ******** ******** ******** ******** ******** ******** *******…" at bounding box center [580, 463] width 63 height 19
click at [601, 488] on select "******** ******** ******** ******** ******** ******** ******** ******** *******…" at bounding box center [580, 484] width 63 height 19
select select "*"
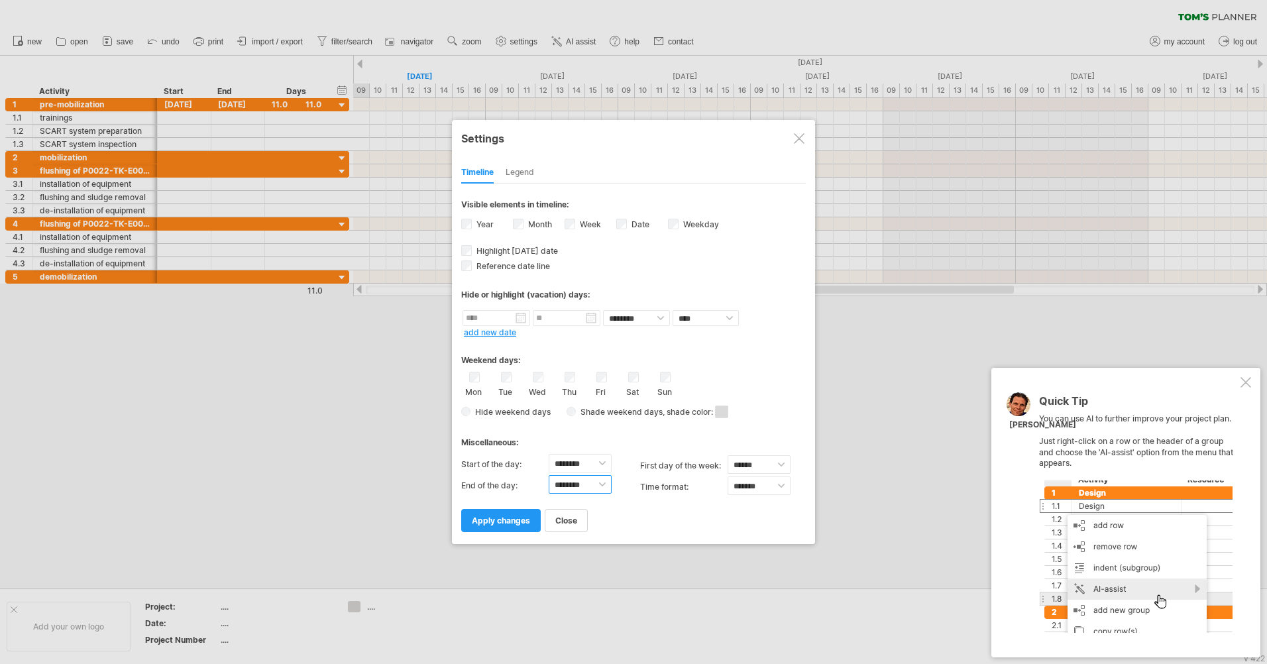
click at [549, 475] on select "******** ******** ******** ******** ******** ******** ******** ******** *******…" at bounding box center [580, 484] width 63 height 19
click at [504, 519] on span "apply changes" at bounding box center [501, 521] width 58 height 10
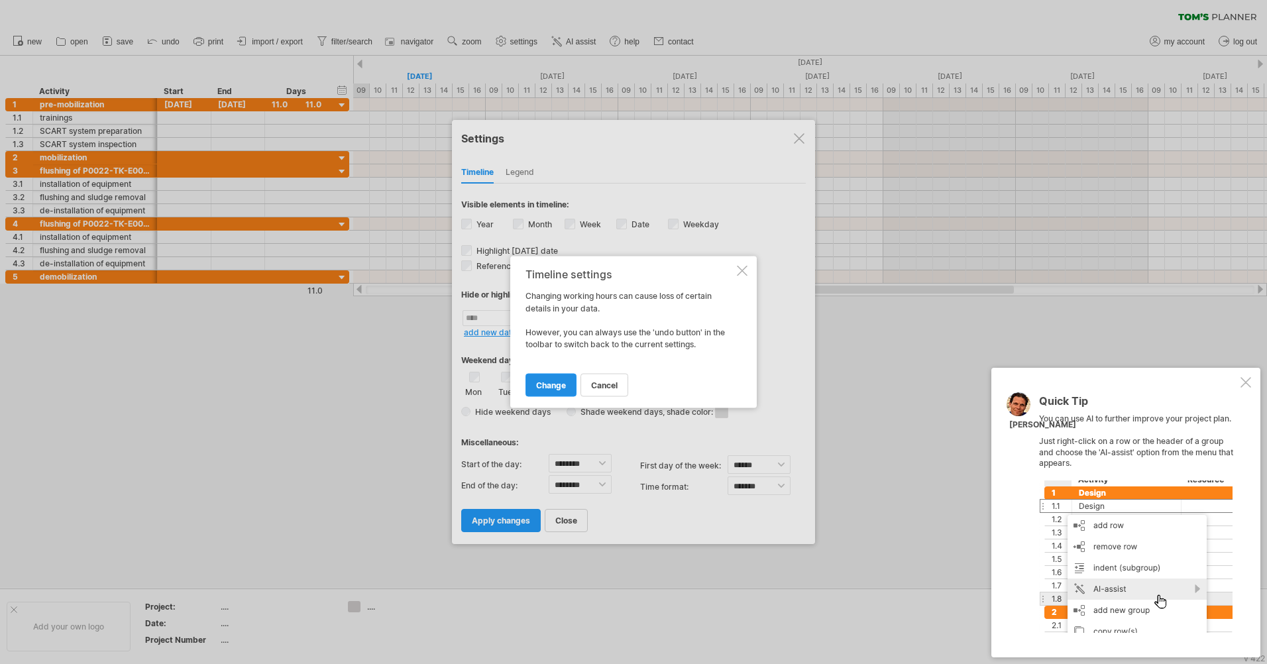
click at [550, 384] on span "change" at bounding box center [551, 385] width 30 height 10
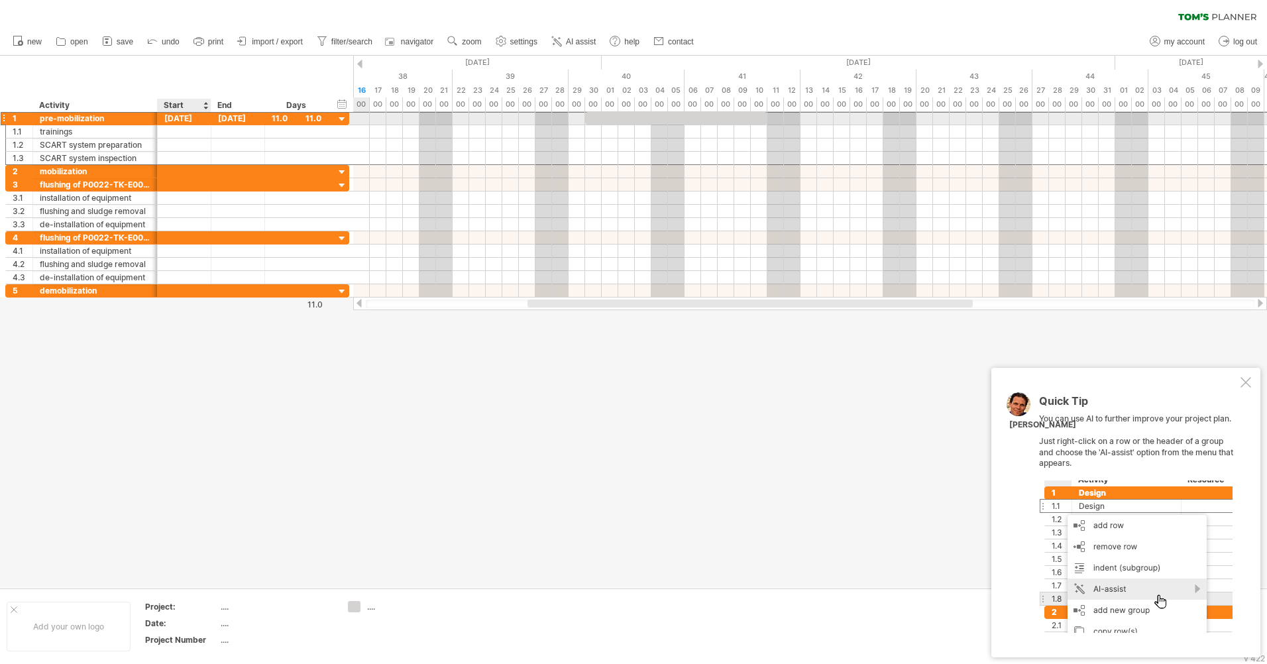
click at [188, 119] on div "[DATE]" at bounding box center [185, 118] width 54 height 13
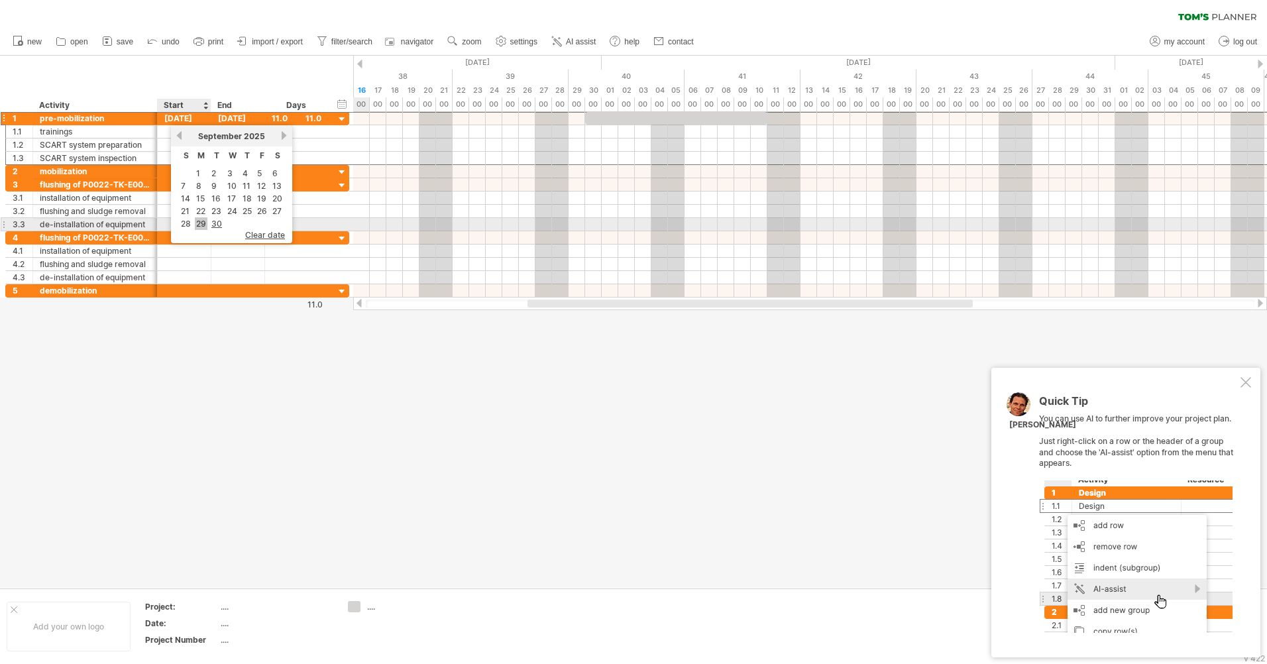
click at [202, 225] on link "29" at bounding box center [201, 223] width 13 height 13
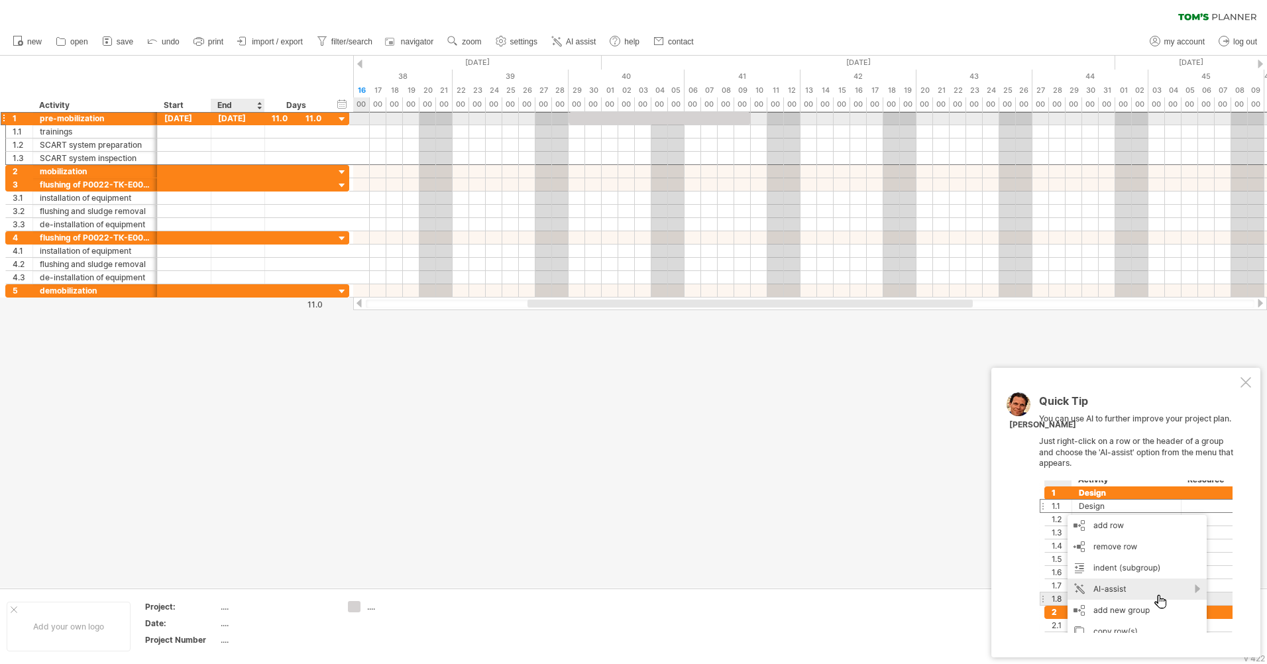
click at [233, 119] on div "[DATE]" at bounding box center [238, 118] width 54 height 13
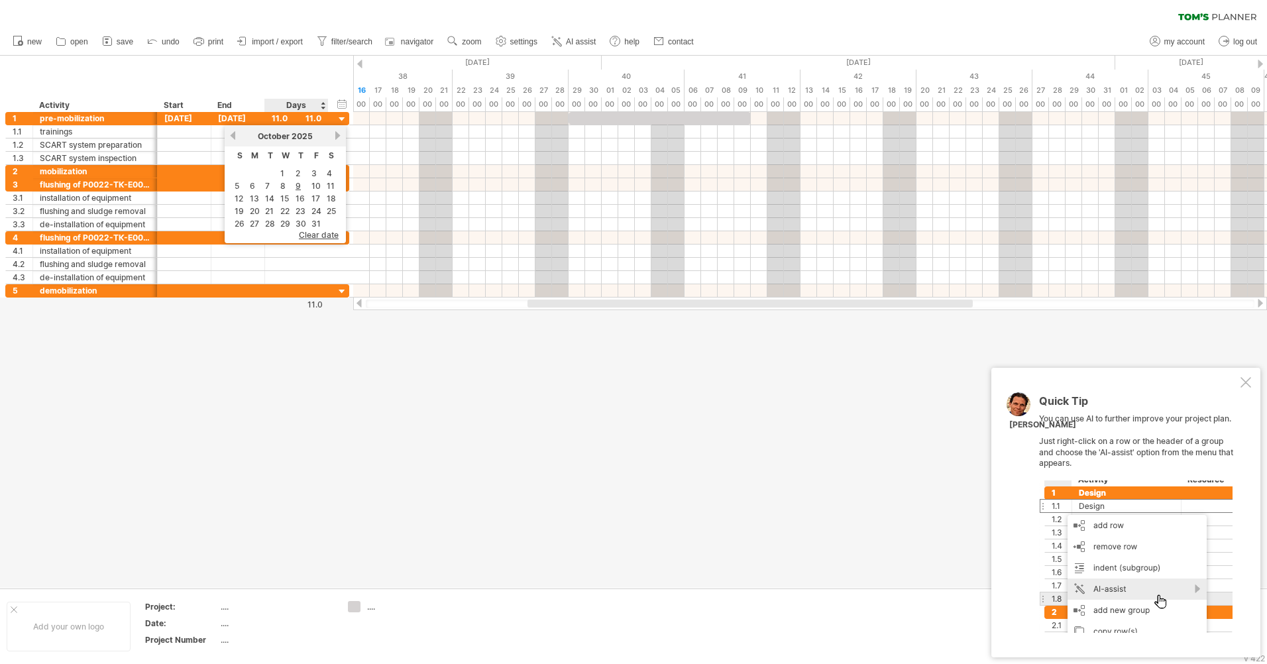
click at [341, 355] on div at bounding box center [633, 322] width 1267 height 532
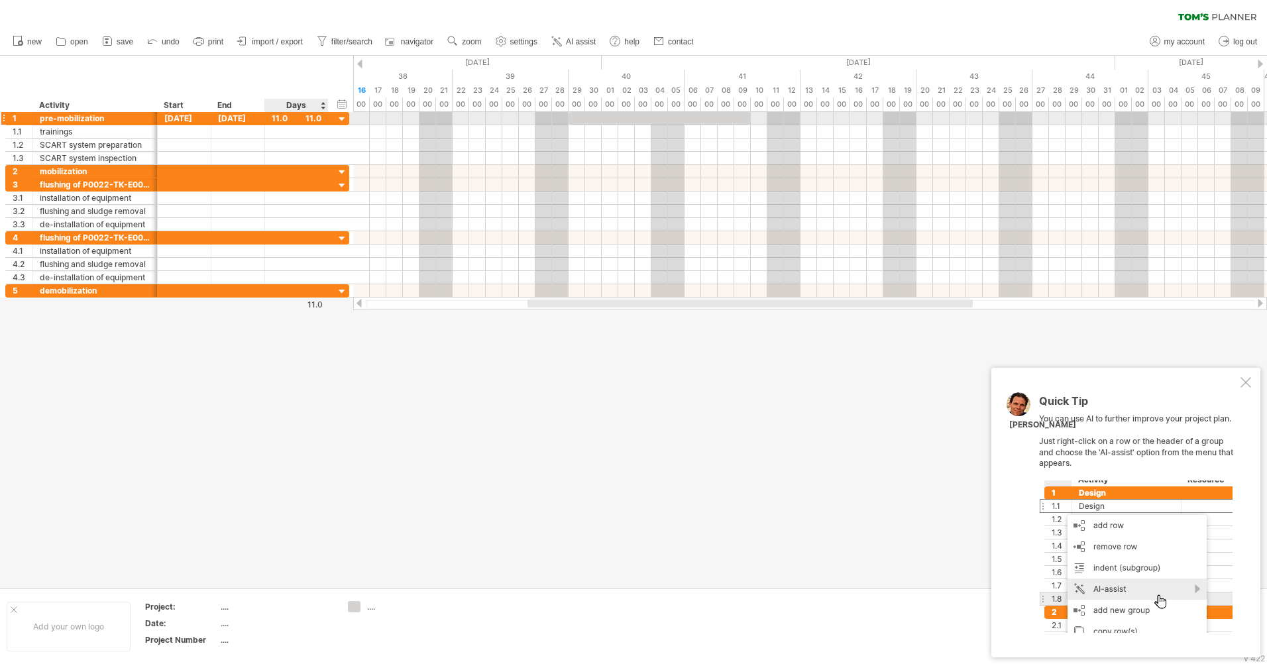
click at [293, 119] on div "11.0" at bounding box center [297, 118] width 50 height 13
click at [311, 119] on div "****" at bounding box center [297, 118] width 50 height 13
click at [510, 42] on link "settings" at bounding box center [517, 41] width 49 height 17
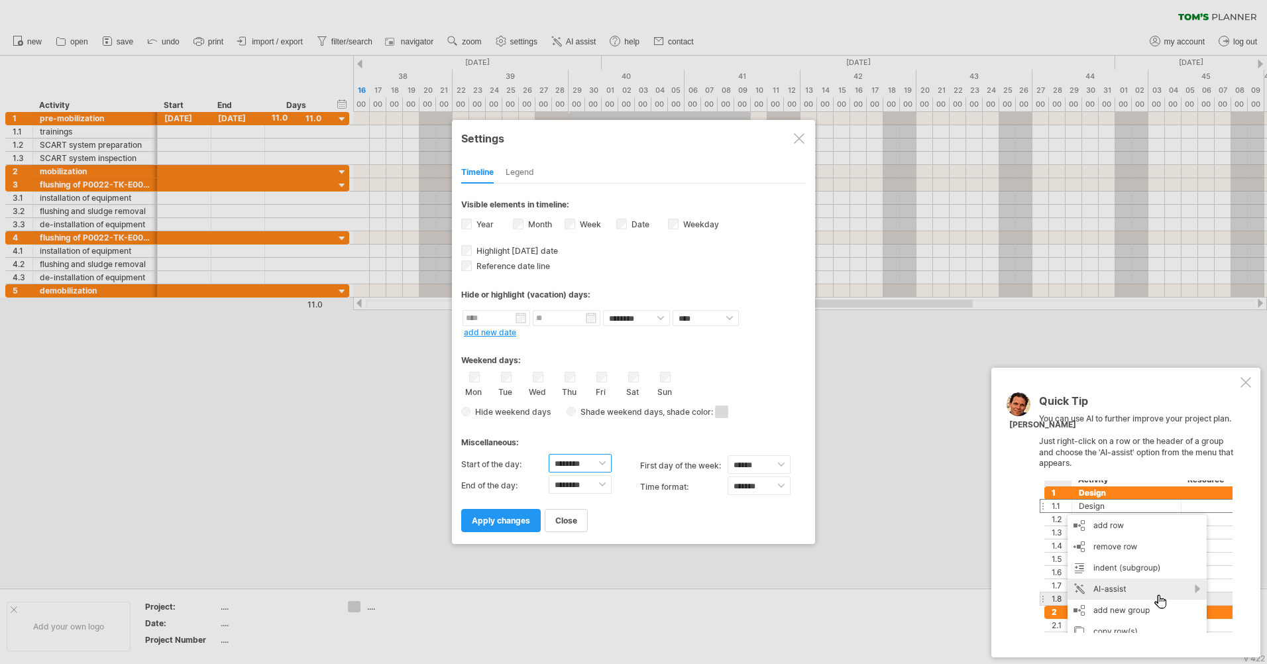
click at [601, 465] on select "******** ******** ******** ******** ******** ******** ******** ******** *******…" at bounding box center [580, 463] width 63 height 19
select select "*"
click at [549, 454] on select "******** ******** ******** ******** ******** ******** ******** ******** *******…" at bounding box center [580, 463] width 63 height 19
click at [603, 485] on select "******** ******** ******** ******** ******** ******** ******** ******** *******…" at bounding box center [580, 484] width 63 height 19
click at [549, 475] on select "******** ******** ******** ******** ******** ******** ******** ******** *******…" at bounding box center [580, 484] width 63 height 19
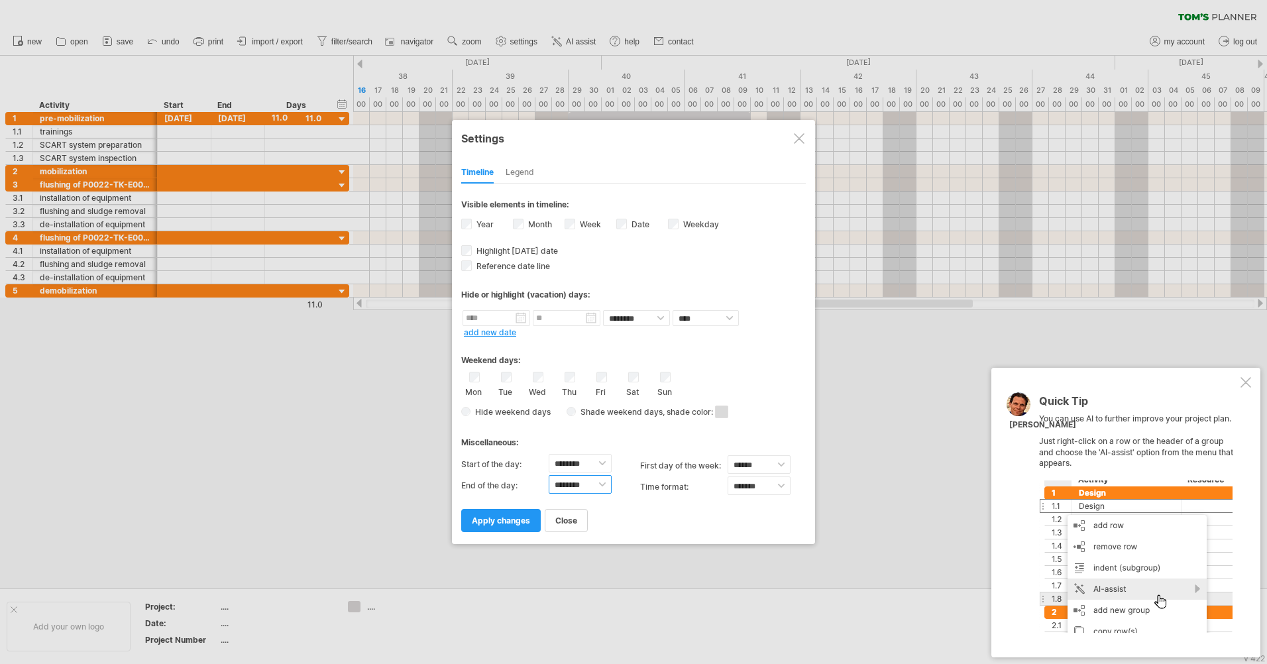
click at [603, 486] on select "******** ******** ******** ******** ******** ******** ******** ******** *******…" at bounding box center [580, 484] width 63 height 19
select select "*"
click at [549, 475] on select "******** ******** ******** ******** ******** ******** ******** ******** *******…" at bounding box center [580, 484] width 63 height 19
click at [514, 520] on span "apply changes" at bounding box center [501, 521] width 58 height 10
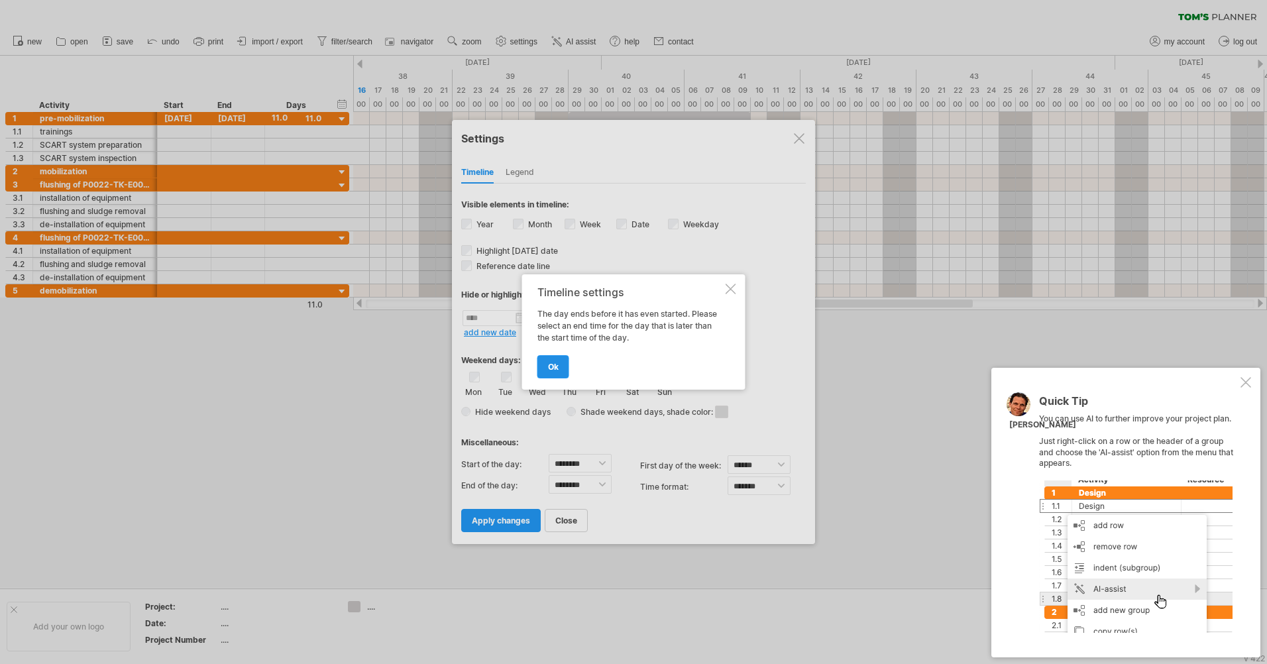
click at [561, 367] on link "ok" at bounding box center [554, 366] width 32 height 23
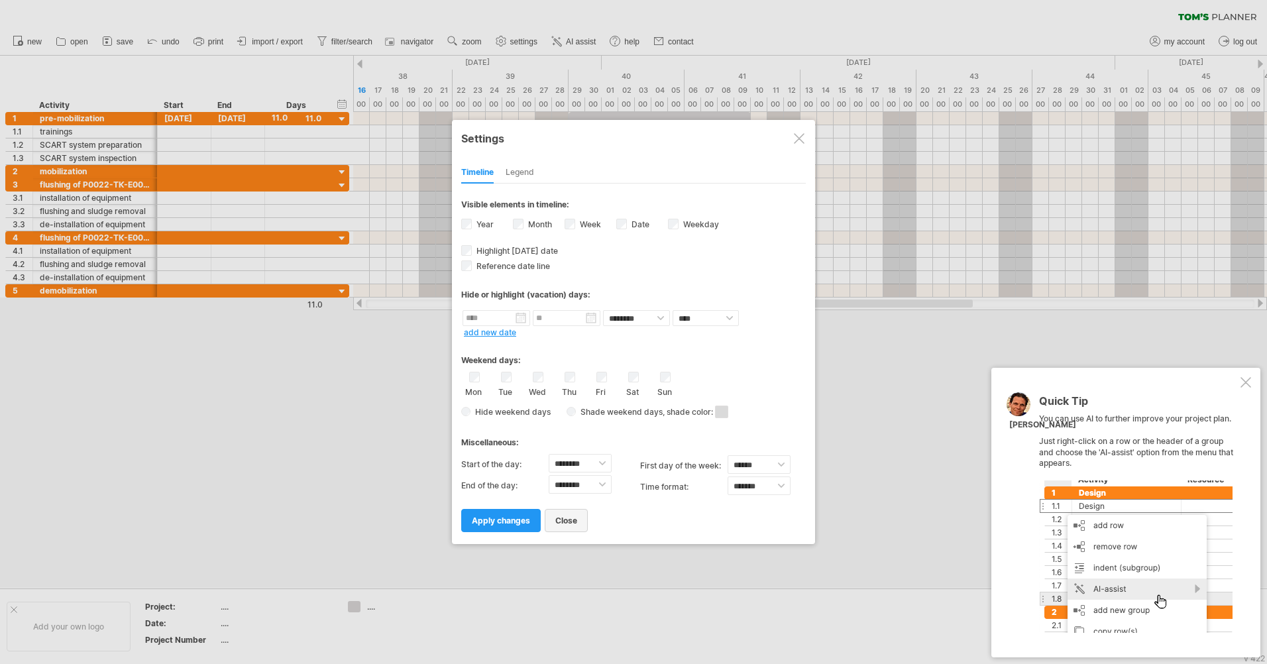
click at [581, 522] on link "close" at bounding box center [566, 520] width 43 height 23
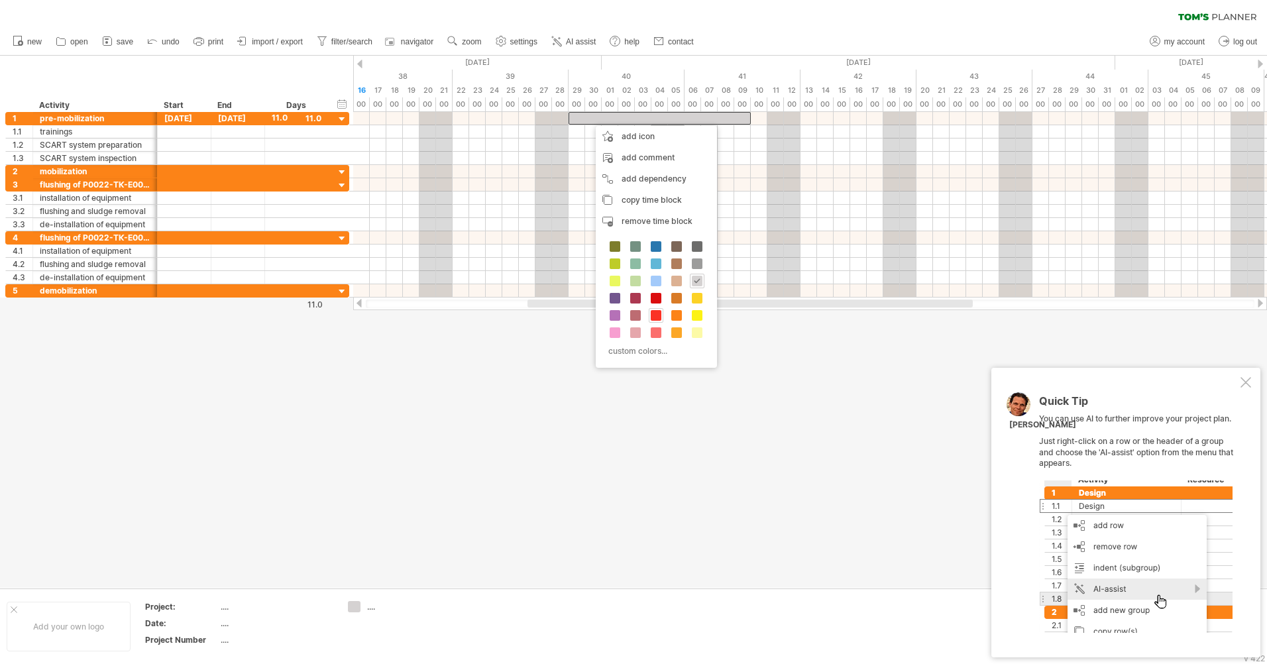
click at [660, 318] on span at bounding box center [656, 315] width 11 height 11
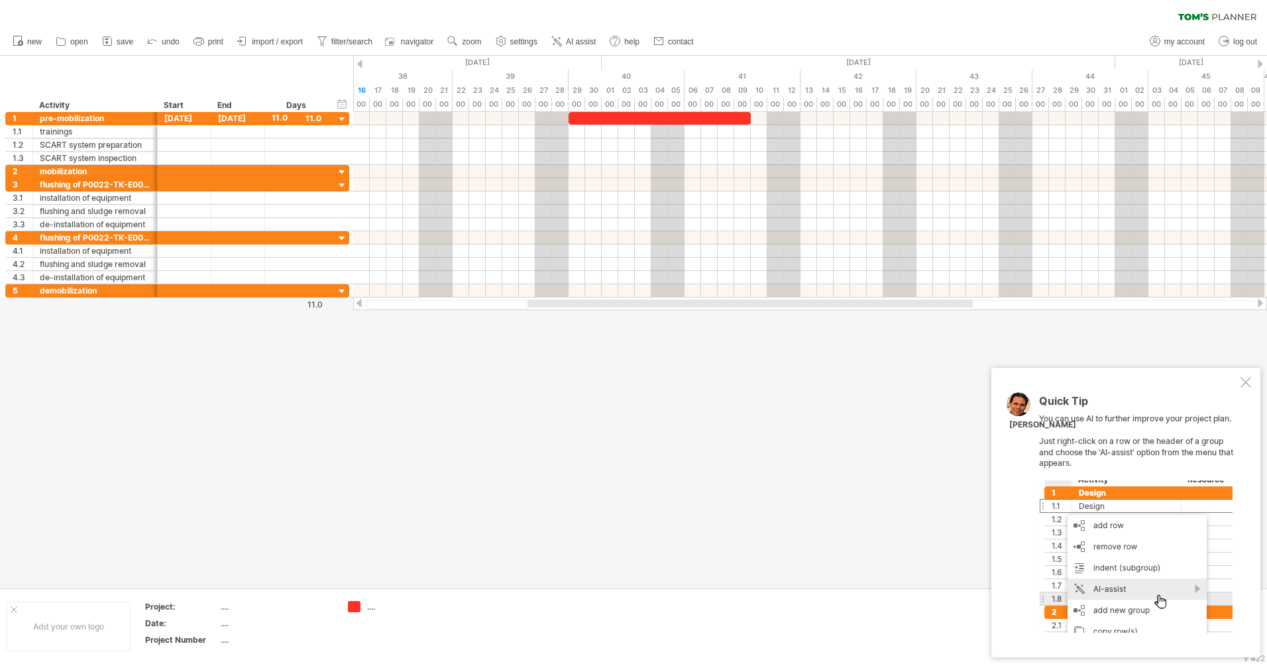
drag, startPoint x: 611, startPoint y: 396, endPoint x: 646, endPoint y: 333, distance: 71.5
click at [611, 396] on div at bounding box center [633, 322] width 1267 height 532
click at [405, 40] on span "navigator" at bounding box center [417, 41] width 32 height 9
click at [414, 38] on span "navigator" at bounding box center [417, 41] width 32 height 9
click at [518, 42] on span "settings" at bounding box center [523, 41] width 27 height 9
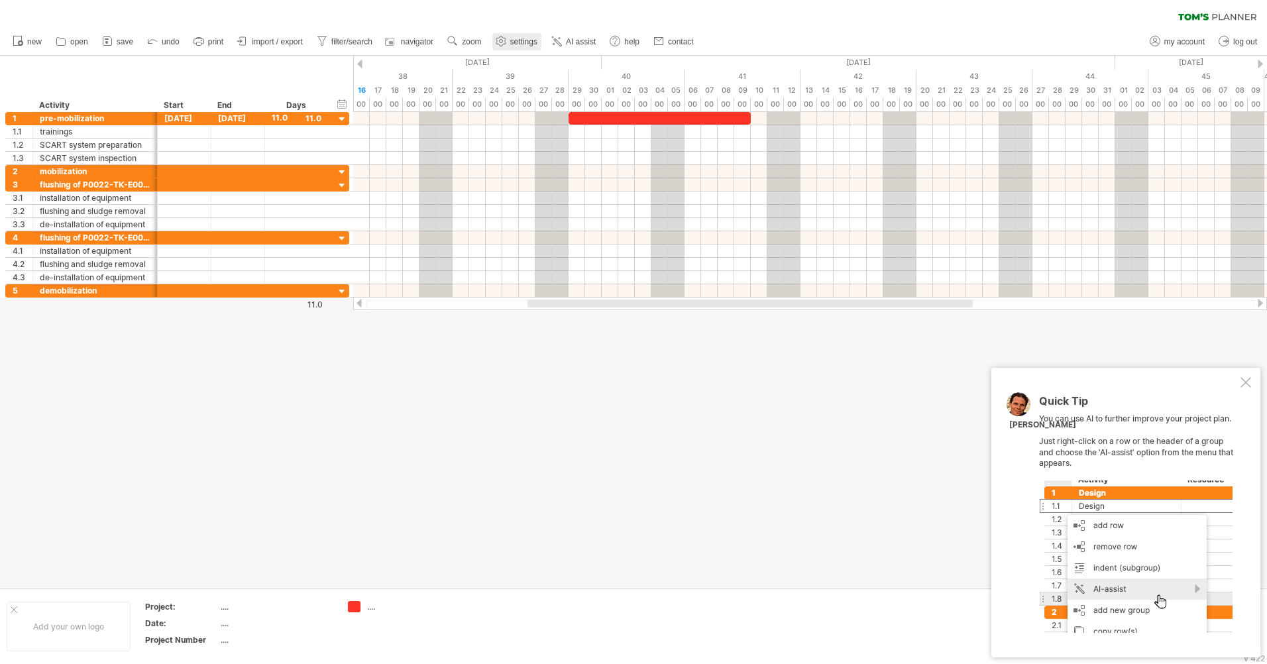
select select "*"
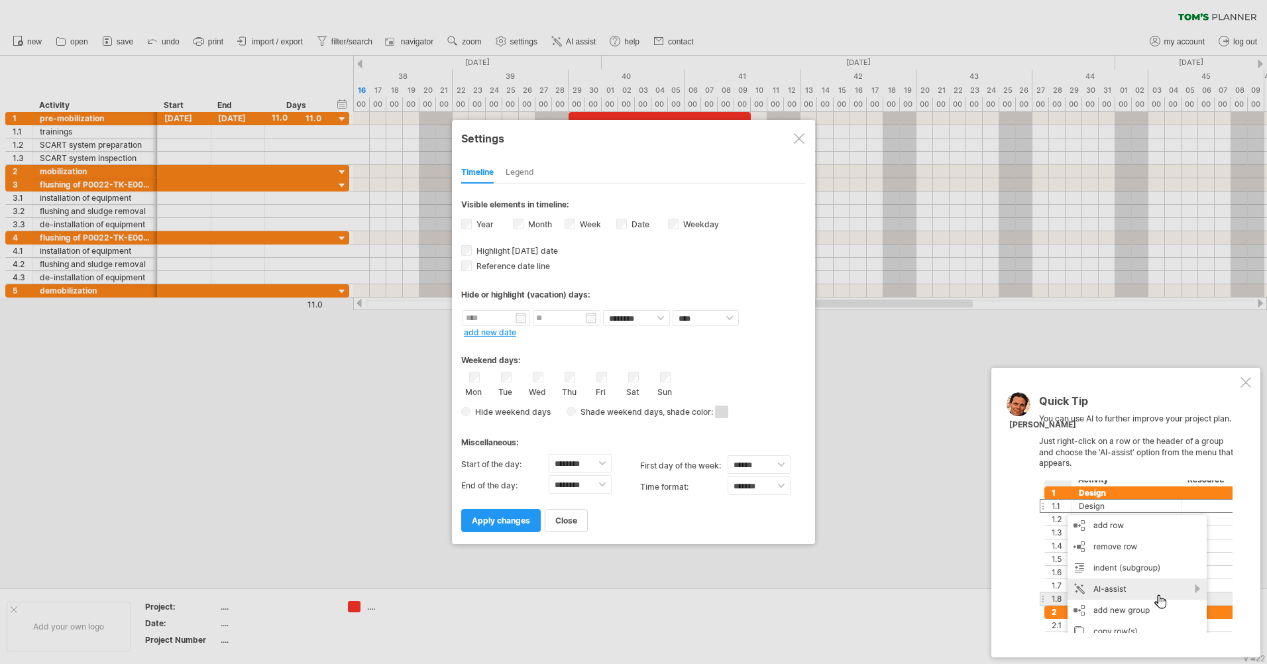
click at [510, 521] on span "apply changes" at bounding box center [501, 521] width 58 height 10
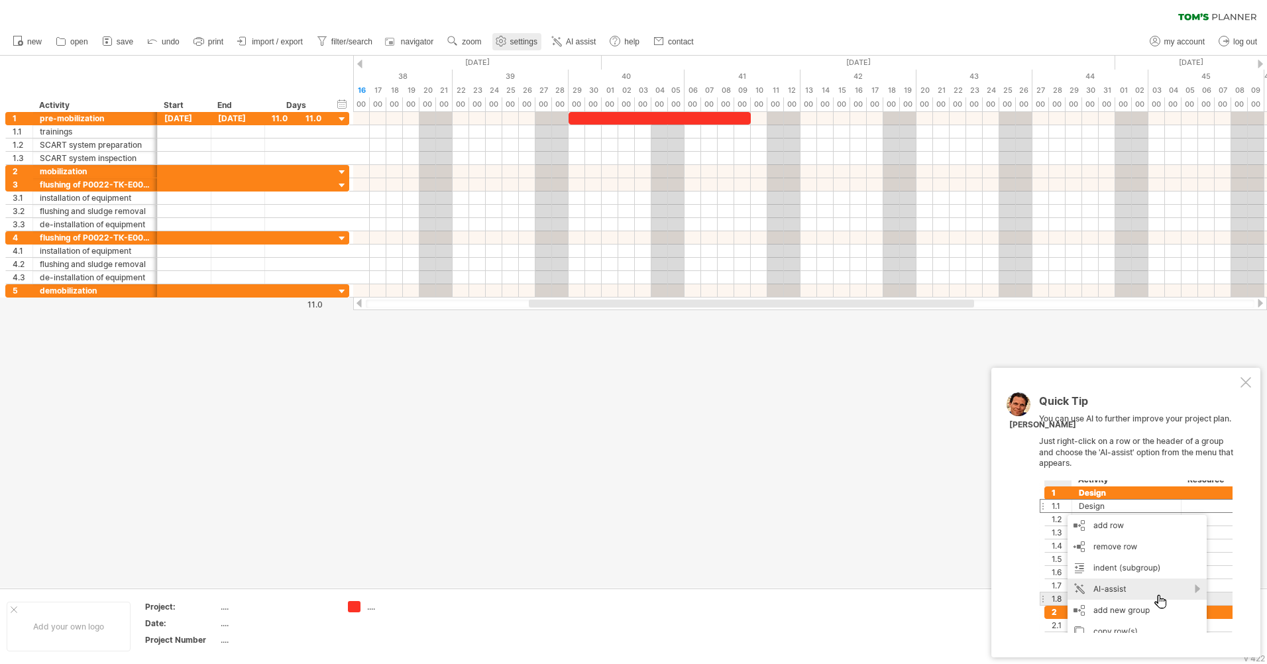
click at [521, 40] on span "settings" at bounding box center [523, 41] width 27 height 9
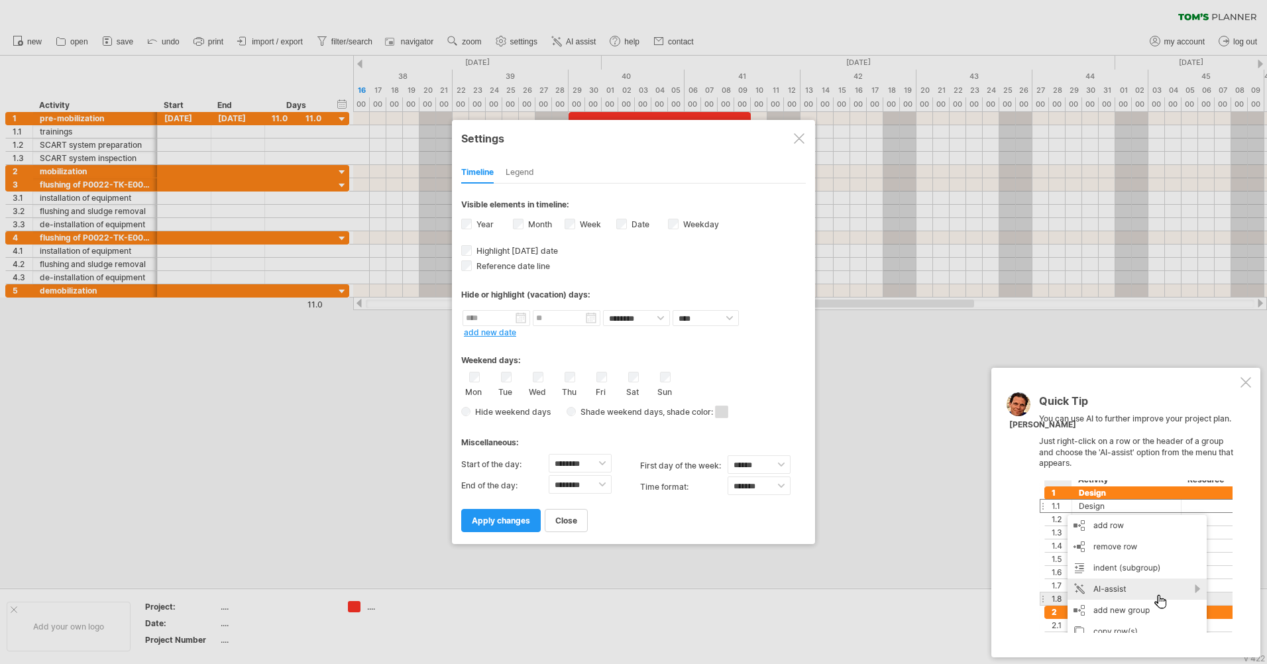
click at [579, 223] on label "Week visibility of weeknumbers Currently there is not enough space horizontally…" at bounding box center [589, 224] width 24 height 10
click at [504, 522] on span "apply changes" at bounding box center [501, 521] width 58 height 10
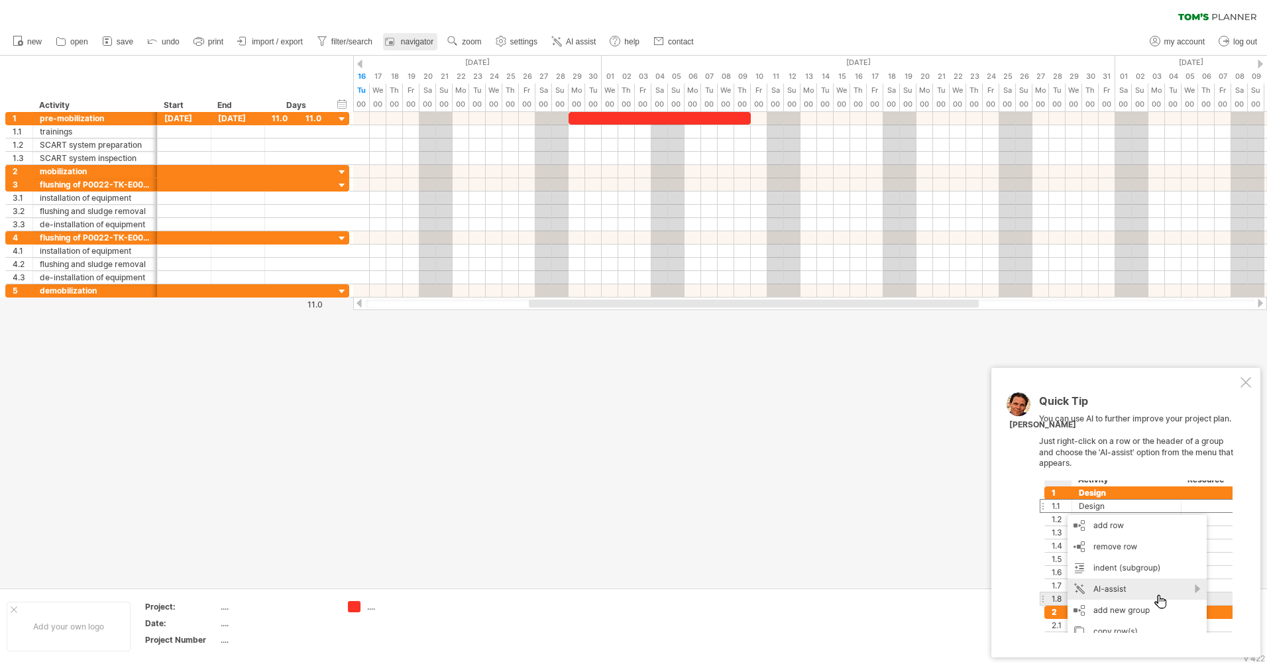
click at [414, 40] on span "navigator" at bounding box center [417, 41] width 32 height 9
click at [517, 40] on span "settings" at bounding box center [523, 41] width 27 height 9
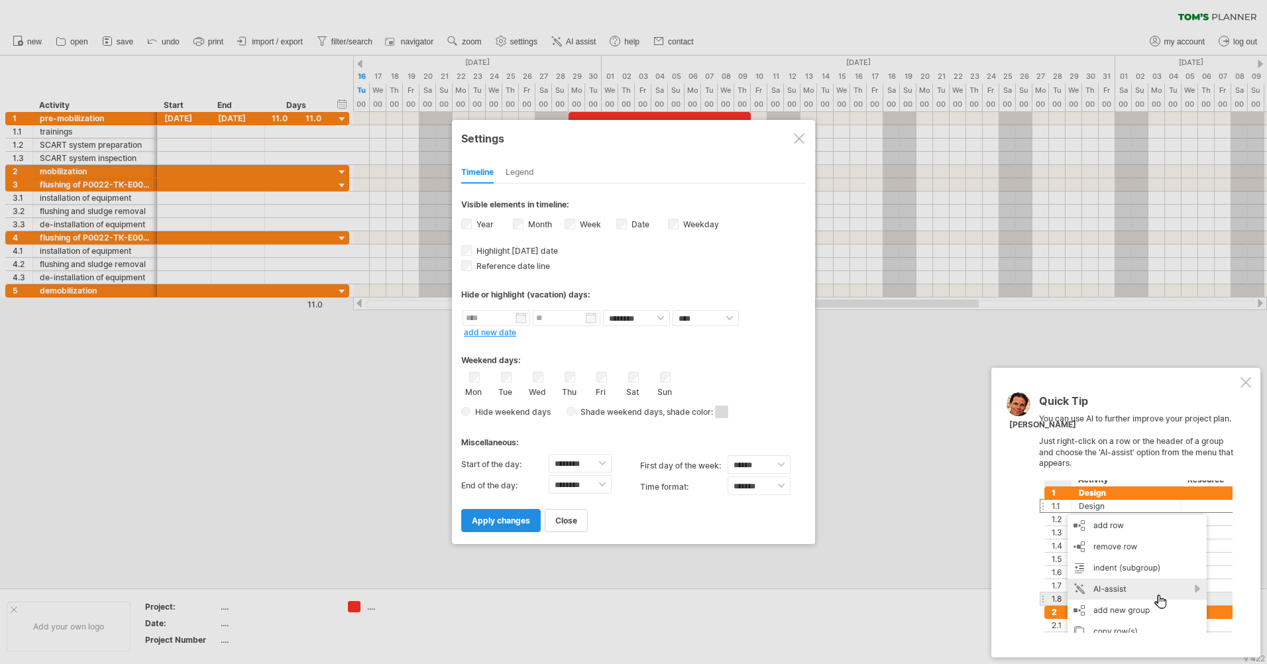
click at [497, 515] on link "apply changes" at bounding box center [501, 520] width 80 height 23
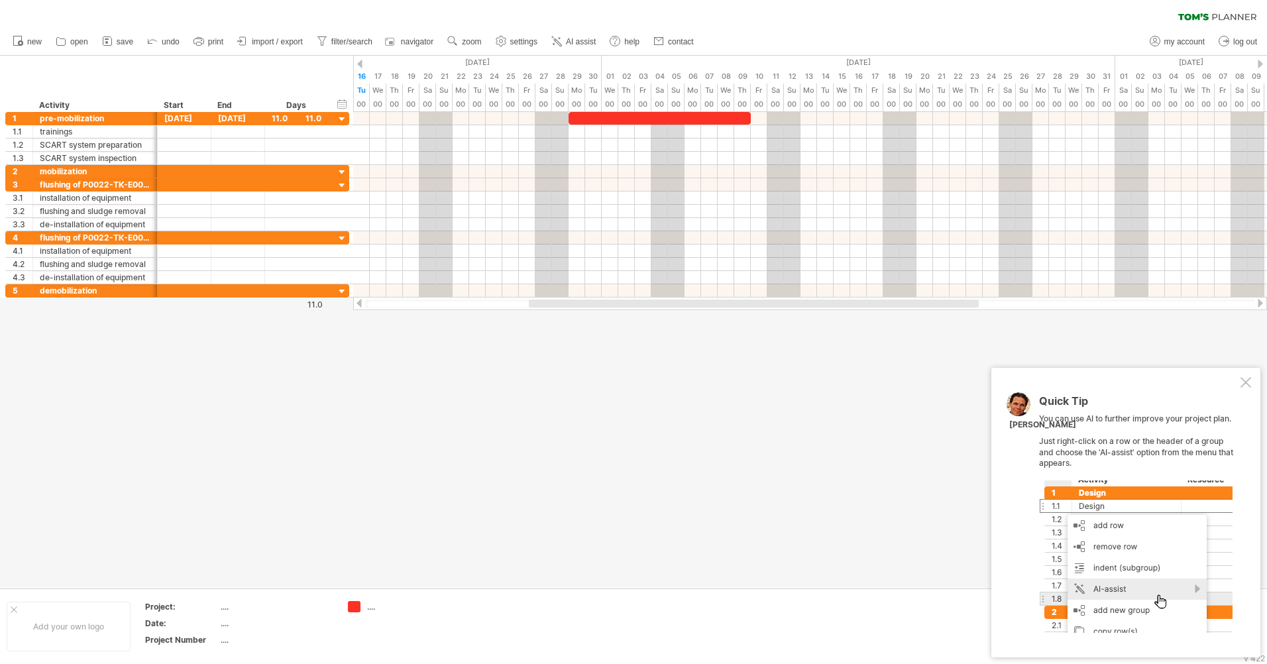
click at [520, 40] on span "settings" at bounding box center [523, 41] width 27 height 9
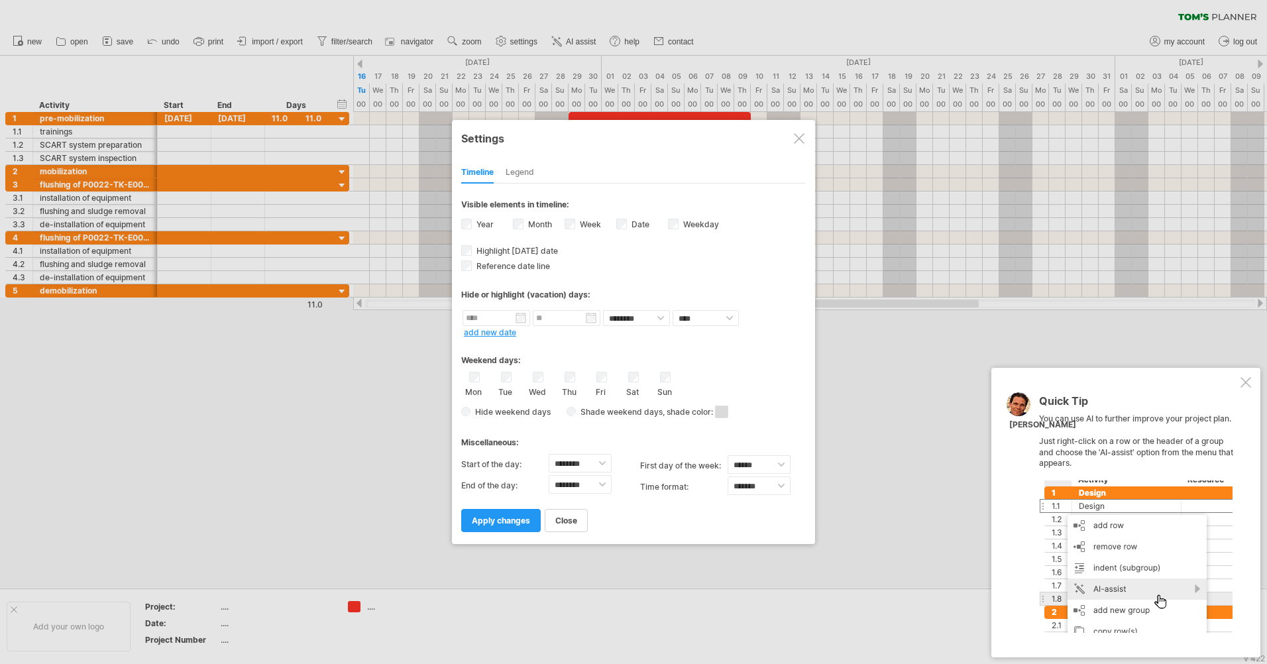
click at [523, 170] on div "Legend" at bounding box center [520, 172] width 29 height 21
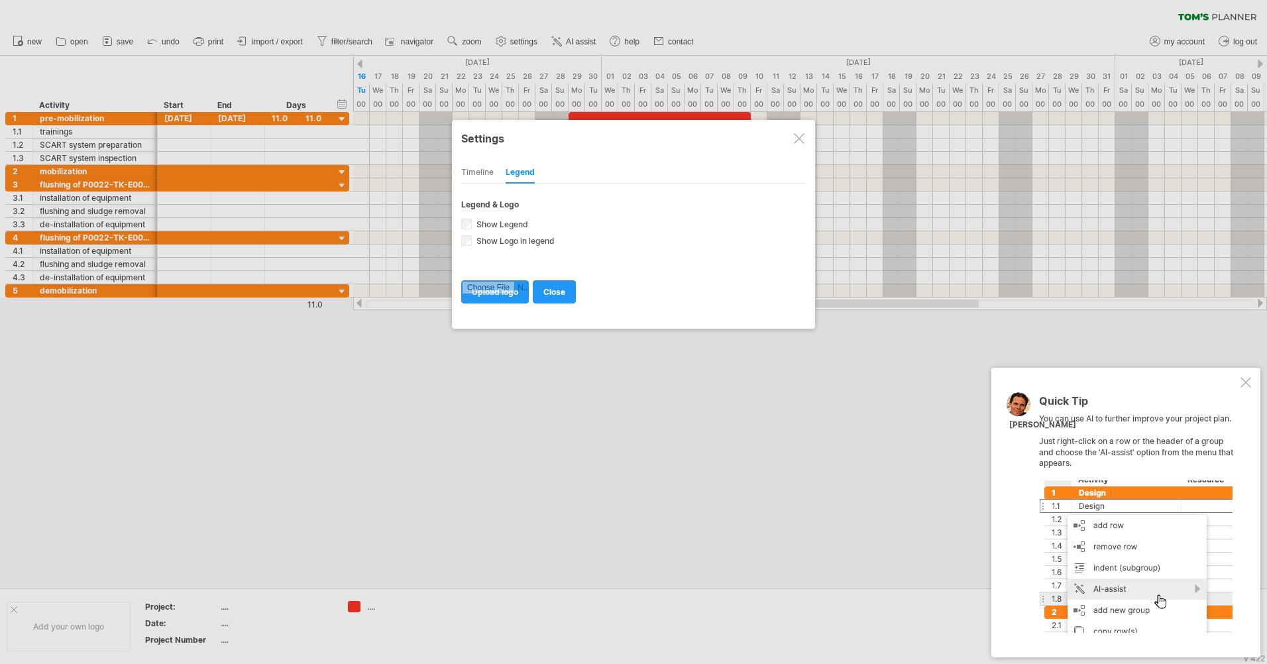
click at [489, 171] on div "Timeline" at bounding box center [477, 172] width 32 height 21
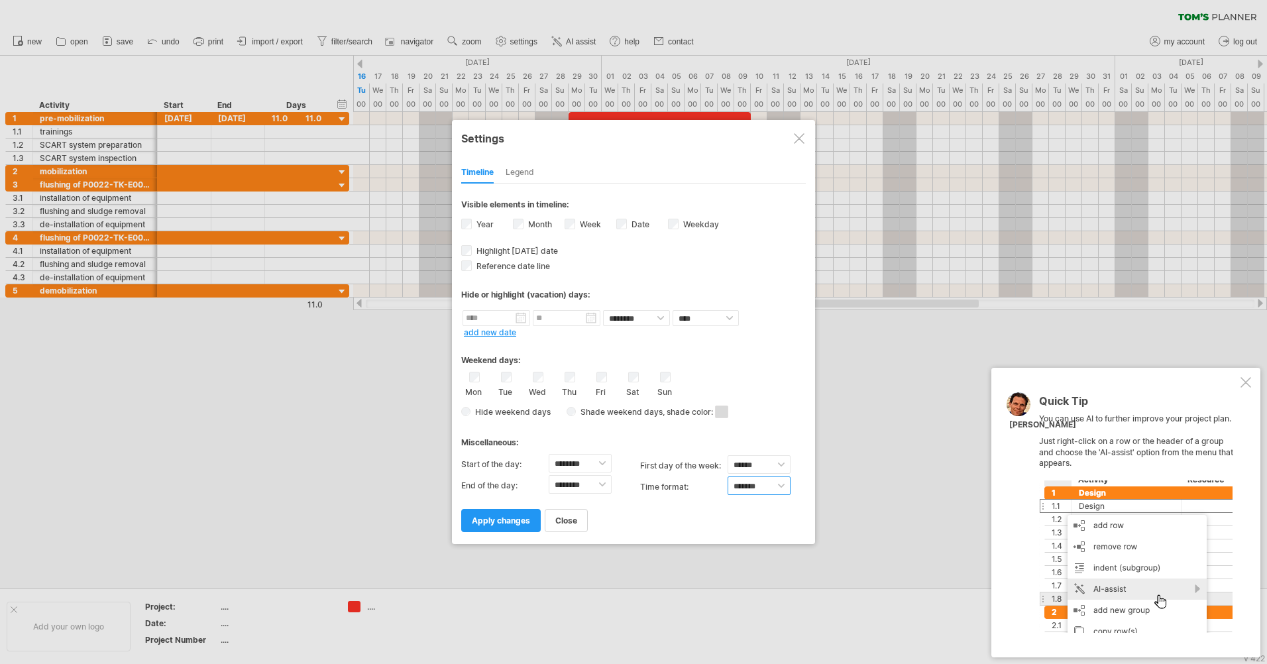
click at [757, 485] on select "******* *******" at bounding box center [759, 486] width 63 height 19
select select "******"
click at [728, 477] on select "******* *******" at bounding box center [759, 486] width 63 height 19
click at [514, 517] on span "apply changes" at bounding box center [501, 521] width 58 height 10
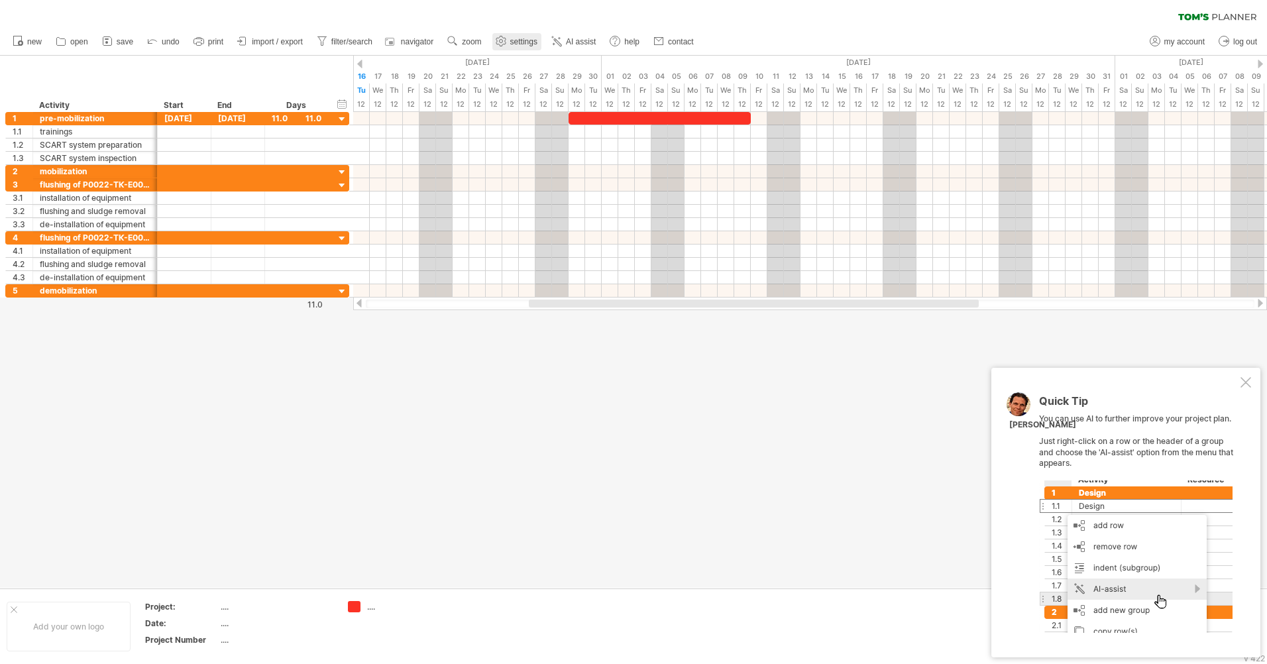
click at [519, 38] on span "settings" at bounding box center [523, 41] width 27 height 9
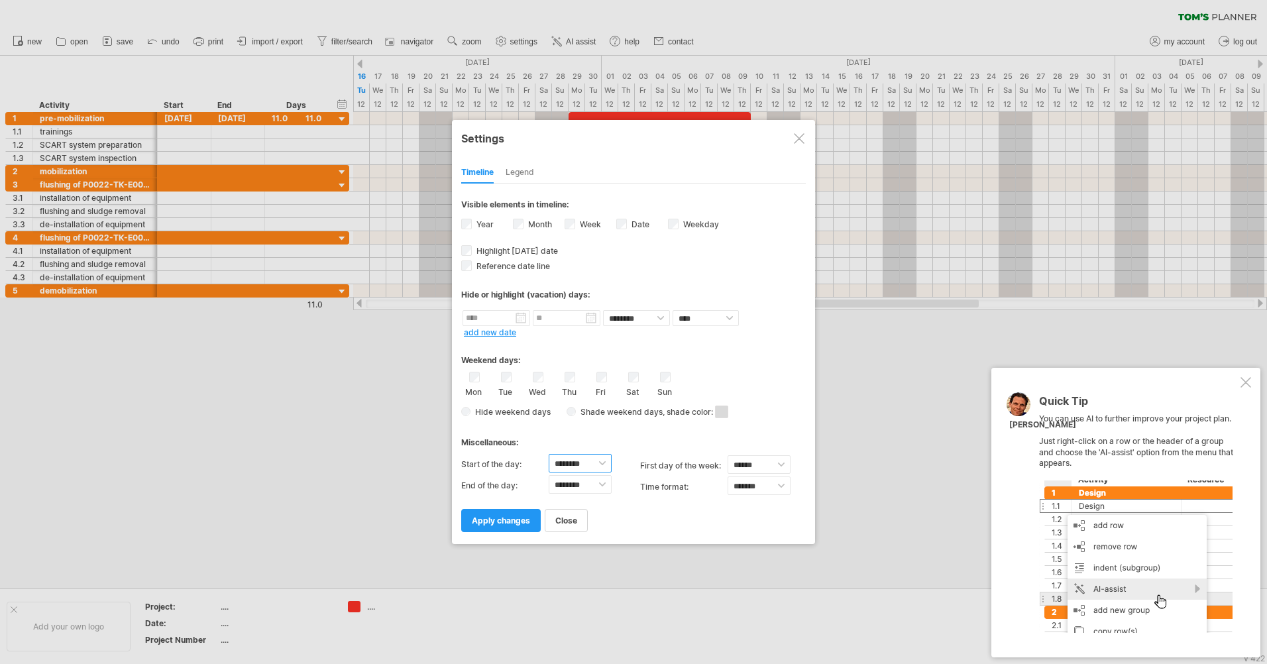
click at [605, 463] on select "******** ******** ******** ******** ******** ******** ******** ******** *******…" at bounding box center [580, 463] width 63 height 19
select select "*"
click at [549, 454] on select "******** ******** ******** ******** ******** ******** ******** ******** *******…" at bounding box center [580, 463] width 63 height 19
click at [603, 483] on select "******** ******** ******** ******** ******** ******** ******** ******** *******…" at bounding box center [580, 484] width 63 height 19
select select "**"
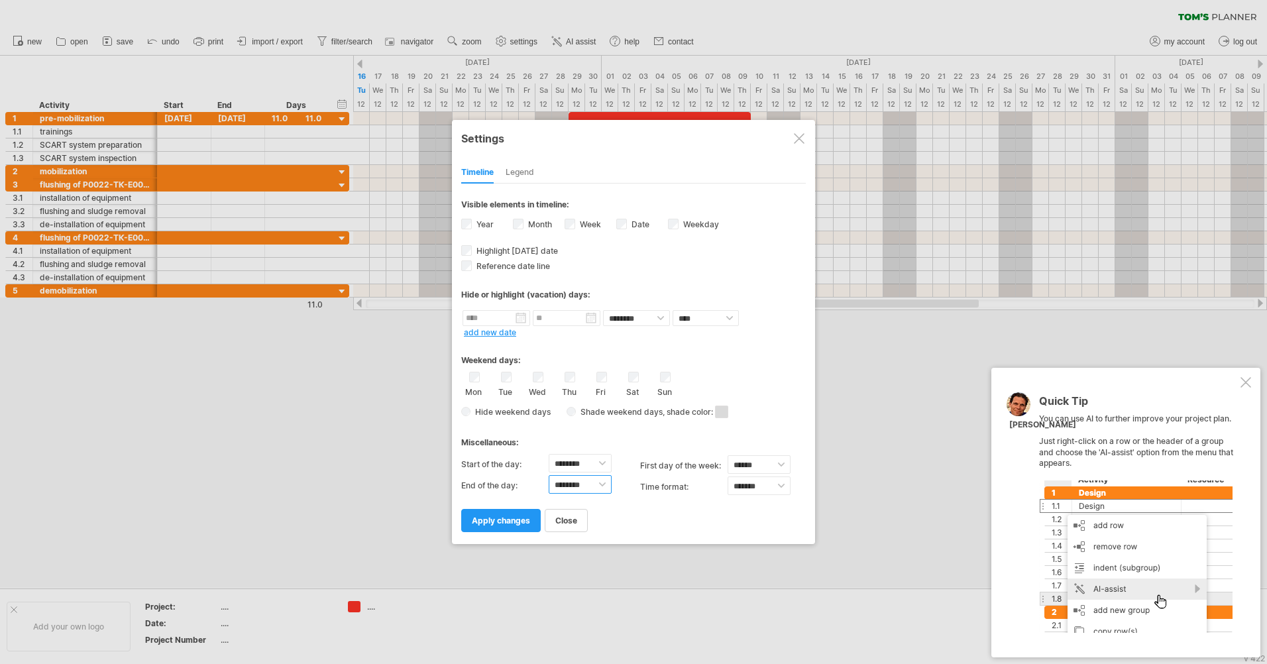
click at [549, 475] on select "******** ******** ******** ******** ******** ******** ******** ******** *******…" at bounding box center [580, 484] width 63 height 19
drag, startPoint x: 512, startPoint y: 518, endPoint x: 527, endPoint y: 508, distance: 18.2
click at [512, 518] on span "apply changes" at bounding box center [501, 521] width 58 height 10
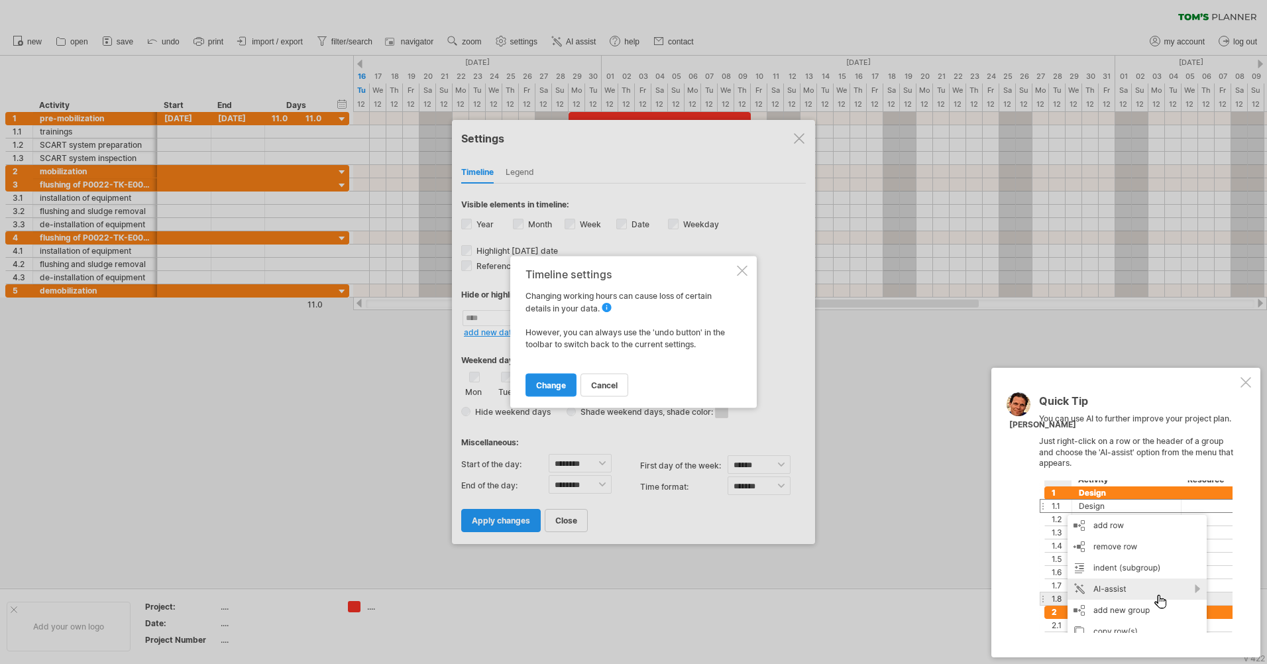
click at [558, 380] on span "change" at bounding box center [551, 385] width 30 height 10
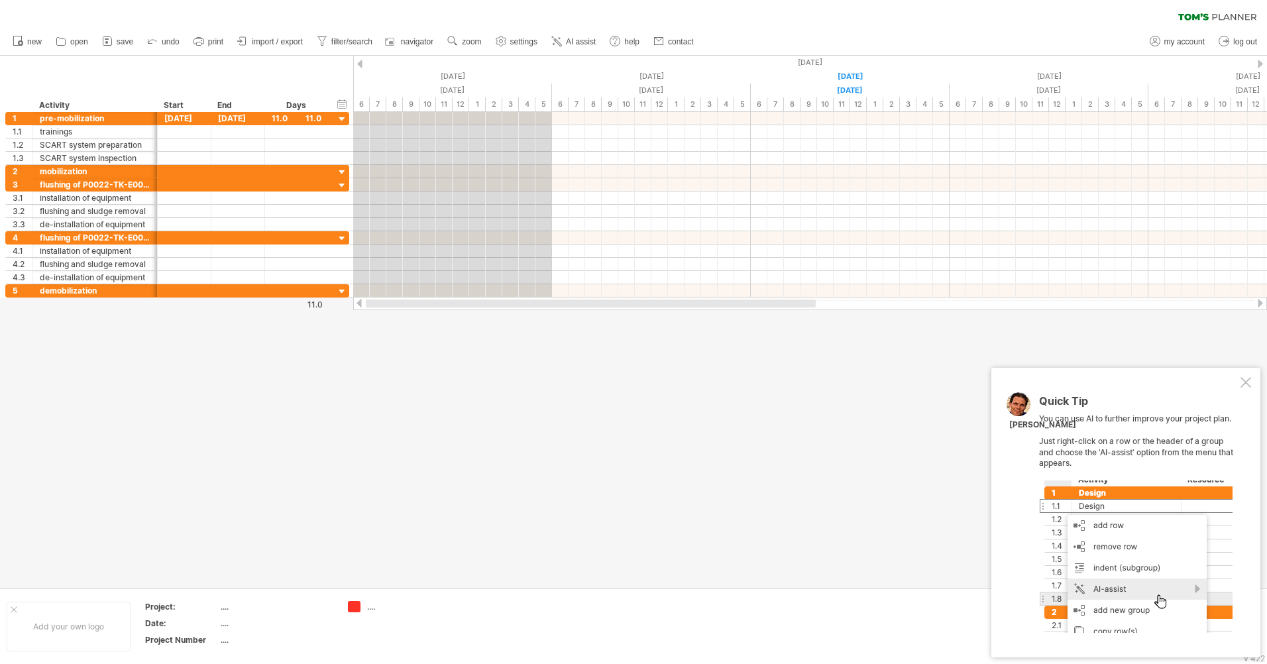
drag, startPoint x: 470, startPoint y: 302, endPoint x: 407, endPoint y: 301, distance: 63.0
click at [407, 301] on div at bounding box center [591, 304] width 450 height 8
click at [526, 400] on div at bounding box center [633, 322] width 1267 height 532
click at [522, 37] on span "settings" at bounding box center [523, 41] width 27 height 9
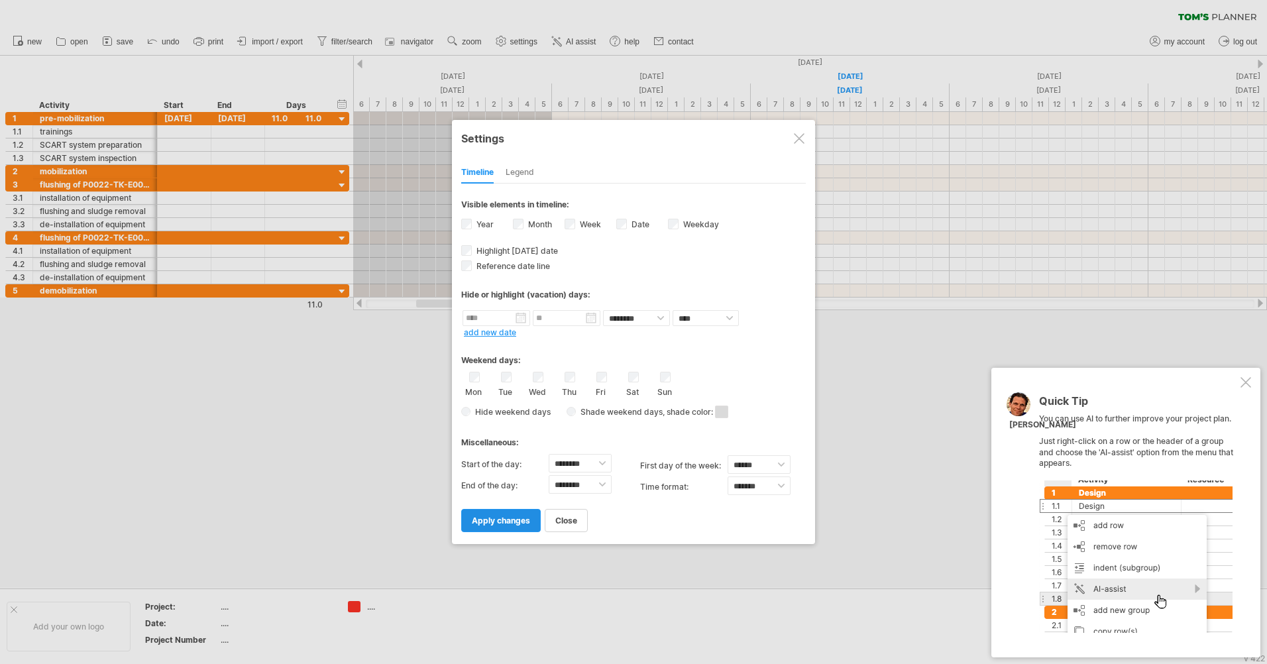
click at [503, 522] on span "apply changes" at bounding box center [501, 521] width 58 height 10
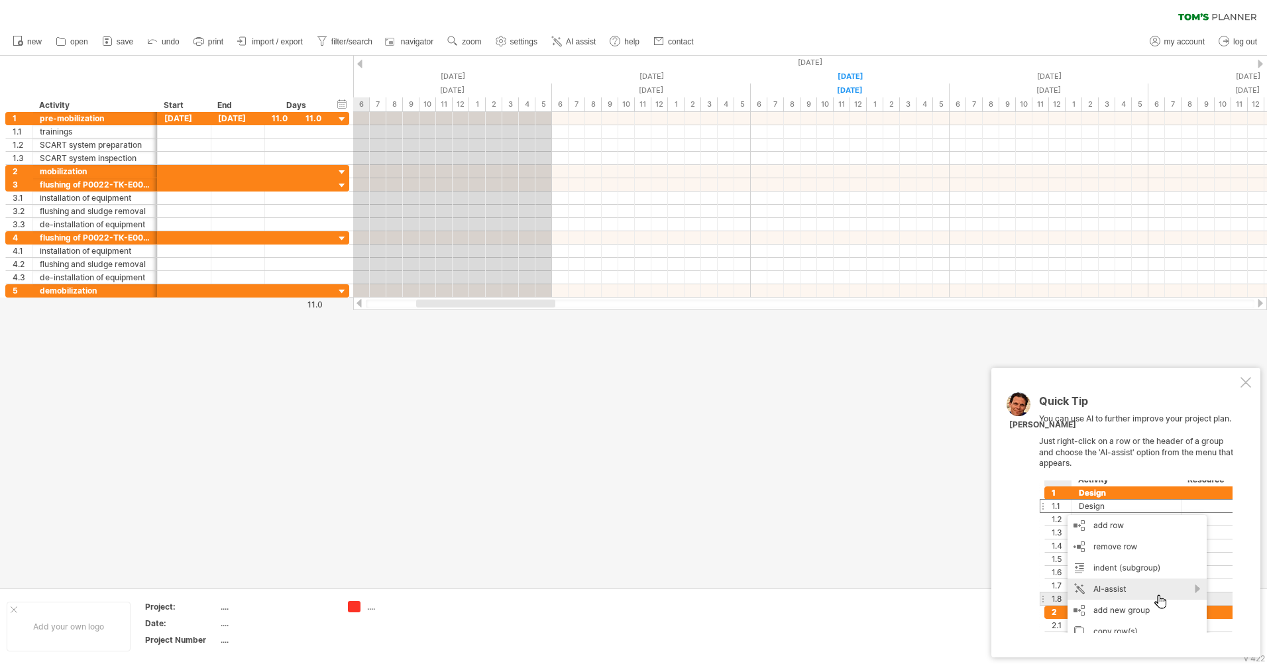
click at [645, 415] on div at bounding box center [633, 322] width 1267 height 532
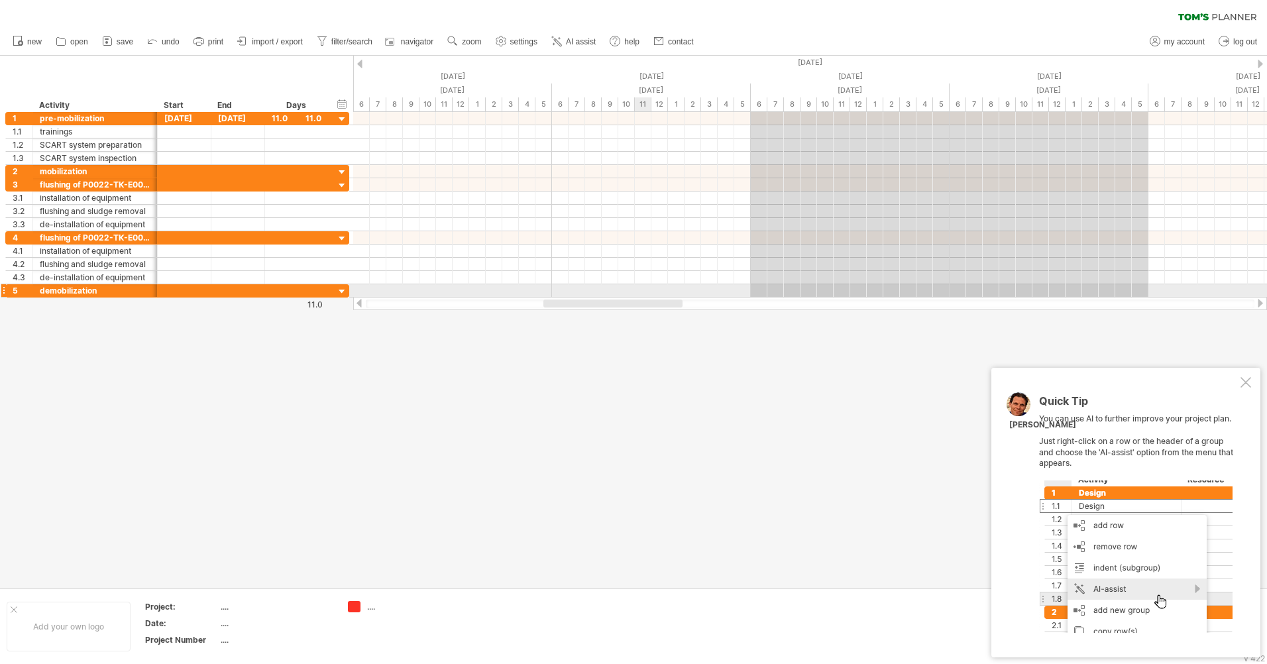
drag, startPoint x: 516, startPoint y: 304, endPoint x: 643, endPoint y: 296, distance: 127.6
click at [643, 296] on div "Trying to reach plan.tomsplanner.com Connected again... 0% clear filter new 1" at bounding box center [633, 332] width 1267 height 664
drag, startPoint x: 734, startPoint y: 374, endPoint x: 815, endPoint y: 308, distance: 103.6
click at [734, 374] on div at bounding box center [633, 322] width 1267 height 532
click at [515, 40] on span "settings" at bounding box center [523, 41] width 27 height 9
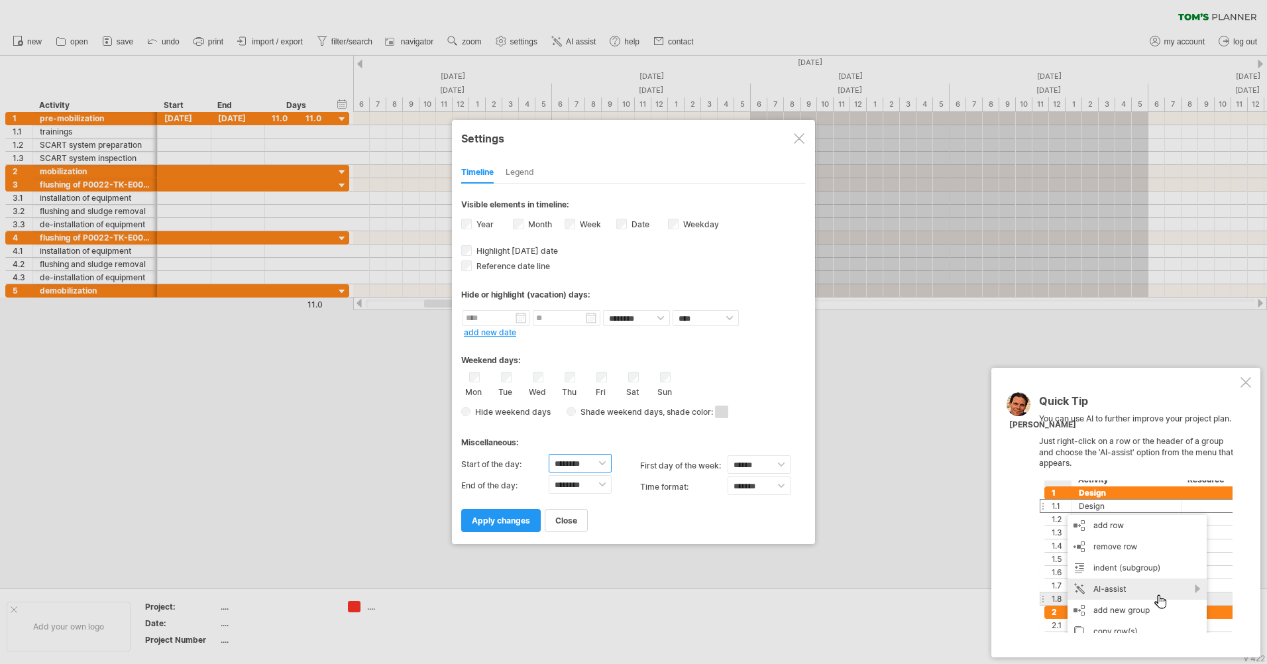
click at [604, 456] on select "******** ******** ******** ******** ******** ******** ******** ******** *******…" at bounding box center [580, 463] width 63 height 19
select select "*"
click at [549, 454] on select "******** ******** ******** ******** ******** ******** ******** ******** *******…" at bounding box center [580, 463] width 63 height 19
click at [514, 516] on span "apply changes" at bounding box center [501, 521] width 58 height 10
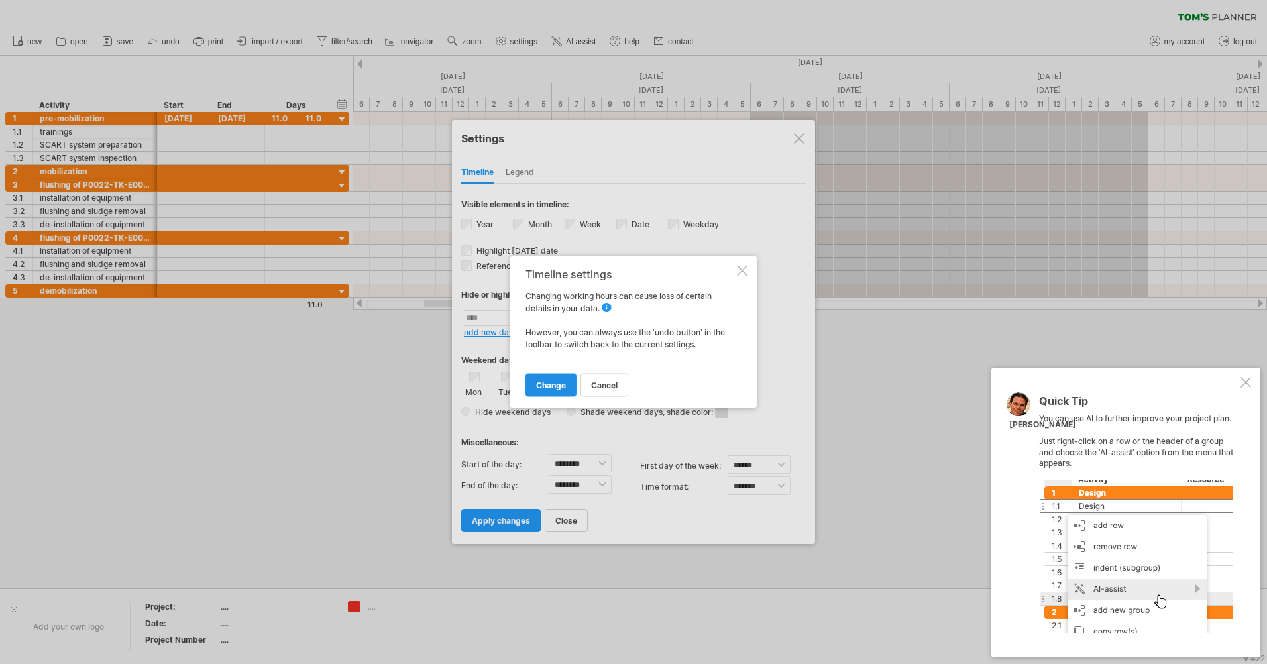
click at [552, 394] on link "change" at bounding box center [551, 385] width 51 height 23
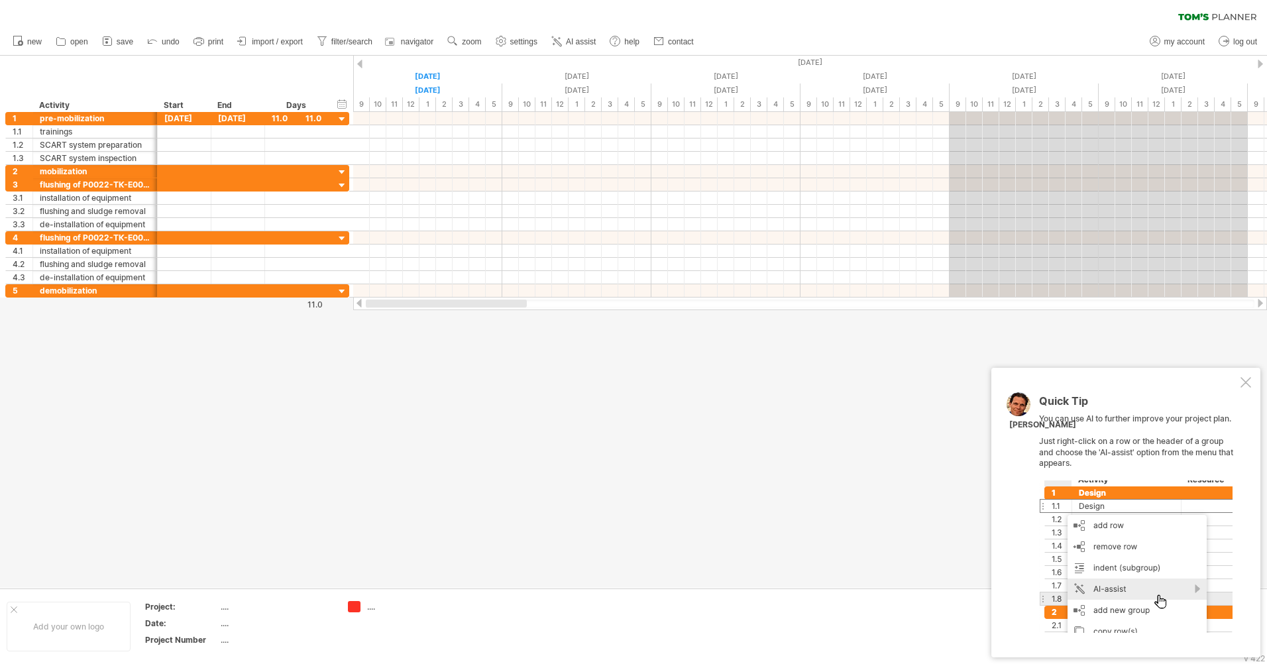
drag, startPoint x: 540, startPoint y: 306, endPoint x: 445, endPoint y: 311, distance: 94.2
click at [445, 311] on div "Trying to reach plan.tomsplanner.com Connected again... 0% clear filter new 1" at bounding box center [633, 332] width 1267 height 664
click at [516, 432] on div at bounding box center [633, 322] width 1267 height 532
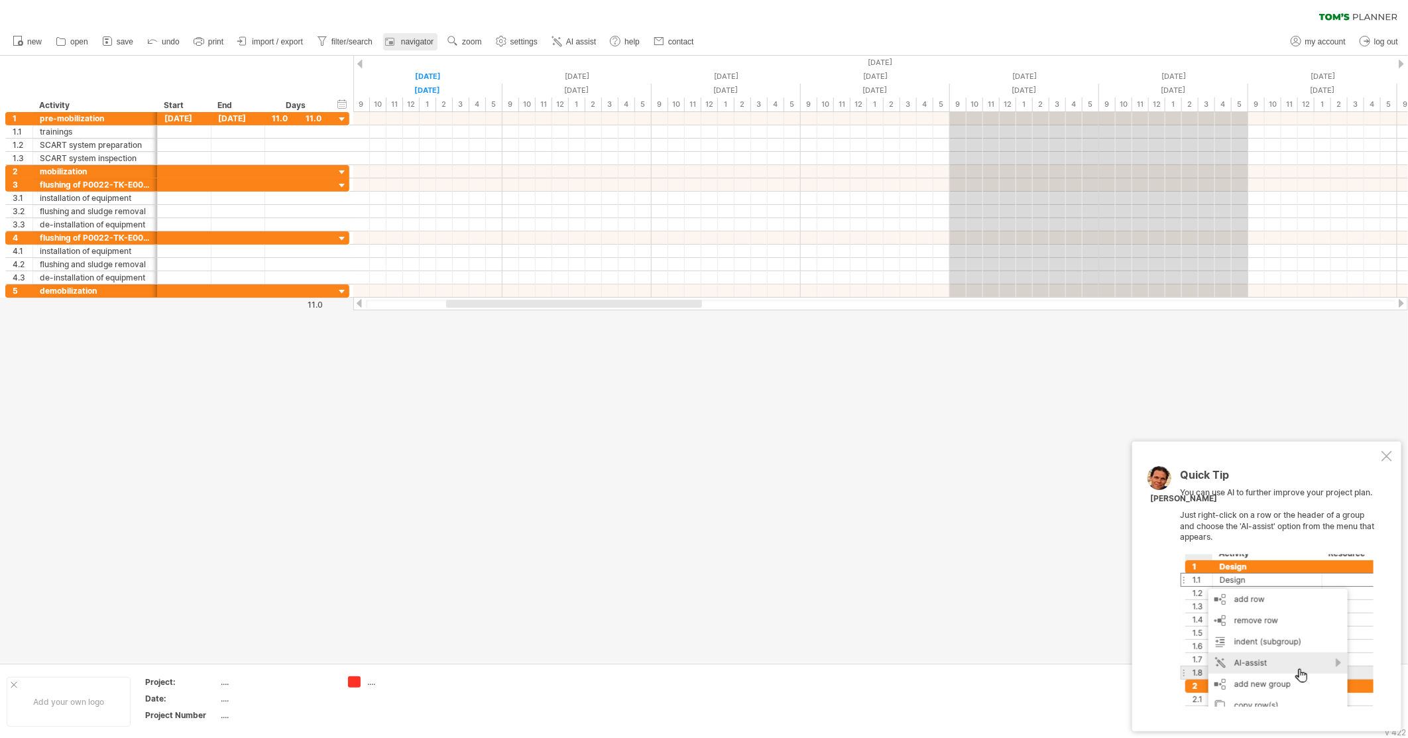
click at [414, 42] on span "navigator" at bounding box center [417, 41] width 32 height 9
drag, startPoint x: 400, startPoint y: 43, endPoint x: 429, endPoint y: 42, distance: 29.2
click at [400, 43] on link "navigator" at bounding box center [410, 41] width 54 height 17
click at [520, 43] on span "settings" at bounding box center [523, 41] width 27 height 9
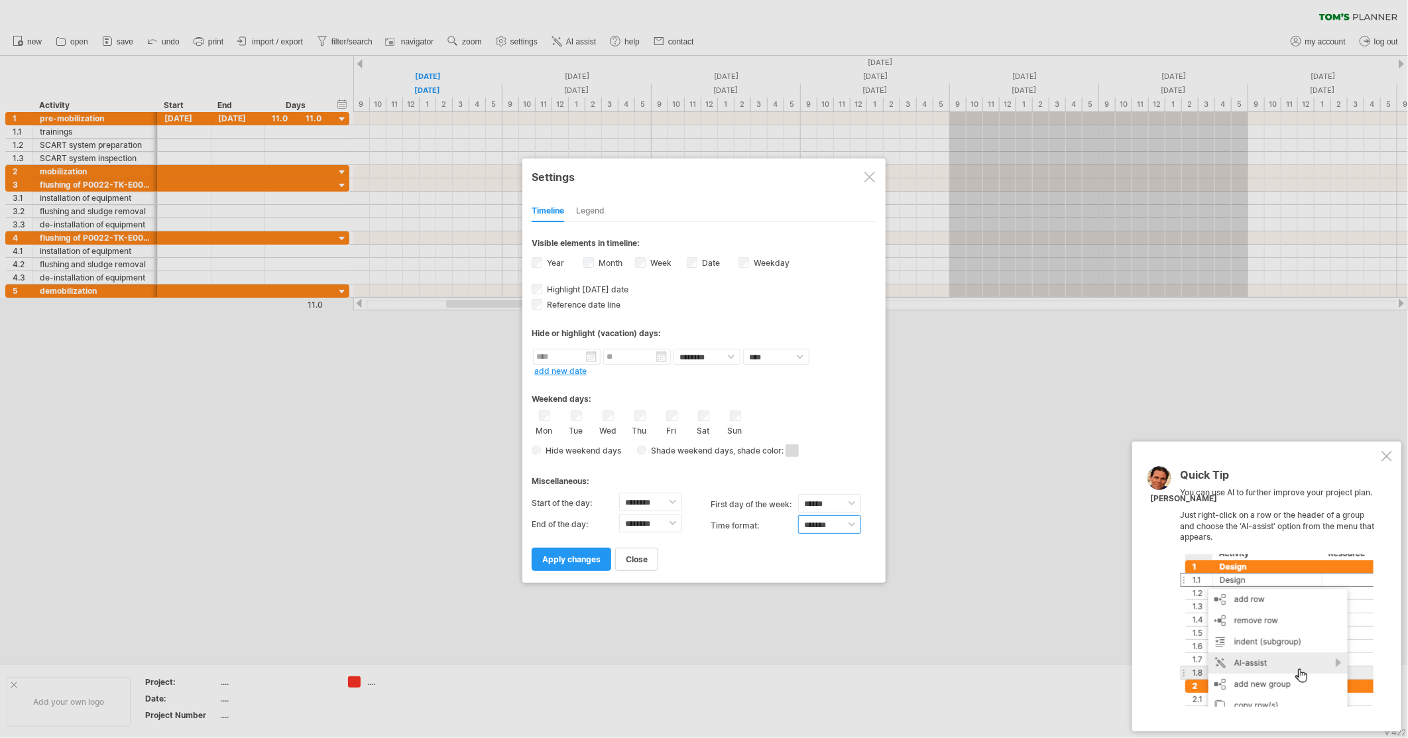
click at [835, 520] on select "******* *******" at bounding box center [829, 524] width 63 height 19
select select "******"
click at [798, 515] on select "******* *******" at bounding box center [829, 524] width 63 height 19
click at [575, 559] on span "apply changes" at bounding box center [571, 559] width 58 height 10
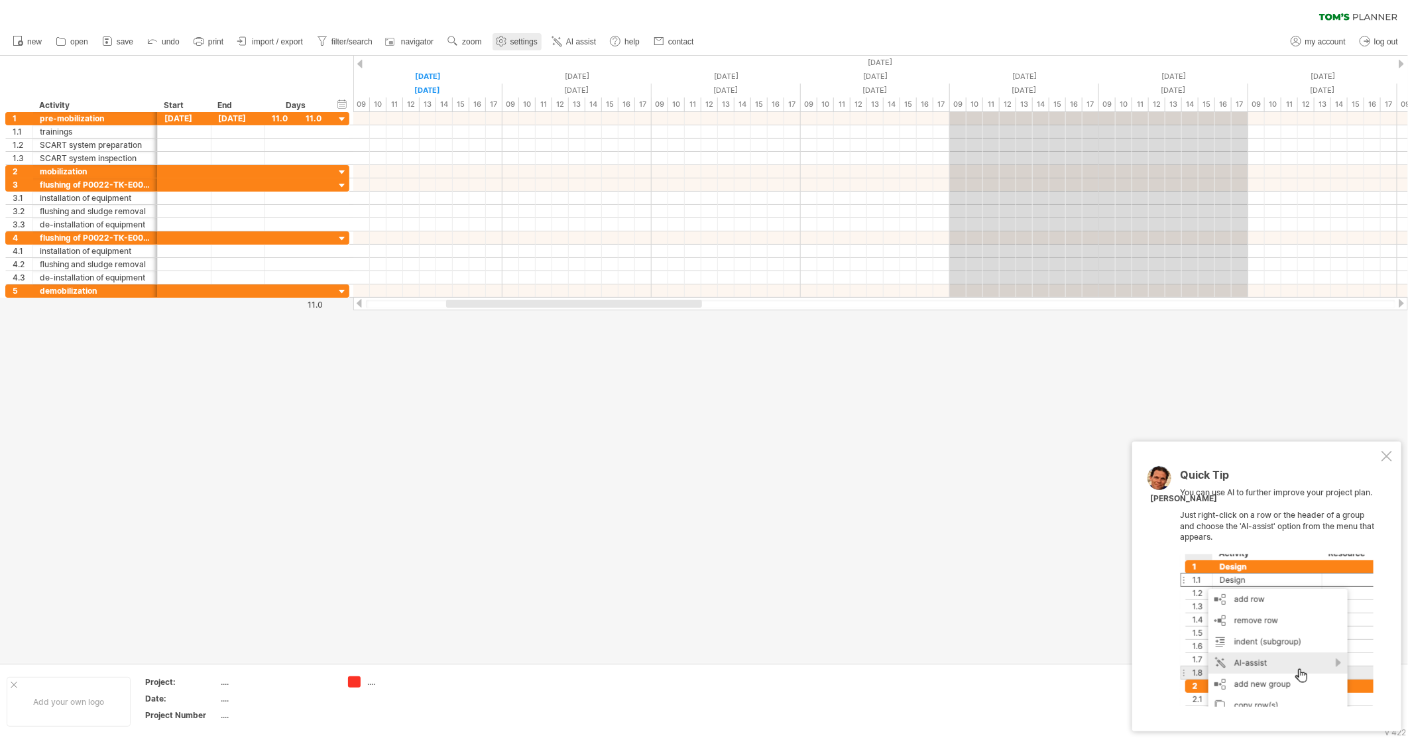
click at [518, 37] on span "settings" at bounding box center [523, 41] width 27 height 9
